Goal: Information Seeking & Learning: Learn about a topic

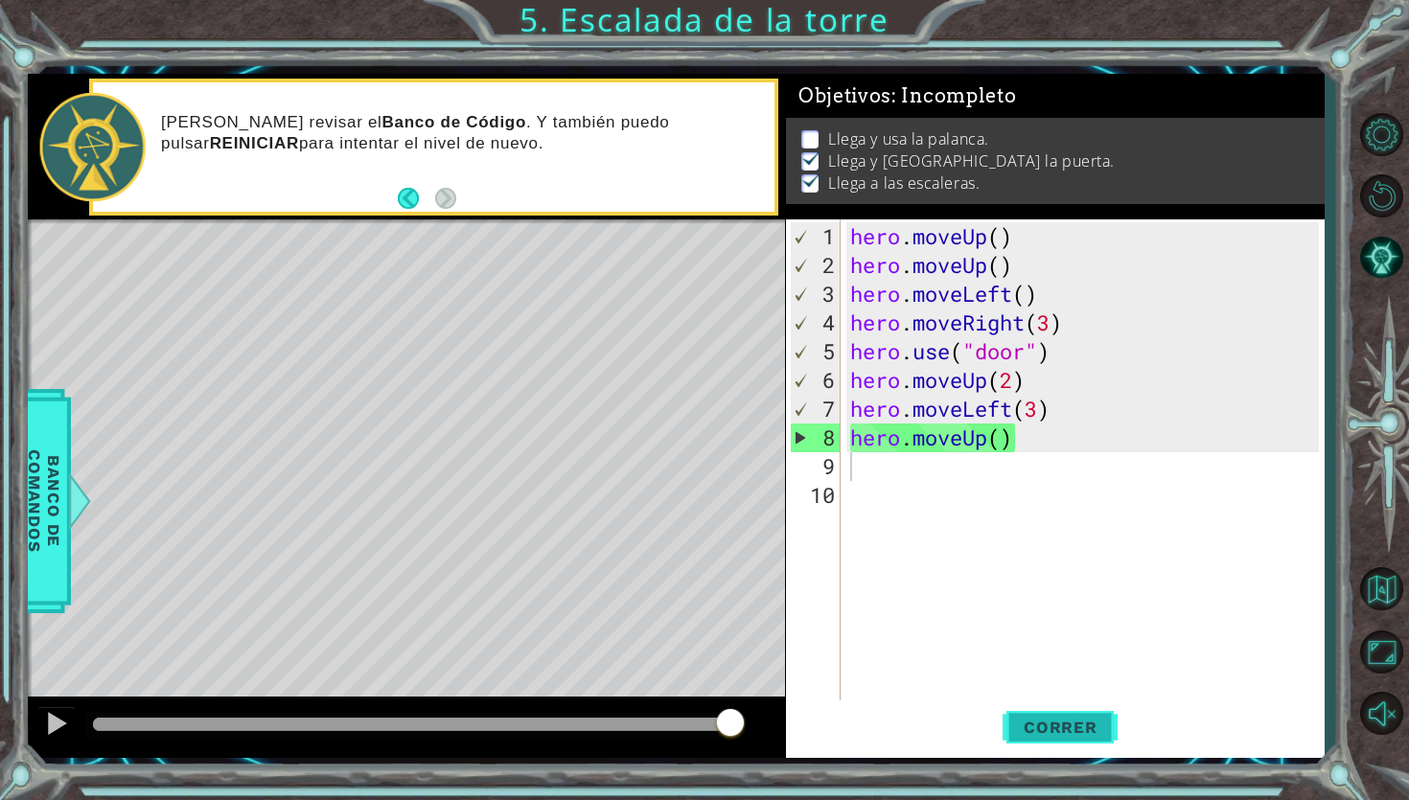
click at [1049, 720] on span "Correr" at bounding box center [1060, 727] width 112 height 19
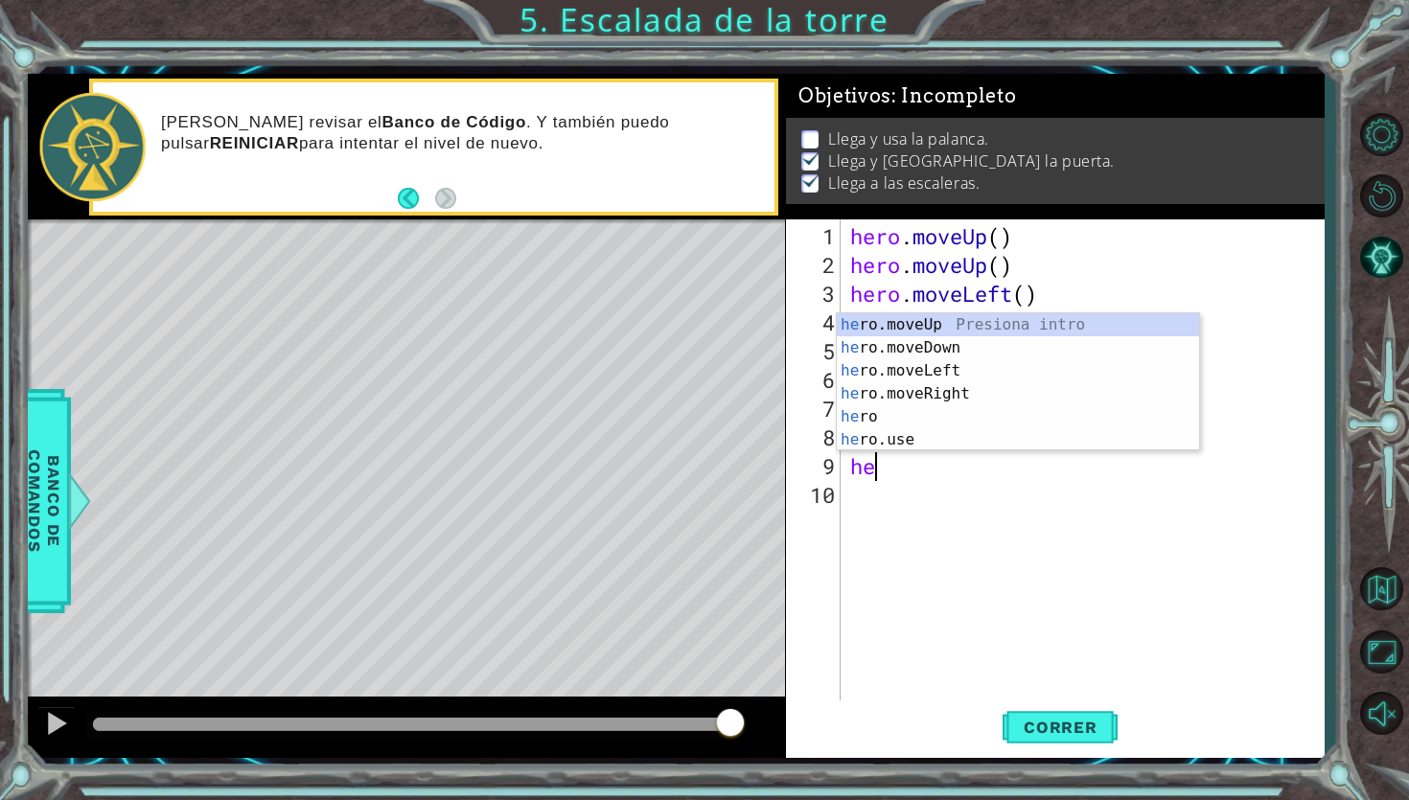
type textarea "her"
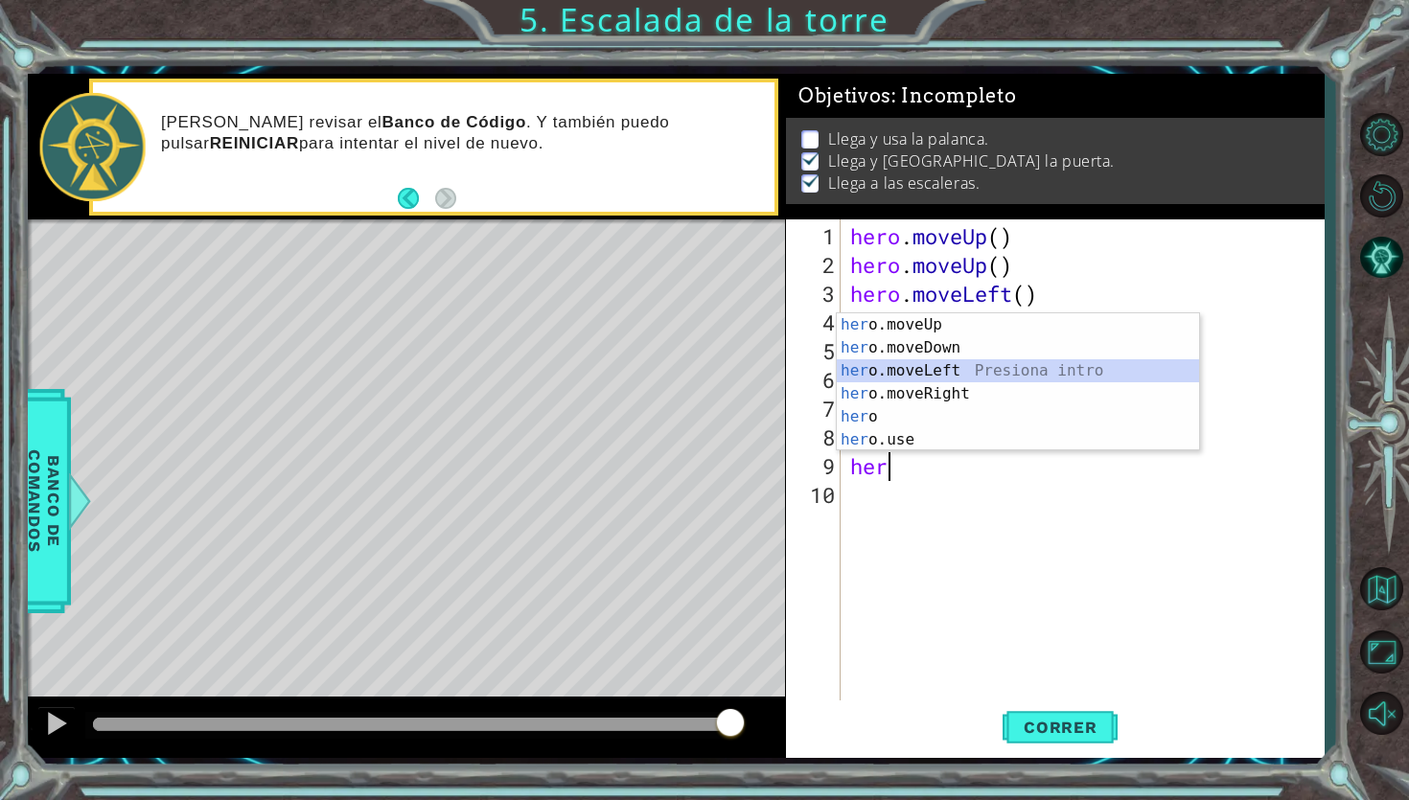
click at [926, 376] on div "her o.moveUp Presiona intro her o.moveDown Presiona intro her o.moveLeft Presio…" at bounding box center [1018, 405] width 362 height 184
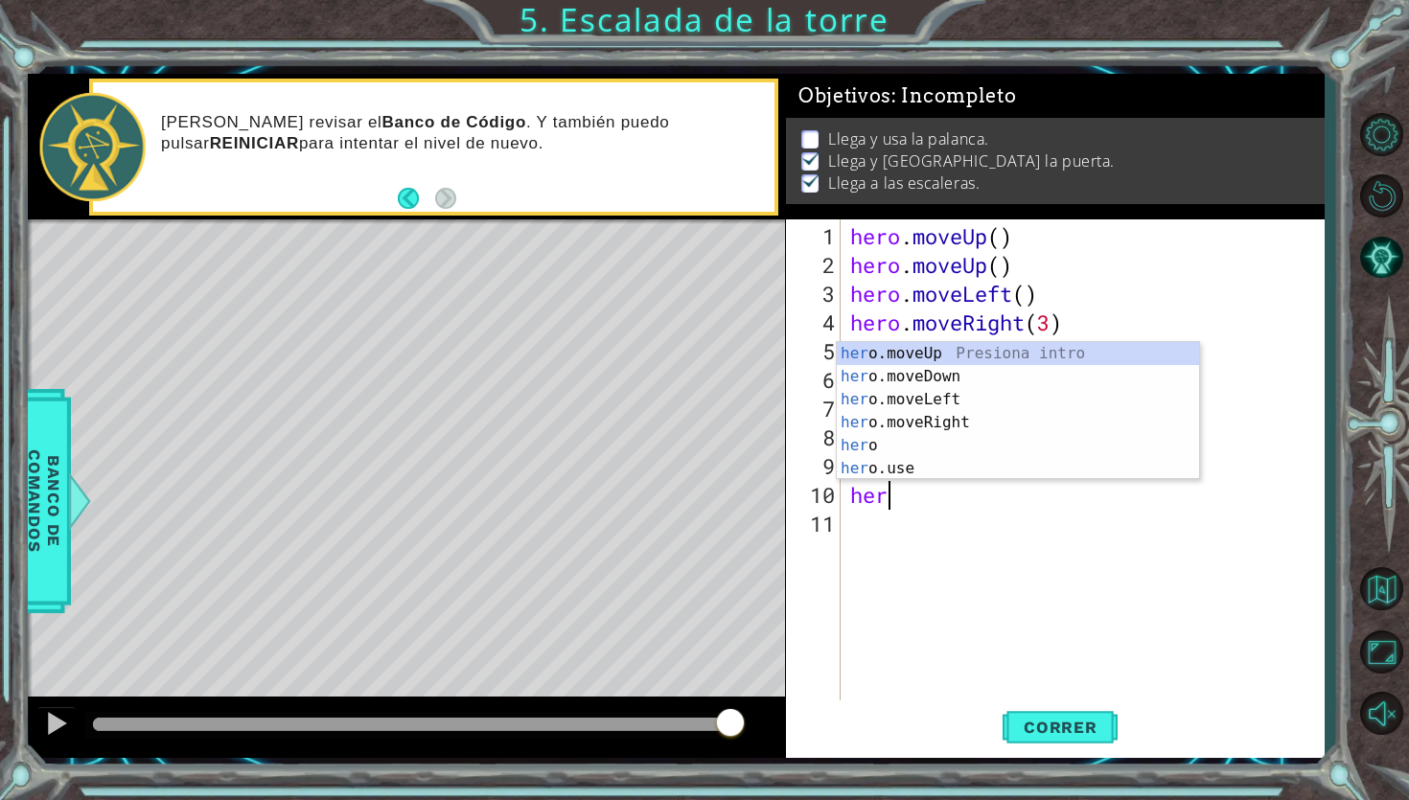
type textarea "hero"
click at [925, 375] on div "hero Presiona intro hero .moveUp Presiona intro hero .moveDown Presiona intro h…" at bounding box center [1018, 434] width 362 height 184
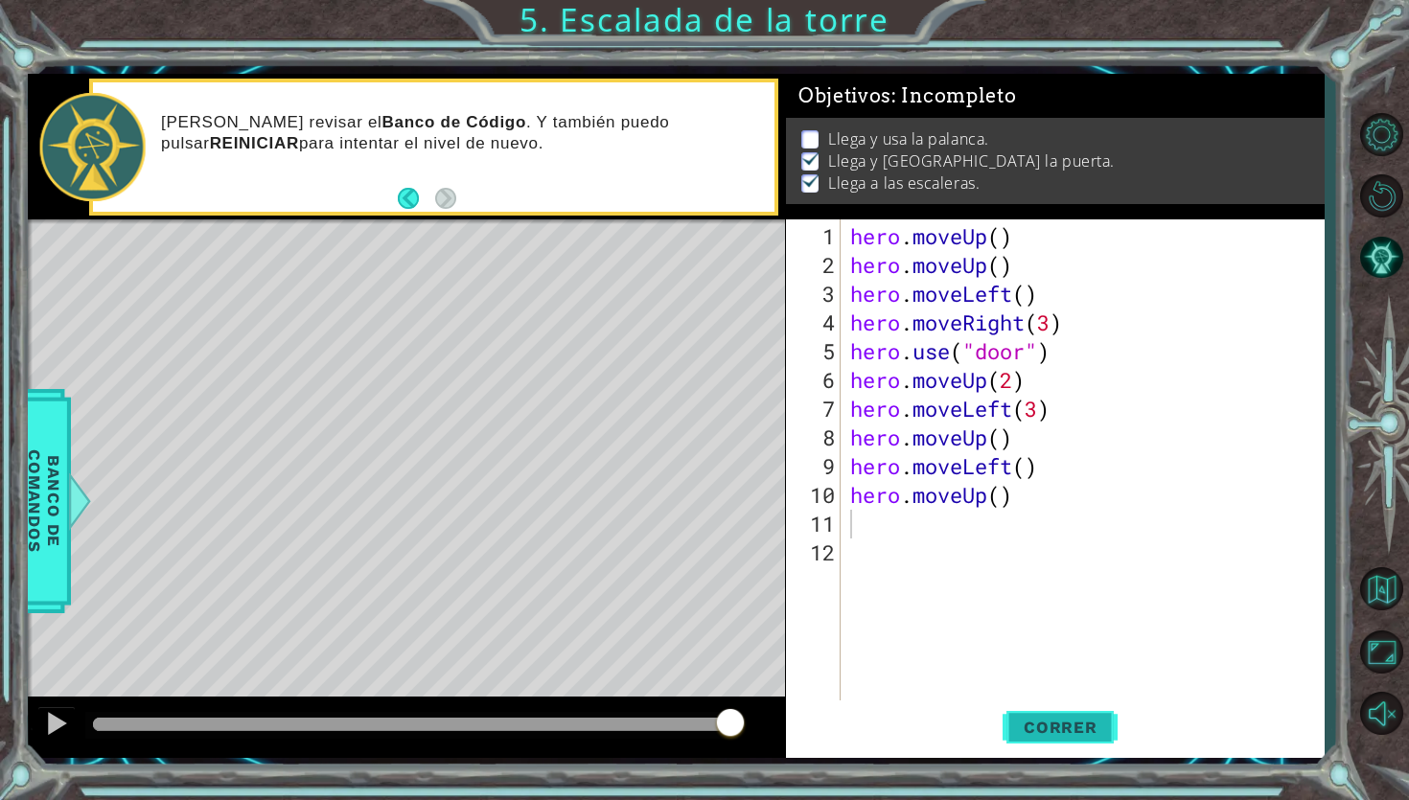
click at [1094, 732] on span "Correr" at bounding box center [1060, 727] width 112 height 19
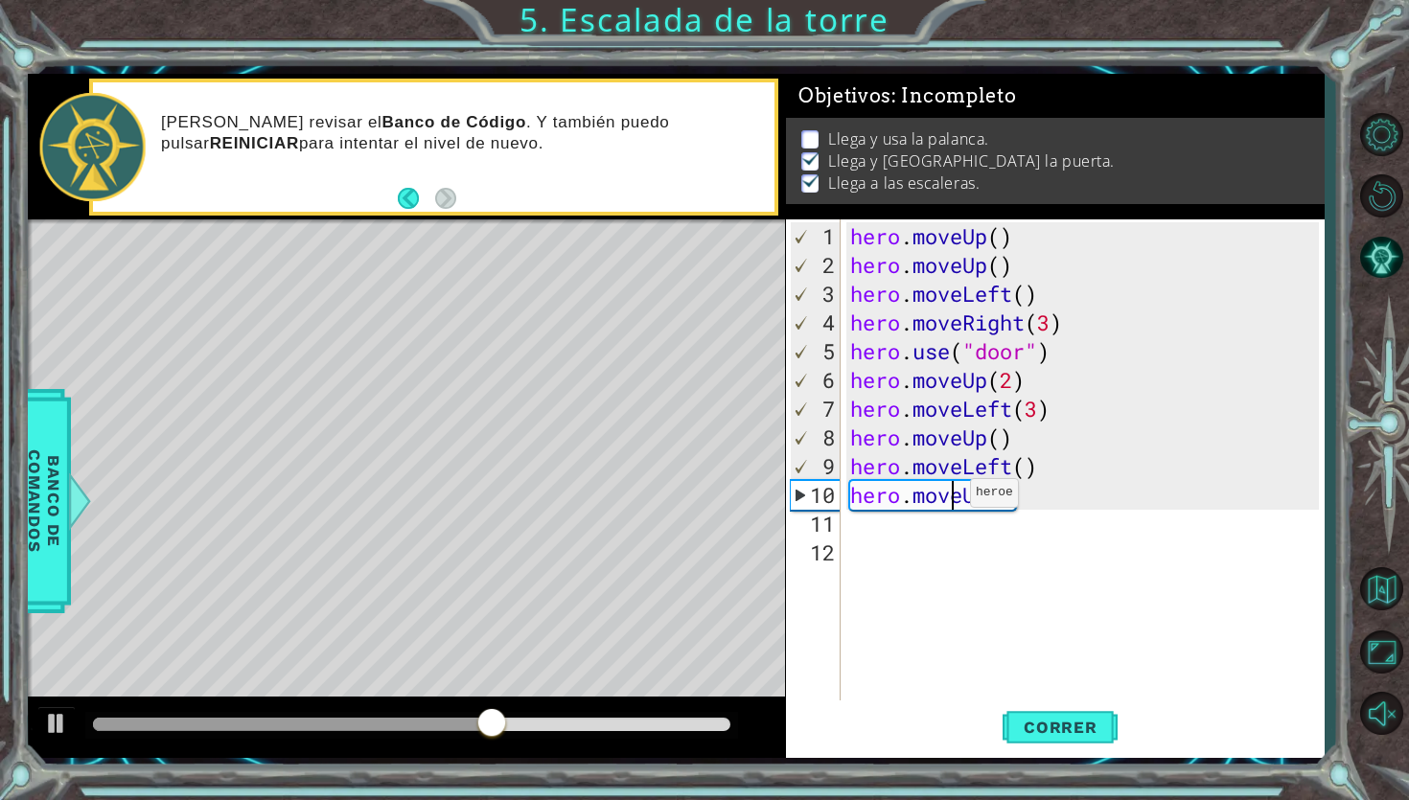
click at [954, 500] on div "hero . moveUp ( ) hero . moveUp ( ) hero . moveLeft ( ) hero . moveRight ( 3 ) …" at bounding box center [1087, 495] width 482 height 546
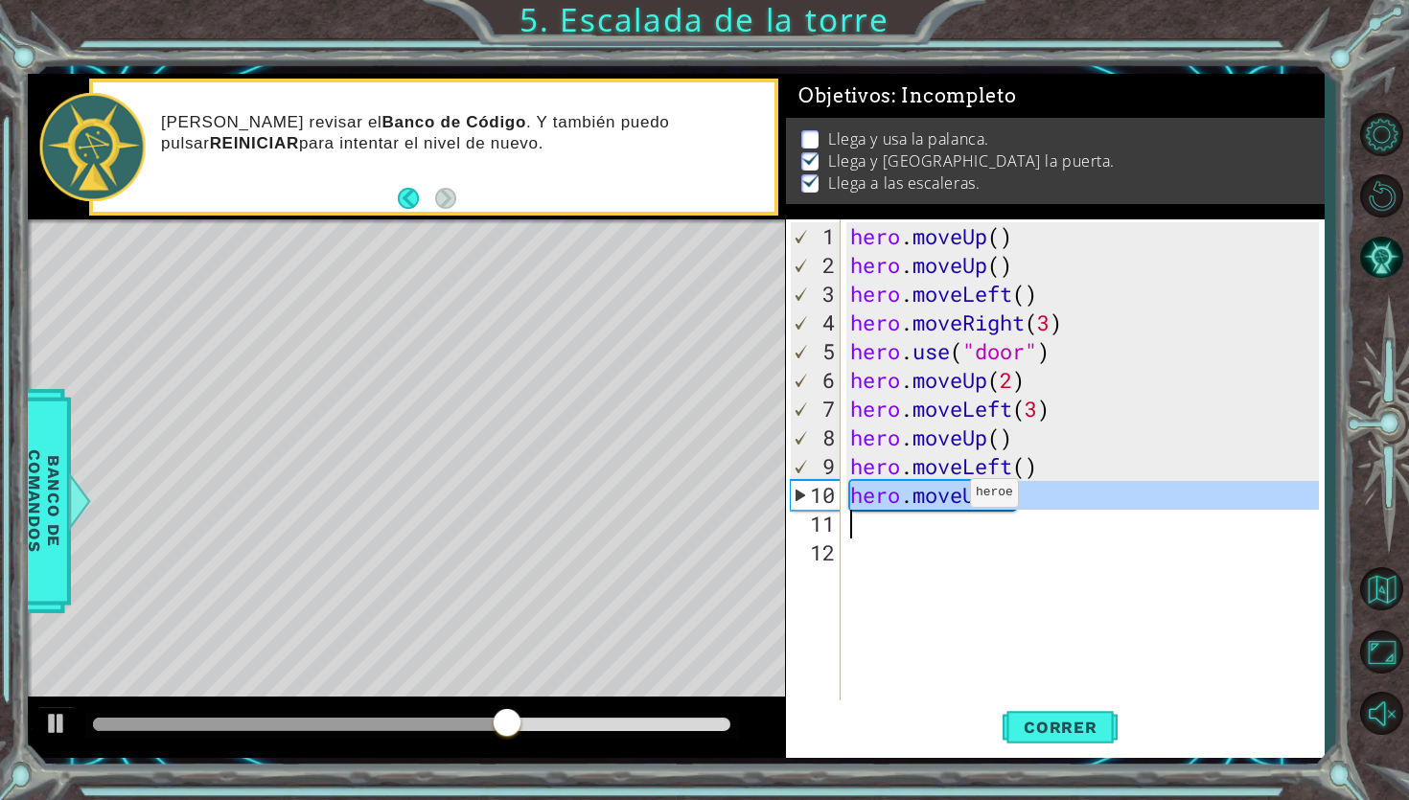
click at [954, 500] on div "hero . moveUp ( ) hero . moveUp ( ) hero . moveLeft ( ) hero . moveRight ( 3 ) …" at bounding box center [1087, 495] width 482 height 546
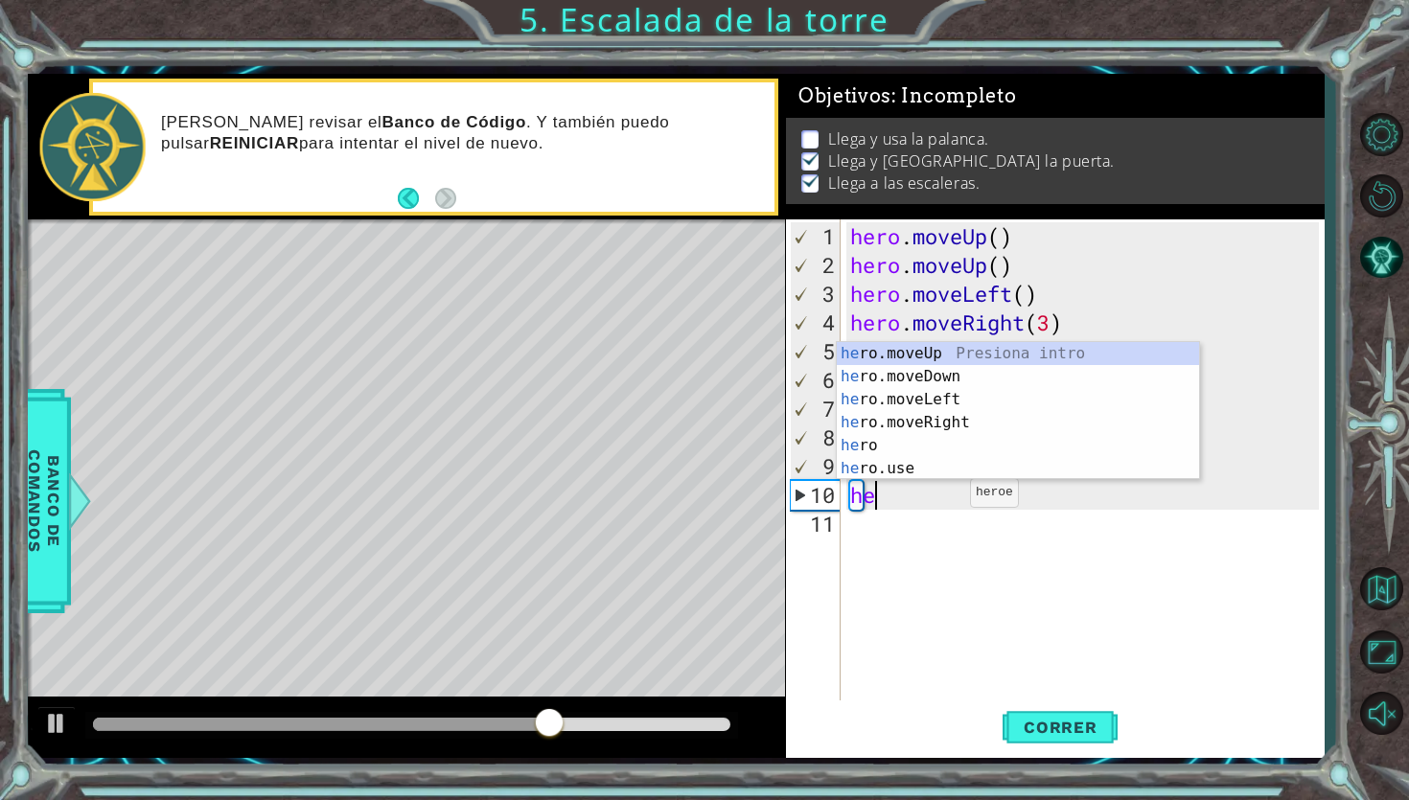
type textarea "her"
click at [989, 403] on div "her o.moveUp Presiona intro her o.moveDown Presiona intro her o.moveLeft Presio…" at bounding box center [1018, 434] width 362 height 184
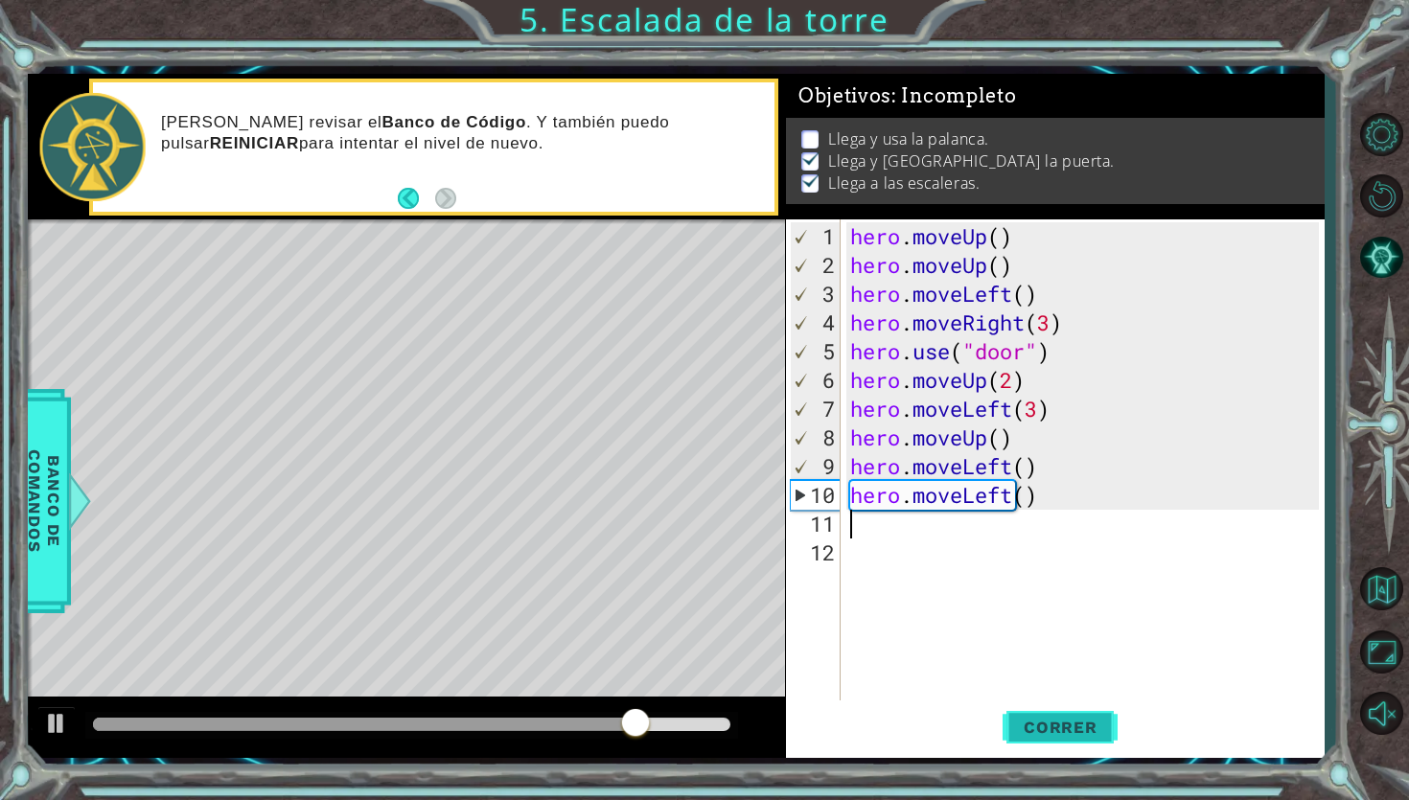
click at [1036, 725] on span "Correr" at bounding box center [1060, 727] width 112 height 19
click at [888, 501] on div "hero . moveUp ( ) hero . moveUp ( ) hero . moveLeft ( ) hero . moveRight ( 3 ) …" at bounding box center [1087, 495] width 482 height 546
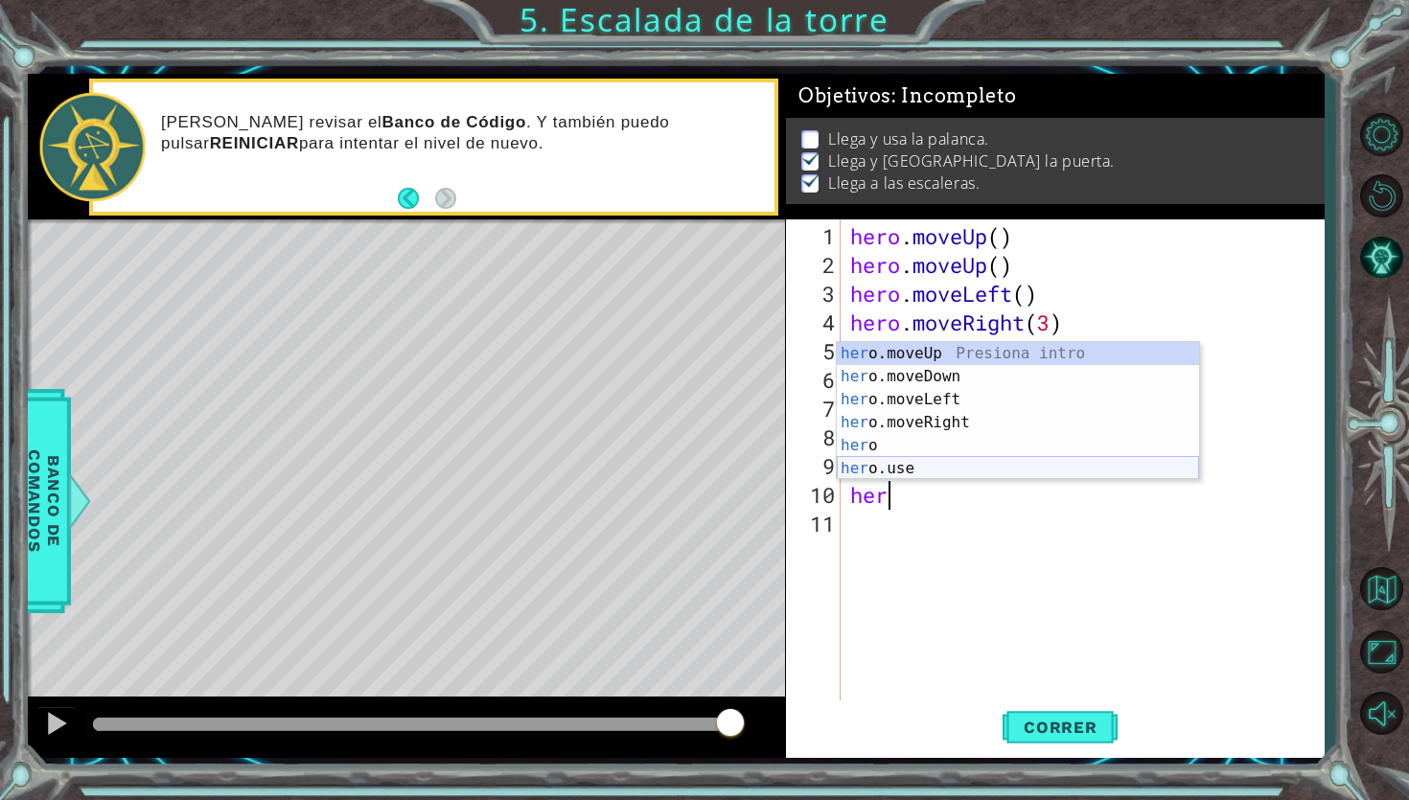
click at [911, 472] on div "her o.moveUp Presiona intro her o.moveDown Presiona intro her o.moveLeft Presio…" at bounding box center [1018, 434] width 362 height 184
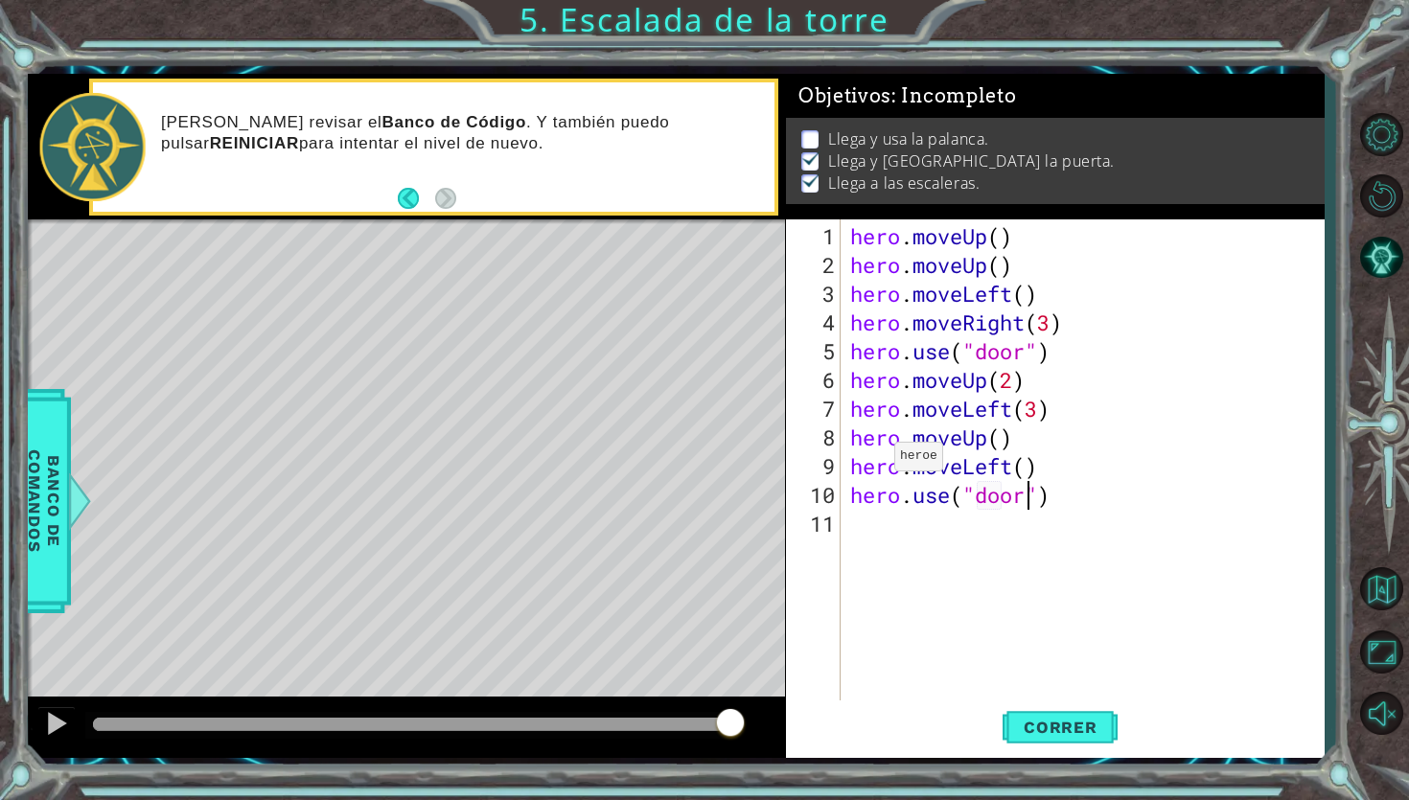
scroll to position [0, 7]
click at [1016, 725] on span "Correr" at bounding box center [1060, 727] width 112 height 19
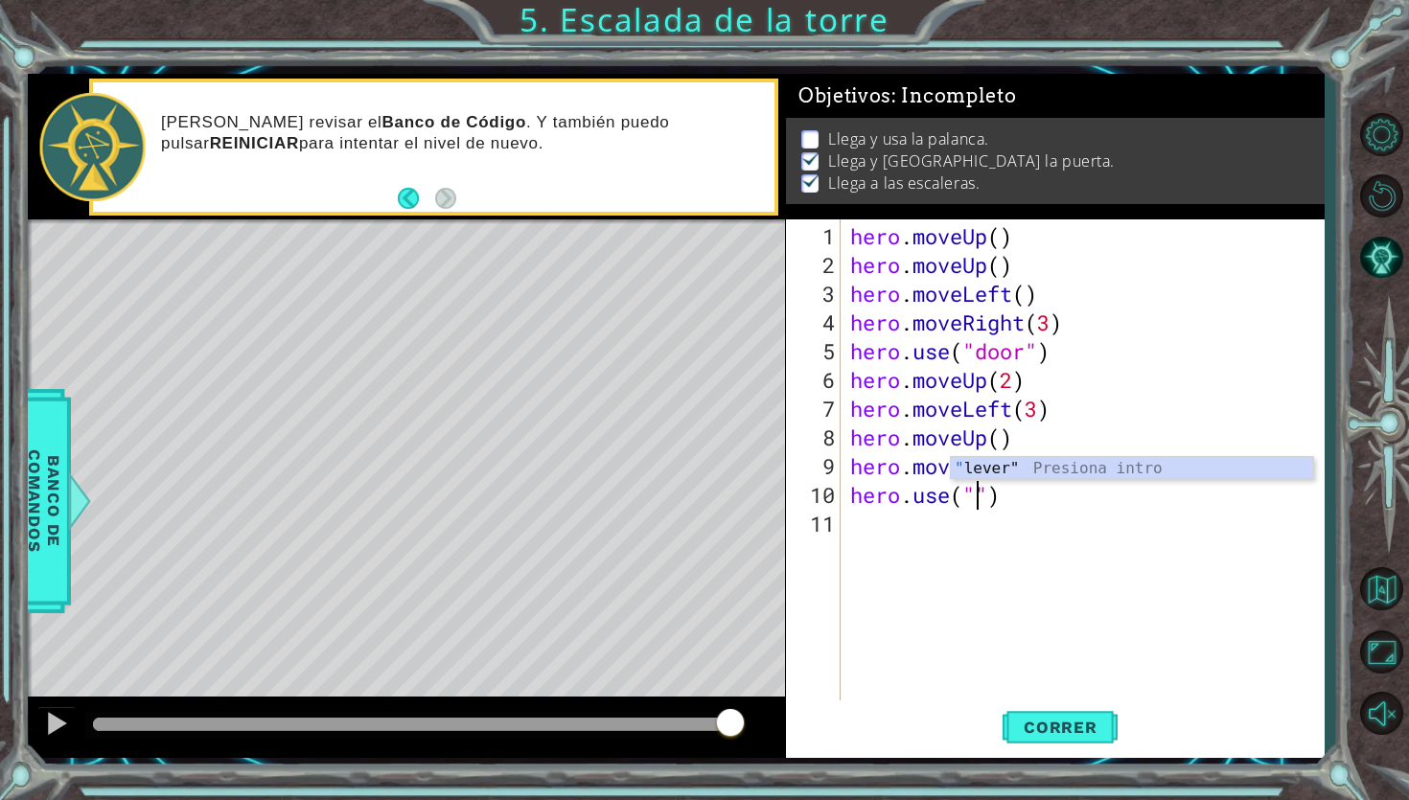
scroll to position [0, 5]
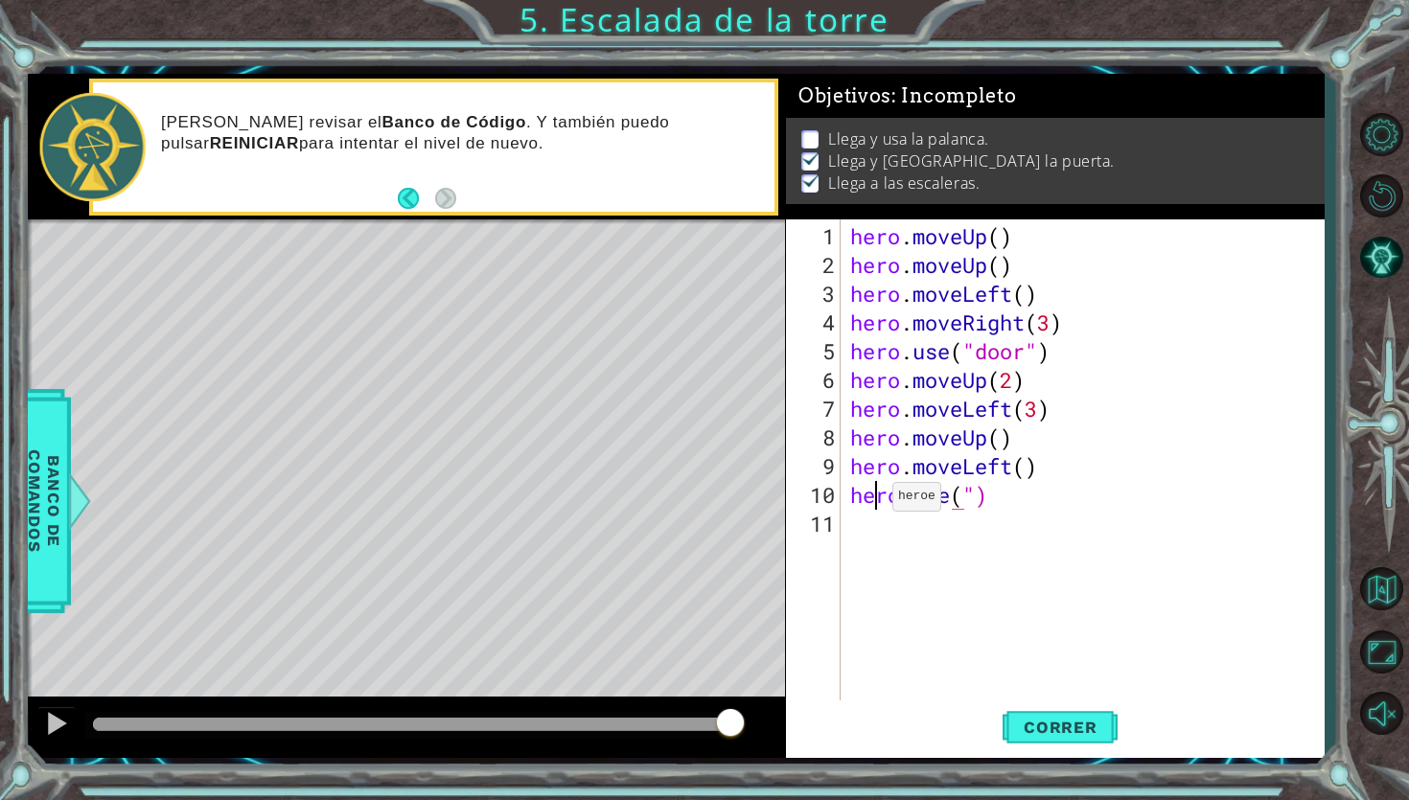
click at [876, 505] on div "hero . moveUp ( ) hero . moveUp ( ) hero . moveLeft ( ) hero . moveRight ( 3 ) …" at bounding box center [1087, 495] width 482 height 546
type textarea "hero.use(")"
click at [1024, 717] on button "Correr" at bounding box center [1059, 728] width 115 height 54
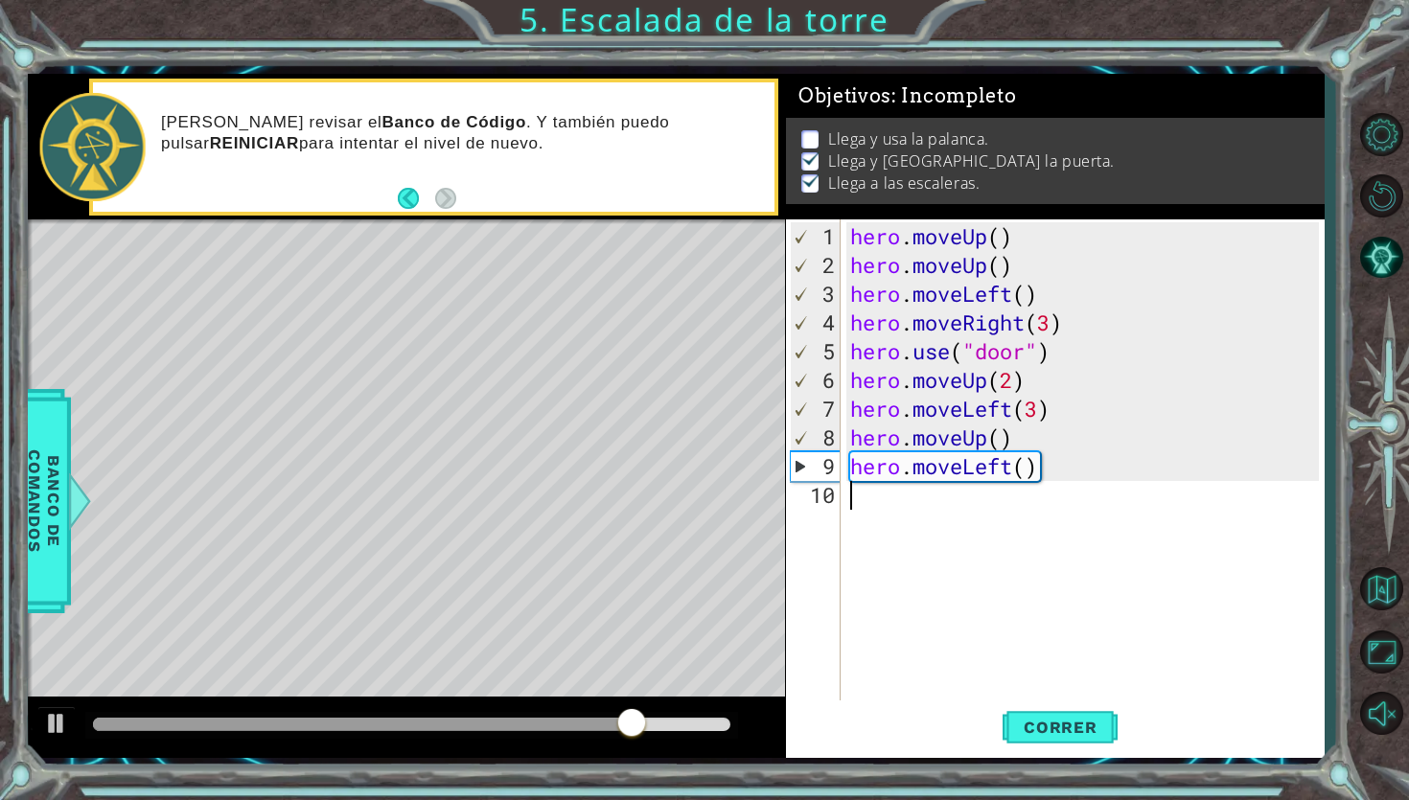
click at [1058, 293] on div "hero . moveUp ( ) hero . moveUp ( ) hero . moveLeft ( ) hero . moveRight ( 3 ) …" at bounding box center [1087, 495] width 482 height 546
type textarea "hero.moveLeft()"
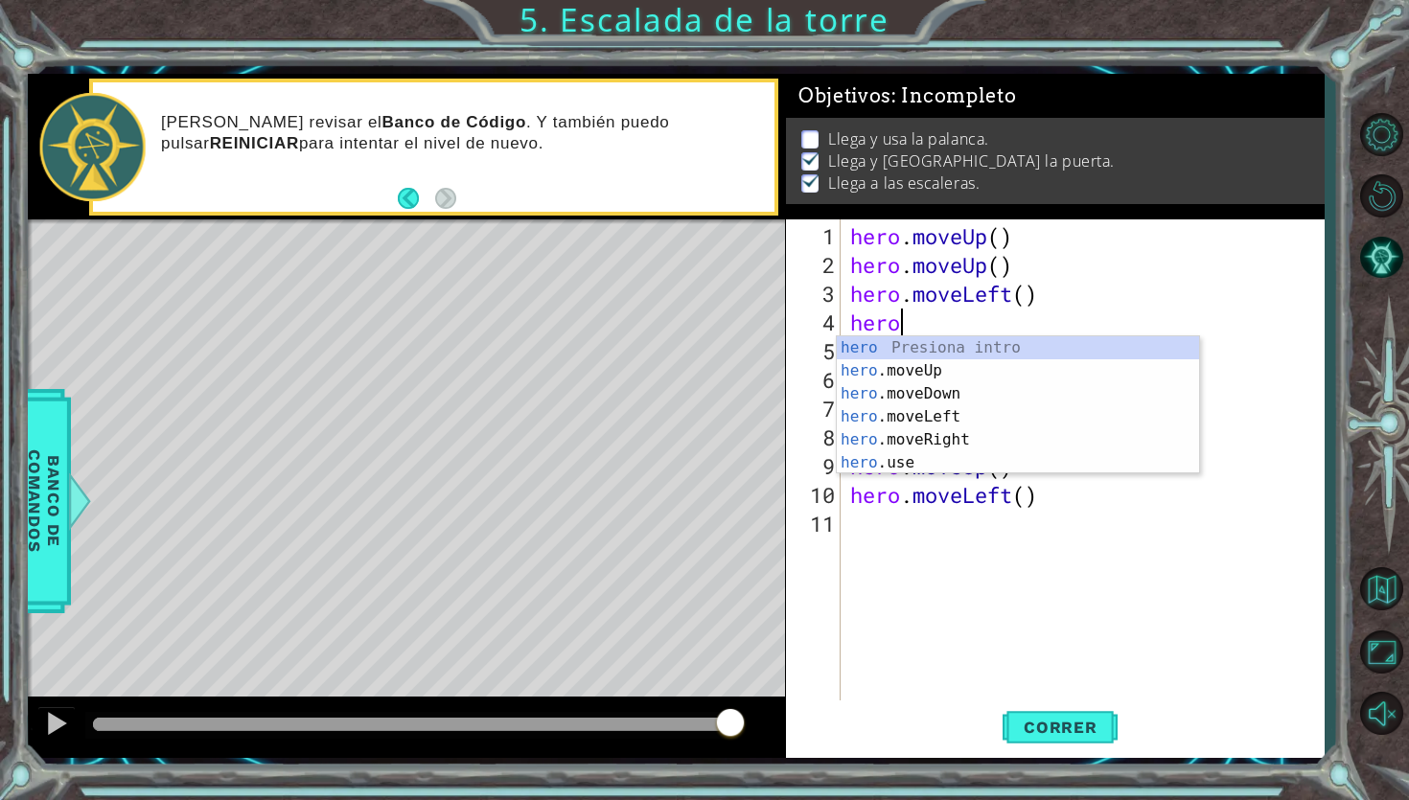
scroll to position [0, 1]
click at [957, 466] on div "hero Presiona intro hero .moveUp Presiona intro hero .moveDown Presiona intro h…" at bounding box center [1018, 428] width 362 height 184
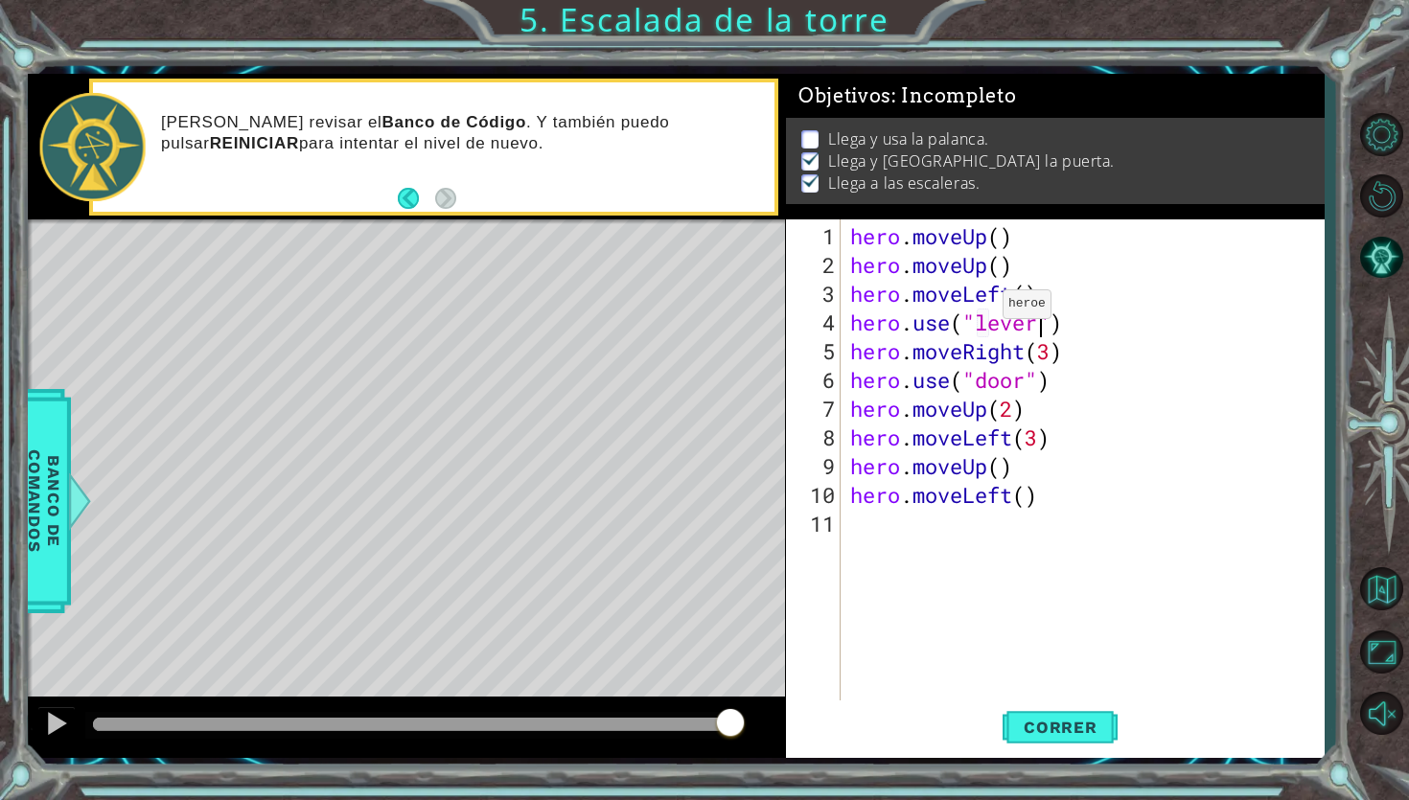
scroll to position [0, 8]
type textarea "hero.use("lever")"
click at [1035, 725] on span "Correr" at bounding box center [1060, 727] width 112 height 19
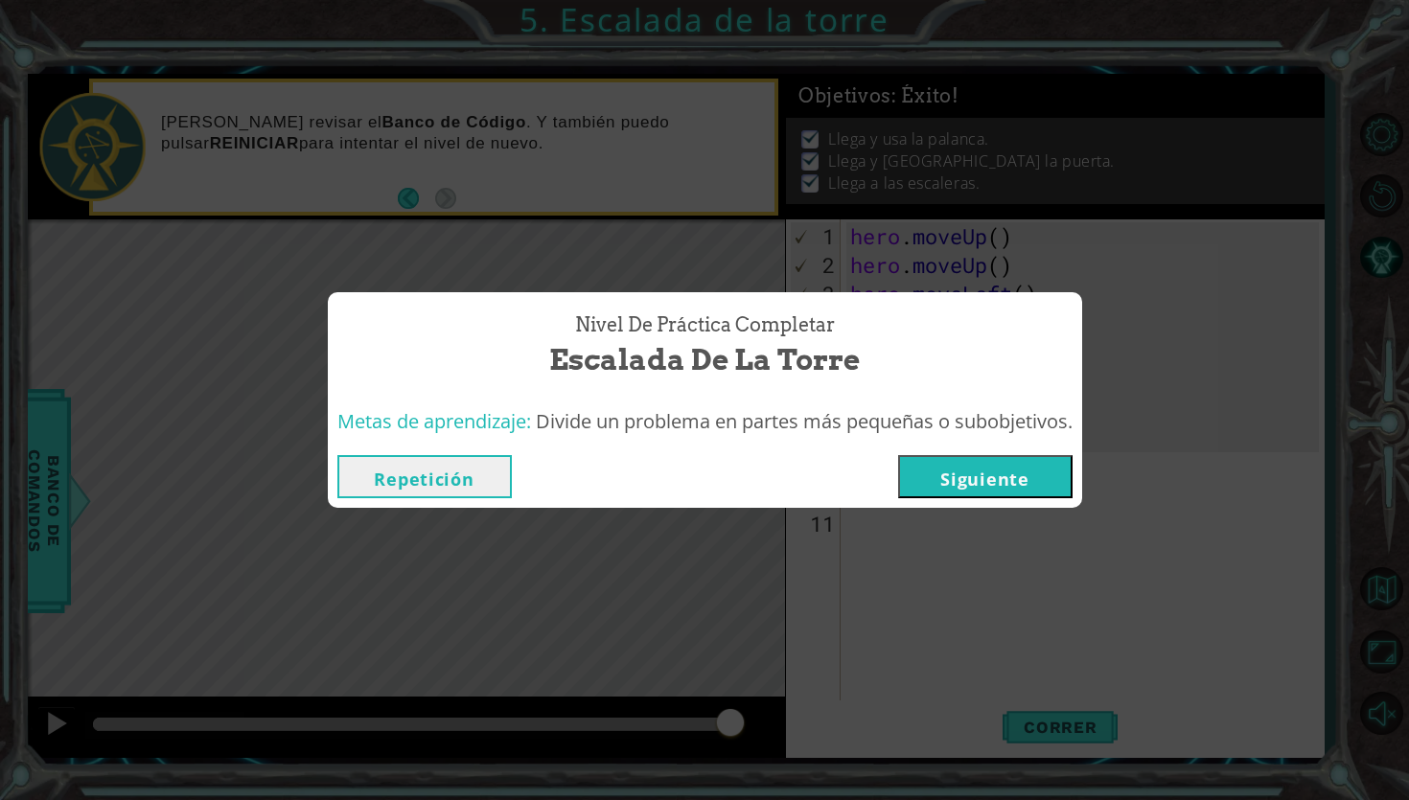
click at [981, 471] on button "Siguiente" at bounding box center [985, 476] width 174 height 43
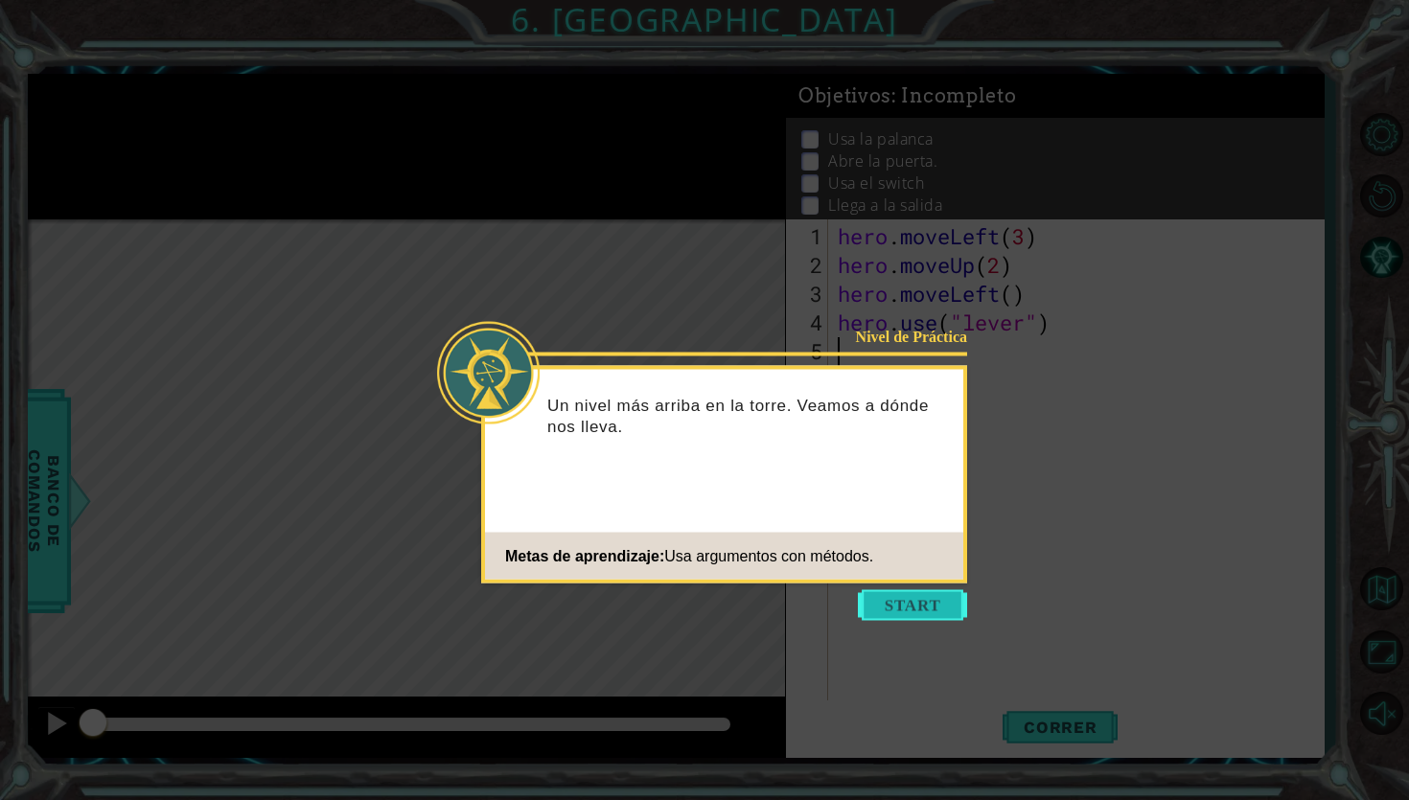
click at [915, 604] on button "Start" at bounding box center [912, 605] width 109 height 31
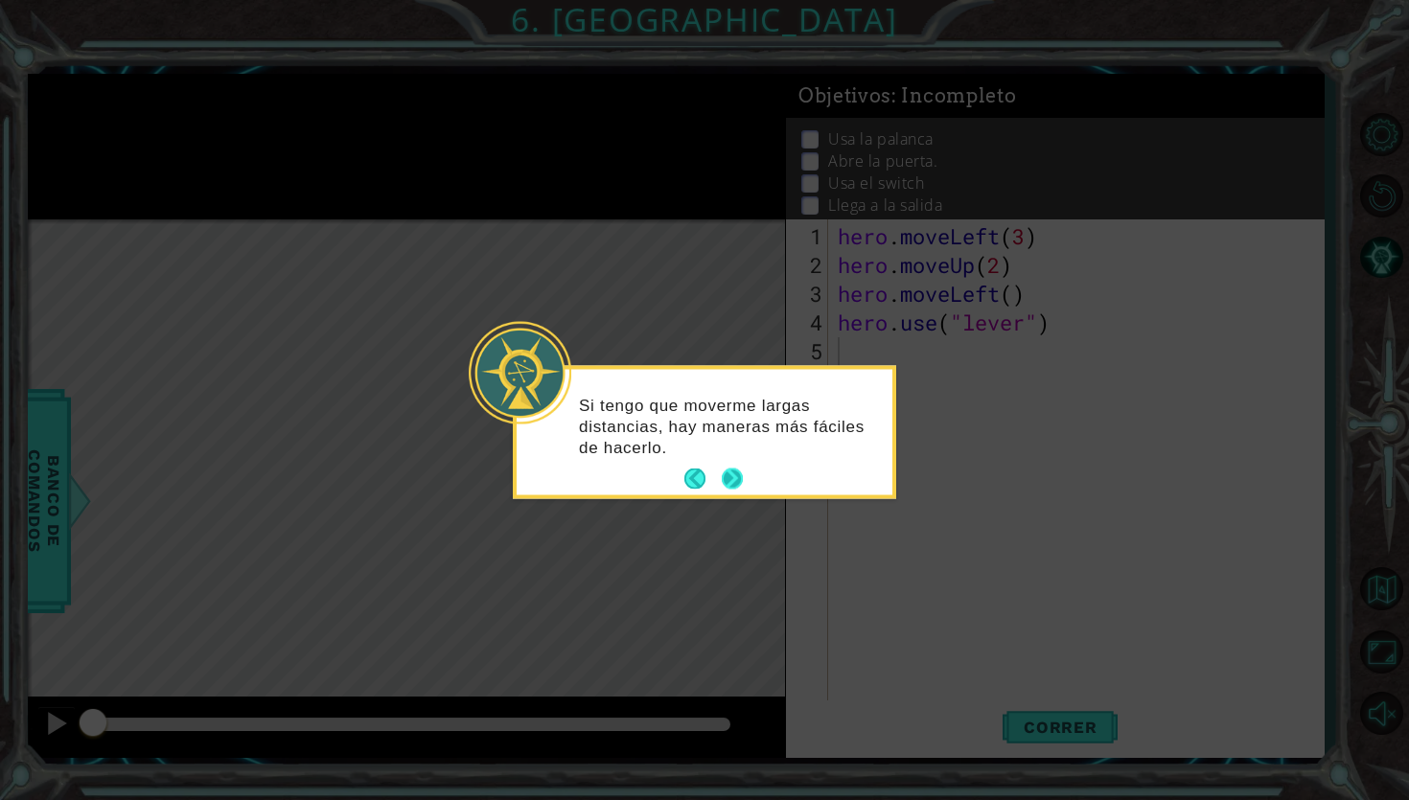
click at [736, 475] on button "Next" at bounding box center [732, 479] width 21 height 21
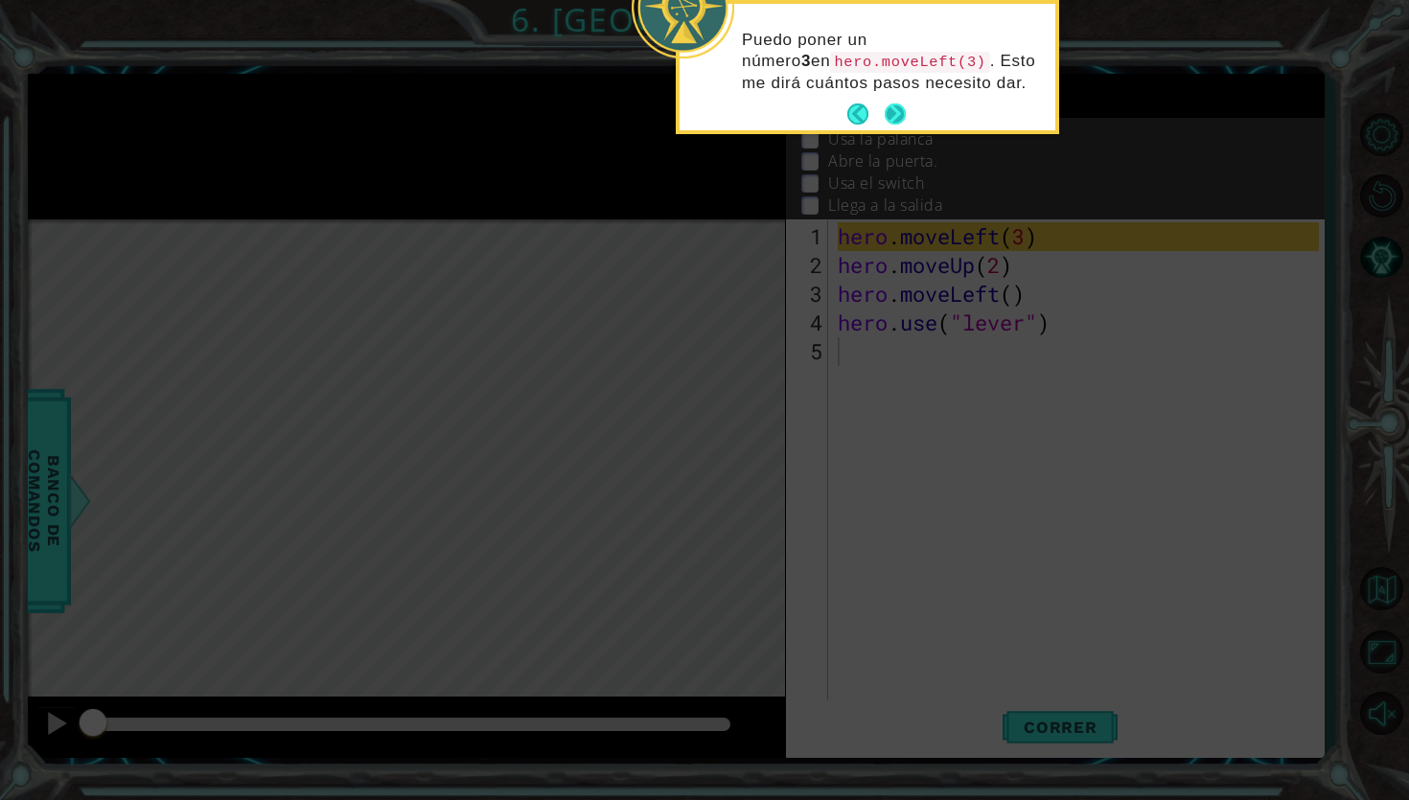
click at [901, 116] on button "Next" at bounding box center [895, 114] width 21 height 21
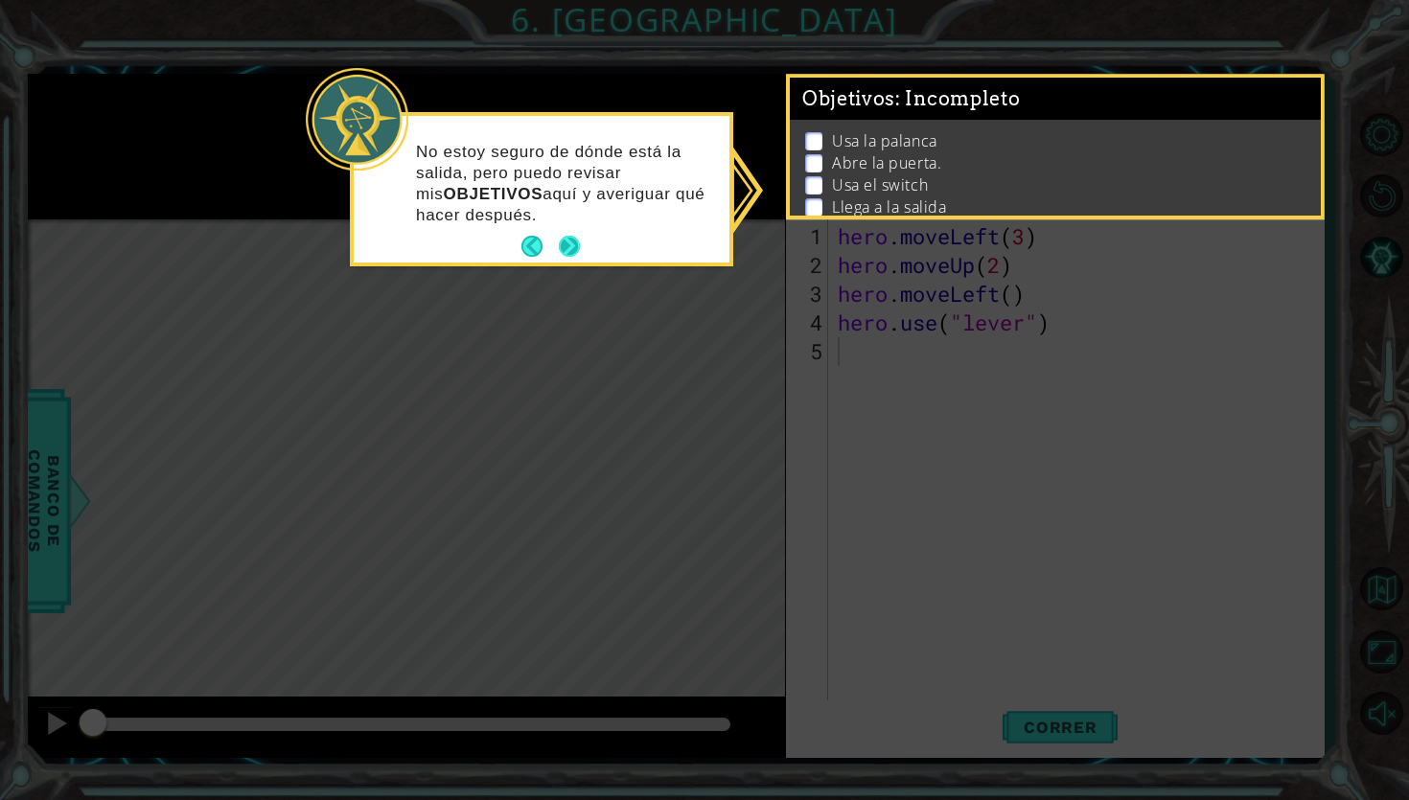
click at [565, 245] on button "Next" at bounding box center [569, 246] width 21 height 21
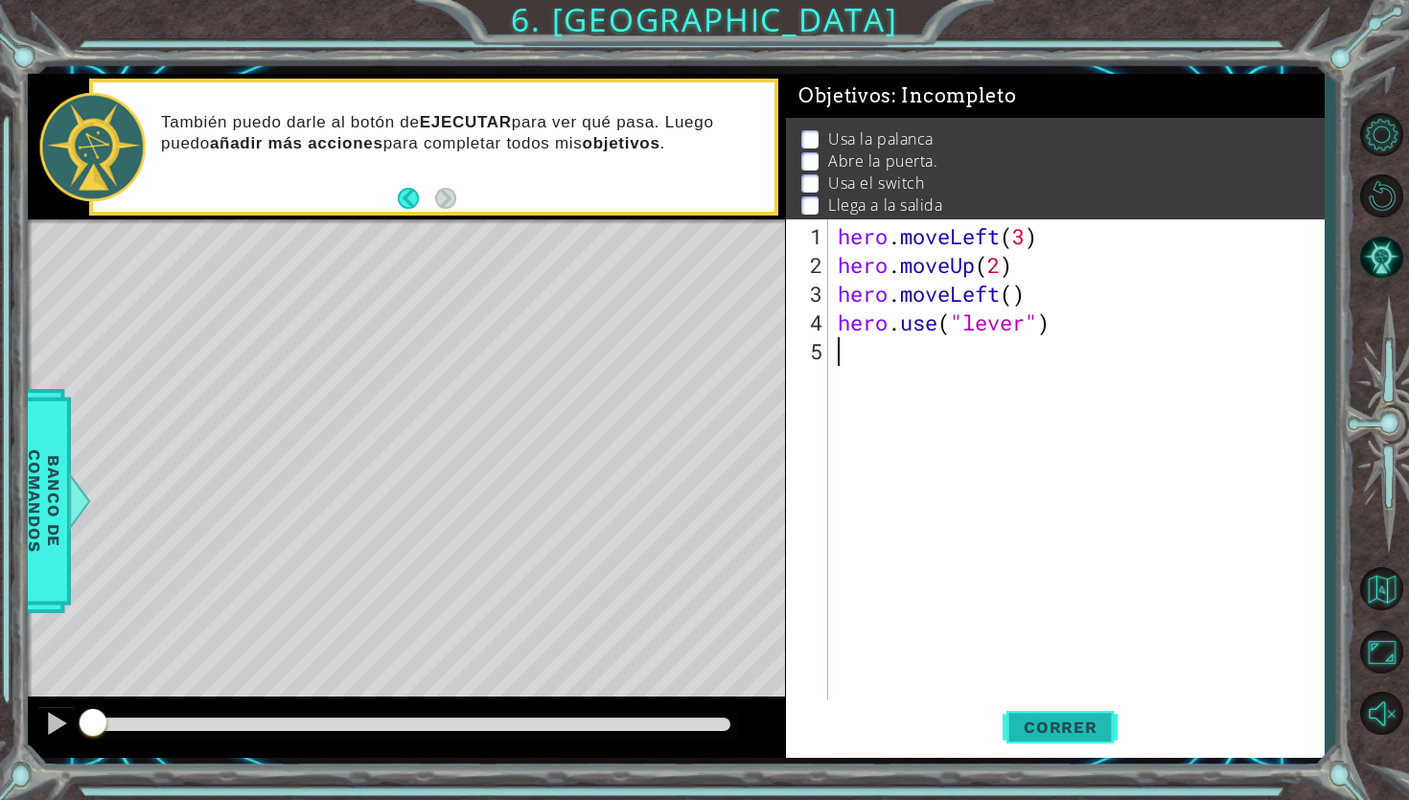
click at [1034, 734] on span "Correr" at bounding box center [1060, 727] width 112 height 19
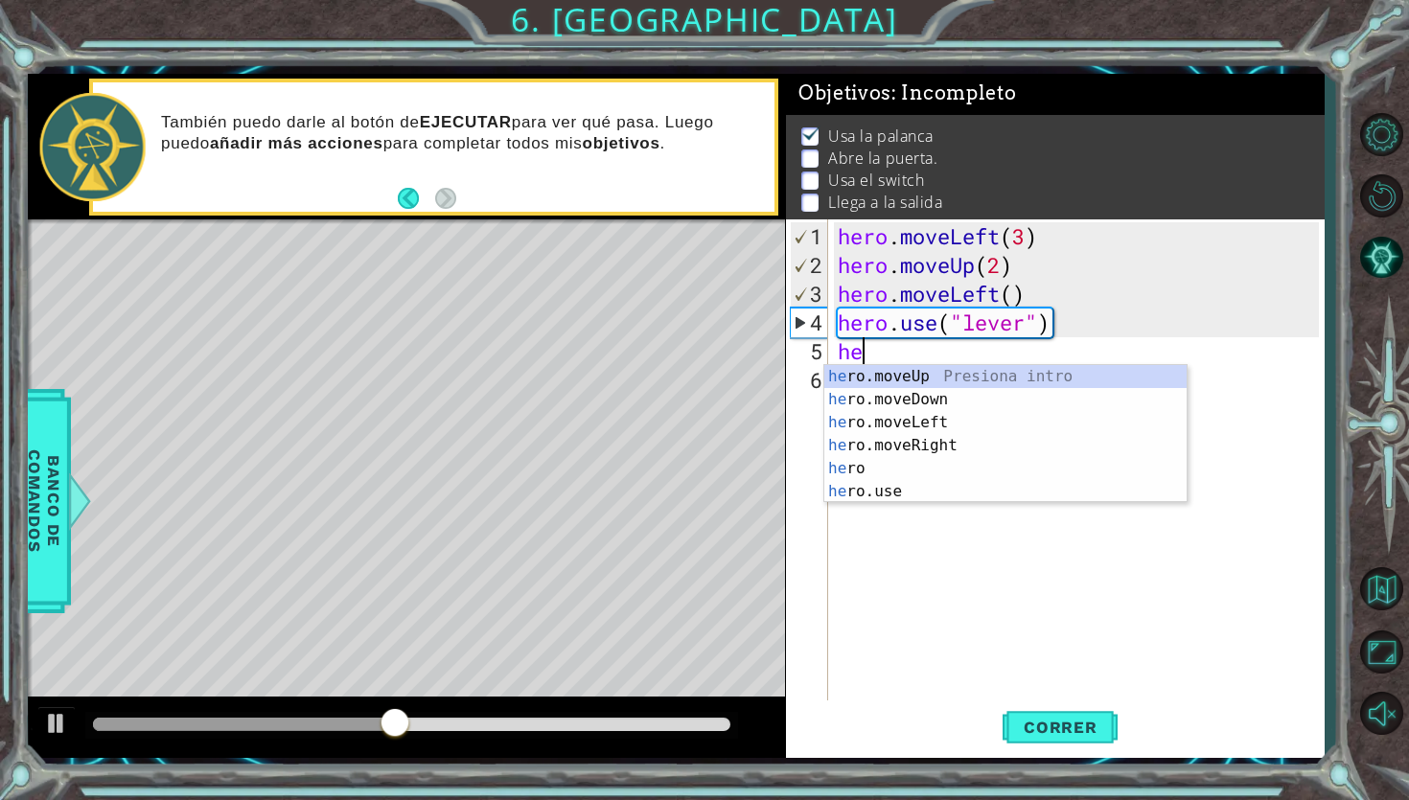
scroll to position [0, 1]
click at [936, 419] on div "her o.moveUp Presiona intro her o.moveDown Presiona intro her o.moveLeft Presio…" at bounding box center [1005, 457] width 362 height 184
type textarea "hero.moveLeft(1)"
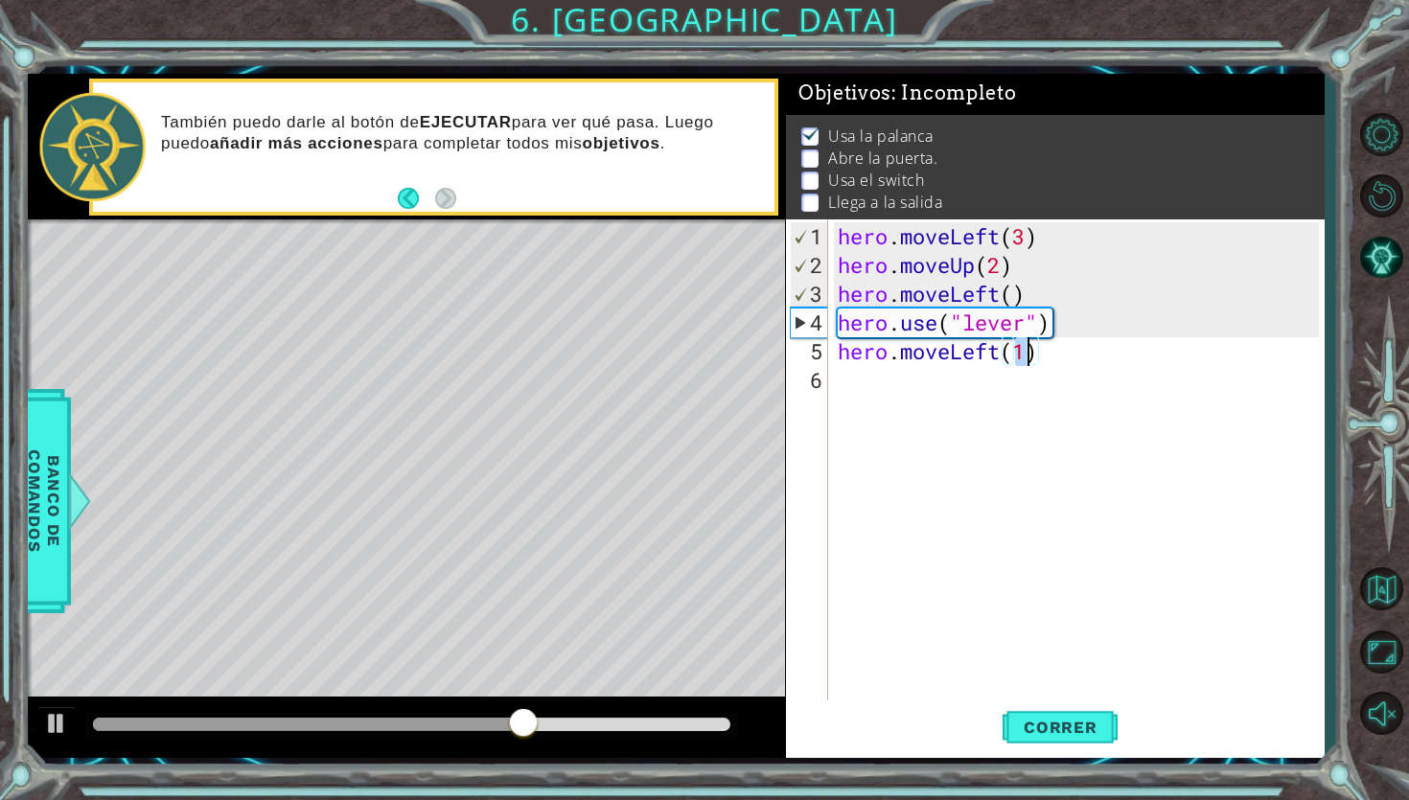
click at [884, 390] on div "hero . moveLeft ( 3 ) hero . moveUp ( 2 ) hero . moveLeft ( ) hero . use ( "lev…" at bounding box center [1081, 495] width 495 height 546
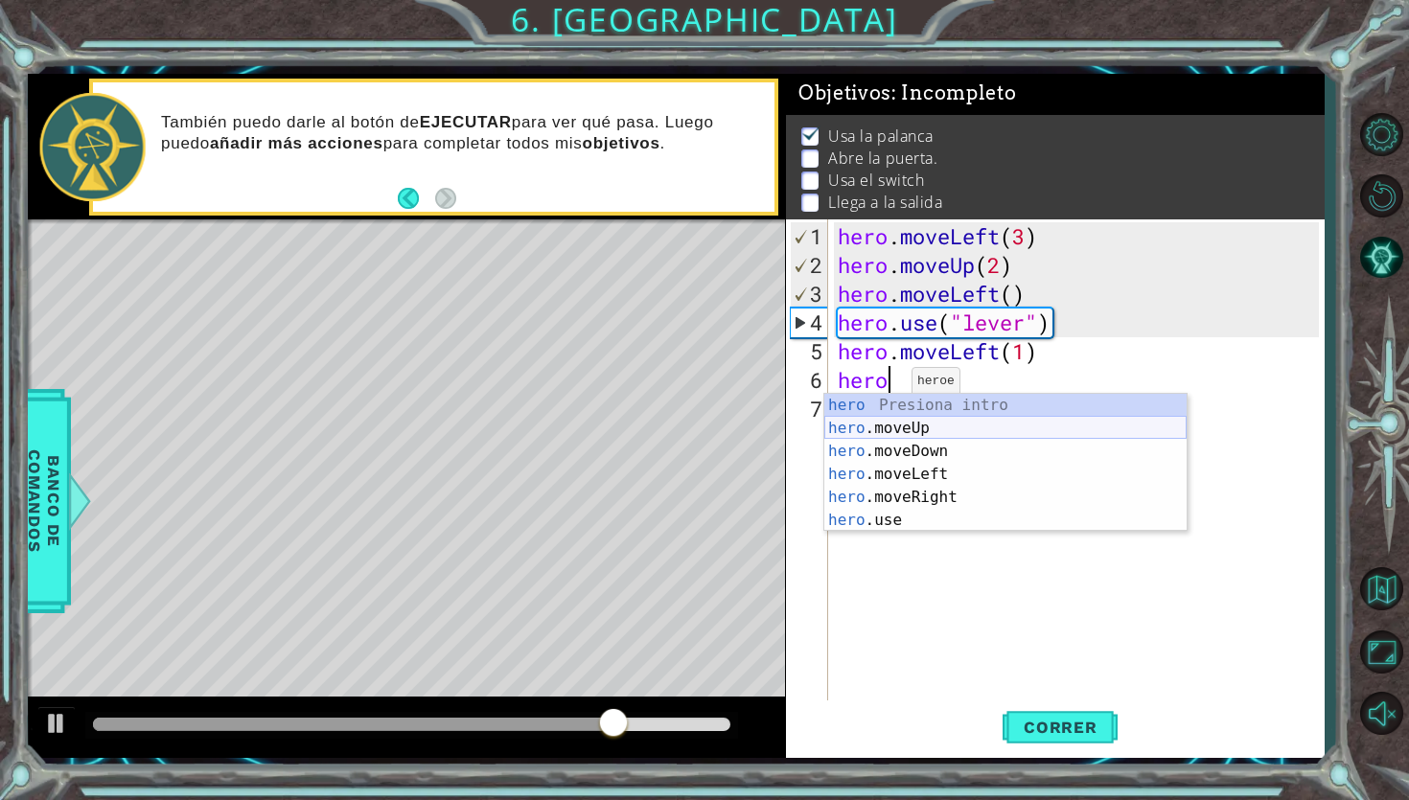
click at [893, 430] on div "hero Presiona intro hero .moveUp Presiona intro hero .moveDown Presiona intro h…" at bounding box center [1005, 486] width 362 height 184
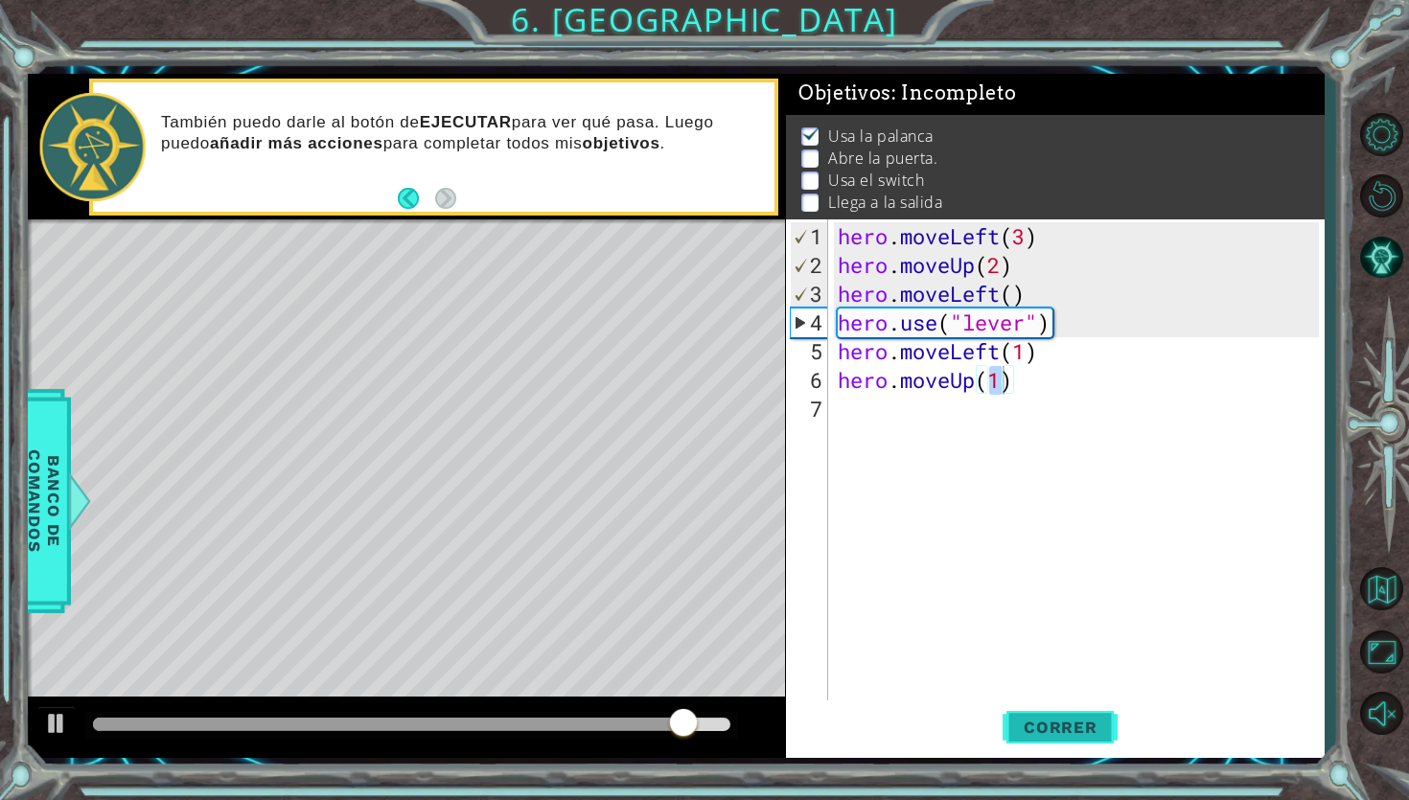
click at [1073, 726] on span "Correr" at bounding box center [1060, 727] width 112 height 19
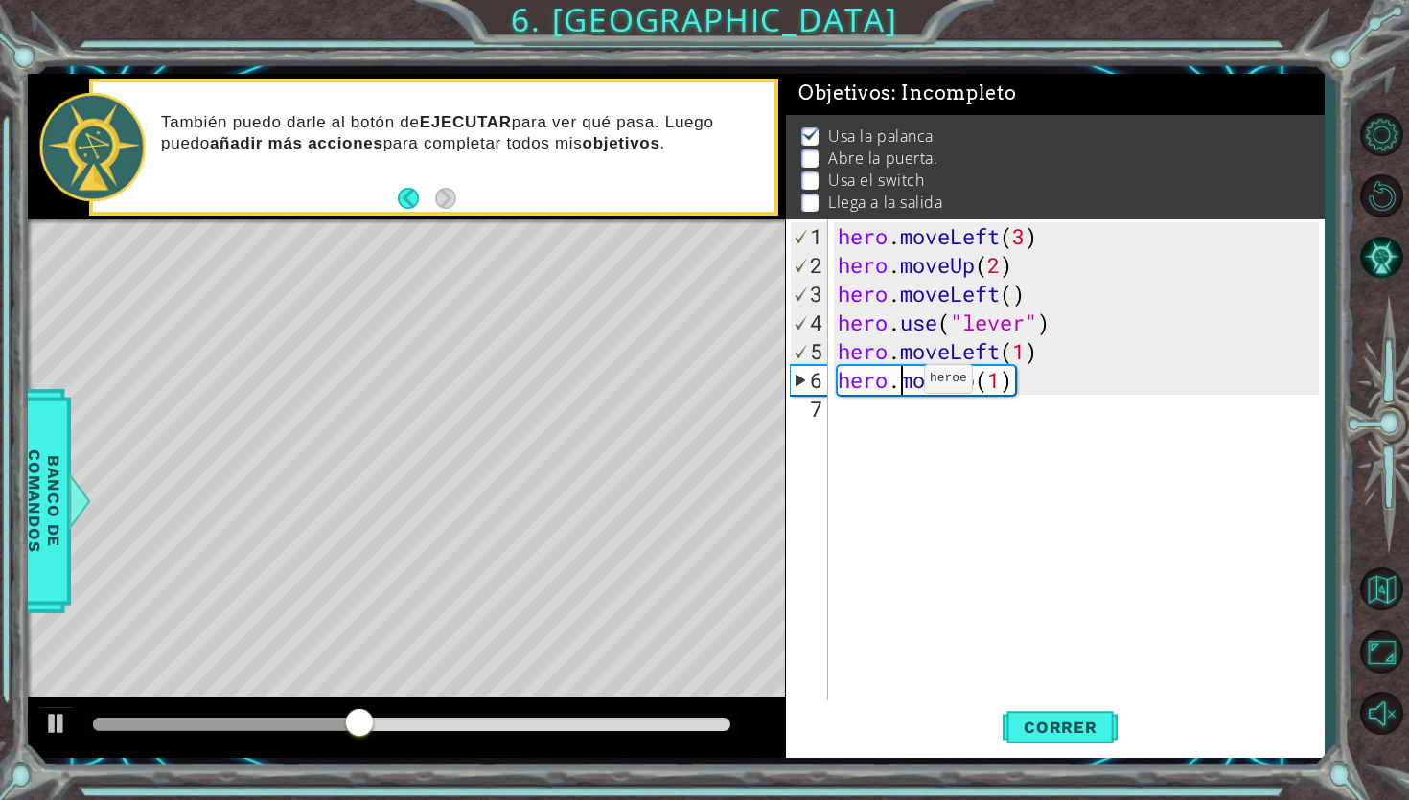
click at [895, 387] on div "hero . moveLeft ( 3 ) hero . moveUp ( 2 ) hero . moveLeft ( ) hero . use ( "lev…" at bounding box center [1081, 495] width 495 height 546
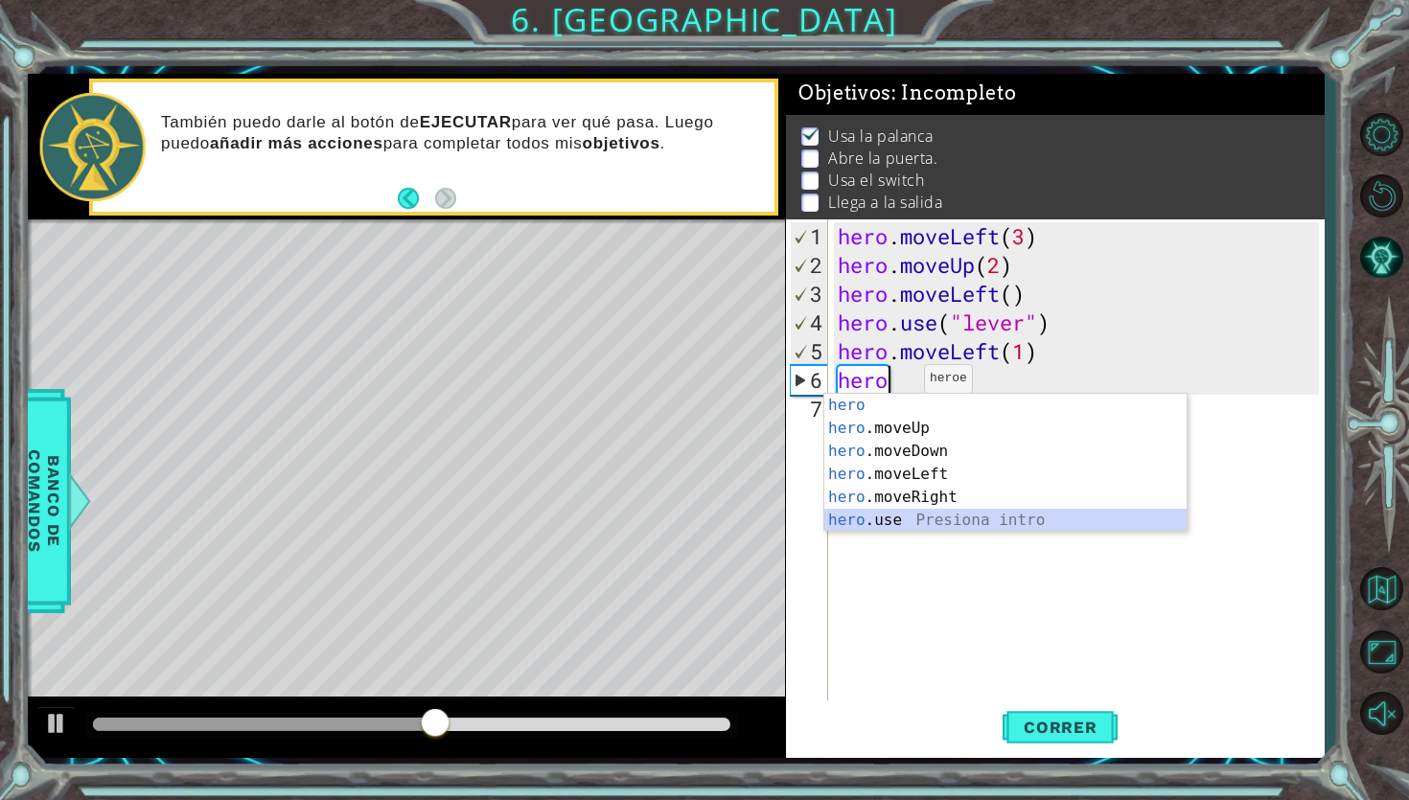
click at [886, 520] on div "hero Presiona intro hero .moveUp Presiona intro hero .moveDown Presiona intro h…" at bounding box center [1005, 486] width 362 height 184
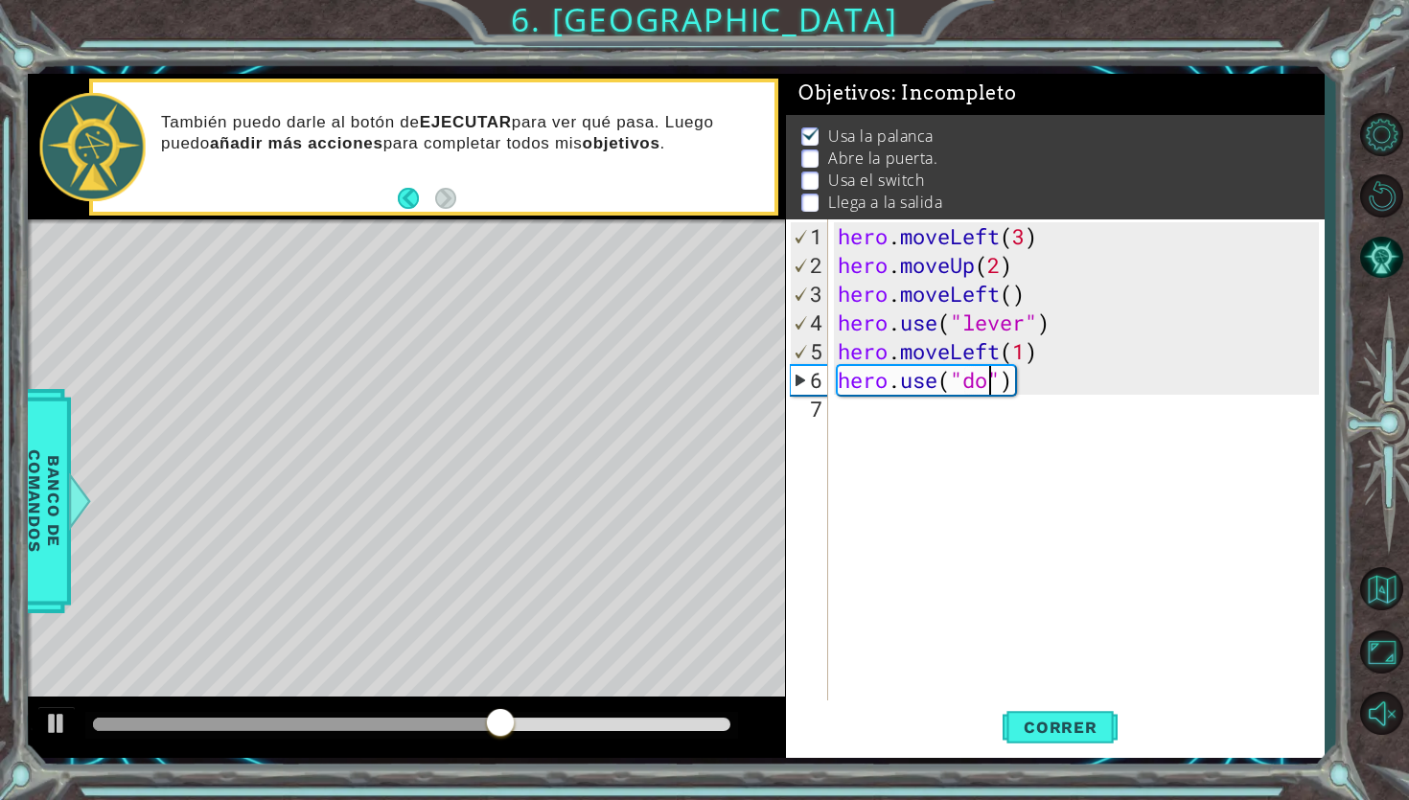
scroll to position [0, 7]
type textarea "hero.use("door")"
click at [928, 423] on div "hero . moveLeft ( 3 ) hero . moveUp ( 2 ) hero . moveLeft ( ) hero . use ( "lev…" at bounding box center [1081, 495] width 495 height 546
click at [1083, 727] on span "Correr" at bounding box center [1060, 727] width 112 height 19
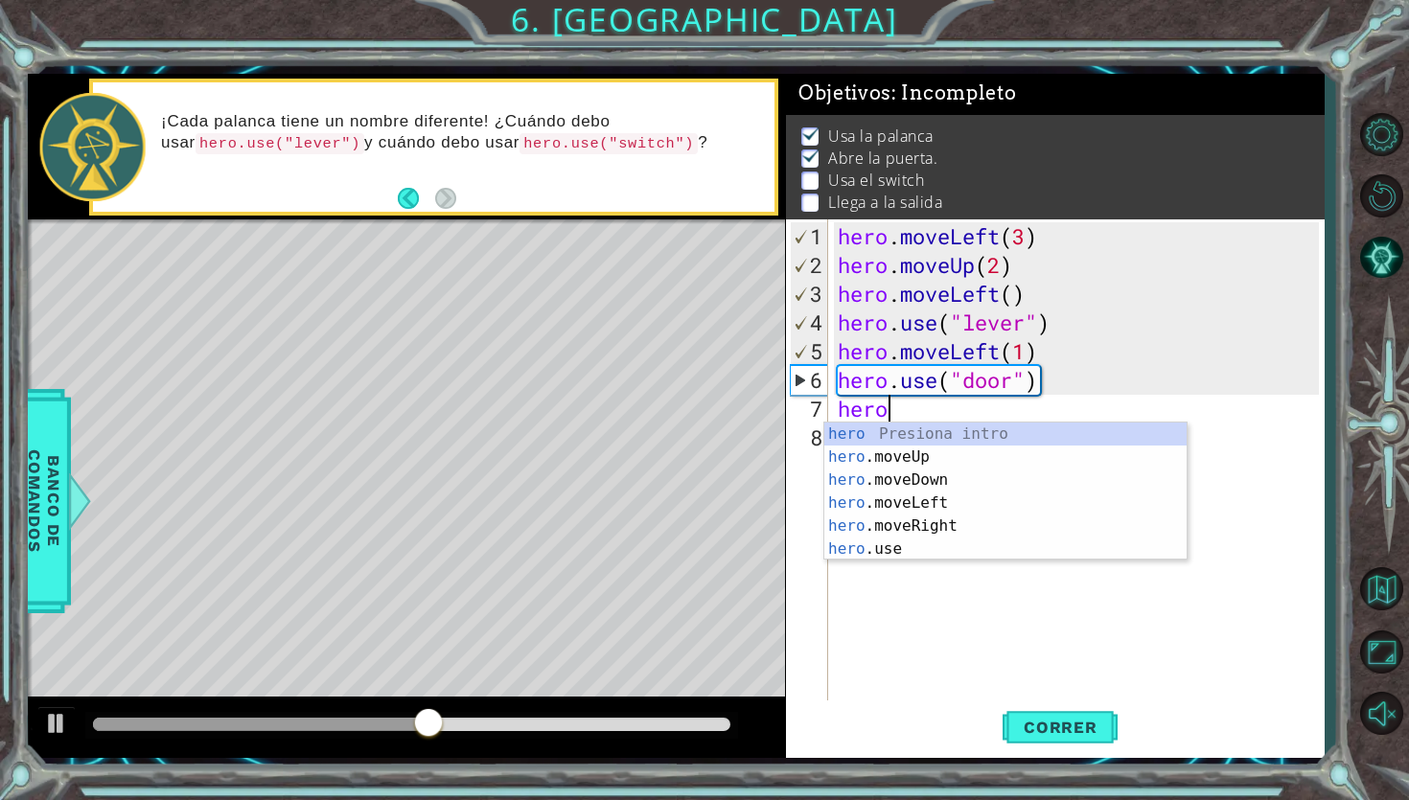
scroll to position [0, 1]
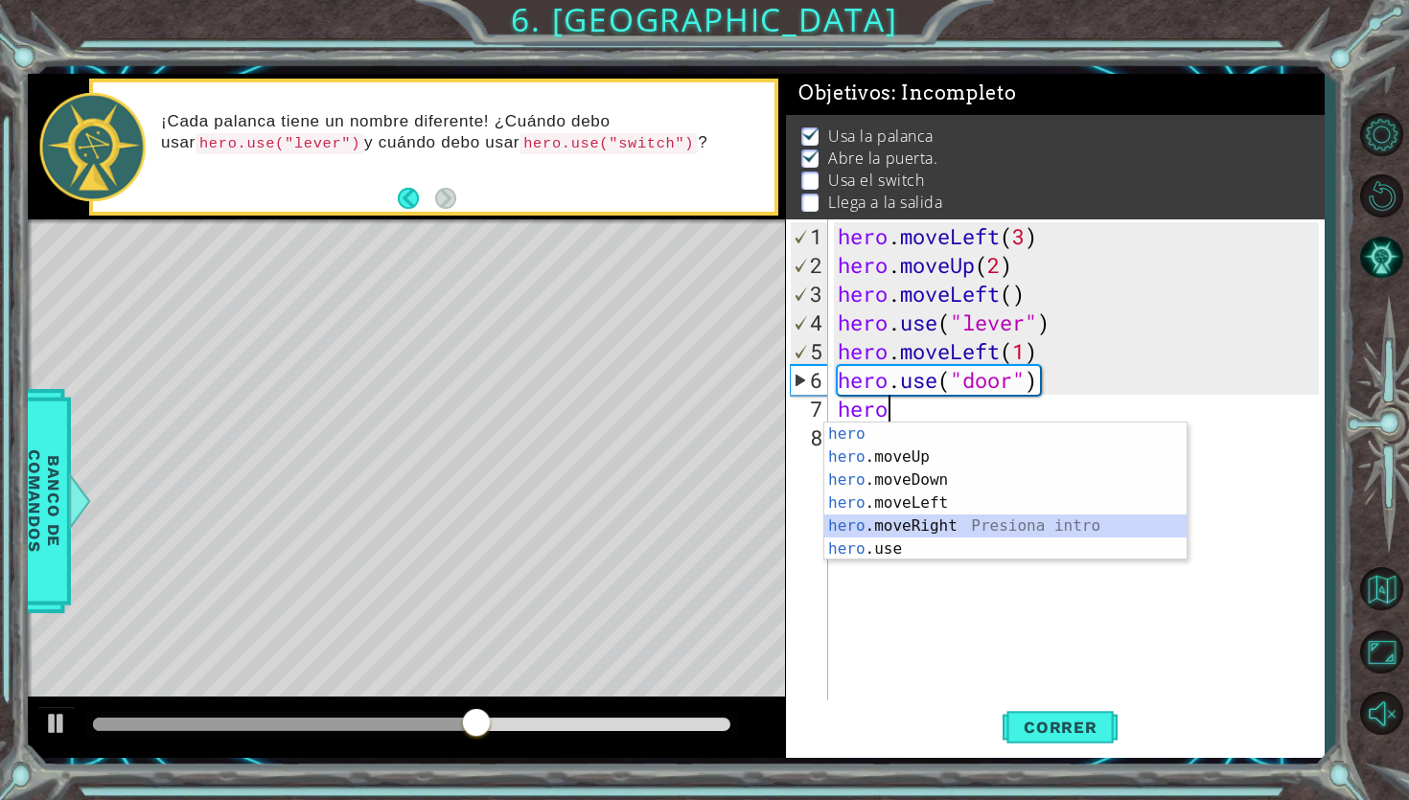
click at [948, 530] on div "hero Presiona intro hero .moveUp Presiona intro hero .moveDown Presiona intro h…" at bounding box center [1005, 515] width 362 height 184
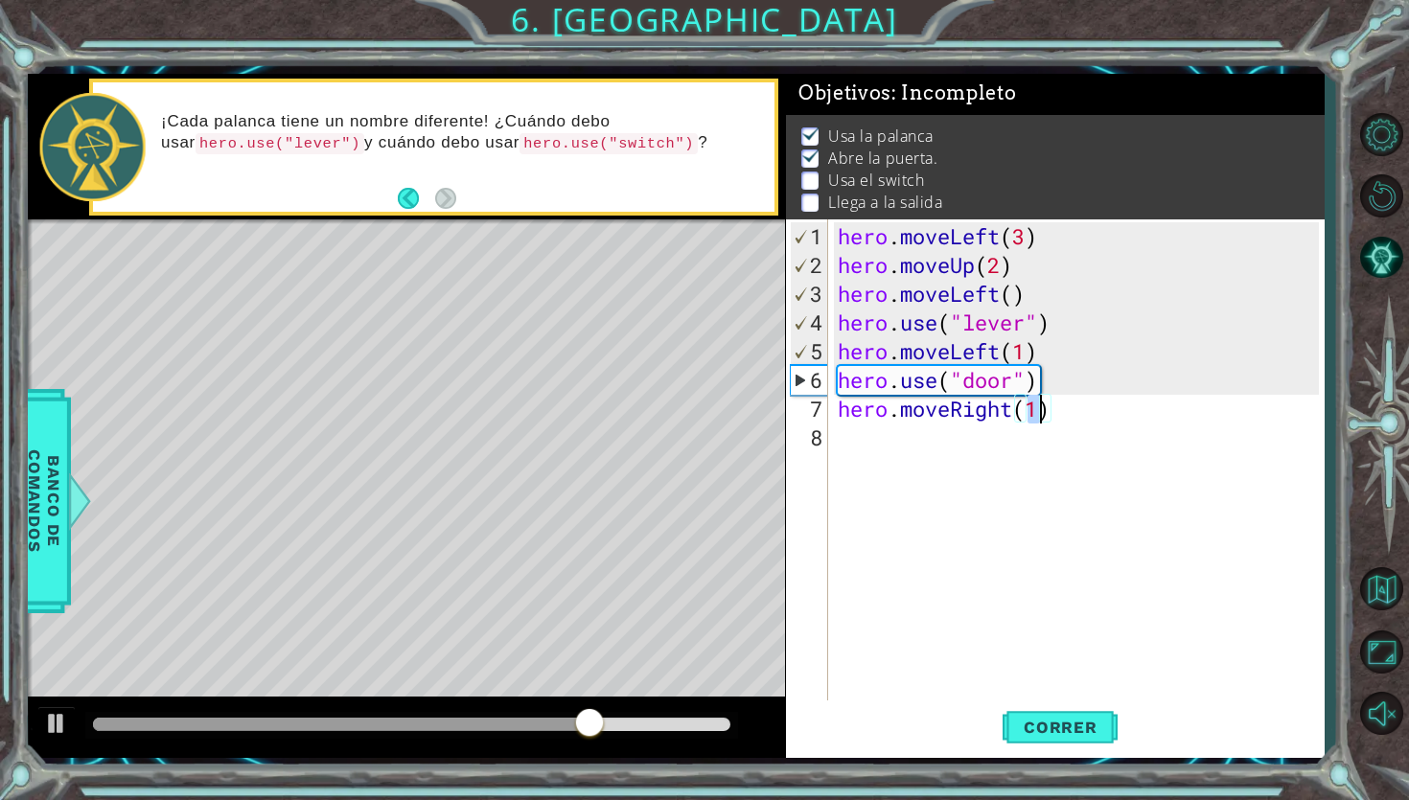
scroll to position [0, 9]
click at [1032, 406] on div "hero . moveLeft ( 3 ) hero . moveUp ( 2 ) hero . moveLeft ( ) hero . use ( "lev…" at bounding box center [1081, 495] width 495 height 546
type textarea "hero.moveRight(2)"
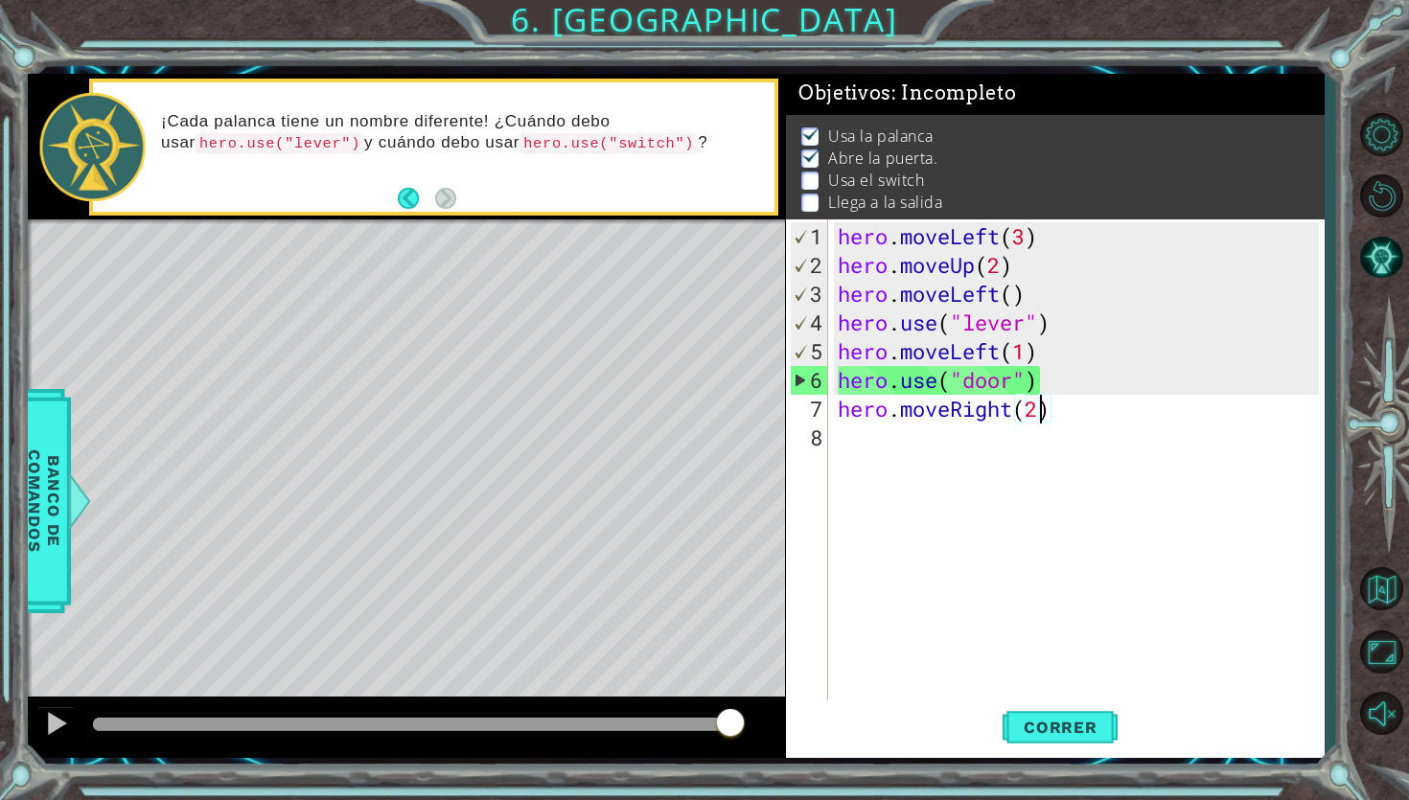
click at [924, 452] on div "hero . moveLeft ( 3 ) hero . moveUp ( 2 ) hero . moveLeft ( ) hero . use ( "lev…" at bounding box center [1081, 495] width 495 height 546
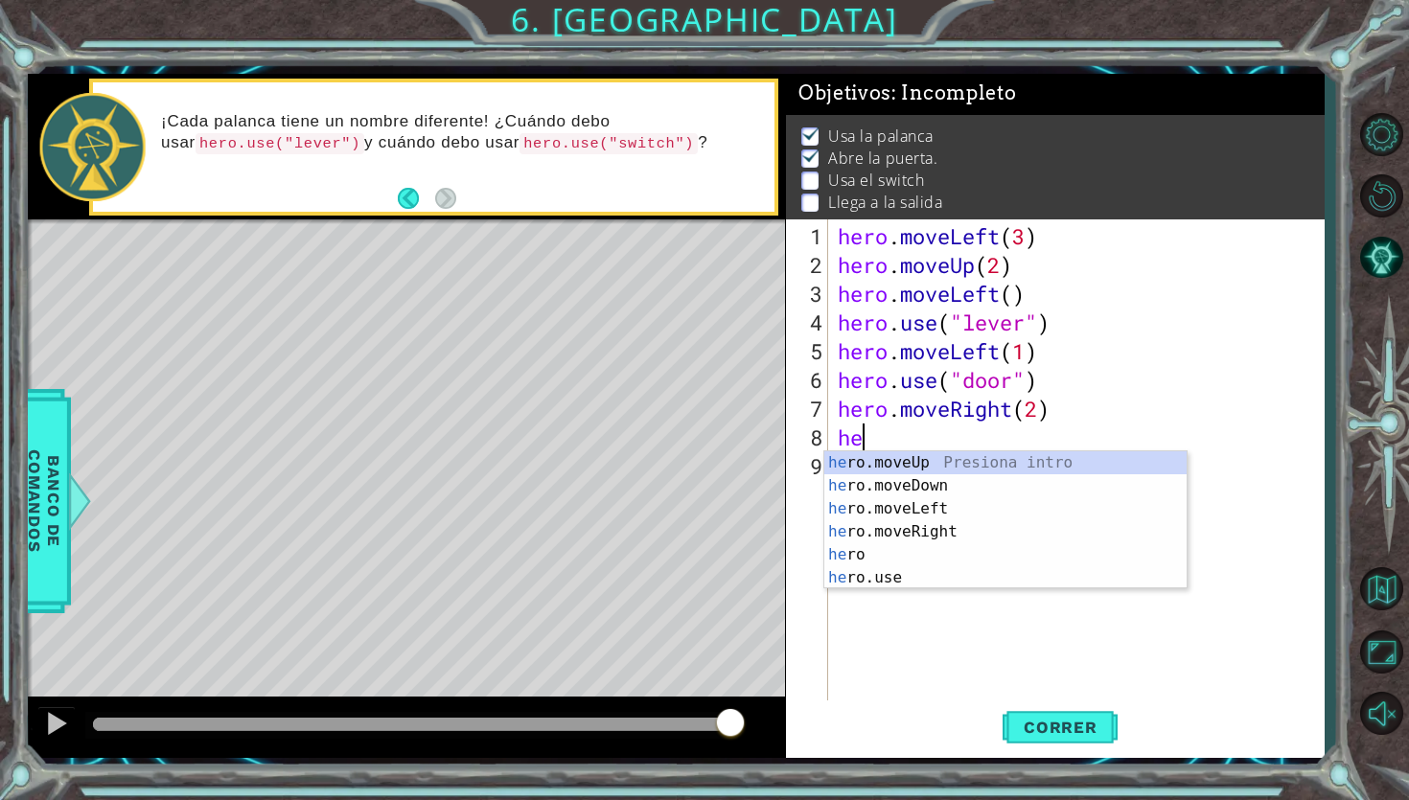
scroll to position [0, 1]
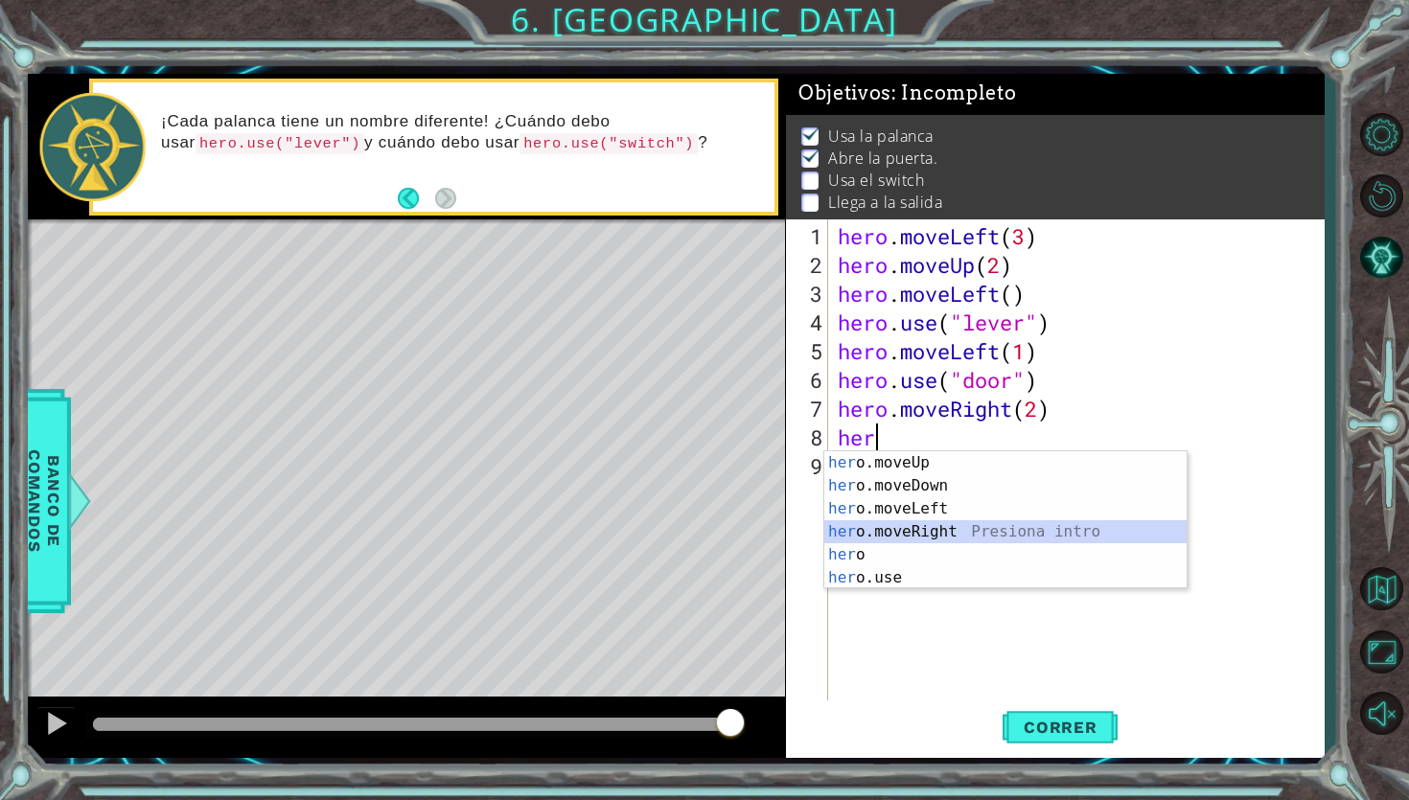
click at [905, 532] on div "her o.moveUp Presiona intro her o.moveDown Presiona intro her o.moveLeft Presio…" at bounding box center [1005, 543] width 362 height 184
type textarea "hero.moveRight(1)"
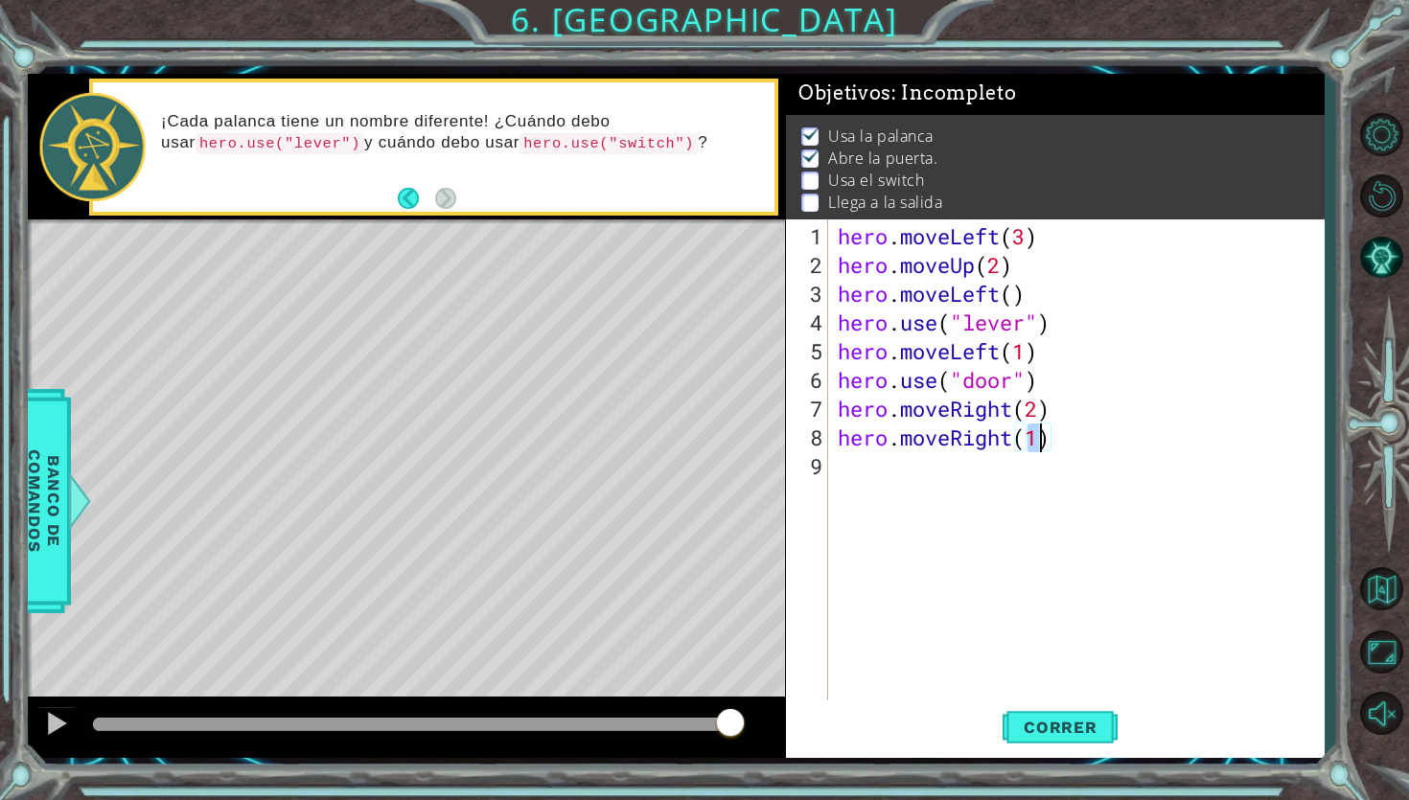
click at [874, 480] on div "hero . moveLeft ( 3 ) hero . moveUp ( 2 ) hero . moveLeft ( ) hero . use ( "lev…" at bounding box center [1081, 495] width 495 height 546
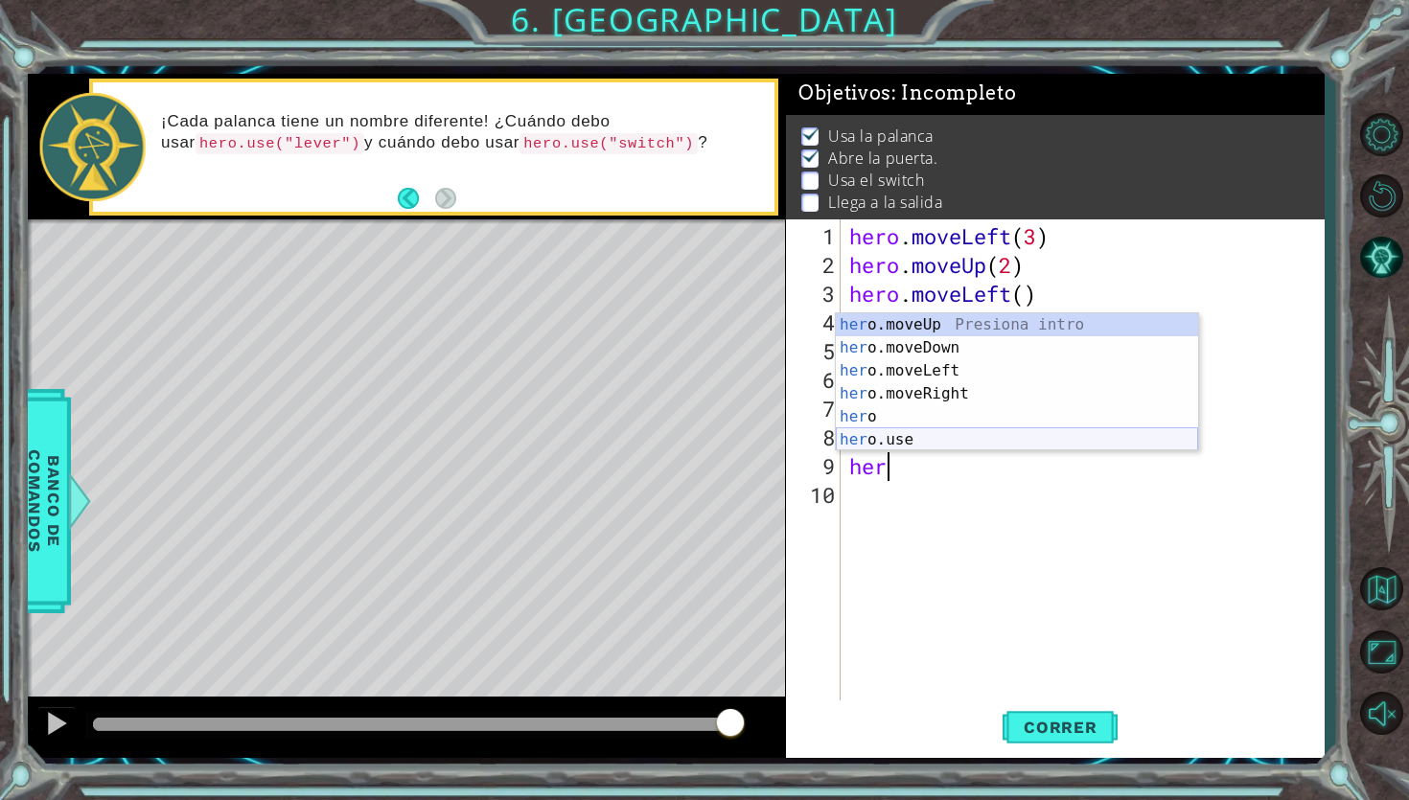
click at [860, 438] on div "her o.moveUp Presiona intro her o.moveDown Presiona intro her o.moveLeft Presio…" at bounding box center [1017, 405] width 362 height 184
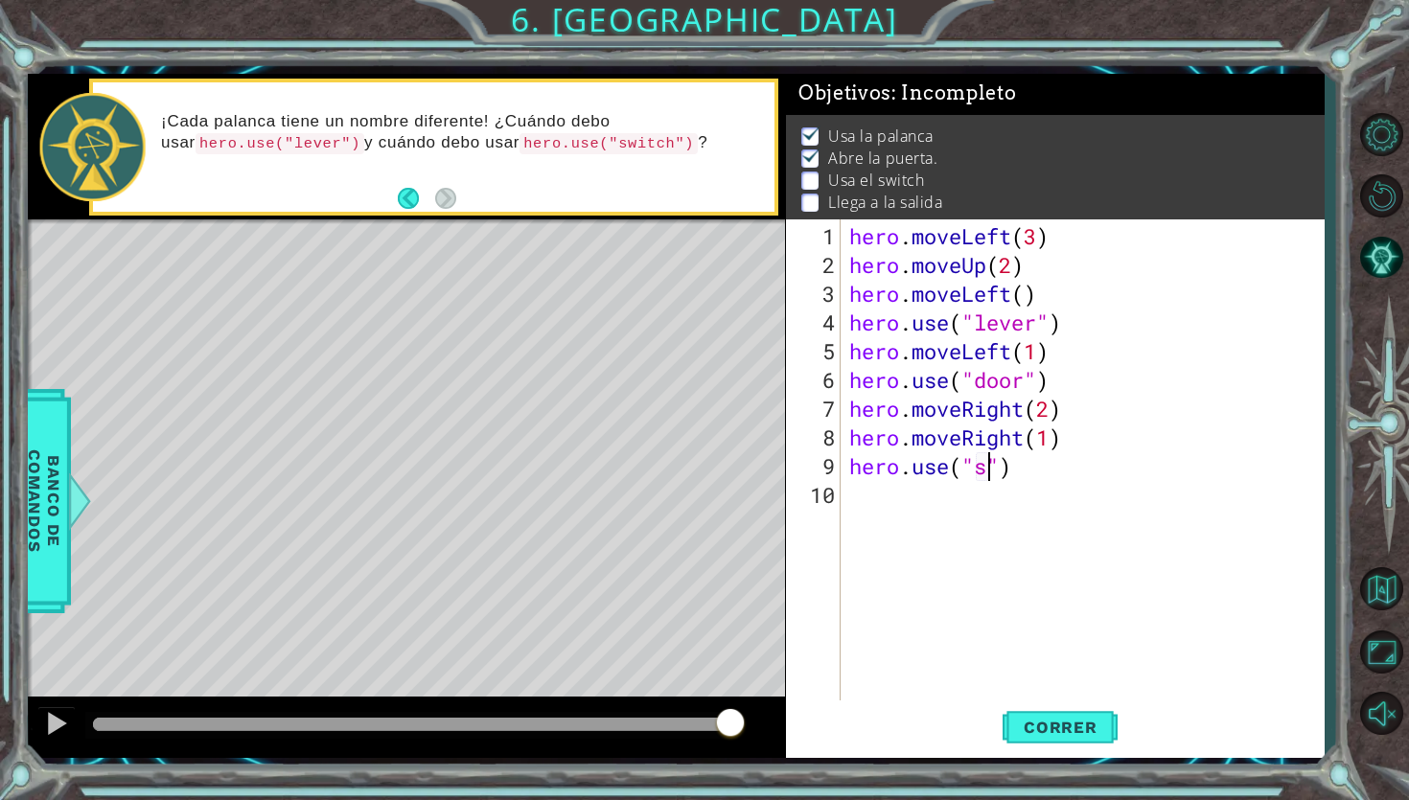
scroll to position [0, 6]
type textarea "hero.use("switch")"
click at [989, 507] on div "hero . moveLeft ( 3 ) hero . moveUp ( 2 ) hero . moveLeft ( ) hero . use ( "lev…" at bounding box center [1086, 495] width 483 height 546
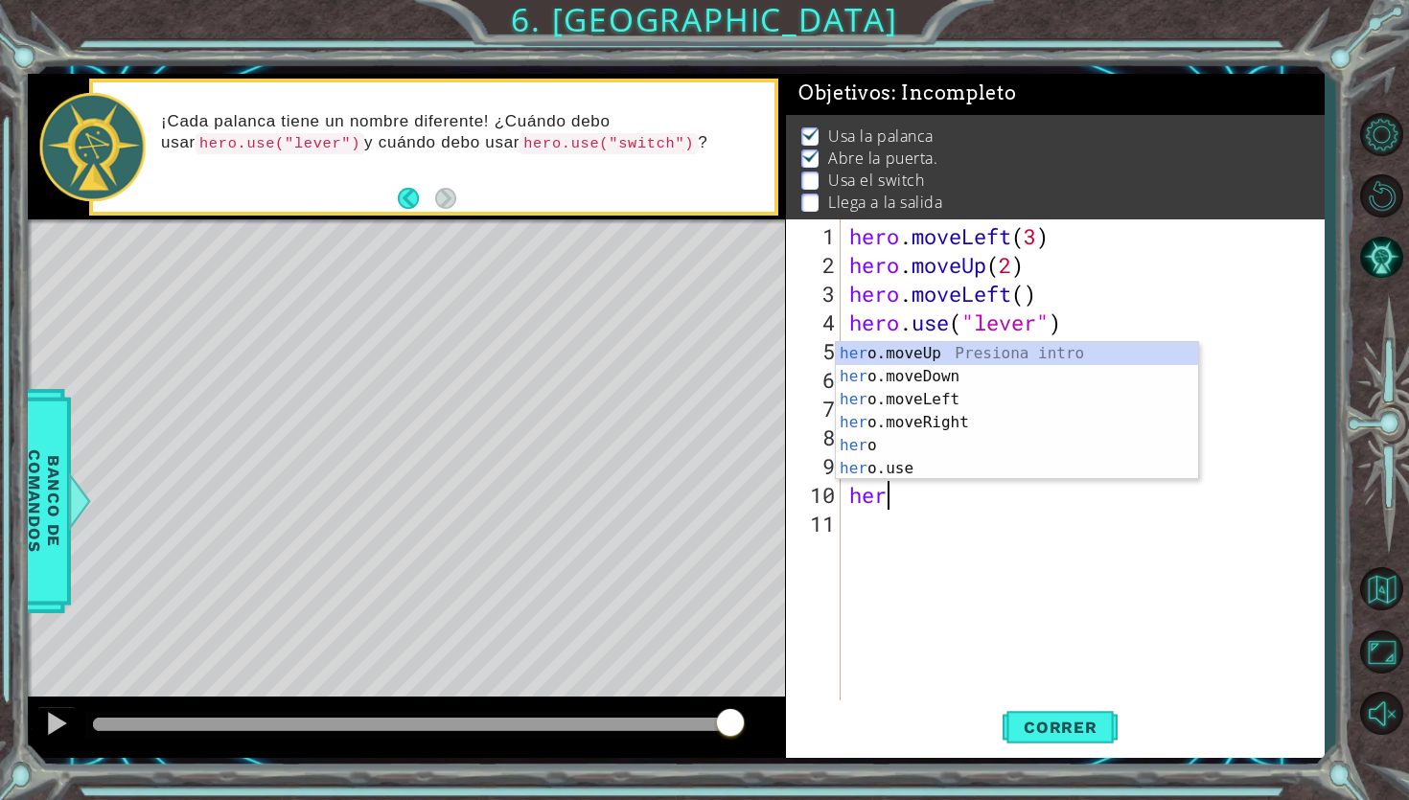
scroll to position [0, 1]
click at [1038, 727] on span "Correr" at bounding box center [1060, 727] width 112 height 19
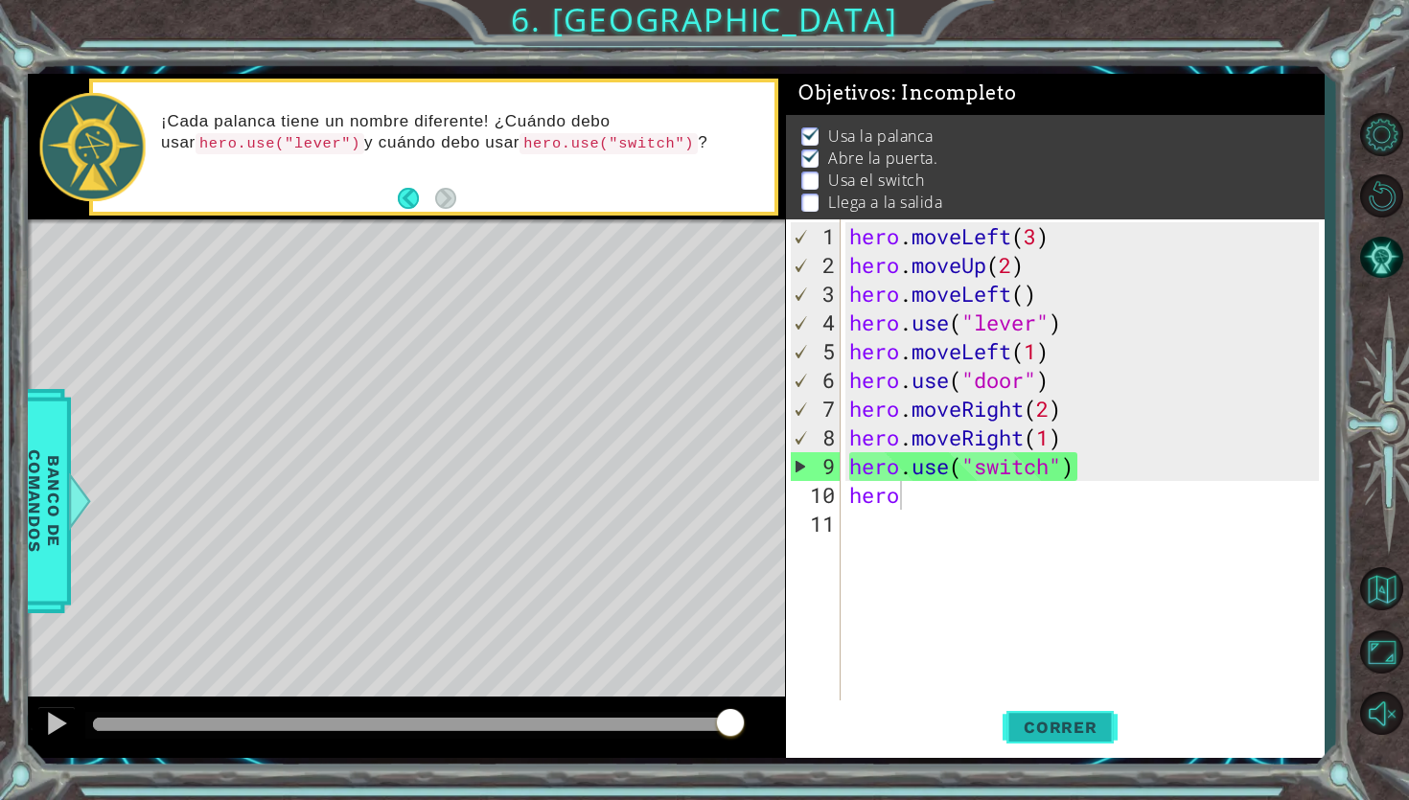
click at [1032, 733] on span "Correr" at bounding box center [1060, 727] width 112 height 19
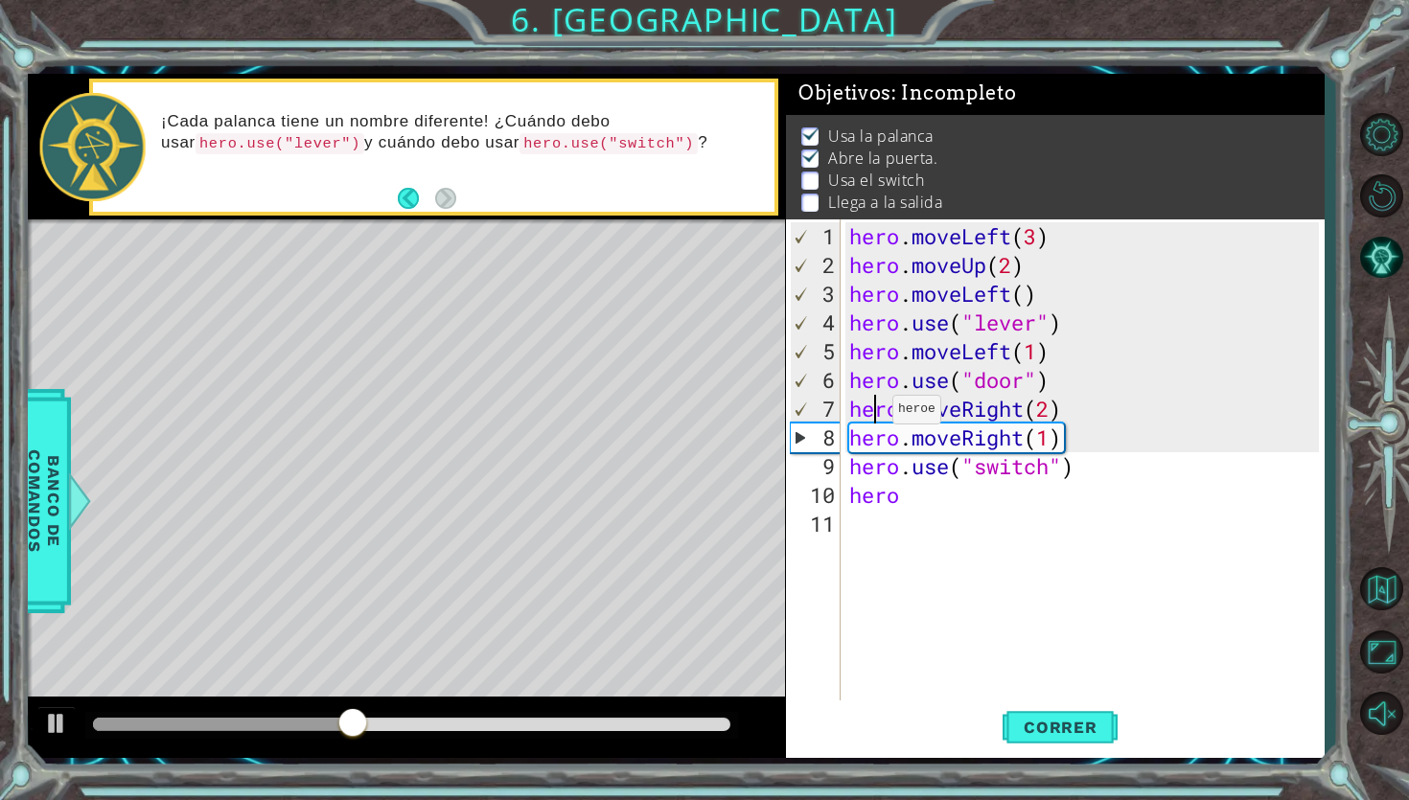
click at [875, 417] on div "hero . moveLeft ( 3 ) hero . moveUp ( 2 ) hero . moveLeft ( ) hero . use ( "lev…" at bounding box center [1086, 495] width 483 height 546
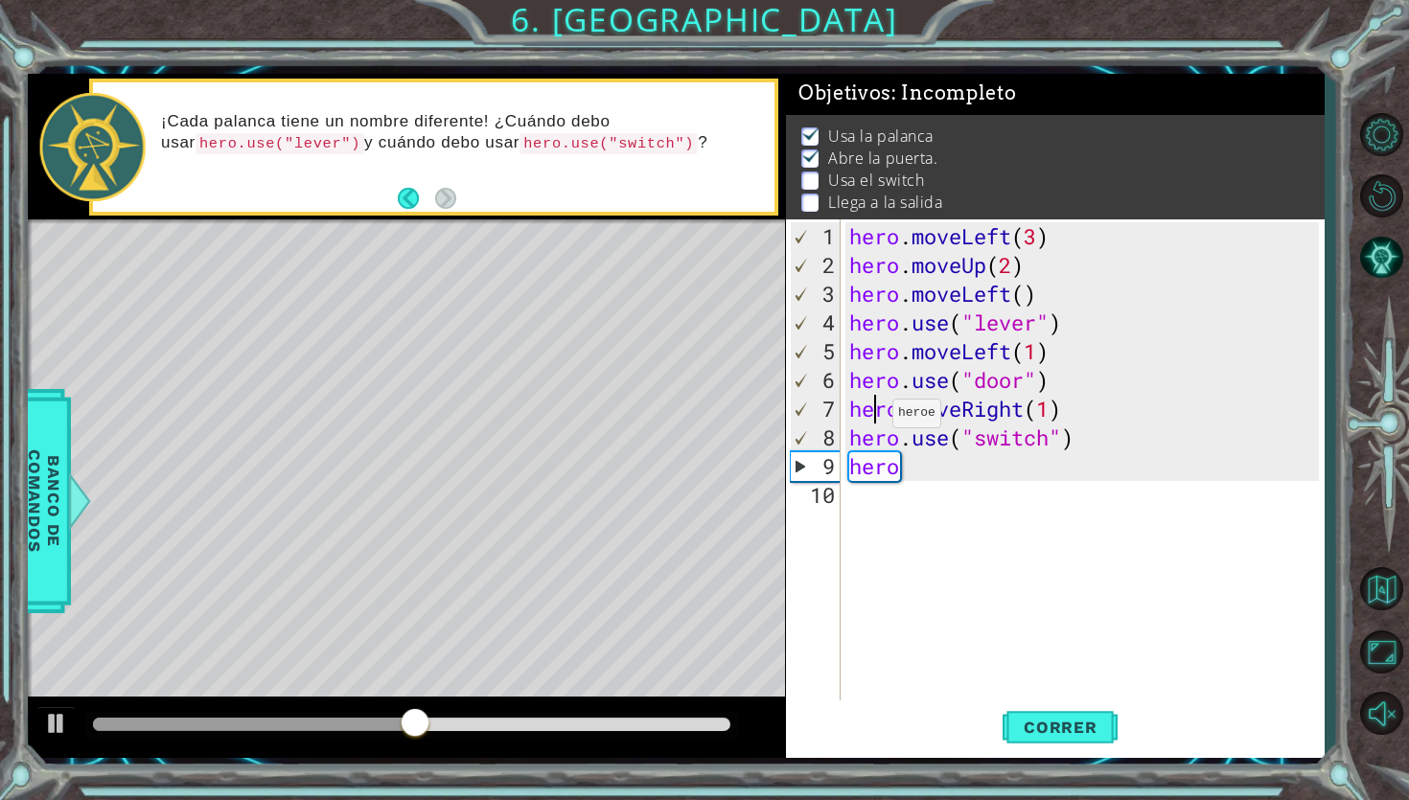
click at [875, 421] on div "hero . moveLeft ( 3 ) hero . moveUp ( 2 ) hero . moveLeft ( ) hero . use ( "lev…" at bounding box center [1086, 495] width 483 height 546
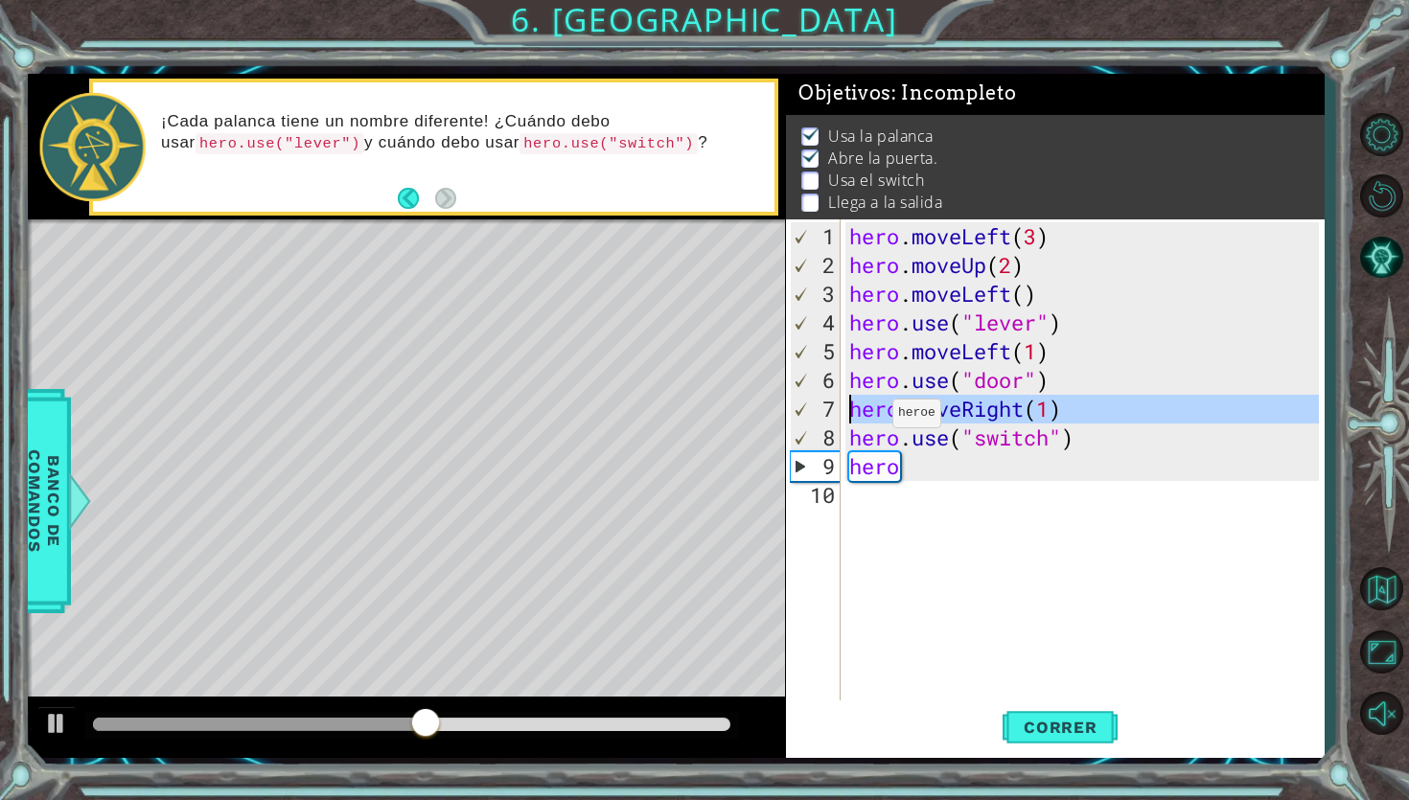
click at [875, 421] on div "hero . moveLeft ( 3 ) hero . moveUp ( 2 ) hero . moveLeft ( ) hero . use ( "lev…" at bounding box center [1086, 495] width 483 height 546
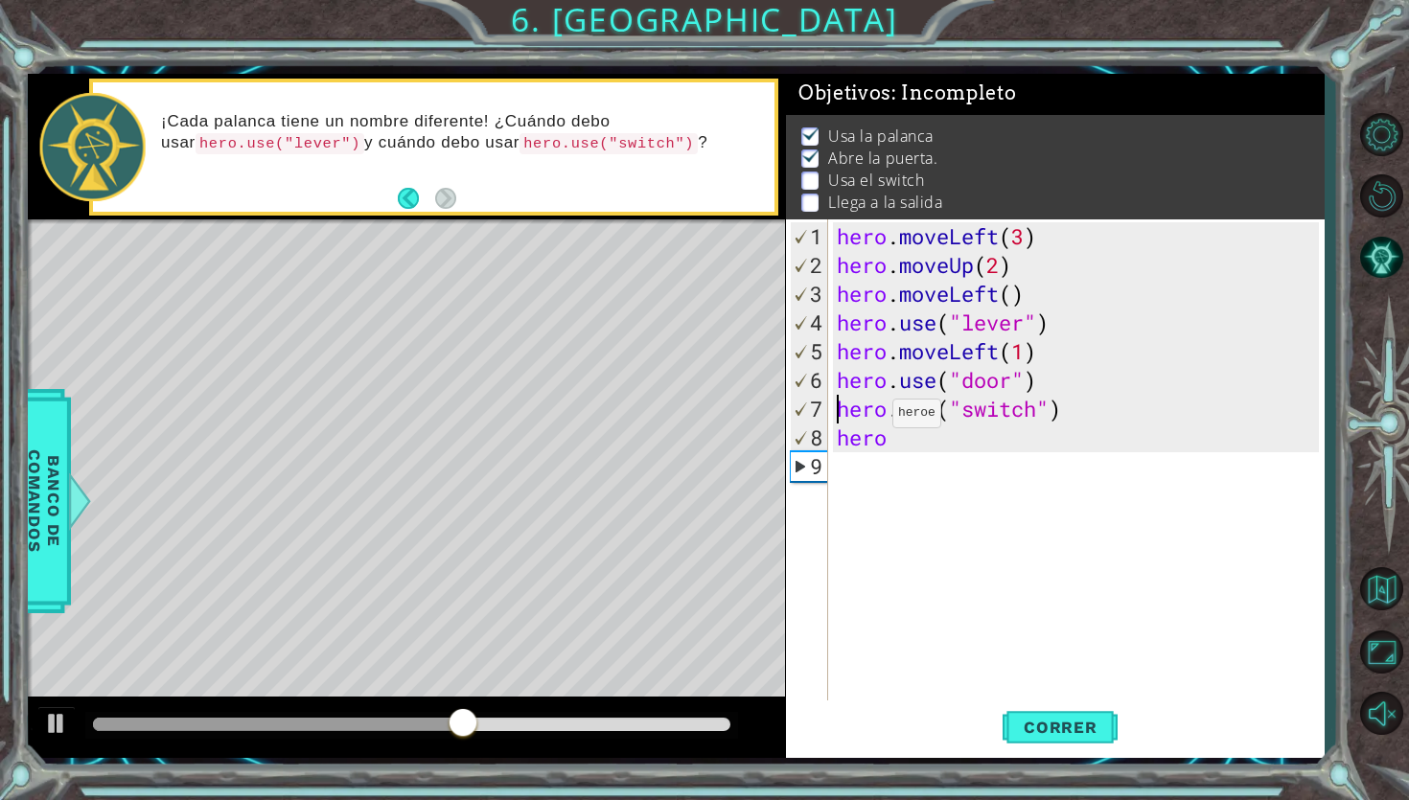
click at [875, 421] on div "hero . moveLeft ( 3 ) hero . moveUp ( 2 ) hero . moveLeft ( ) hero . use ( "lev…" at bounding box center [1080, 495] width 495 height 546
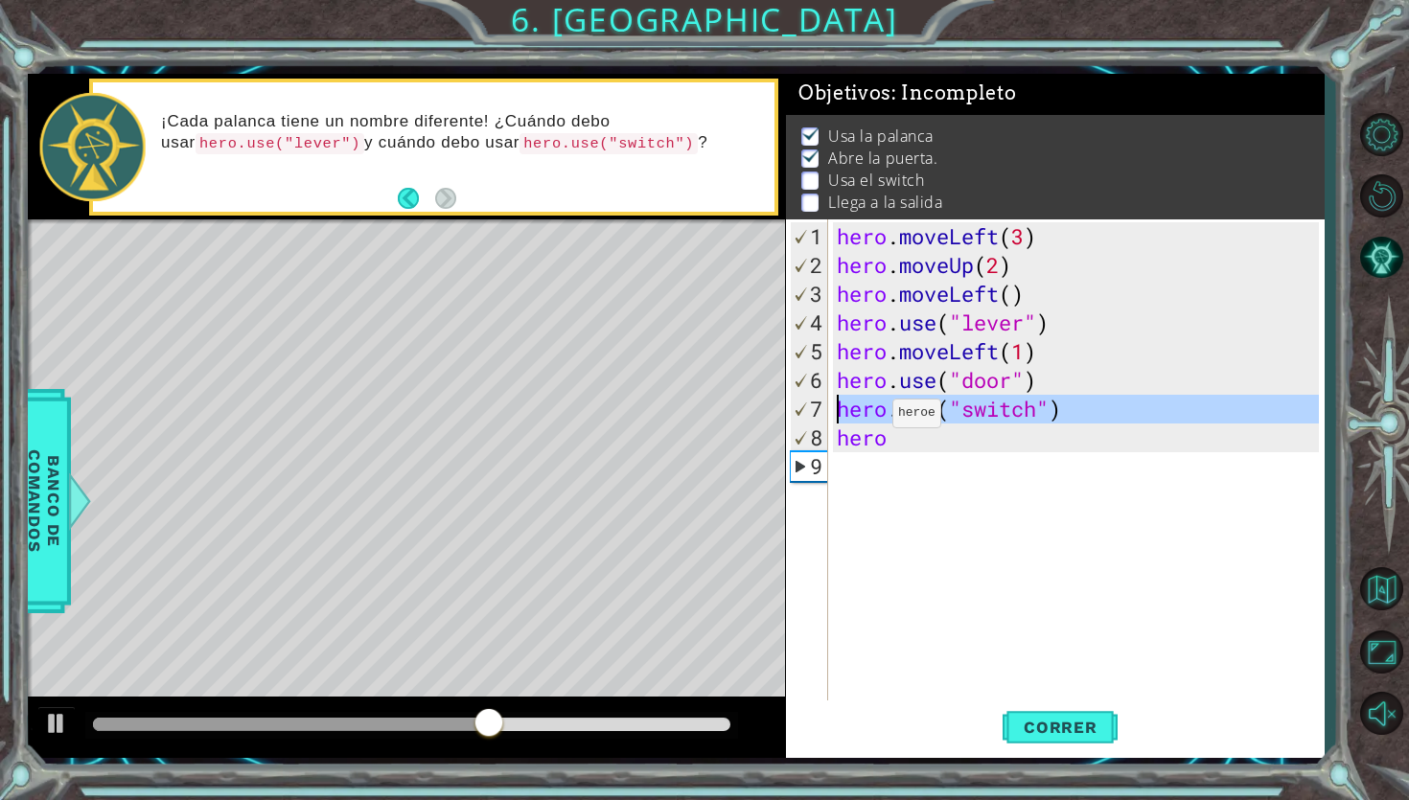
type textarea "hero"
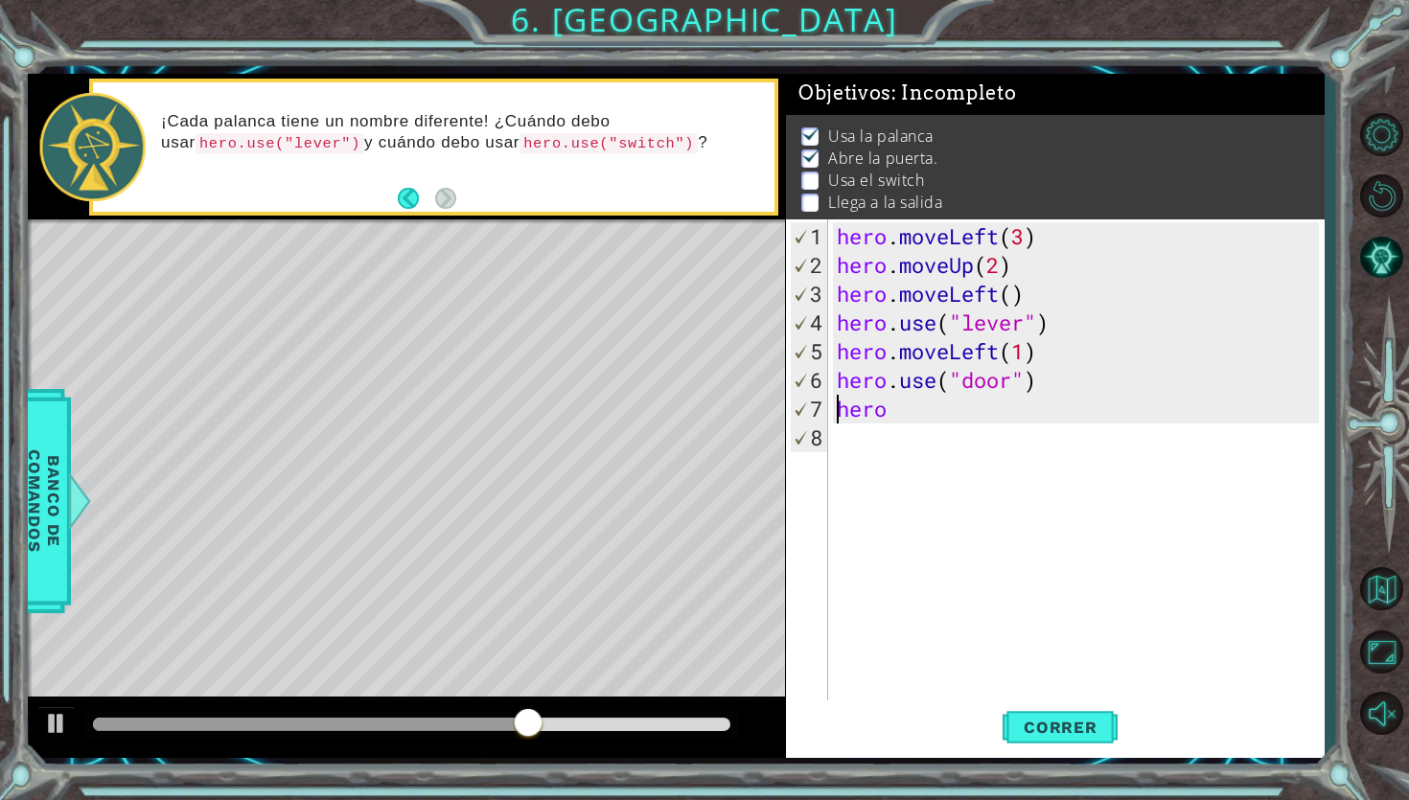
click at [855, 420] on div "hero . moveLeft ( 3 ) hero . moveUp ( 2 ) hero . moveLeft ( ) hero . use ( "lev…" at bounding box center [1080, 495] width 495 height 546
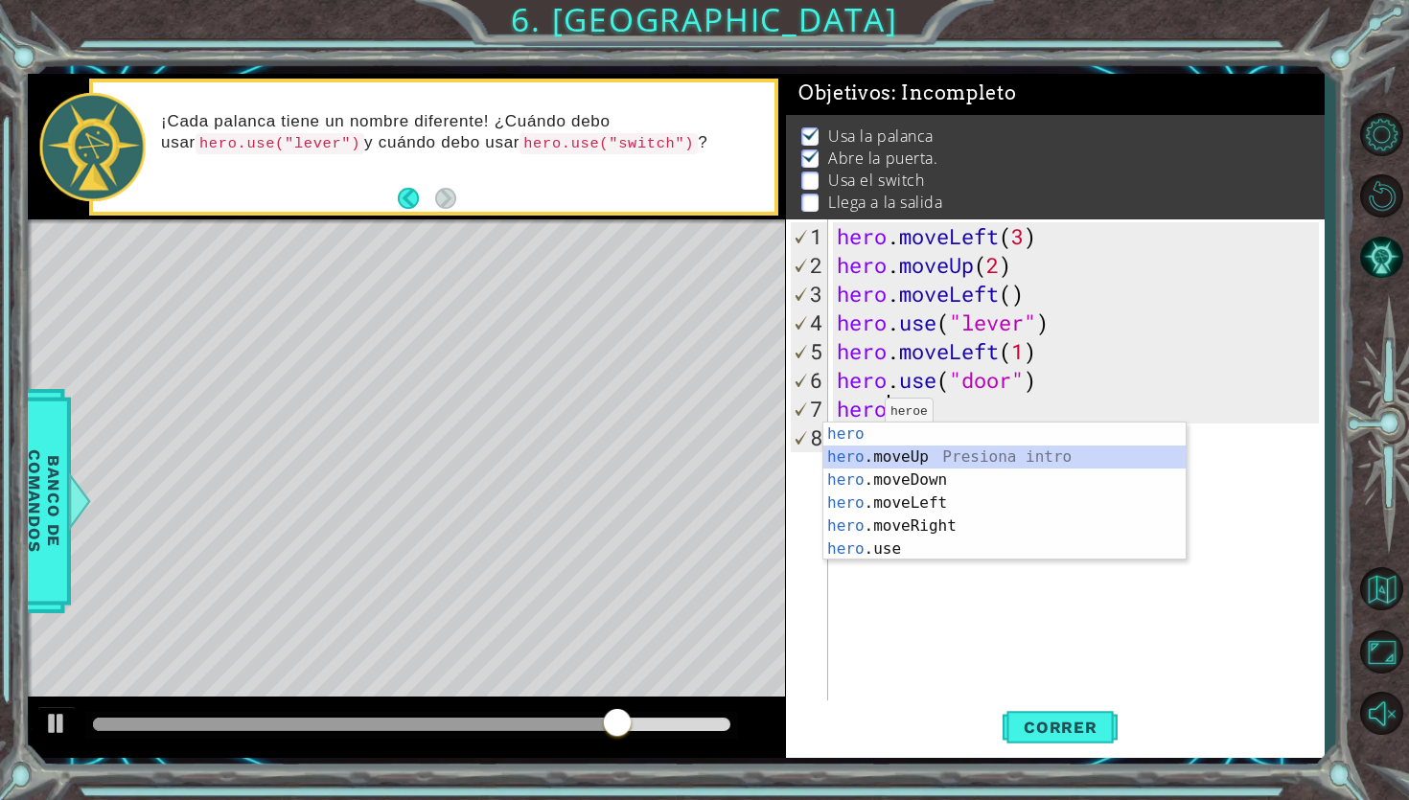
click at [885, 459] on div "hero Presiona intro hero .moveUp Presiona intro hero .moveDown Presiona intro h…" at bounding box center [1004, 515] width 362 height 184
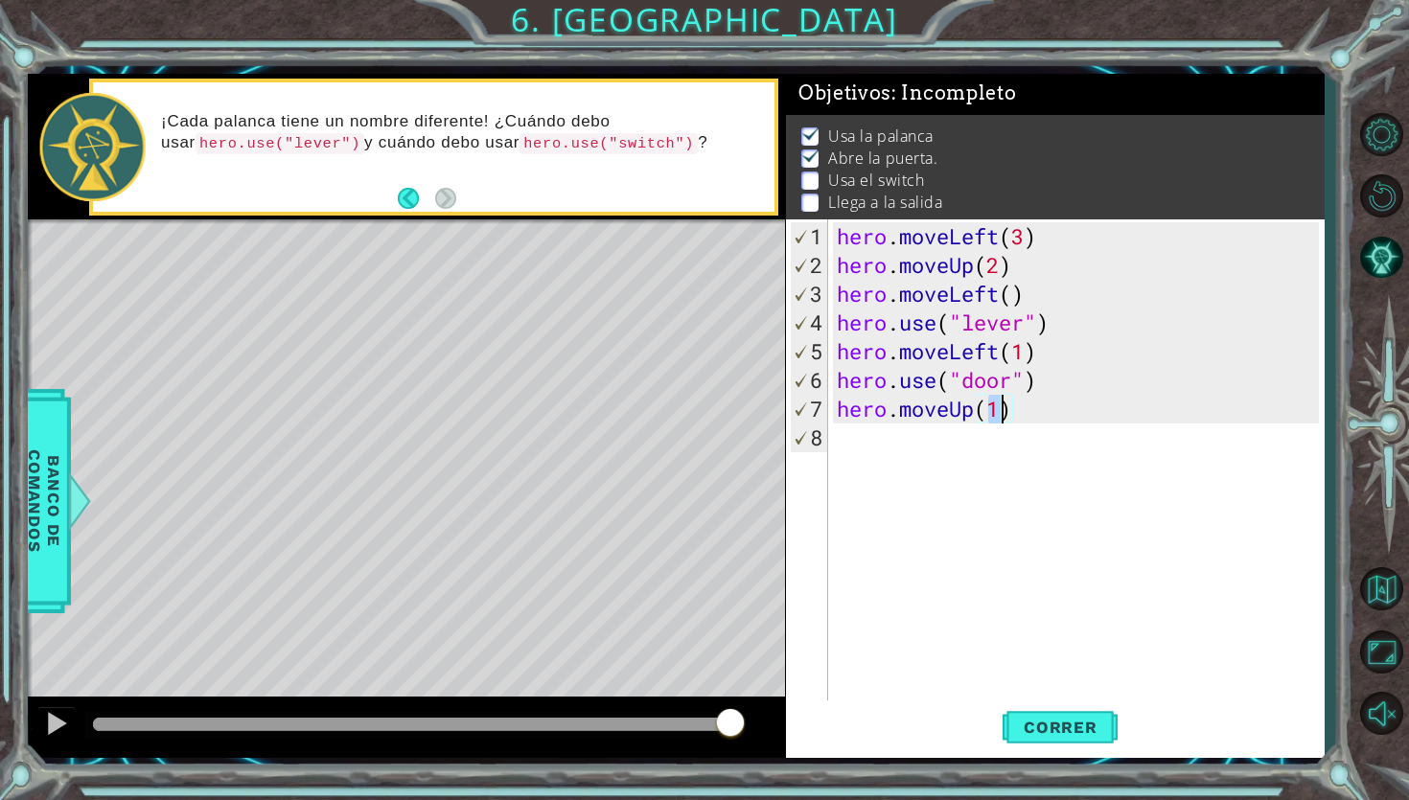
scroll to position [0, 7]
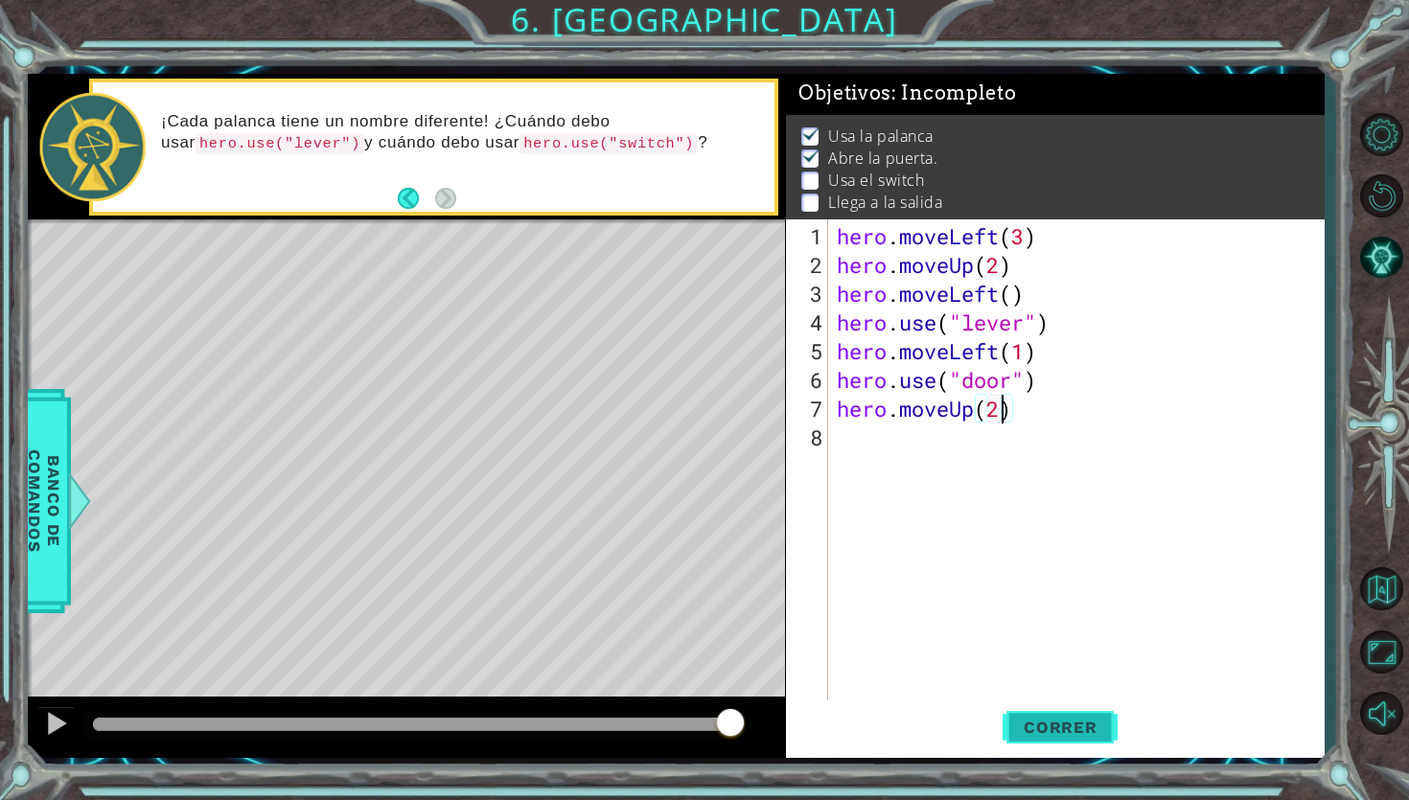
type textarea "hero.moveUp(2)"
click at [1044, 733] on span "Correr" at bounding box center [1060, 727] width 112 height 19
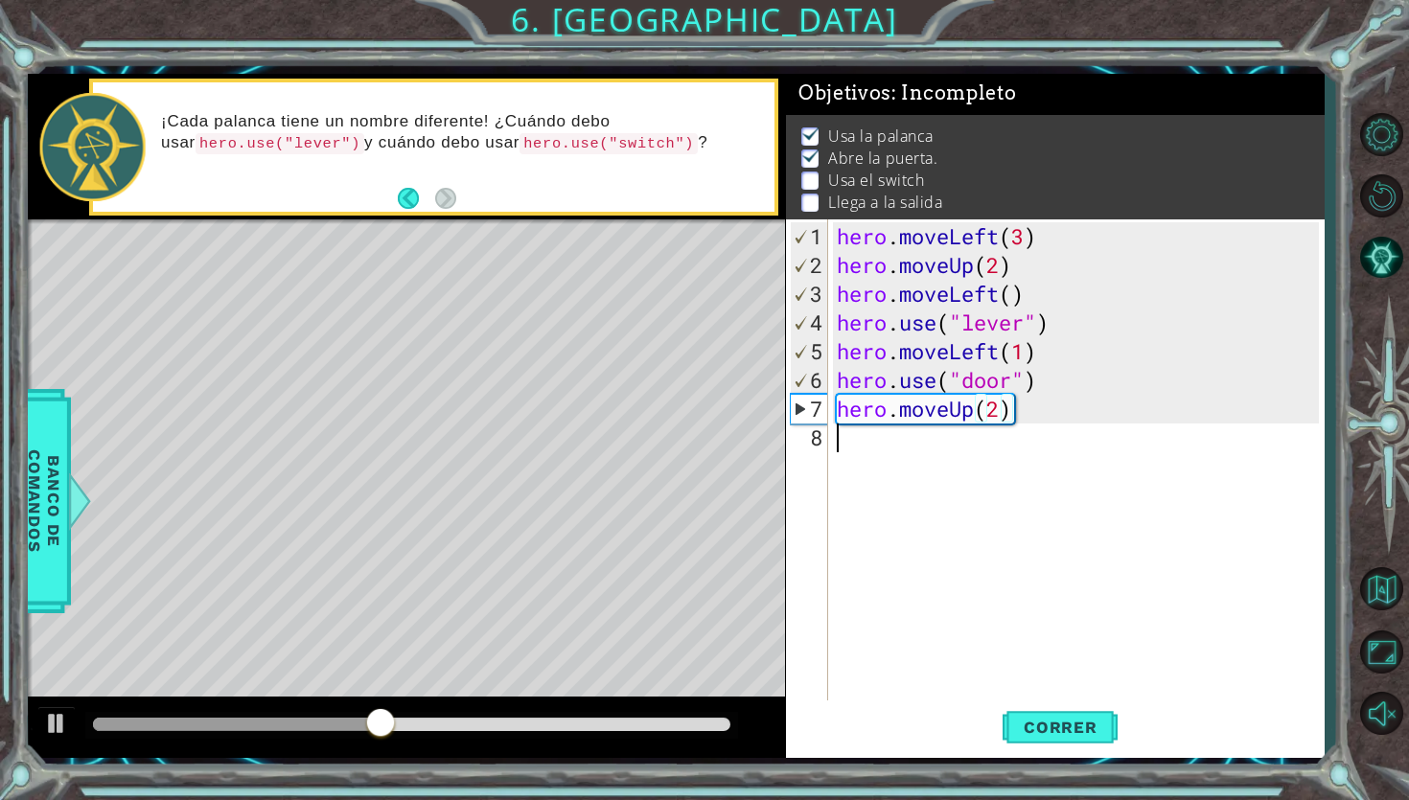
click at [960, 434] on div "hero . moveLeft ( 3 ) hero . moveUp ( 2 ) hero . moveLeft ( ) hero . use ( "lev…" at bounding box center [1080, 495] width 495 height 546
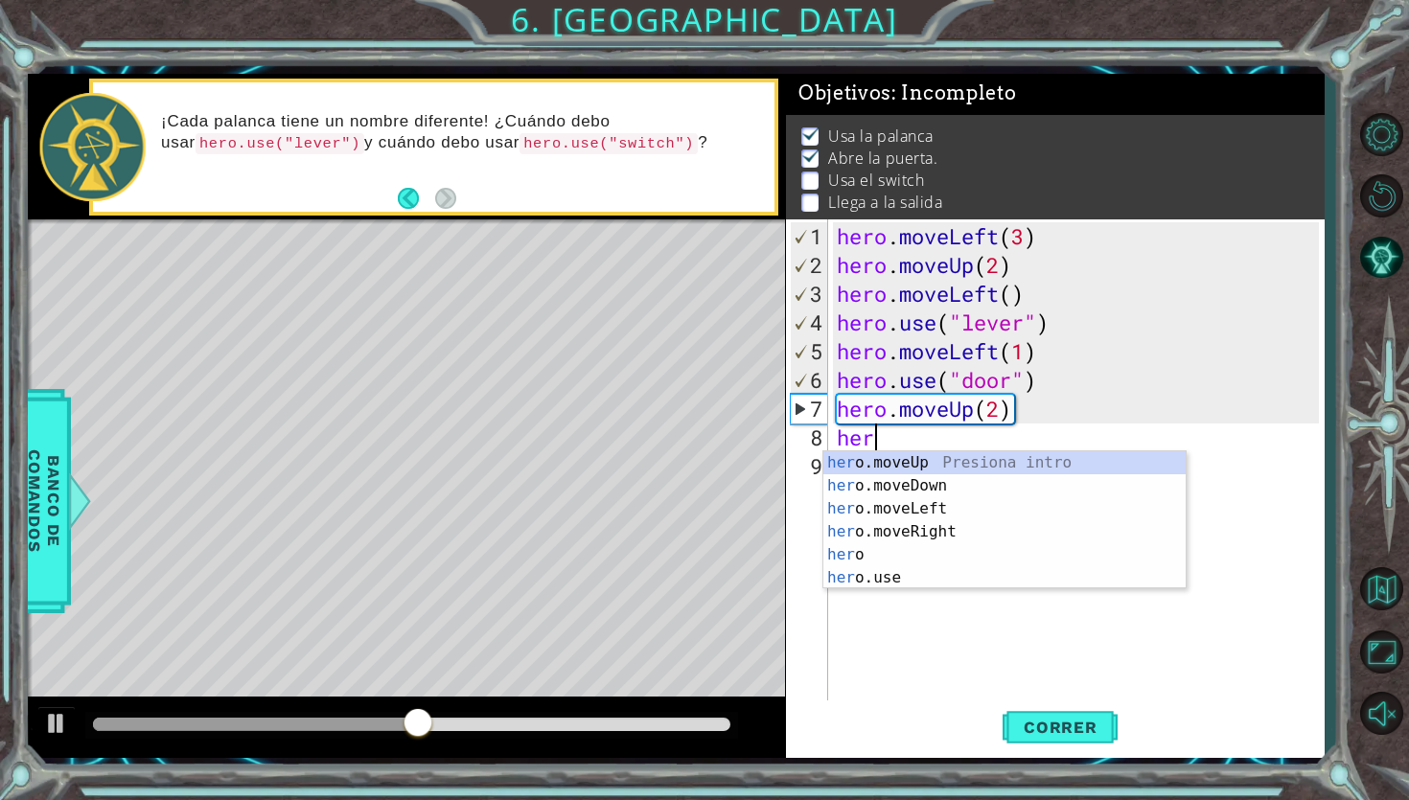
scroll to position [0, 1]
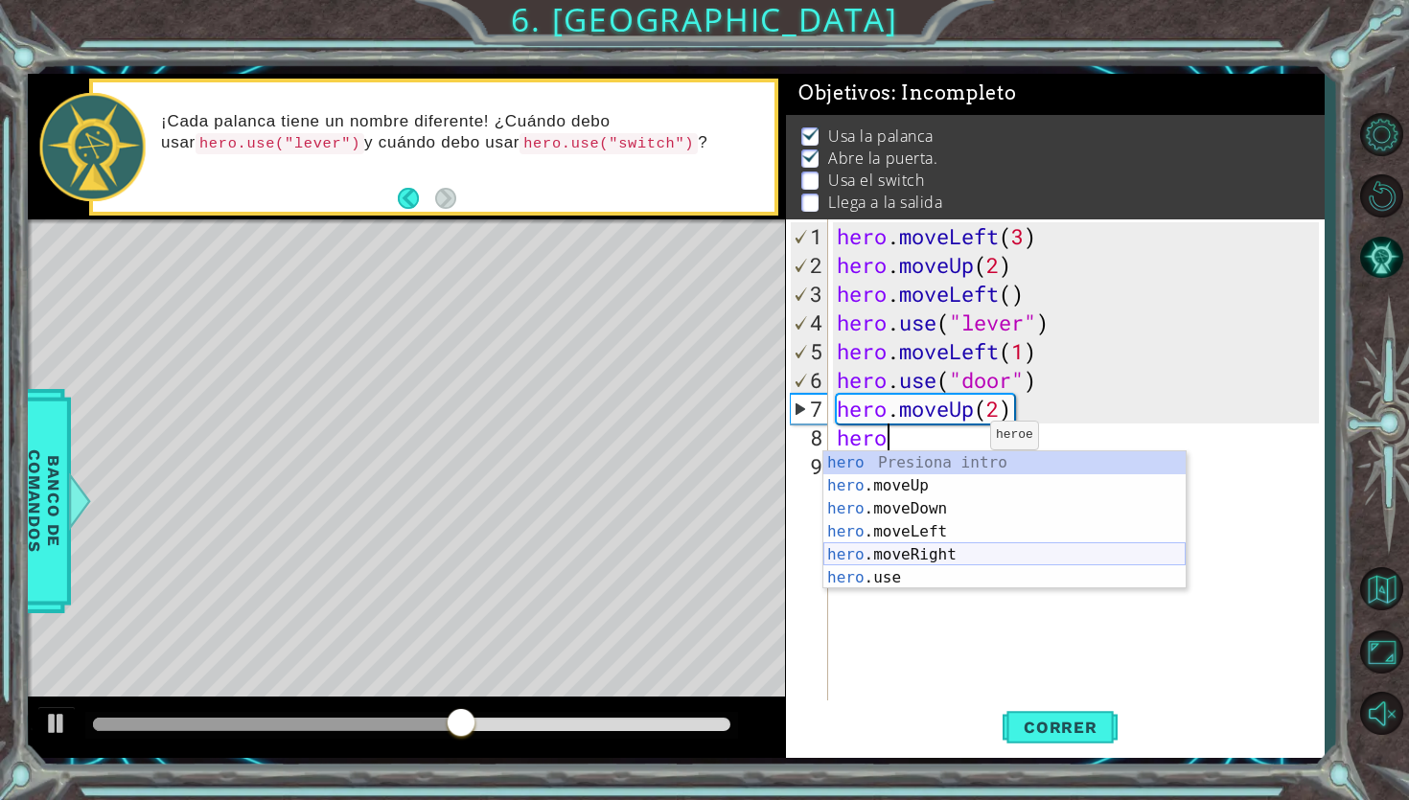
click at [915, 557] on div "hero Presiona intro hero .moveUp Presiona intro hero .moveDown Presiona intro h…" at bounding box center [1004, 543] width 362 height 184
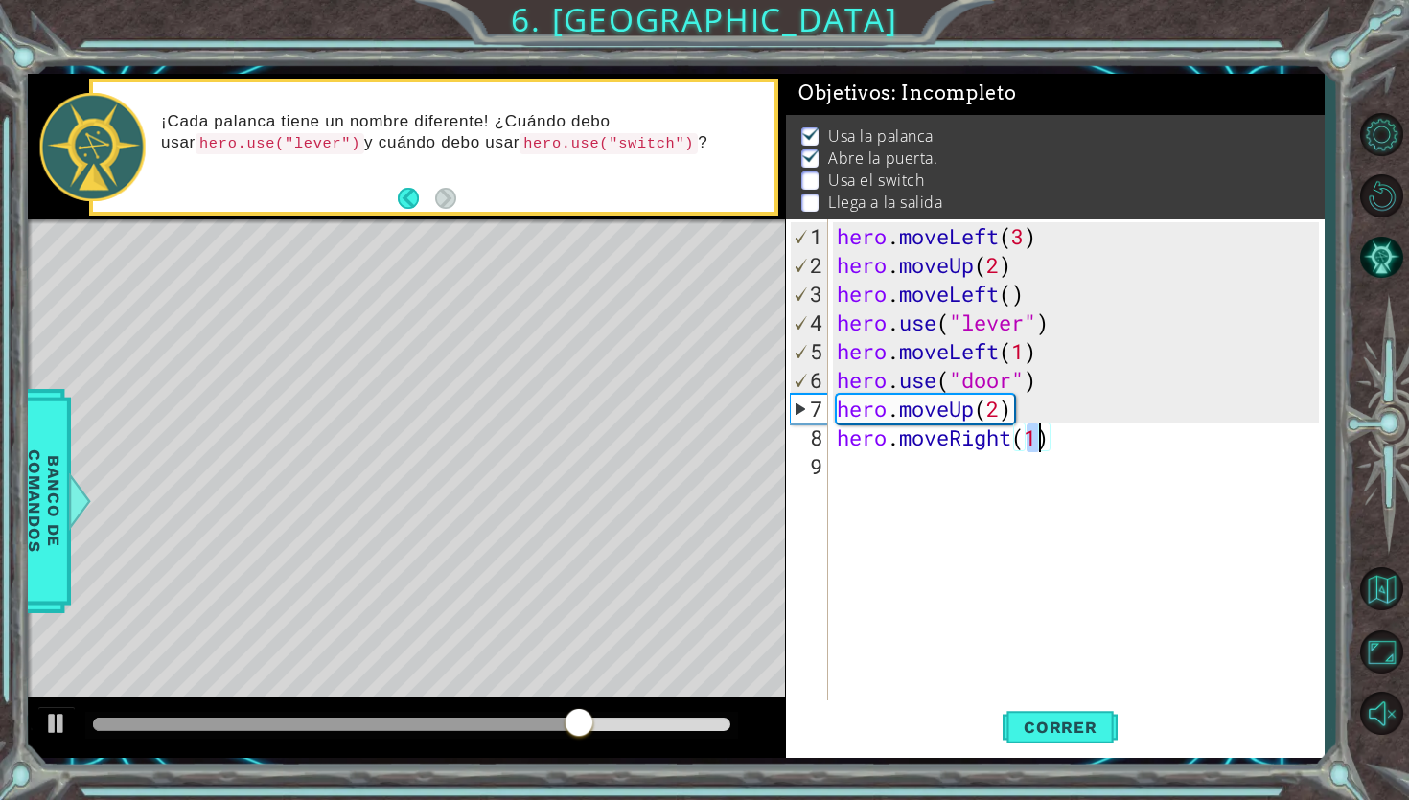
type textarea "hero.moveRight(2)"
click at [962, 475] on div "hero . moveLeft ( 3 ) hero . moveUp ( 2 ) hero . moveLeft ( ) hero . use ( "lev…" at bounding box center [1080, 495] width 495 height 546
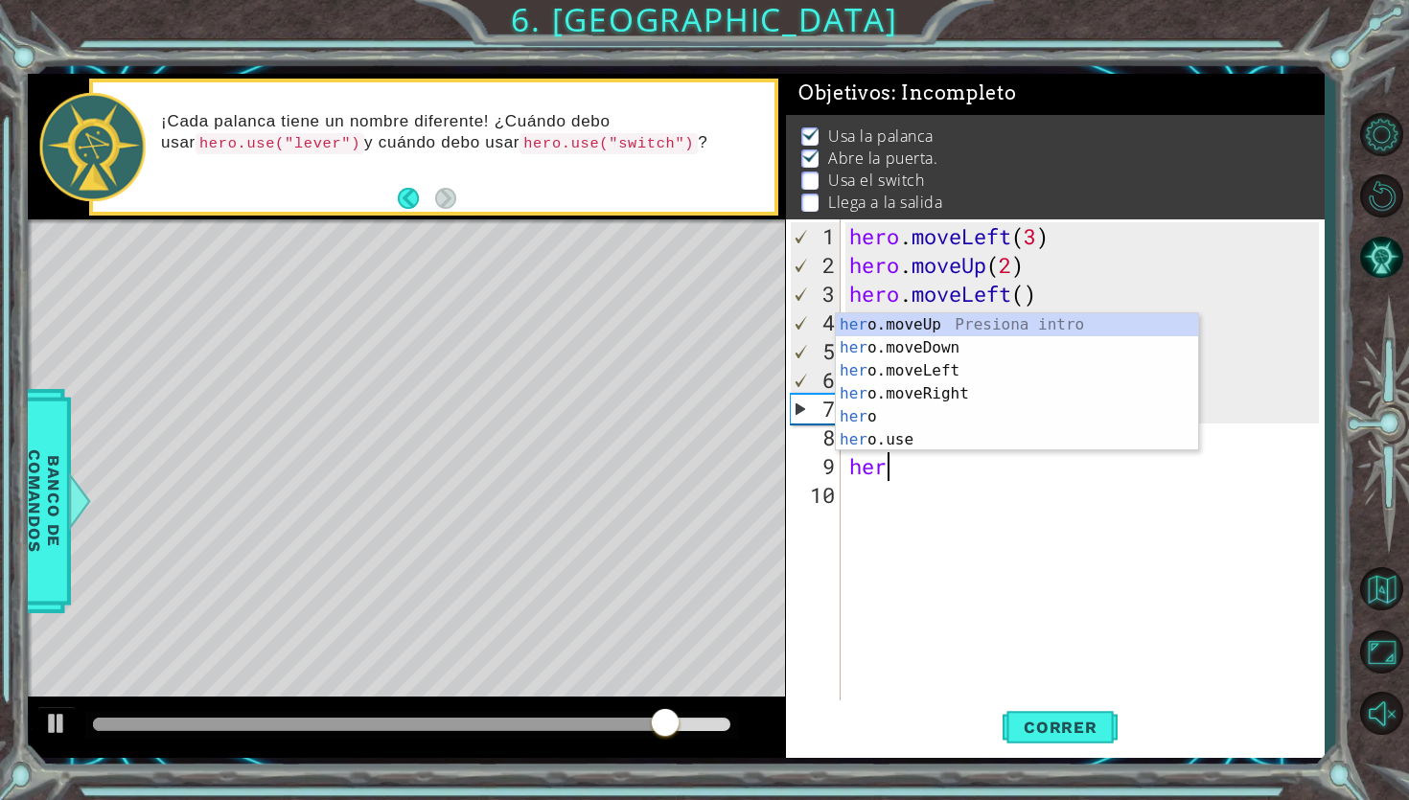
scroll to position [0, 1]
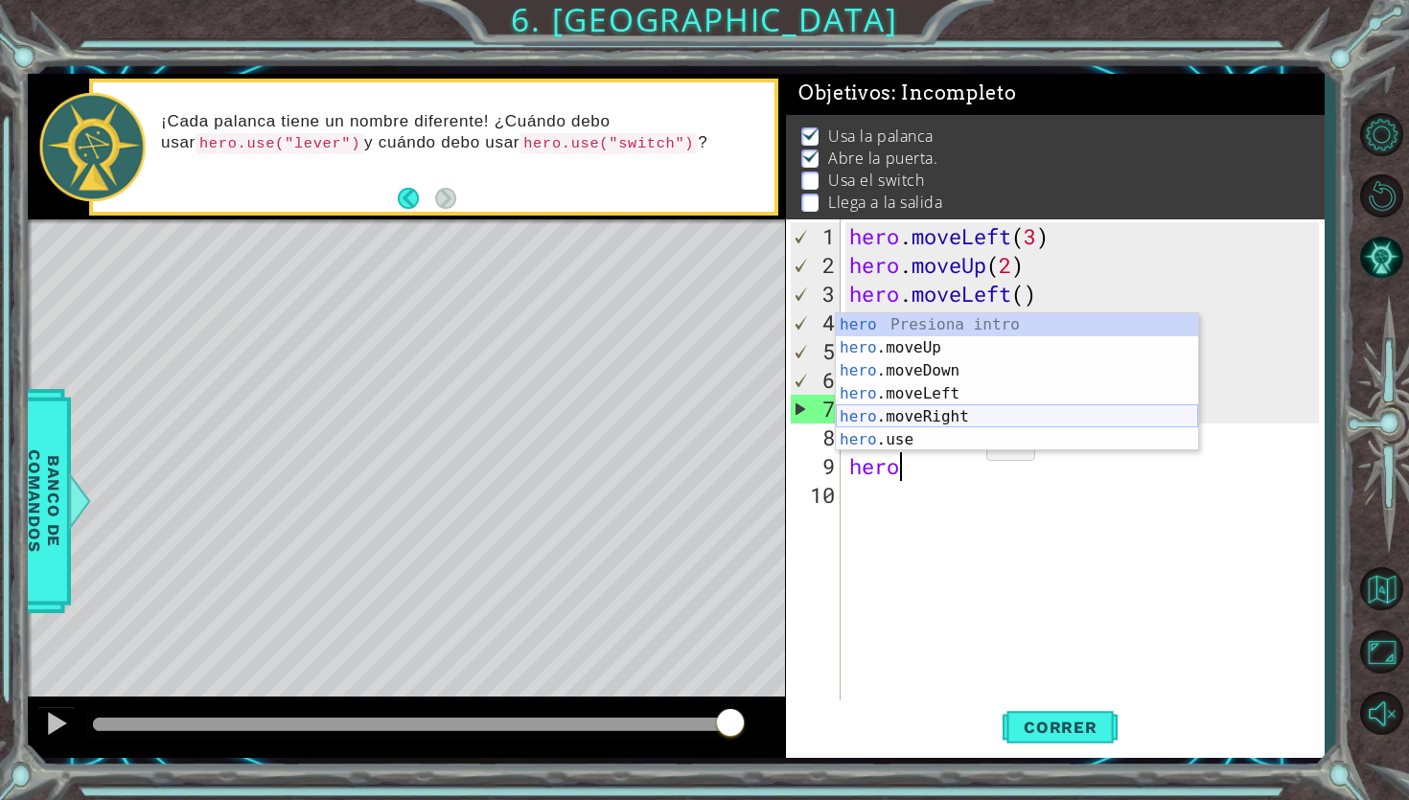
click at [982, 419] on div "hero Presiona intro hero .moveUp Presiona intro hero .moveDown Presiona intro h…" at bounding box center [1017, 405] width 362 height 184
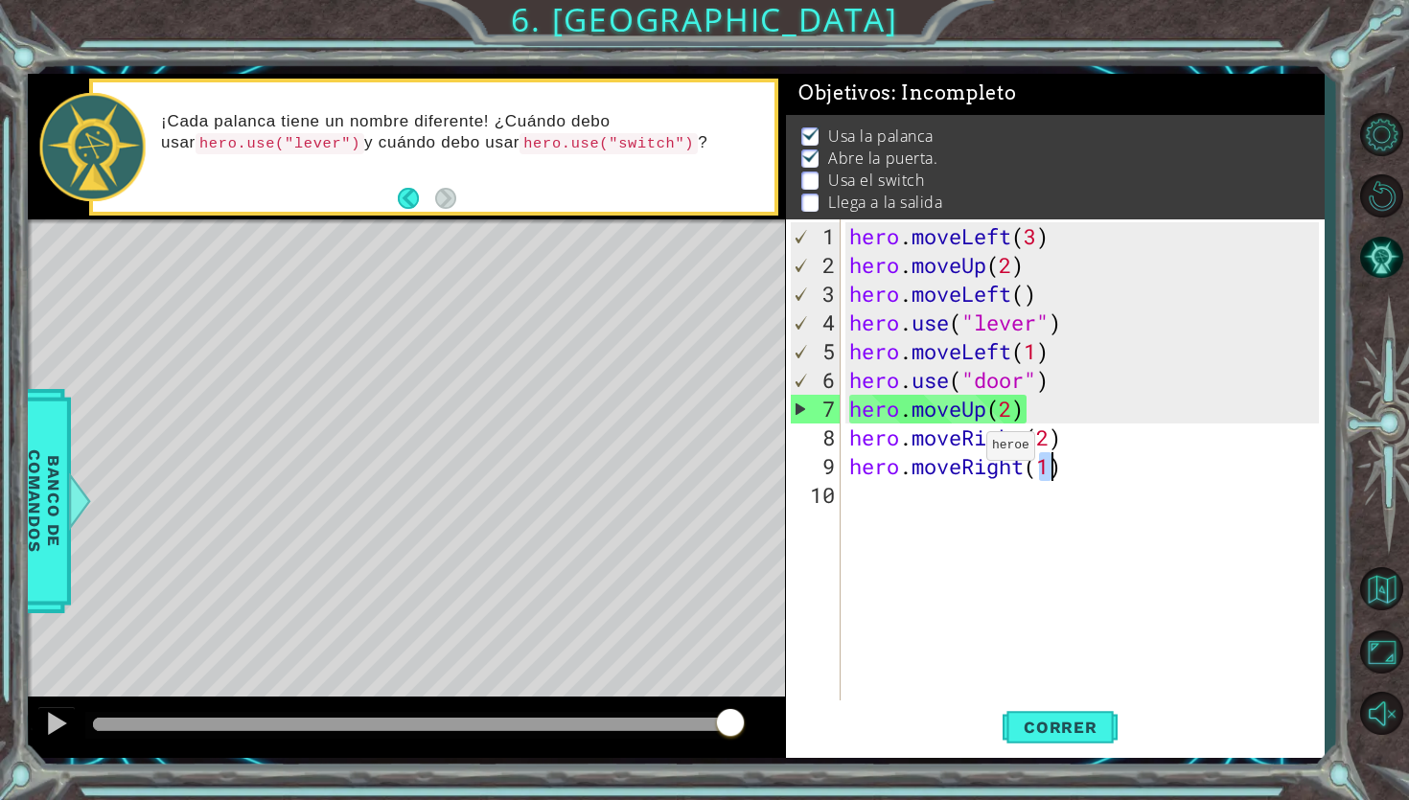
type textarea "hero.moveRight(1)"
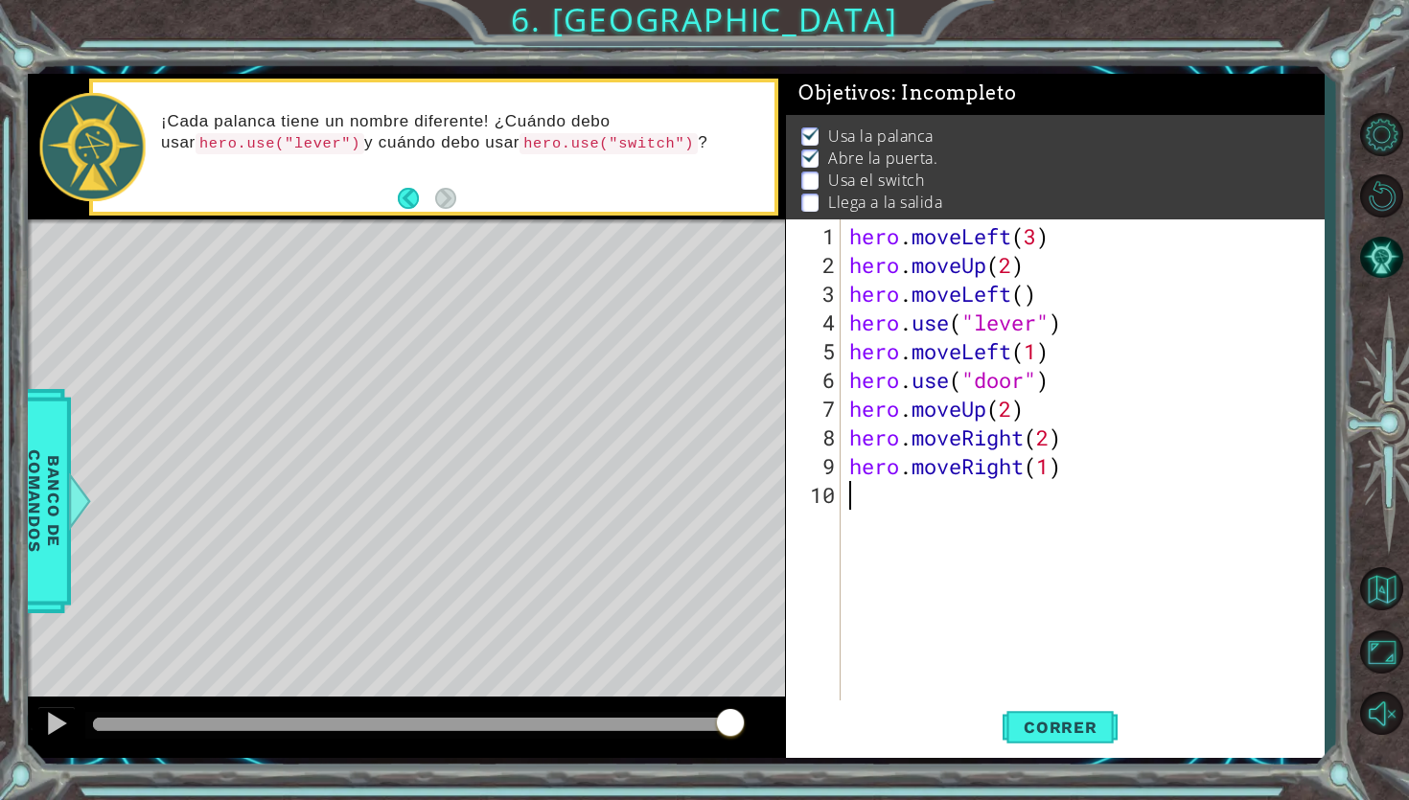
click at [935, 503] on div "hero . moveLeft ( 3 ) hero . moveUp ( 2 ) hero . moveLeft ( ) hero . use ( "lev…" at bounding box center [1086, 495] width 483 height 546
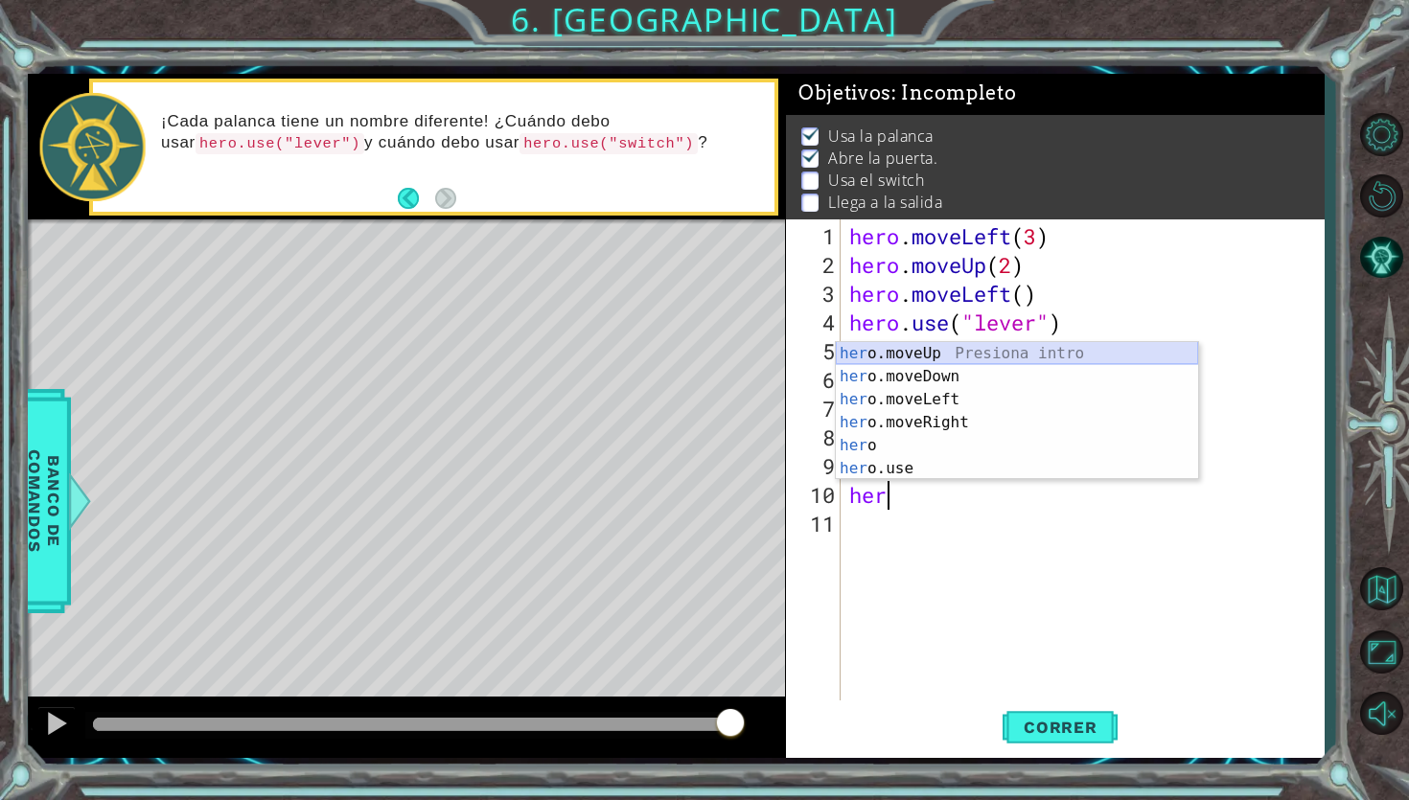
click at [933, 356] on div "her o.moveUp Presiona intro her o.moveDown Presiona intro her o.moveLeft Presio…" at bounding box center [1017, 434] width 362 height 184
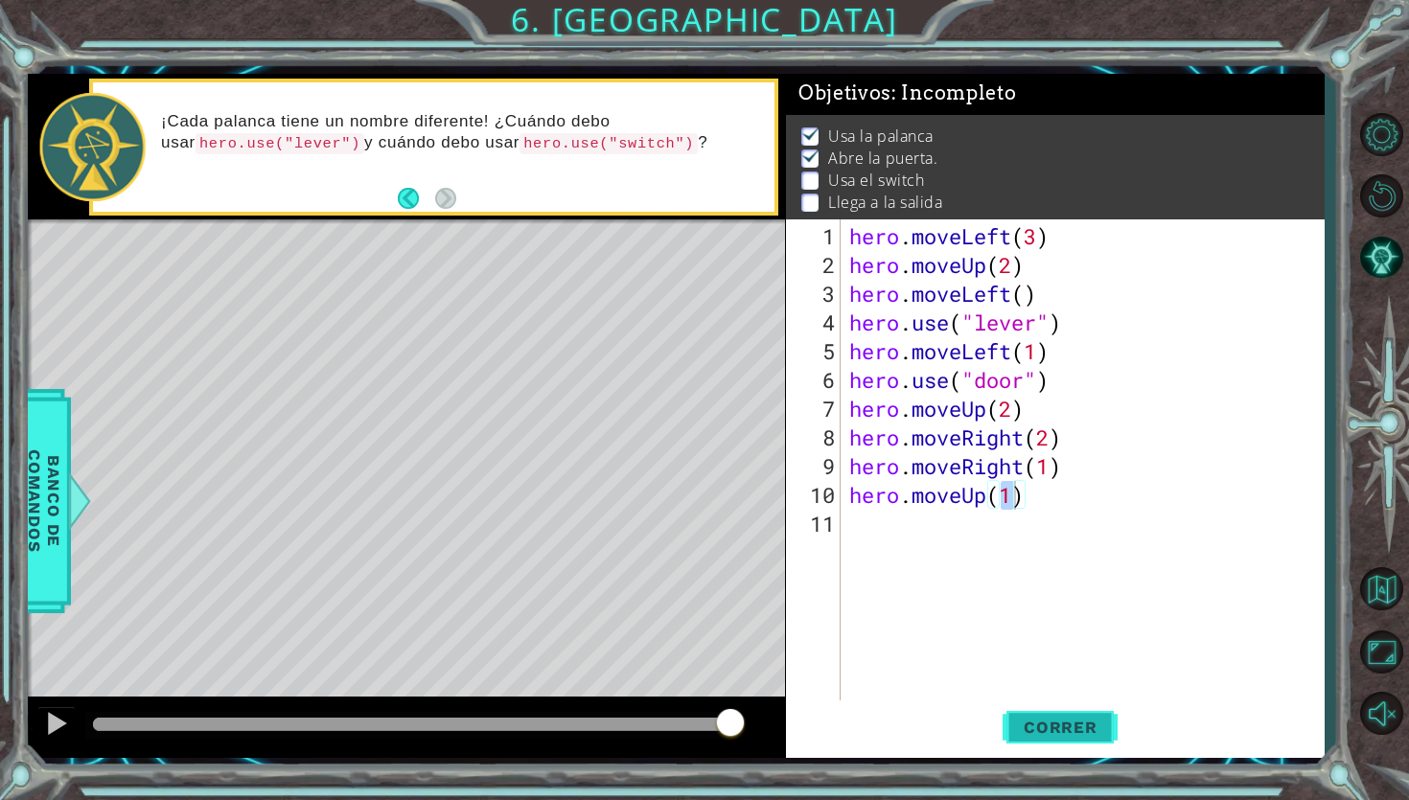
click at [1061, 714] on button "Correr" at bounding box center [1059, 728] width 115 height 54
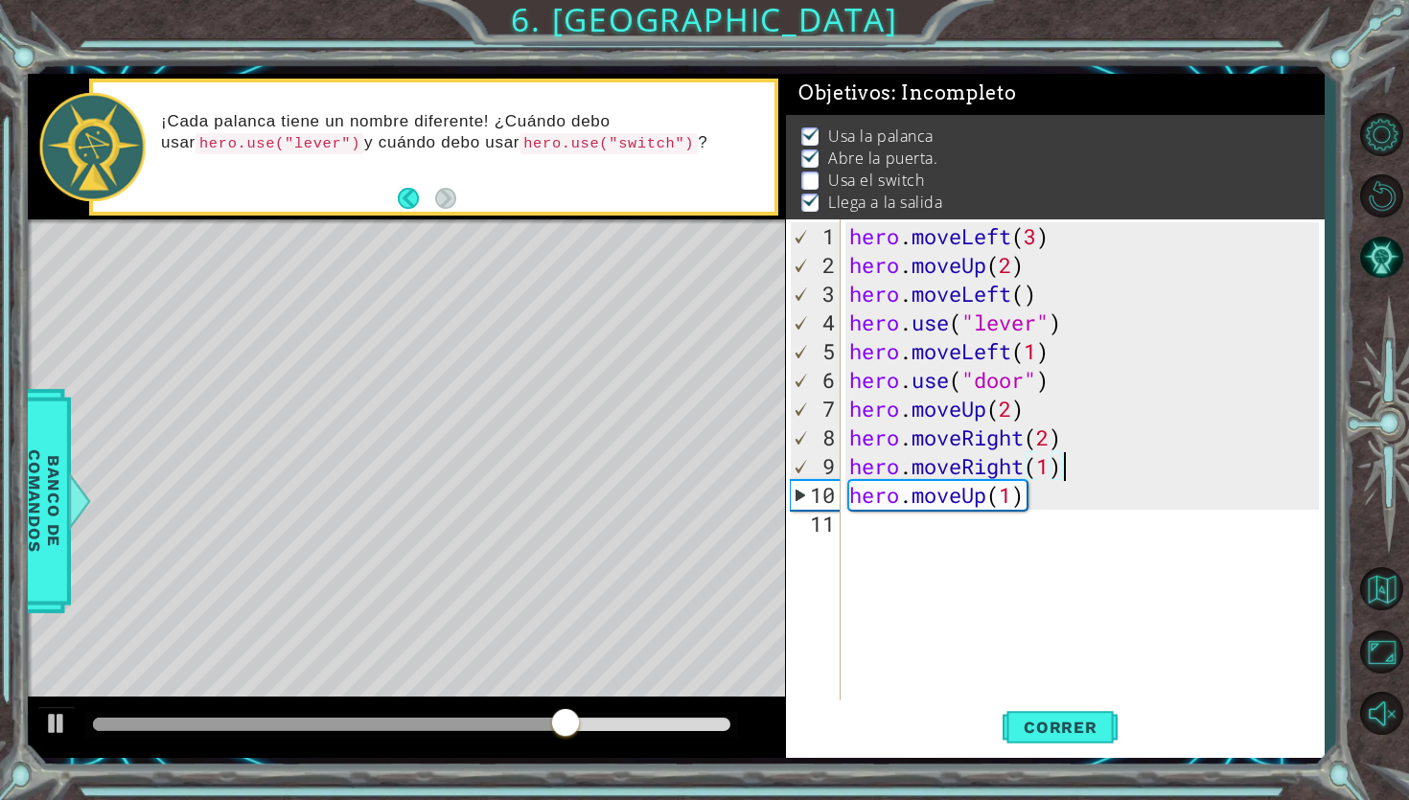
click at [1066, 475] on div "hero . moveLeft ( 3 ) hero . moveUp ( 2 ) hero . moveLeft ( ) hero . use ( "lev…" at bounding box center [1086, 495] width 483 height 546
type textarea "hero.moveRight(1)"
click at [1084, 438] on div "hero . moveLeft ( 3 ) hero . moveUp ( 2 ) hero . moveLeft ( ) hero . use ( "lev…" at bounding box center [1086, 495] width 483 height 546
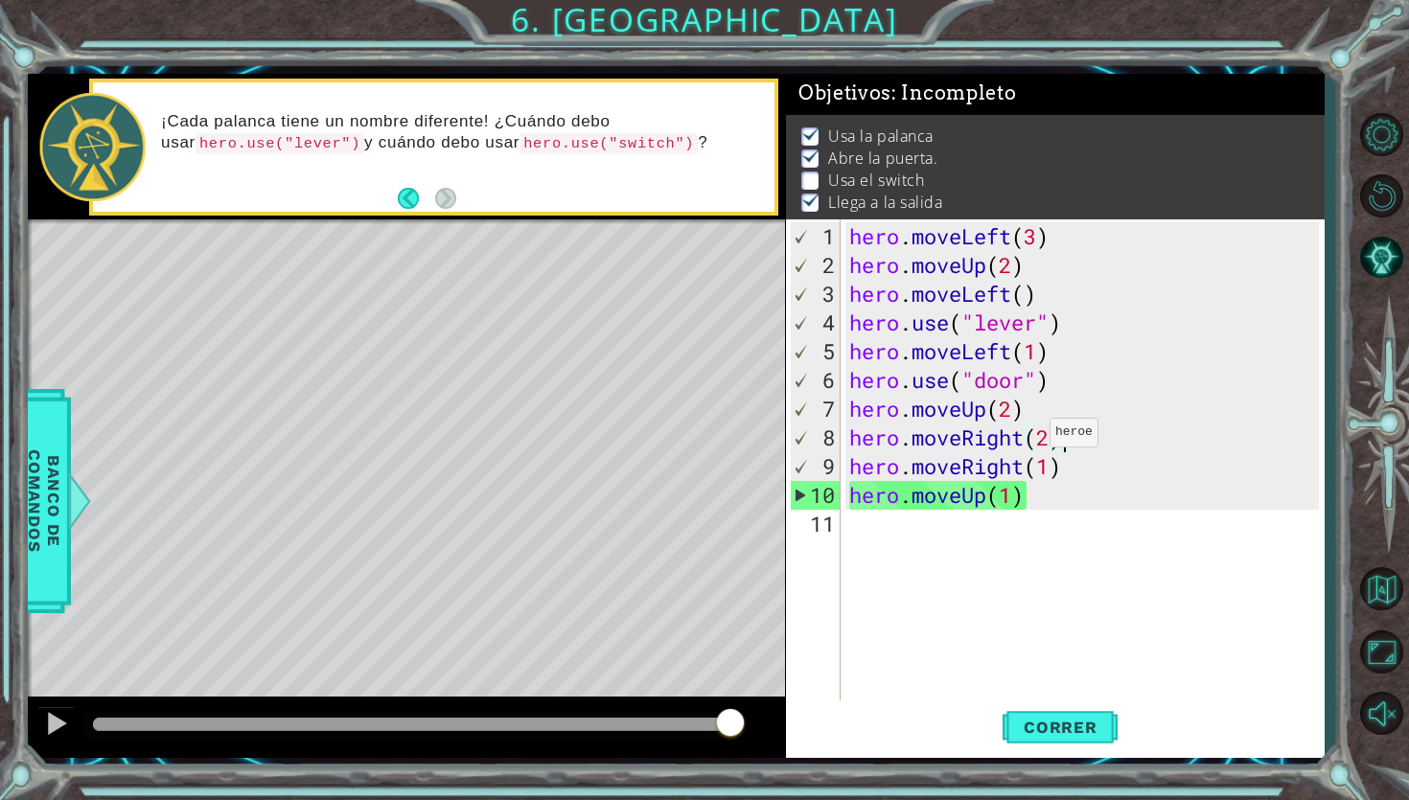
click at [1032, 440] on div "hero . moveLeft ( 3 ) hero . moveUp ( 2 ) hero . moveLeft ( ) hero . use ( "lev…" at bounding box center [1086, 495] width 483 height 546
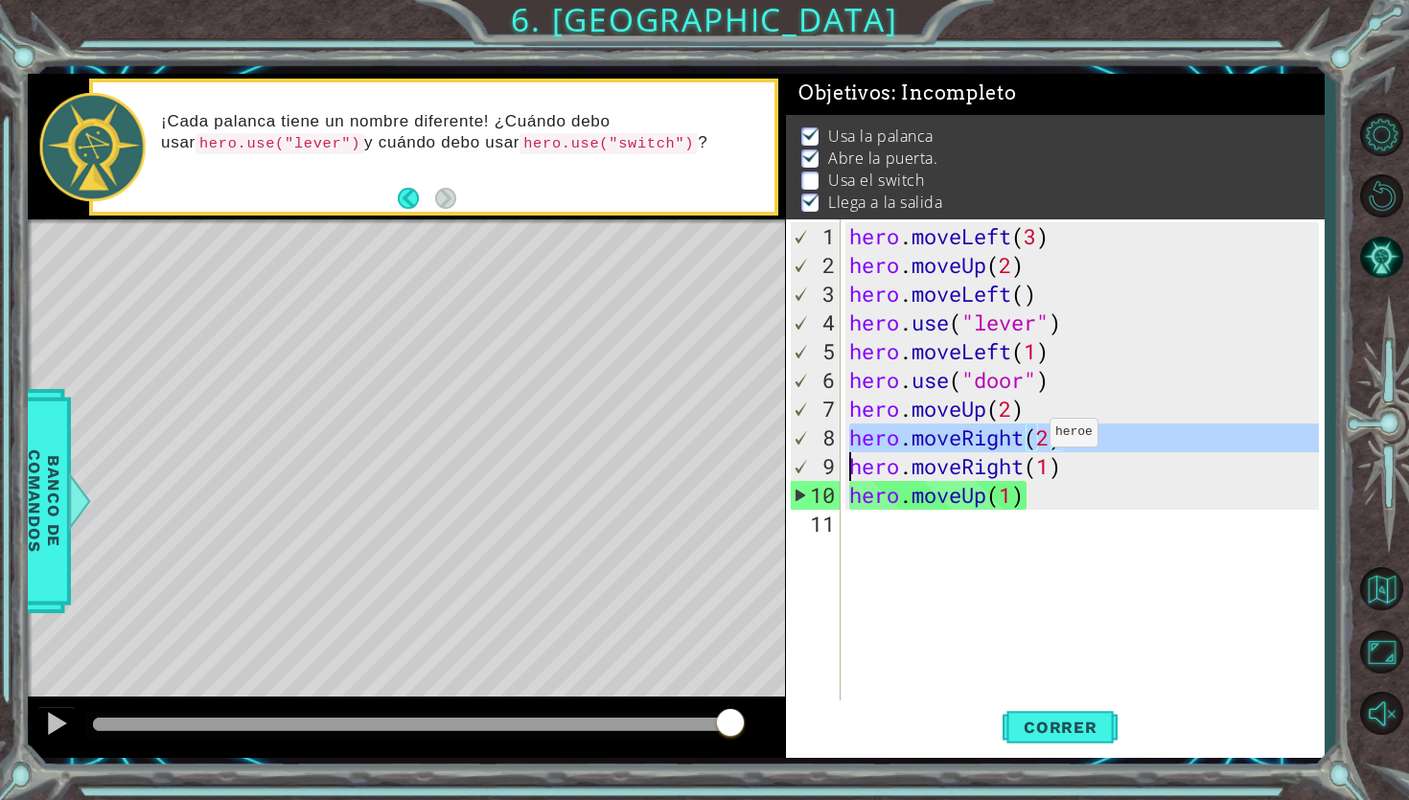
click at [1032, 440] on div "hero . moveLeft ( 3 ) hero . moveUp ( 2 ) hero . moveLeft ( ) hero . use ( "lev…" at bounding box center [1086, 495] width 483 height 546
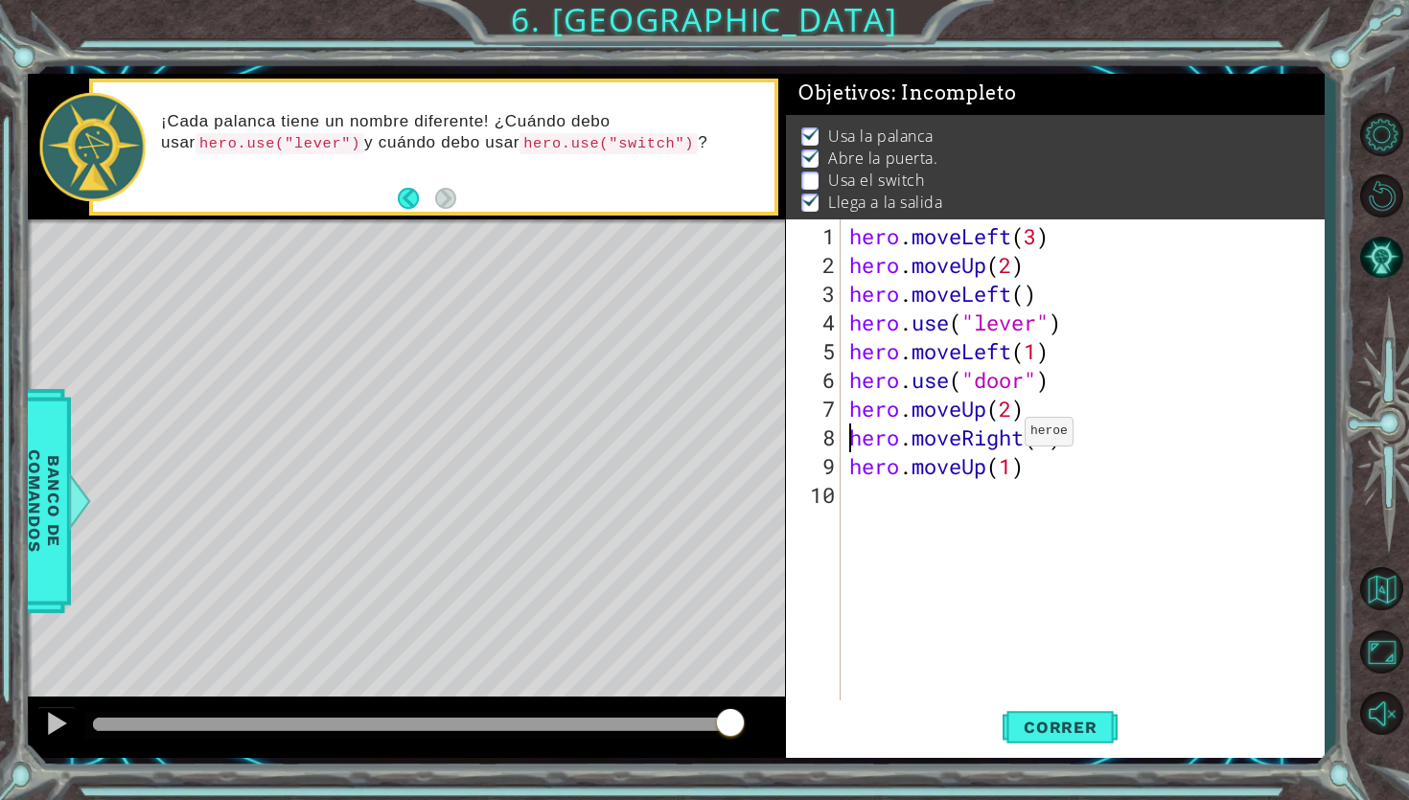
click at [1007, 440] on div "hero . moveLeft ( 3 ) hero . moveUp ( 2 ) hero . moveLeft ( ) hero . use ( "lev…" at bounding box center [1086, 495] width 483 height 546
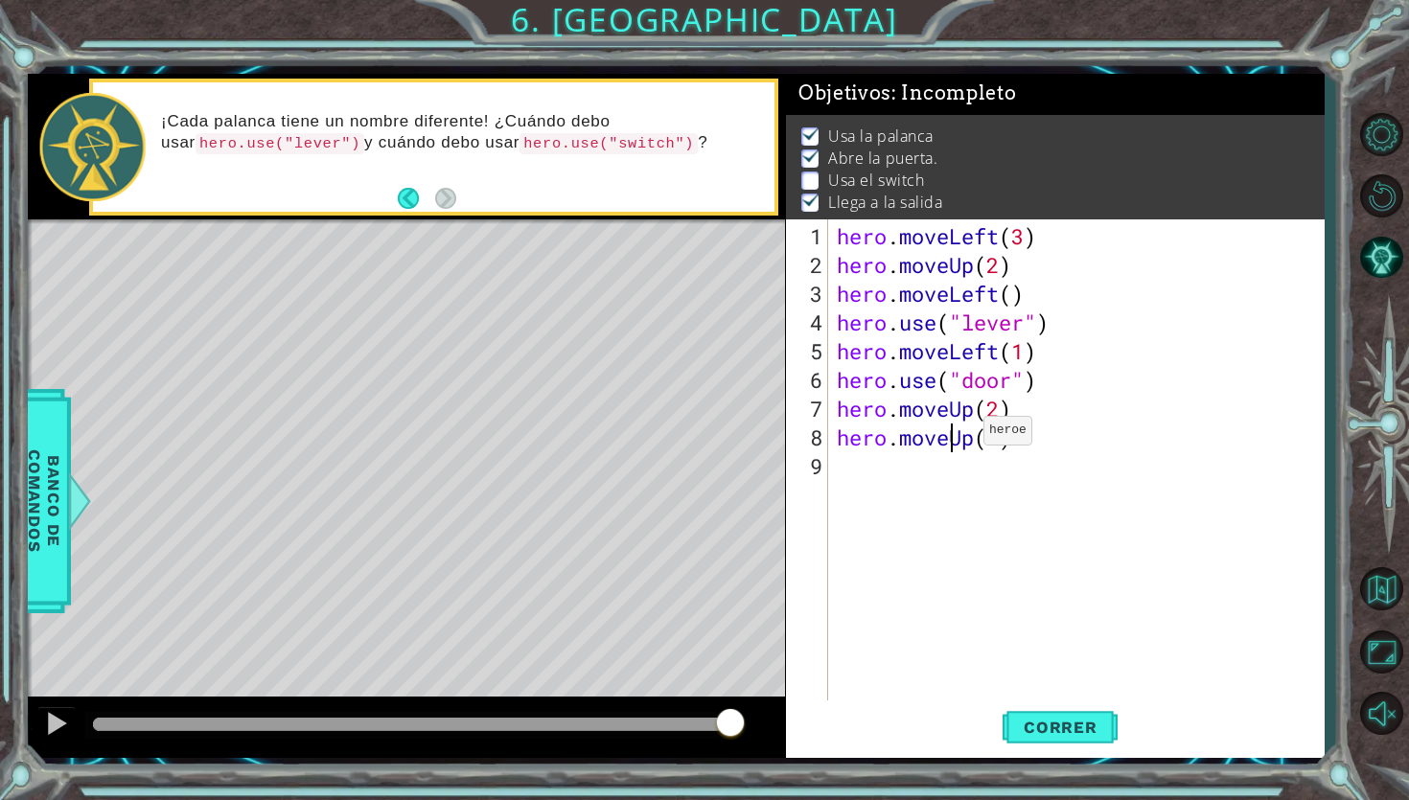
click at [954, 438] on div "hero . moveLeft ( 3 ) hero . moveUp ( 2 ) hero . moveLeft ( ) hero . use ( "lev…" at bounding box center [1080, 495] width 495 height 546
type textarea "hero.moveUp(1)"
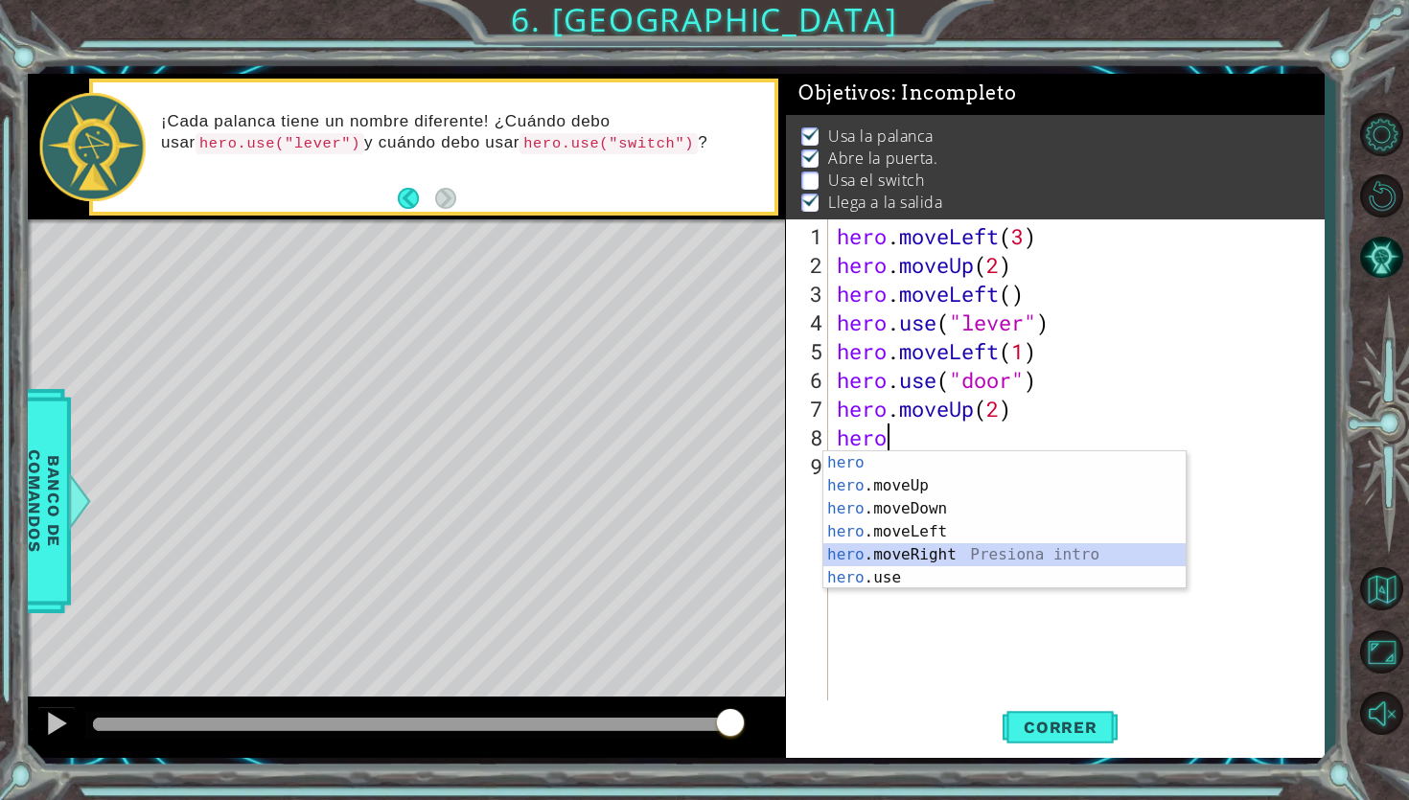
click at [929, 558] on div "hero Presiona intro hero .moveUp Presiona intro hero .moveDown Presiona intro h…" at bounding box center [1004, 543] width 362 height 184
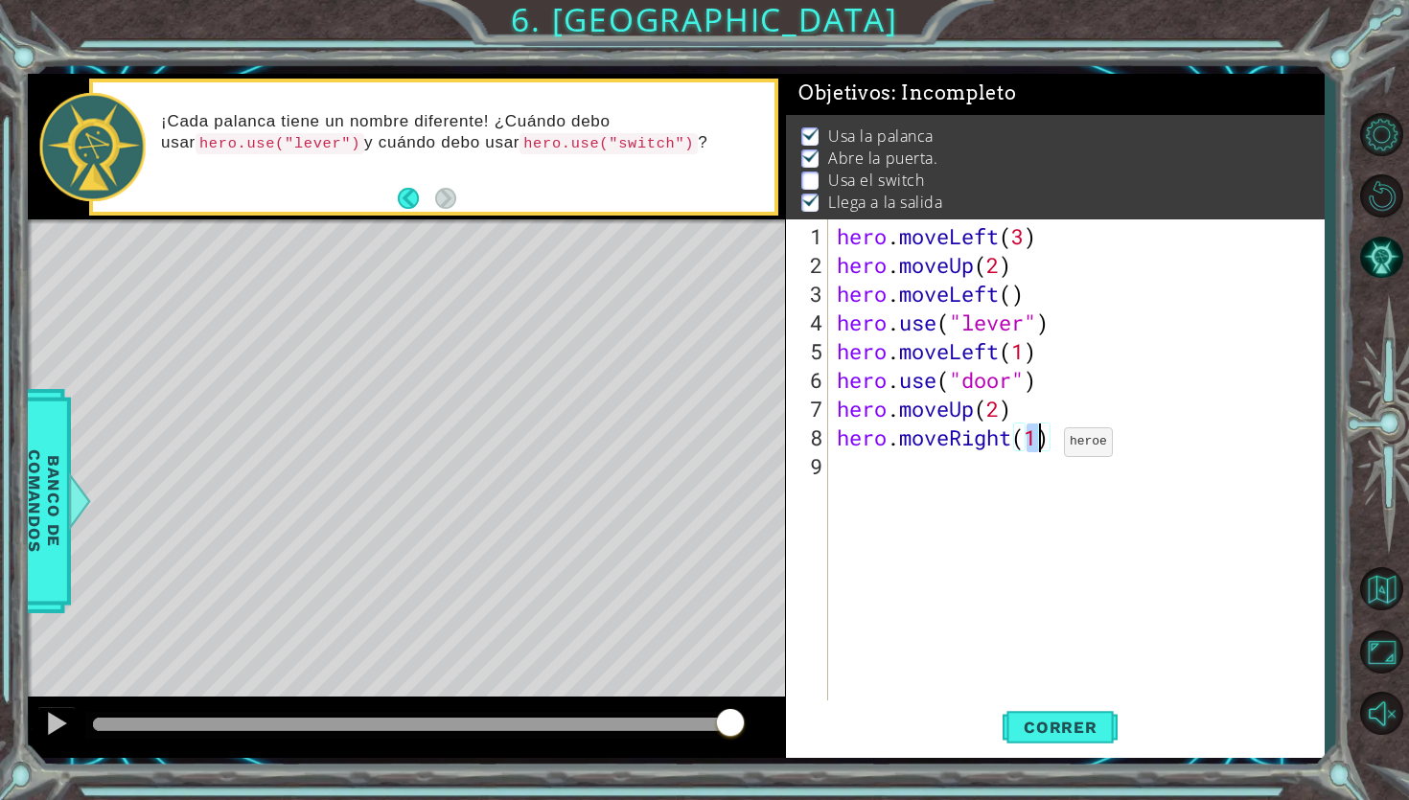
type textarea "hero.moveRight(2)"
click at [910, 468] on div "hero . moveLeft ( 3 ) hero . moveUp ( 2 ) hero . moveLeft ( ) hero . use ( "lev…" at bounding box center [1080, 495] width 495 height 546
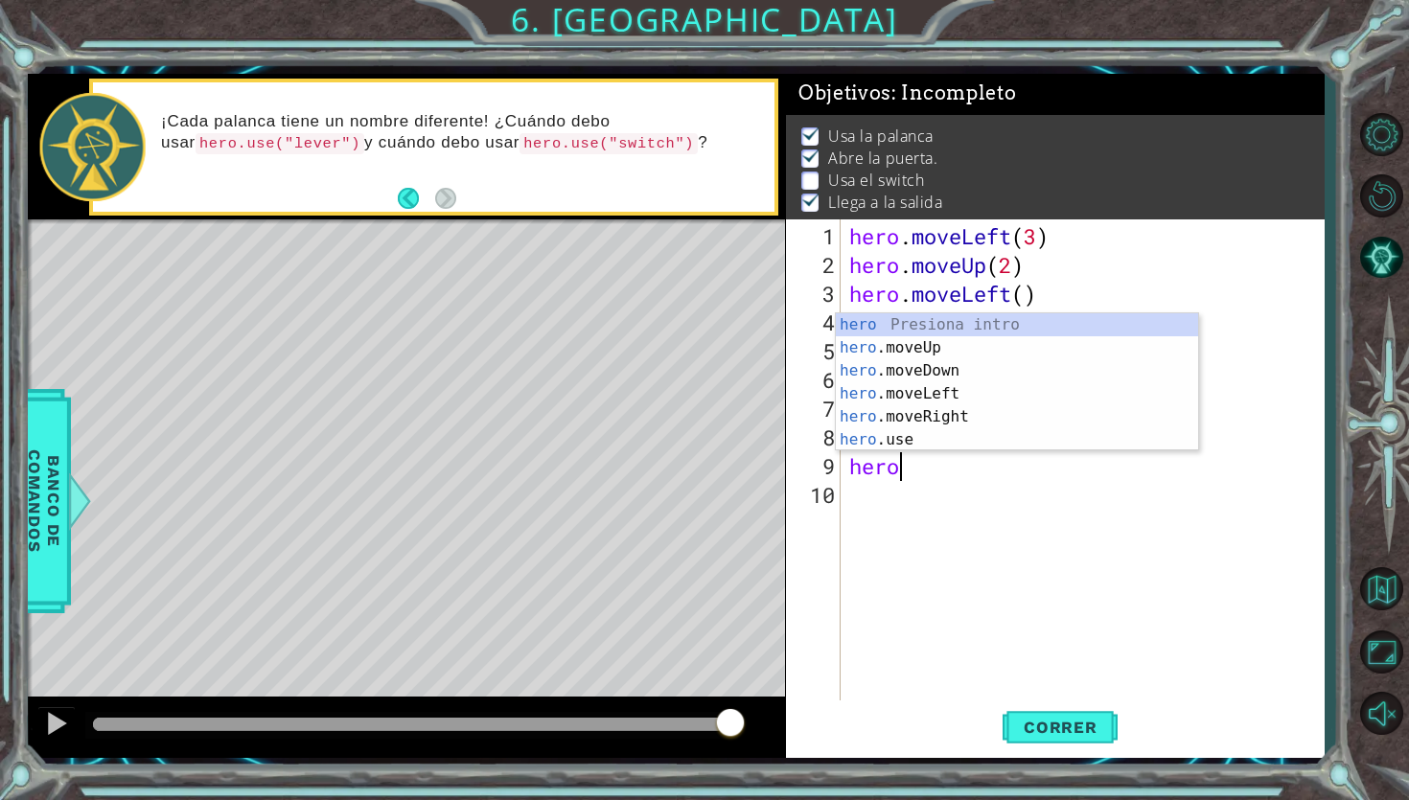
scroll to position [0, 1]
click at [905, 445] on div "hero Presiona intro hero .moveUp Presiona intro hero .moveDown Presiona intro h…" at bounding box center [1017, 405] width 362 height 184
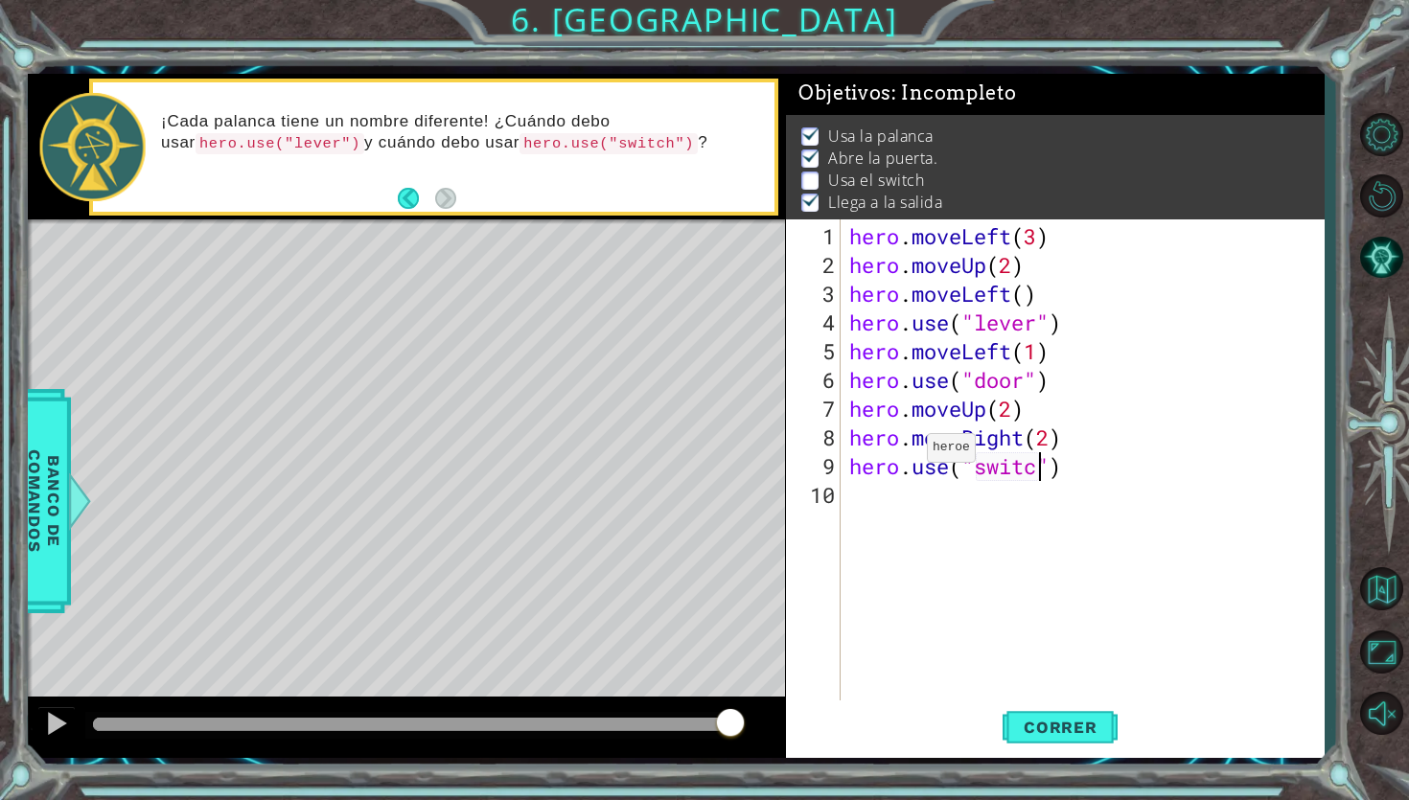
type textarea "hero.use("switch")"
click at [888, 500] on div "hero . moveLeft ( 3 ) hero . moveUp ( 2 ) hero . moveLeft ( ) hero . use ( "lev…" at bounding box center [1086, 495] width 483 height 546
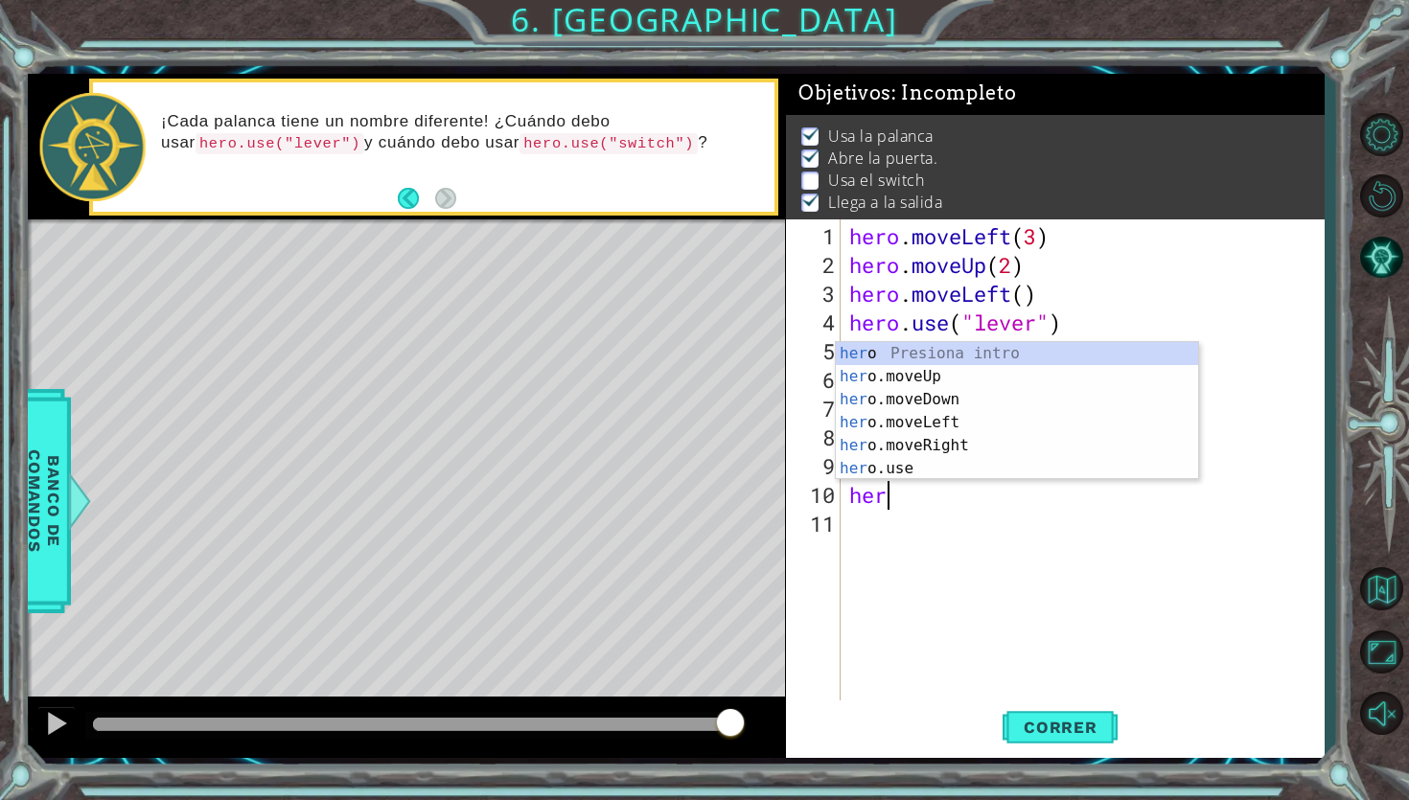
scroll to position [0, 1]
click at [920, 444] on div "hero Presiona intro hero .moveUp Presiona intro hero .moveDown Presiona intro h…" at bounding box center [1017, 434] width 362 height 184
type textarea "hero.moveRight(1)"
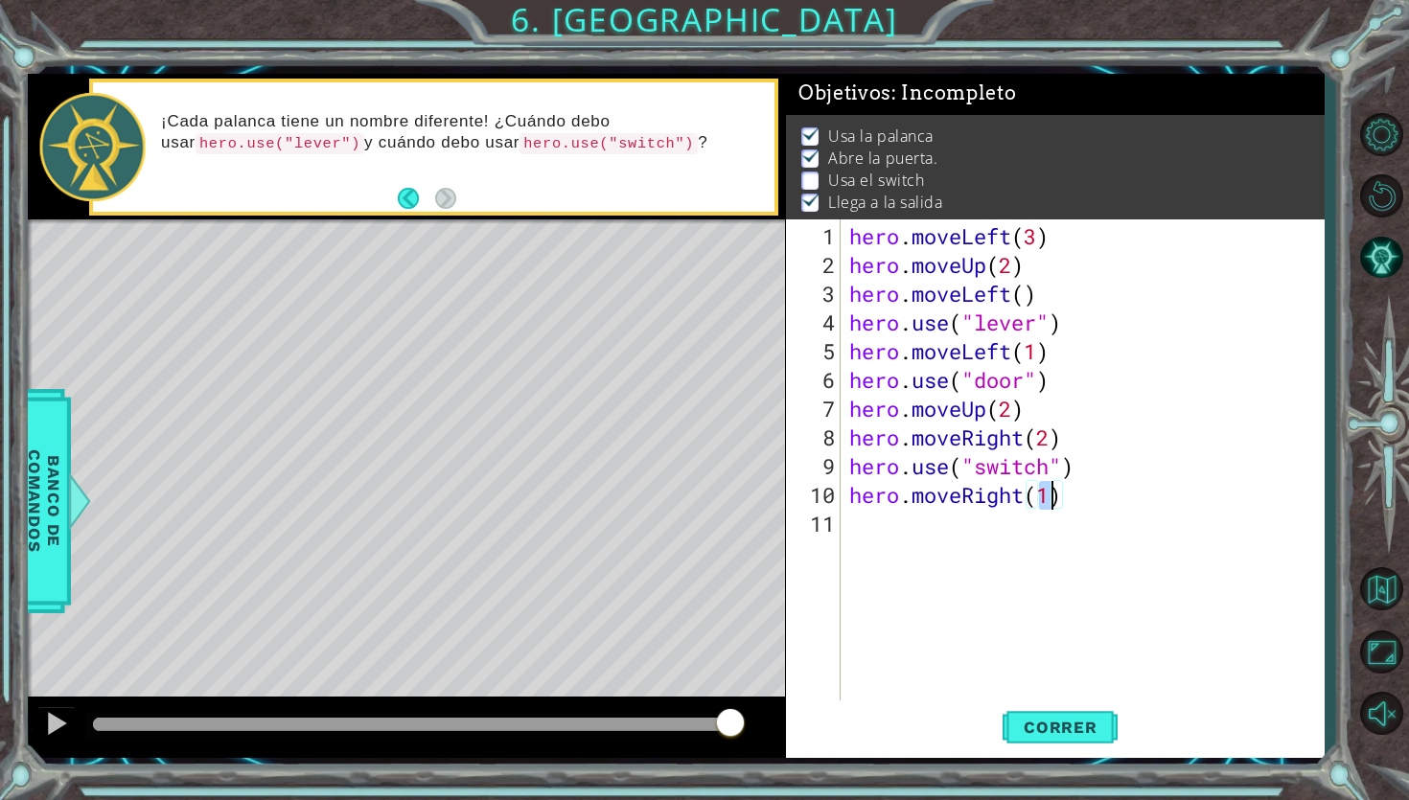
click at [855, 535] on div "hero . moveLeft ( 3 ) hero . moveUp ( 2 ) hero . moveLeft ( ) hero . use ( "lev…" at bounding box center [1086, 495] width 483 height 546
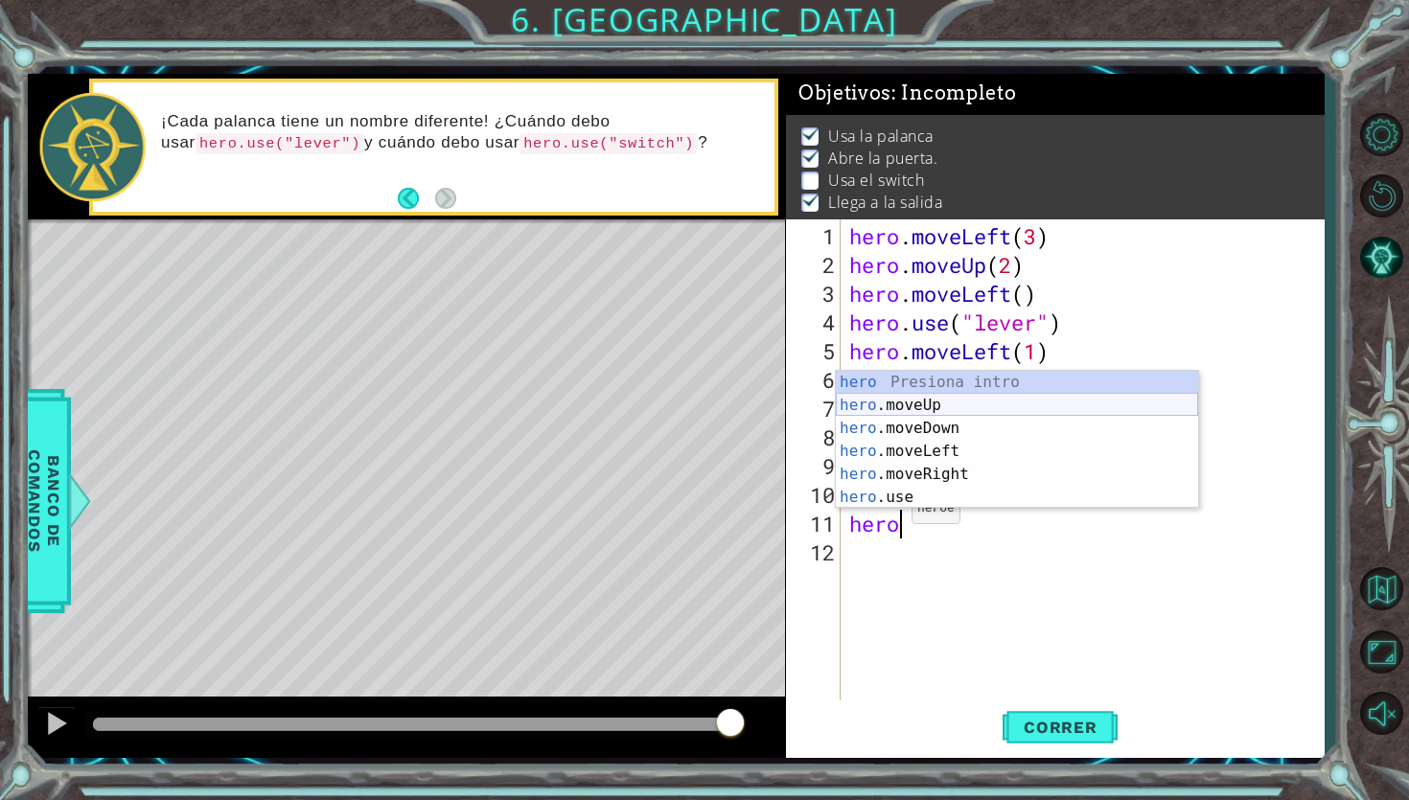
click at [931, 409] on div "hero Presiona intro hero .moveUp Presiona intro hero .moveDown Presiona intro h…" at bounding box center [1017, 463] width 362 height 184
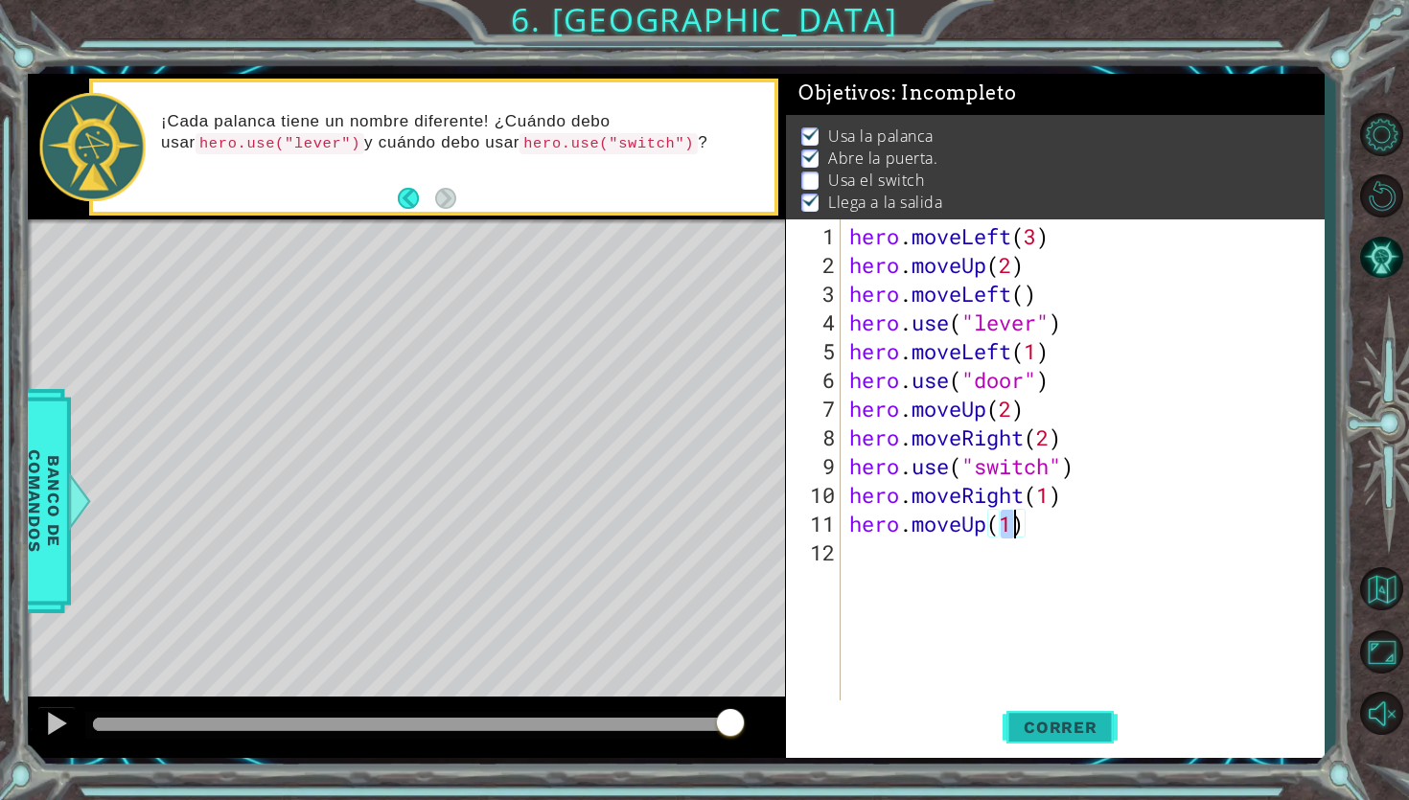
type textarea "hero.moveUp(1)"
click at [1039, 720] on span "Correr" at bounding box center [1060, 727] width 112 height 19
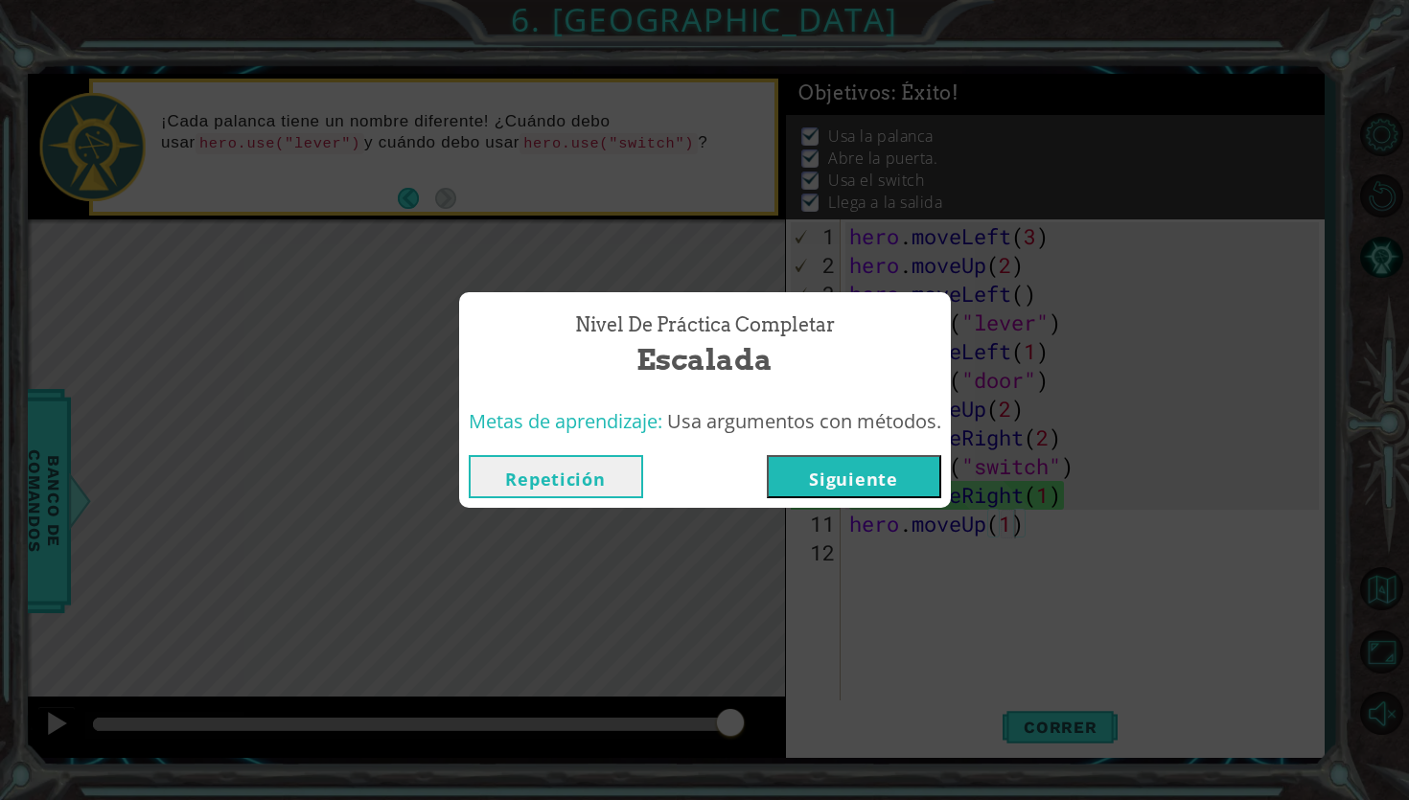
click at [893, 477] on button "Siguiente" at bounding box center [854, 476] width 174 height 43
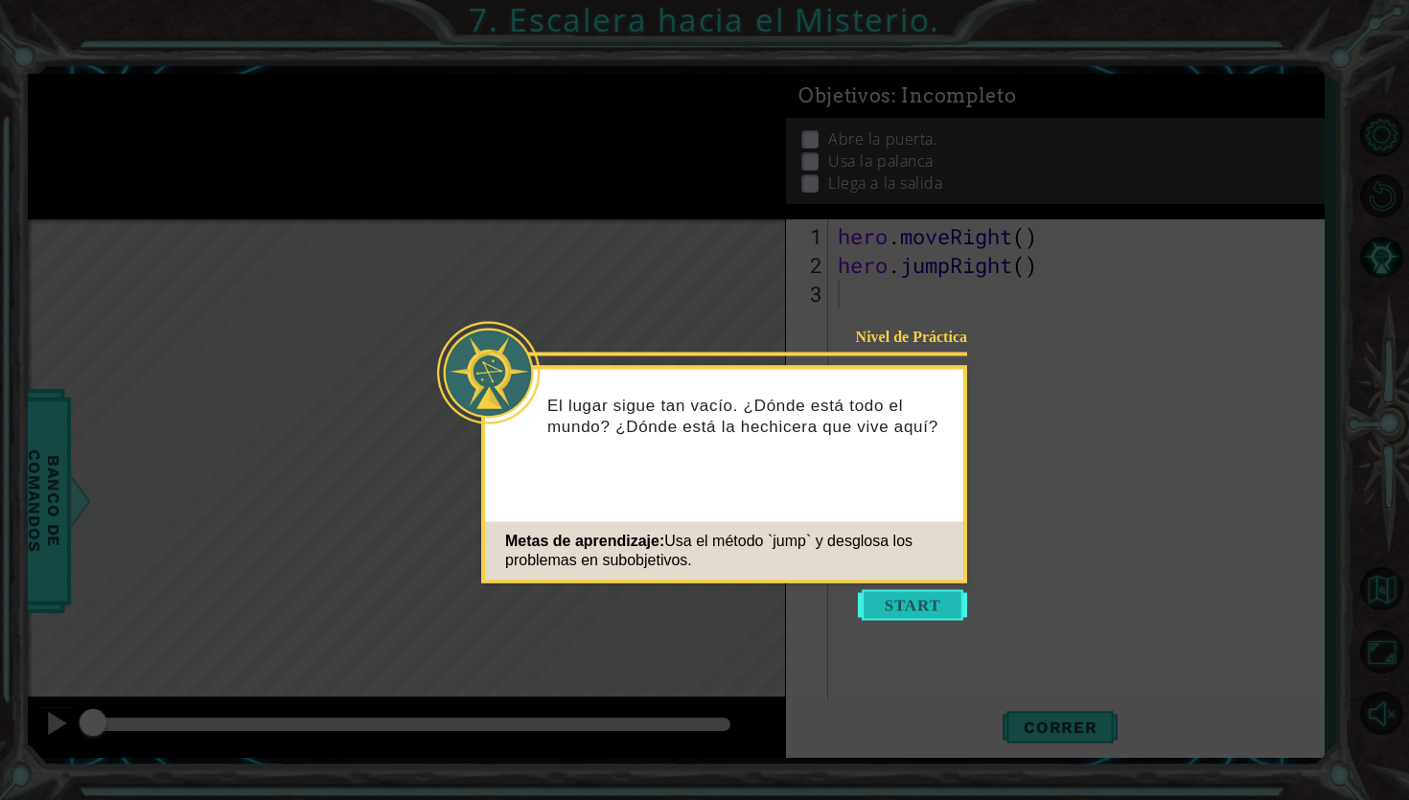
click at [894, 602] on button "Start" at bounding box center [912, 605] width 109 height 31
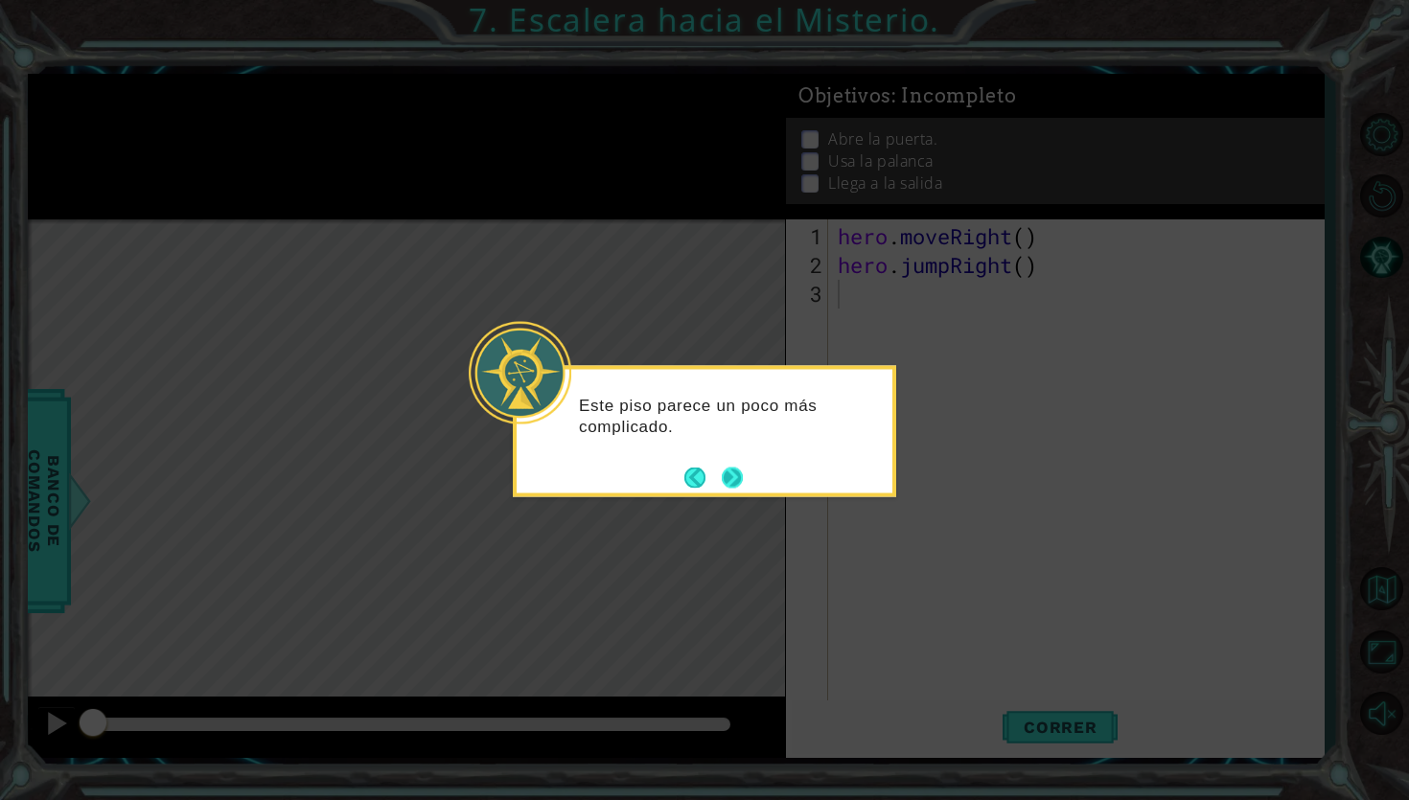
click at [740, 473] on button "Next" at bounding box center [732, 477] width 21 height 21
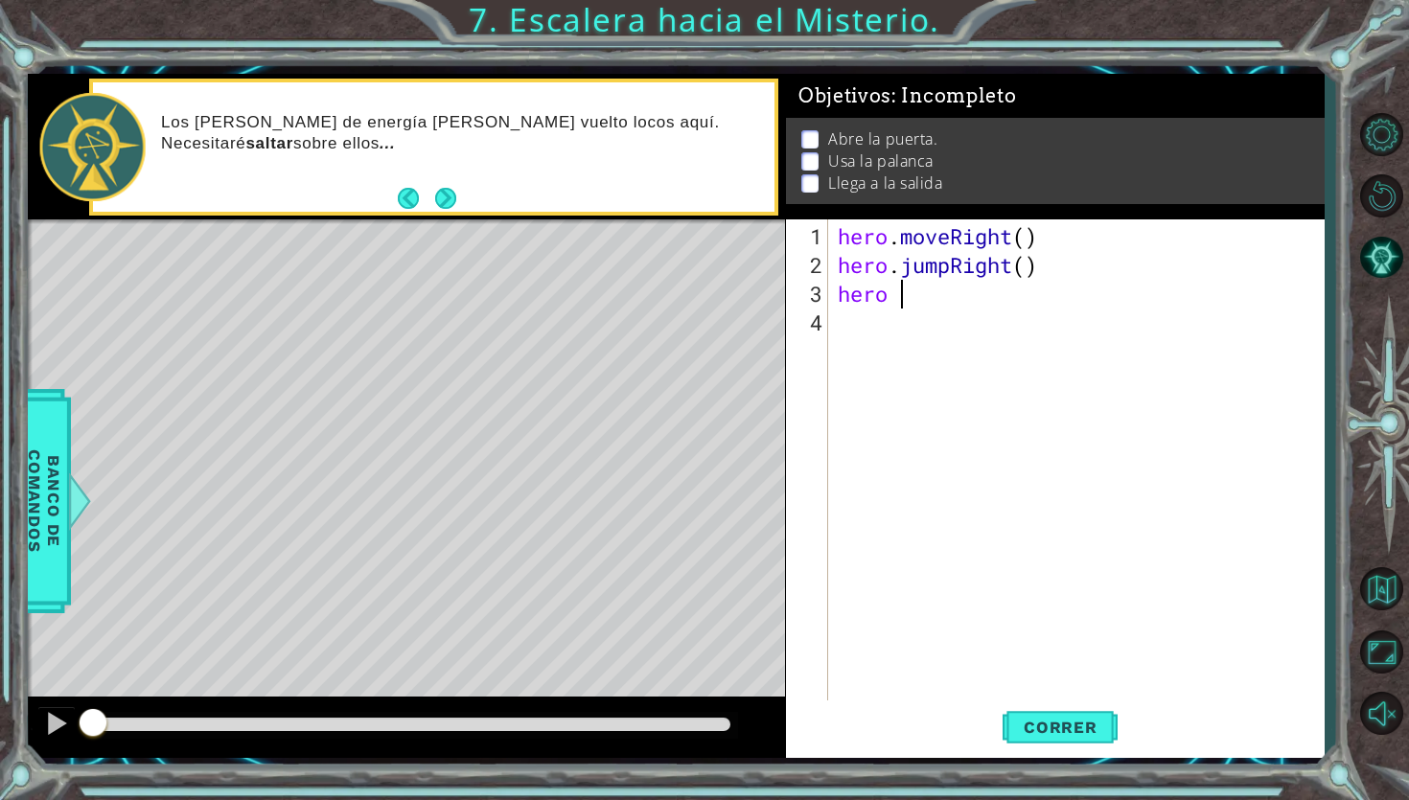
scroll to position [0, 2]
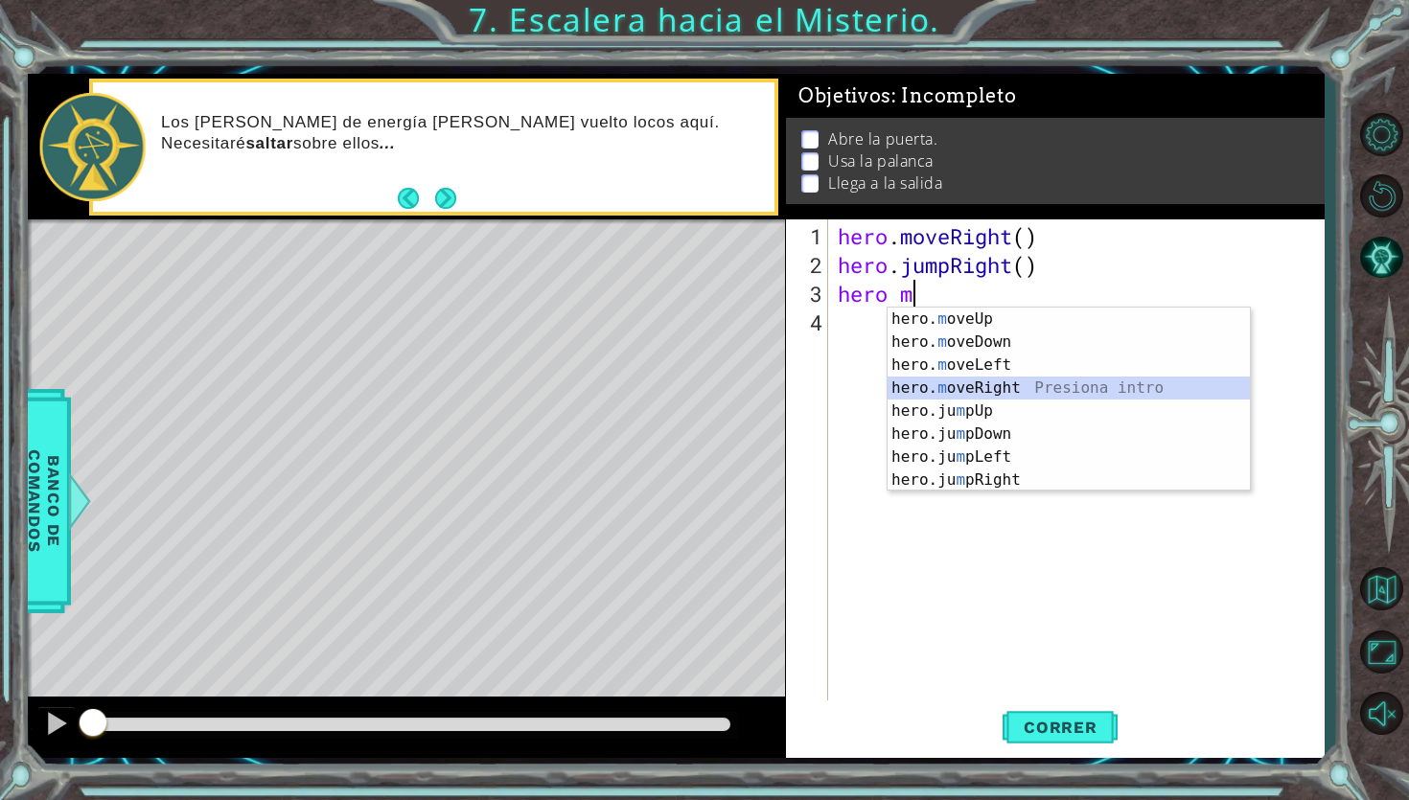
click at [984, 389] on div "hero. m oveUp Presiona intro hero. m oveDown Presiona intro hero. m oveLeft Pre…" at bounding box center [1068, 423] width 362 height 230
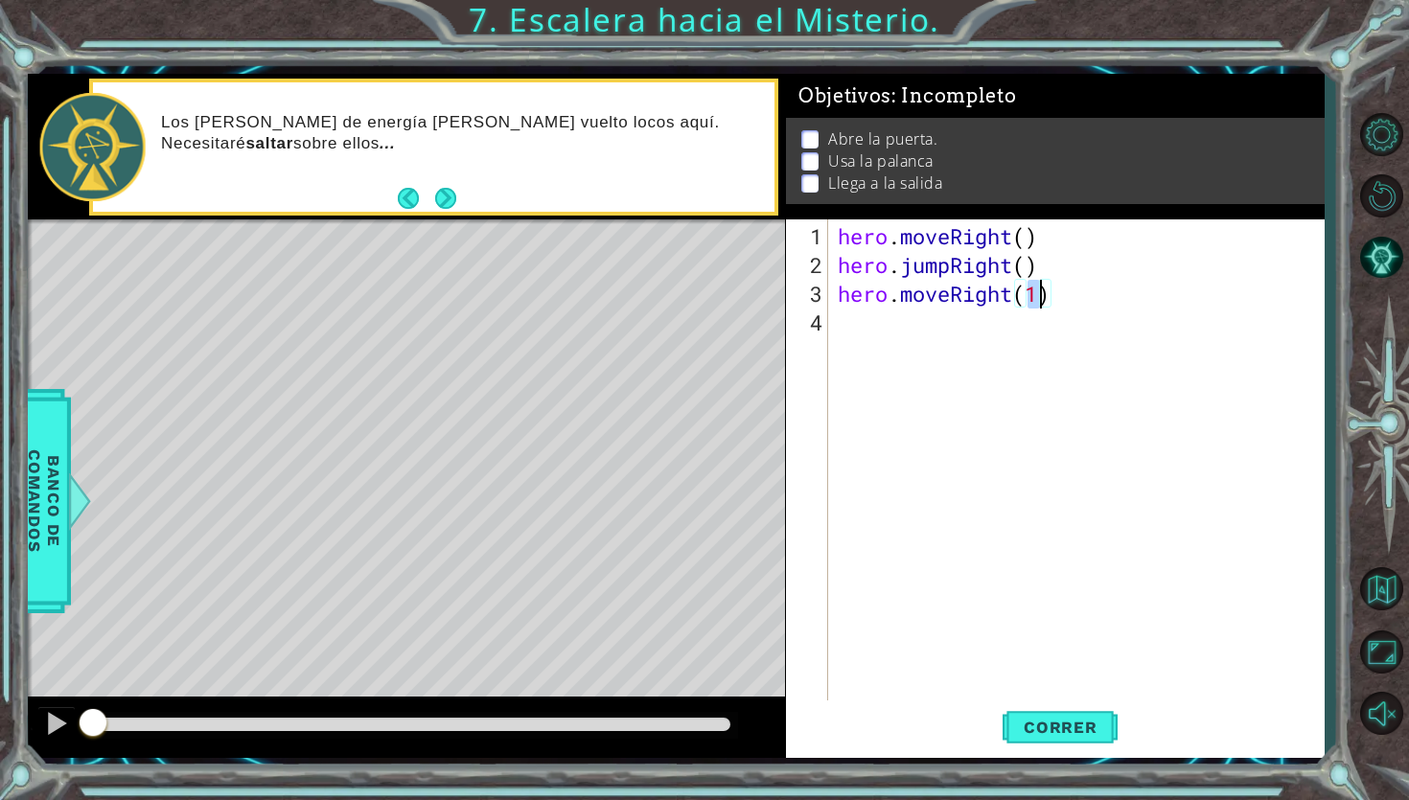
type textarea "hero.moveRight(2)"
click at [894, 334] on div "hero . moveRight ( ) hero . jumpRight ( ) hero . moveRight ( 2 )" at bounding box center [1081, 495] width 495 height 546
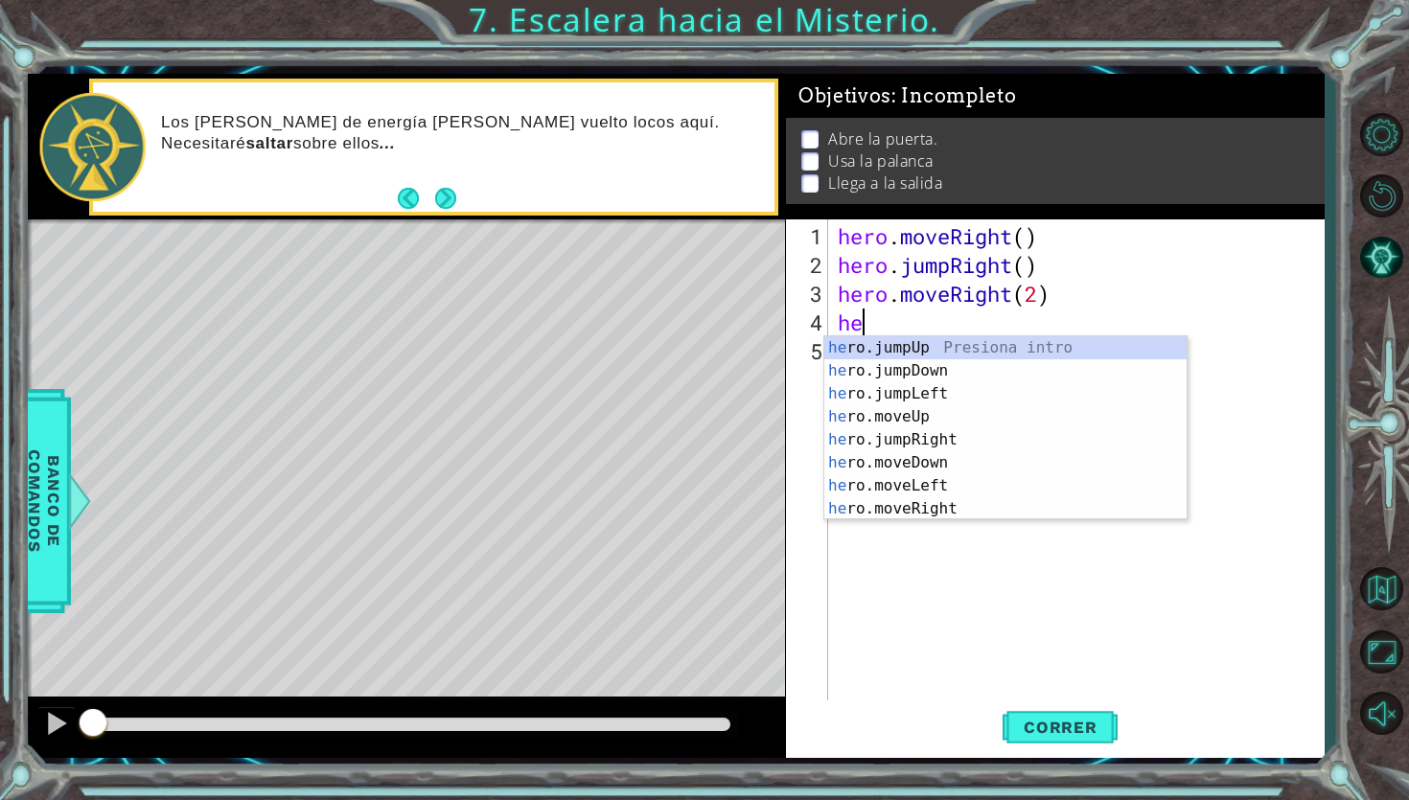
scroll to position [0, 1]
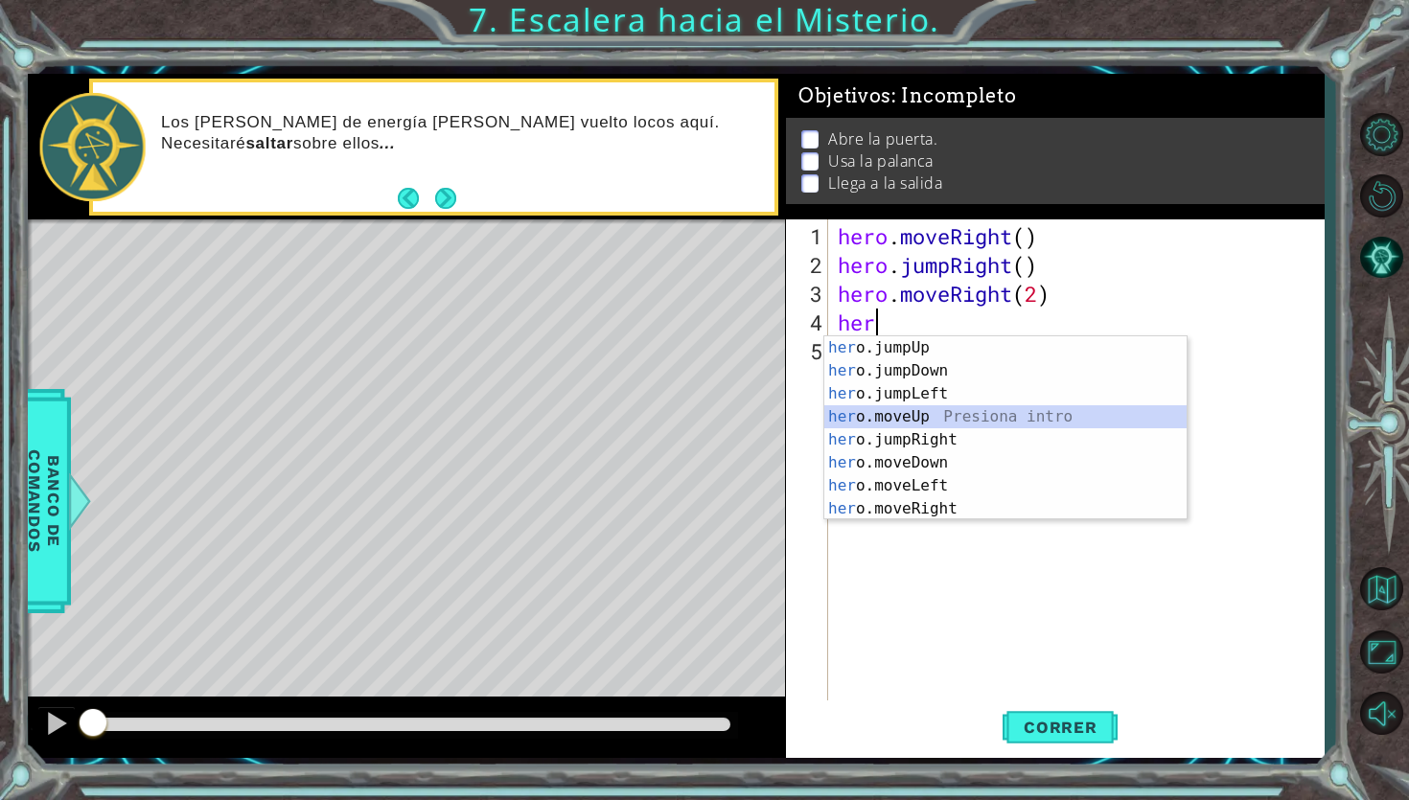
click at [969, 418] on div "her o.jumpUp Presiona intro her o.jumpDown Presiona intro her o.jumpLeft Presio…" at bounding box center [1005, 451] width 362 height 230
type textarea "hero.moveUp(1)"
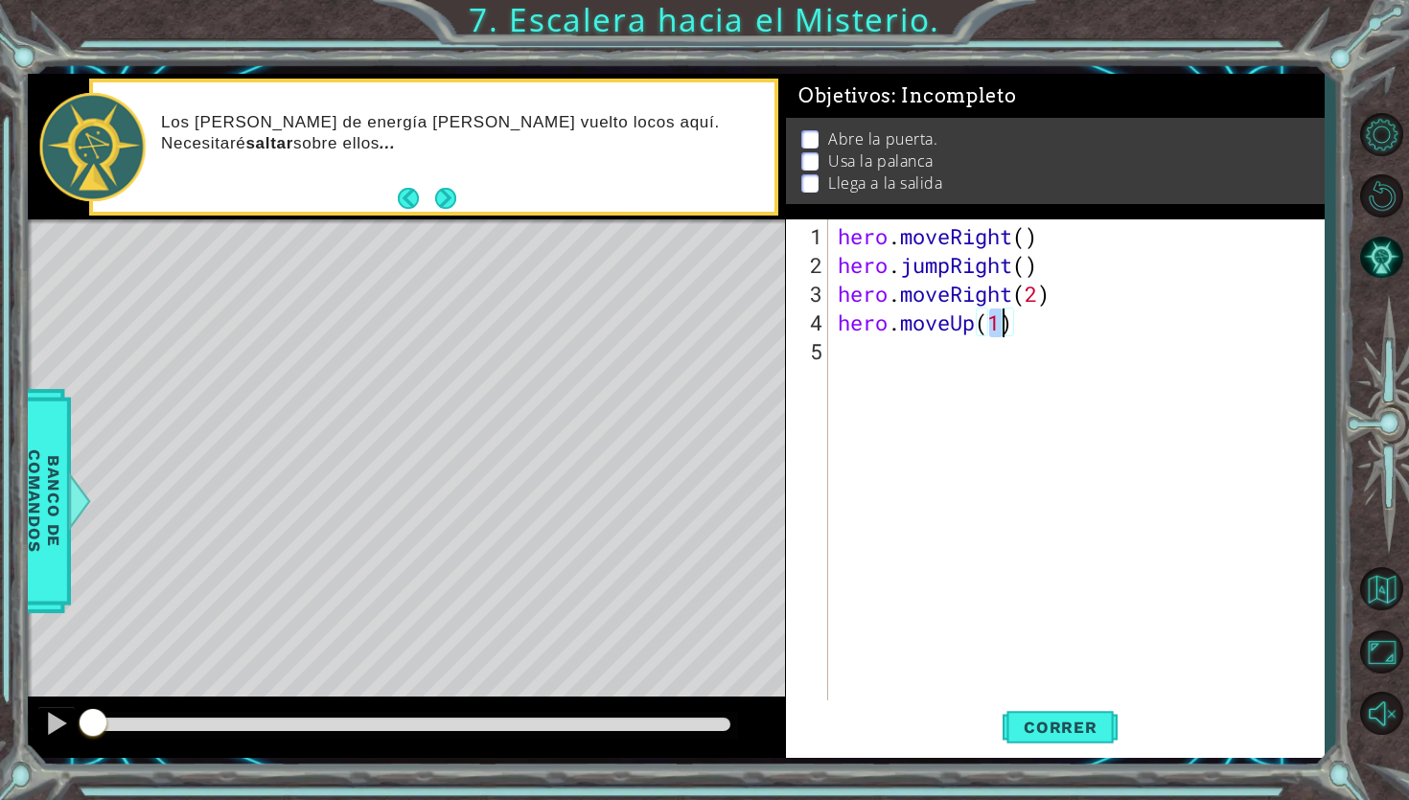
click at [924, 372] on div "hero . moveRight ( ) hero . jumpRight ( ) hero . moveRight ( 2 ) hero . moveUp …" at bounding box center [1081, 495] width 495 height 546
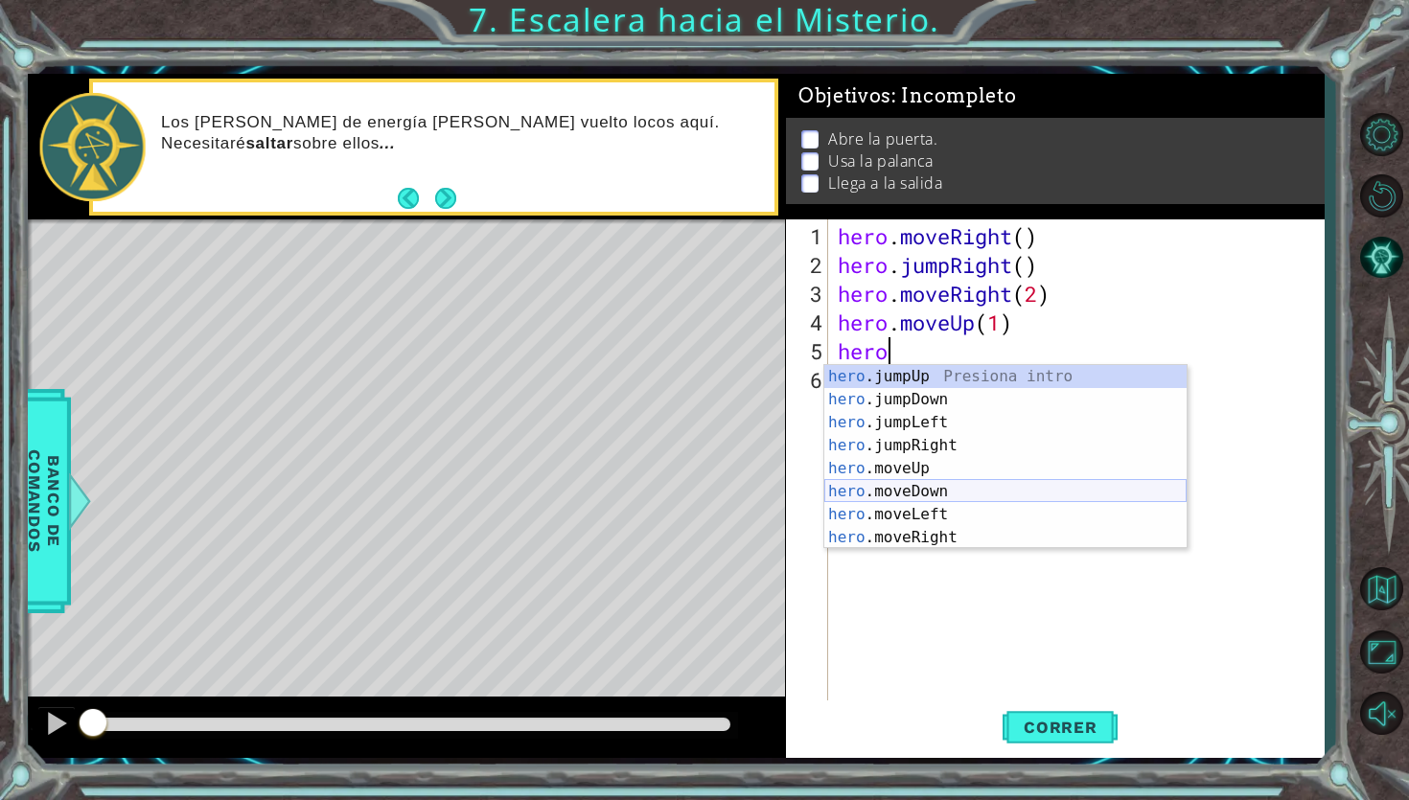
scroll to position [23, 0]
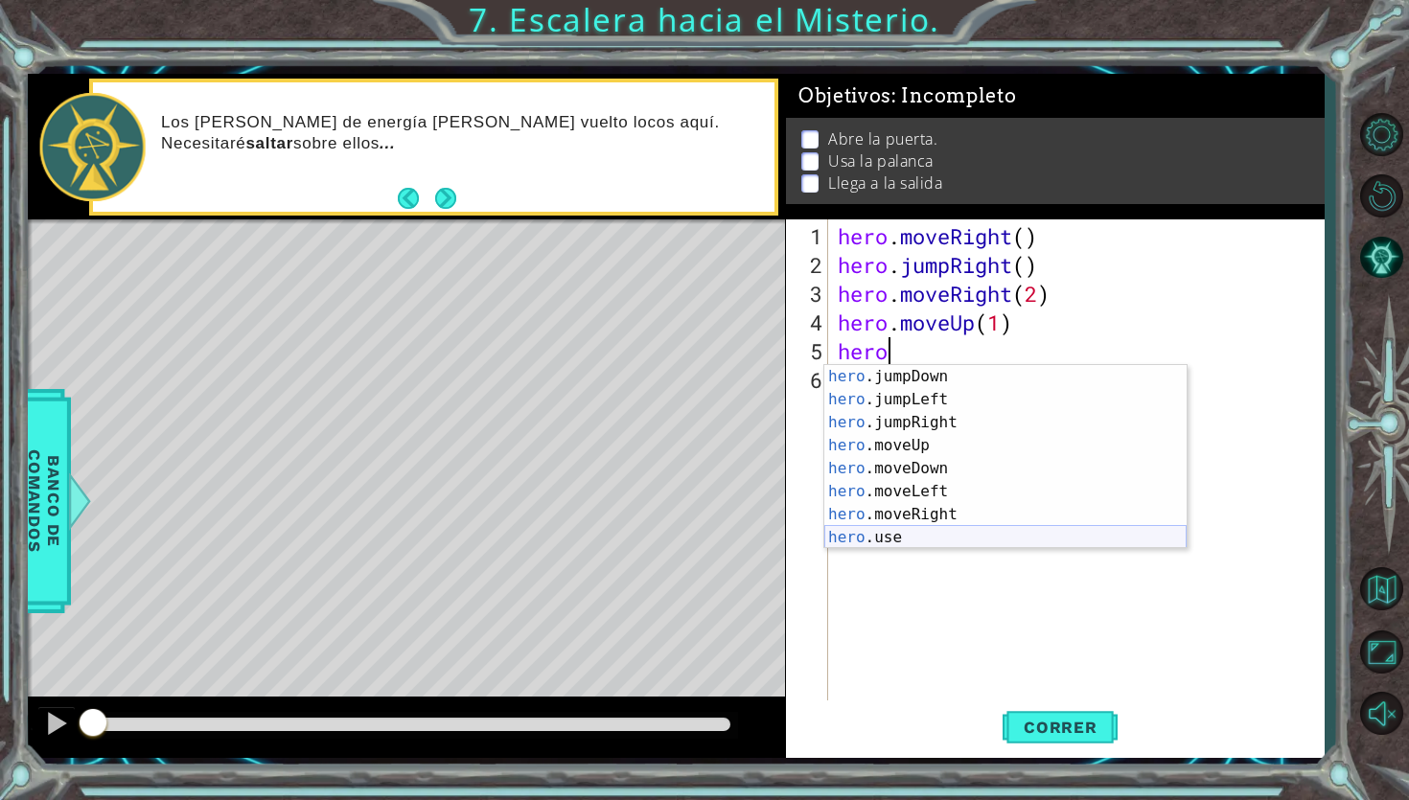
click at [934, 533] on div "hero .jumpDown Presiona intro hero .jumpLeft Presiona intro hero .jumpRight Pre…" at bounding box center [1005, 480] width 362 height 230
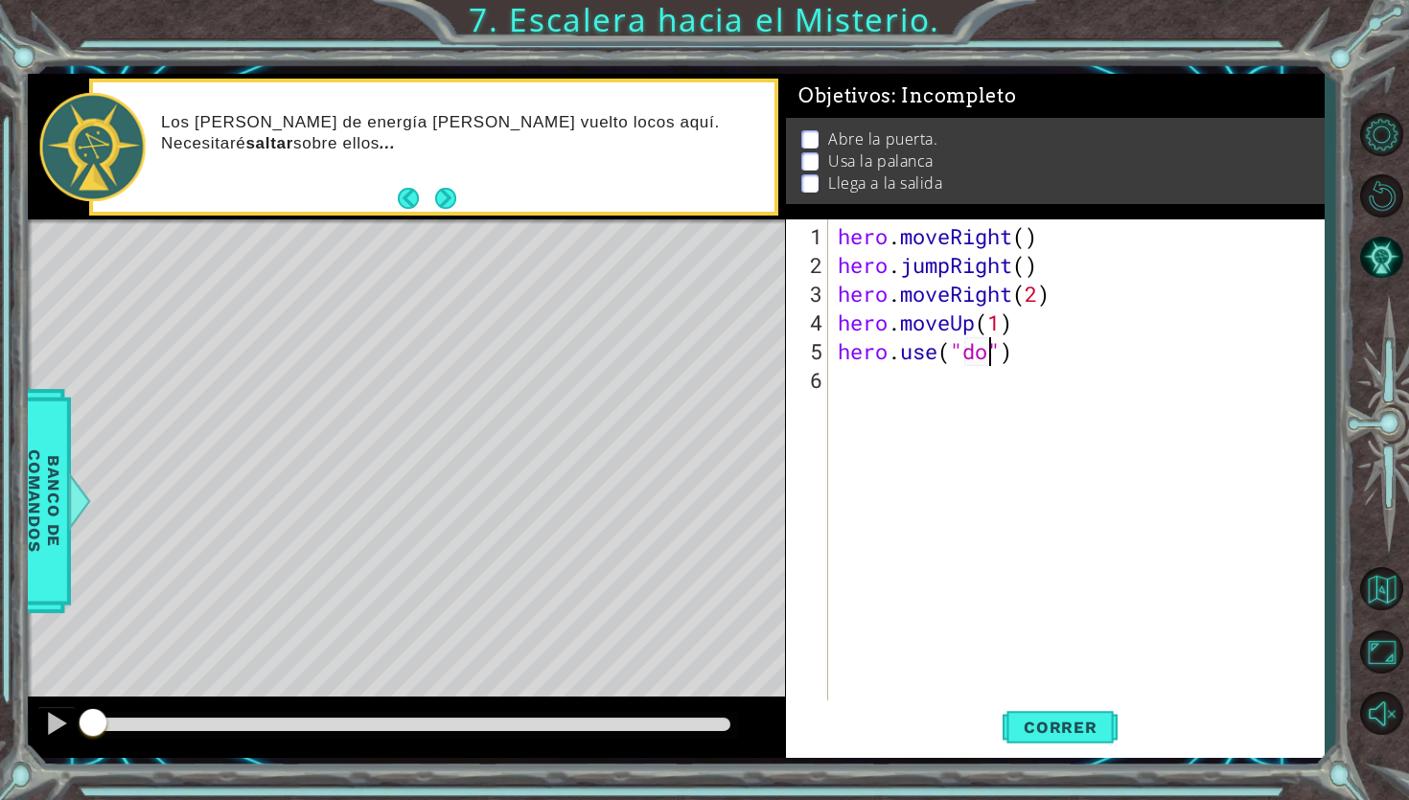
type textarea "hero.use("door")"
click at [886, 393] on div "hero . moveRight ( ) hero . jumpRight ( ) hero . moveRight ( 2 ) hero . moveUp …" at bounding box center [1081, 495] width 495 height 546
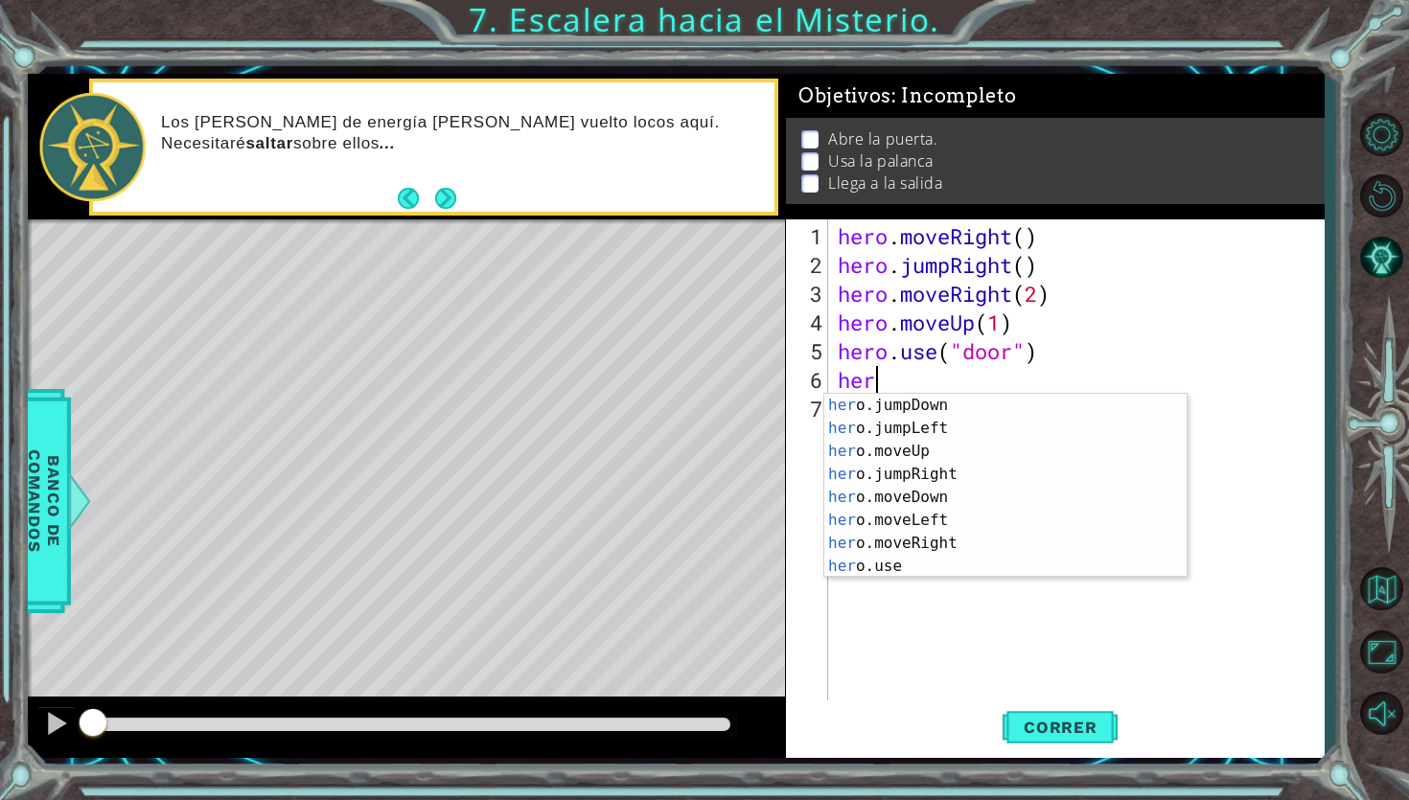
scroll to position [0, 1]
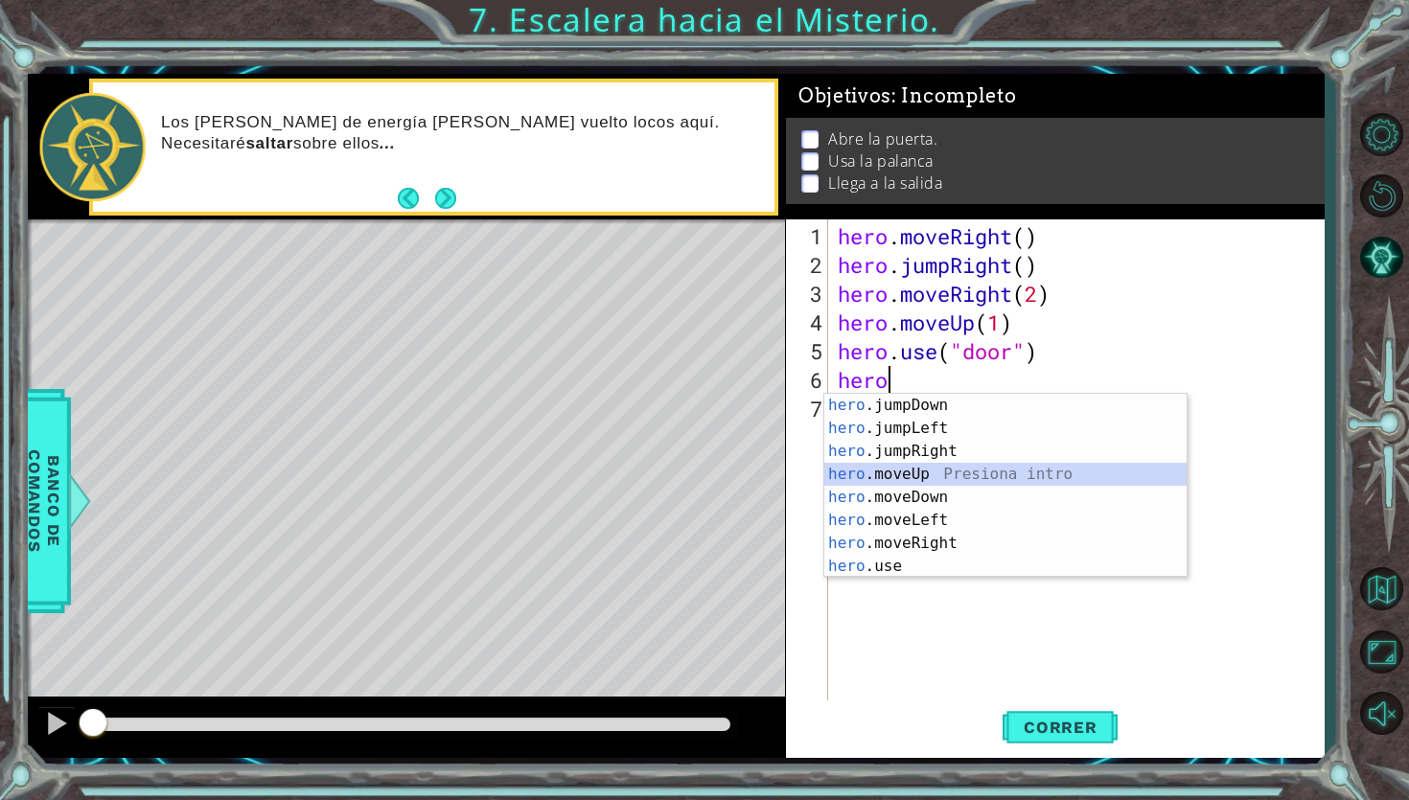
click at [909, 482] on div "hero .jumpDown Presiona intro hero .jumpLeft Presiona intro hero .jumpRight Pre…" at bounding box center [1005, 509] width 362 height 230
type textarea "hero.moveUp(1)"
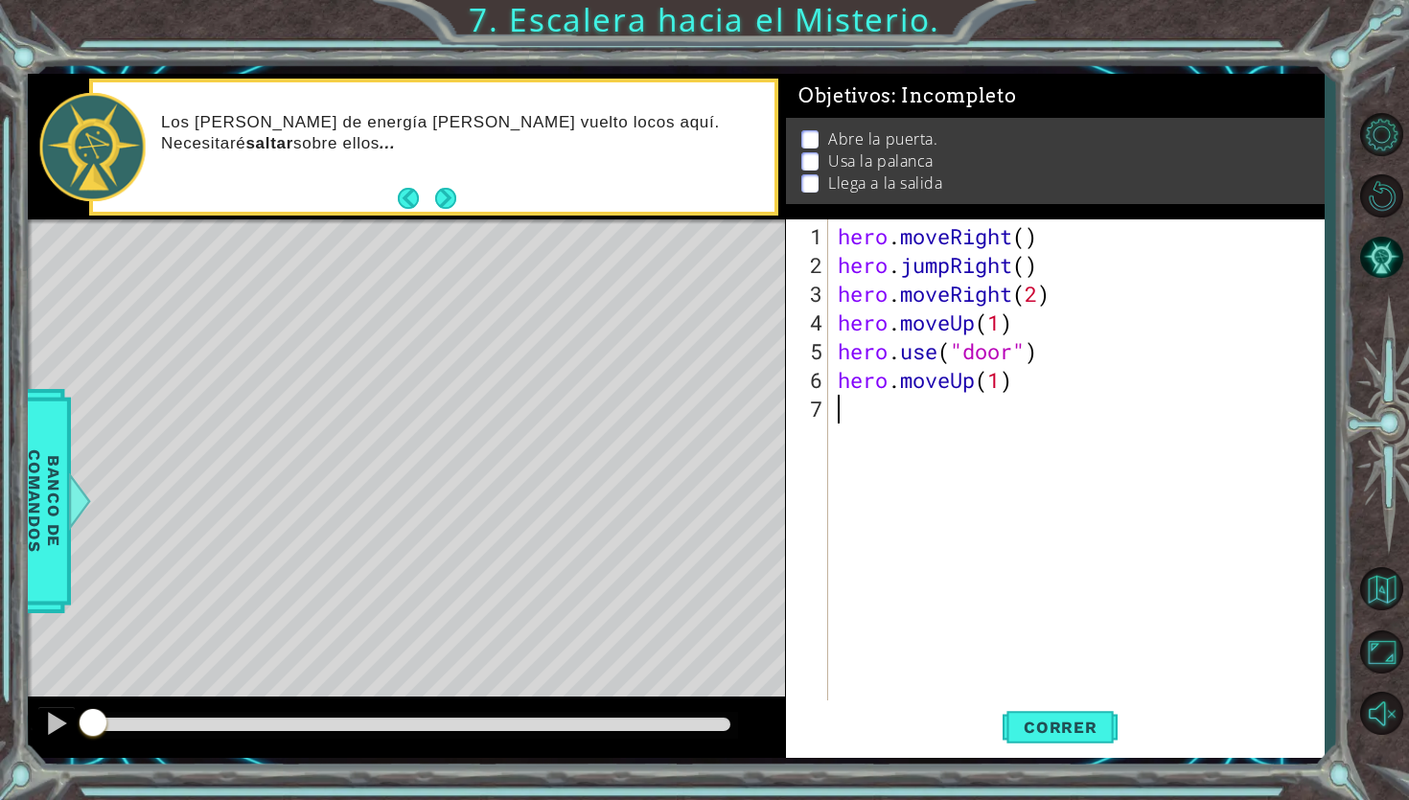
click at [894, 422] on div "hero . moveRight ( ) hero . jumpRight ( ) hero . moveRight ( 2 ) hero . moveUp …" at bounding box center [1081, 495] width 495 height 546
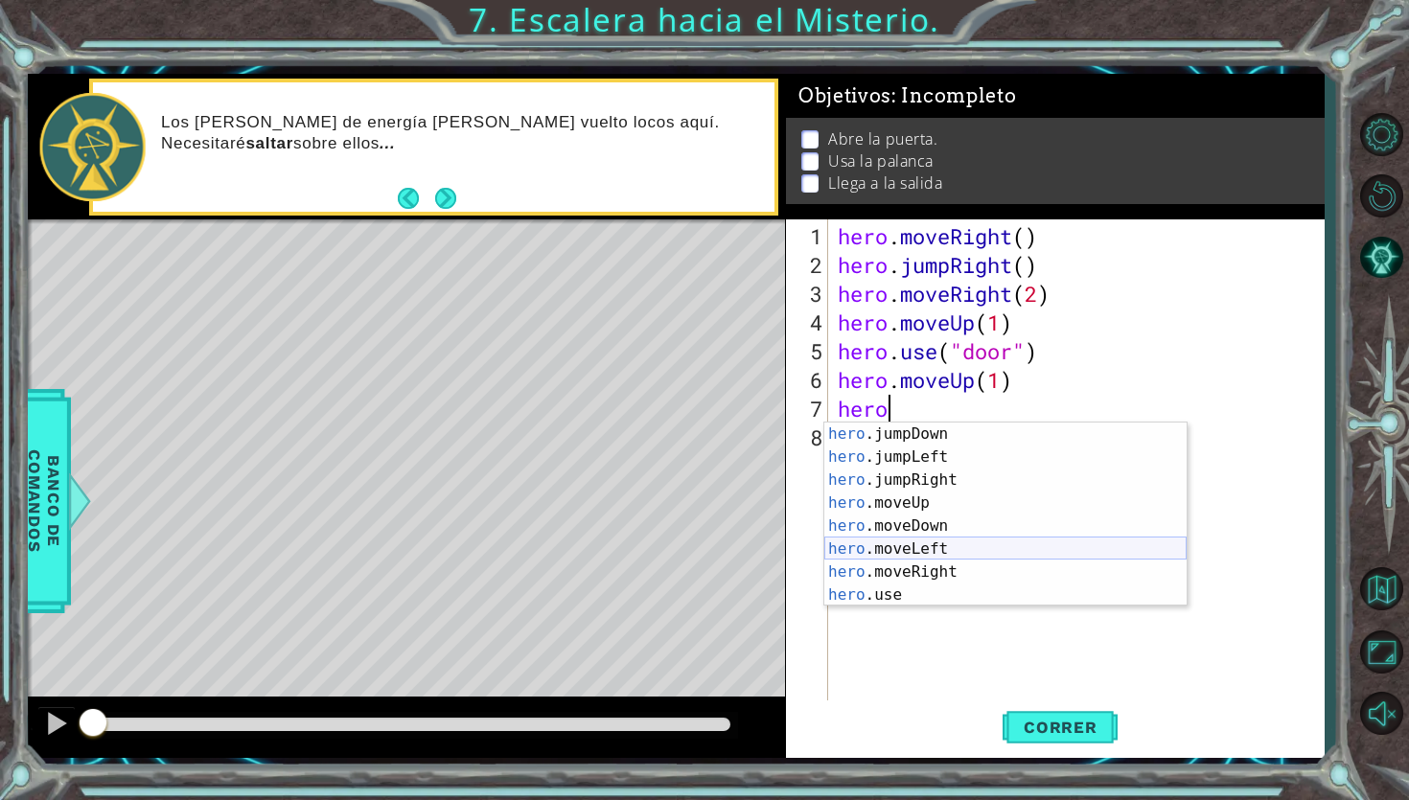
click at [940, 552] on div "hero .jumpDown Presiona intro hero .jumpLeft Presiona intro hero .jumpRight Pre…" at bounding box center [1005, 538] width 362 height 230
type textarea "hero.moveLeft(1)"
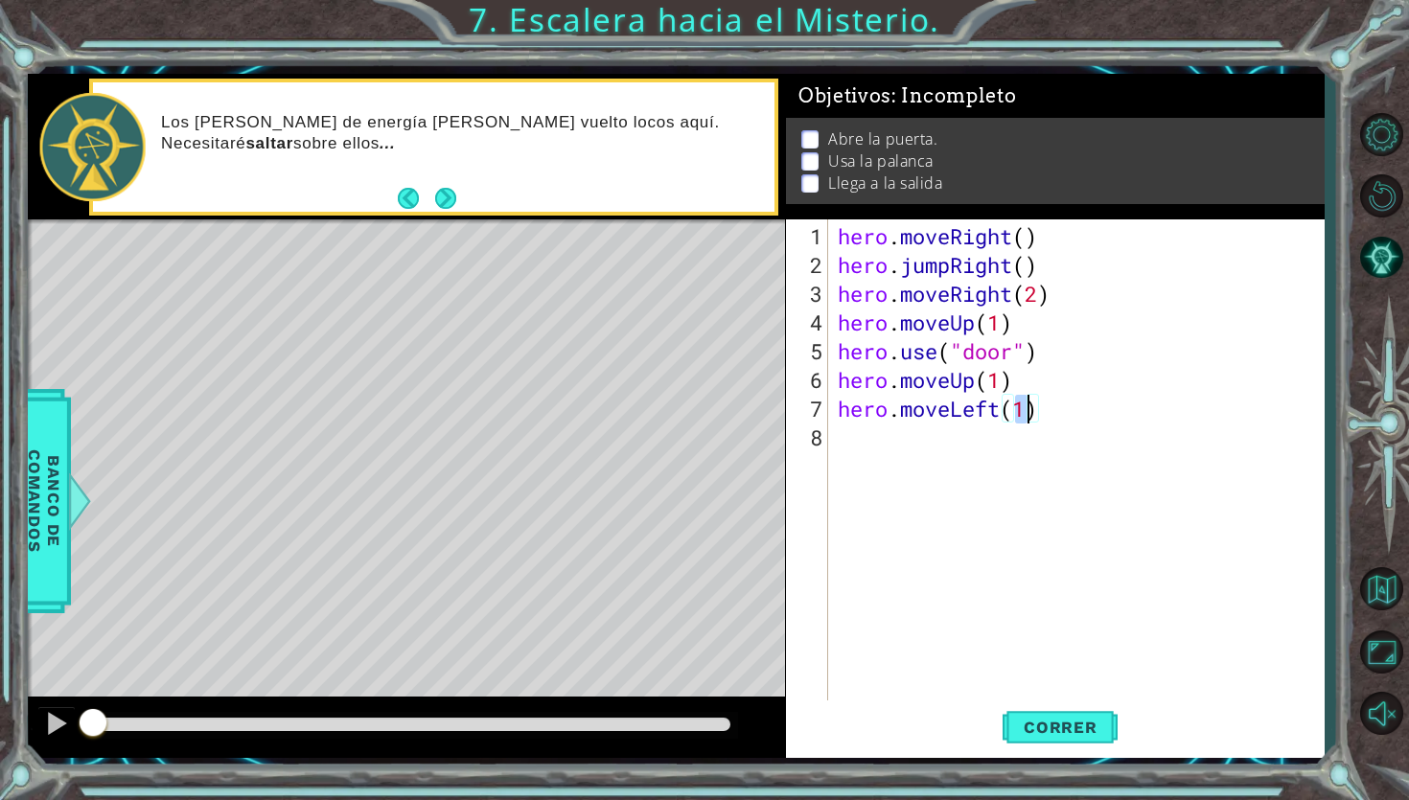
click at [953, 455] on div "hero . moveRight ( ) hero . jumpRight ( ) hero . moveRight ( 2 ) hero . moveUp …" at bounding box center [1081, 495] width 495 height 546
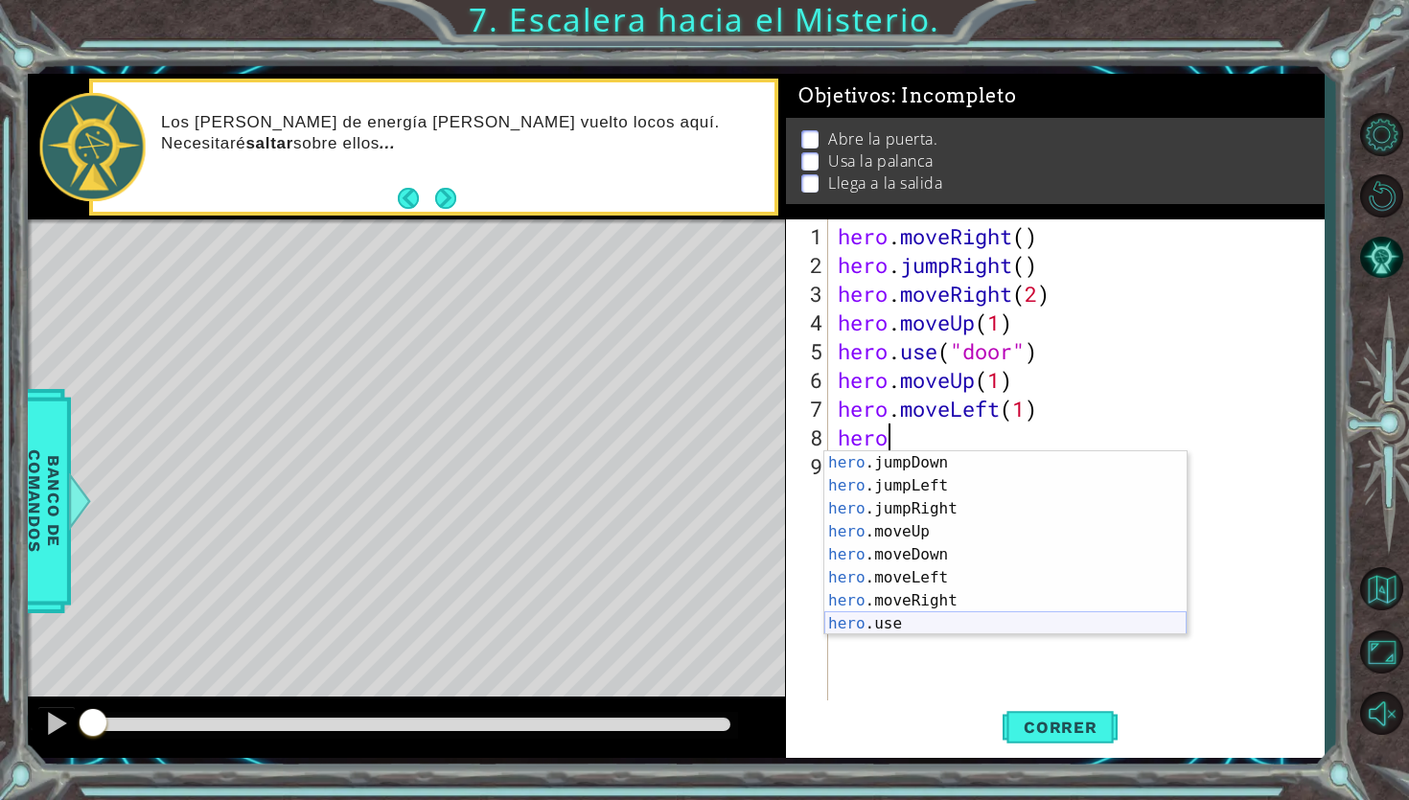
click at [915, 626] on div "hero .jumpDown Presiona intro hero .jumpLeft Presiona intro hero .jumpRight Pre…" at bounding box center [1005, 566] width 362 height 230
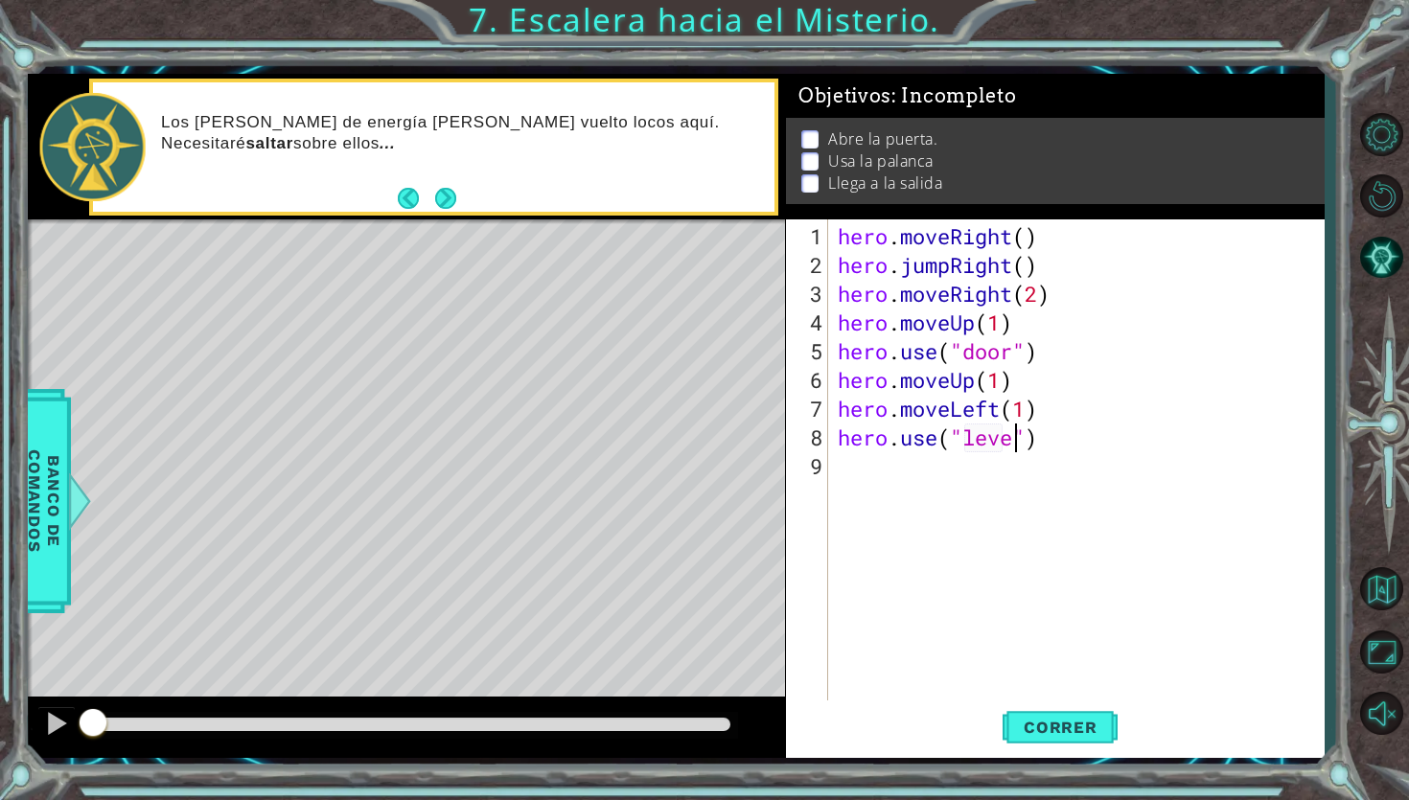
type textarea "hero.use("lever")"
click at [876, 468] on div "hero . moveRight ( ) hero . jumpRight ( ) hero . moveRight ( 2 ) hero . moveUp …" at bounding box center [1081, 495] width 495 height 546
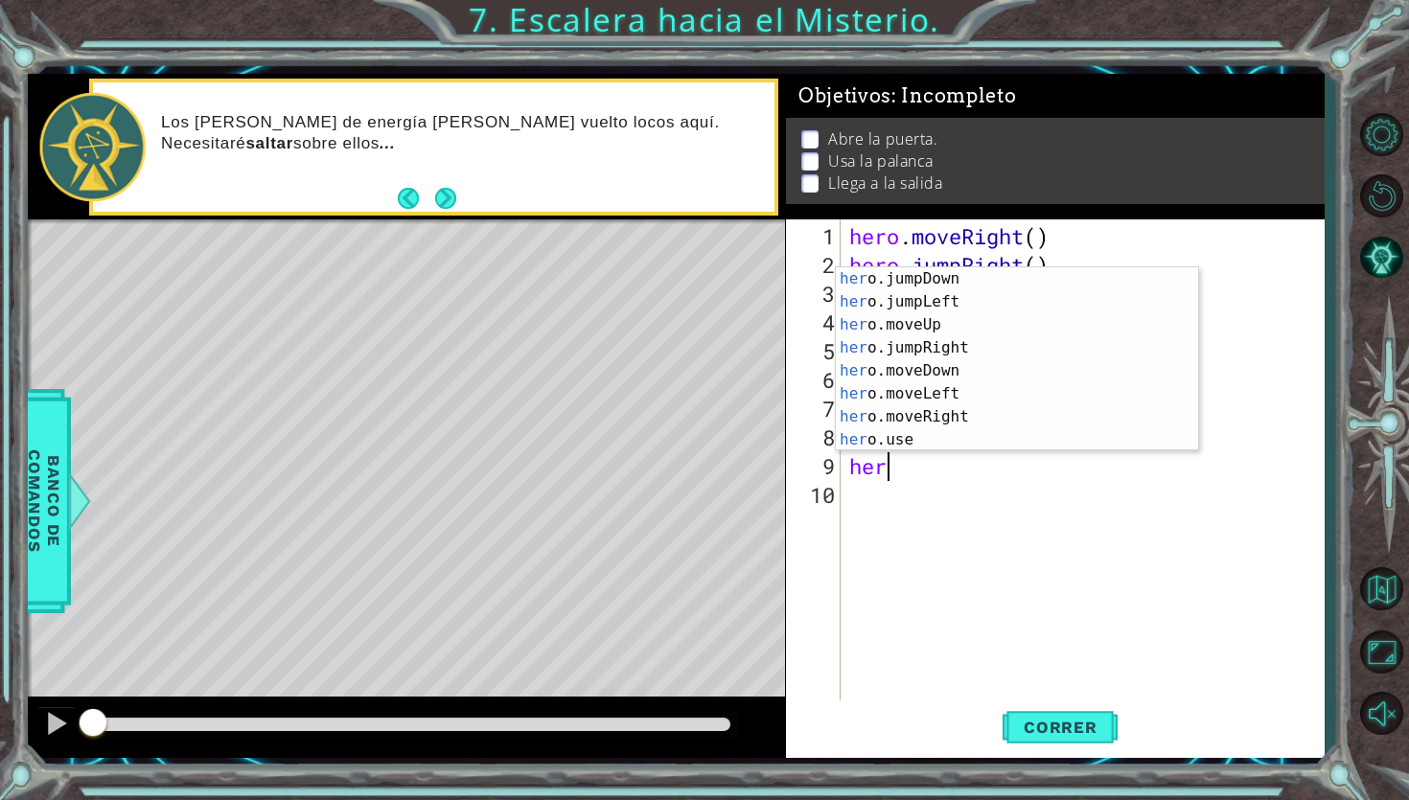
scroll to position [0, 1]
click at [944, 393] on div "hero .jumpDown Presiona intro hero .jumpLeft Presiona intro hero .jumpRight Pre…" at bounding box center [1017, 382] width 362 height 230
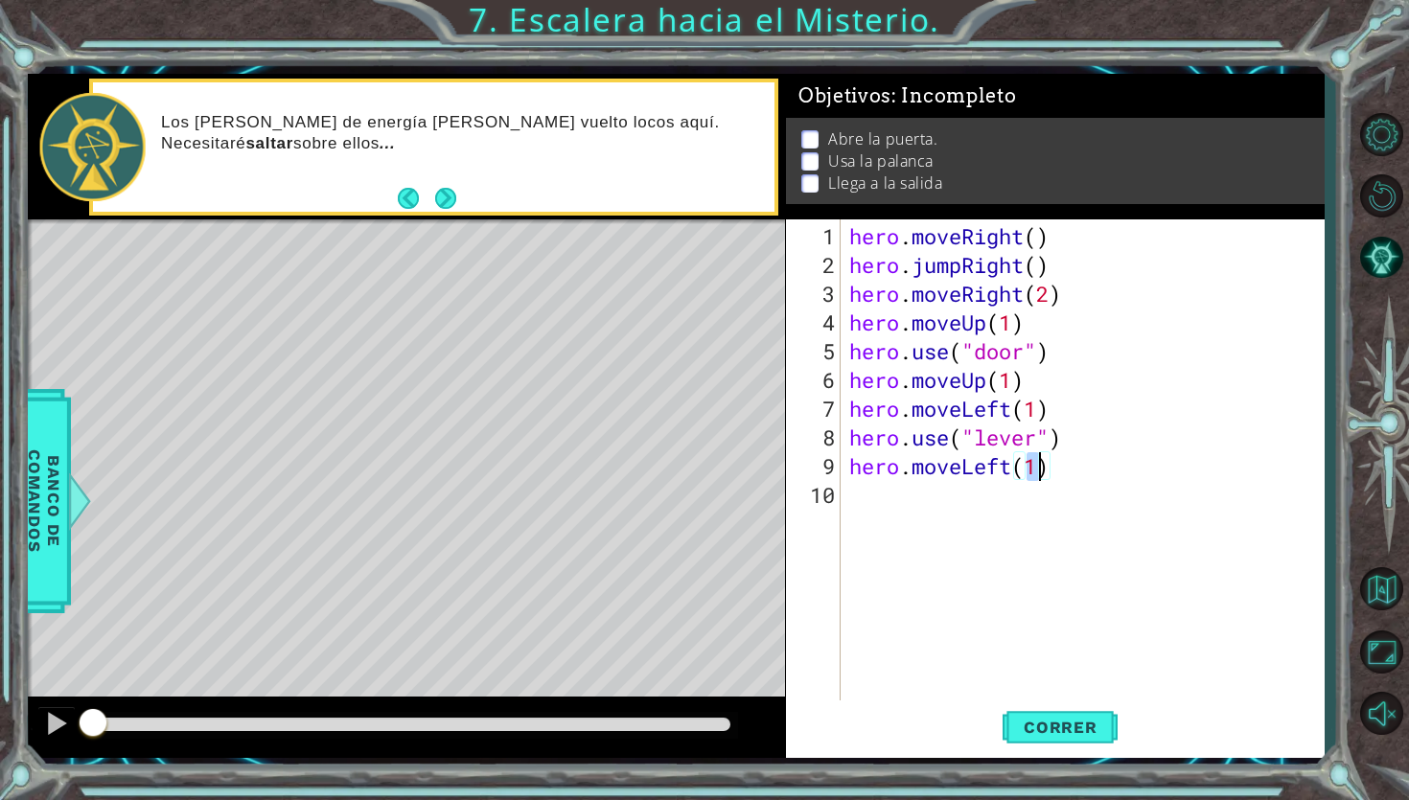
type textarea "hero.moveLeft(2)"
click at [960, 505] on div "hero . moveRight ( ) hero . jumpRight ( ) hero . moveRight ( 2 ) hero . moveUp …" at bounding box center [1086, 495] width 483 height 546
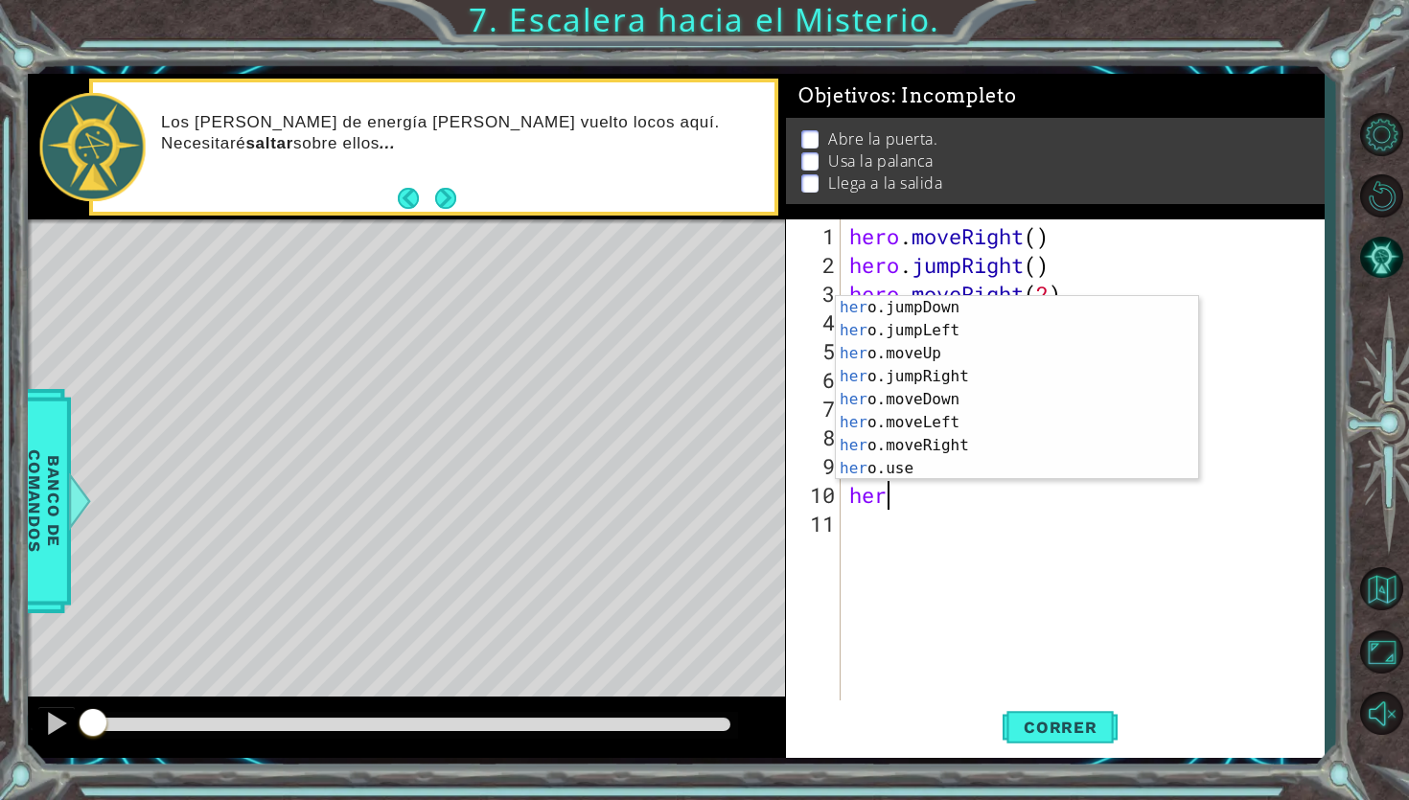
scroll to position [0, 1]
type textarea "hero"
click at [961, 358] on div "hero .jumpDown Presiona intro hero .jumpLeft Presiona intro hero .jumpRight Pre…" at bounding box center [1017, 411] width 362 height 230
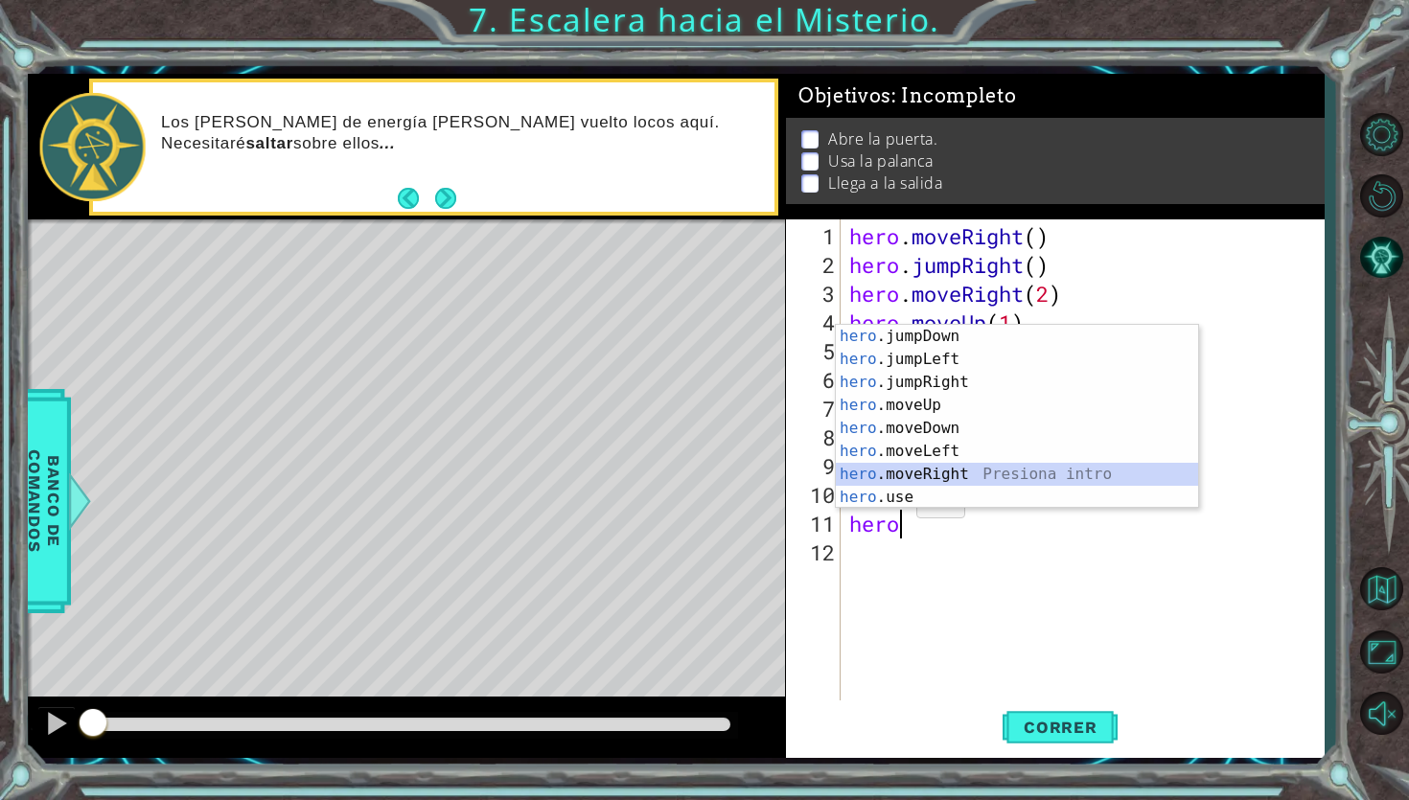
click at [953, 472] on div "hero .jumpDown Presiona intro hero .jumpLeft Presiona intro hero .jumpRight Pre…" at bounding box center [1017, 440] width 362 height 230
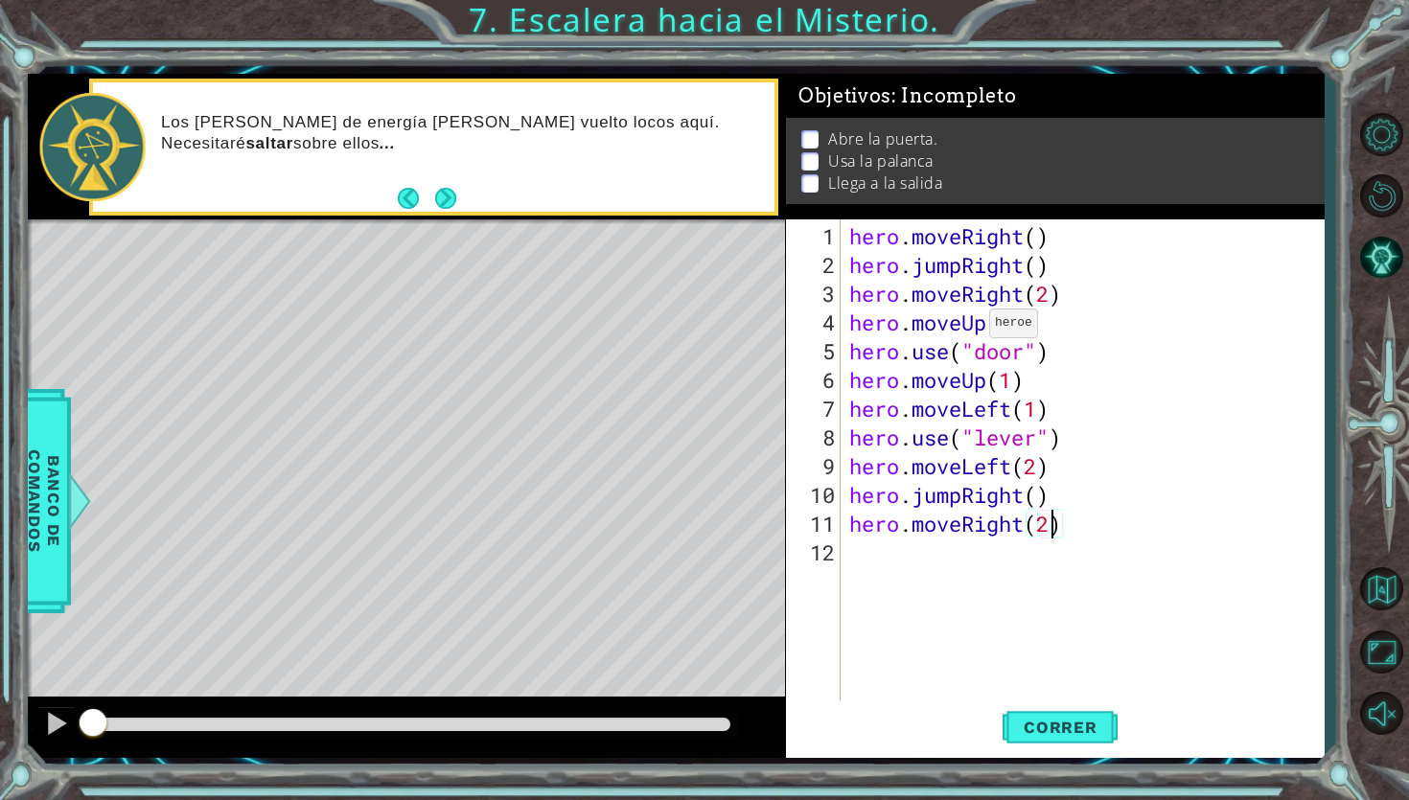
scroll to position [0, 9]
click at [1036, 735] on span "Correr" at bounding box center [1060, 727] width 112 height 19
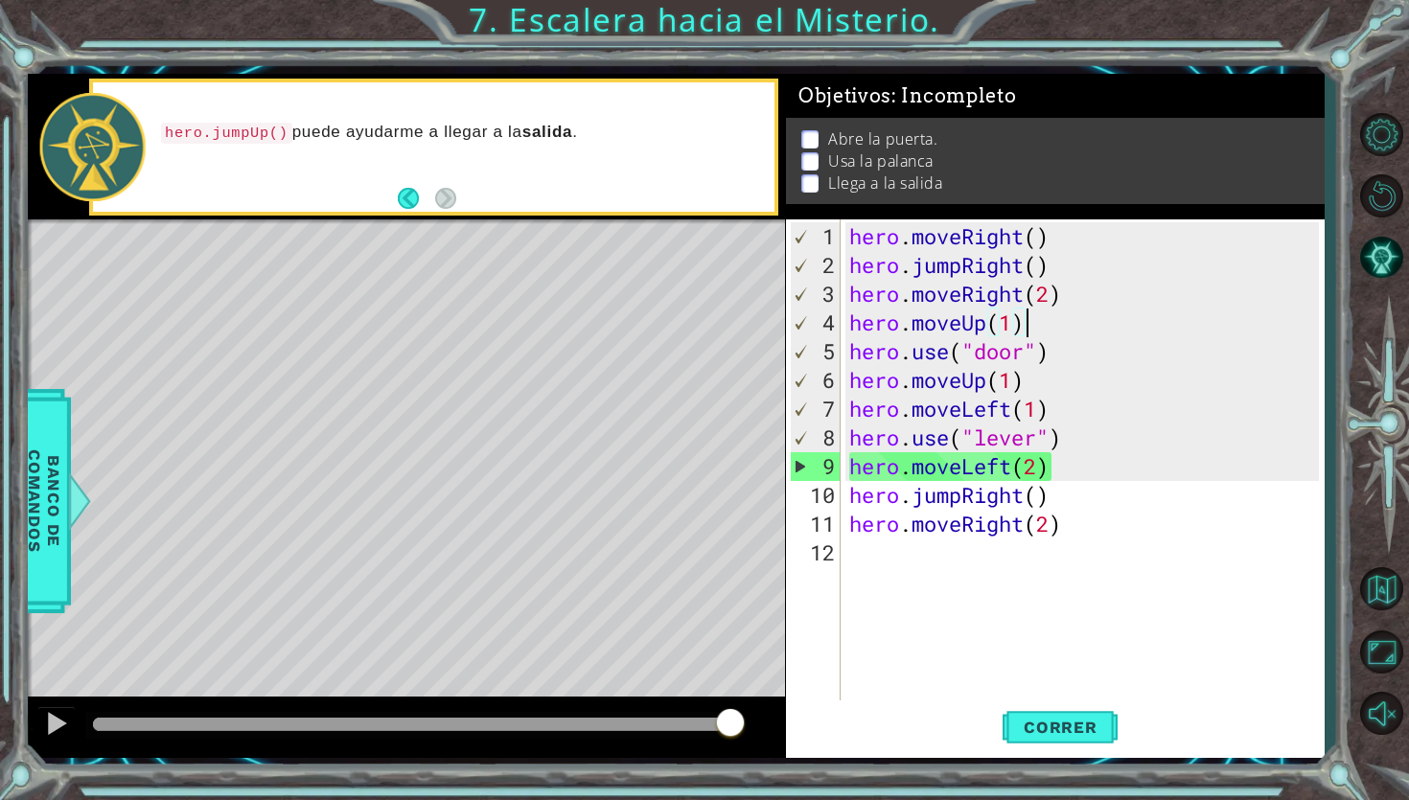
click at [1051, 331] on div "hero . moveRight ( ) hero . jumpRight ( ) hero . moveRight ( 2 ) hero . moveUp …" at bounding box center [1086, 495] width 483 height 546
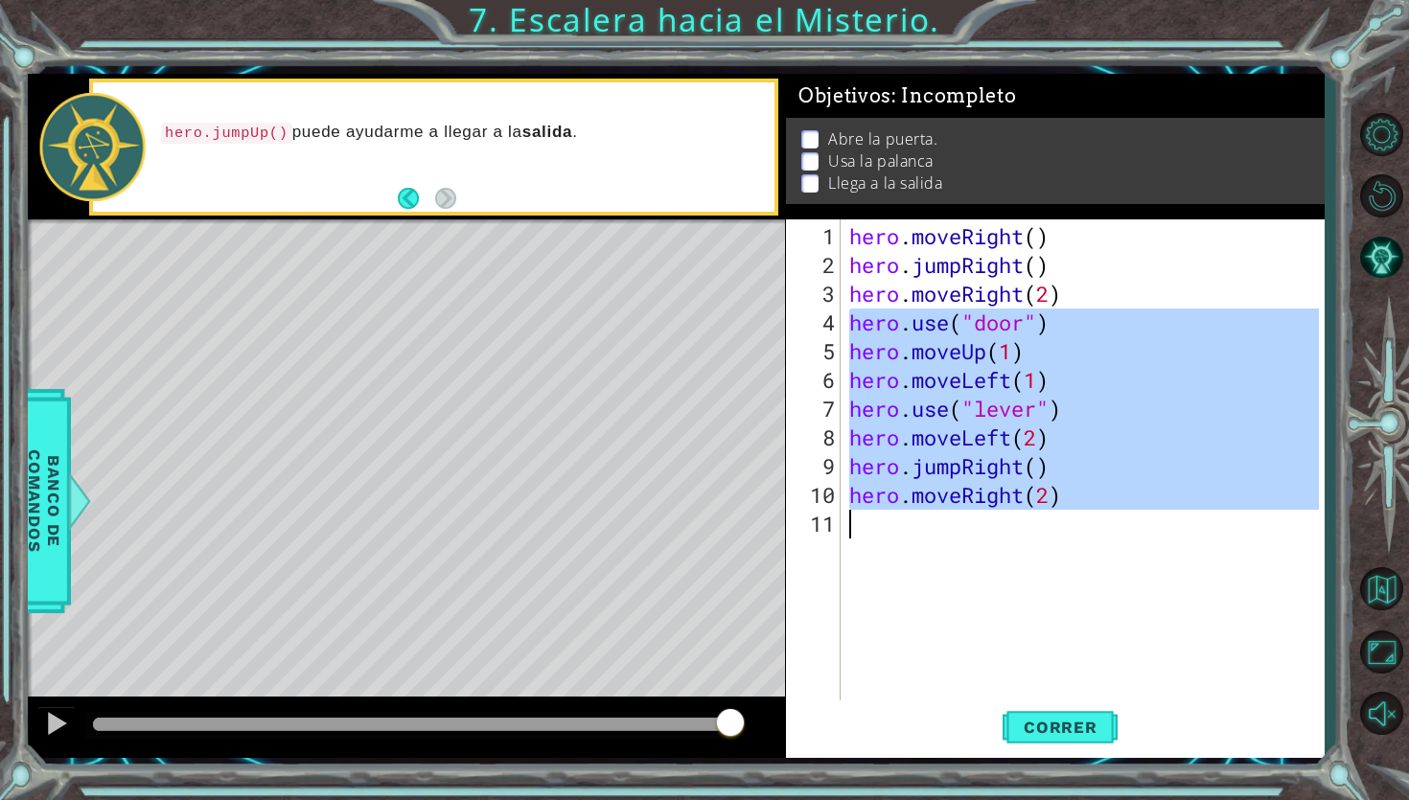
drag, startPoint x: 851, startPoint y: 327, endPoint x: 1048, endPoint y: 563, distance: 307.5
click at [1047, 563] on div "hero . moveRight ( ) hero . jumpRight ( ) hero . moveRight ( 2 ) hero . use ( "…" at bounding box center [1086, 495] width 483 height 546
type textarea "hero.moveRight(2)"
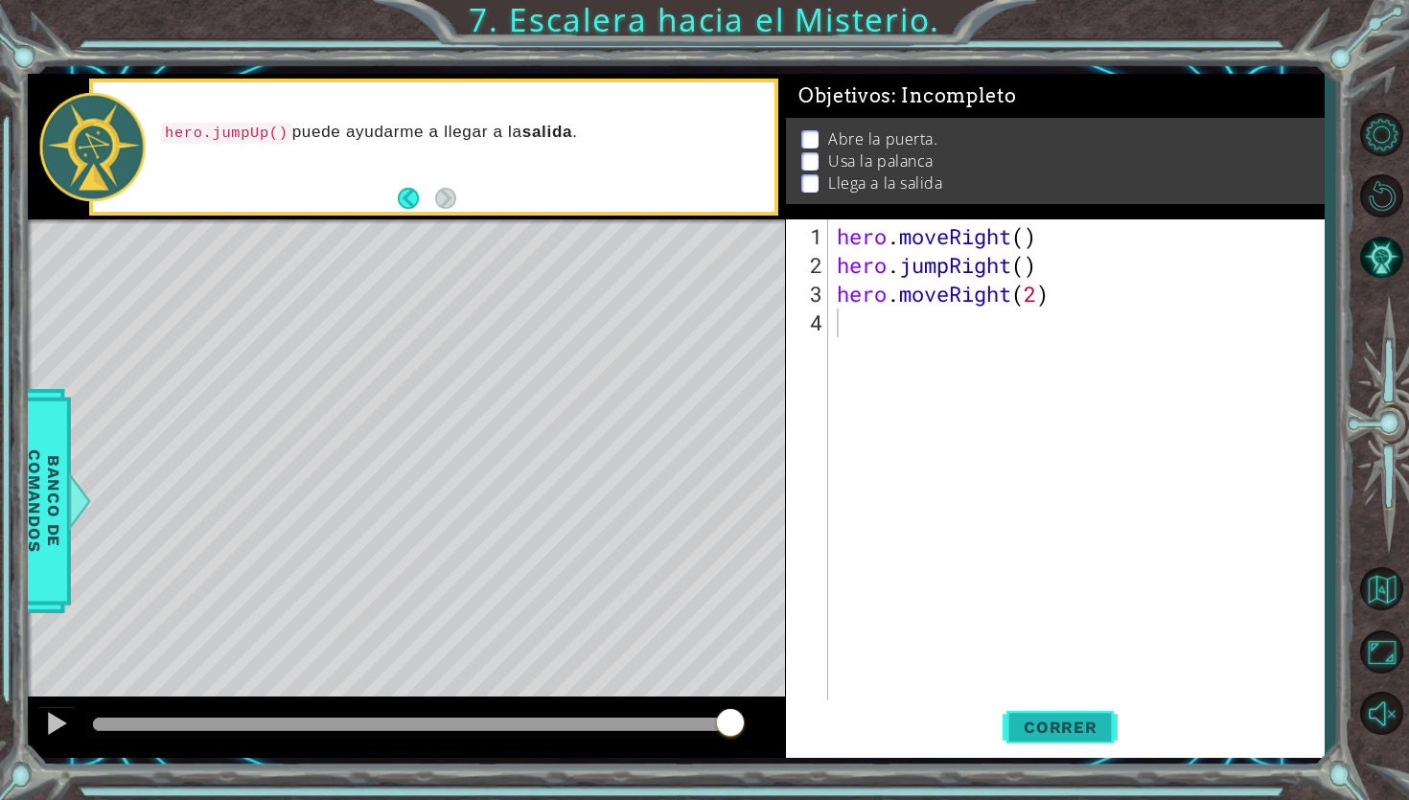
click at [1065, 723] on span "Correr" at bounding box center [1060, 727] width 112 height 19
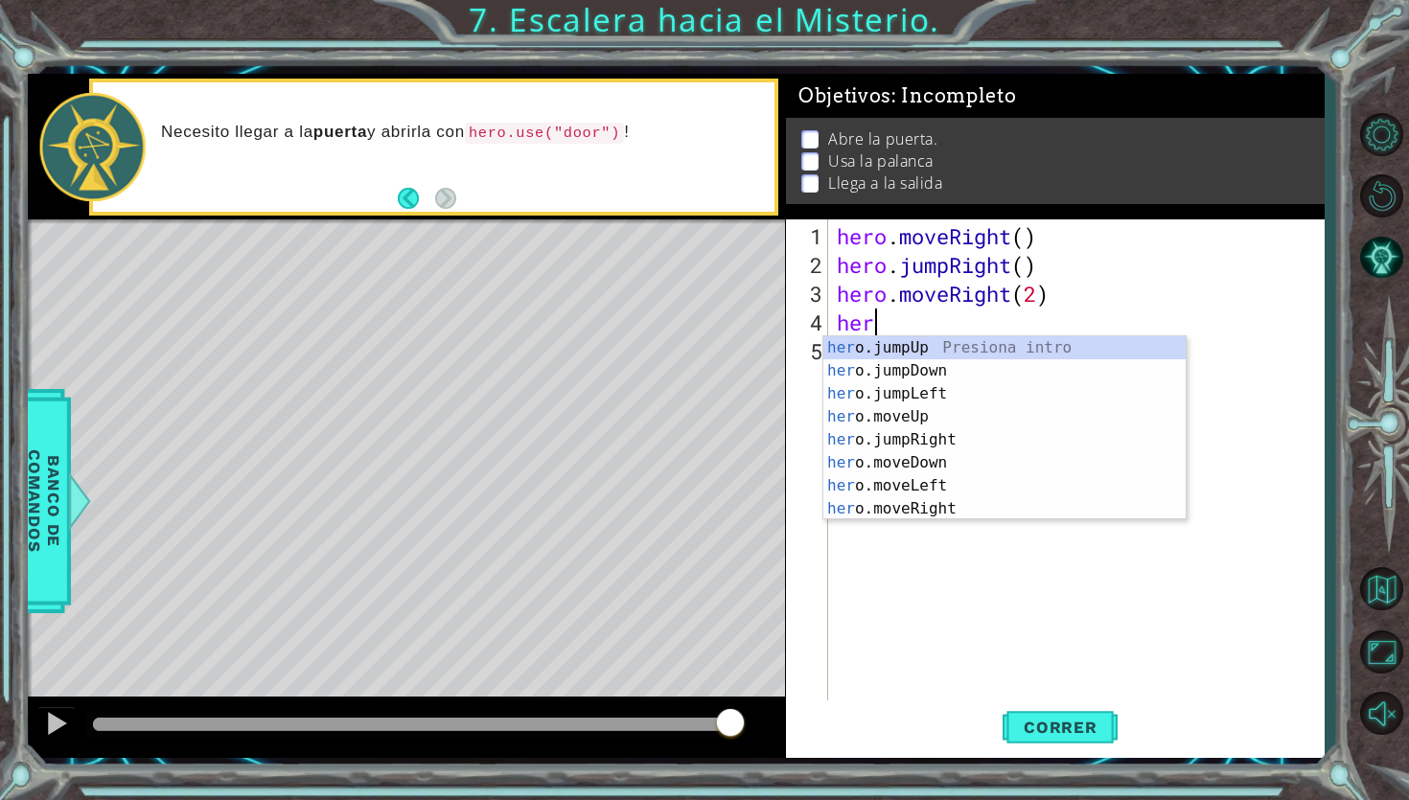
scroll to position [0, 1]
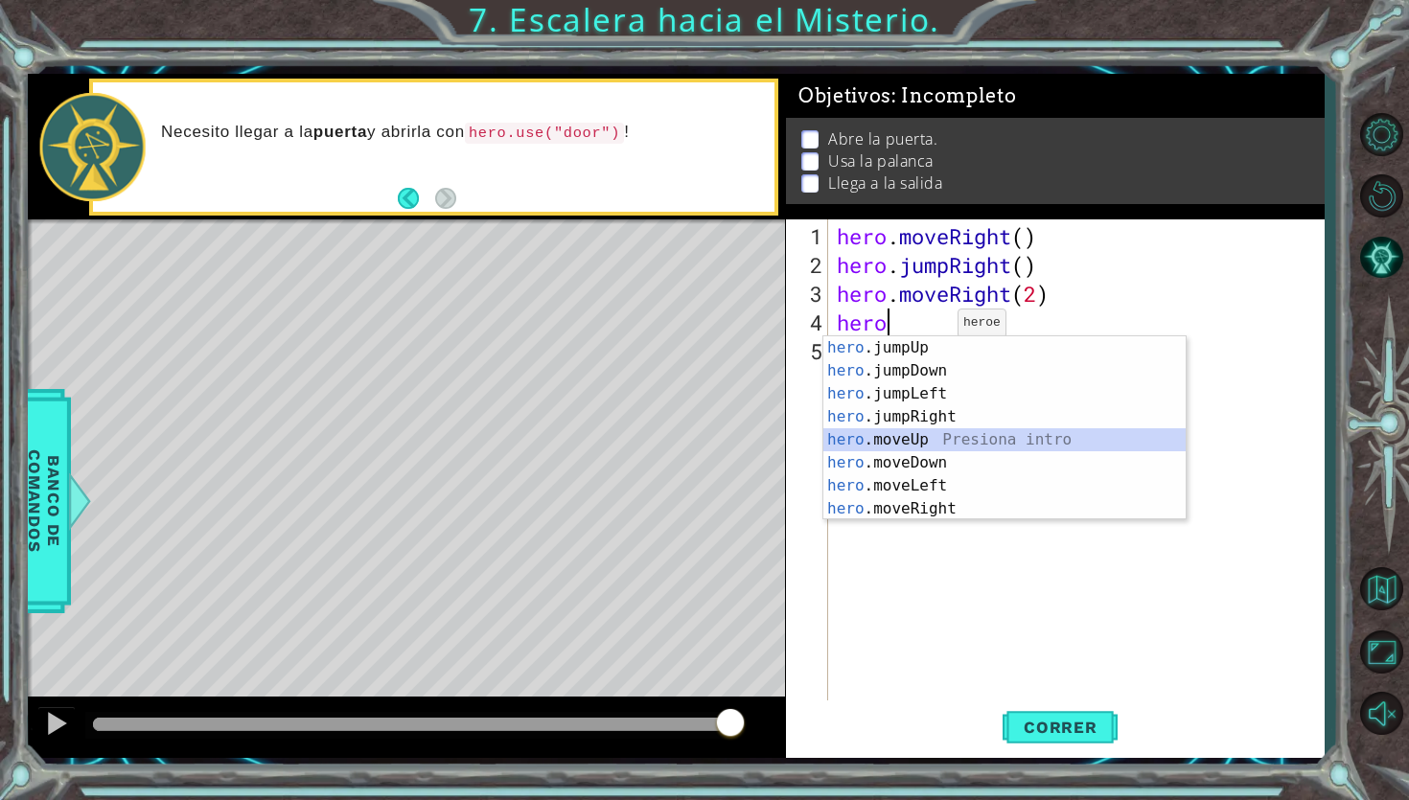
click at [934, 439] on div "hero .jumpUp Presiona intro hero .jumpDown Presiona intro hero .jumpLeft Presio…" at bounding box center [1004, 451] width 362 height 230
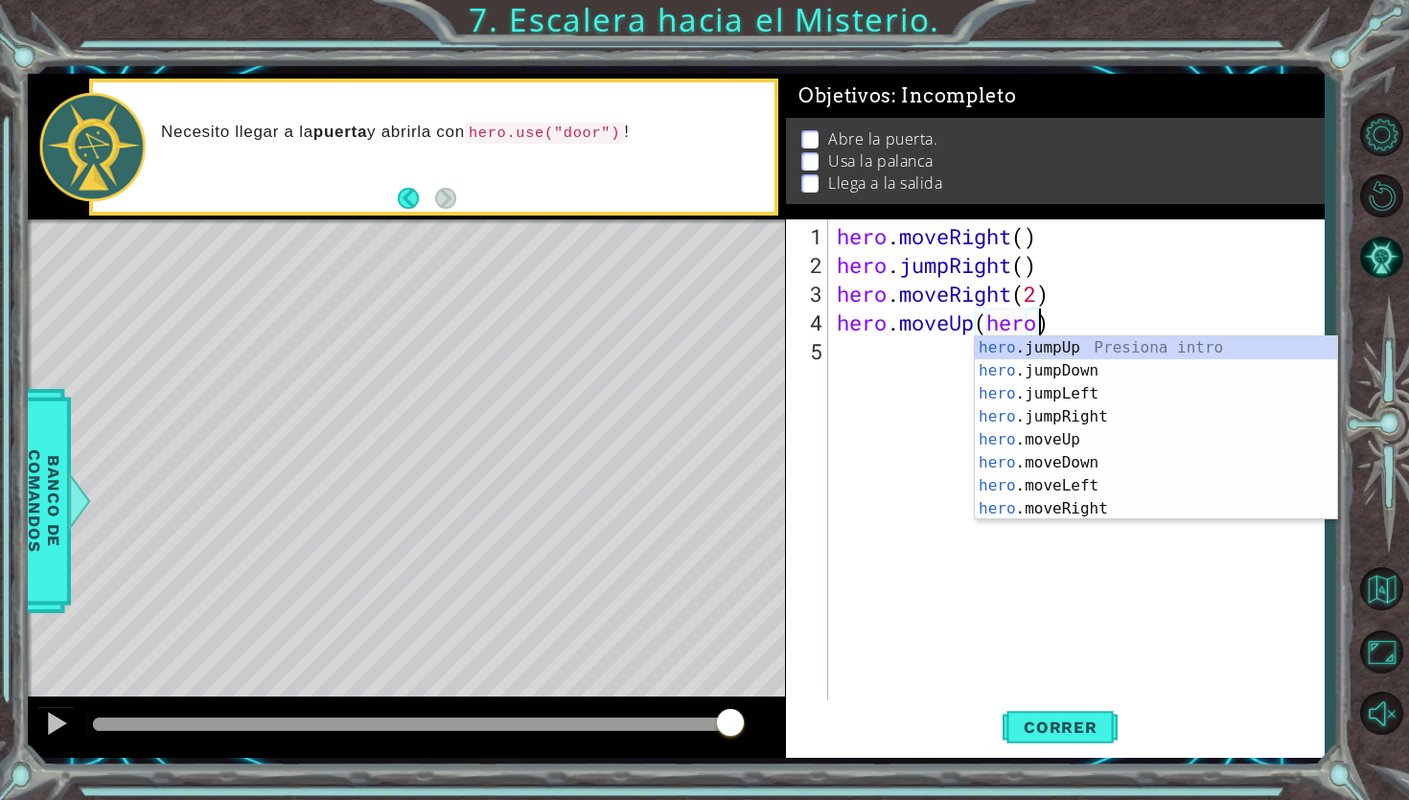
scroll to position [0, 9]
click at [1060, 493] on div "hero .jumpUp Presiona intro hero .jumpDown Presiona intro hero .jumpLeft Presio…" at bounding box center [1156, 451] width 362 height 230
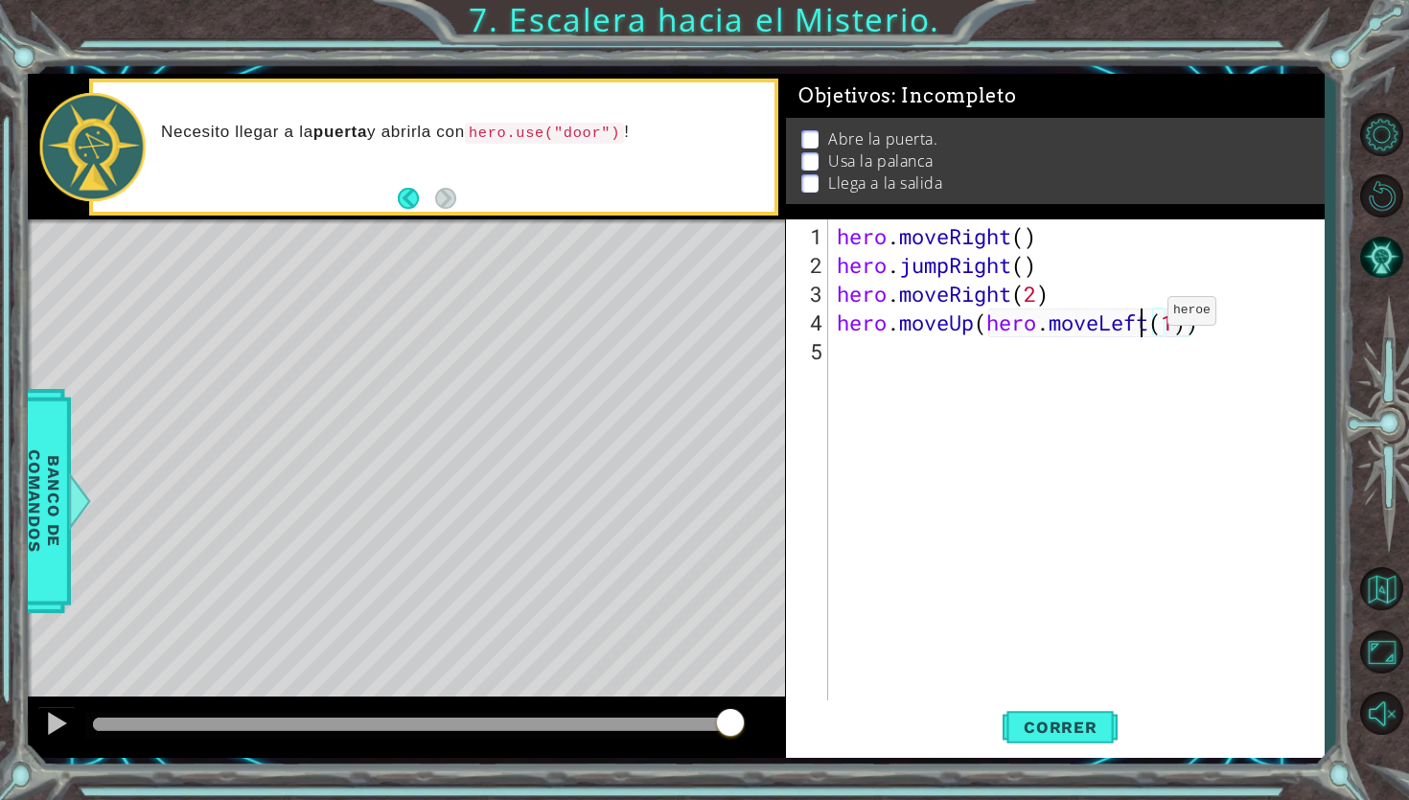
click at [1138, 318] on div "hero . moveRight ( ) hero . jumpRight ( ) hero . moveRight ( 2 ) hero . moveUp …" at bounding box center [1080, 495] width 495 height 546
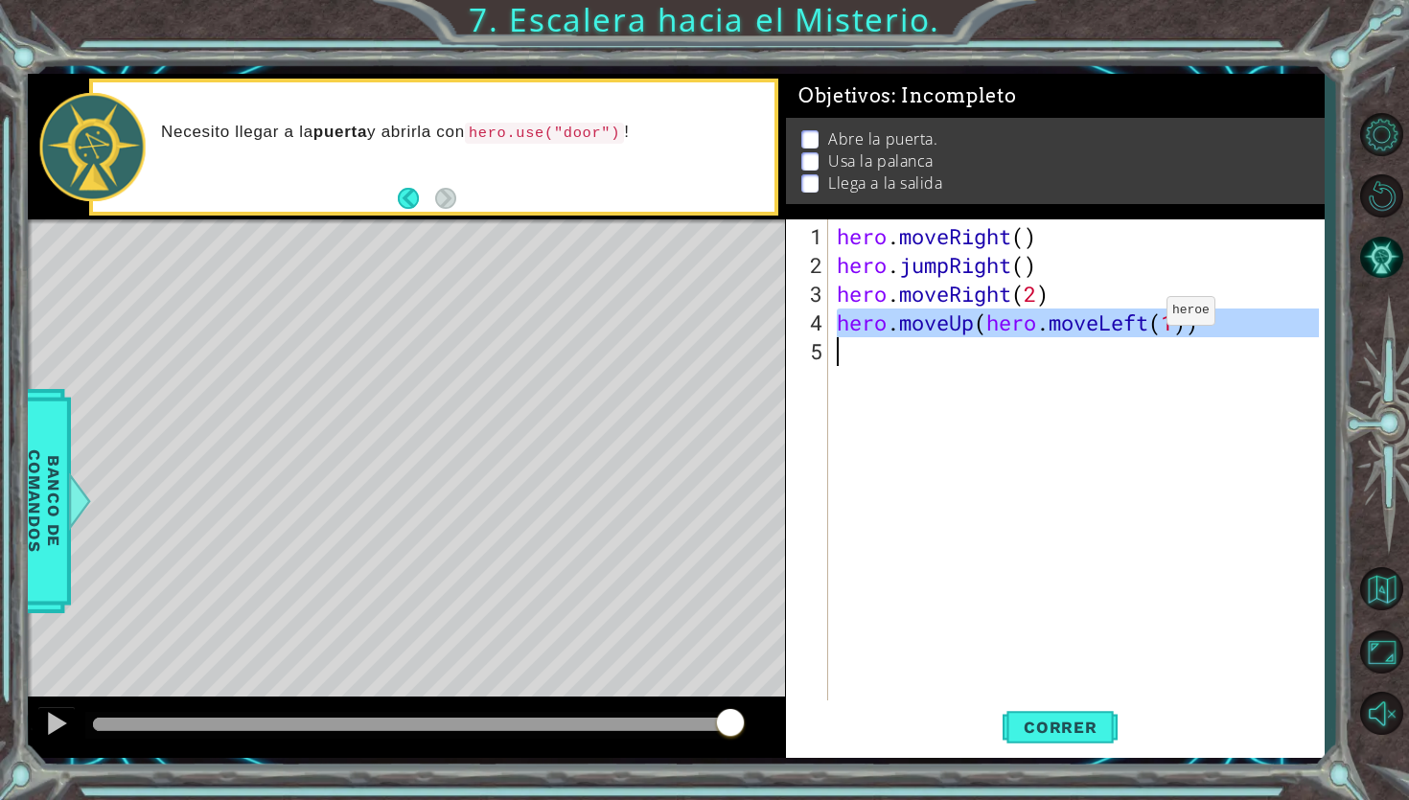
click at [1138, 318] on div "hero . moveRight ( ) hero . jumpRight ( ) hero . moveRight ( 2 ) hero . moveUp …" at bounding box center [1080, 495] width 495 height 546
type textarea "hero.moveUp(hero.moveLeft(1))"
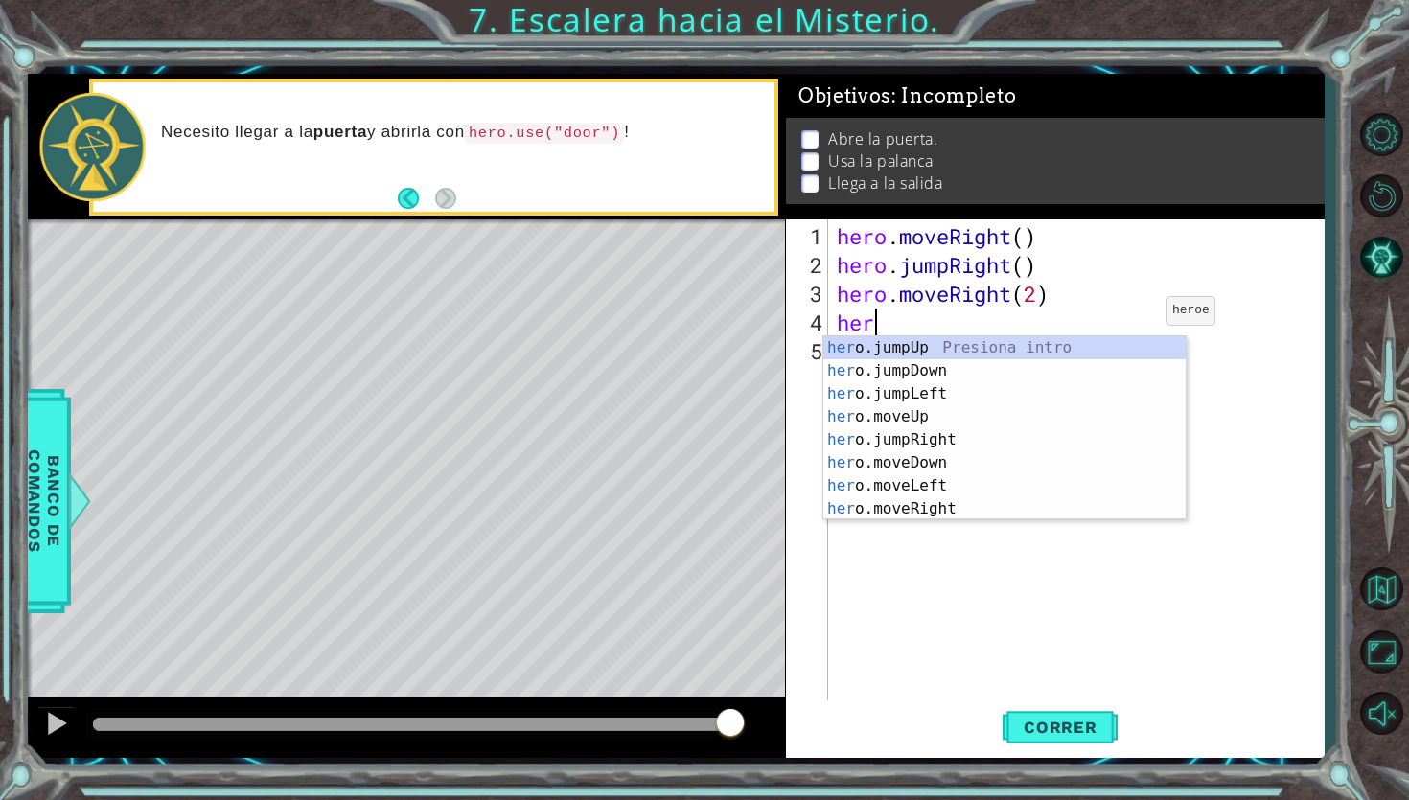
scroll to position [0, 1]
click at [1001, 415] on div "her o.jumpUp Presiona intro her o.jumpDown Presiona intro her o.jumpLeft Presio…" at bounding box center [1004, 451] width 362 height 230
type textarea "hero.moveUp(1)"
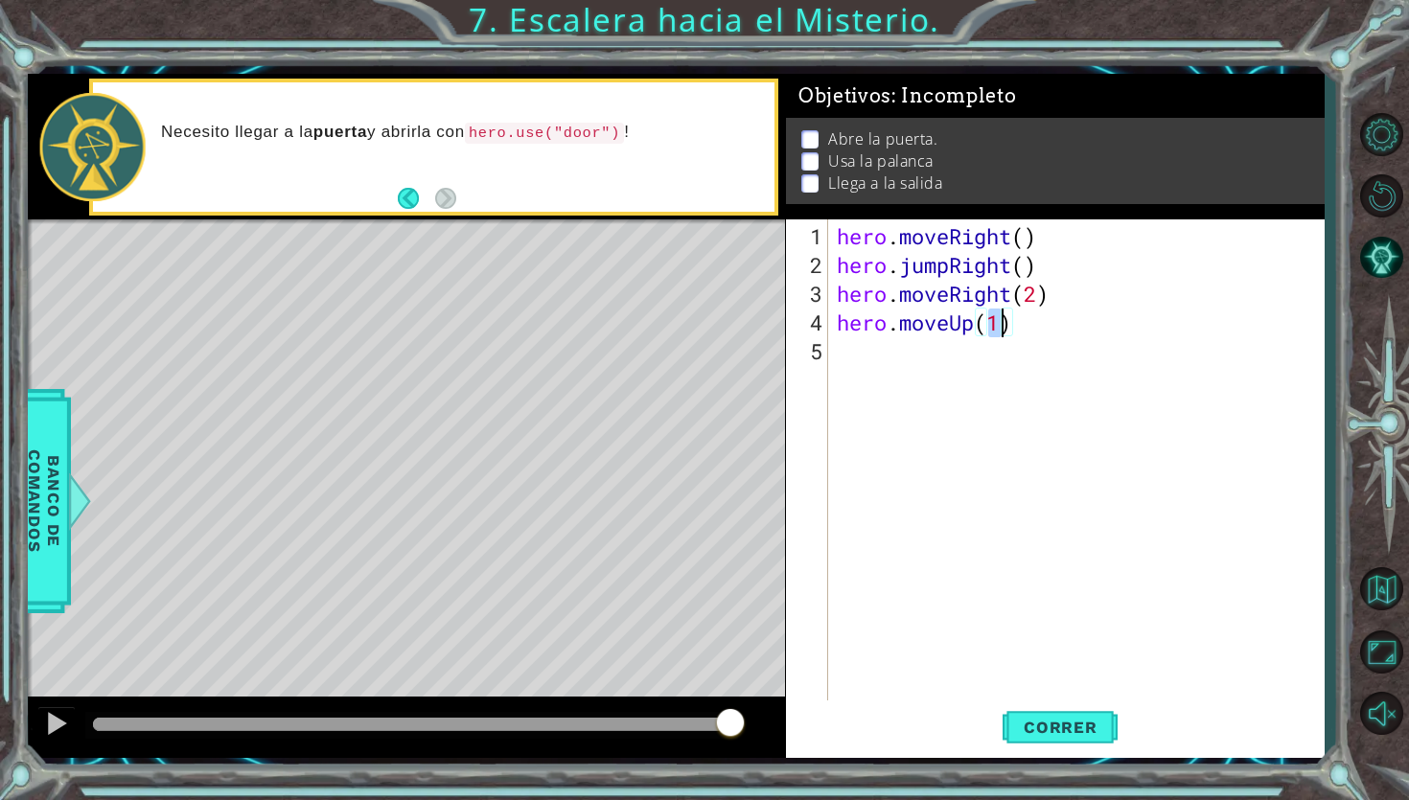
click at [937, 360] on div "hero . moveRight ( ) hero . jumpRight ( ) hero . moveRight ( 2 ) hero . moveUp …" at bounding box center [1080, 495] width 495 height 546
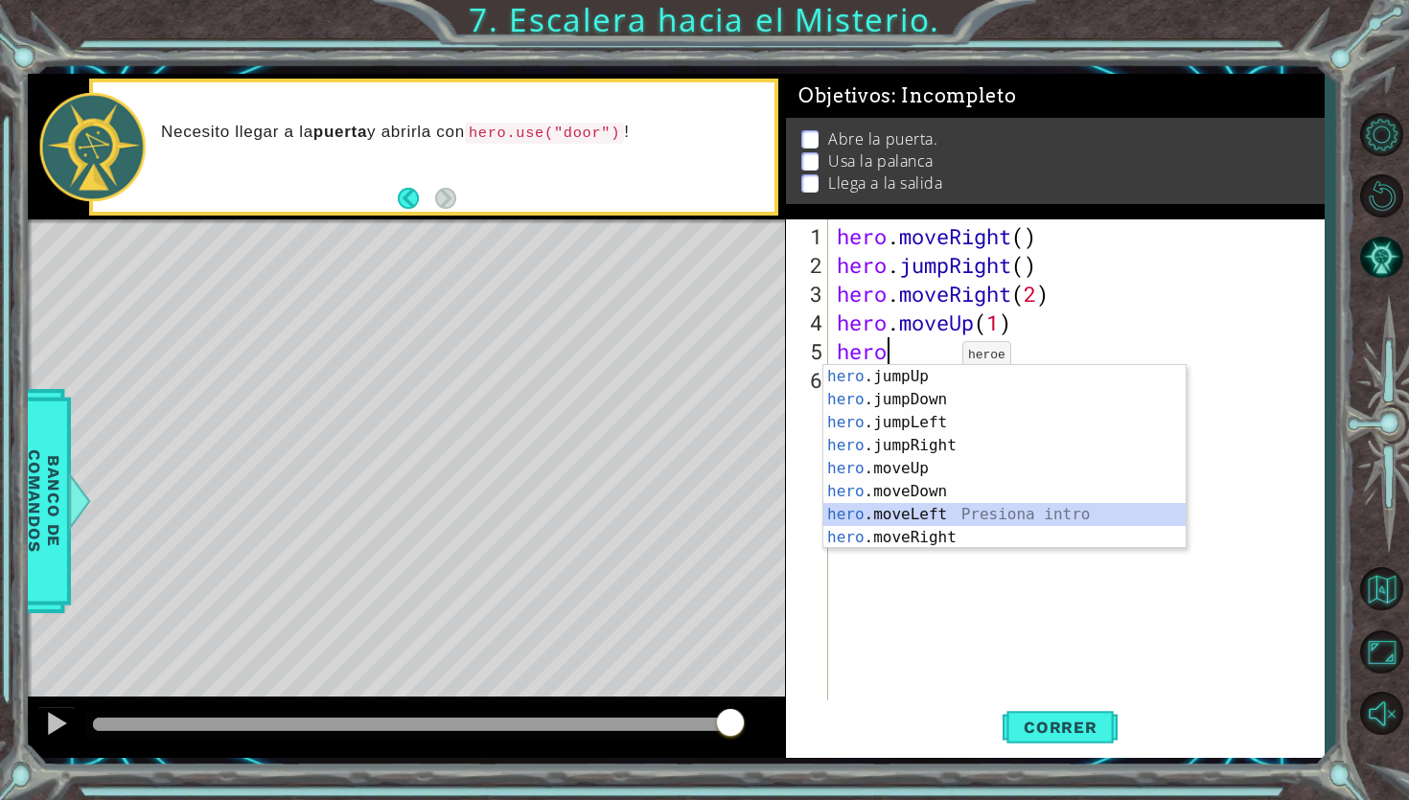
click at [912, 511] on div "hero .jumpUp Presiona intro hero .jumpDown Presiona intro hero .jumpLeft Presio…" at bounding box center [1004, 480] width 362 height 230
type textarea "hero.moveLeft(1)"
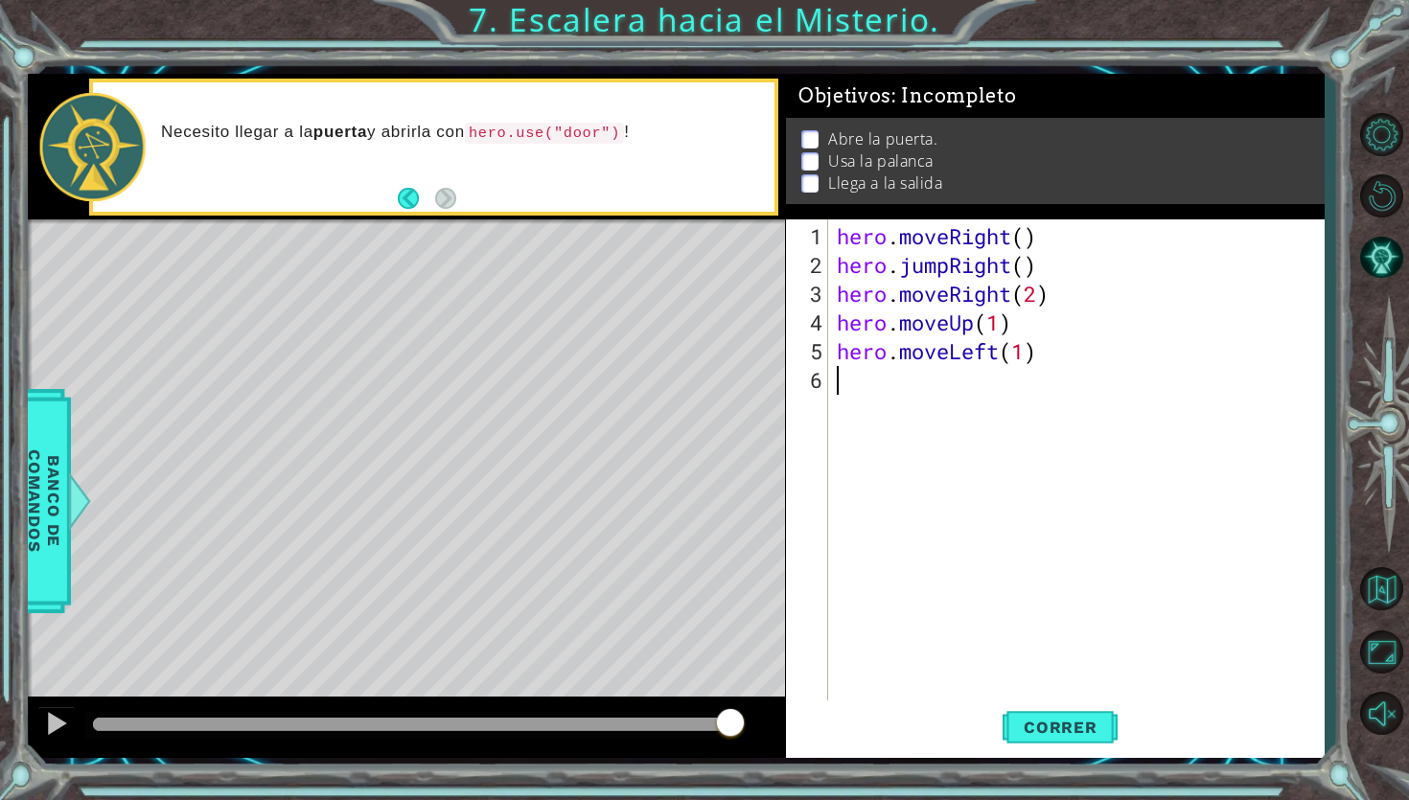
click at [866, 407] on div "hero . moveRight ( ) hero . jumpRight ( ) hero . moveRight ( 2 ) hero . moveUp …" at bounding box center [1080, 495] width 495 height 546
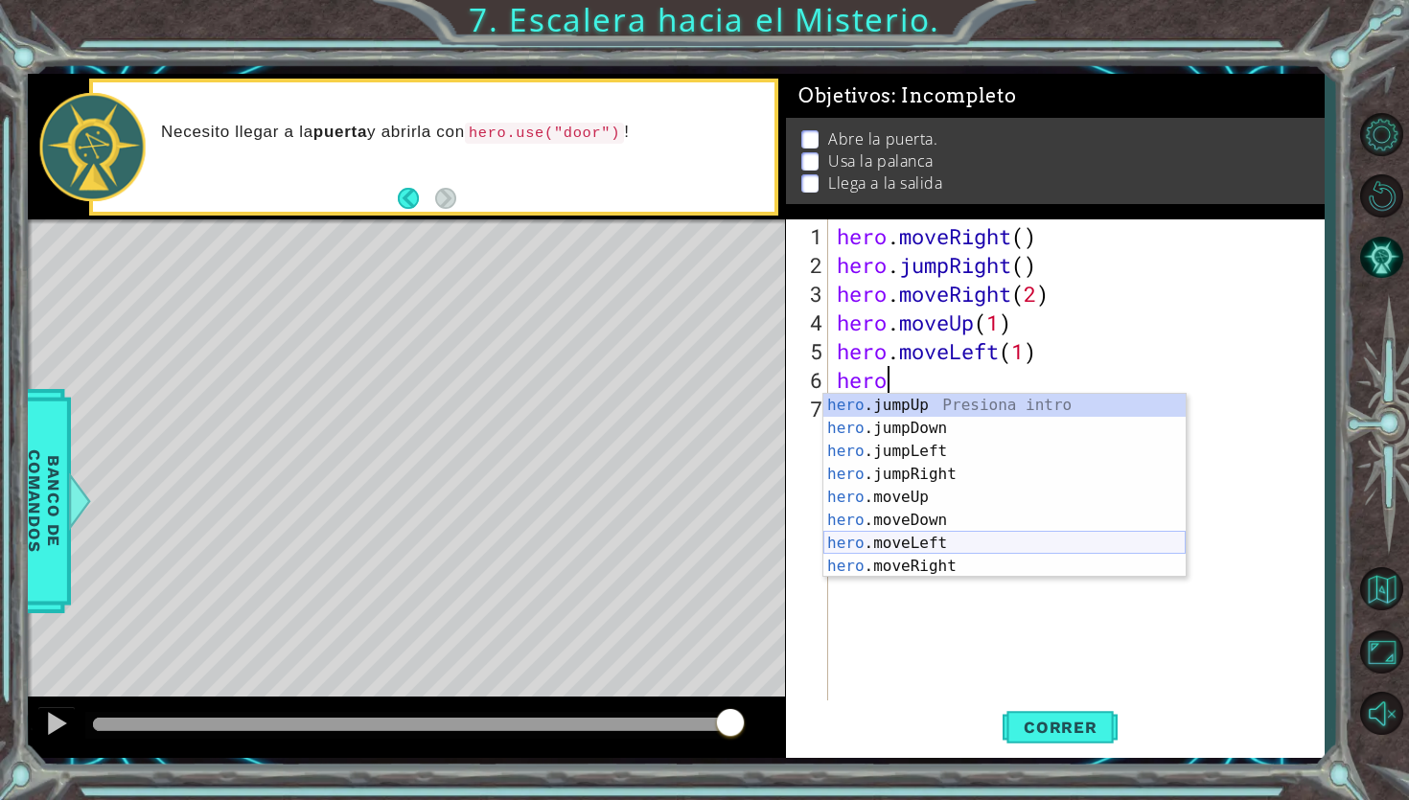
scroll to position [23, 0]
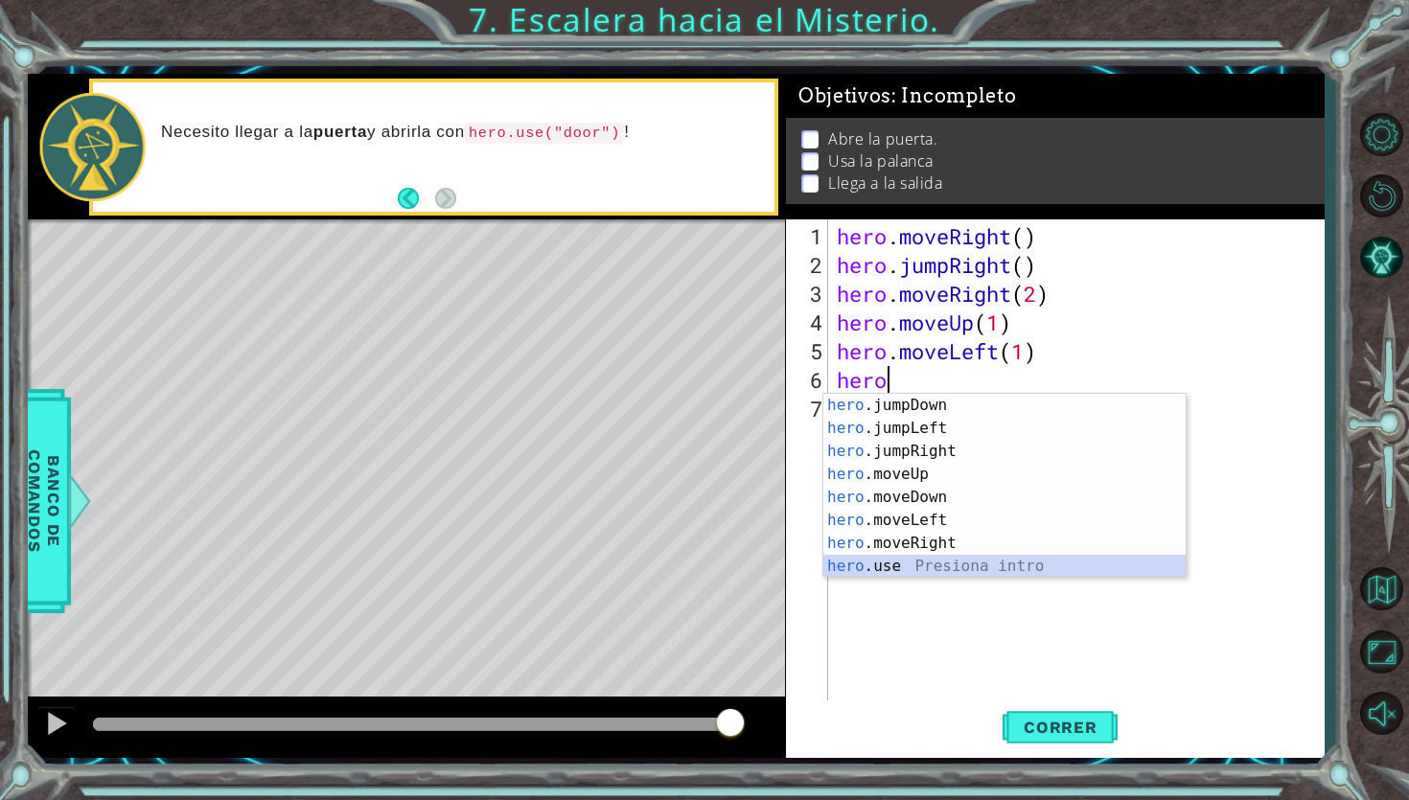
click at [890, 564] on div "hero .jumpDown Presiona intro hero .jumpLeft Presiona intro hero .jumpRight Pre…" at bounding box center [1004, 509] width 362 height 230
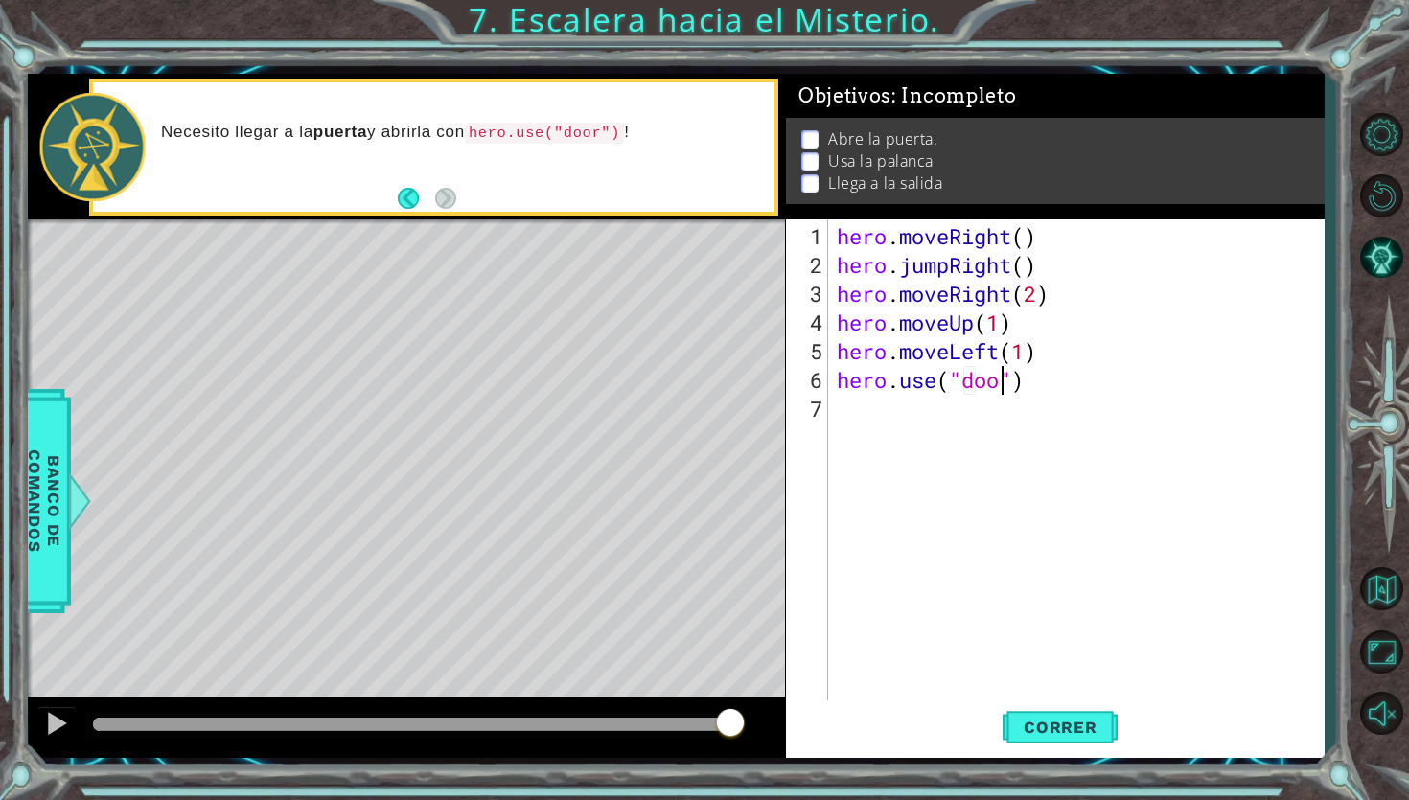
type textarea "hero.use("door")"
click at [869, 421] on div "hero . moveRight ( ) hero . jumpRight ( ) hero . moveRight ( 2 ) hero . moveUp …" at bounding box center [1080, 495] width 495 height 546
click at [1028, 718] on span "Correr" at bounding box center [1060, 727] width 112 height 19
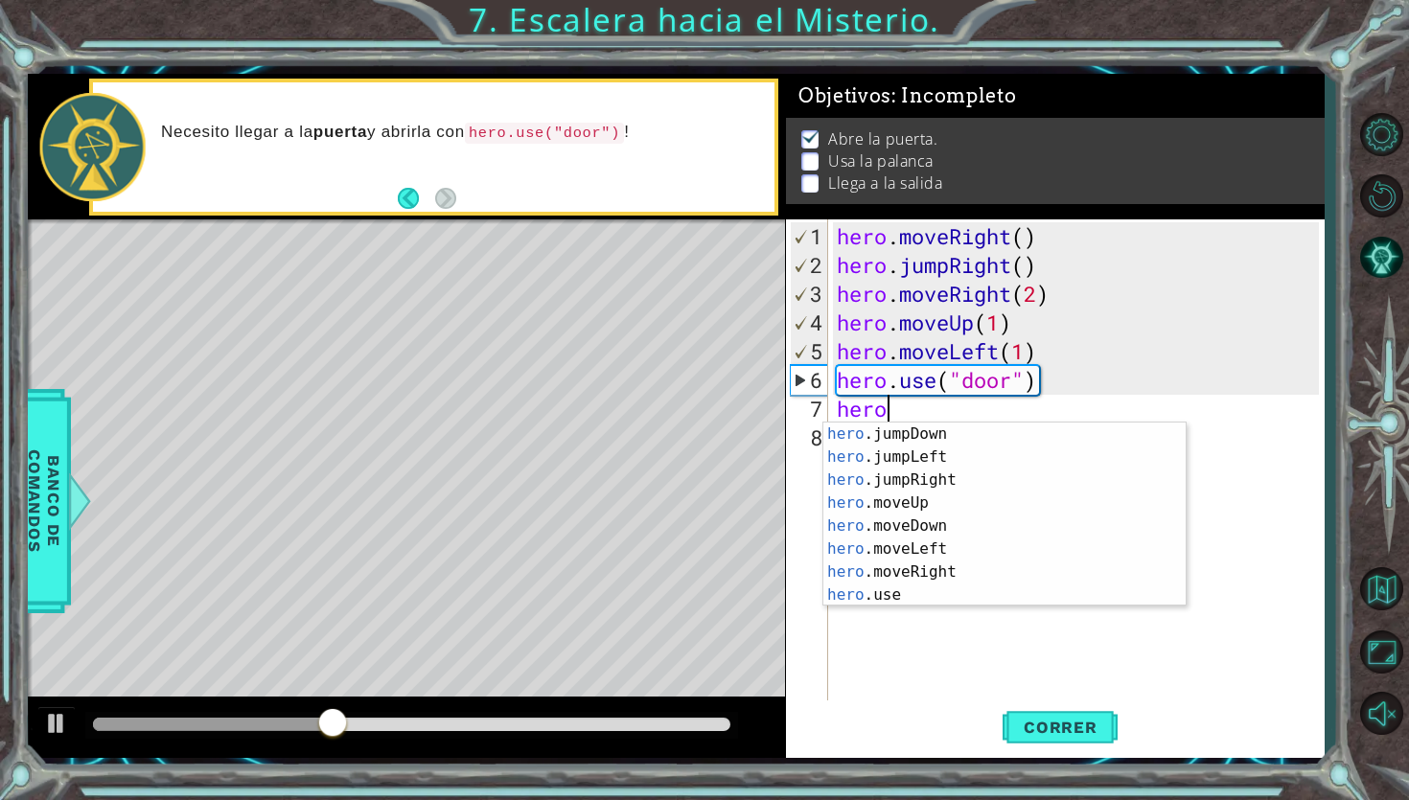
scroll to position [0, 1]
click at [893, 507] on div "hero .jumpDown Presiona intro hero .jumpLeft Presiona intro hero .jumpRight Pre…" at bounding box center [1004, 538] width 362 height 230
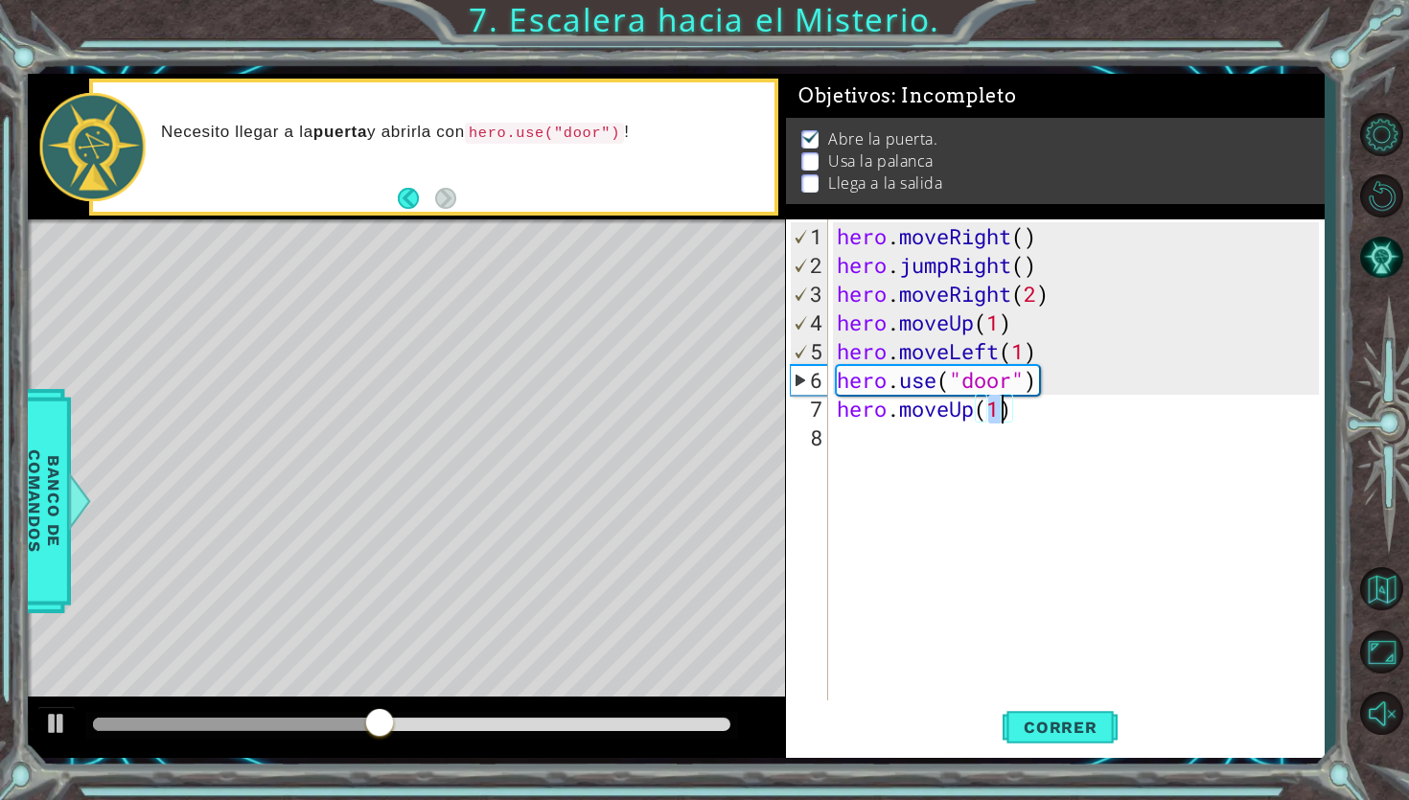
type textarea "hero.moveUp(2)"
click at [903, 437] on div "hero . moveRight ( ) hero . jumpRight ( ) hero . moveRight ( 2 ) hero . moveUp …" at bounding box center [1080, 495] width 495 height 546
click at [1061, 723] on span "Correr" at bounding box center [1060, 727] width 112 height 19
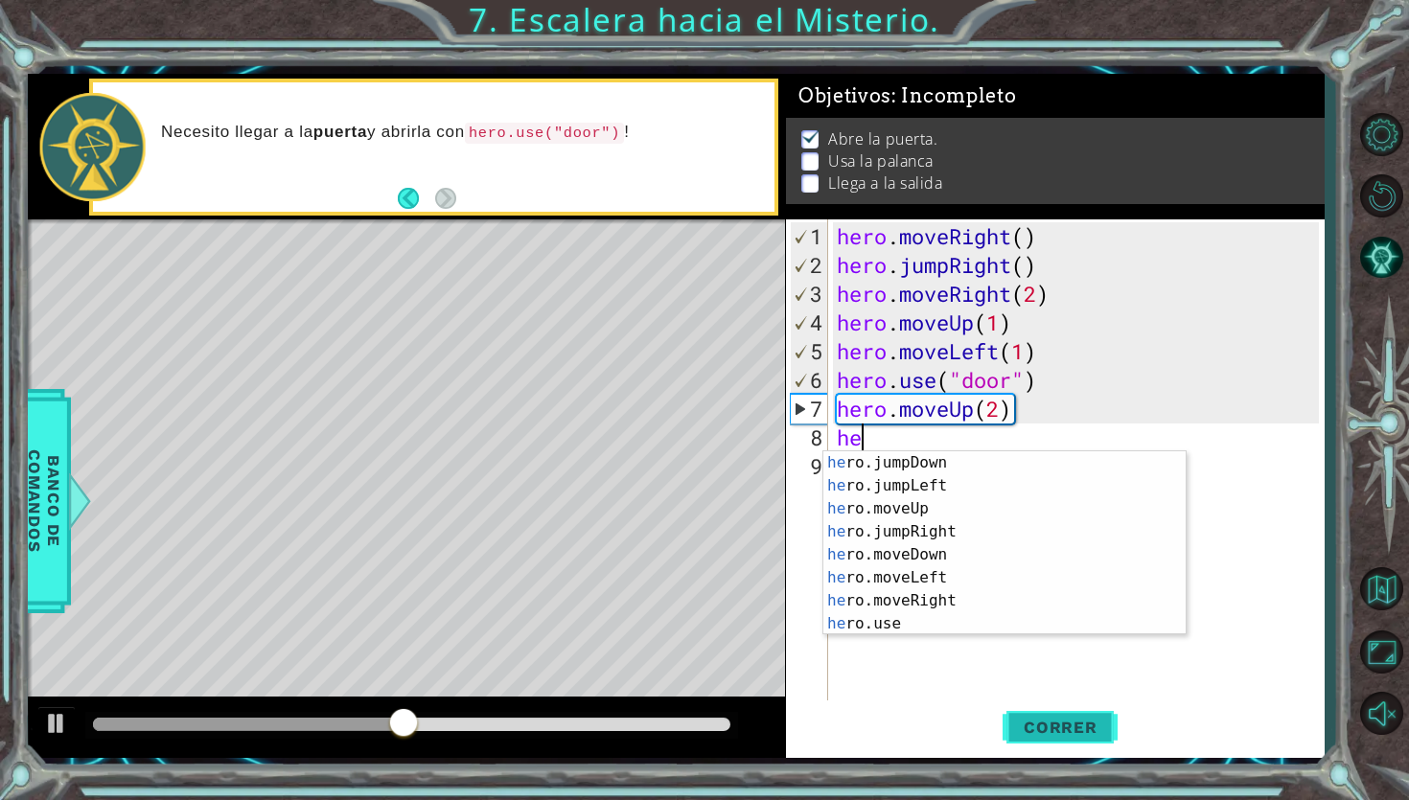
scroll to position [0, 1]
type textarea "hero"
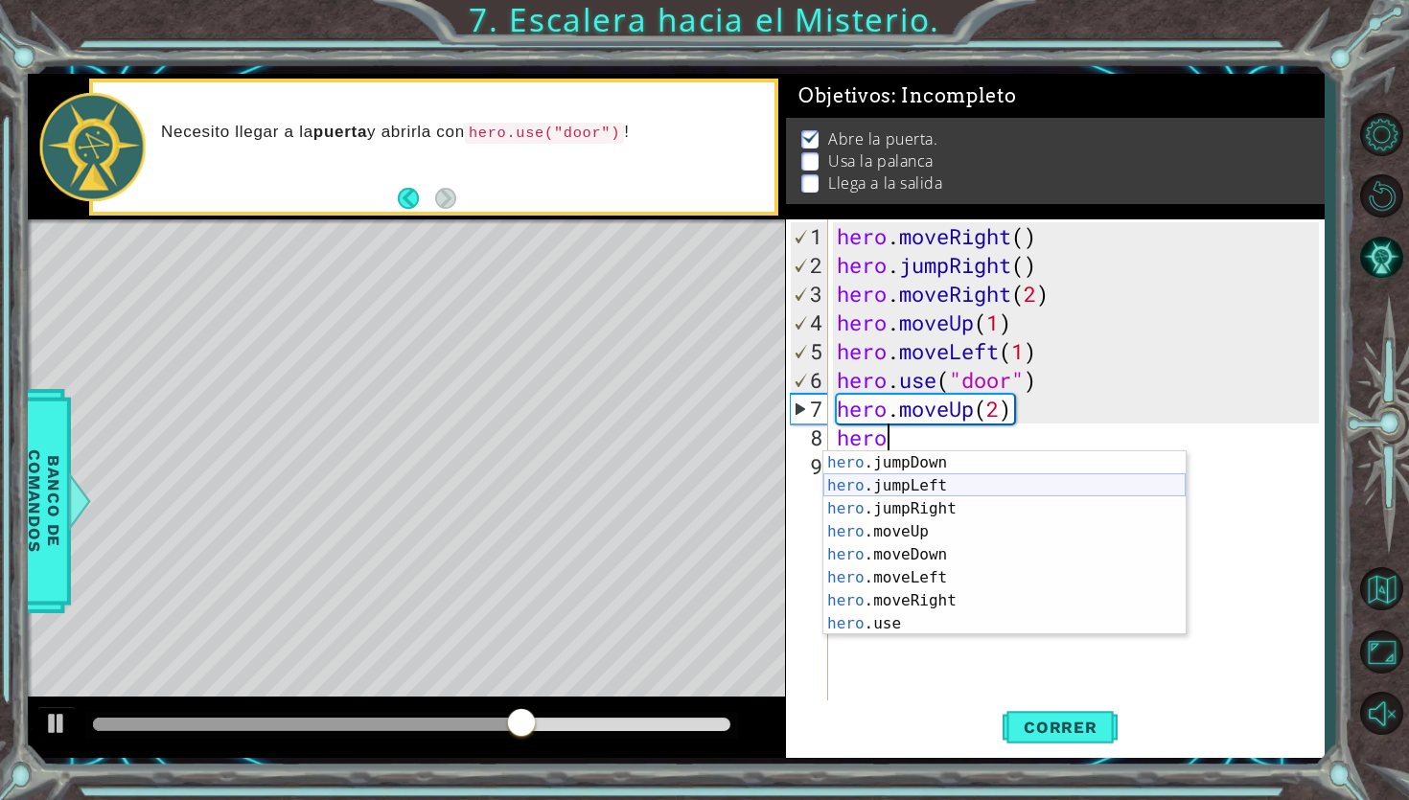
click at [920, 488] on div "hero .jumpDown Presiona intro hero .jumpLeft Presiona intro hero .jumpRight Pre…" at bounding box center [1004, 566] width 362 height 230
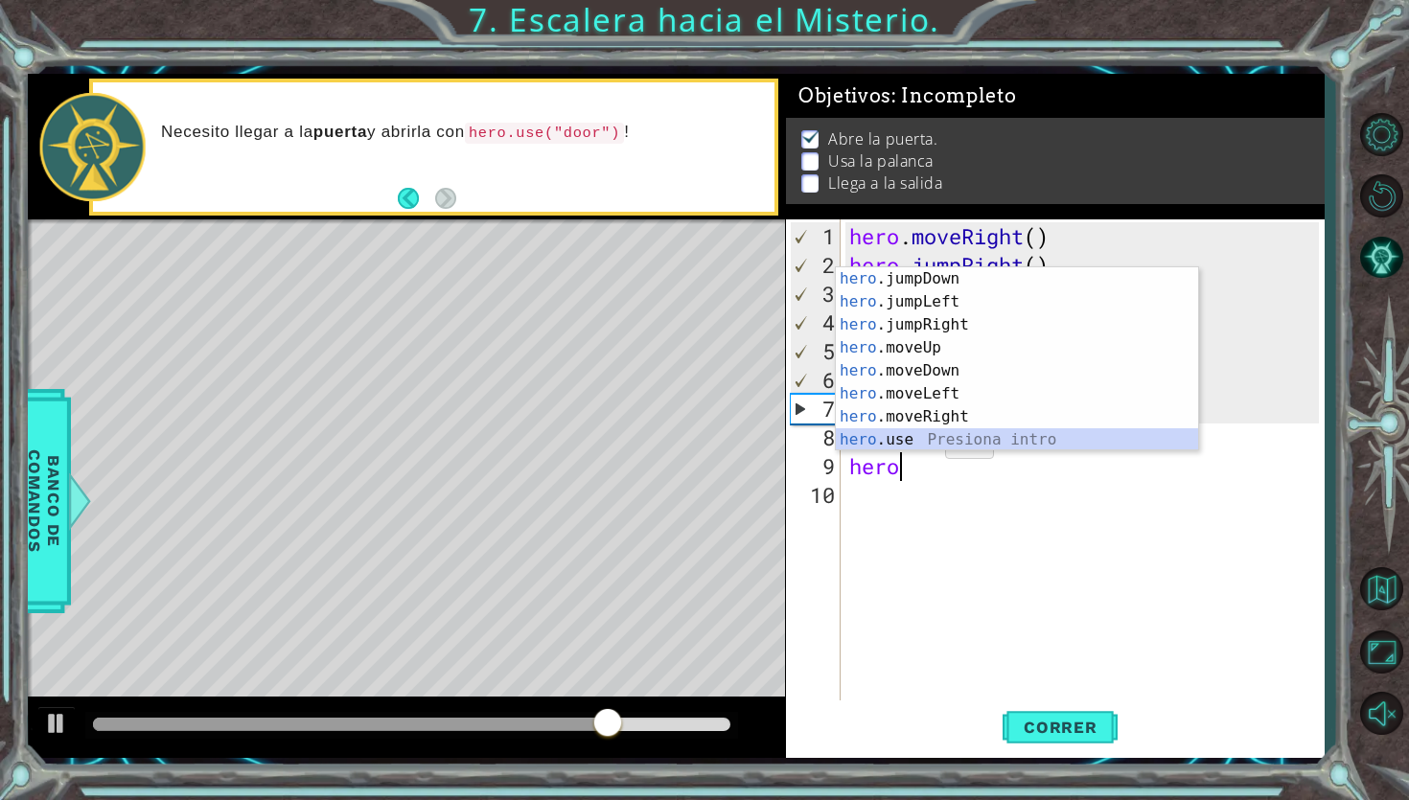
click at [935, 443] on div "hero .jumpDown Presiona intro hero .jumpLeft Presiona intro hero .jumpRight Pre…" at bounding box center [1017, 382] width 362 height 230
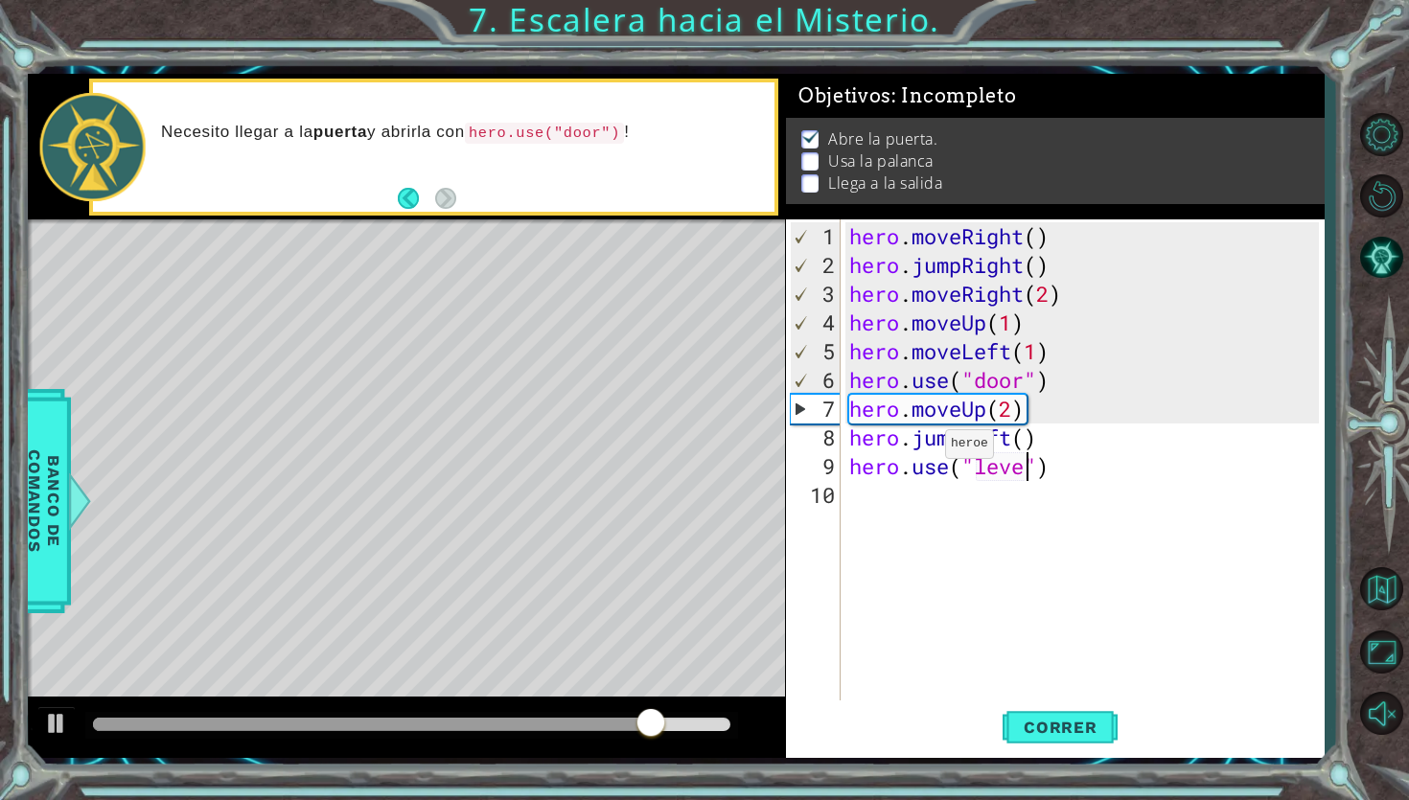
type textarea "hero.use("lever")"
click at [908, 511] on div "hero . moveRight ( ) hero . jumpRight ( ) hero . moveRight ( 2 ) hero . moveUp …" at bounding box center [1086, 495] width 483 height 546
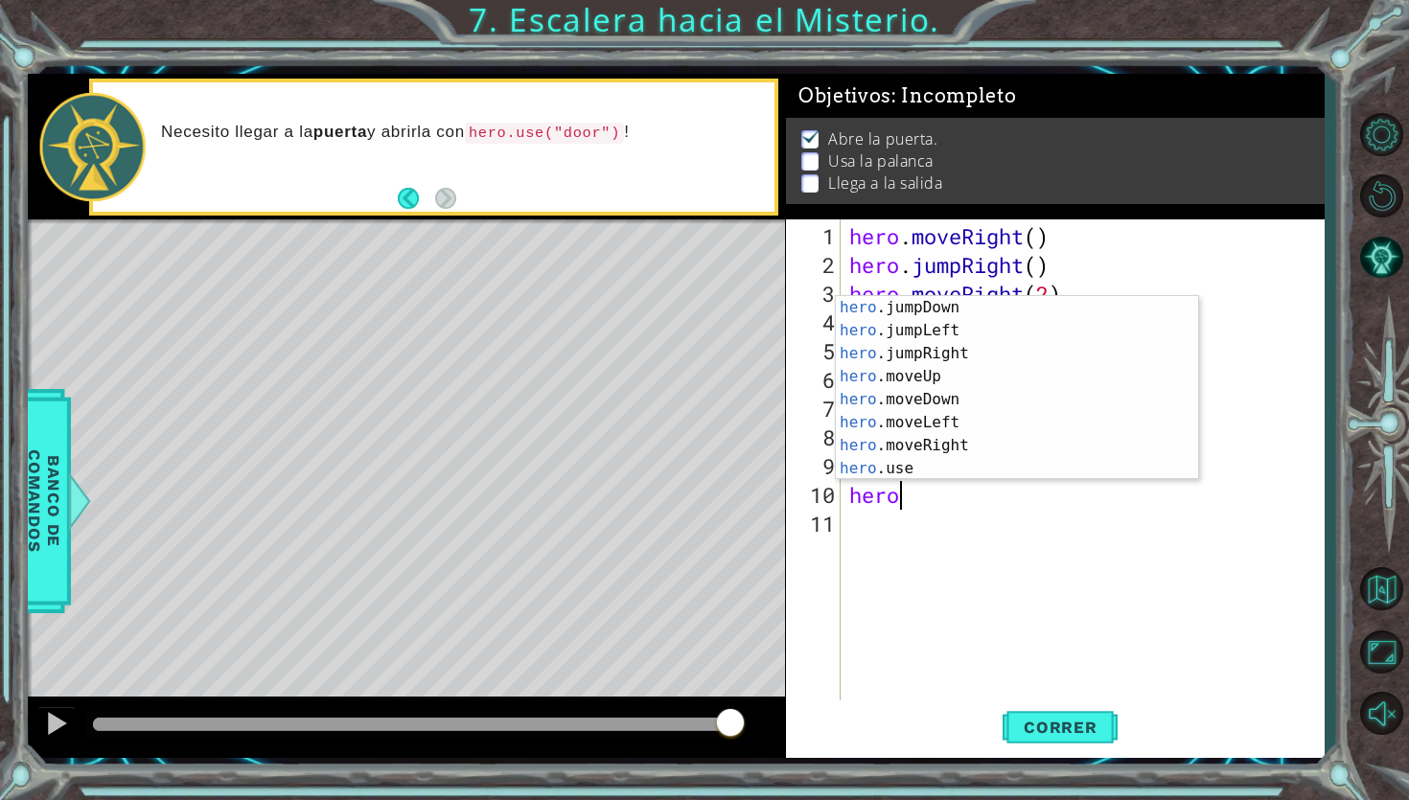
scroll to position [0, 1]
click at [935, 426] on div "hero .jumpDown Presiona intro hero .jumpLeft Presiona intro hero .jumpRight Pre…" at bounding box center [1017, 411] width 362 height 230
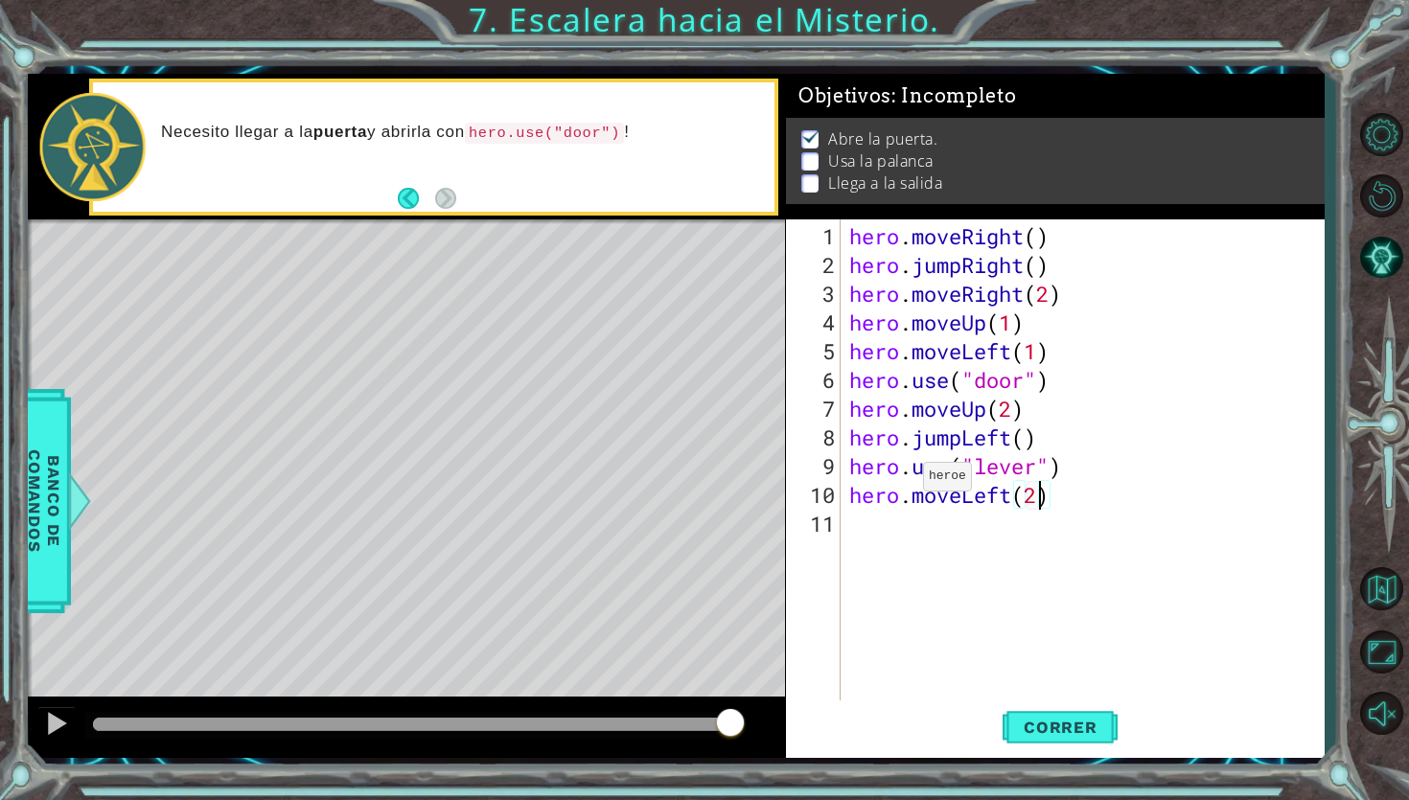
scroll to position [0, 8]
click at [1016, 731] on span "Correr" at bounding box center [1060, 727] width 112 height 19
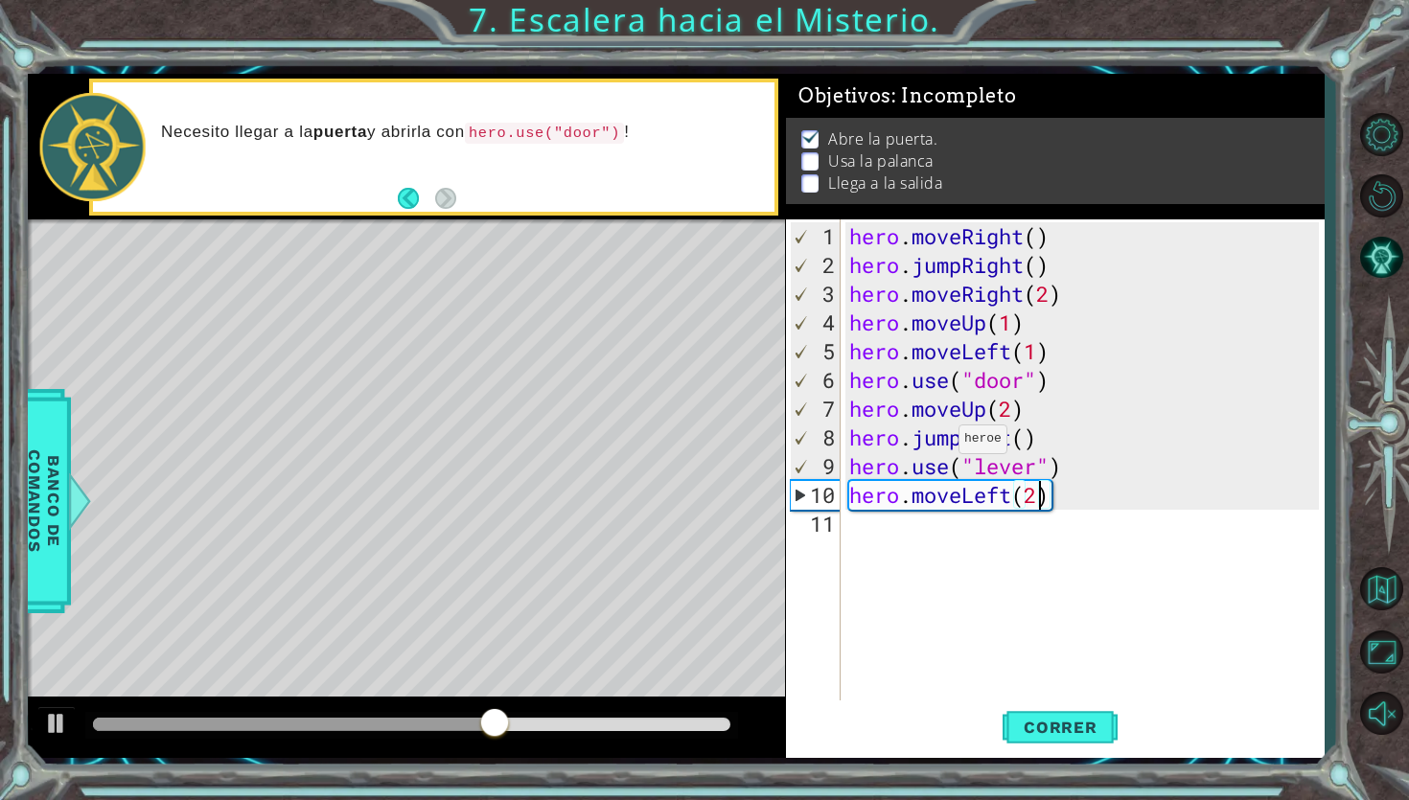
click at [940, 447] on div "hero . moveRight ( ) hero . jumpRight ( ) hero . moveRight ( 2 ) hero . moveUp …" at bounding box center [1086, 495] width 483 height 546
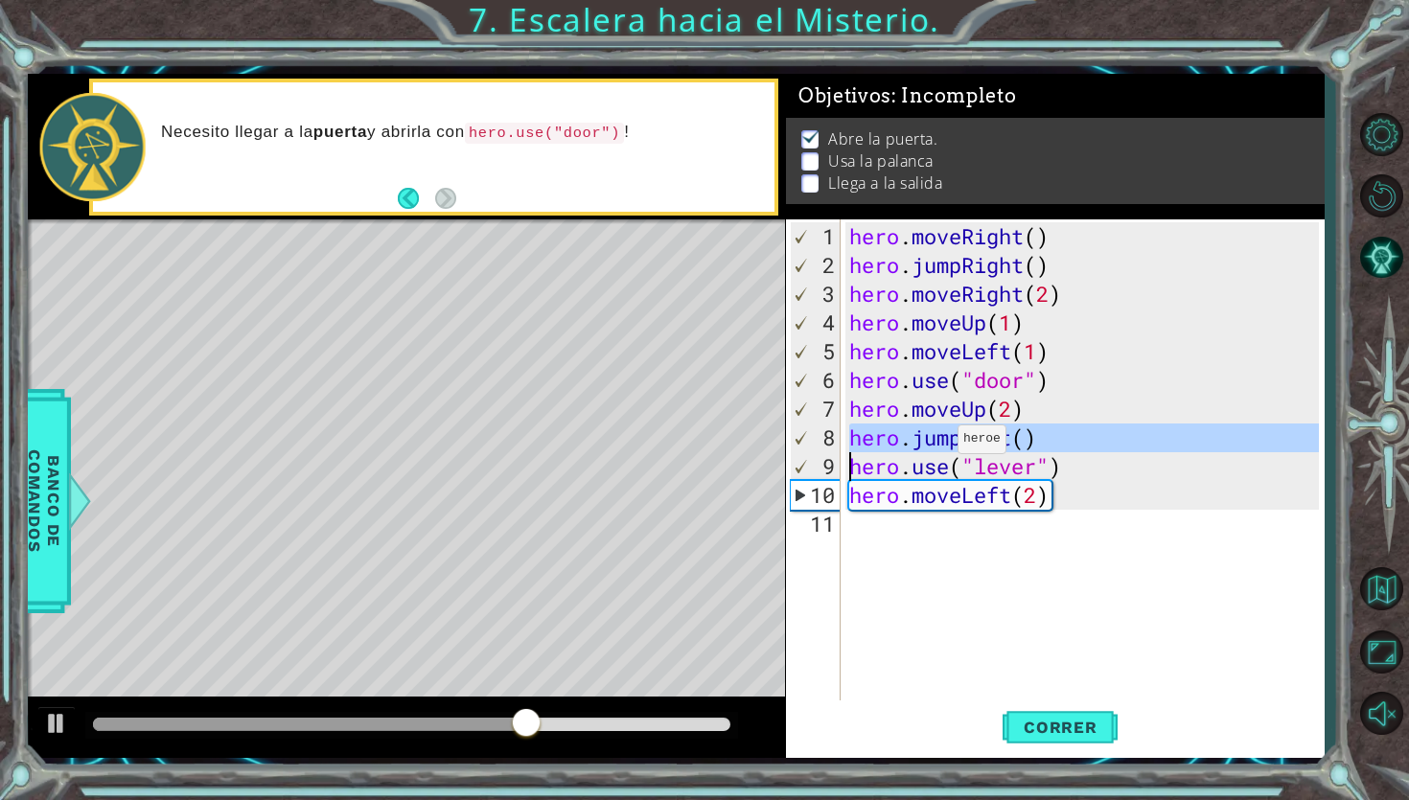
click at [940, 447] on div "hero . moveRight ( ) hero . jumpRight ( ) hero . moveRight ( 2 ) hero . moveUp …" at bounding box center [1086, 495] width 483 height 546
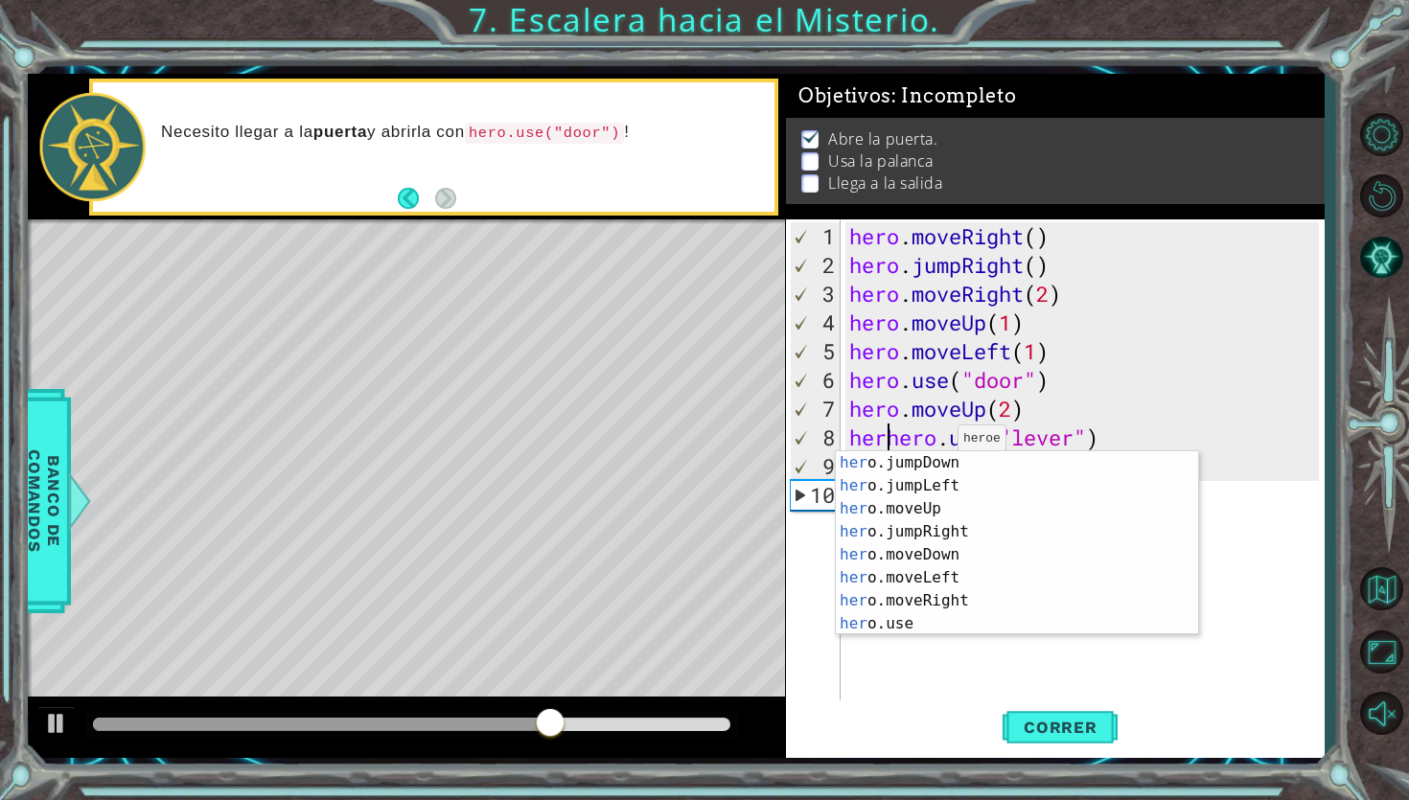
scroll to position [0, 1]
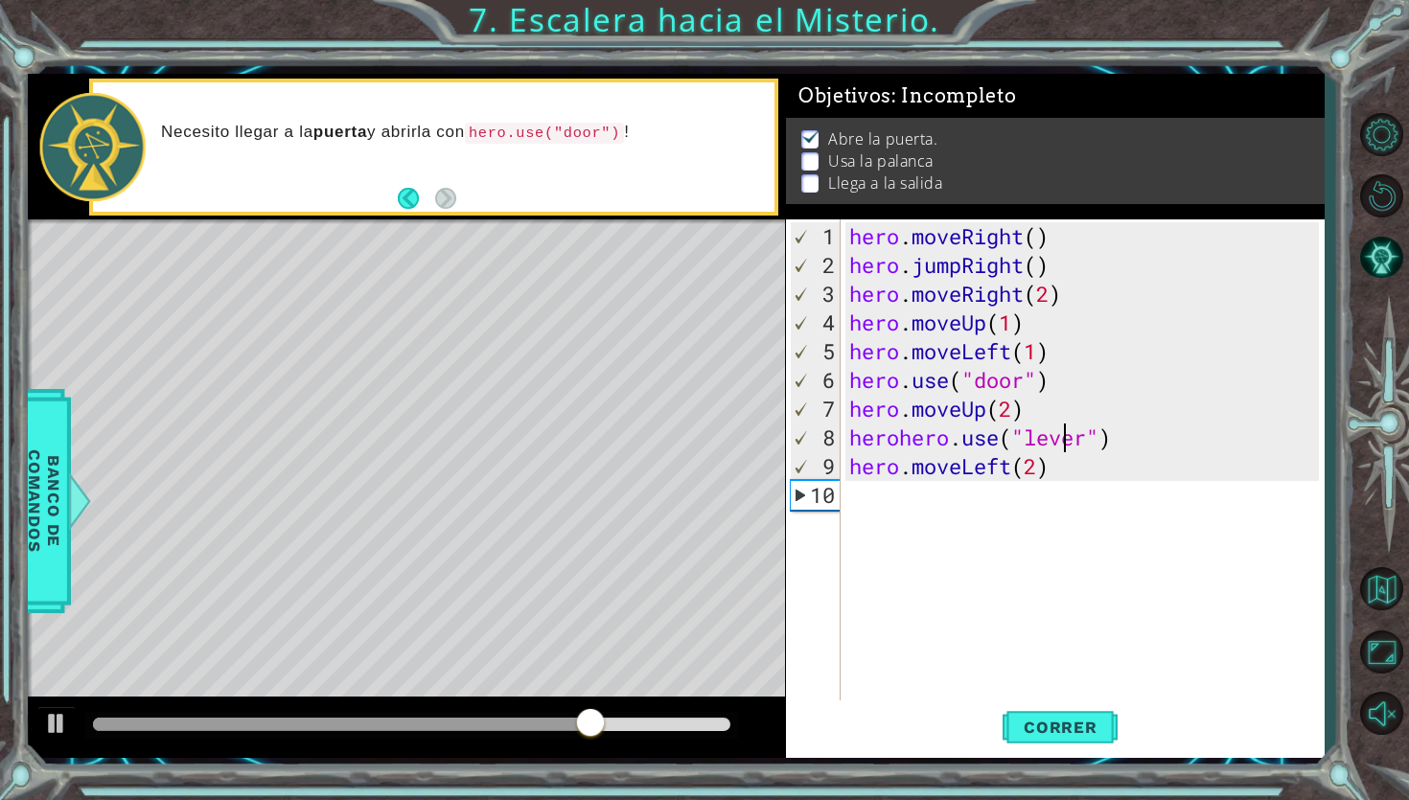
click at [1060, 435] on div "hero . moveRight ( ) hero . jumpRight ( ) hero . moveRight ( 2 ) hero . moveUp …" at bounding box center [1086, 495] width 483 height 546
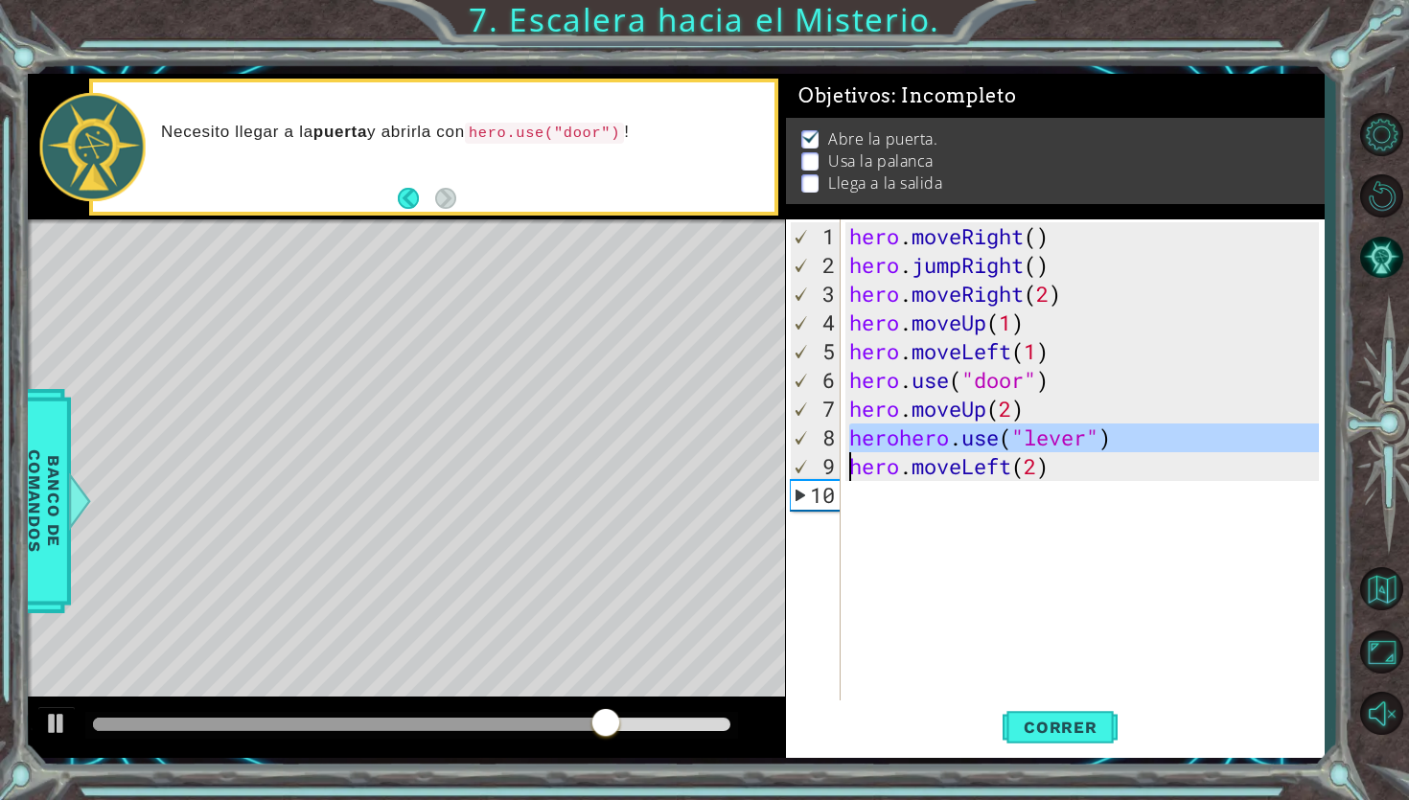
click at [1060, 435] on div "hero . moveRight ( ) hero . jumpRight ( ) hero . moveRight ( 2 ) hero . moveUp …" at bounding box center [1086, 495] width 483 height 546
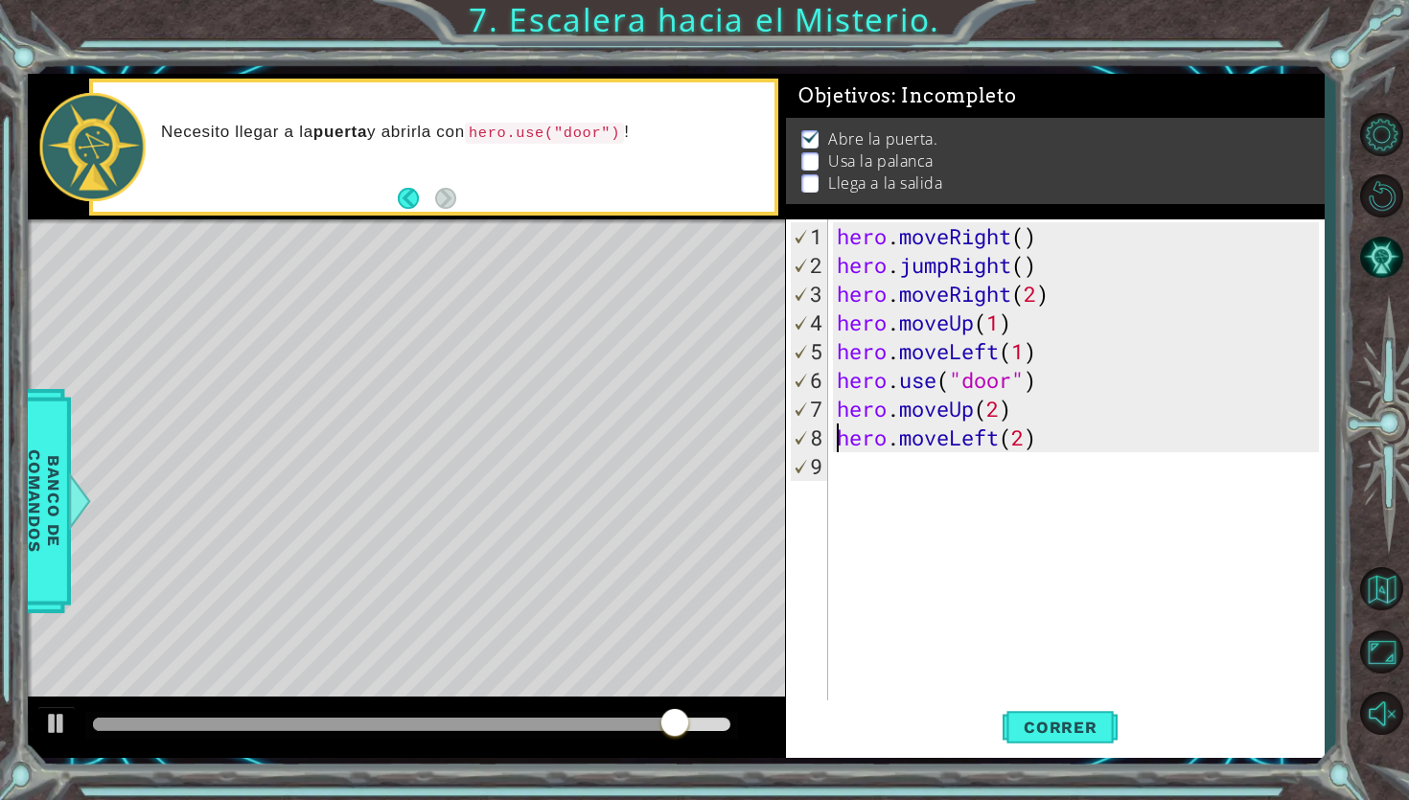
click at [1035, 412] on div "hero . moveRight ( ) hero . jumpRight ( ) hero . moveRight ( 2 ) hero . moveUp …" at bounding box center [1080, 495] width 495 height 546
type textarea "hero.moveUp(2)"
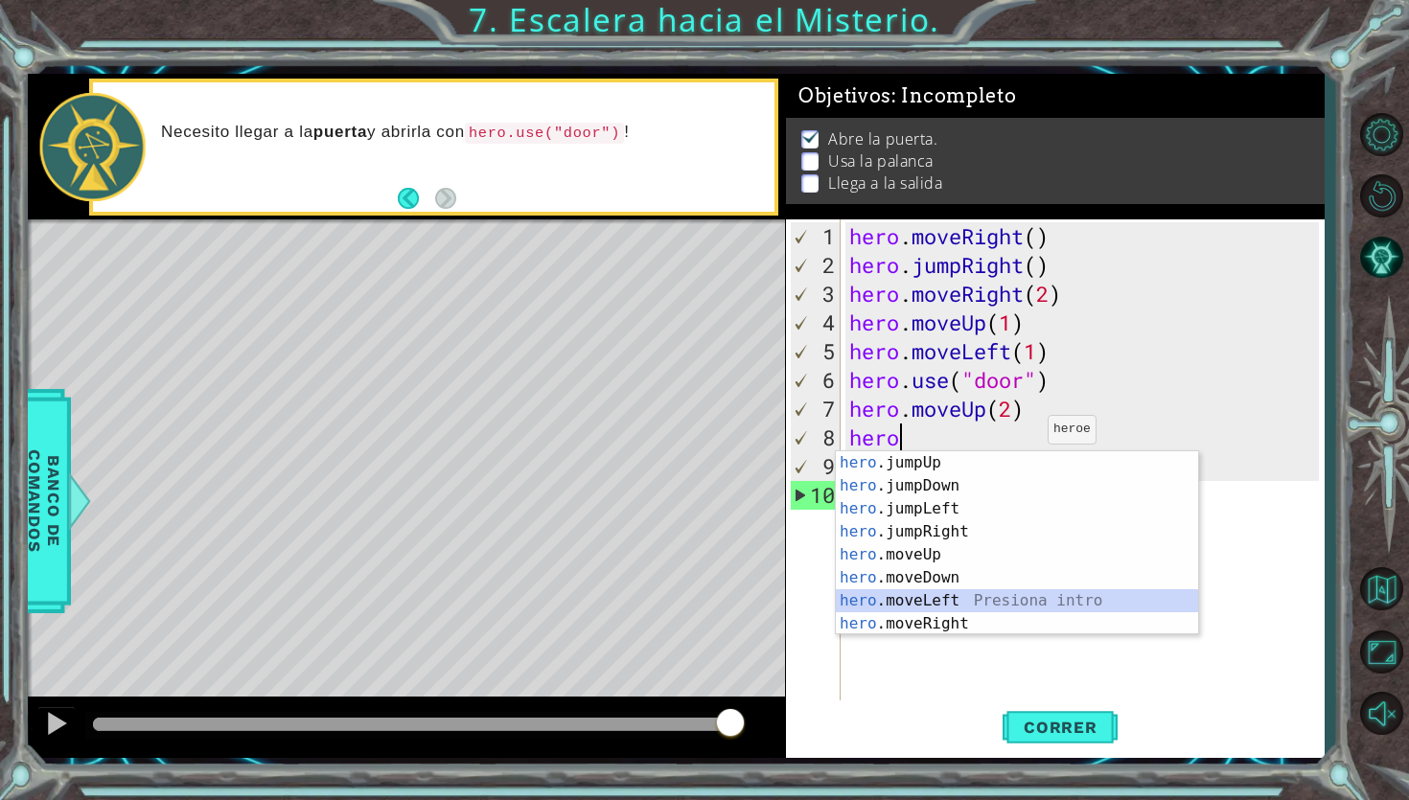
click at [954, 599] on div "hero .jumpUp Presiona intro hero .jumpDown Presiona intro hero .jumpLeft Presio…" at bounding box center [1017, 566] width 362 height 230
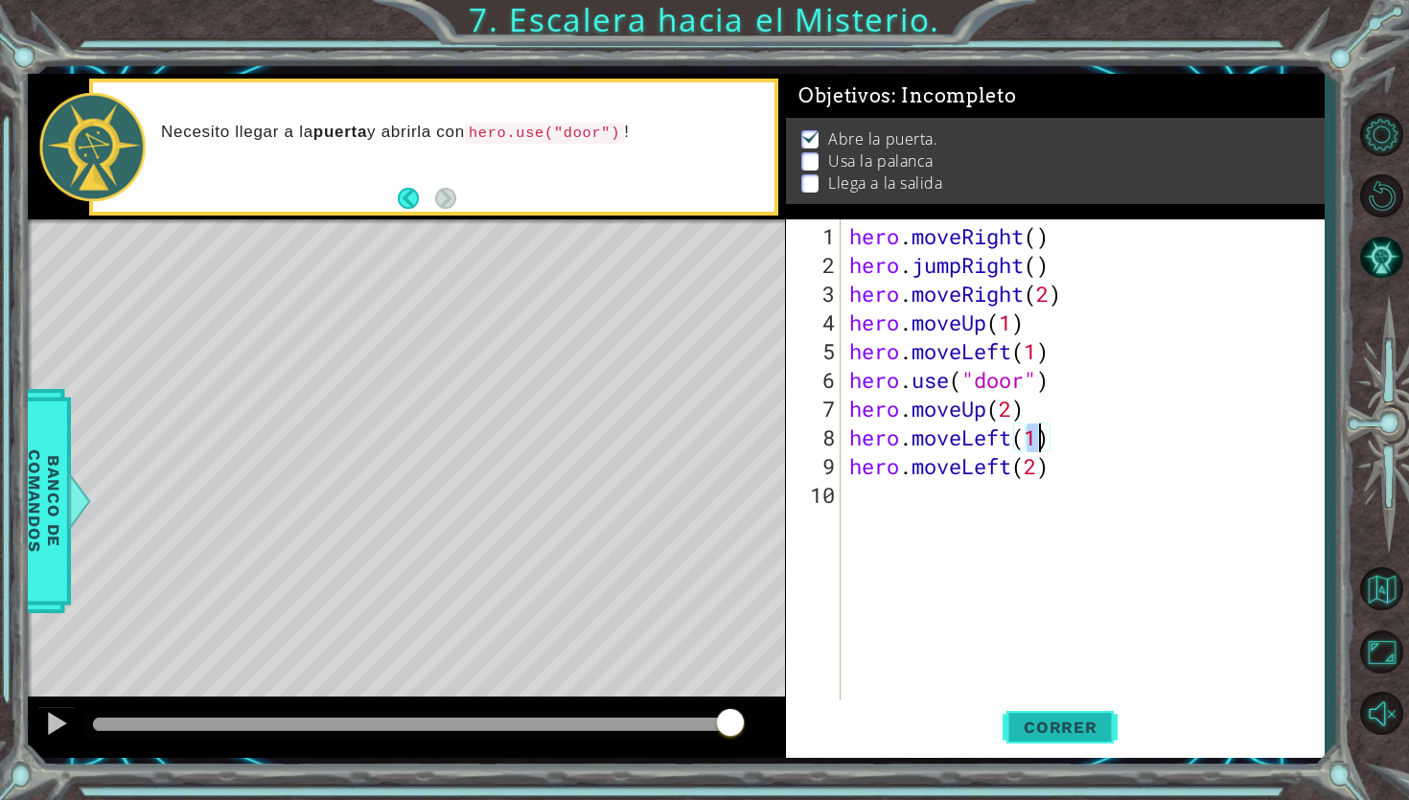
type textarea "hero.moveLeft(1)"
click at [1070, 737] on span "Correr" at bounding box center [1060, 727] width 112 height 19
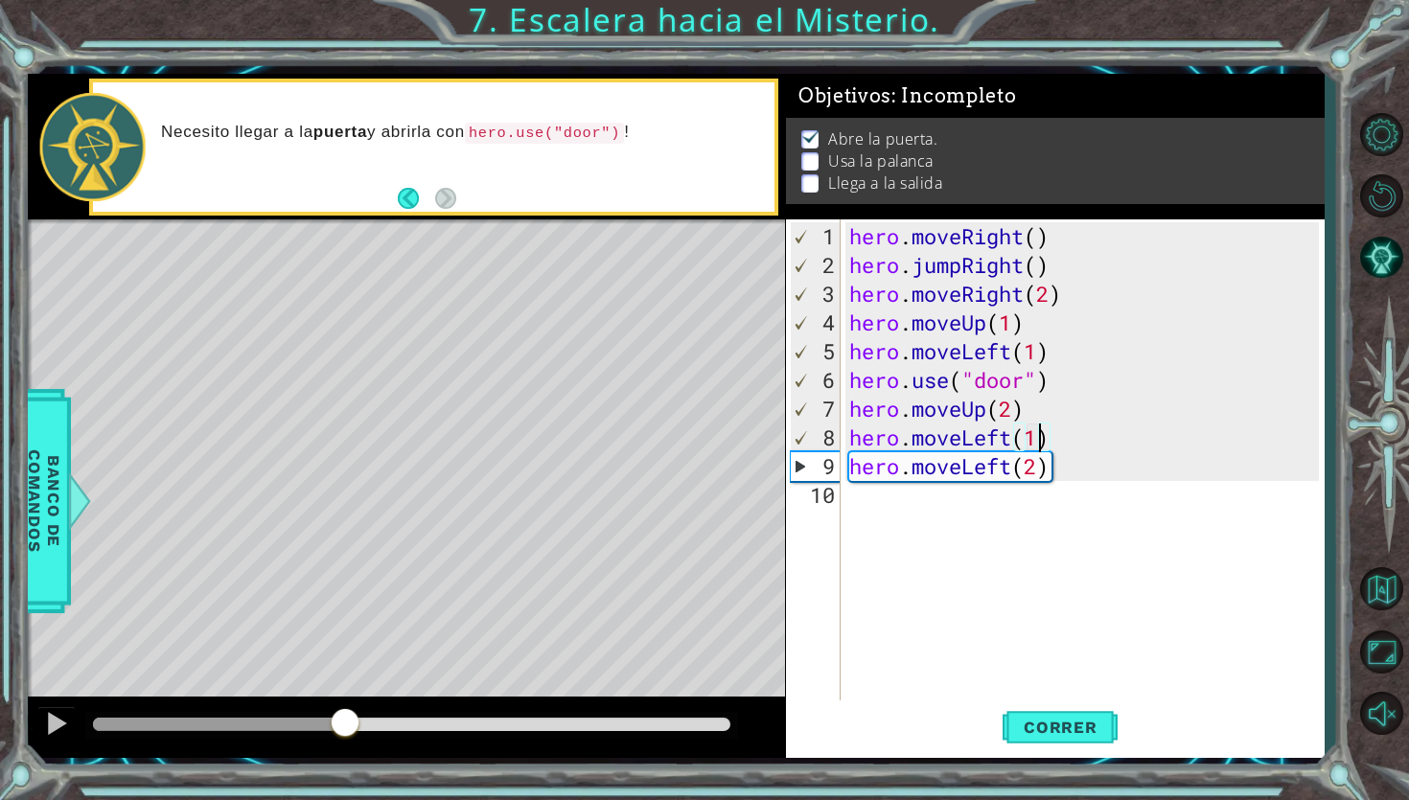
drag, startPoint x: 159, startPoint y: 710, endPoint x: 344, endPoint y: 738, distance: 187.0
click at [344, 738] on div at bounding box center [345, 724] width 35 height 35
click at [903, 480] on div "hero . moveRight ( ) hero . jumpRight ( ) hero . moveRight ( 2 ) hero . moveUp …" at bounding box center [1086, 495] width 483 height 546
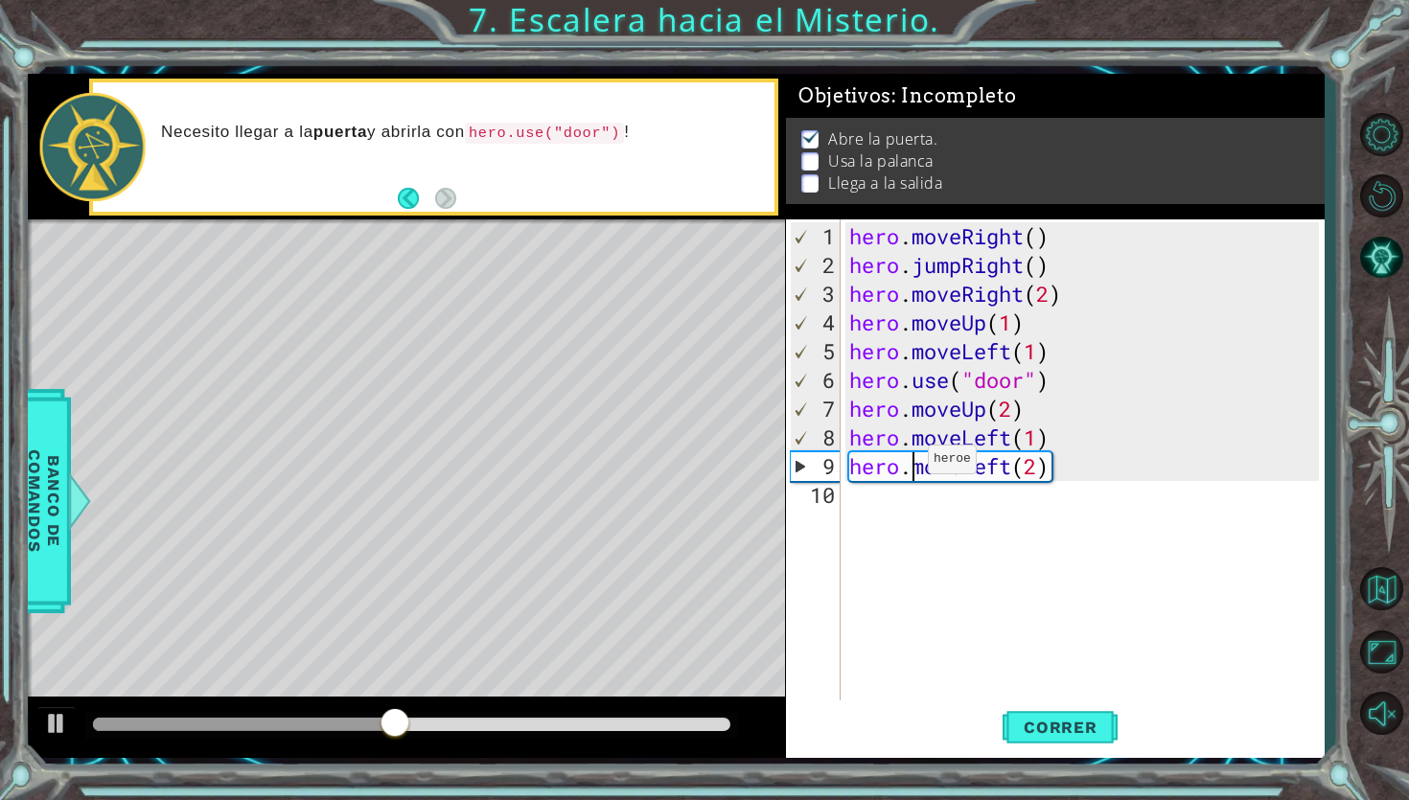
click at [911, 468] on div "hero . moveRight ( ) hero . jumpRight ( ) hero . moveRight ( 2 ) hero . moveUp …" at bounding box center [1086, 495] width 483 height 546
type textarea "hero.moveLeft(2)"
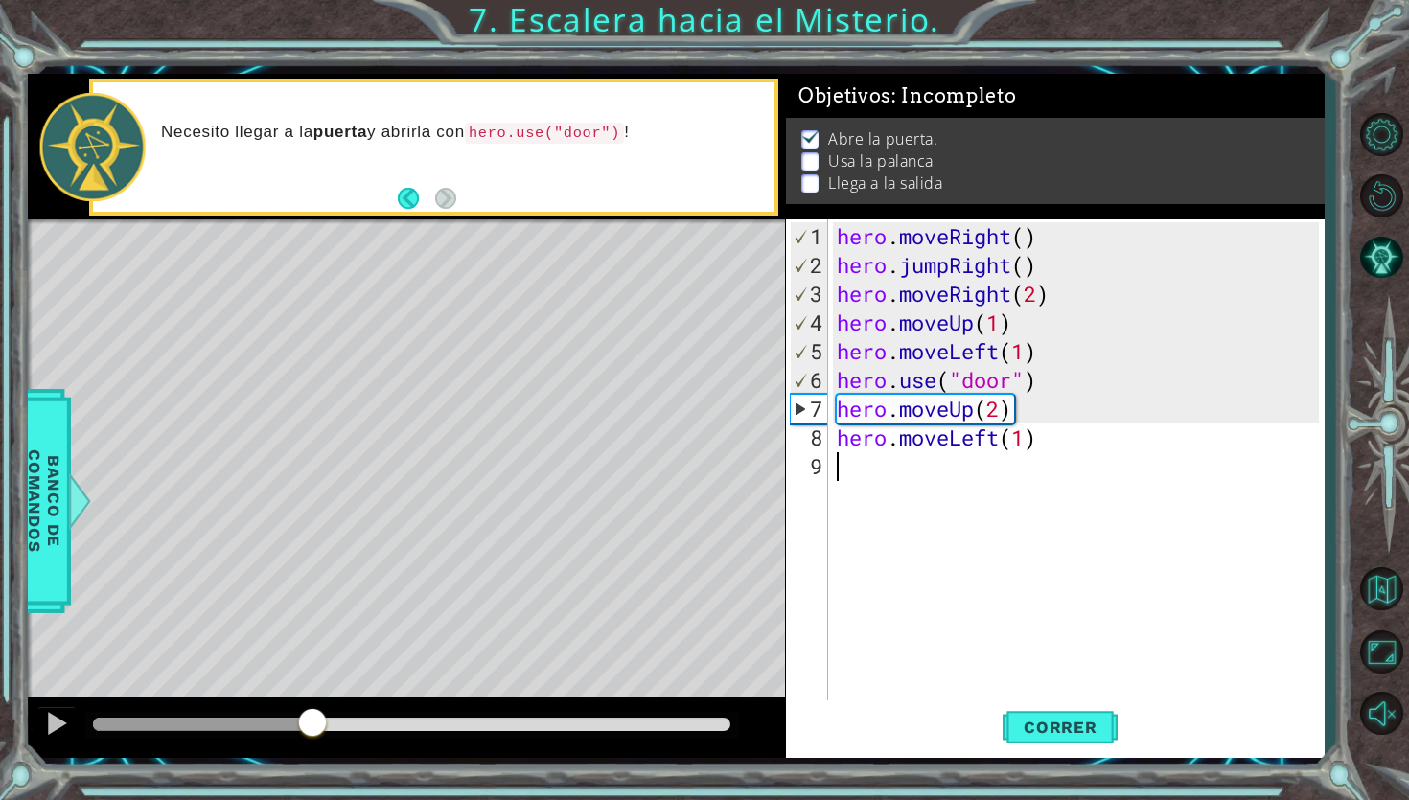
drag, startPoint x: 473, startPoint y: 725, endPoint x: 313, endPoint y: 738, distance: 160.5
click at [313, 738] on div at bounding box center [312, 724] width 35 height 35
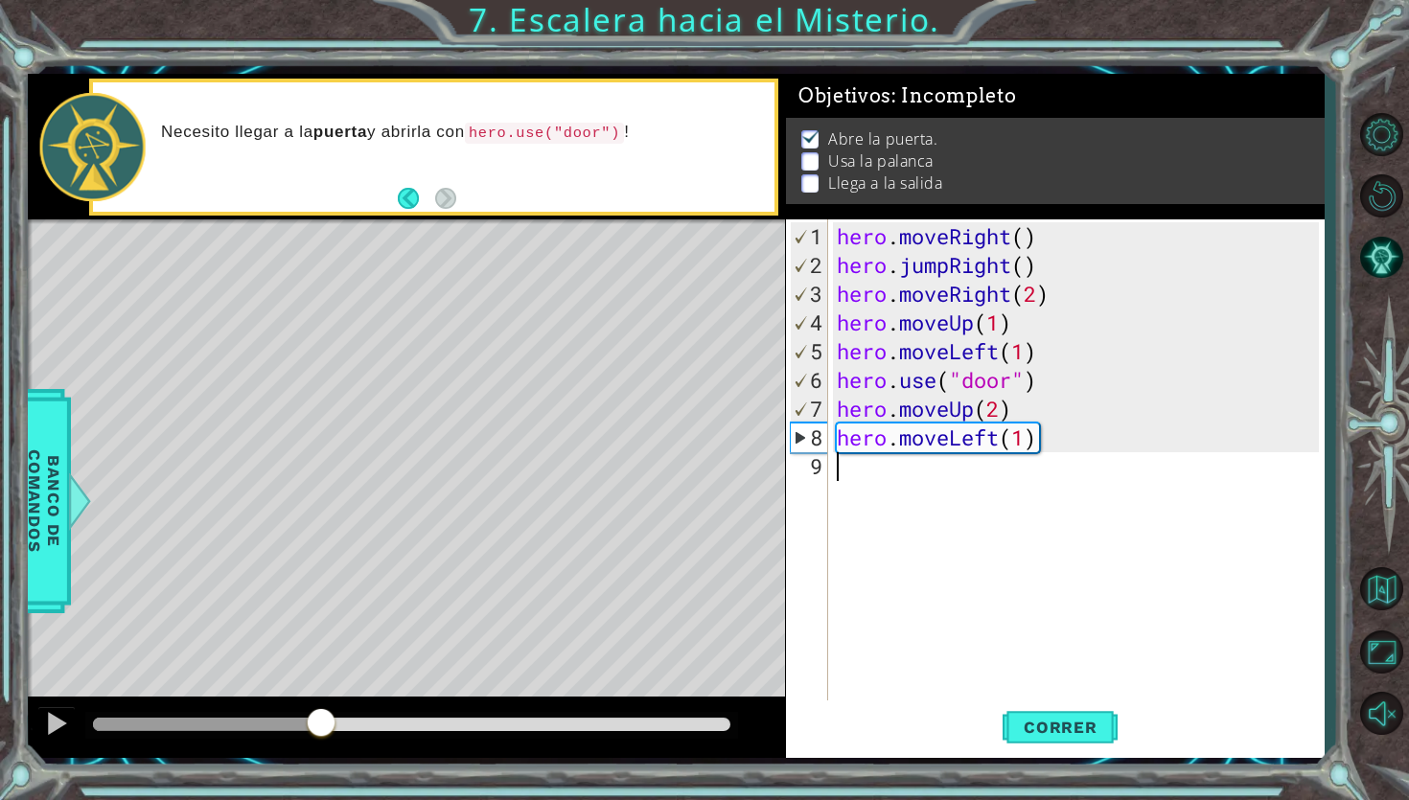
drag, startPoint x: 404, startPoint y: 725, endPoint x: 321, endPoint y: 701, distance: 86.8
click at [321, 701] on div at bounding box center [406, 727] width 757 height 61
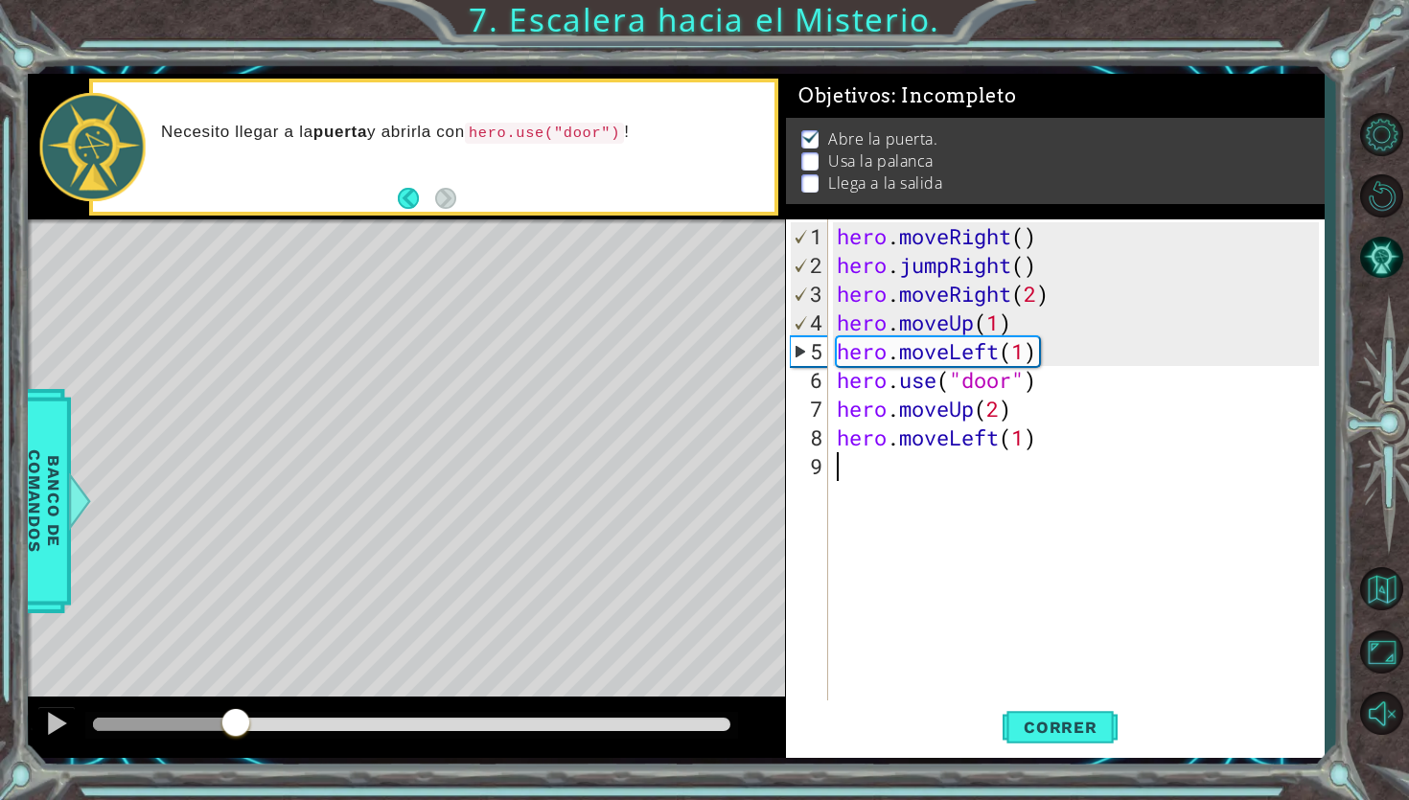
drag, startPoint x: 443, startPoint y: 729, endPoint x: 236, endPoint y: 716, distance: 207.4
click at [236, 716] on div at bounding box center [236, 724] width 35 height 35
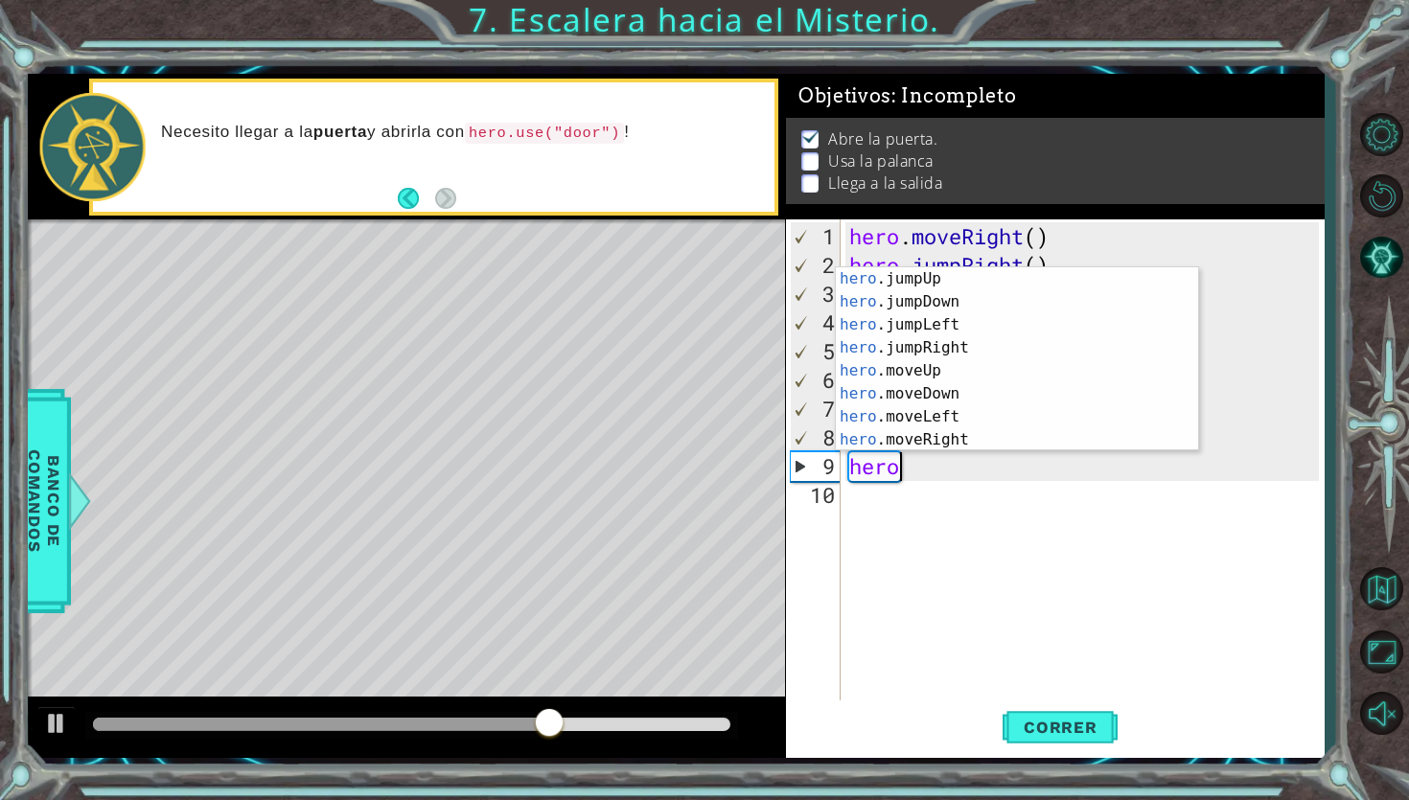
scroll to position [0, 2]
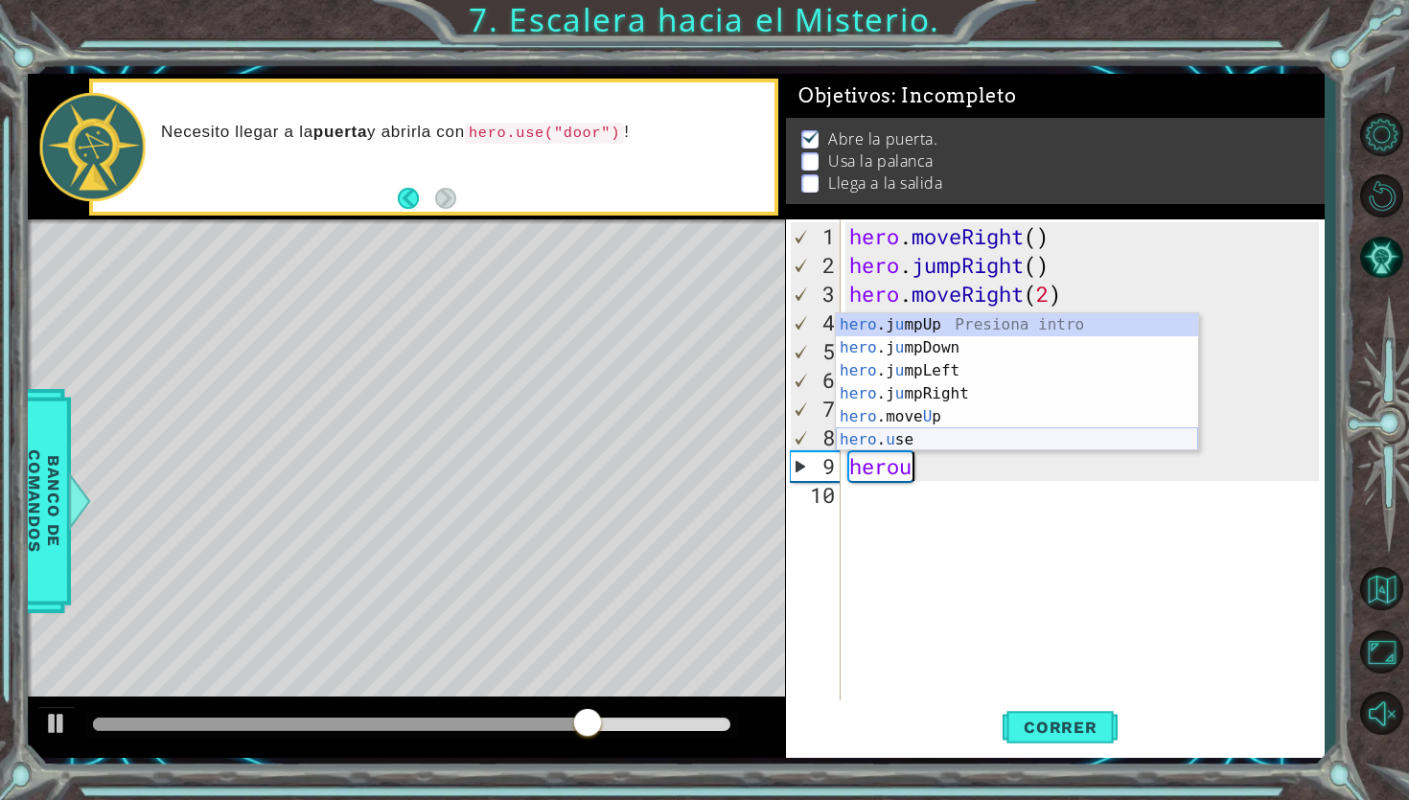
click at [1010, 437] on div "hero .j u mpUp Presiona intro hero .j u mpDown Presiona intro hero .j u mpLeft …" at bounding box center [1017, 405] width 362 height 184
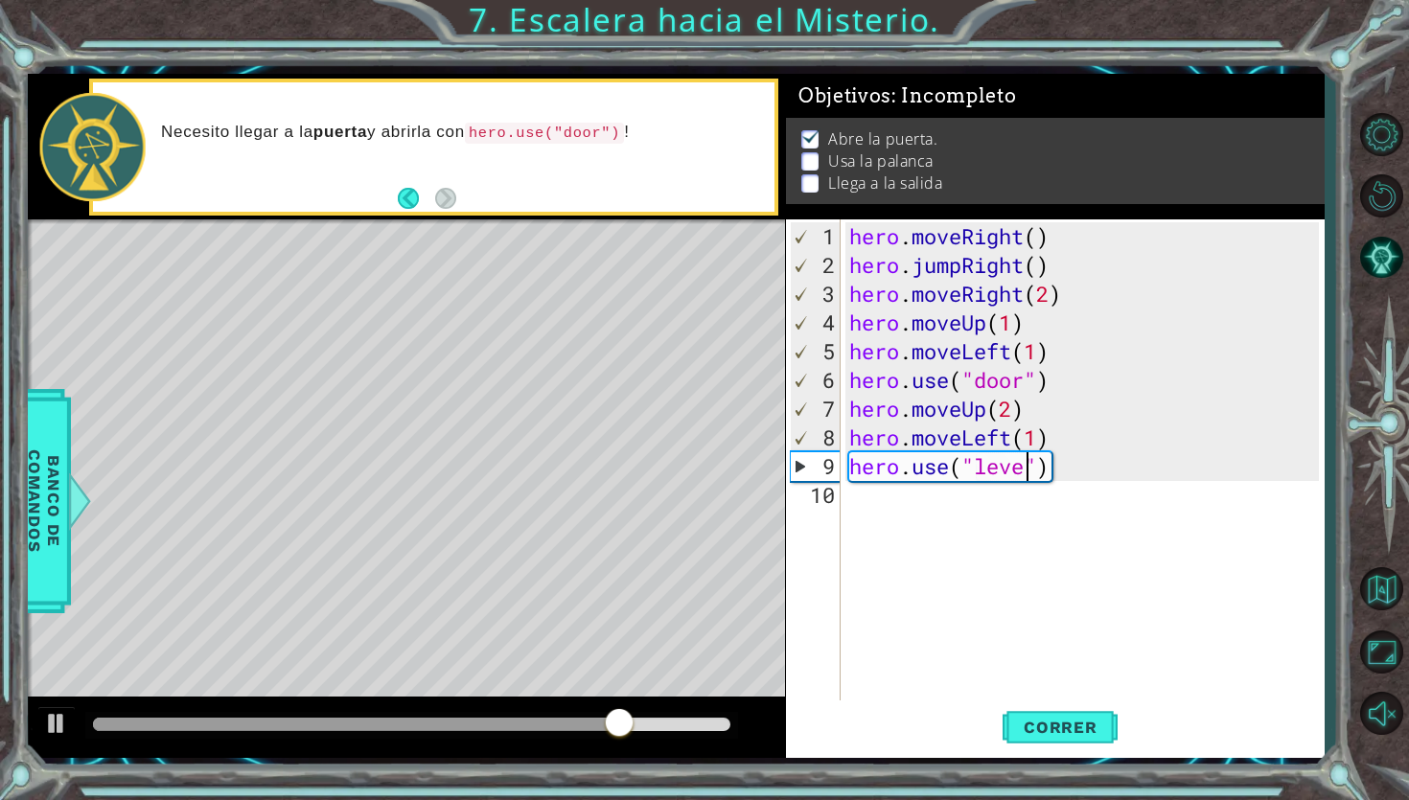
scroll to position [0, 8]
type textarea "hero.use("lever")"
click at [1076, 728] on span "Correr" at bounding box center [1060, 727] width 112 height 19
drag, startPoint x: 124, startPoint y: 716, endPoint x: 414, endPoint y: 754, distance: 292.9
click at [414, 754] on div at bounding box center [406, 727] width 757 height 61
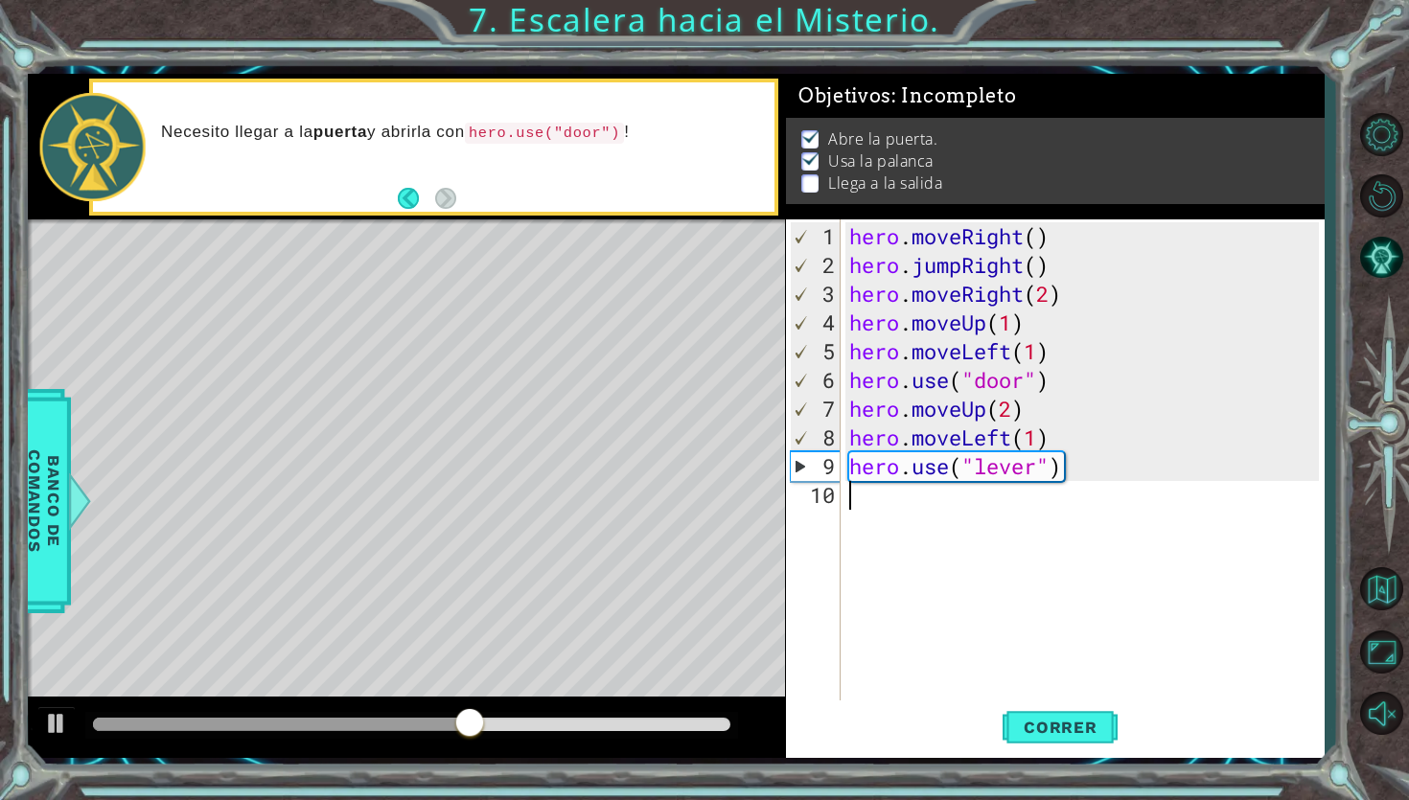
click at [901, 500] on div "hero . moveRight ( ) hero . jumpRight ( ) hero . moveRight ( 2 ) hero . moveUp …" at bounding box center [1086, 495] width 483 height 546
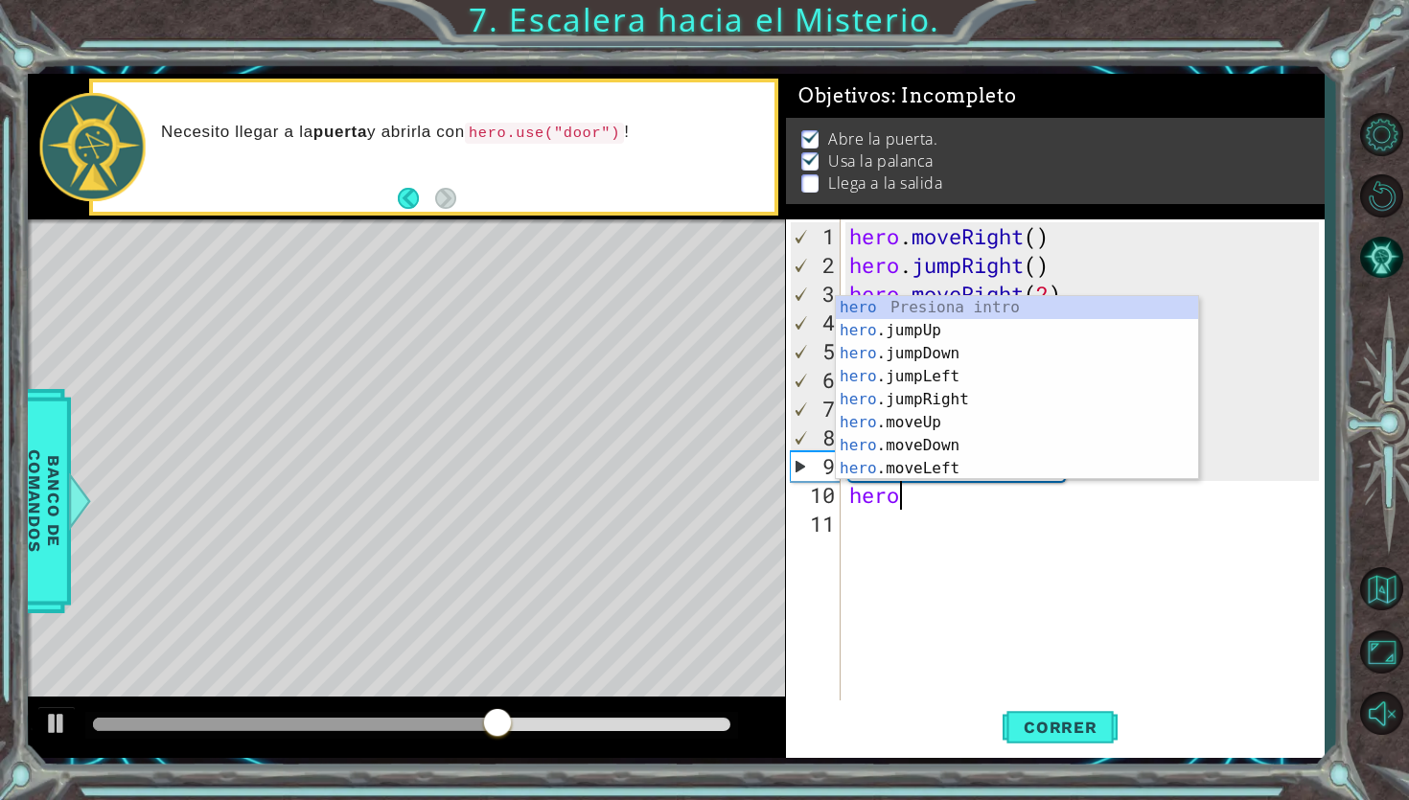
scroll to position [0, 1]
click at [935, 466] on div "hero Presiona intro hero .jumpUp Presiona intro hero .jumpDown Presiona intro h…" at bounding box center [1017, 411] width 362 height 230
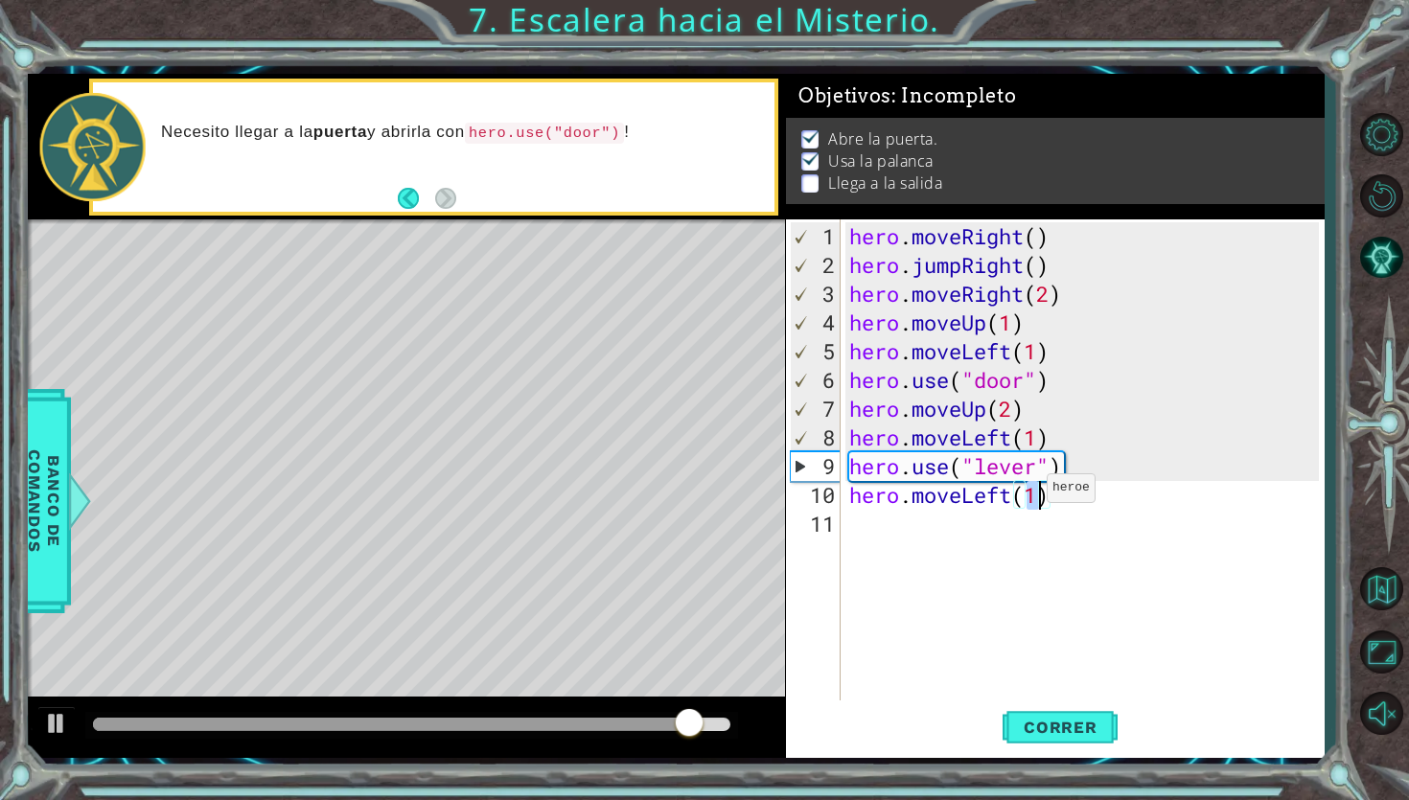
type textarea "hero.moveLeft(2)"
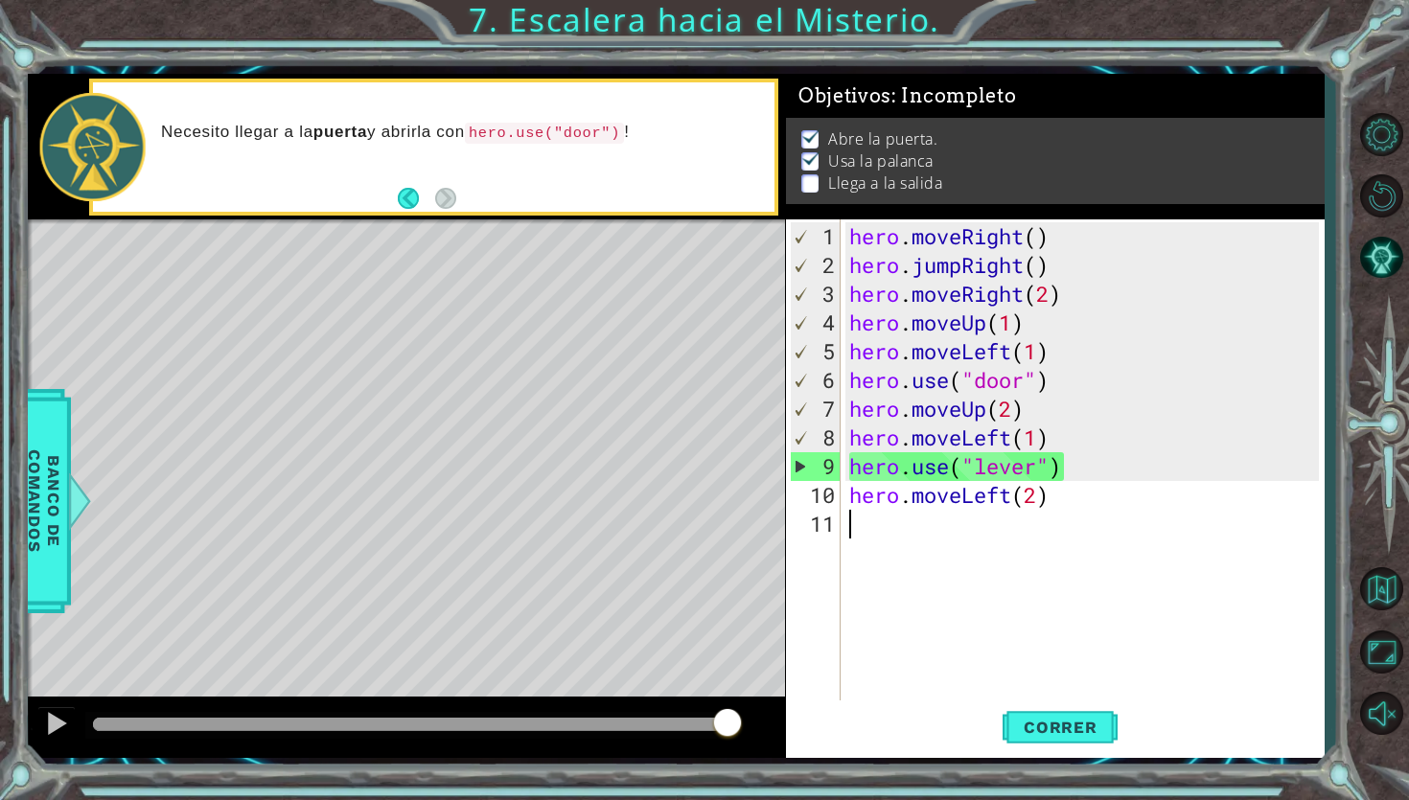
click at [932, 524] on div "hero . moveRight ( ) hero . jumpRight ( ) hero . moveRight ( 2 ) hero . moveUp …" at bounding box center [1086, 495] width 483 height 546
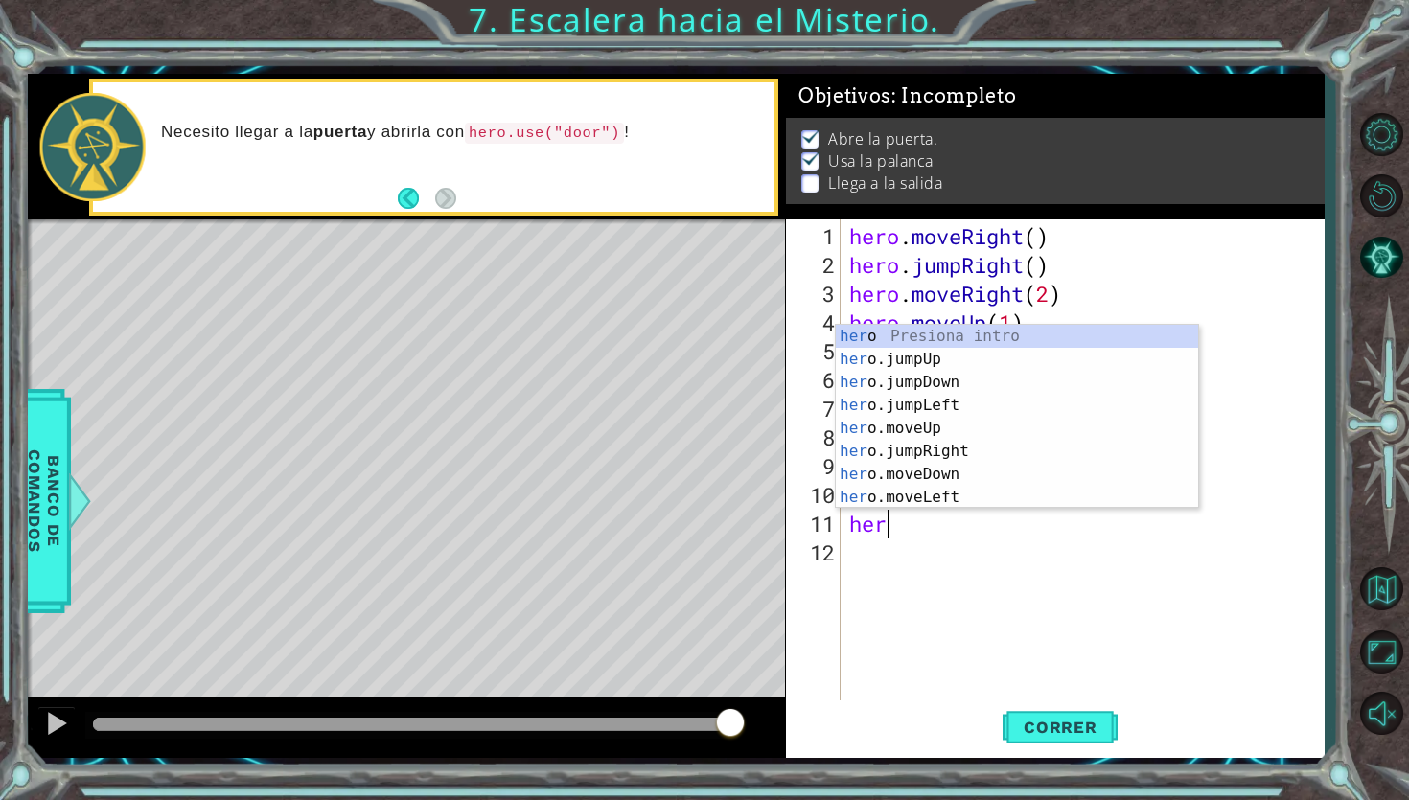
type textarea "hero"
click at [928, 433] on div "hero Presiona intro hero .jumpUp Presiona intro hero .jumpDown Presiona intro h…" at bounding box center [1017, 440] width 362 height 230
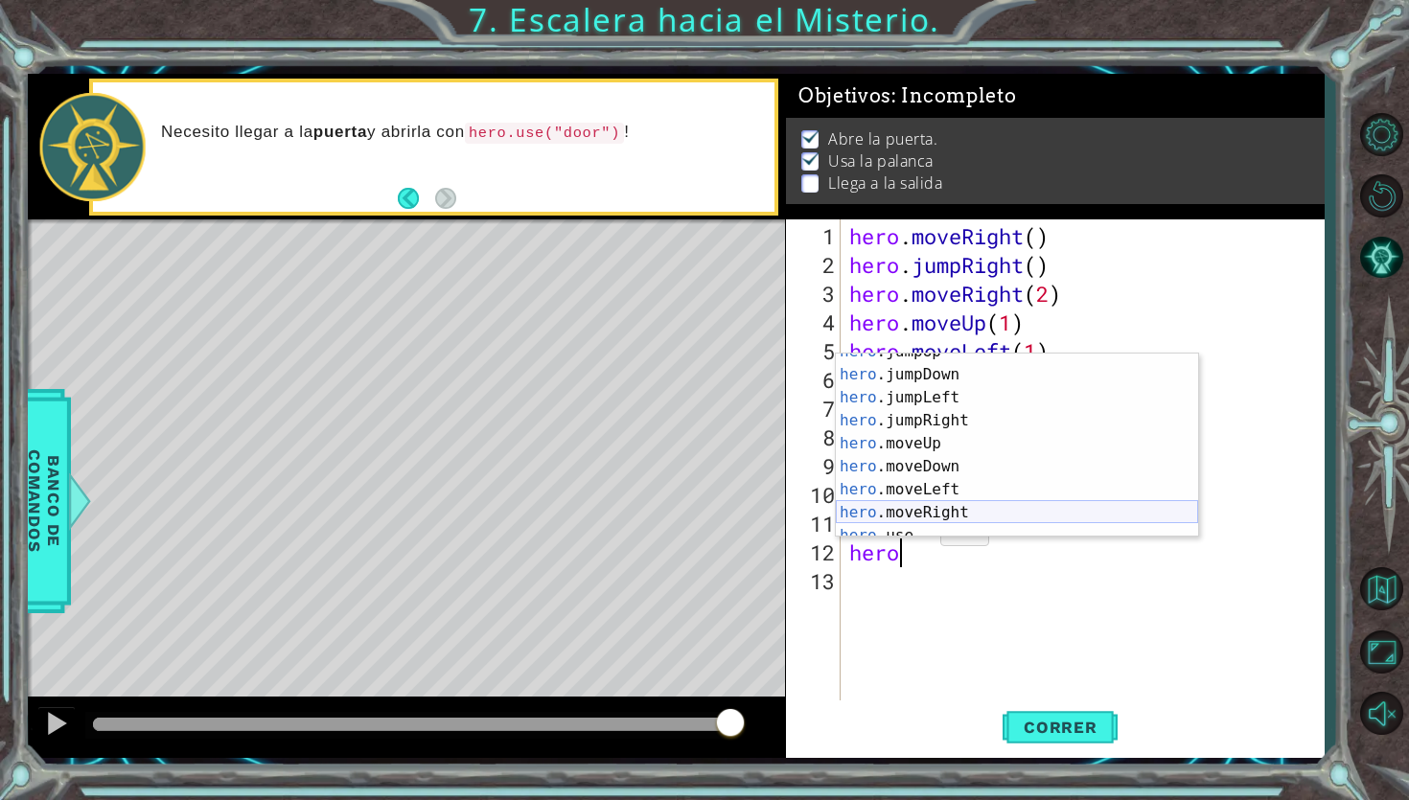
scroll to position [46, 0]
click at [948, 505] on div "hero .jumpDown Presiona intro hero .jumpLeft Presiona intro hero .jumpRight Pre…" at bounding box center [1017, 469] width 362 height 230
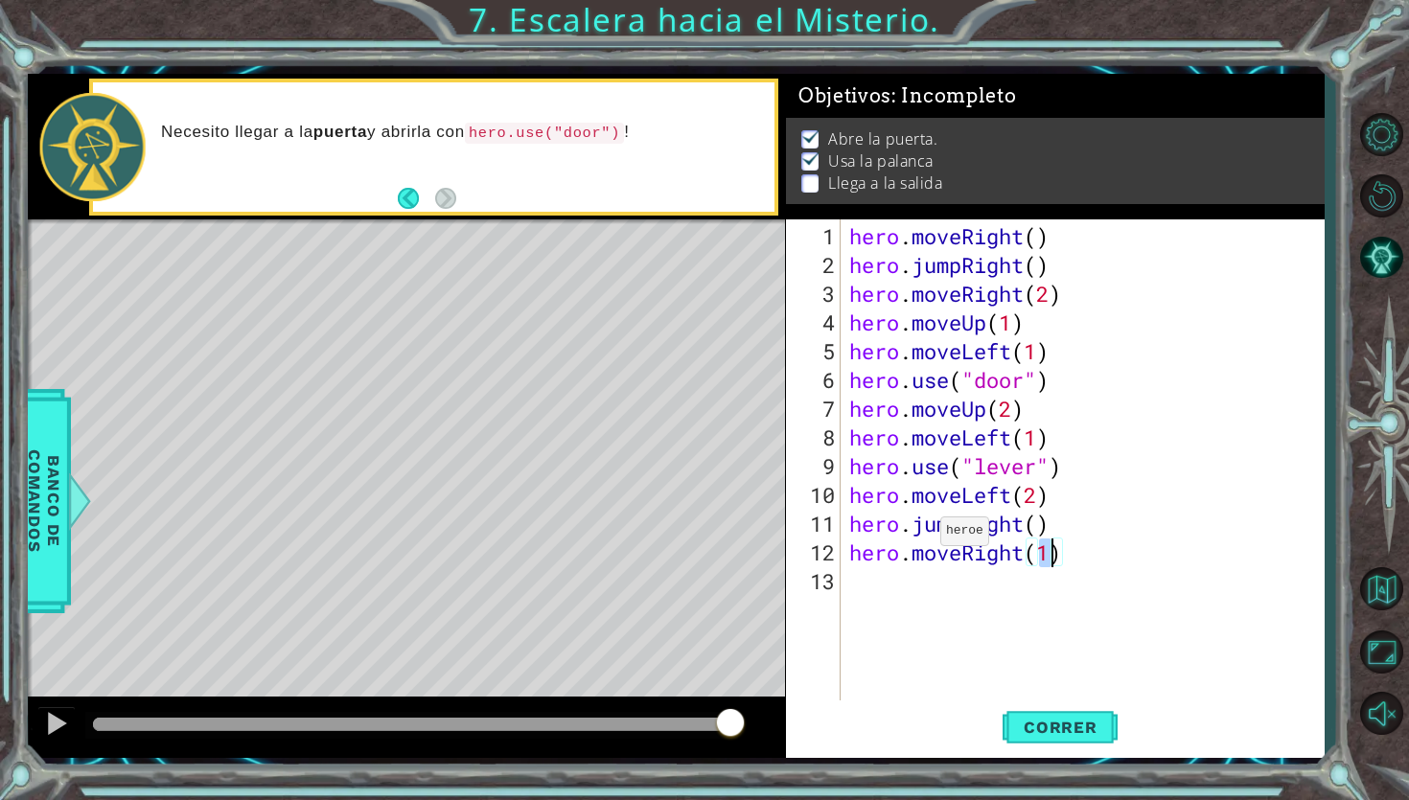
scroll to position [0, 9]
click at [1024, 723] on span "Correr" at bounding box center [1060, 727] width 112 height 19
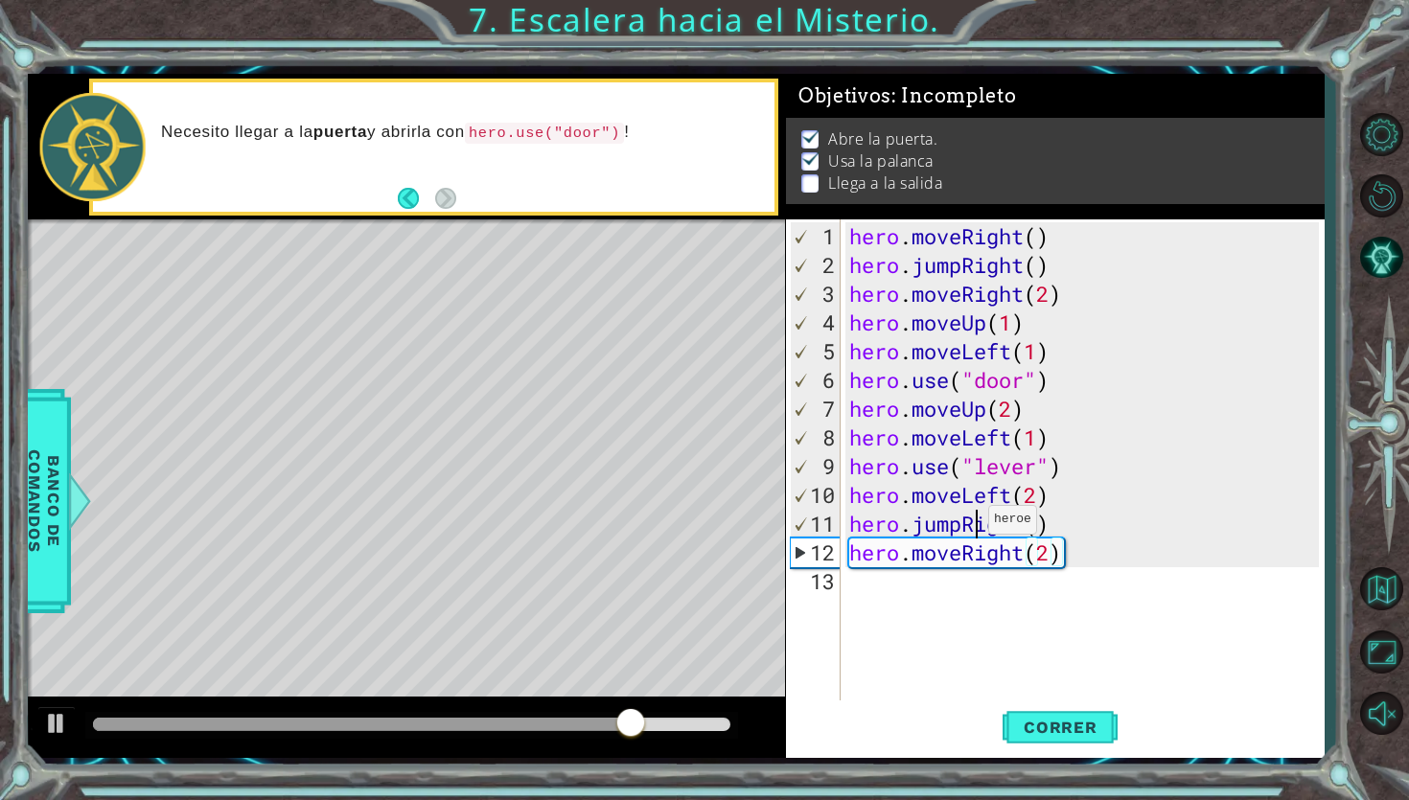
click at [971, 527] on div "hero . moveRight ( ) hero . jumpRight ( ) hero . moveRight ( 2 ) hero . moveUp …" at bounding box center [1086, 495] width 483 height 546
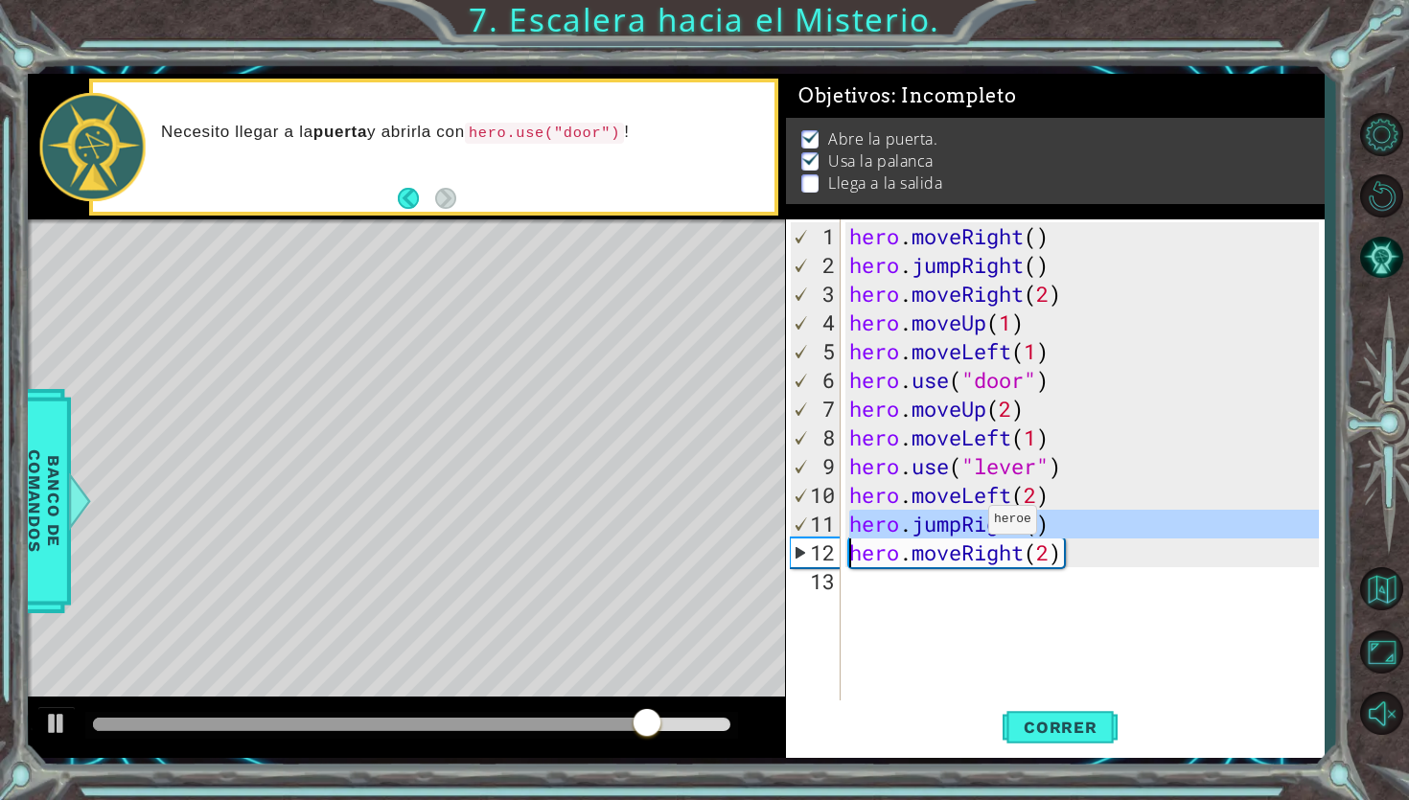
click at [971, 527] on div "hero . moveRight ( ) hero . jumpRight ( ) hero . moveRight ( 2 ) hero . moveUp …" at bounding box center [1086, 495] width 483 height 546
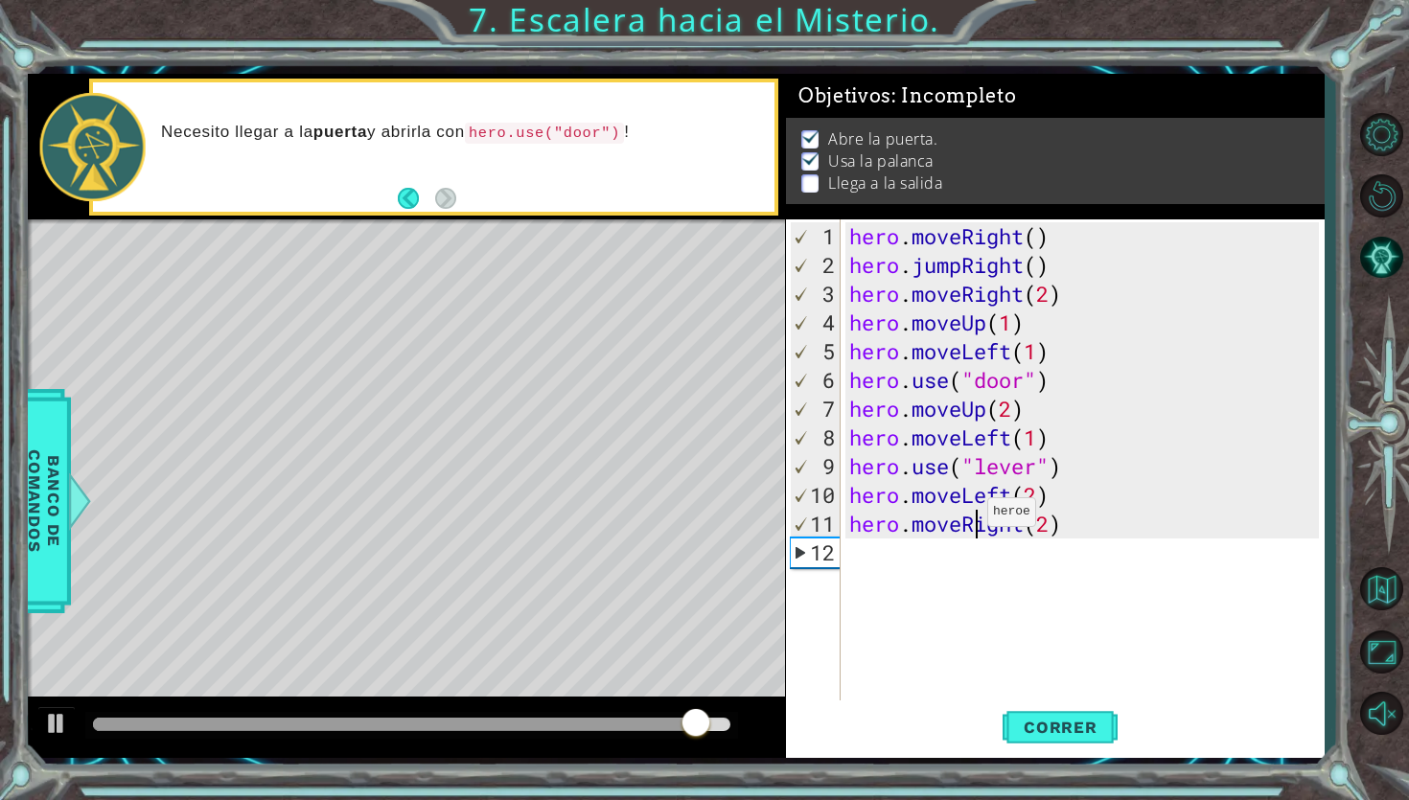
click at [970, 519] on div "hero . moveRight ( ) hero . jumpRight ( ) hero . moveRight ( 2 ) hero . moveUp …" at bounding box center [1086, 495] width 483 height 546
click at [959, 515] on div "hero . moveRight ( ) hero . jumpRight ( ) hero . moveRight ( 2 ) hero . moveUp …" at bounding box center [1086, 495] width 483 height 546
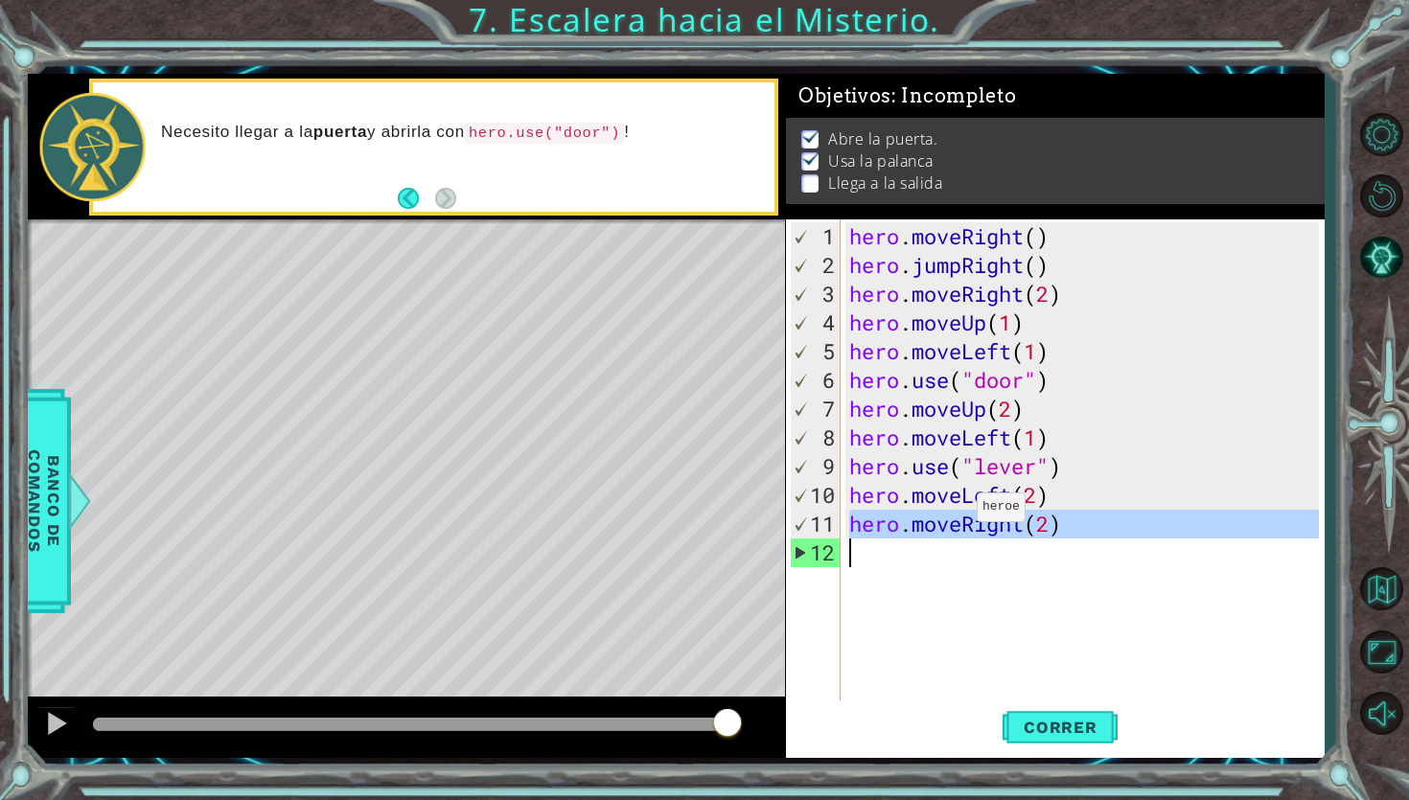
click at [959, 515] on div "hero . moveRight ( ) hero . jumpRight ( ) hero . moveRight ( 2 ) hero . moveUp …" at bounding box center [1086, 495] width 483 height 546
type textarea "hero.moveRight(2)"
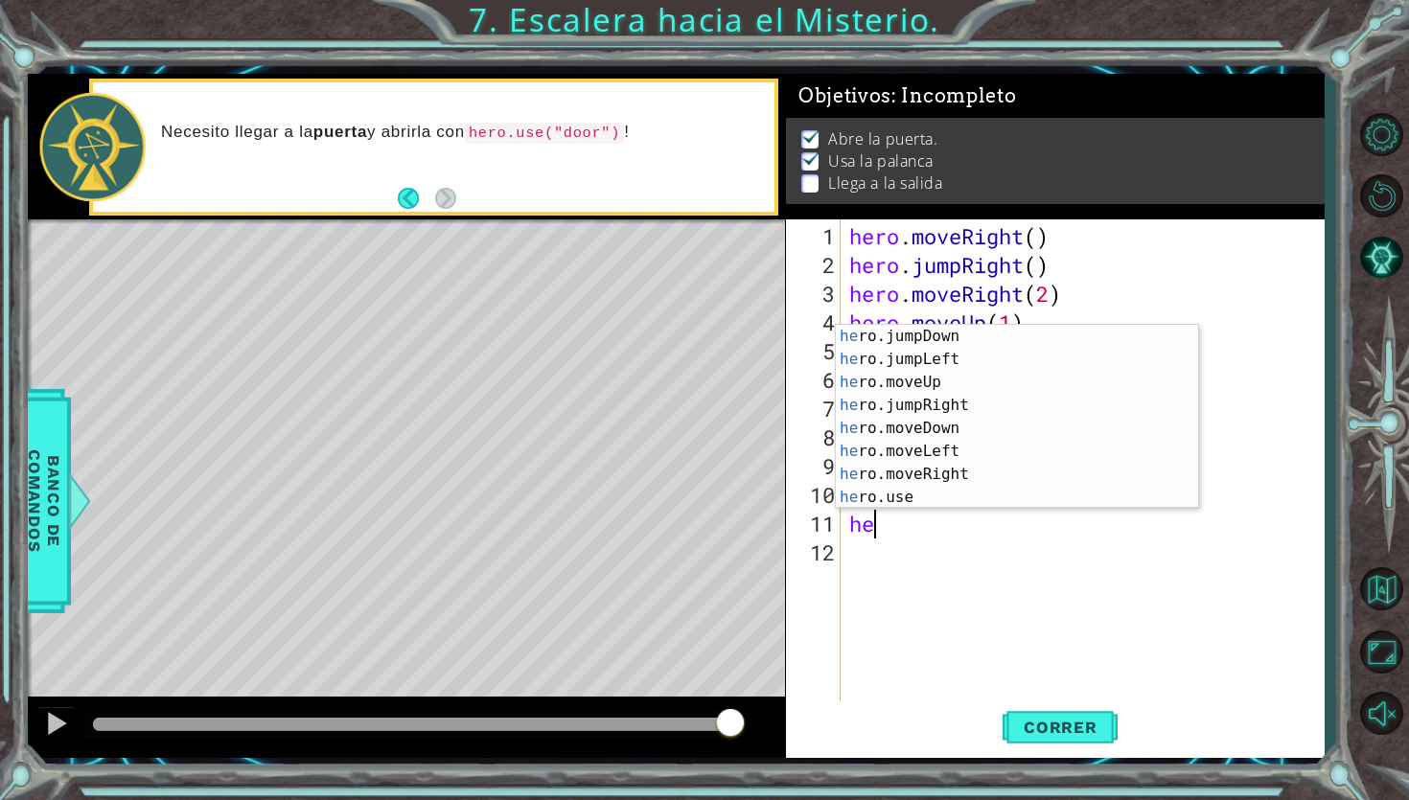
scroll to position [0, 1]
type textarea "hero"
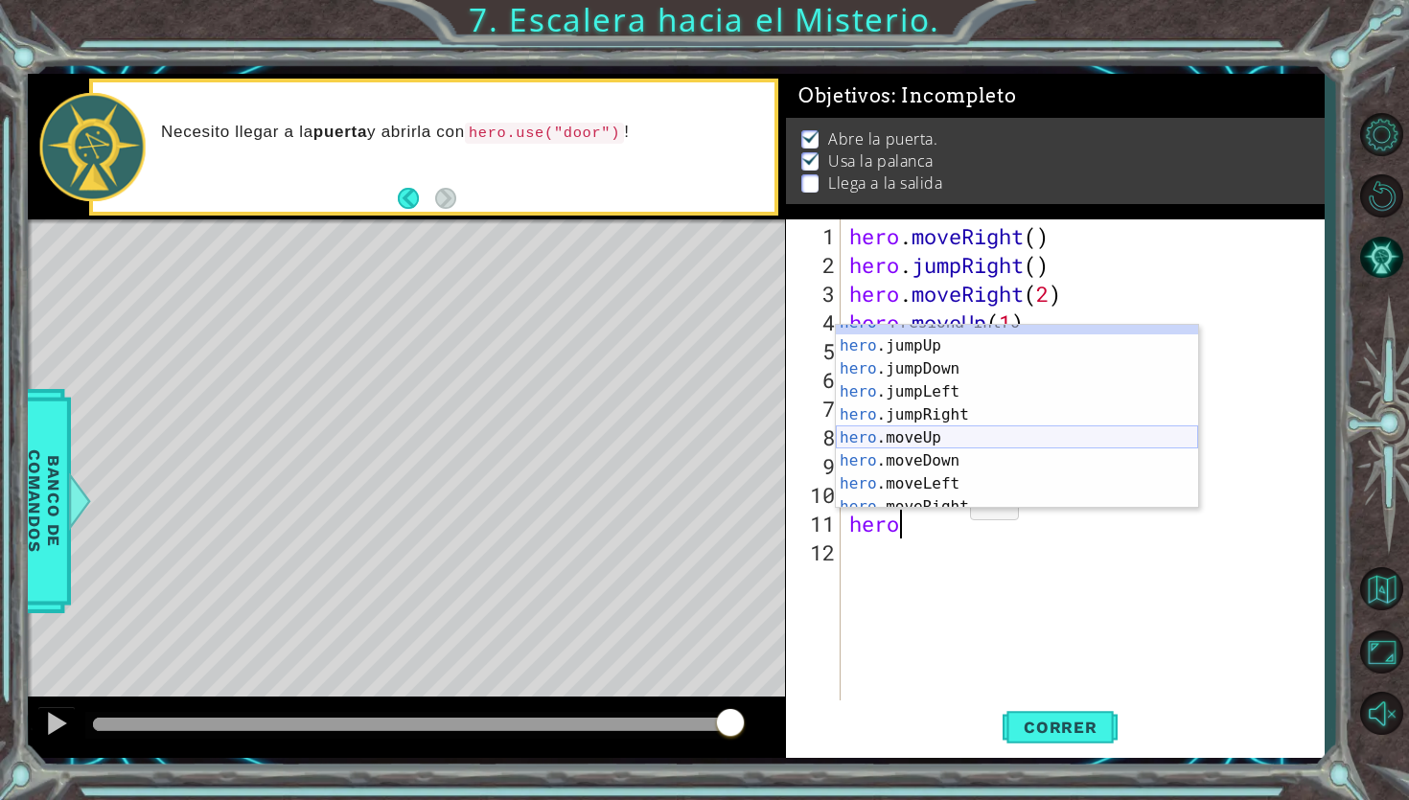
scroll to position [0, 0]
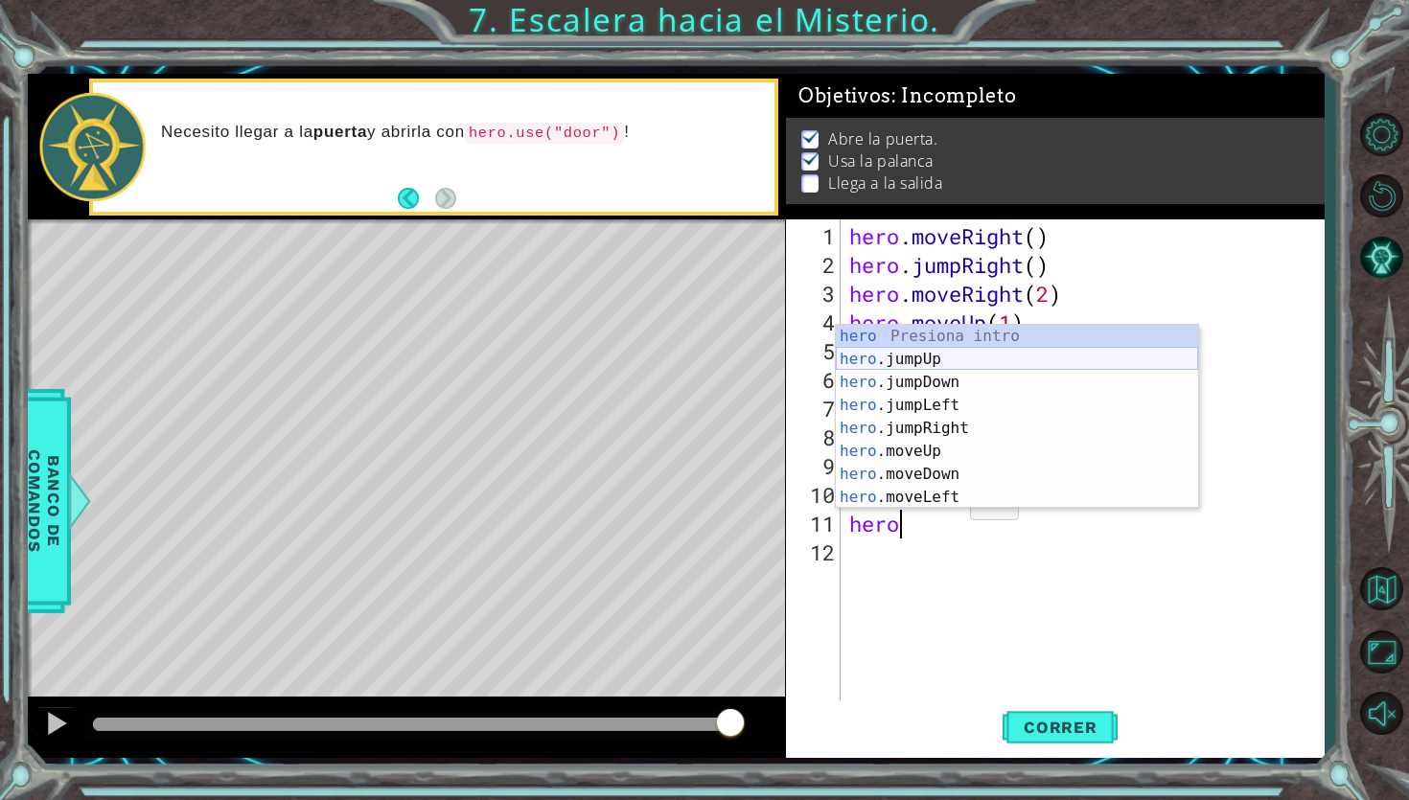
click at [978, 369] on div "hero Presiona intro hero .jumpUp Presiona intro hero .jumpDown Presiona intro h…" at bounding box center [1017, 440] width 362 height 230
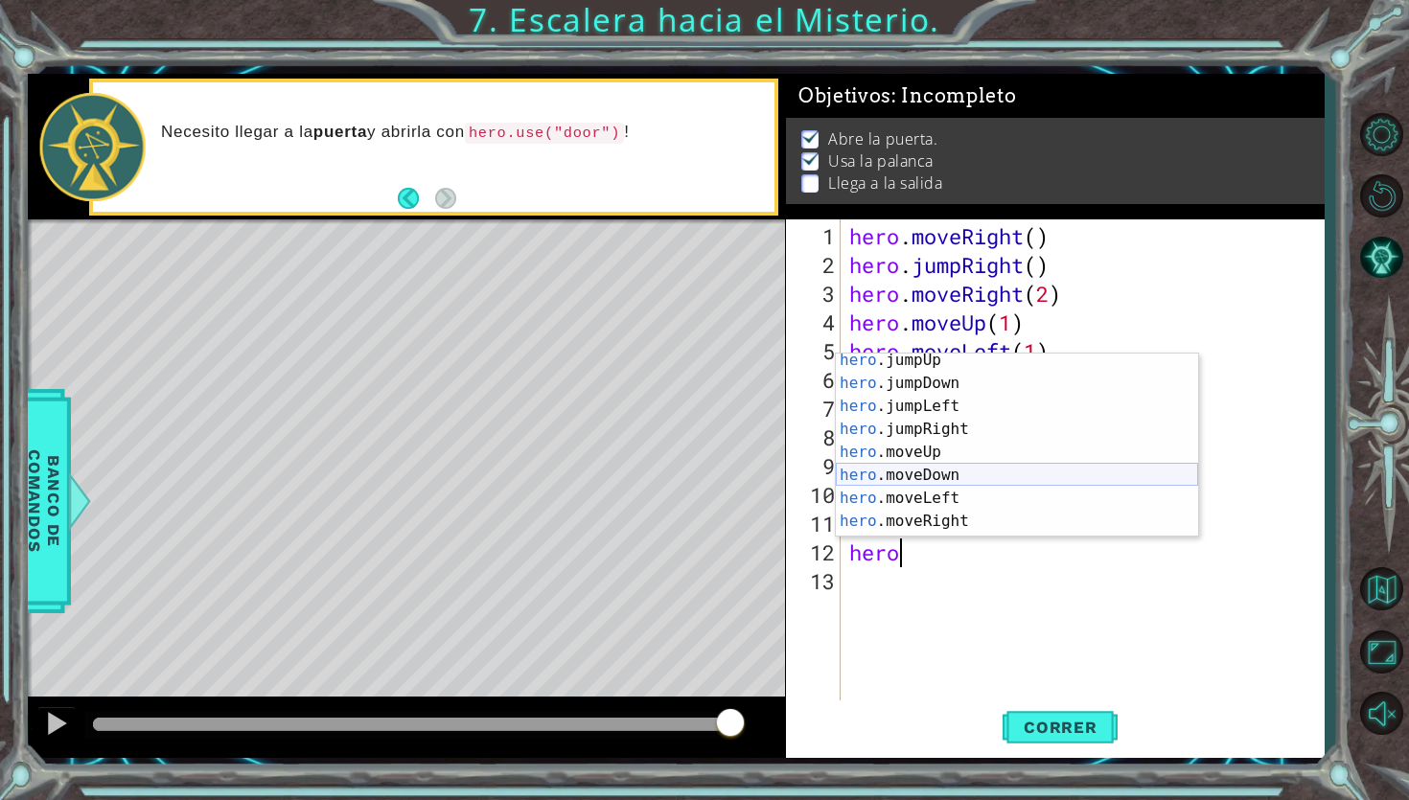
scroll to position [46, 0]
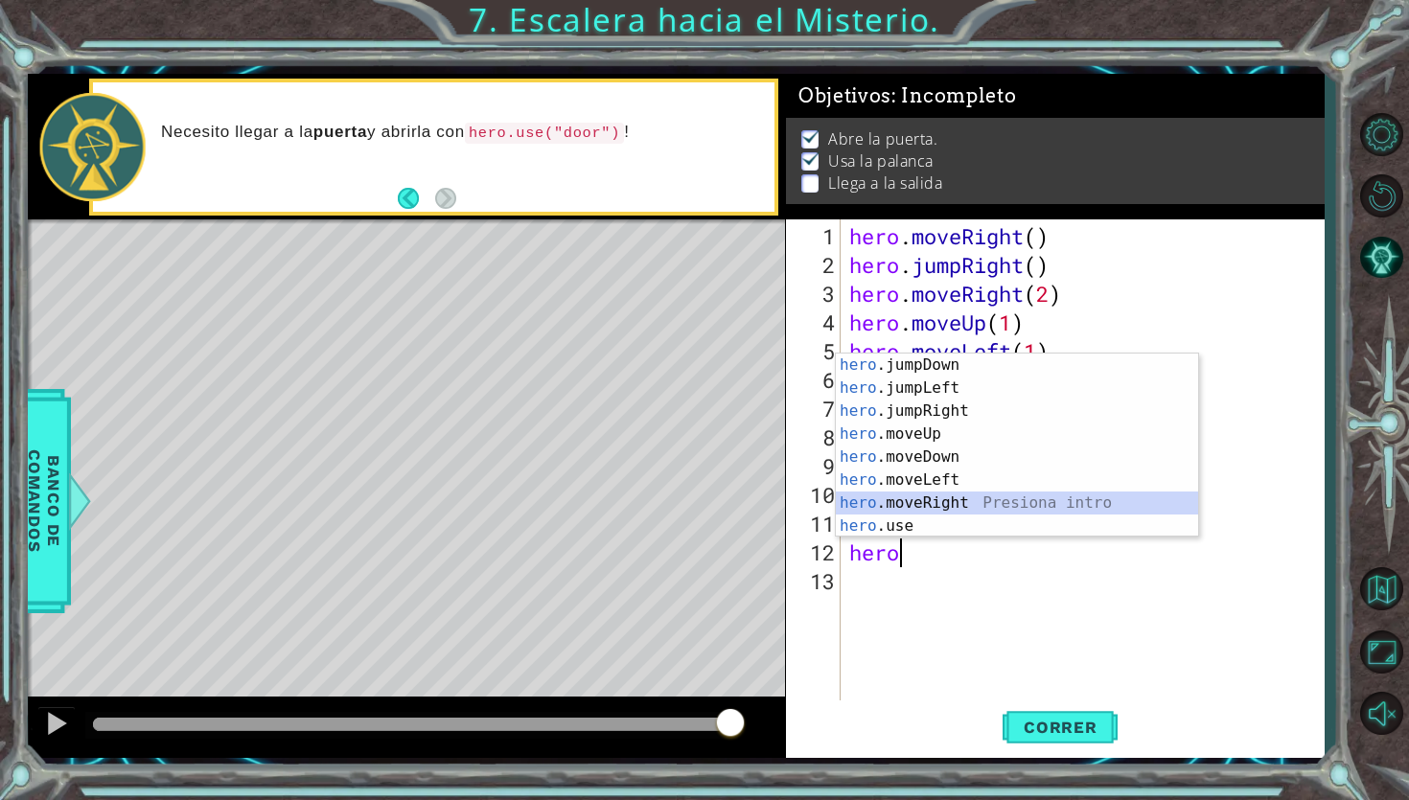
click at [944, 509] on div "hero .jumpDown Presiona intro hero .jumpLeft Presiona intro hero .jumpRight Pre…" at bounding box center [1017, 469] width 362 height 230
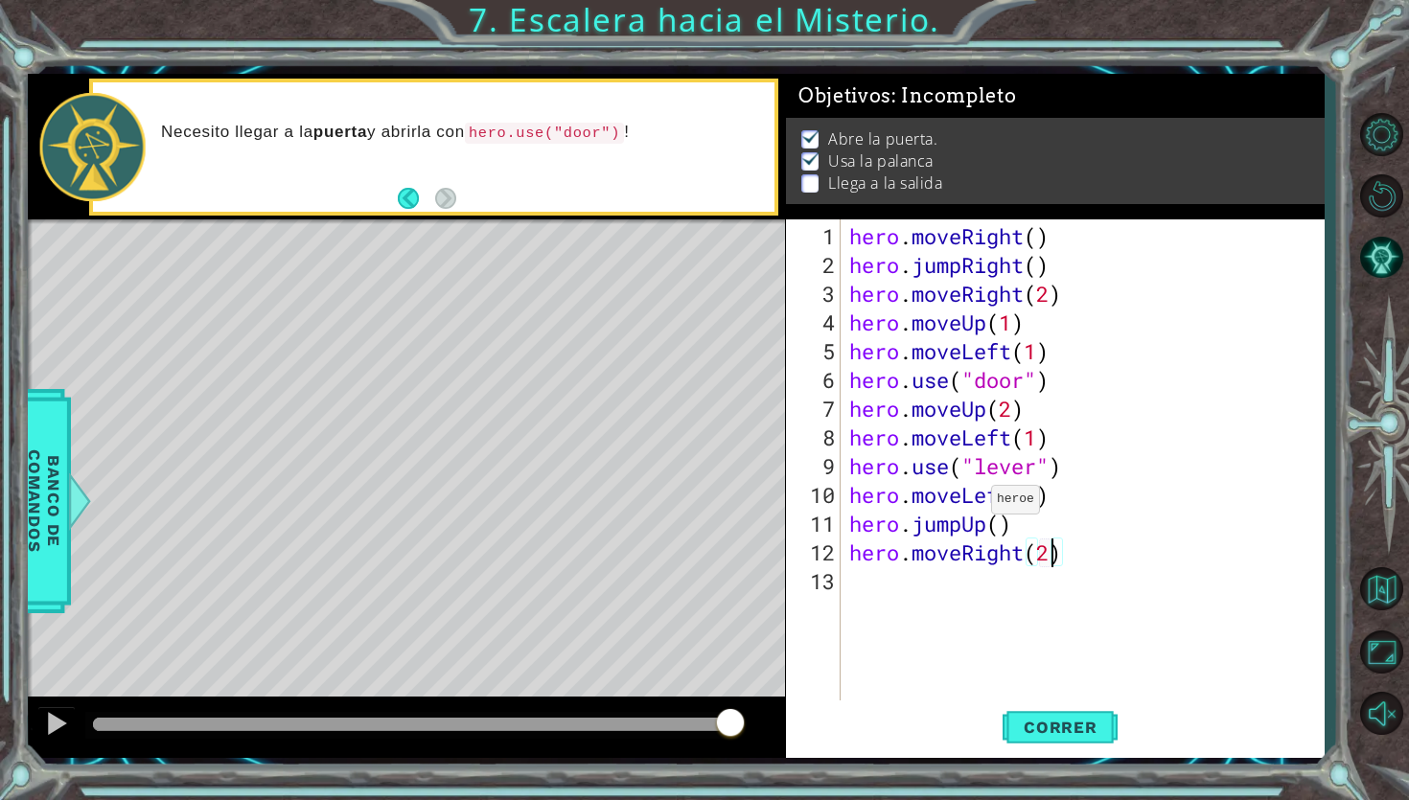
scroll to position [0, 9]
type textarea "hero.moveRight(2)"
click at [1026, 722] on span "Correr" at bounding box center [1060, 727] width 112 height 19
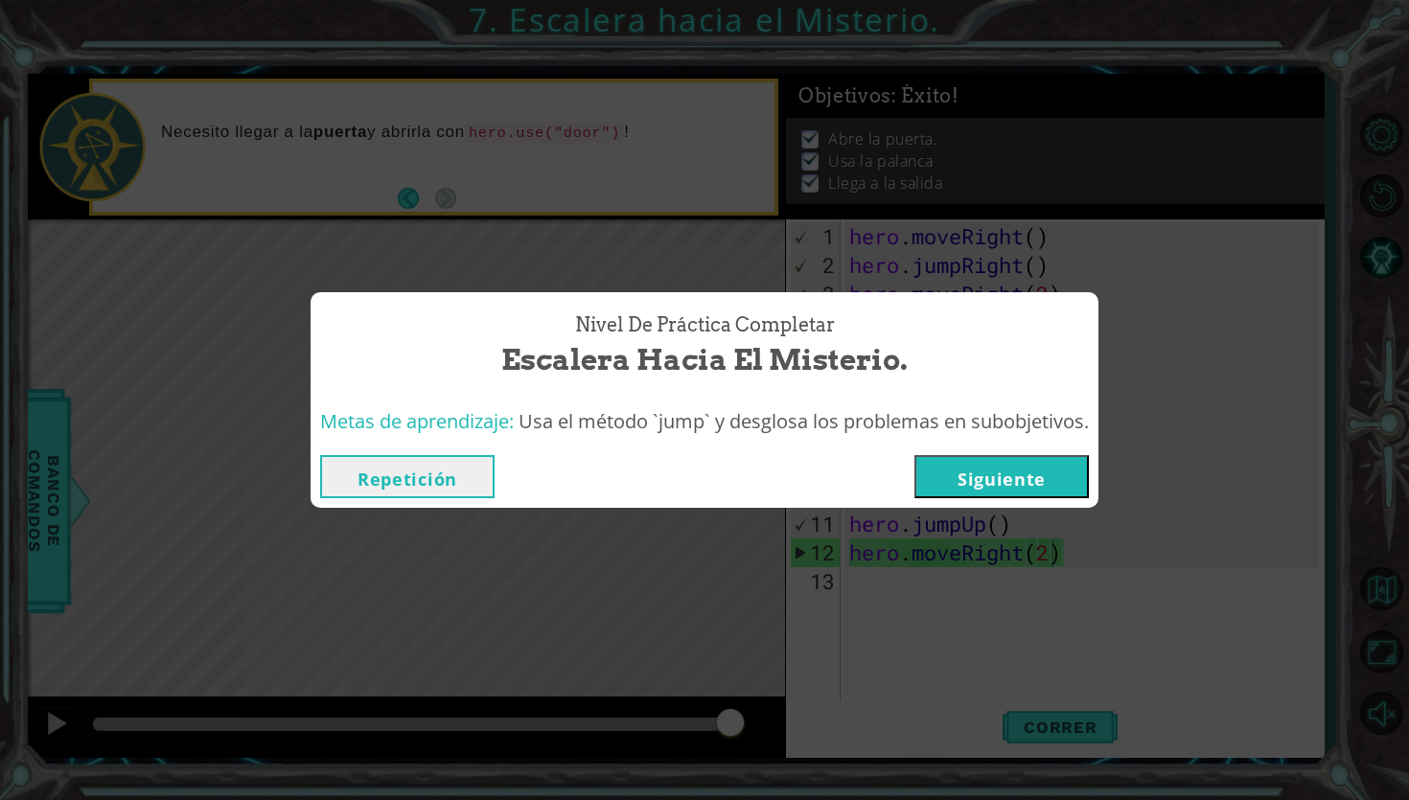
click at [1055, 473] on button "Siguiente" at bounding box center [1001, 476] width 174 height 43
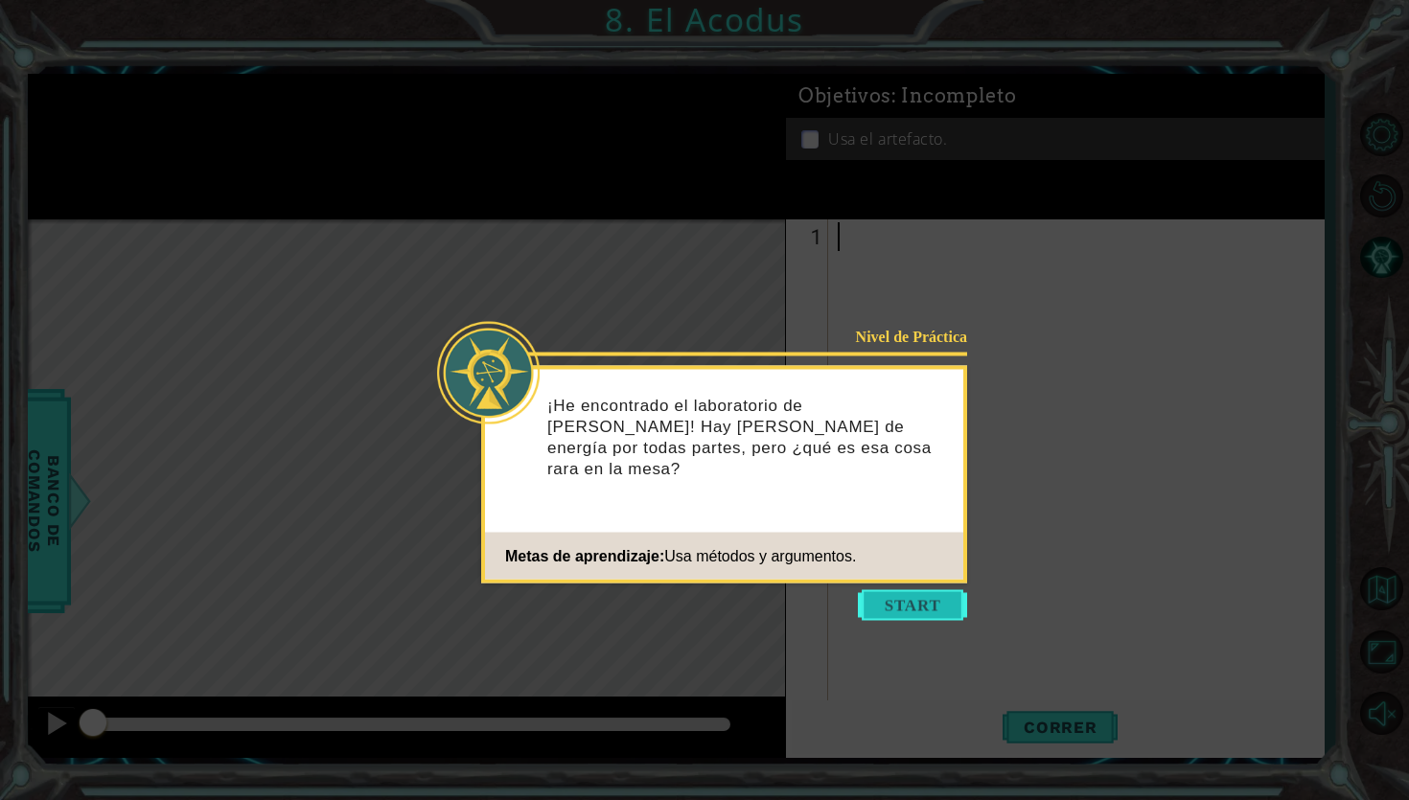
click at [910, 610] on button "Start" at bounding box center [912, 605] width 109 height 31
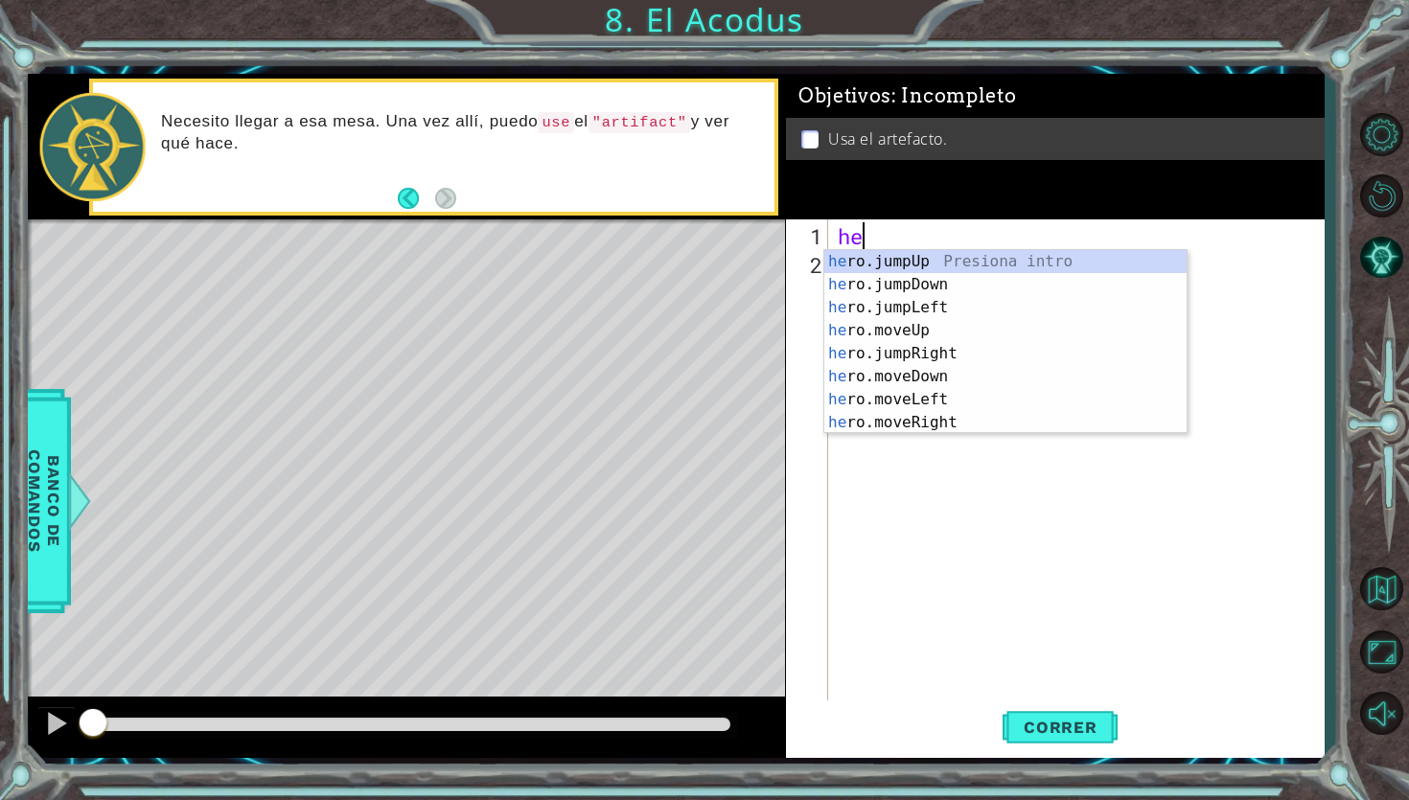
type textarea "her"
click at [933, 363] on div "her o.jumpUp Presiona intro her o.jumpDown Presiona intro her o.jumpLeft Presio…" at bounding box center [1005, 365] width 362 height 230
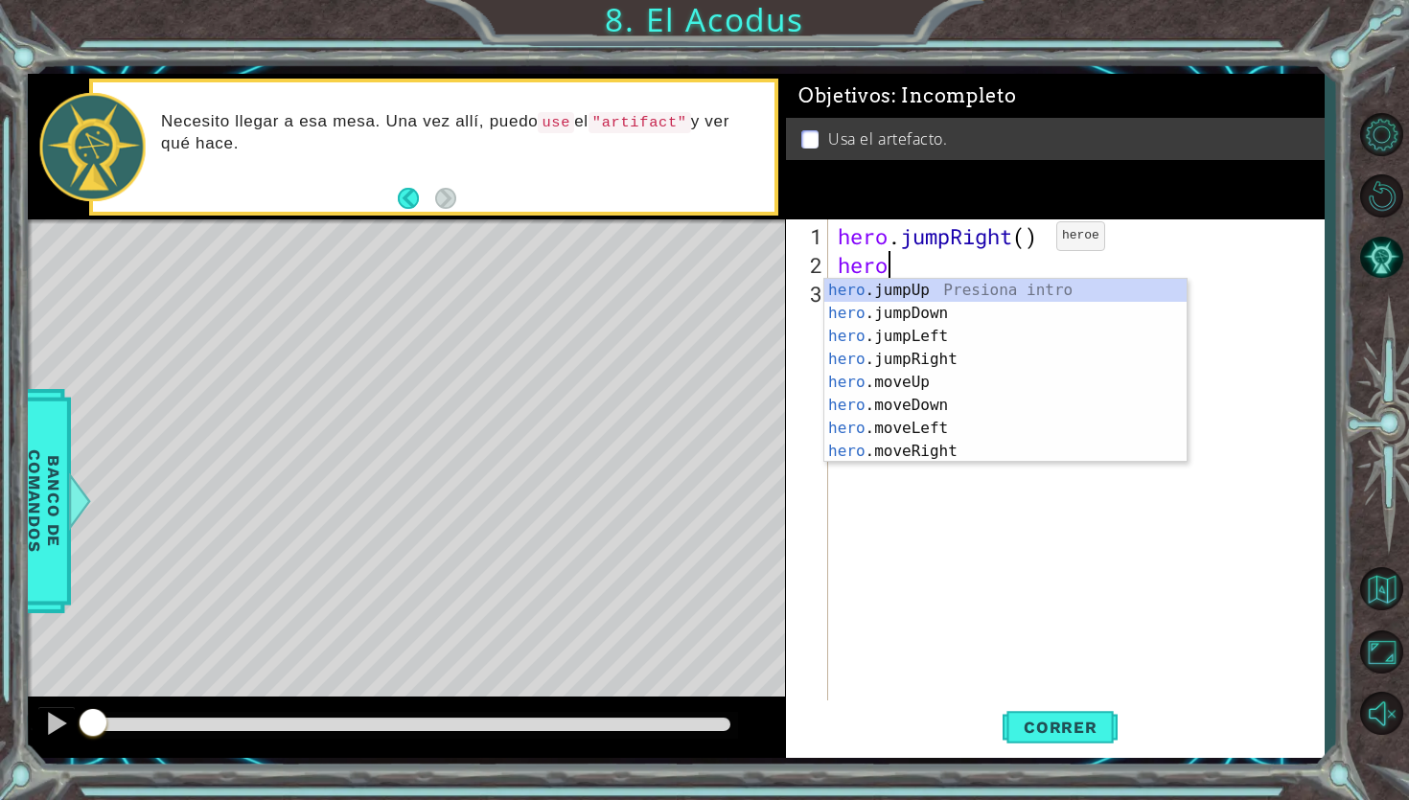
click at [1027, 243] on div "hero . jumpRight ( ) hero" at bounding box center [1081, 495] width 495 height 546
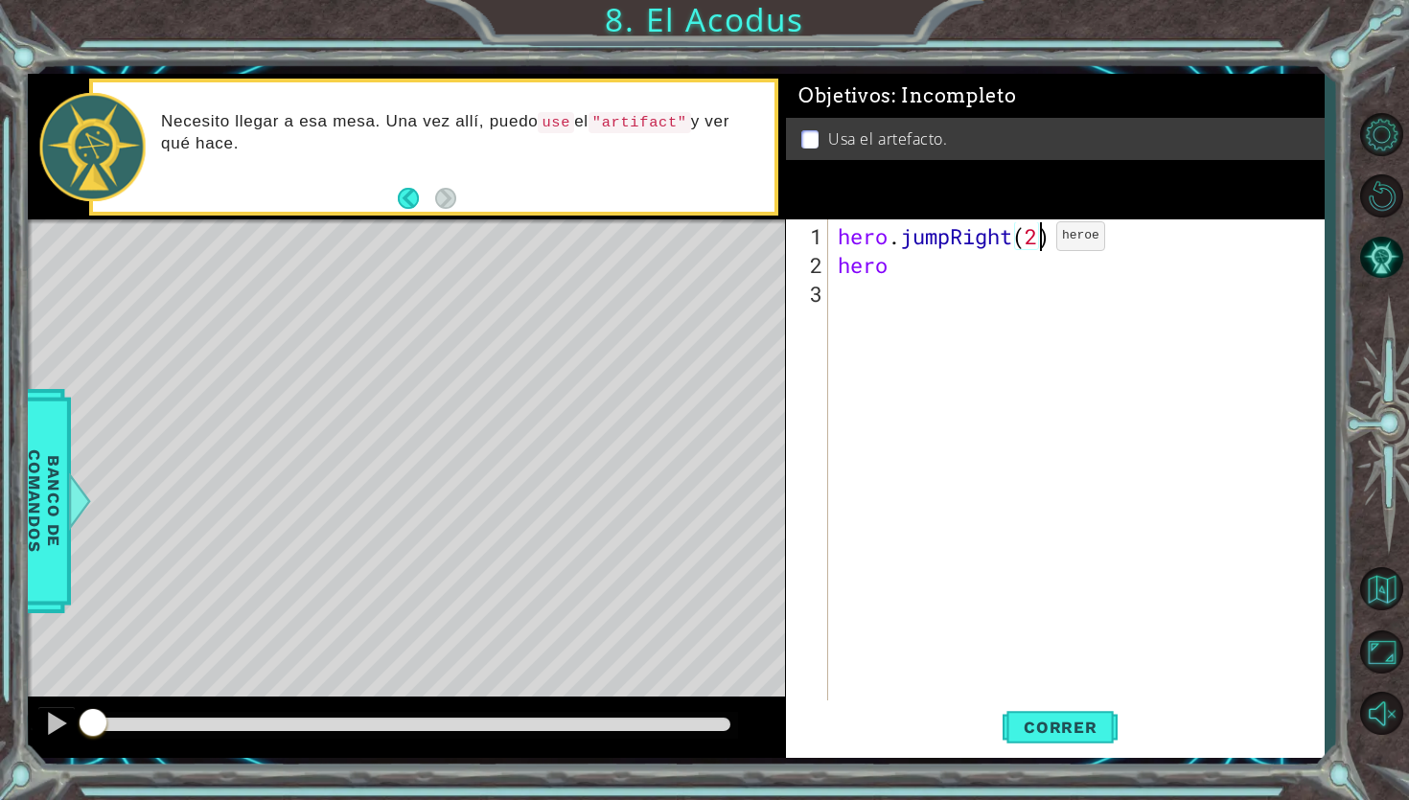
scroll to position [0, 9]
click at [933, 272] on div "hero . jumpRight ( 2 ) hero" at bounding box center [1081, 495] width 495 height 546
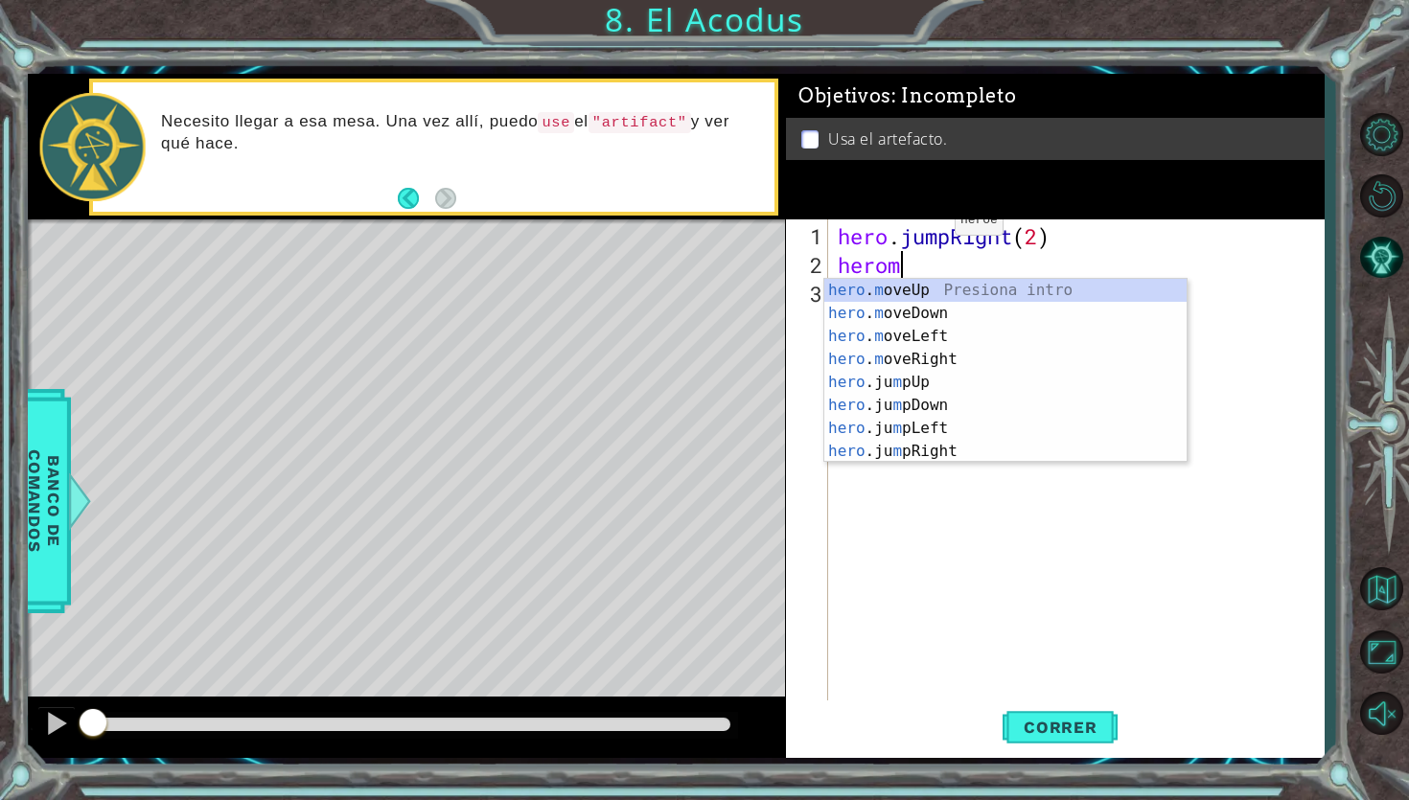
click at [927, 230] on div "hero . jumpRight ( 2 ) herom" at bounding box center [1081, 495] width 495 height 546
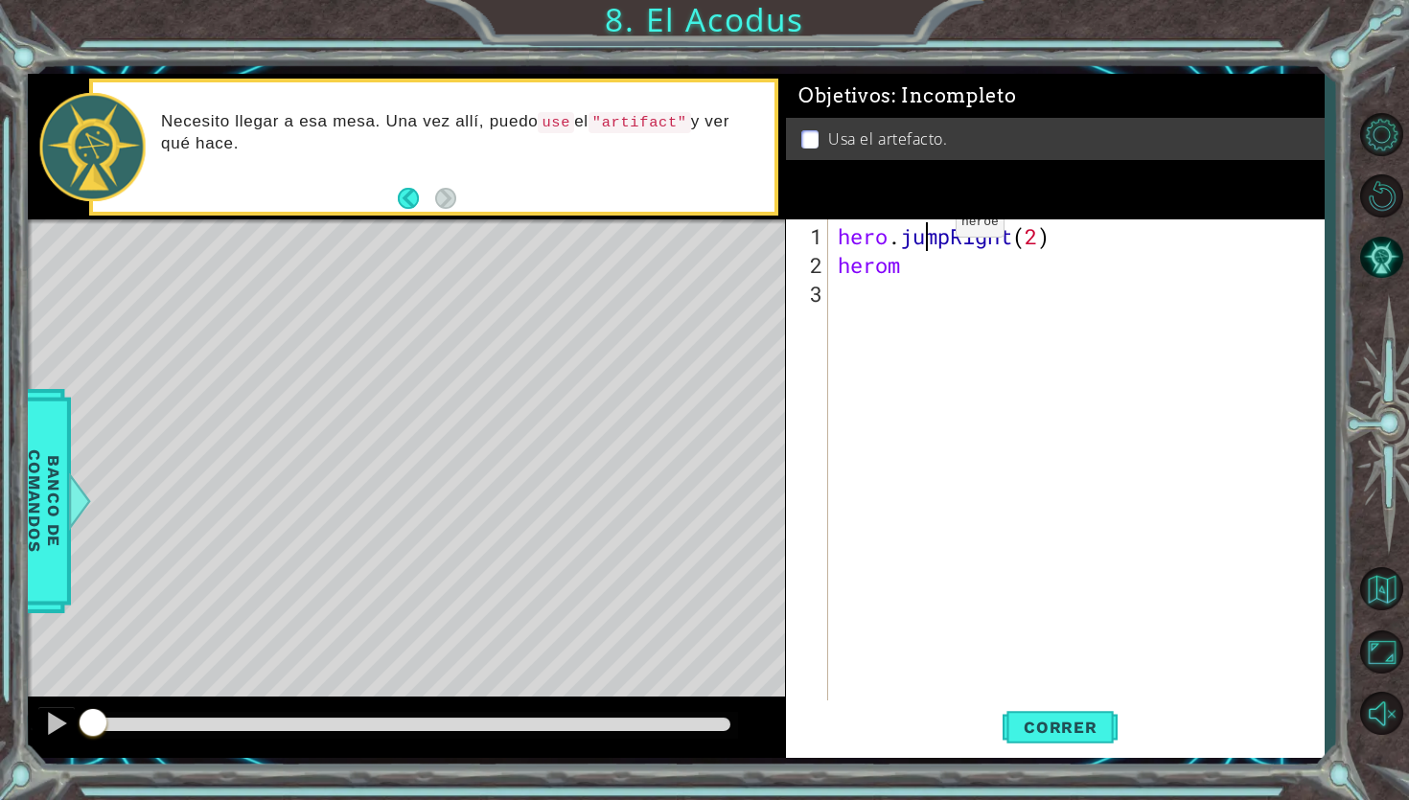
click at [927, 230] on div "hero . jumpRight ( 2 ) herom" at bounding box center [1081, 495] width 495 height 546
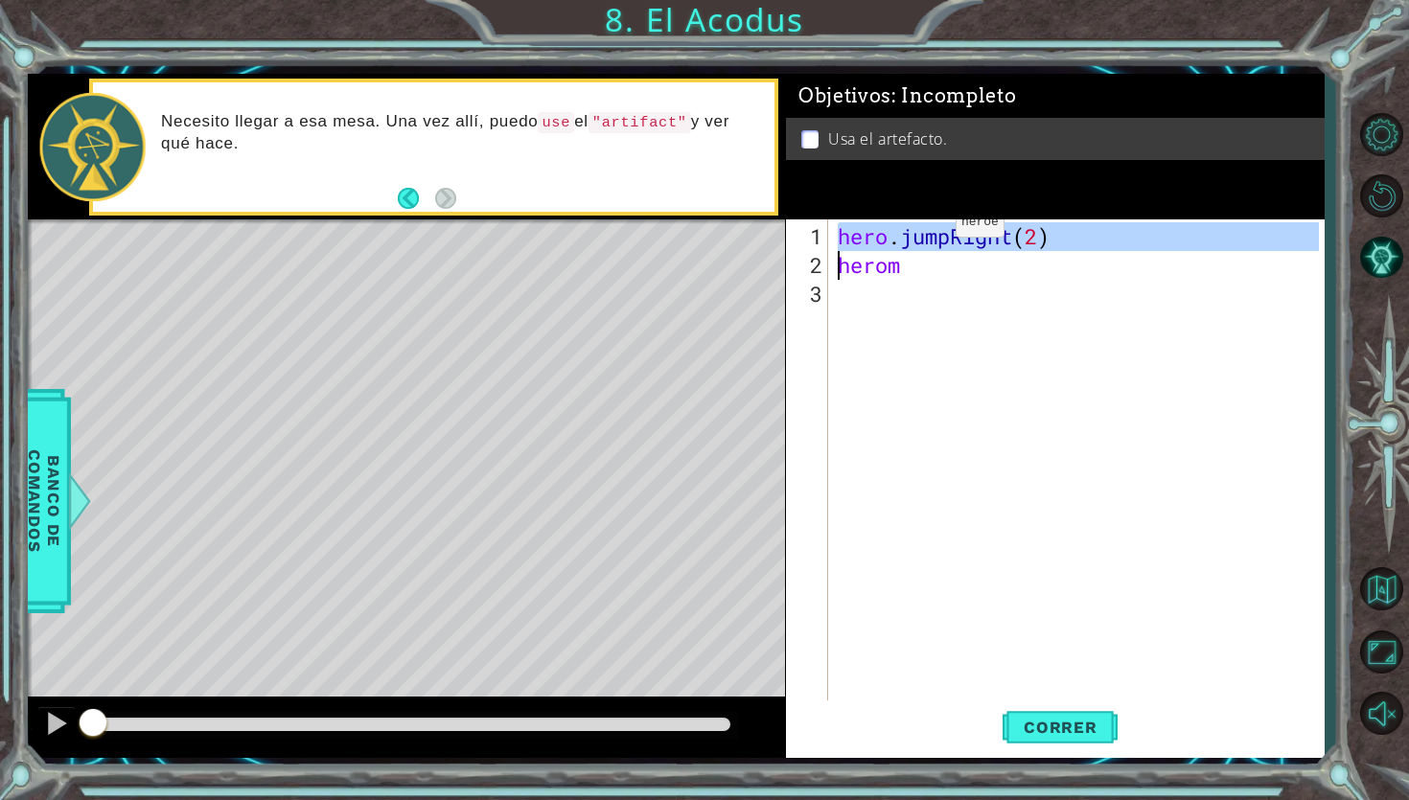
click at [927, 230] on div "hero . jumpRight ( 2 ) herom" at bounding box center [1081, 495] width 495 height 546
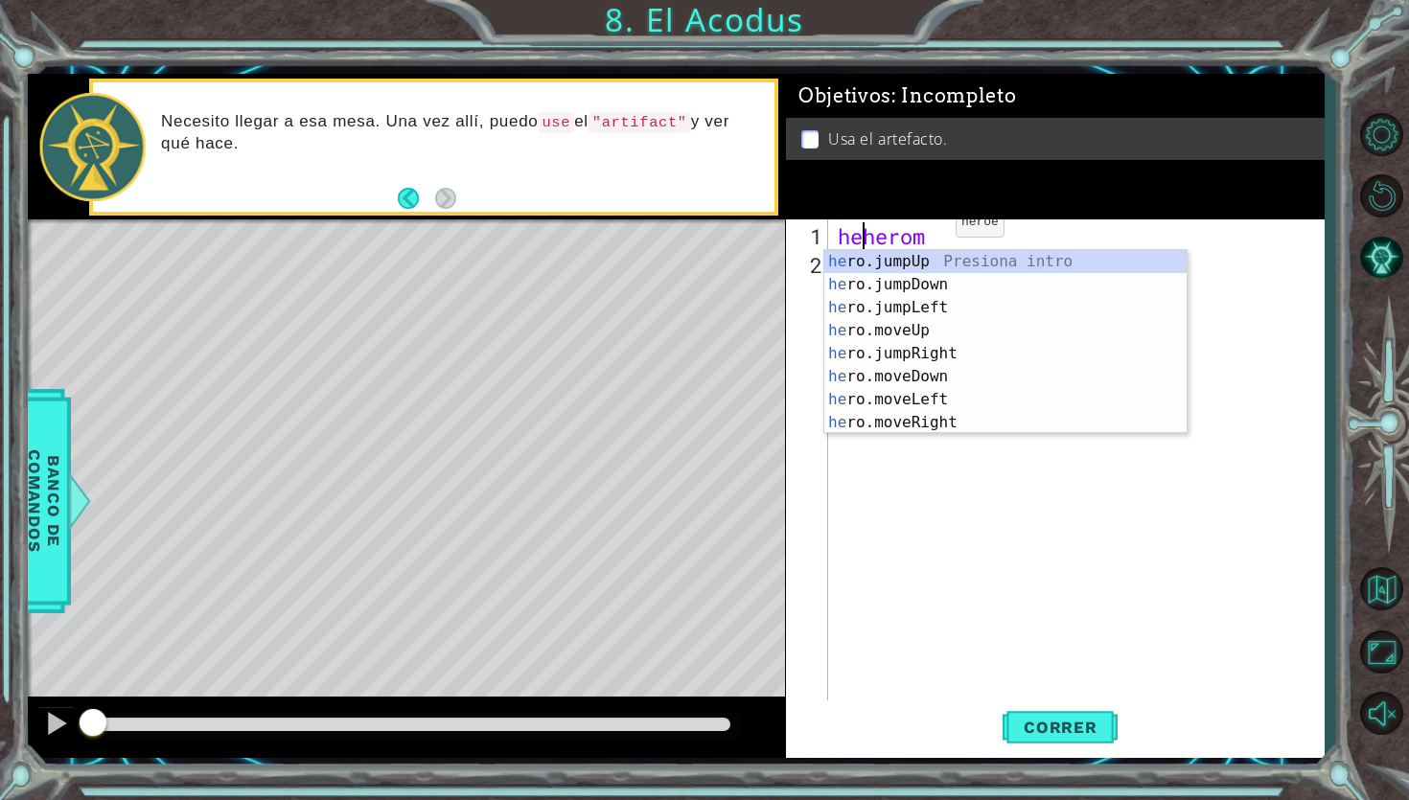
scroll to position [0, 1]
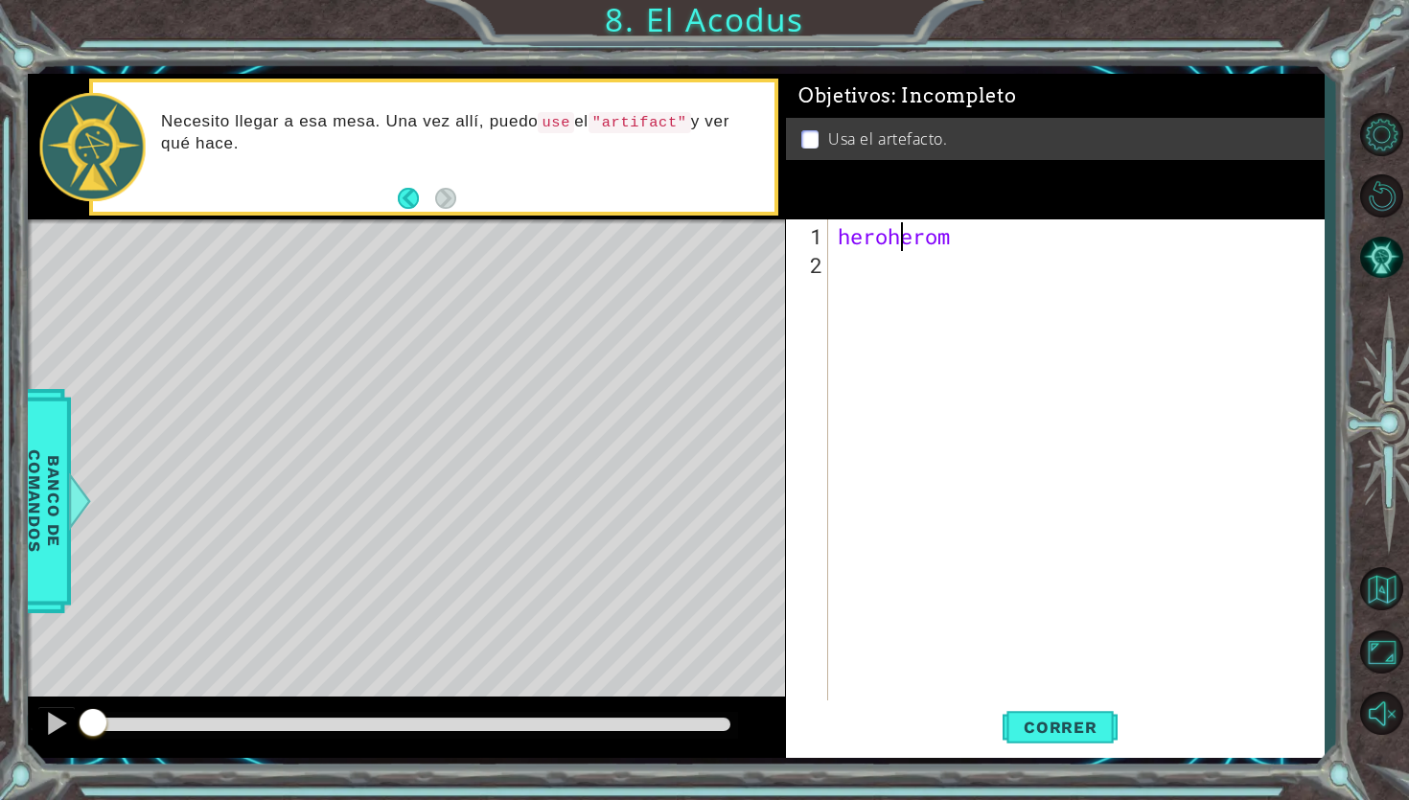
click at [901, 238] on div "heroherom" at bounding box center [1081, 495] width 495 height 546
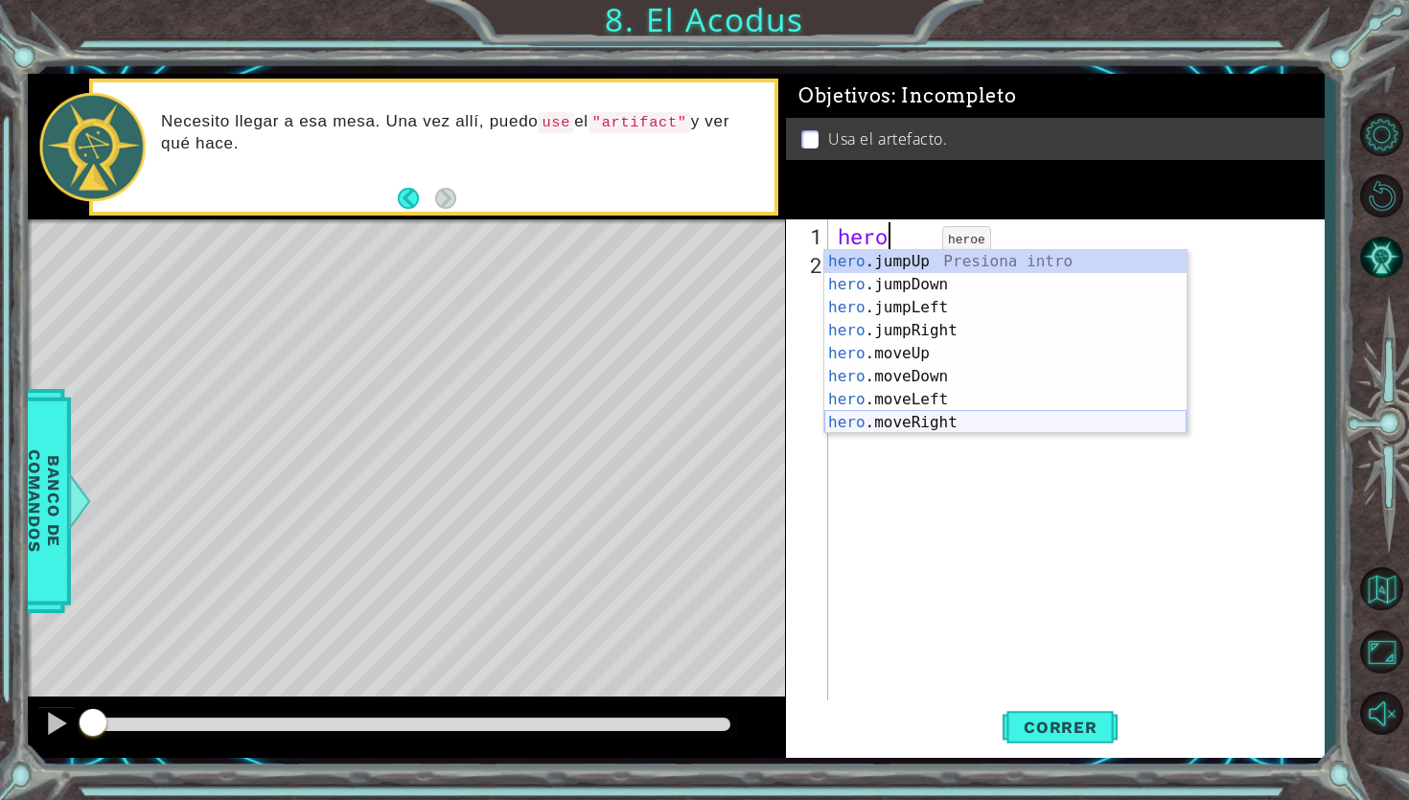
click at [948, 421] on div "hero .jumpUp Presiona intro hero .jumpDown Presiona intro hero .jumpLeft Presio…" at bounding box center [1005, 365] width 362 height 230
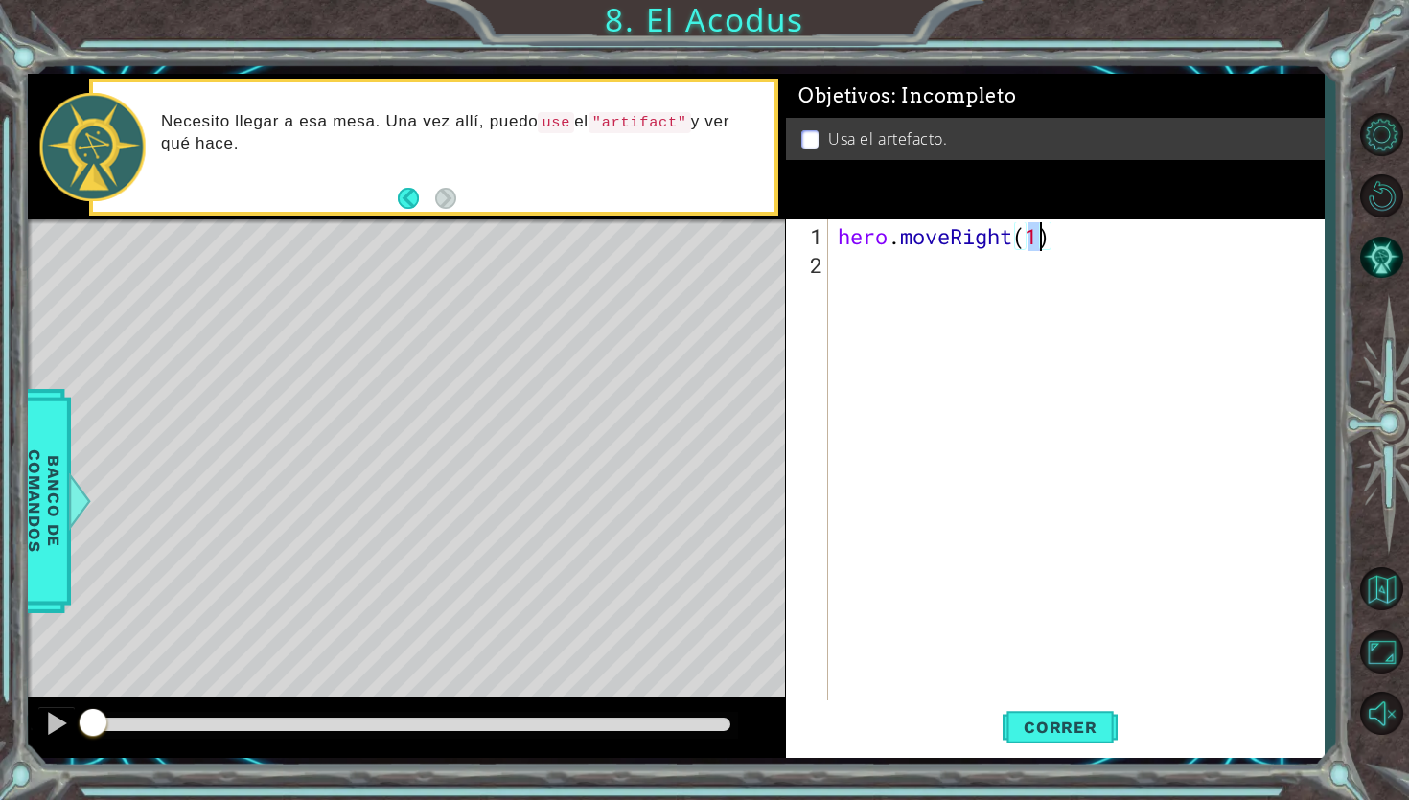
type textarea "hero.moveRight(2)"
click at [896, 276] on div "hero . moveRight ( 2 )" at bounding box center [1081, 495] width 495 height 546
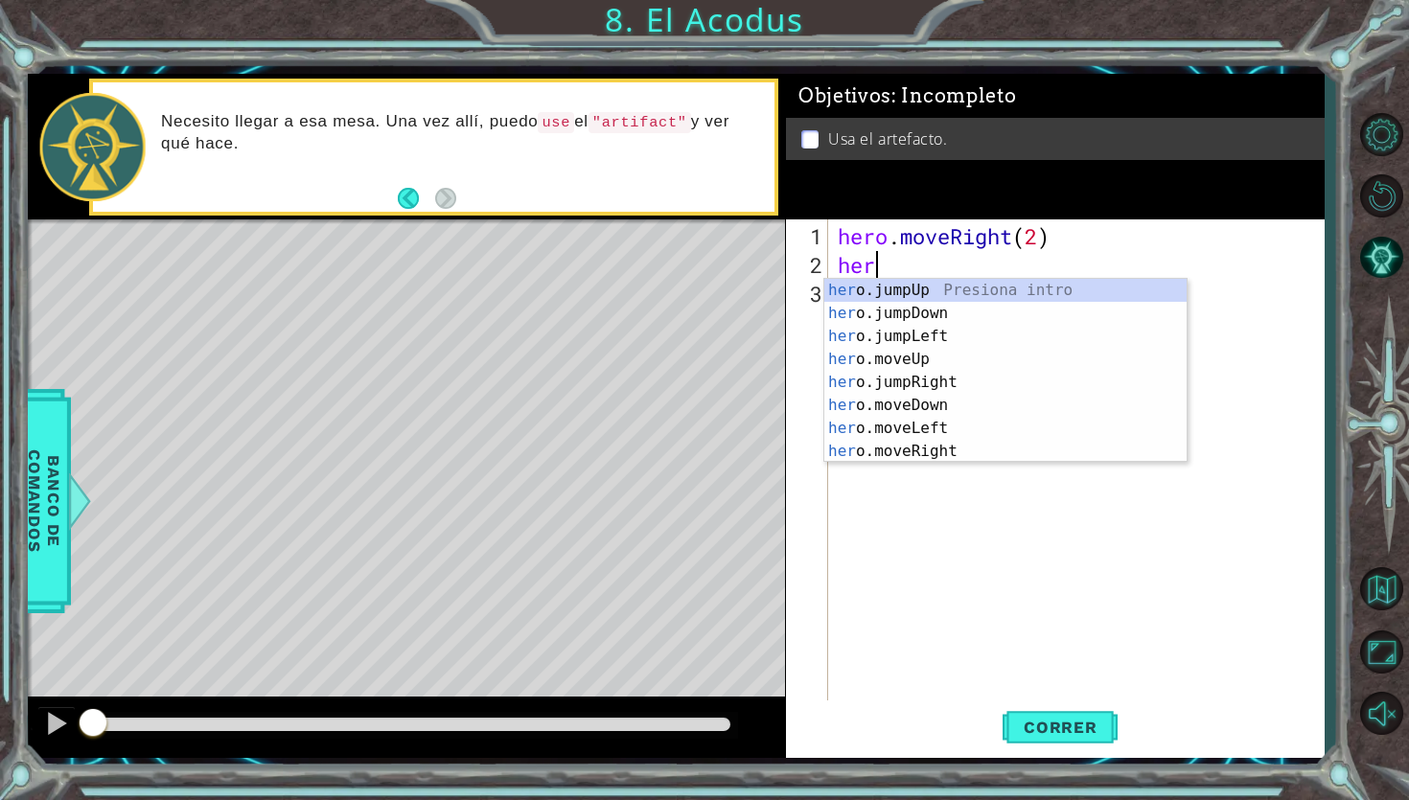
scroll to position [0, 1]
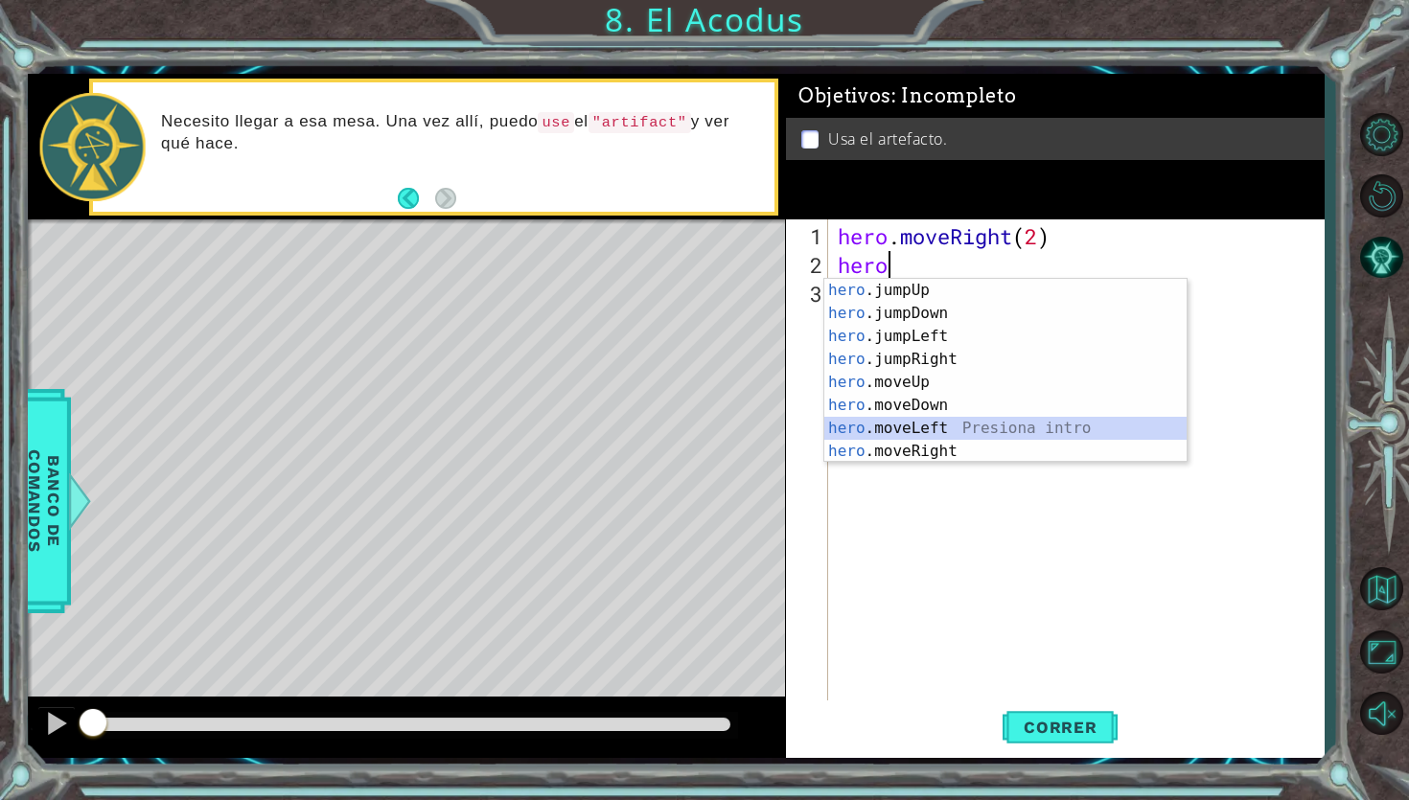
click at [946, 432] on div "hero .jumpUp Presiona intro hero .jumpDown Presiona intro hero .jumpLeft Presio…" at bounding box center [1005, 394] width 362 height 230
type textarea "hero.moveLeft(1)"
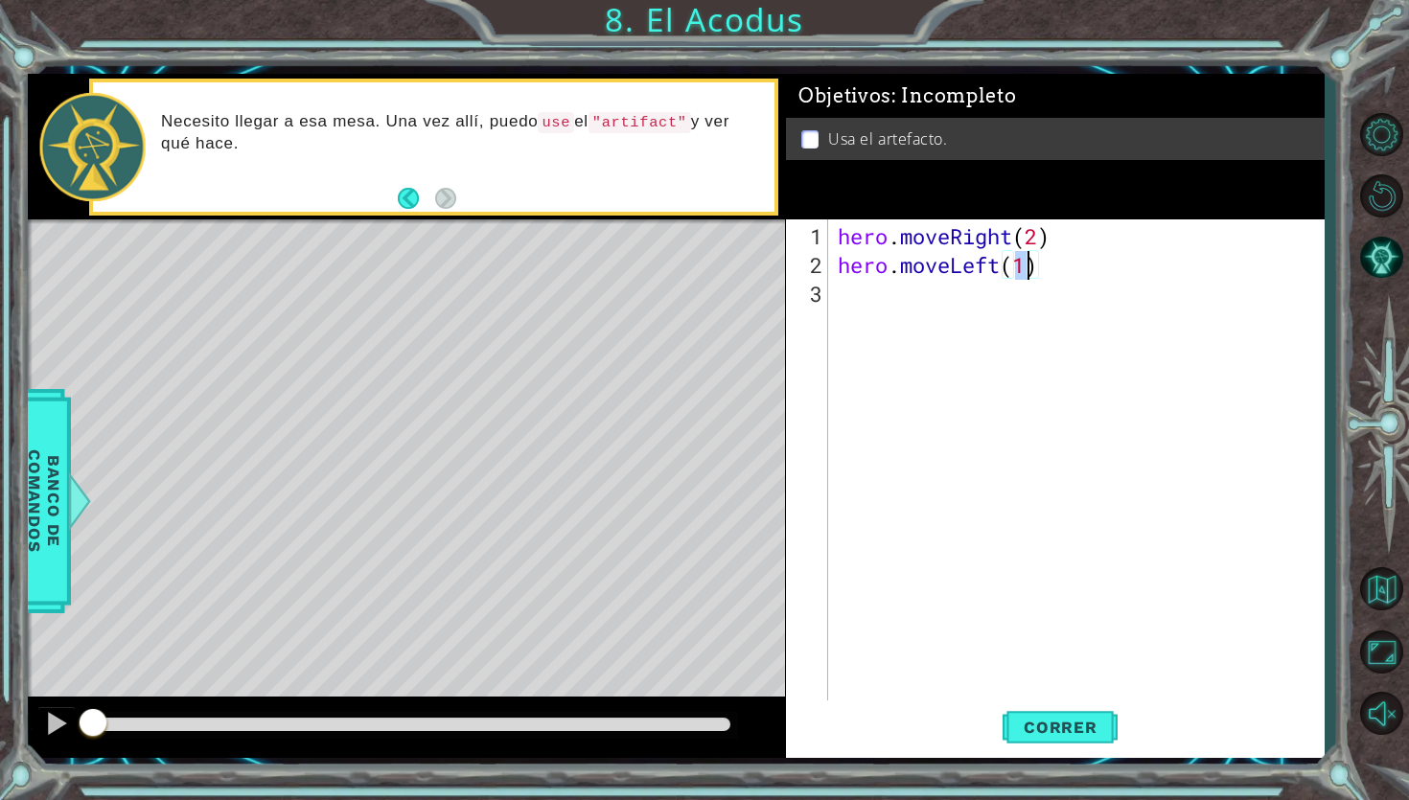
click at [923, 311] on div "hero . moveRight ( 2 ) hero . moveLeft ( 1 )" at bounding box center [1081, 495] width 495 height 546
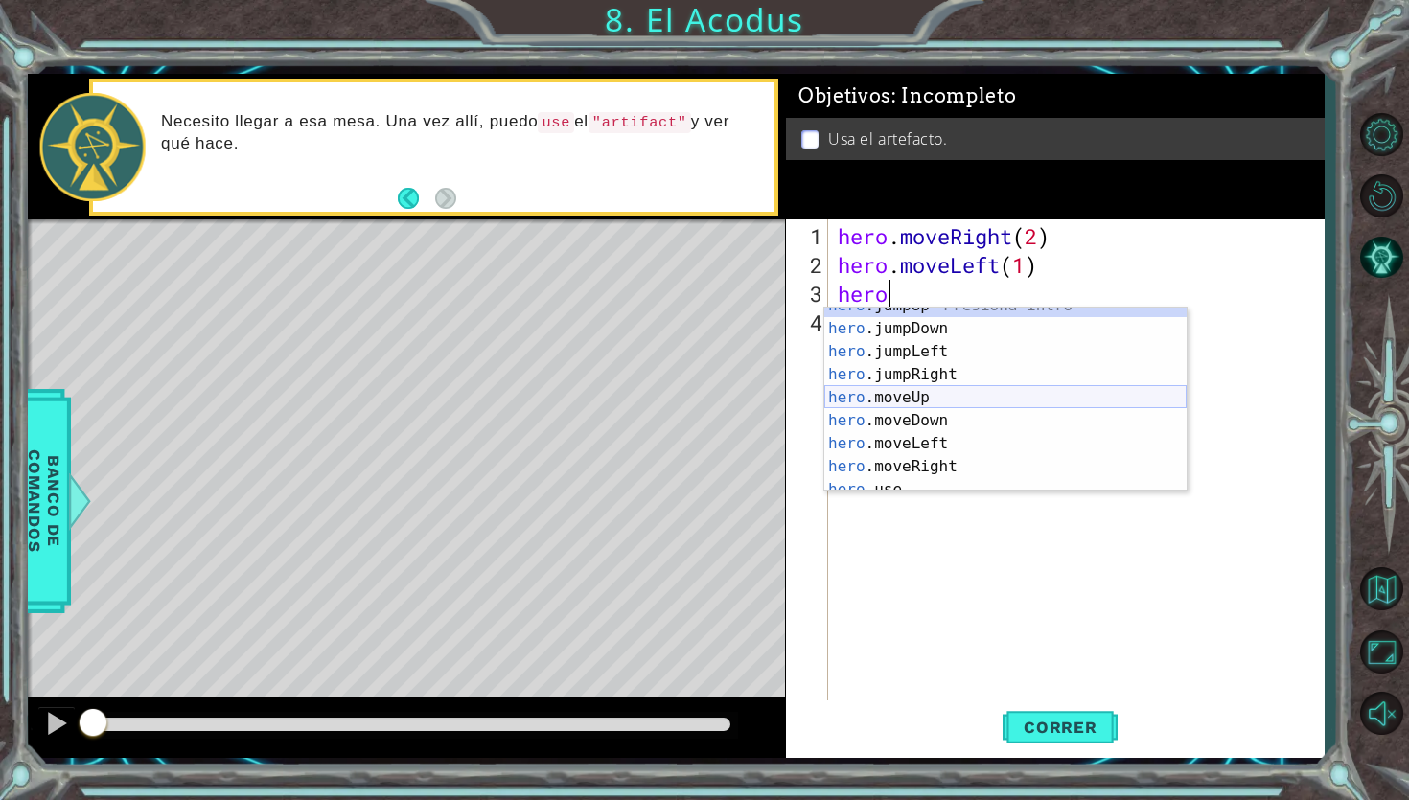
scroll to position [23, 0]
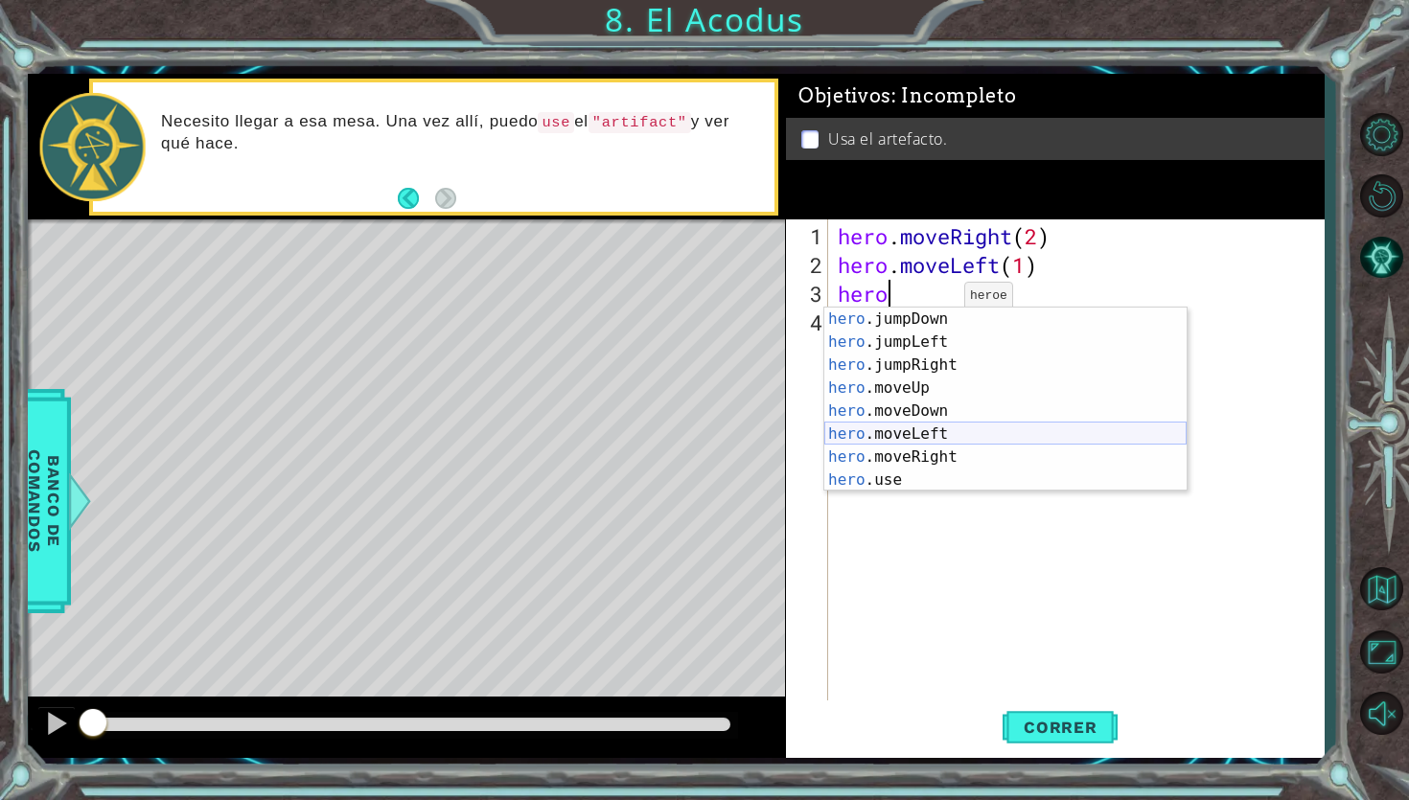
click at [923, 438] on div "hero .jumpUp Presiona intro hero .jumpDown Presiona intro hero .jumpLeft Presio…" at bounding box center [1005, 400] width 362 height 230
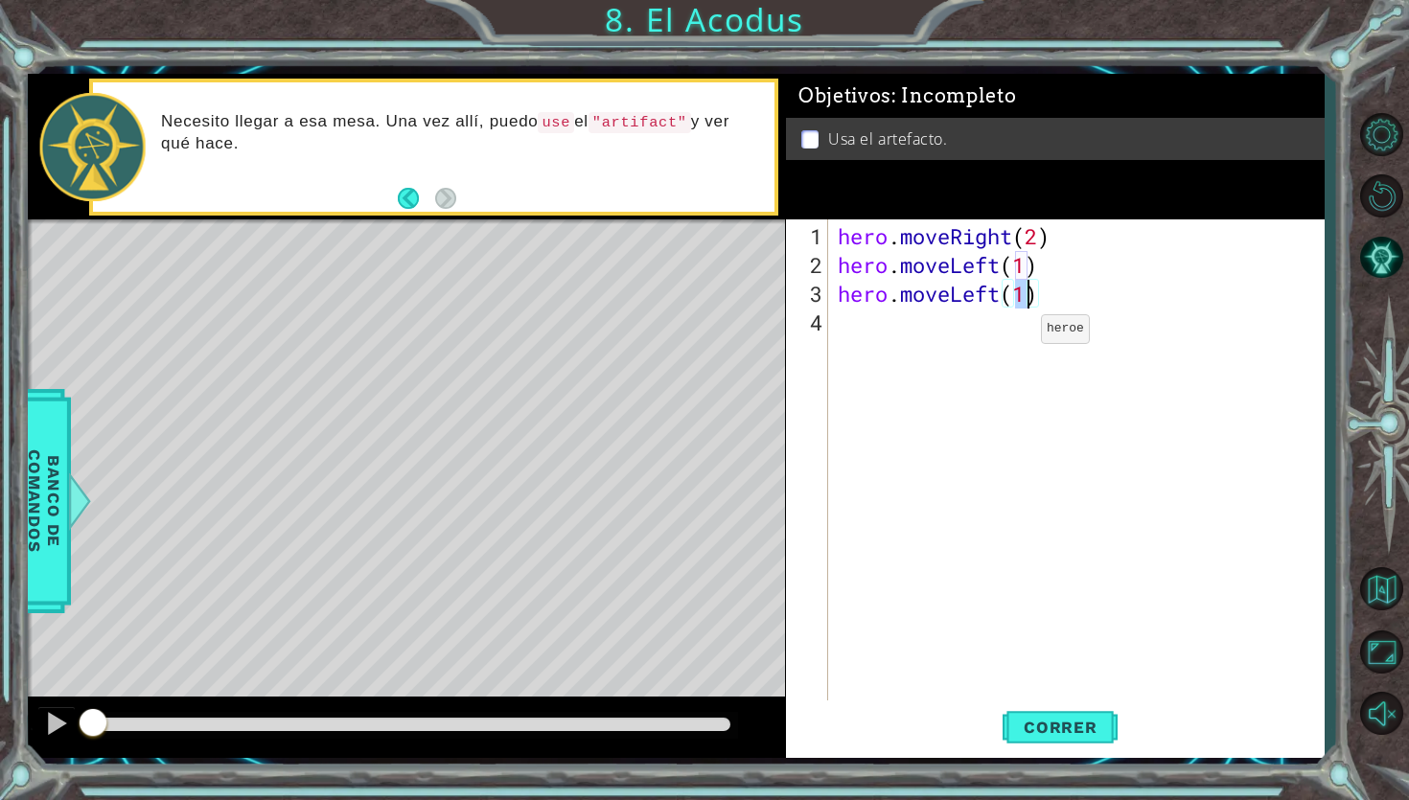
type textarea "hero.moveLeft(2)"
click at [916, 326] on div "hero . moveRight ( 2 ) hero . moveLeft ( 1 ) hero . moveLeft ( 2 )" at bounding box center [1081, 495] width 495 height 546
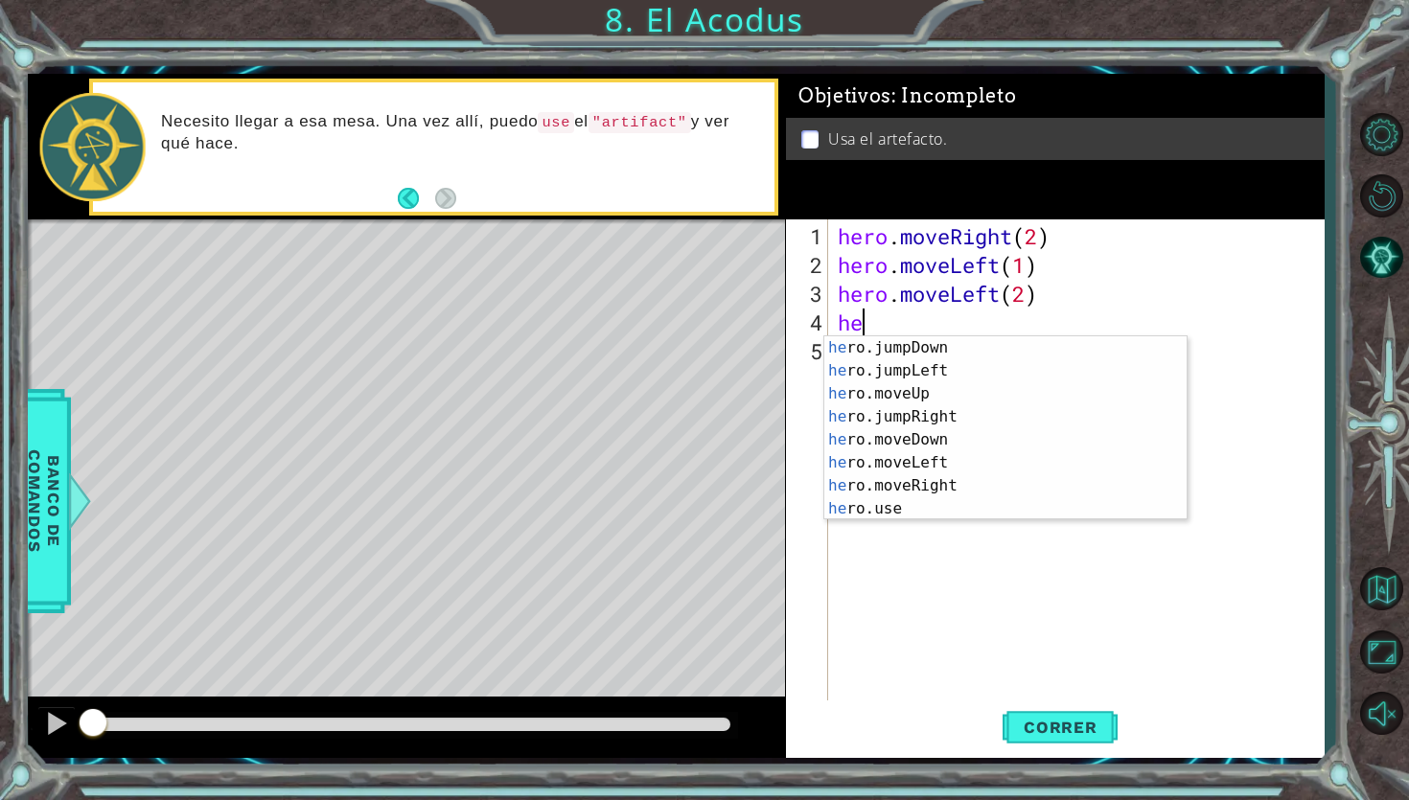
type textarea "hero"
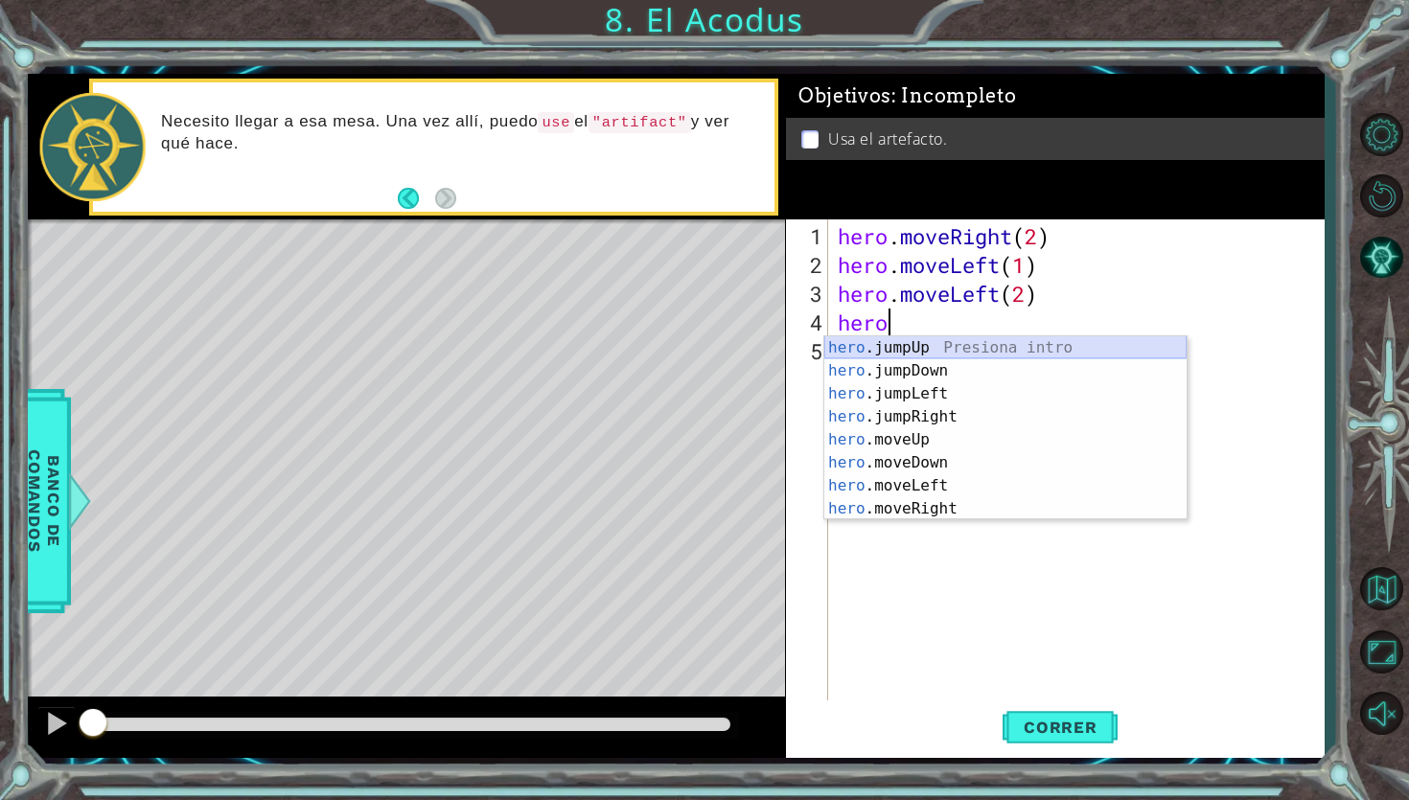
click at [944, 346] on div "hero .jumpUp Presiona intro hero .jumpDown Presiona intro hero .jumpLeft Presio…" at bounding box center [1005, 451] width 362 height 230
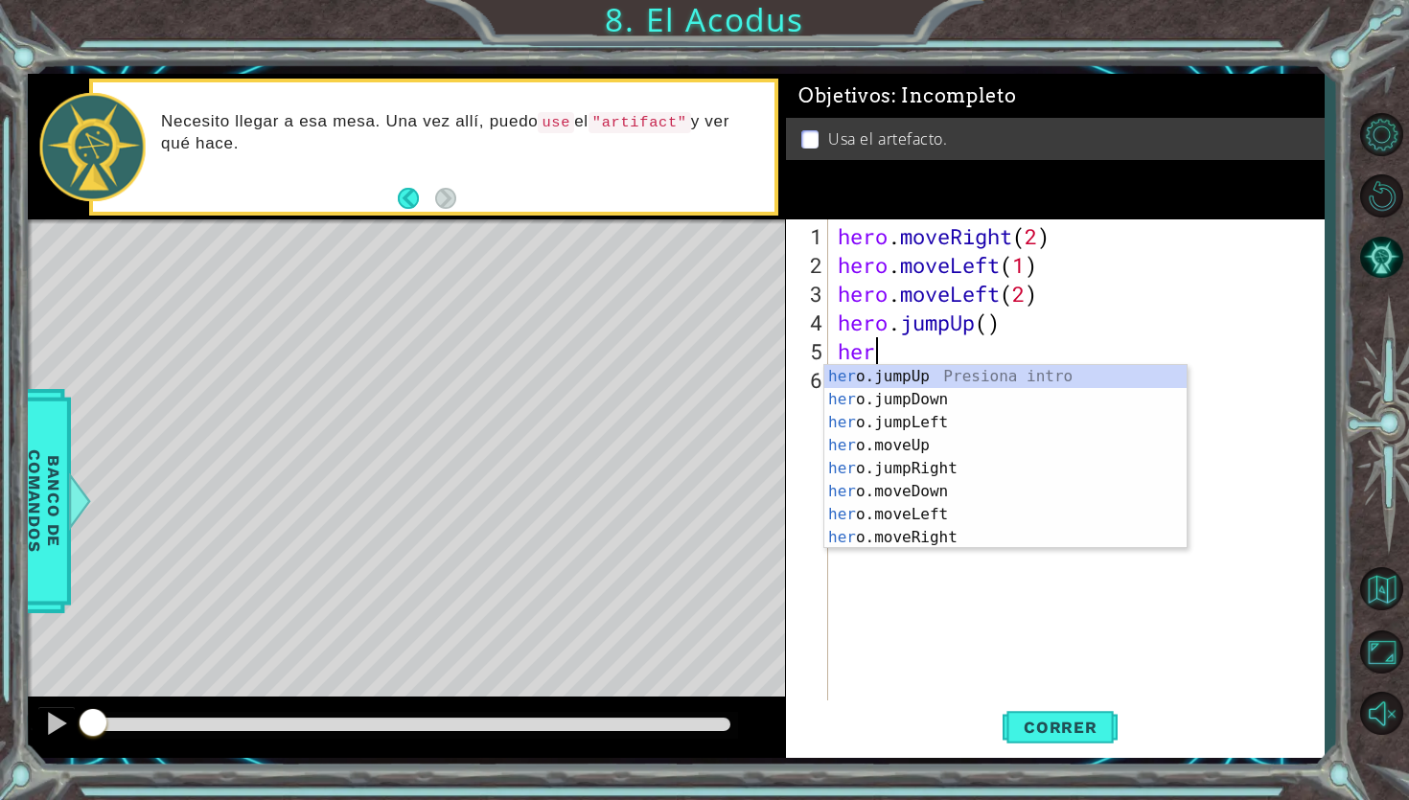
scroll to position [0, 1]
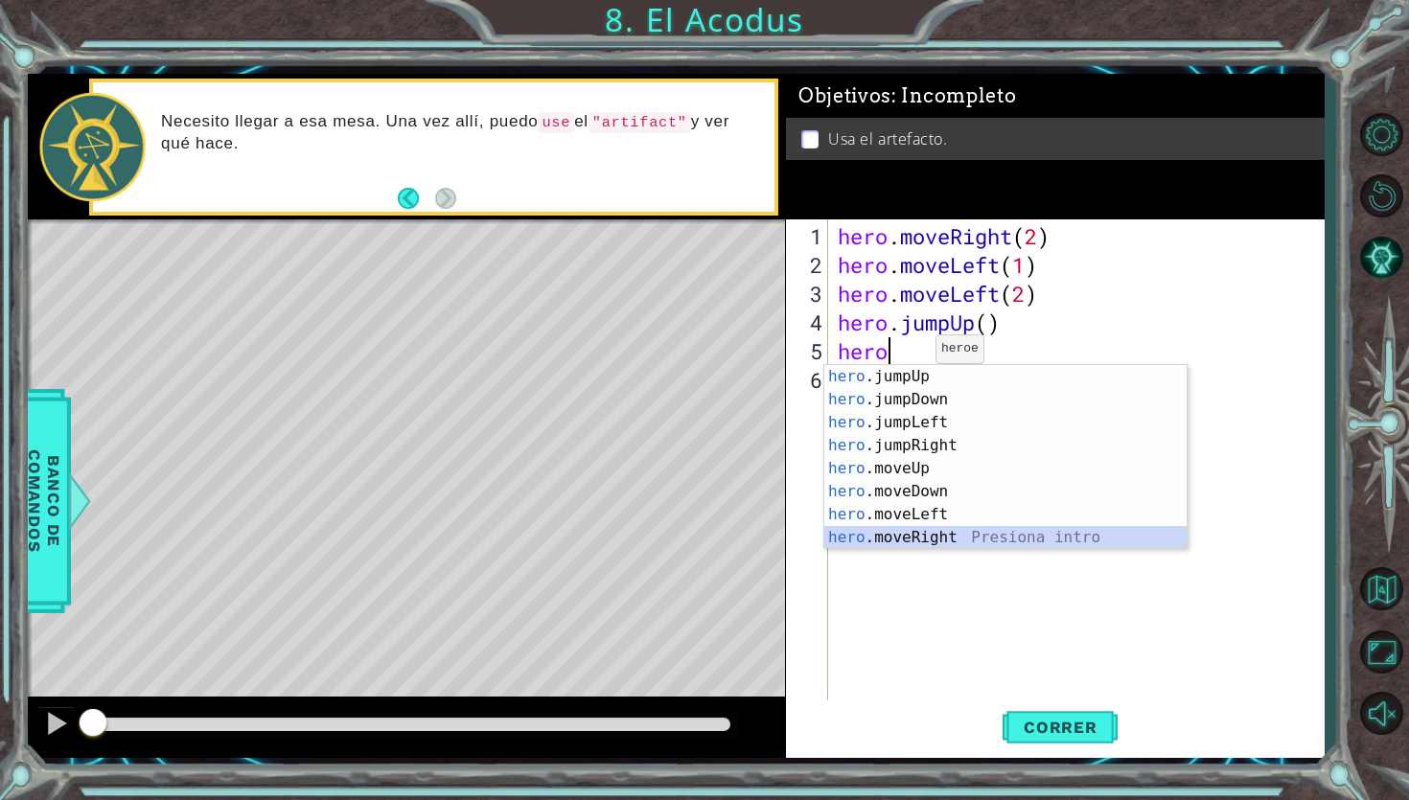
click at [927, 543] on div "hero .jumpUp Presiona intro hero .jumpDown Presiona intro hero .jumpLeft Presio…" at bounding box center [1005, 480] width 362 height 230
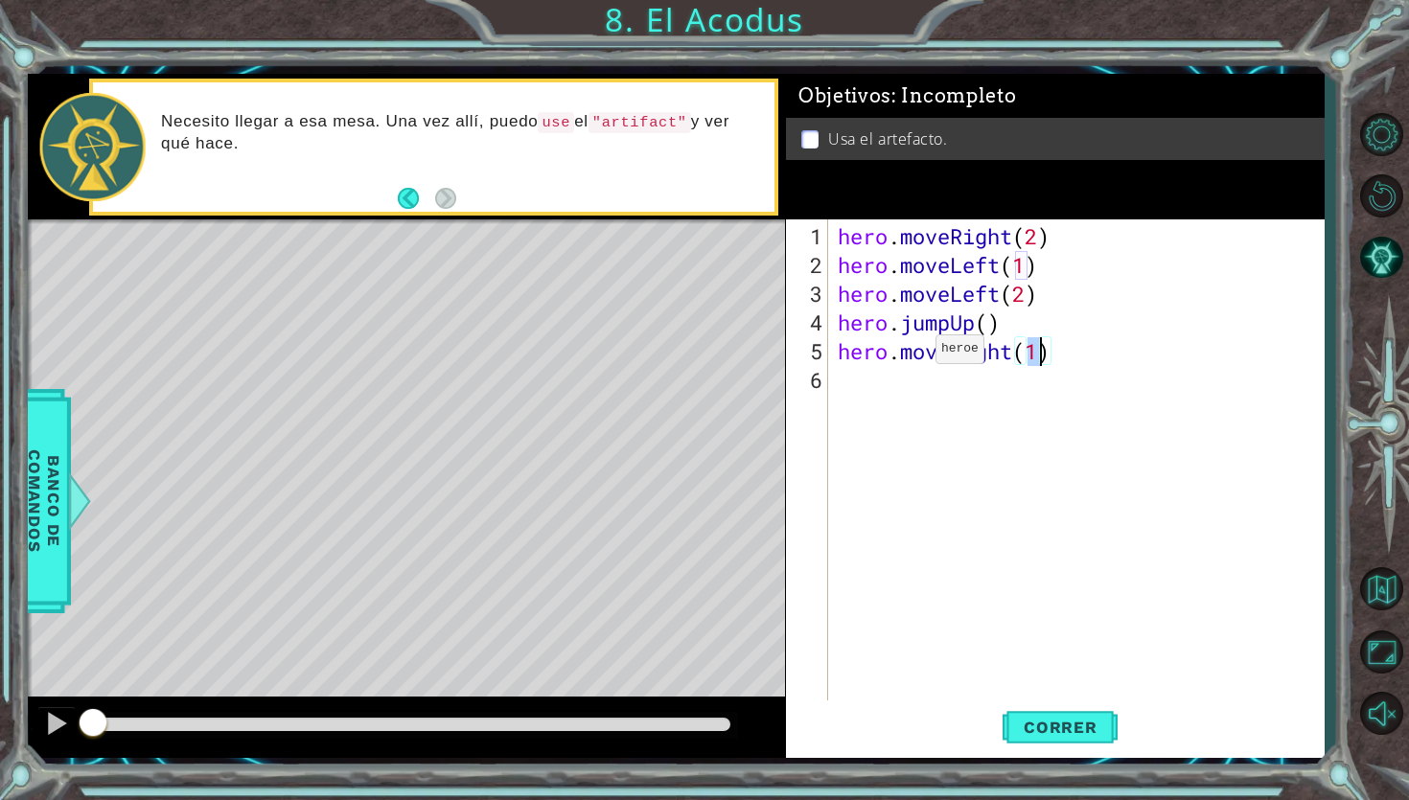
type textarea "hero.moveRight(2)"
click at [864, 392] on div "hero . moveRight ( 2 ) hero . moveLeft ( 1 ) hero . moveLeft ( 2 ) hero . jumpU…" at bounding box center [1081, 495] width 495 height 546
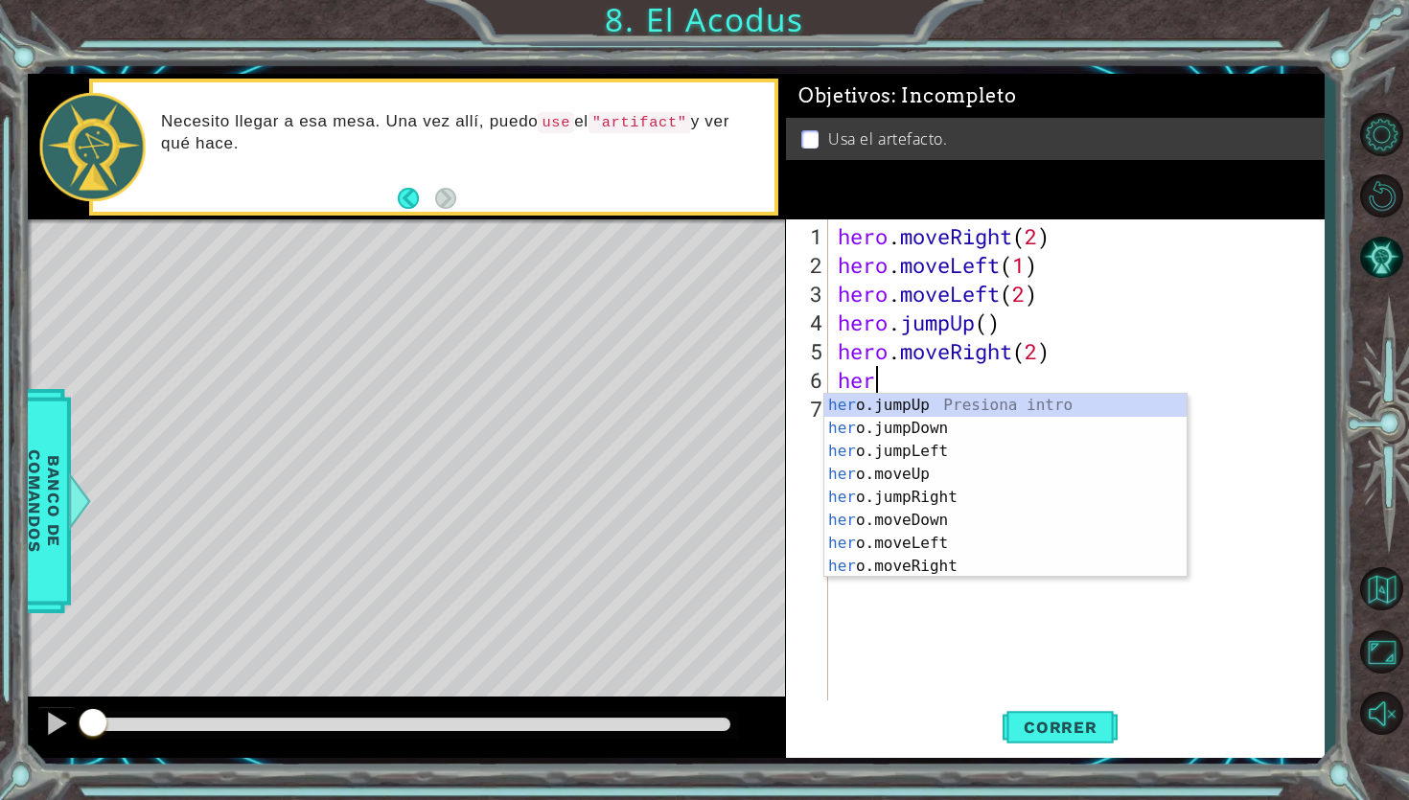
scroll to position [0, 1]
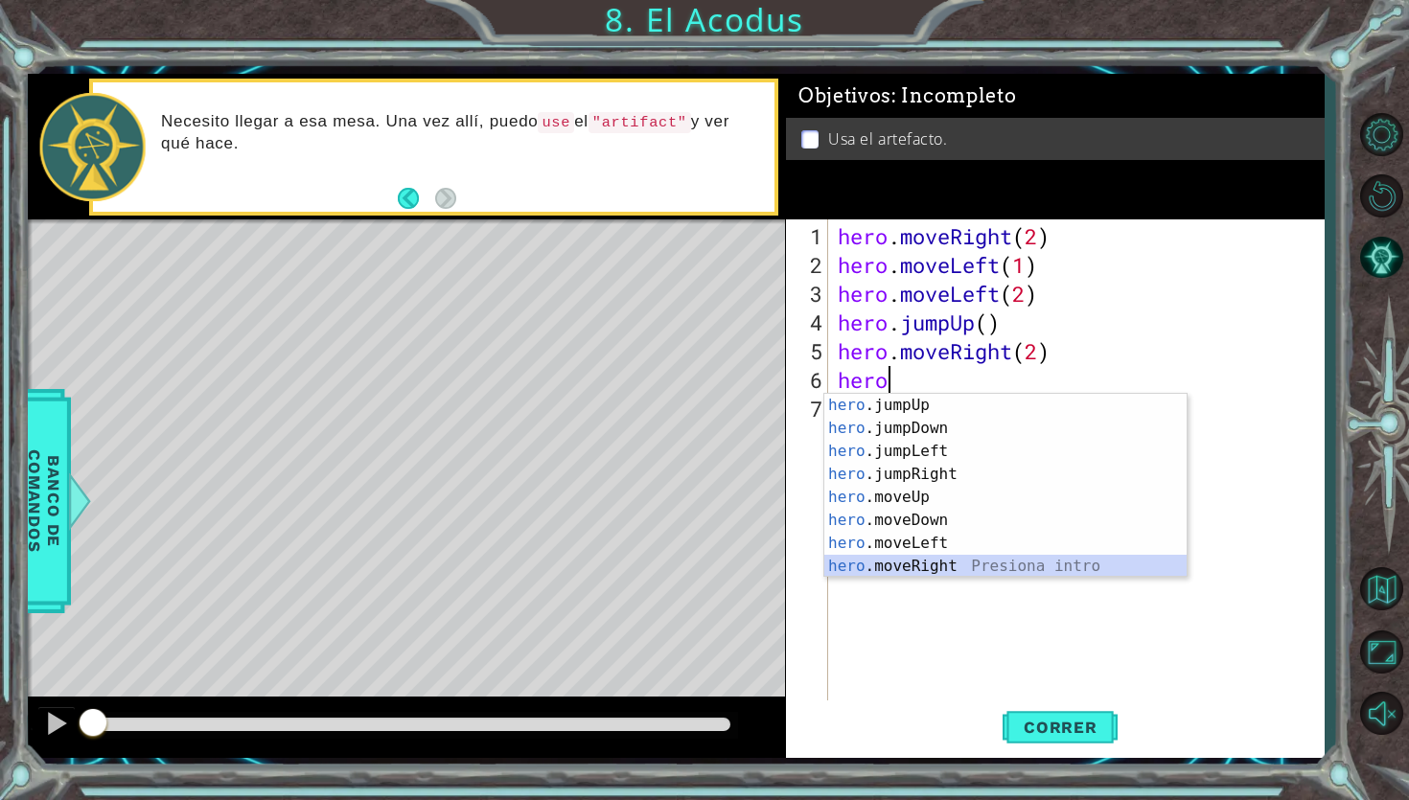
click at [922, 572] on div "hero .jumpUp Presiona intro hero .jumpDown Presiona intro hero .jumpLeft Presio…" at bounding box center [1005, 509] width 362 height 230
type textarea "hero.moveRight(1)"
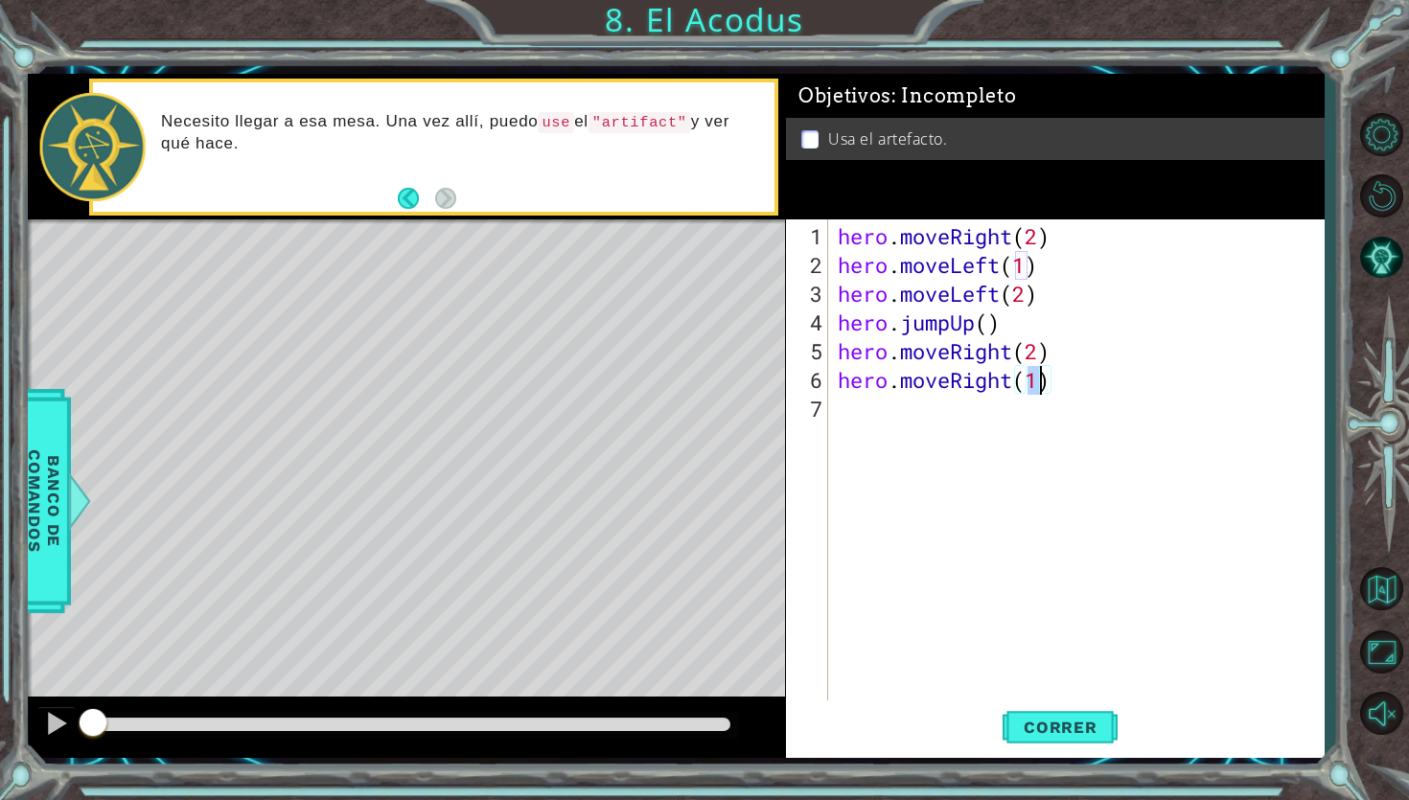
click at [939, 429] on div "hero . moveRight ( 2 ) hero . moveLeft ( 1 ) hero . moveLeft ( 2 ) hero . jumpU…" at bounding box center [1081, 495] width 495 height 546
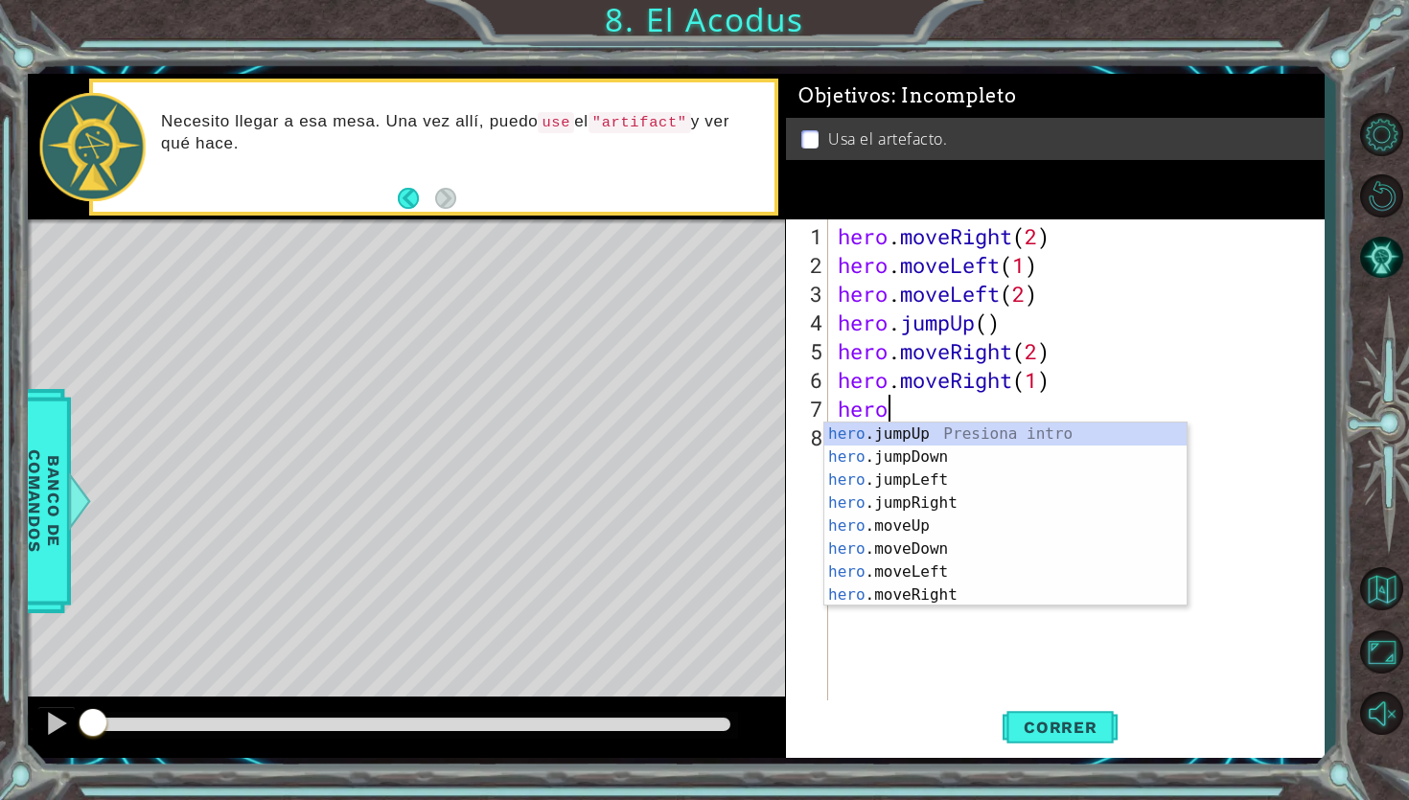
scroll to position [0, 2]
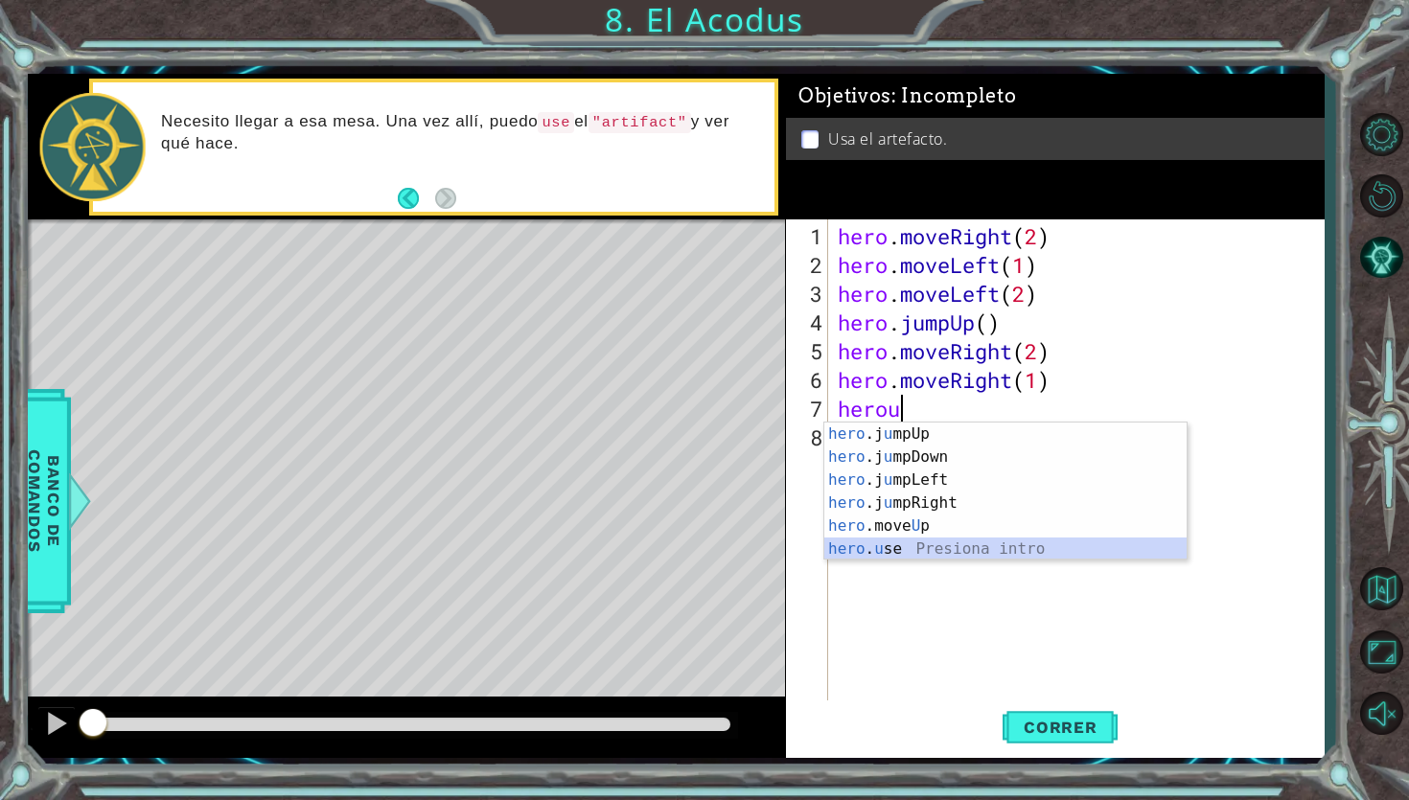
click at [913, 548] on div "hero .j u mpUp Presiona intro hero .j u mpDown Presiona intro hero .j u mpLeft …" at bounding box center [1005, 515] width 362 height 184
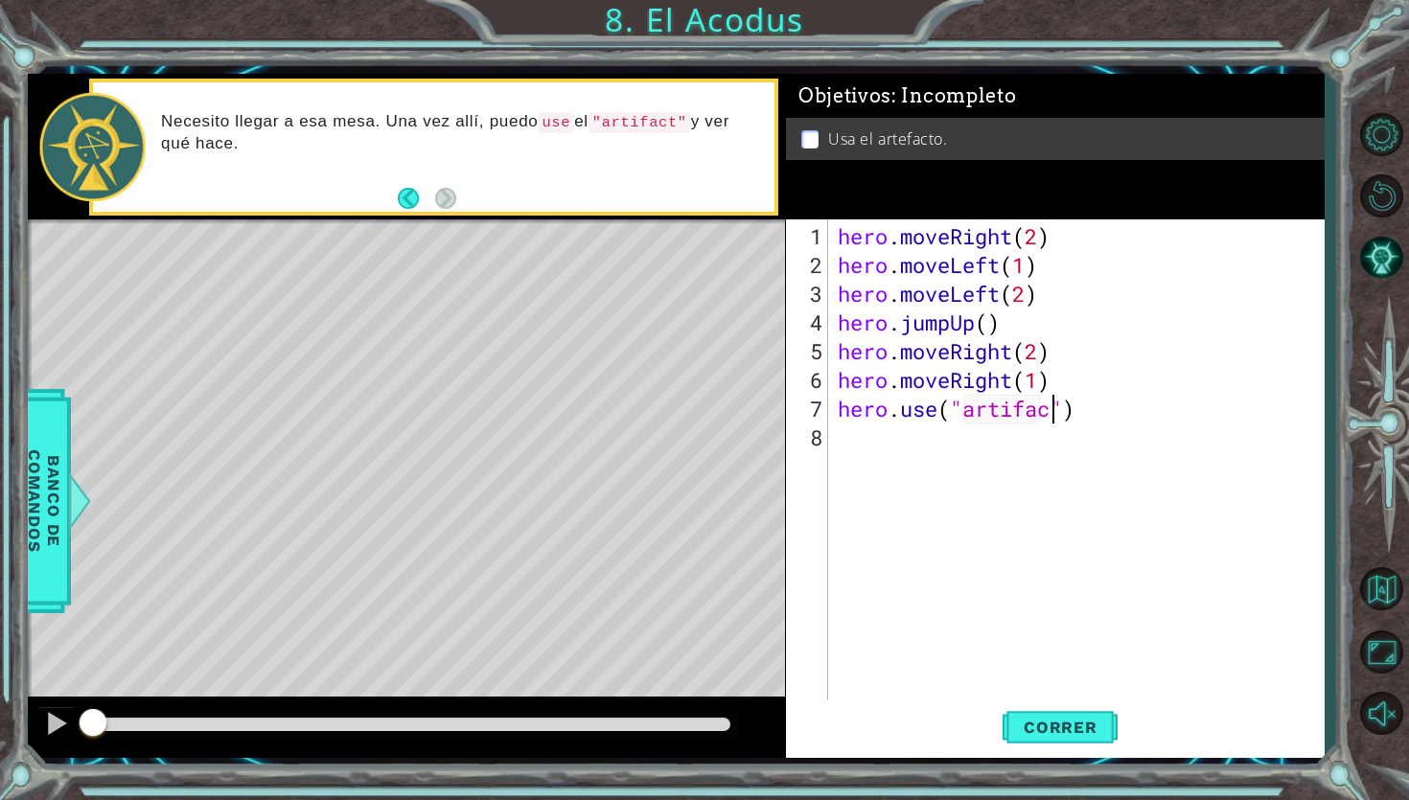
scroll to position [0, 10]
click at [1010, 723] on span "Correr" at bounding box center [1060, 727] width 112 height 19
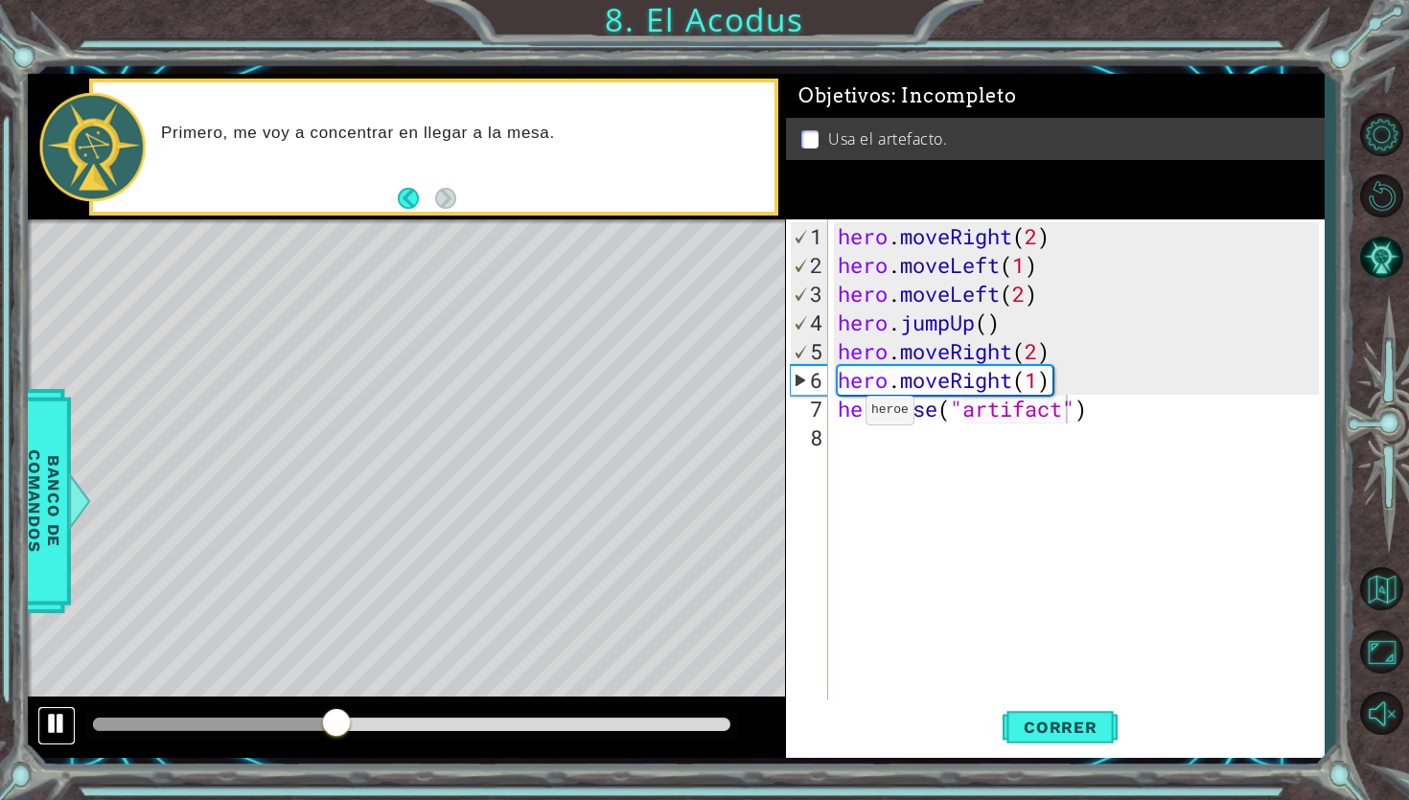
click at [51, 727] on div at bounding box center [56, 723] width 25 height 25
click at [975, 239] on div "hero . moveRight ( 2 ) hero . moveLeft ( 1 ) hero . moveLeft ( 2 ) hero . jumpU…" at bounding box center [1081, 495] width 495 height 546
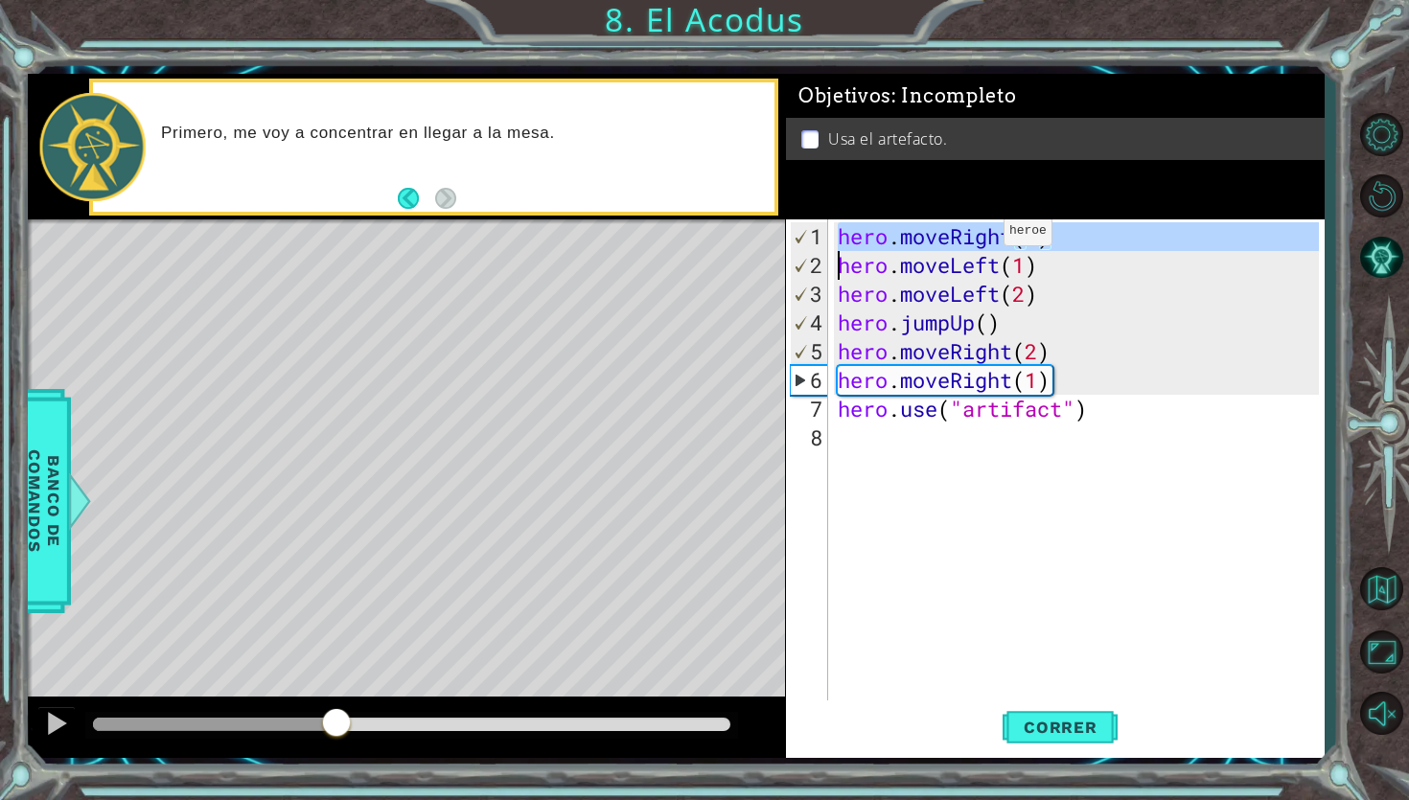
click at [975, 239] on div "hero . moveRight ( 2 ) hero . moveLeft ( 1 ) hero . moveLeft ( 2 ) hero . jumpU…" at bounding box center [1081, 495] width 495 height 546
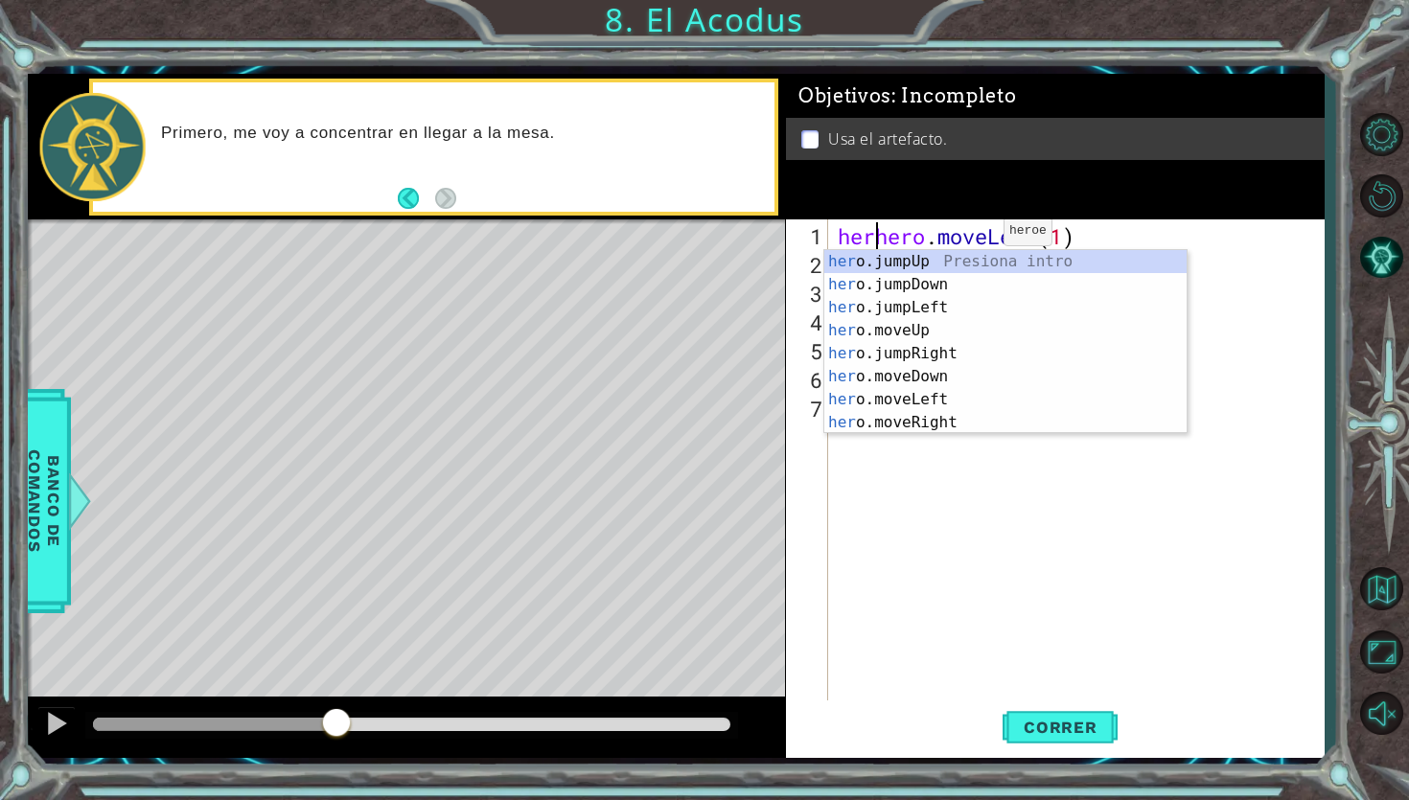
scroll to position [0, 1]
click at [975, 239] on div "herohero . moveLeft ( 1 ) hero . moveLeft ( 2 ) hero . jumpUp ( ) hero . moveRi…" at bounding box center [1081, 495] width 495 height 546
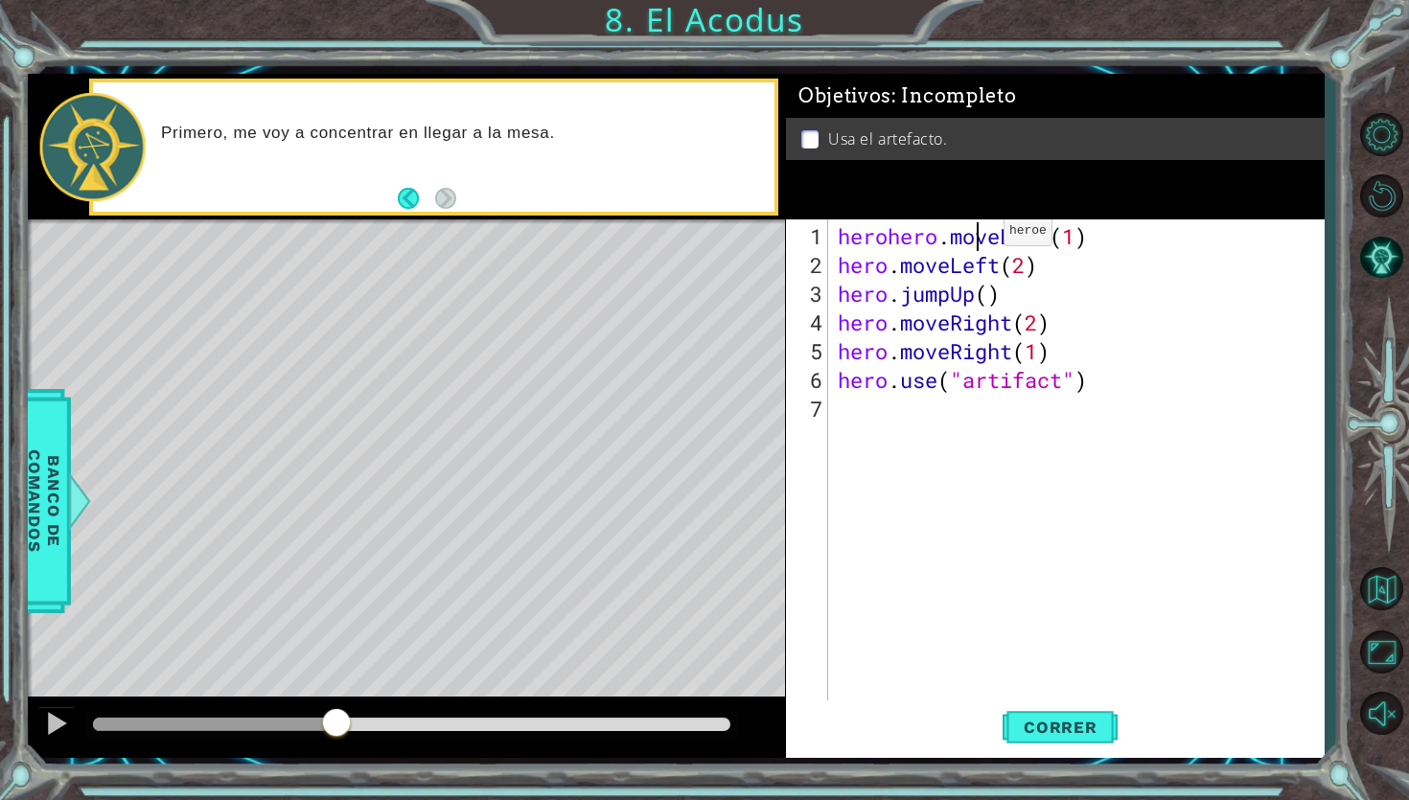
click at [975, 239] on div "herohero . moveLeft ( 1 ) hero . moveLeft ( 2 ) hero . jumpUp ( ) hero . moveRi…" at bounding box center [1081, 495] width 495 height 546
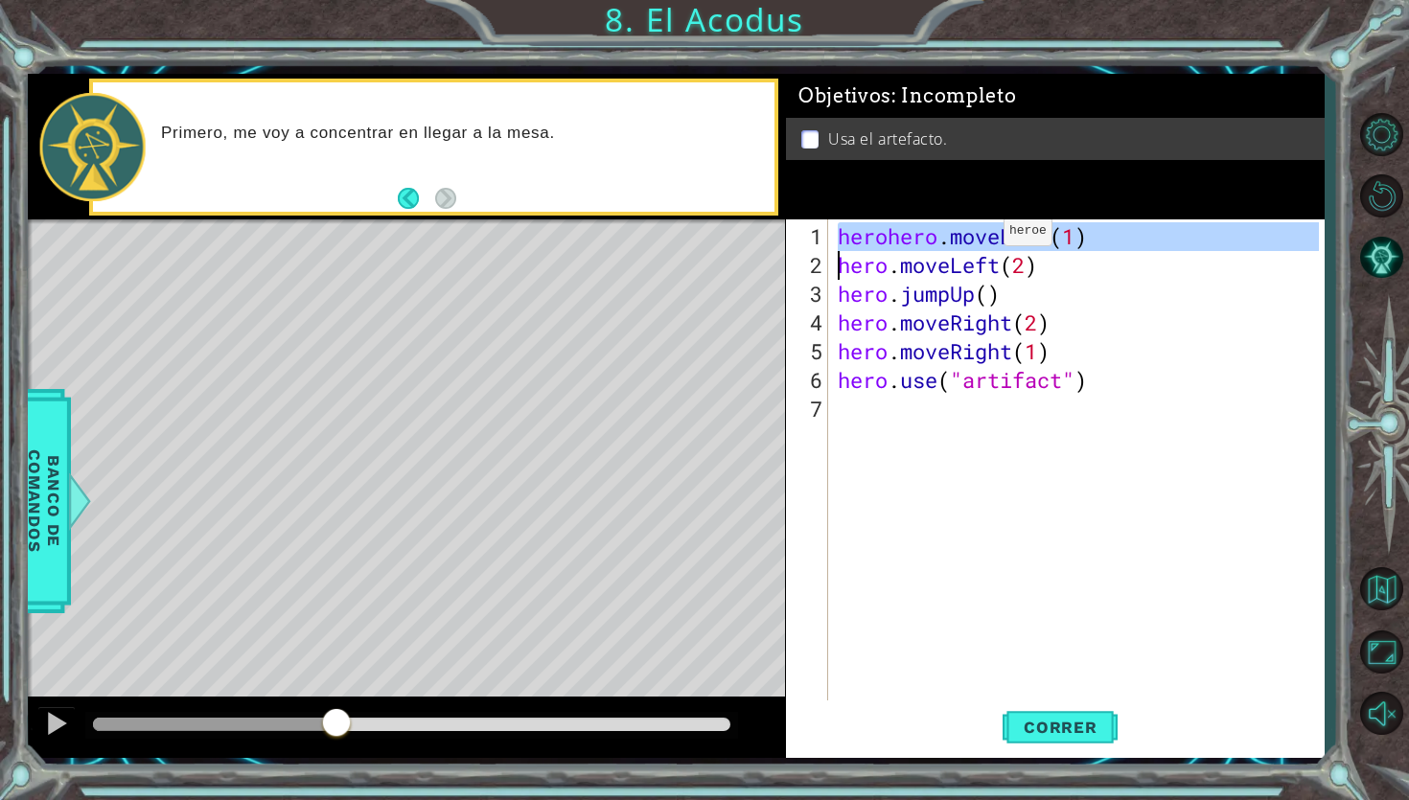
click at [975, 239] on div "herohero . moveLeft ( 1 ) hero . moveLeft ( 2 ) hero . jumpUp ( ) hero . moveRi…" at bounding box center [1081, 495] width 495 height 546
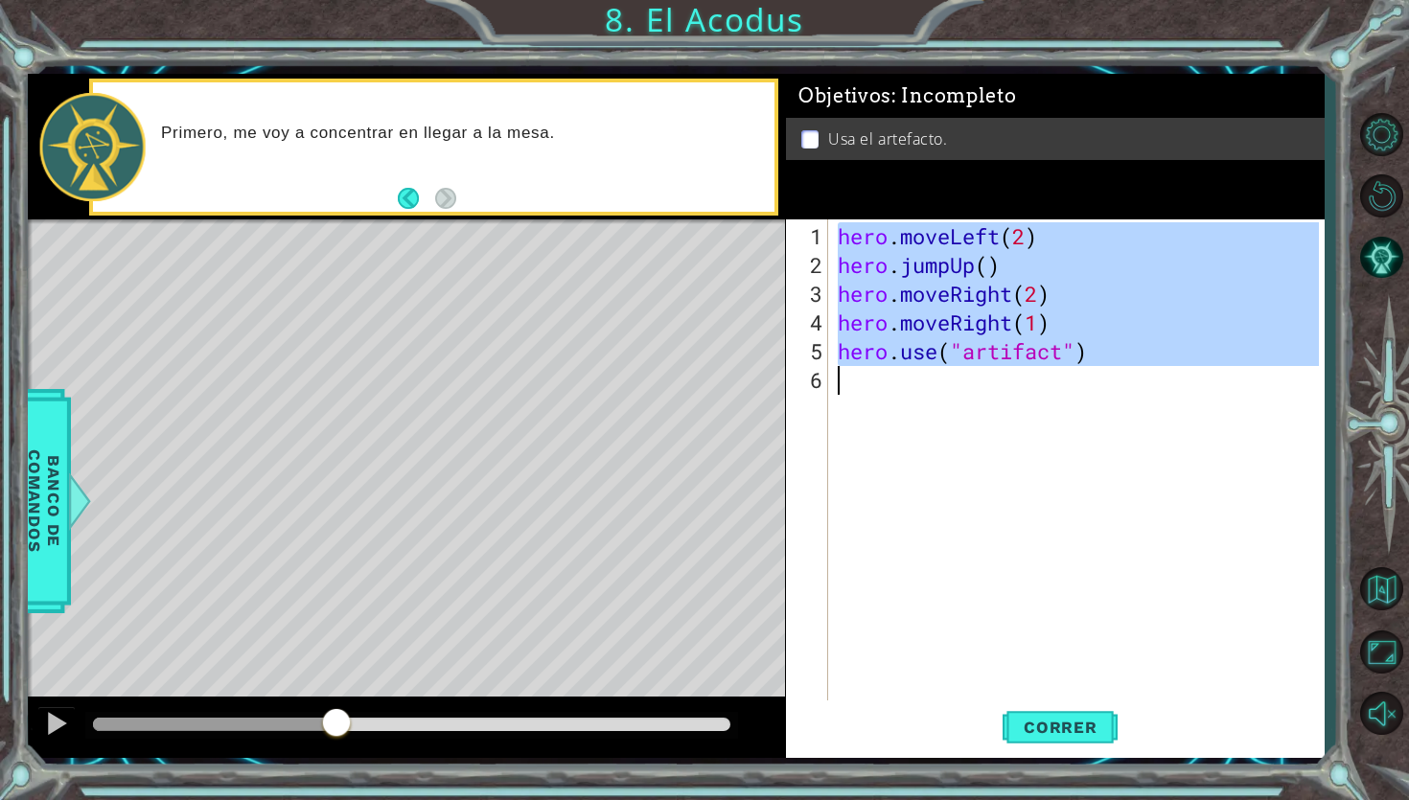
drag, startPoint x: 836, startPoint y: 237, endPoint x: 1033, endPoint y: 410, distance: 262.8
click at [1033, 410] on div "hero . moveLeft ( 2 ) hero . jumpUp ( ) hero . moveRight ( 2 ) hero . moveRight…" at bounding box center [1081, 495] width 495 height 546
type textarea "hero.use("artifact")"
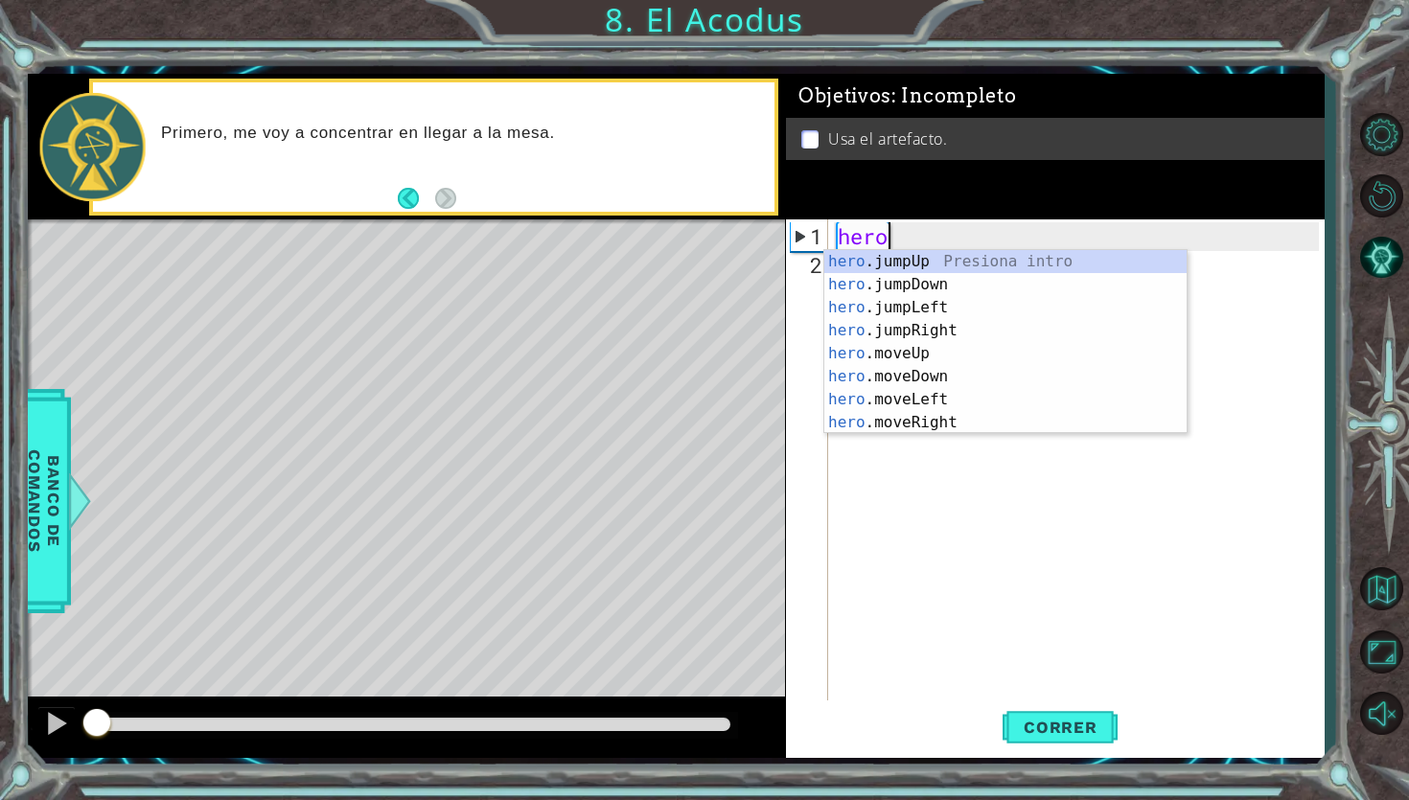
drag, startPoint x: 328, startPoint y: 725, endPoint x: 65, endPoint y: 787, distance: 269.7
click at [69, 785] on div "1 ההההההההההההההההההההההההההההההההההההההההההההההההההההההההההההההההההההההההההההה…" at bounding box center [704, 400] width 1409 height 800
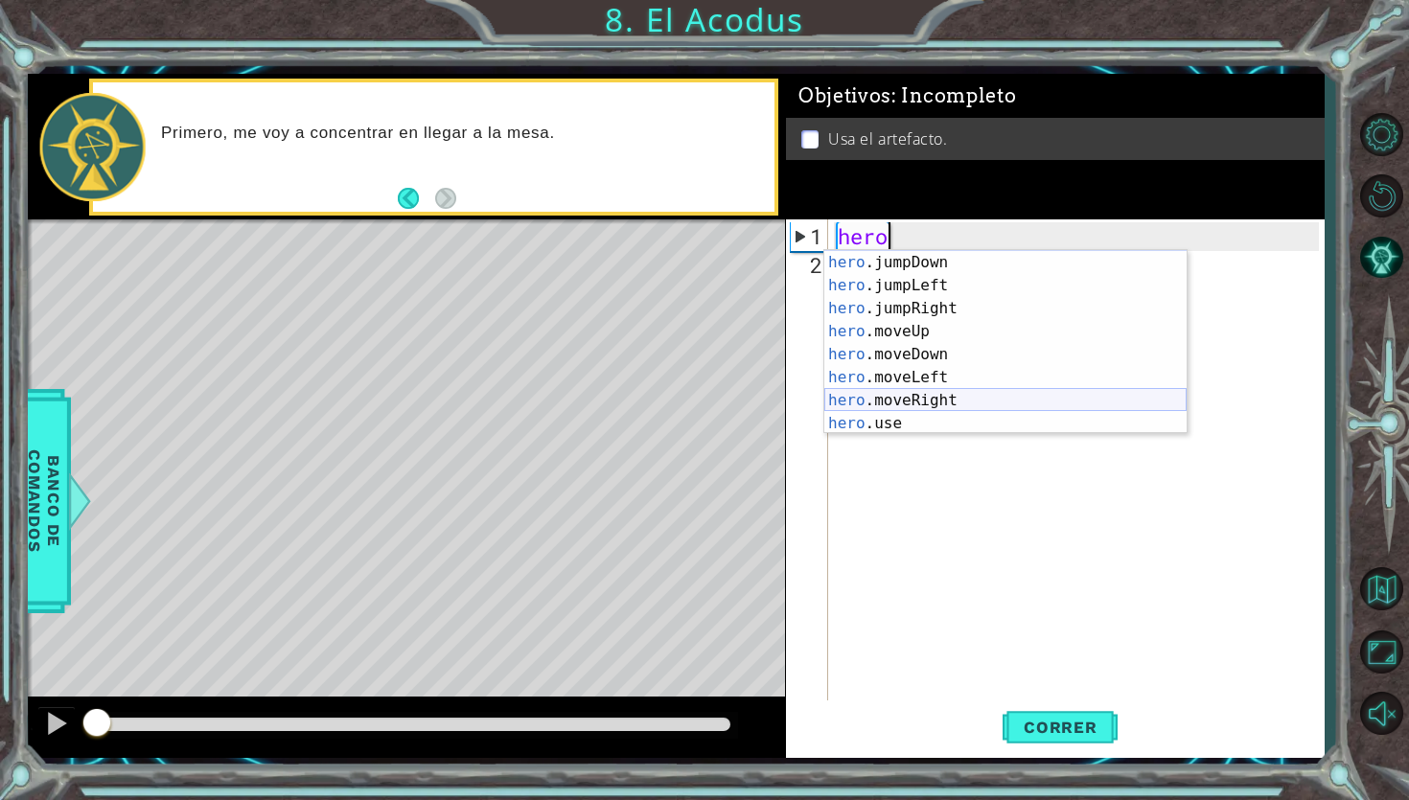
scroll to position [0, 0]
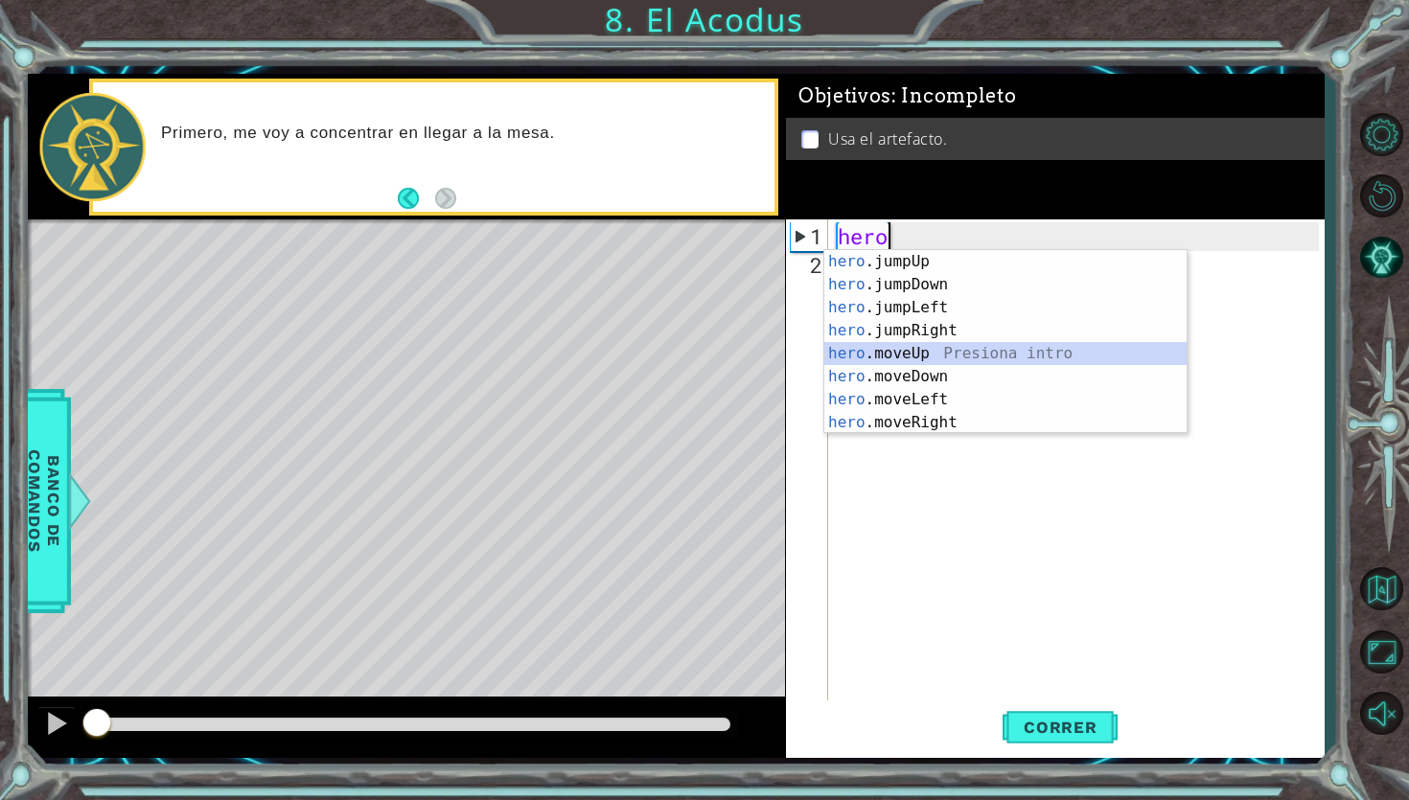
click at [938, 357] on div "hero .jumpUp Presiona intro hero .jumpDown Presiona intro hero .jumpLeft Presio…" at bounding box center [1005, 365] width 362 height 230
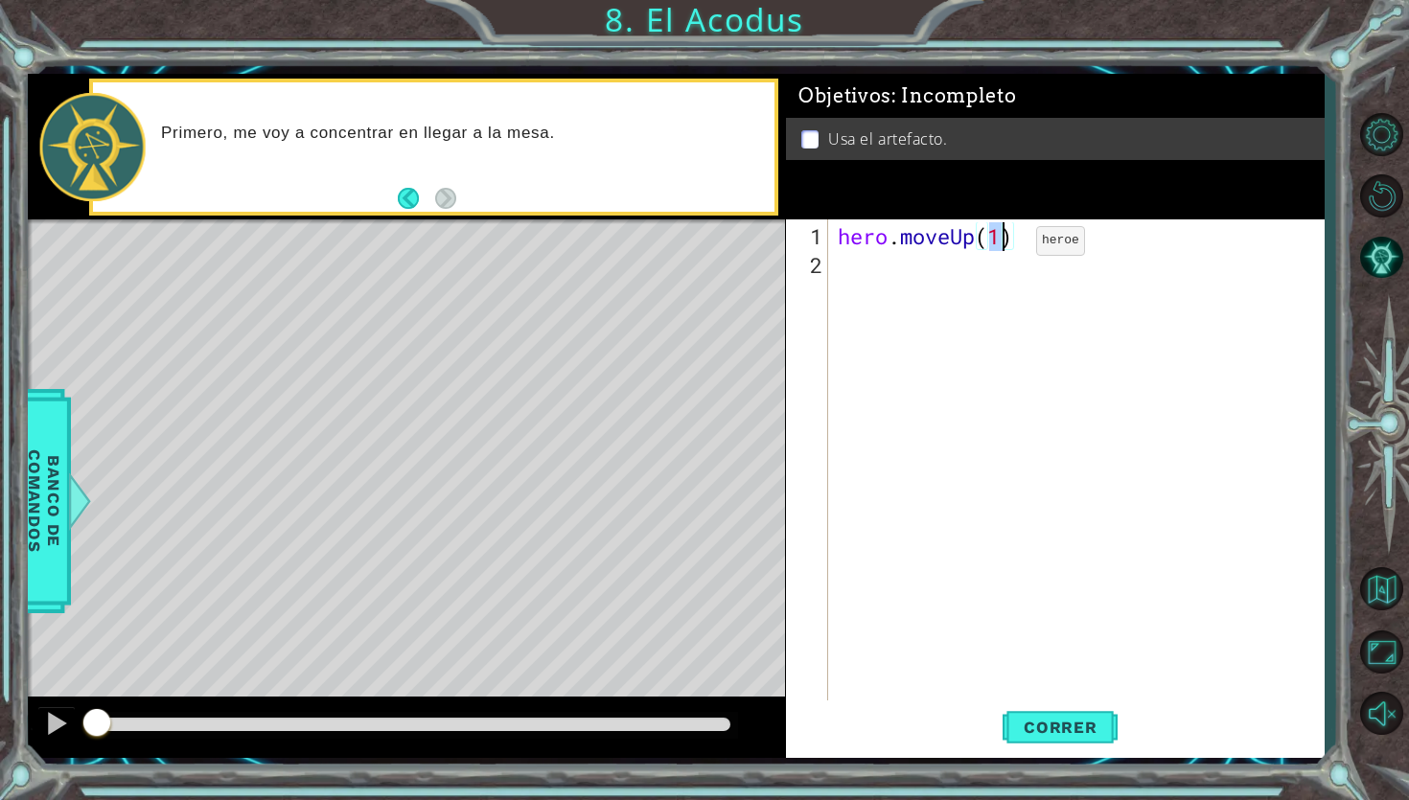
type textarea "hero.moveUp(2)"
click at [931, 278] on div "hero . moveUp ( 2 )" at bounding box center [1081, 495] width 495 height 546
click at [1046, 734] on span "Correr" at bounding box center [1060, 727] width 112 height 19
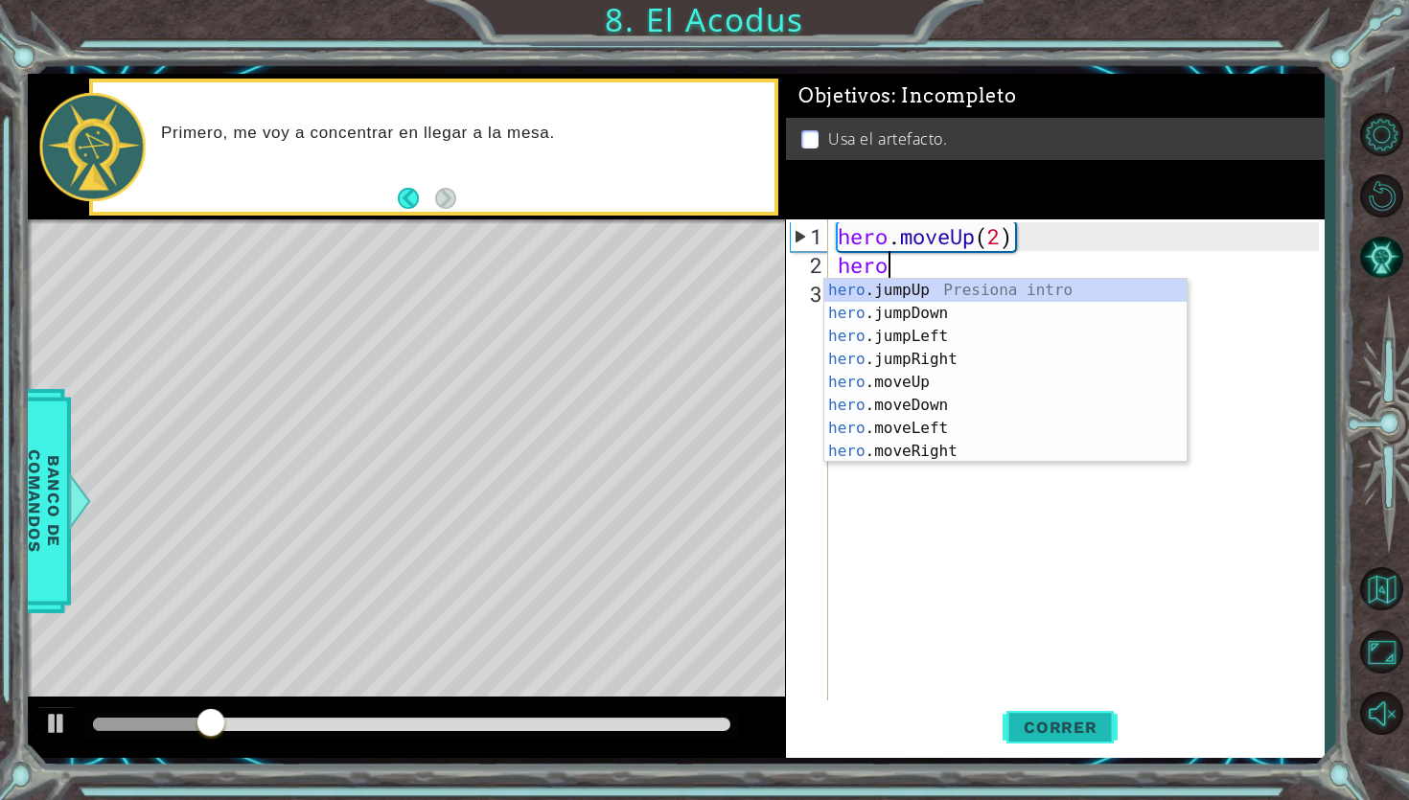
scroll to position [0, 1]
click at [955, 431] on div "hero .jumpUp Presiona intro hero .jumpDown Presiona intro hero .jumpLeft Presio…" at bounding box center [1005, 394] width 362 height 230
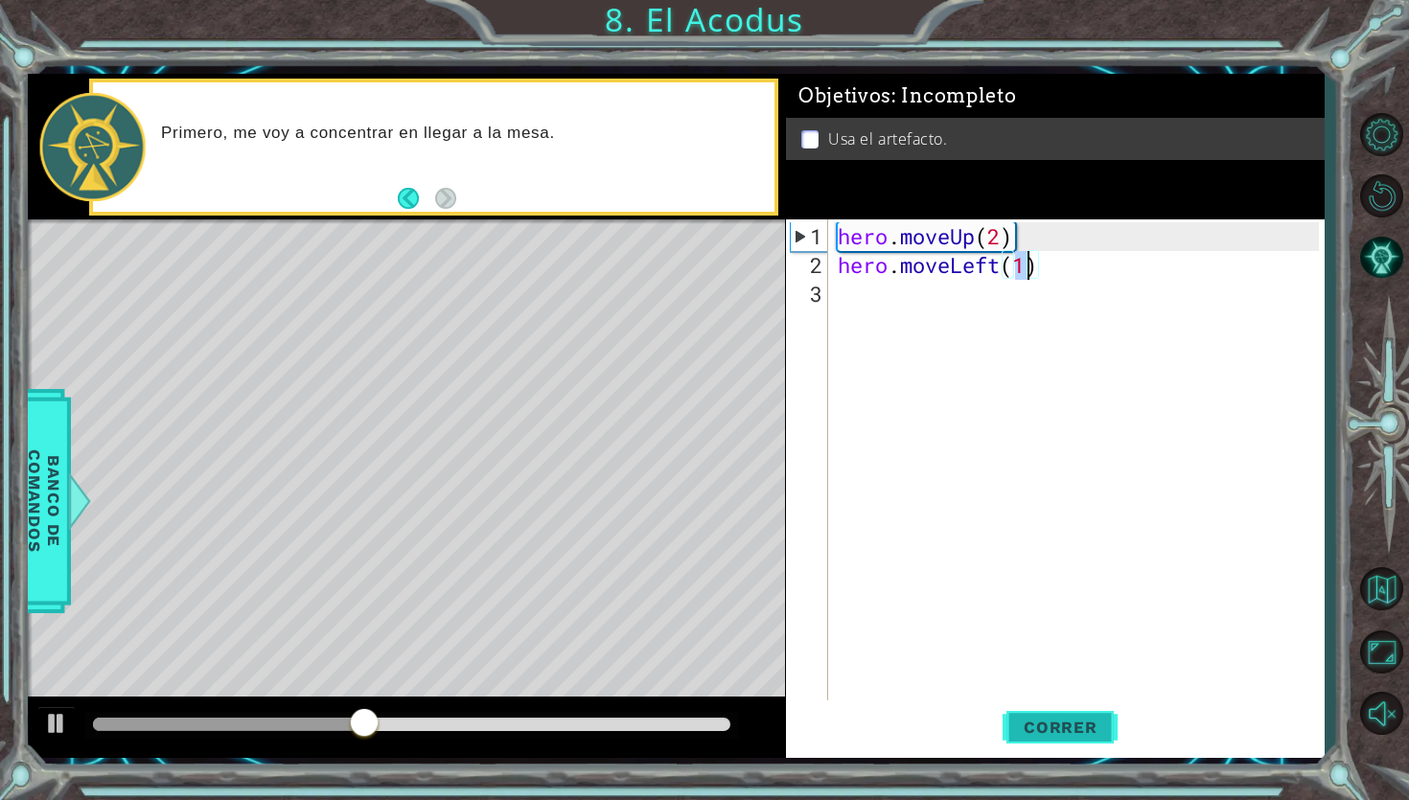
type textarea "hero.moveLeft(1)"
click at [1043, 743] on button "Correr" at bounding box center [1059, 728] width 115 height 54
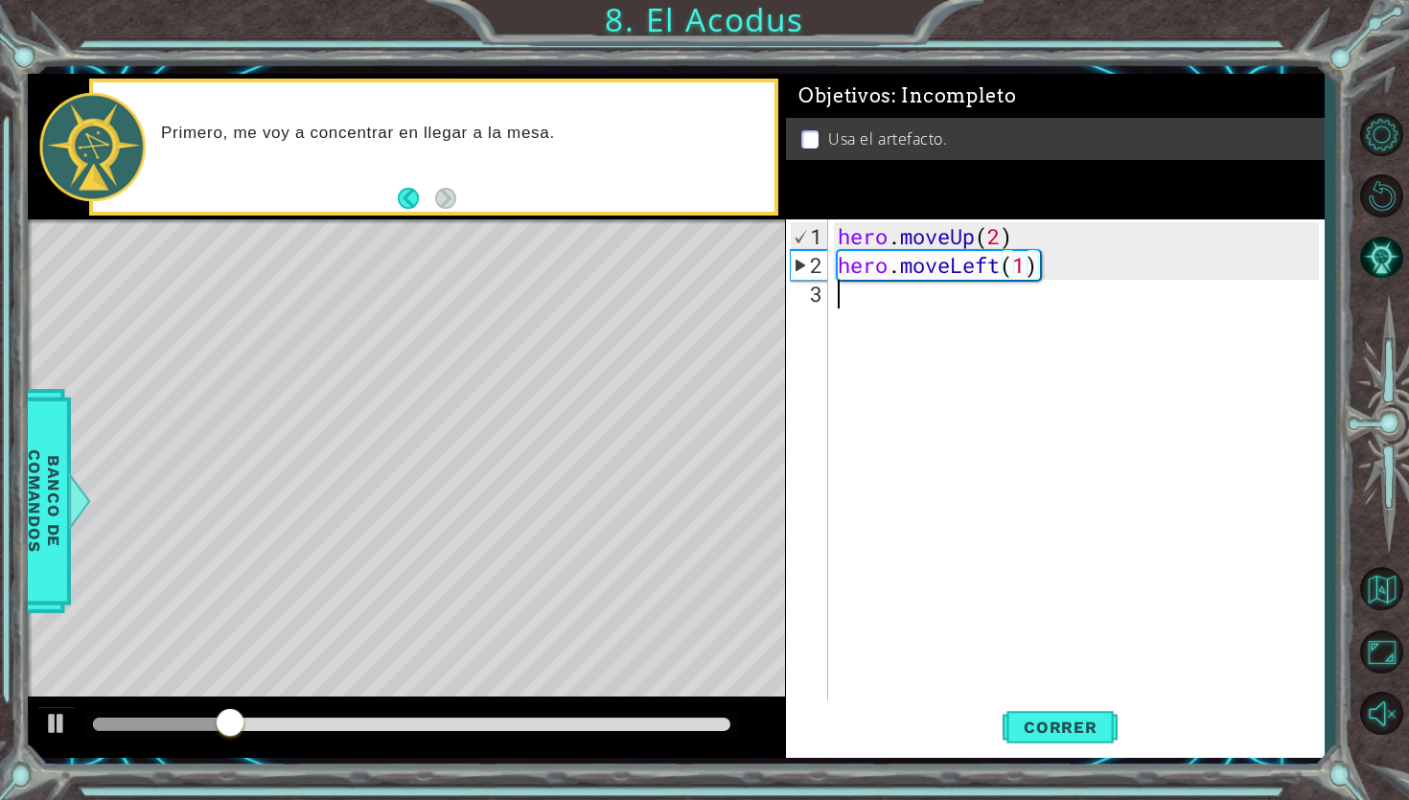
click at [875, 310] on div "hero . moveUp ( 2 ) hero . moveLeft ( 1 )" at bounding box center [1081, 495] width 495 height 546
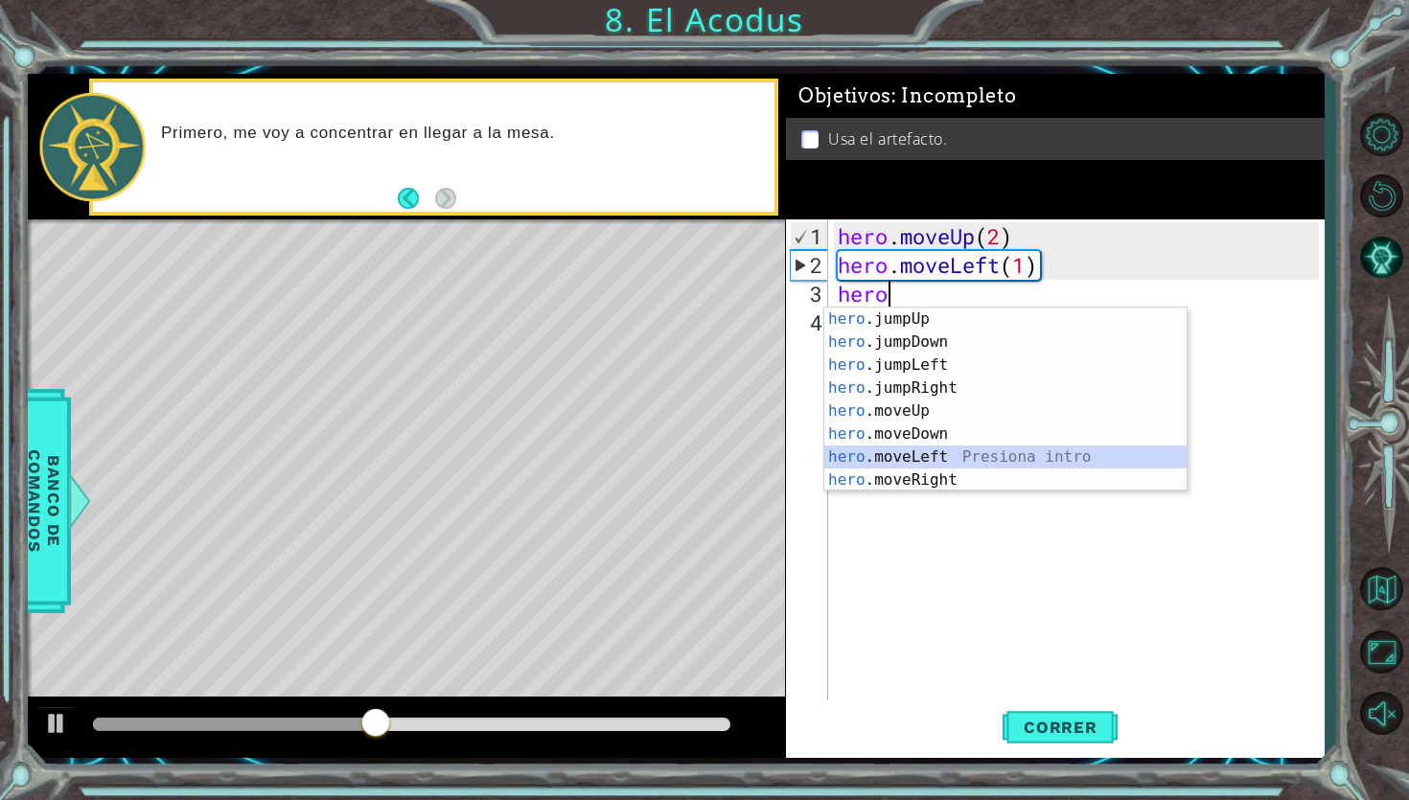
click at [921, 451] on div "hero .jumpUp Presiona intro hero .jumpDown Presiona intro hero .jumpLeft Presio…" at bounding box center [1005, 423] width 362 height 230
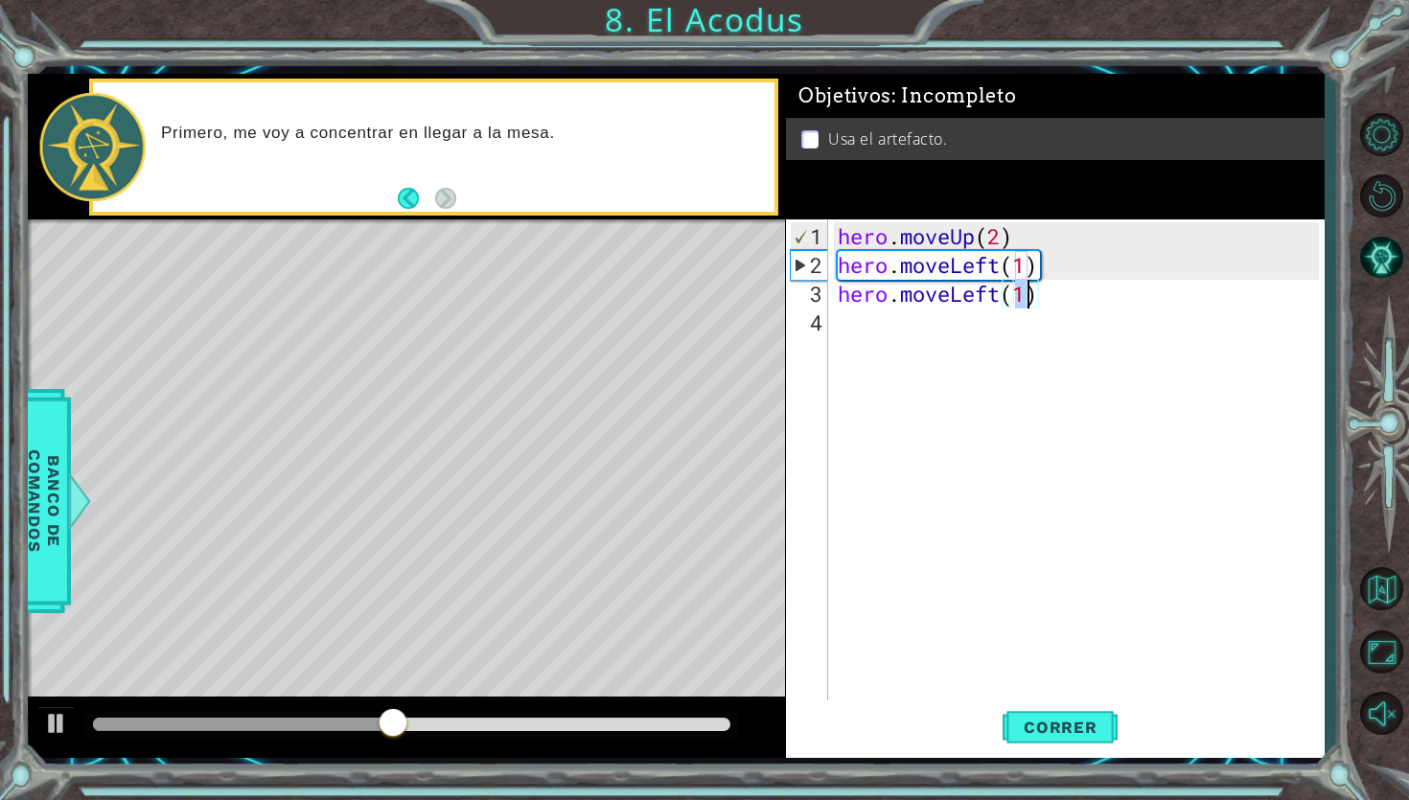
scroll to position [0, 8]
click at [1070, 722] on span "Correr" at bounding box center [1060, 727] width 112 height 19
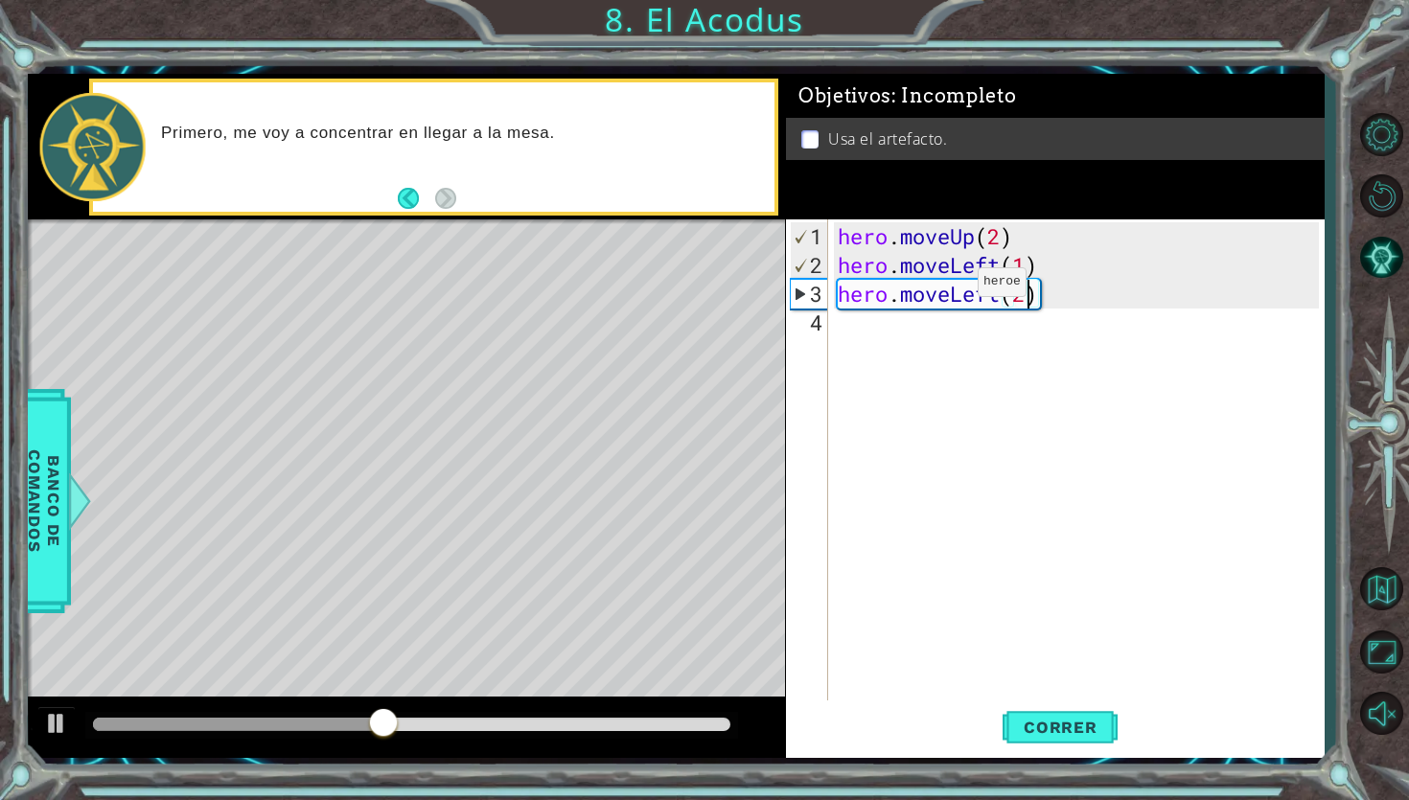
click at [949, 290] on div "hero . moveUp ( 2 ) hero . moveLeft ( 1 ) hero . moveLeft ( 2 )" at bounding box center [1081, 495] width 495 height 546
click at [947, 289] on div "hero . moveUp ( 2 ) hero . moveLeft ( 1 ) hero . moveLeft ( 2 )" at bounding box center [1081, 495] width 495 height 546
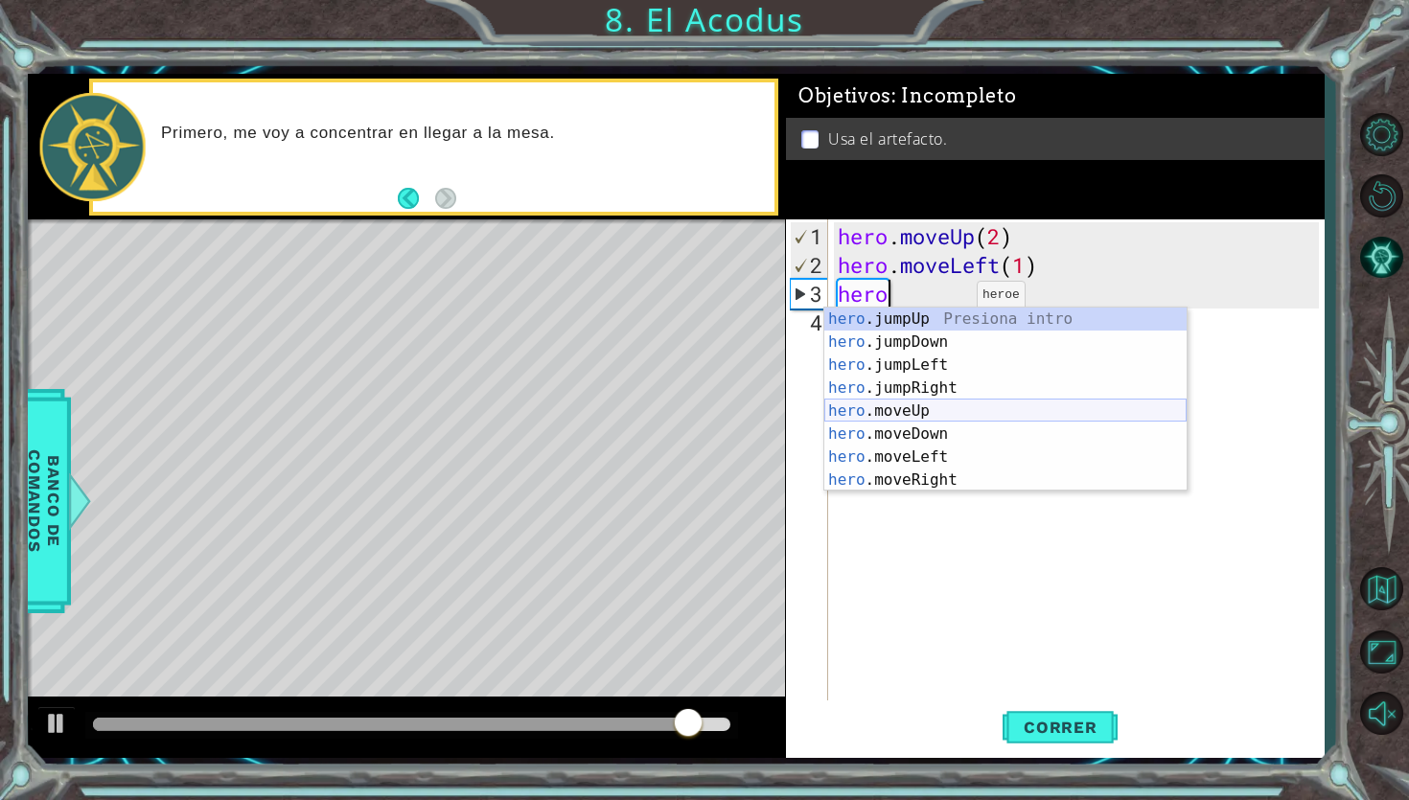
scroll to position [23, 0]
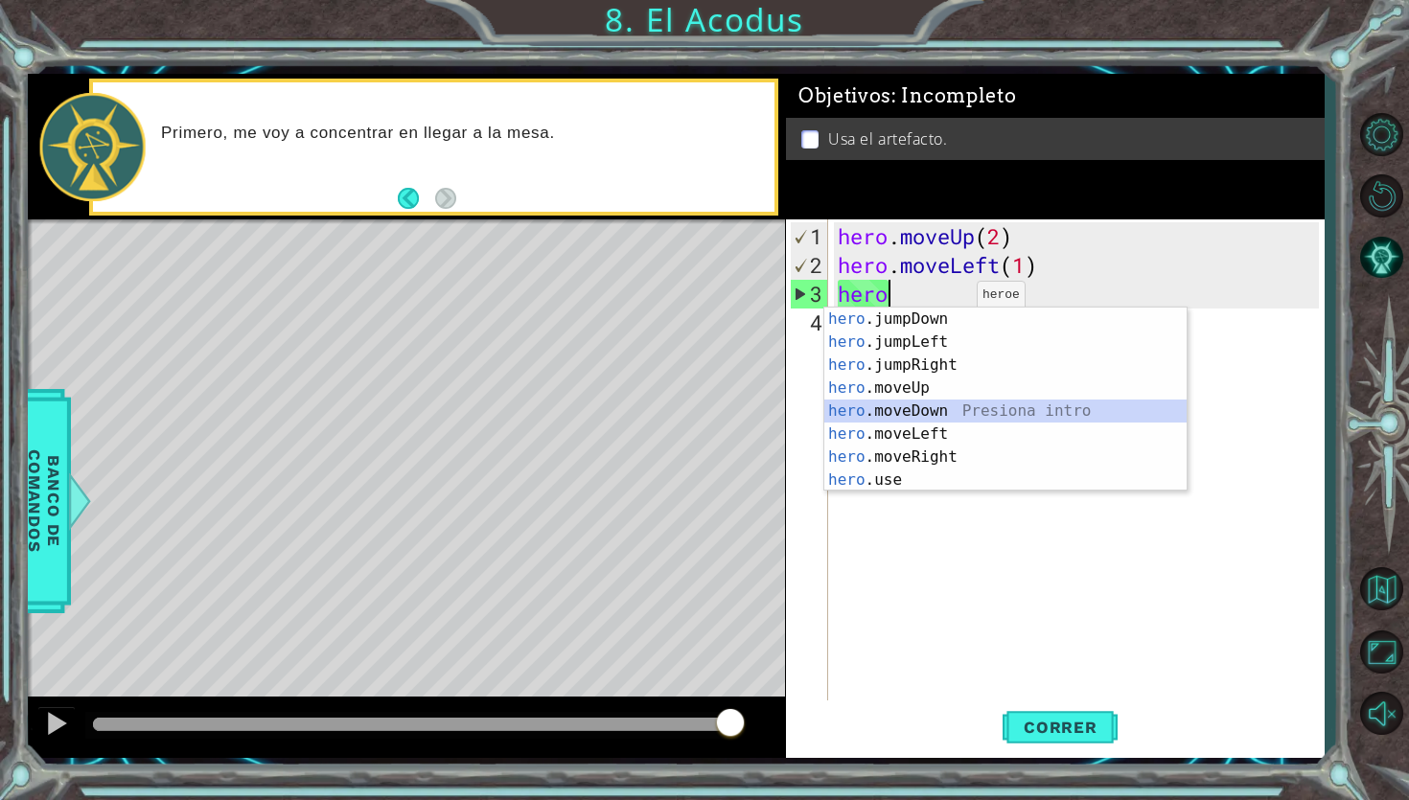
click at [910, 417] on div "hero .jumpUp Presiona intro hero .jumpDown Presiona intro hero .jumpLeft Presio…" at bounding box center [1005, 400] width 362 height 230
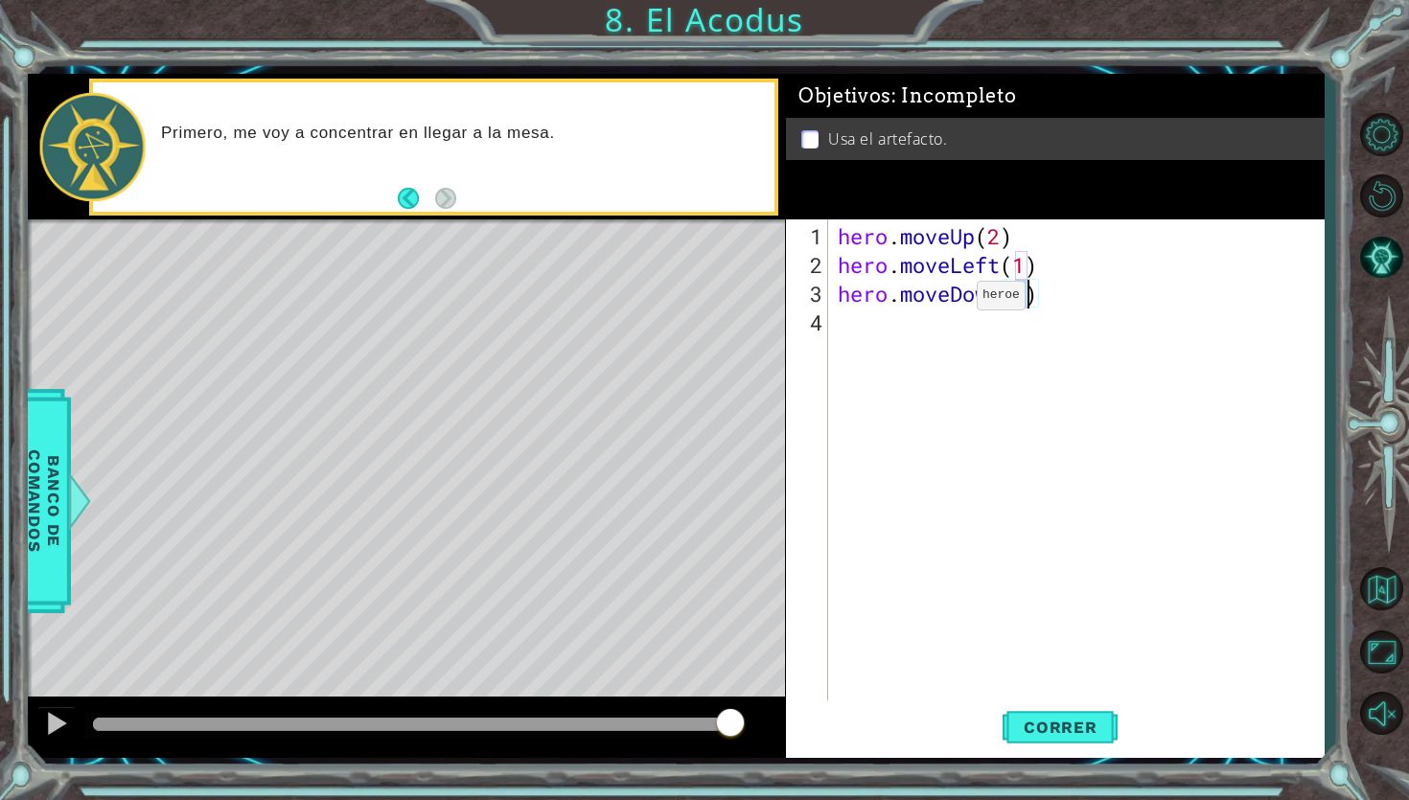
type textarea "hero.moveDown(2)"
click at [861, 334] on div "hero . moveUp ( 2 ) hero . moveLeft ( 1 ) hero . moveDown ( 2 )" at bounding box center [1081, 495] width 495 height 546
click at [1068, 716] on button "Correr" at bounding box center [1059, 728] width 115 height 54
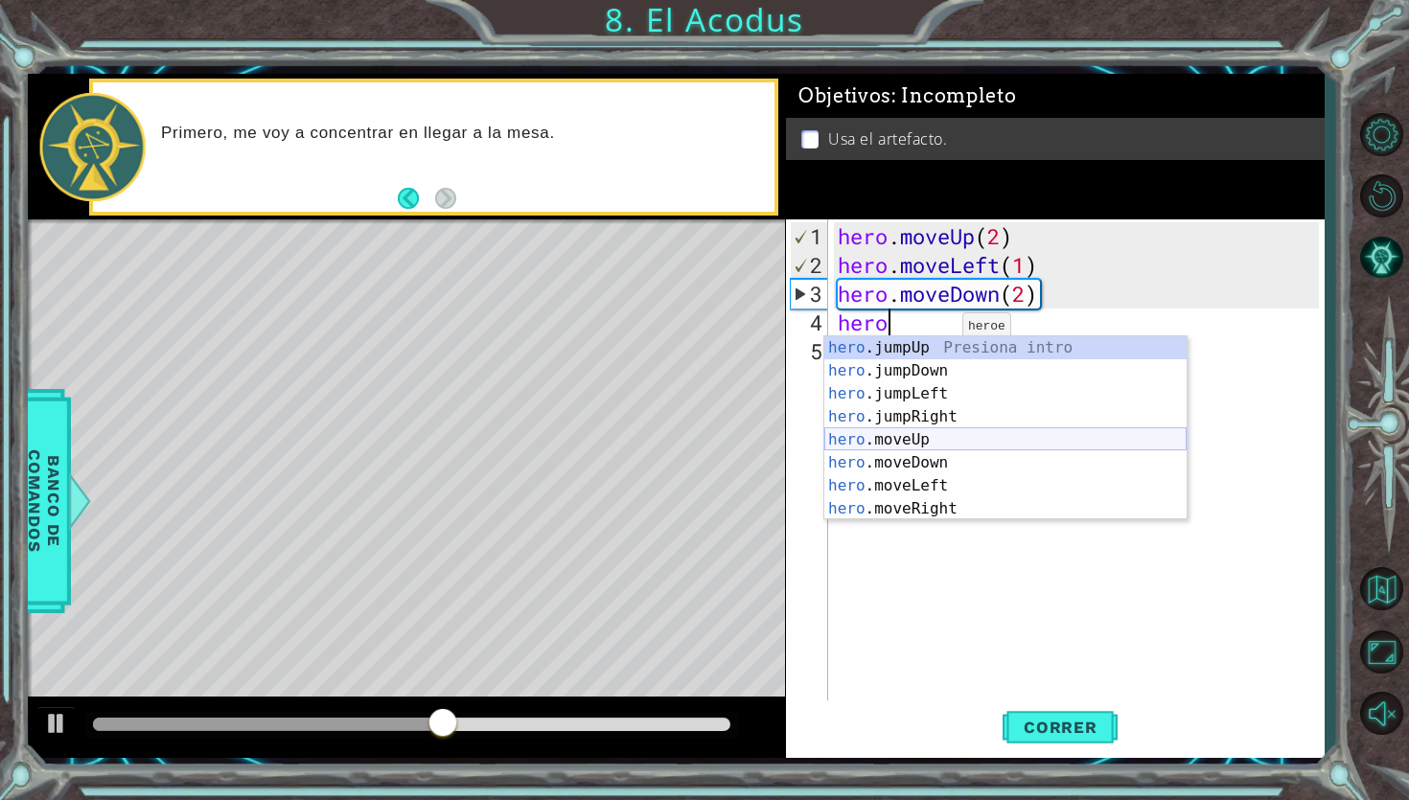
scroll to position [23, 0]
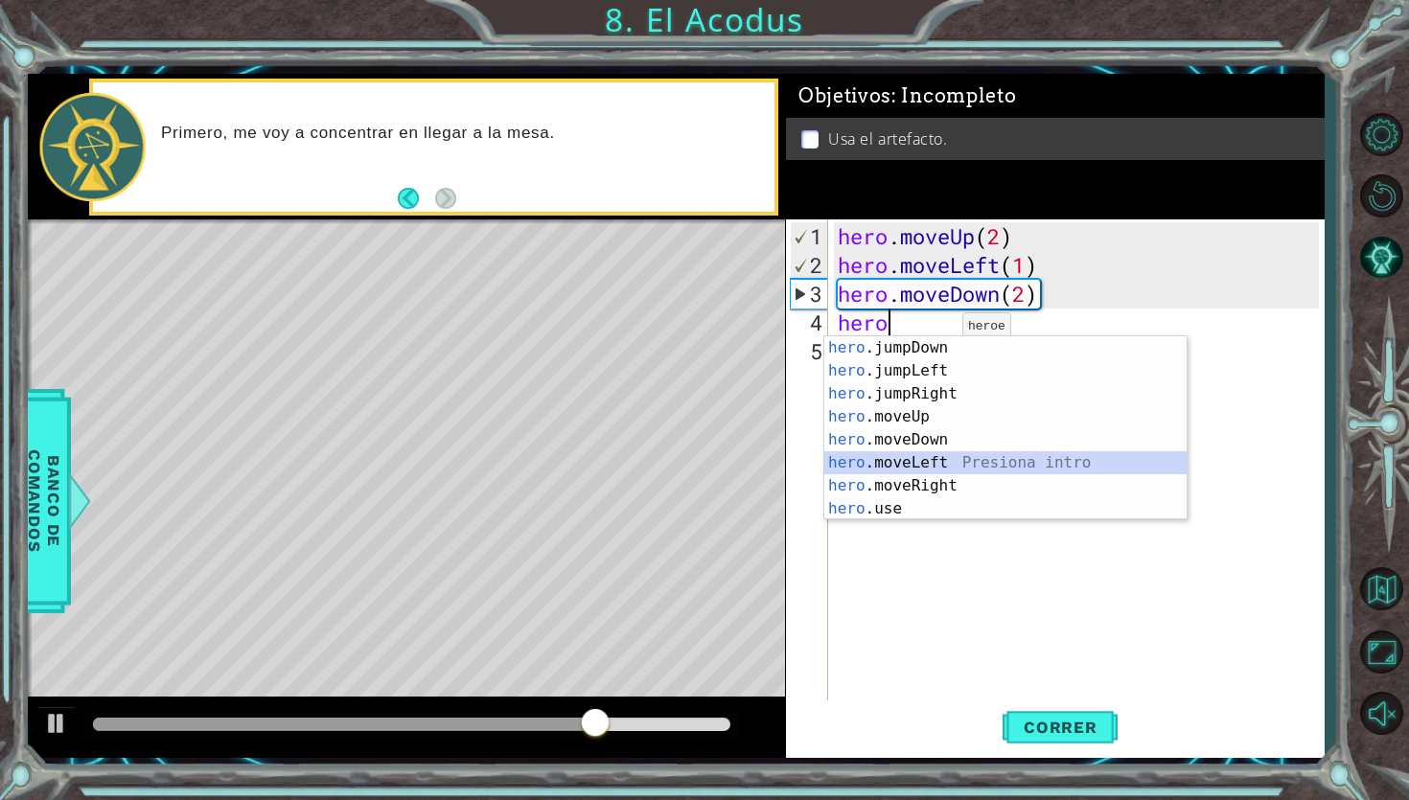
click at [933, 465] on div "hero .jumpDown Presiona intro hero .jumpLeft Presiona intro hero .jumpRight Pre…" at bounding box center [1005, 451] width 362 height 230
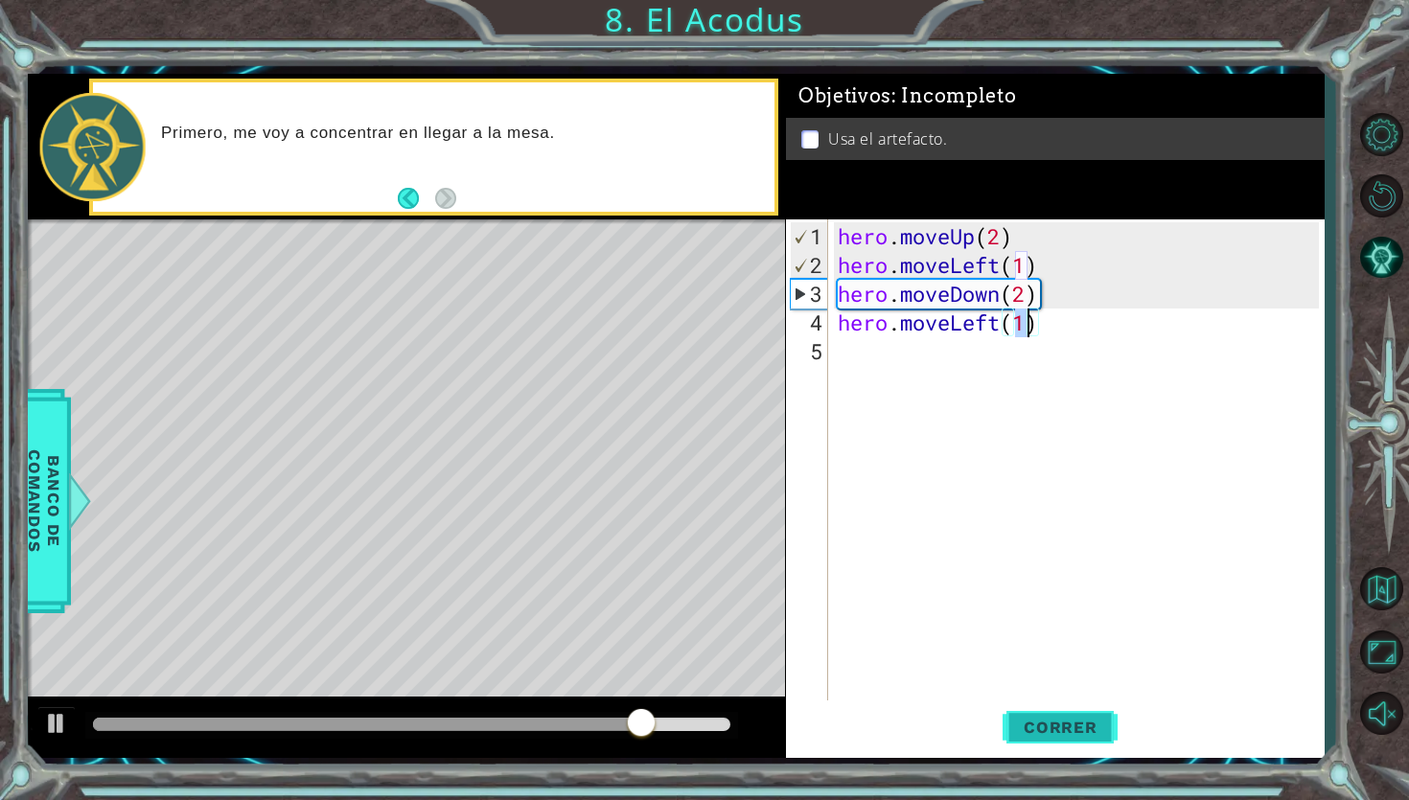
click at [1056, 733] on span "Correr" at bounding box center [1060, 727] width 112 height 19
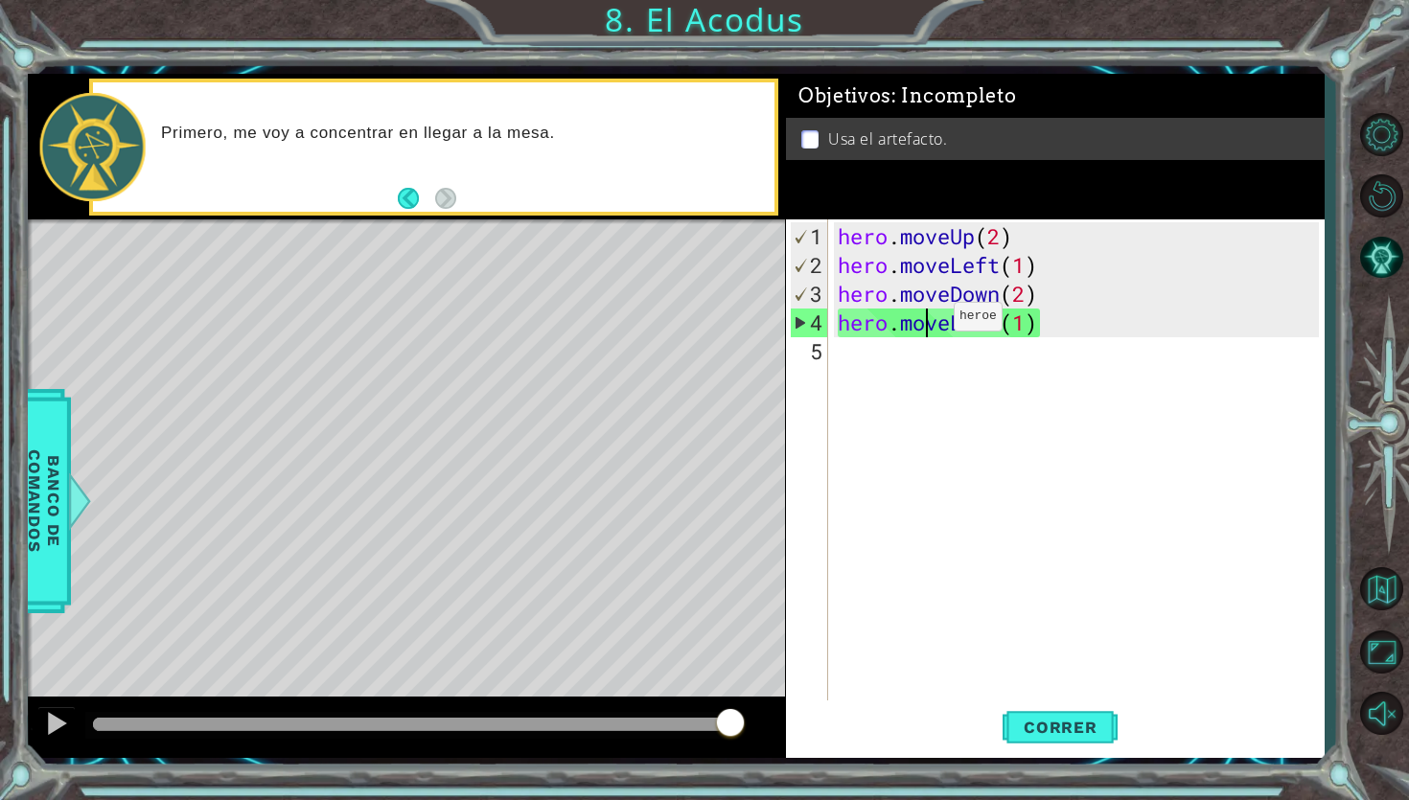
click at [925, 324] on div "hero . moveUp ( 2 ) hero . moveLeft ( 1 ) hero . moveDown ( 2 ) hero . moveLeft…" at bounding box center [1081, 495] width 495 height 546
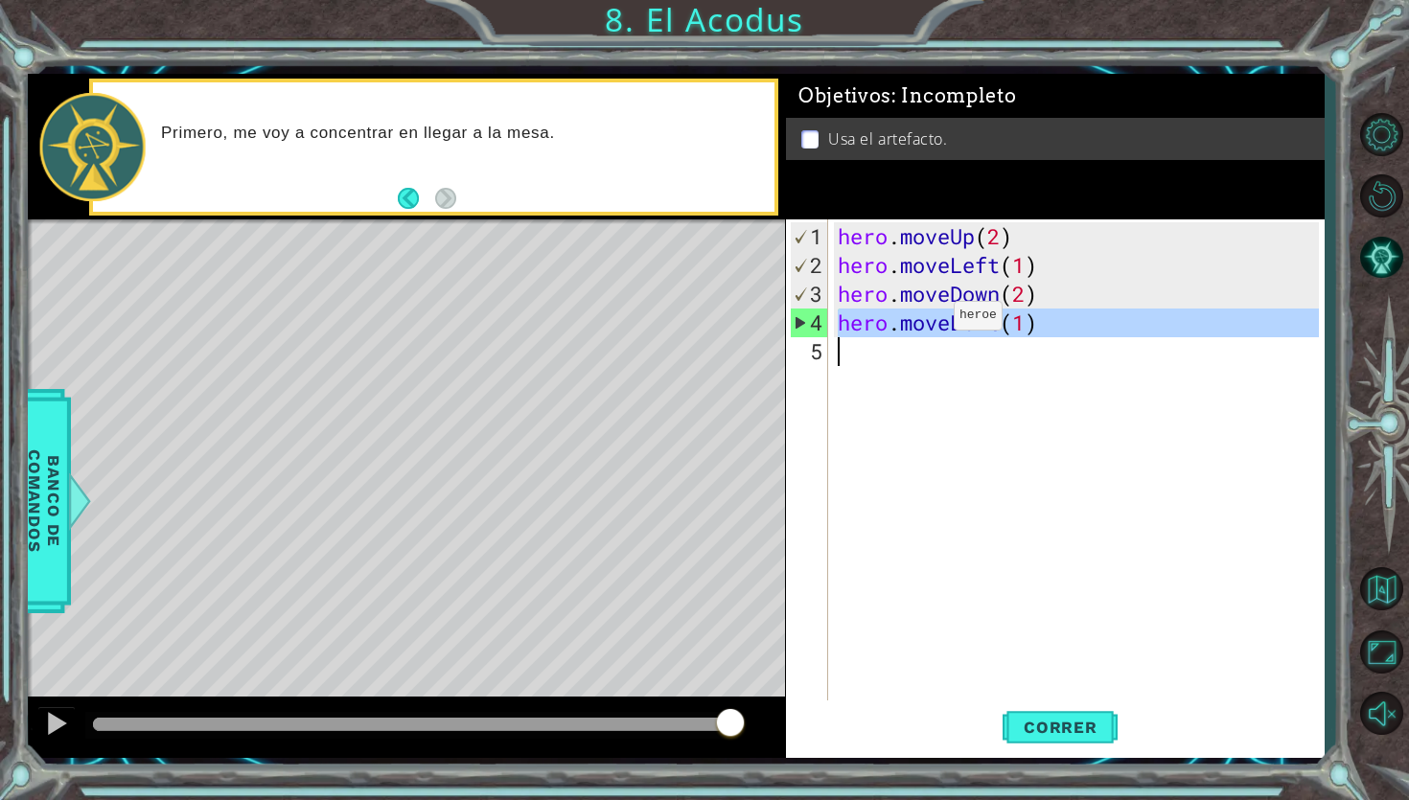
click at [925, 324] on div "hero . moveUp ( 2 ) hero . moveLeft ( 1 ) hero . moveDown ( 2 ) hero . moveLeft…" at bounding box center [1081, 495] width 495 height 546
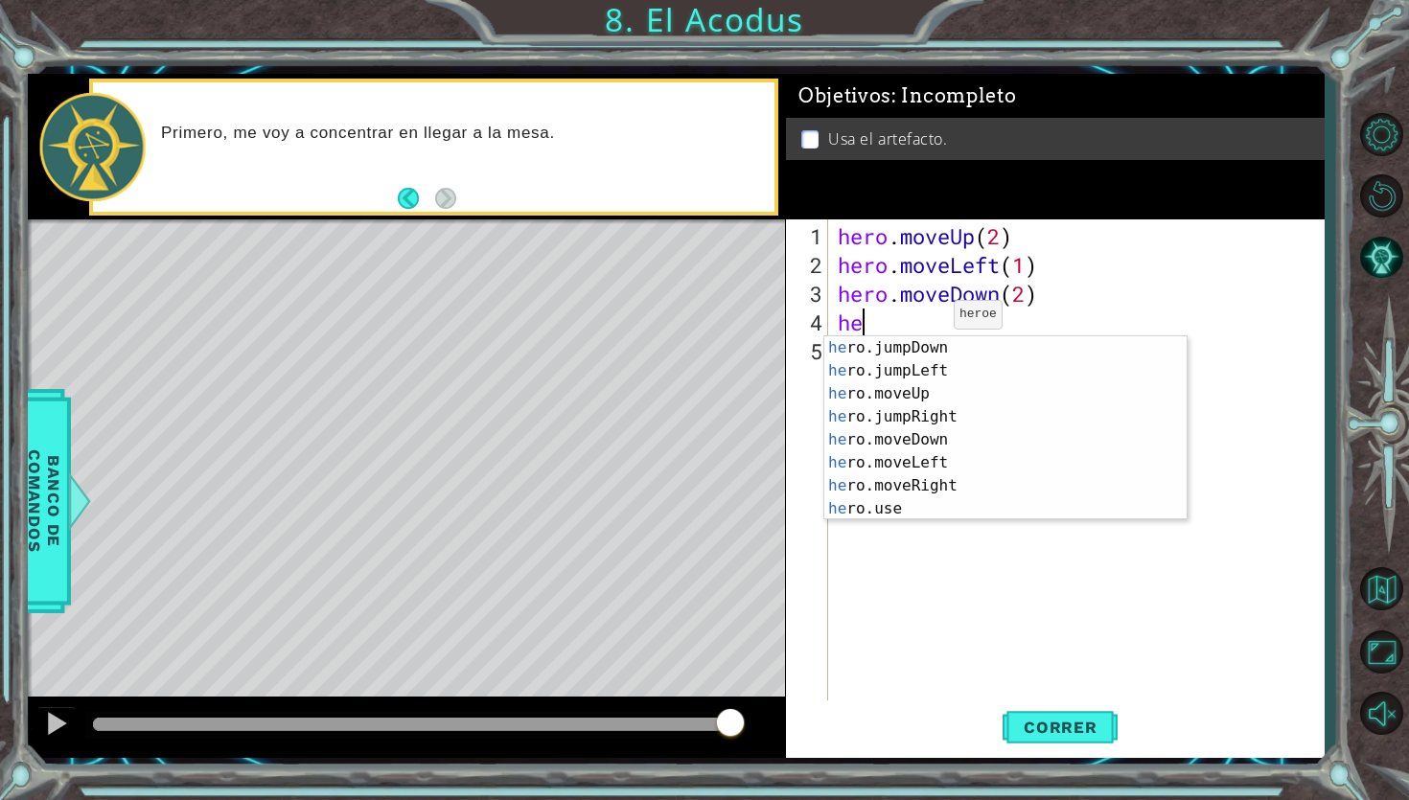
type textarea "her"
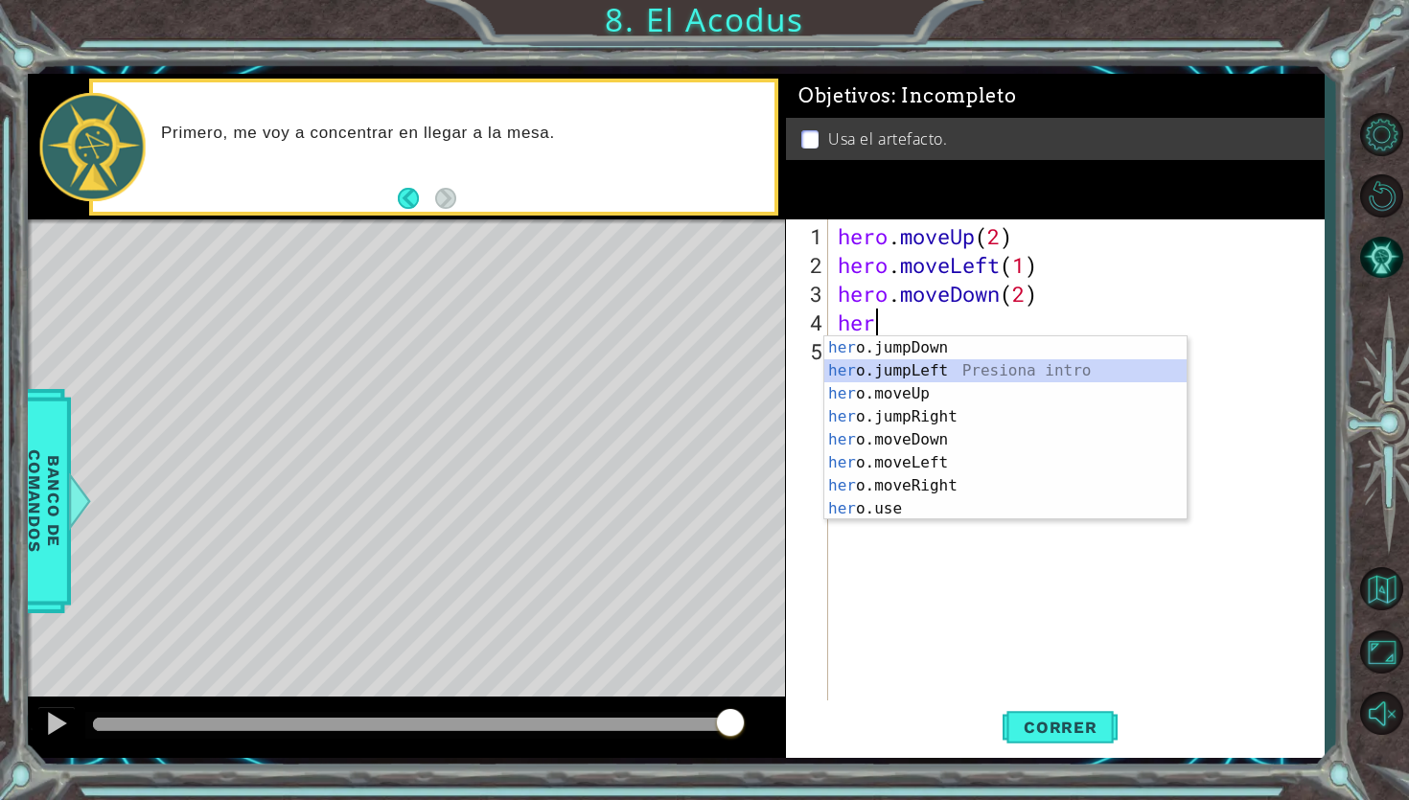
click at [949, 374] on div "her o.jumpDown Presiona intro her o.jumpLeft Presiona intro her o.moveUp Presio…" at bounding box center [1005, 451] width 362 height 230
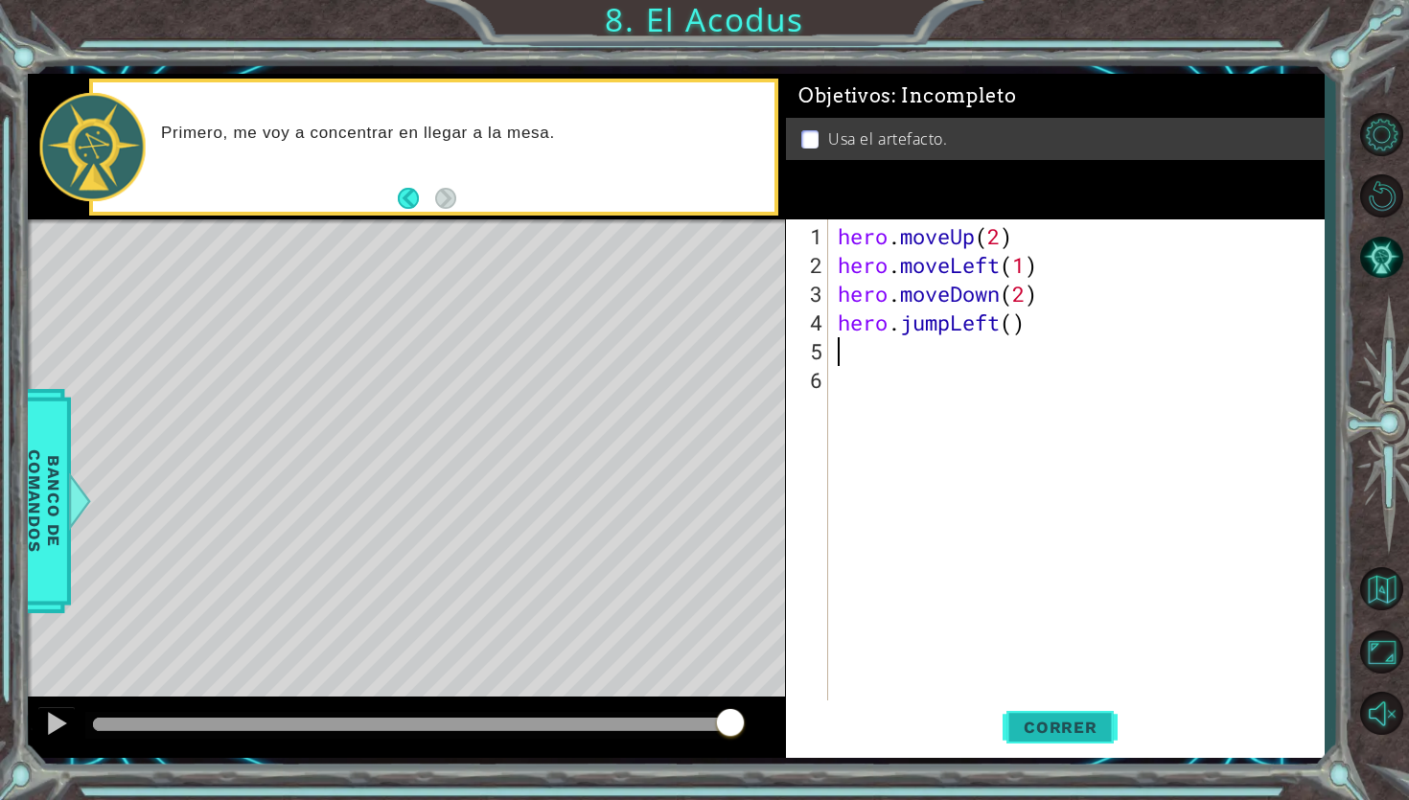
click at [1045, 707] on button "Correr" at bounding box center [1059, 728] width 115 height 54
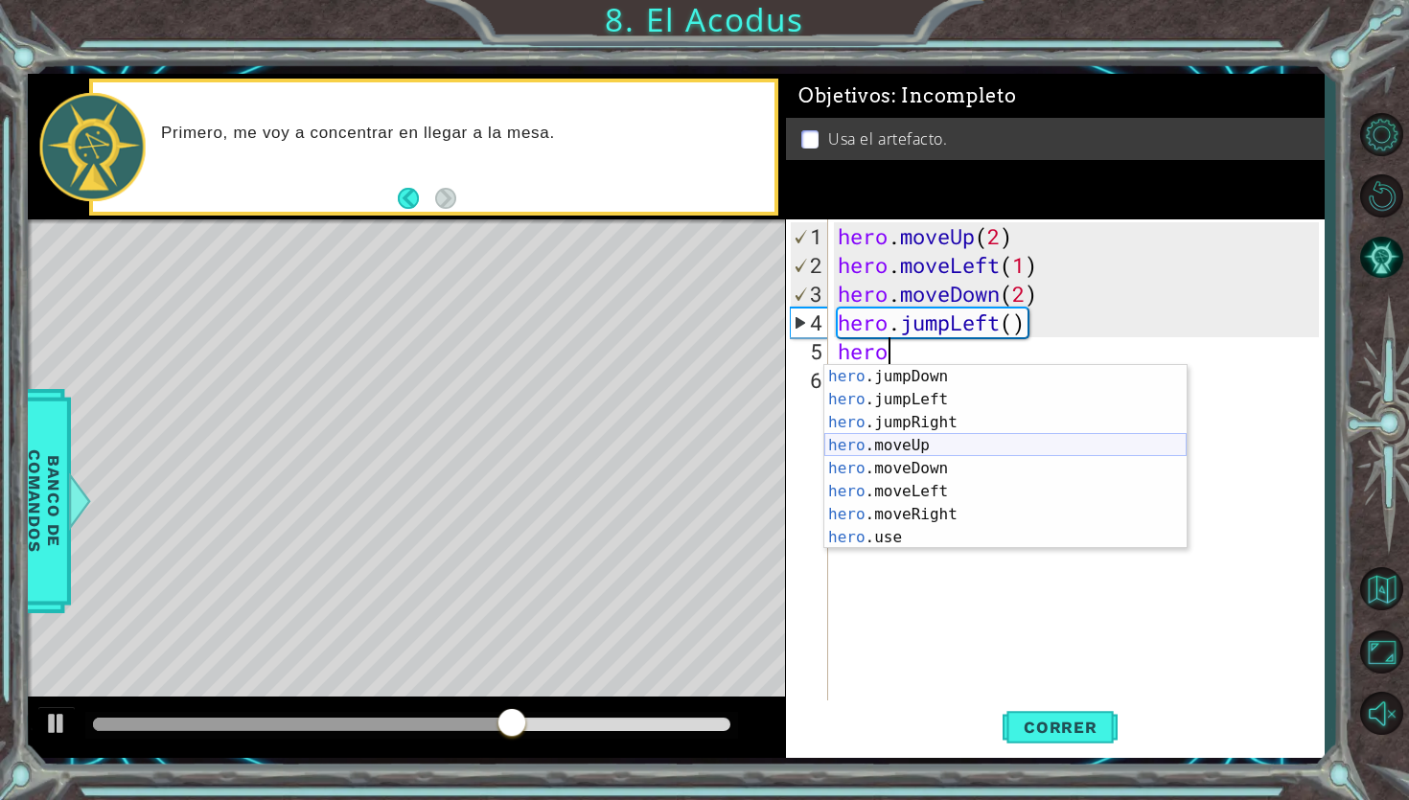
click at [949, 449] on div "hero .jumpDown Presiona intro hero .jumpLeft Presiona intro hero .jumpRight Pre…" at bounding box center [1005, 480] width 362 height 230
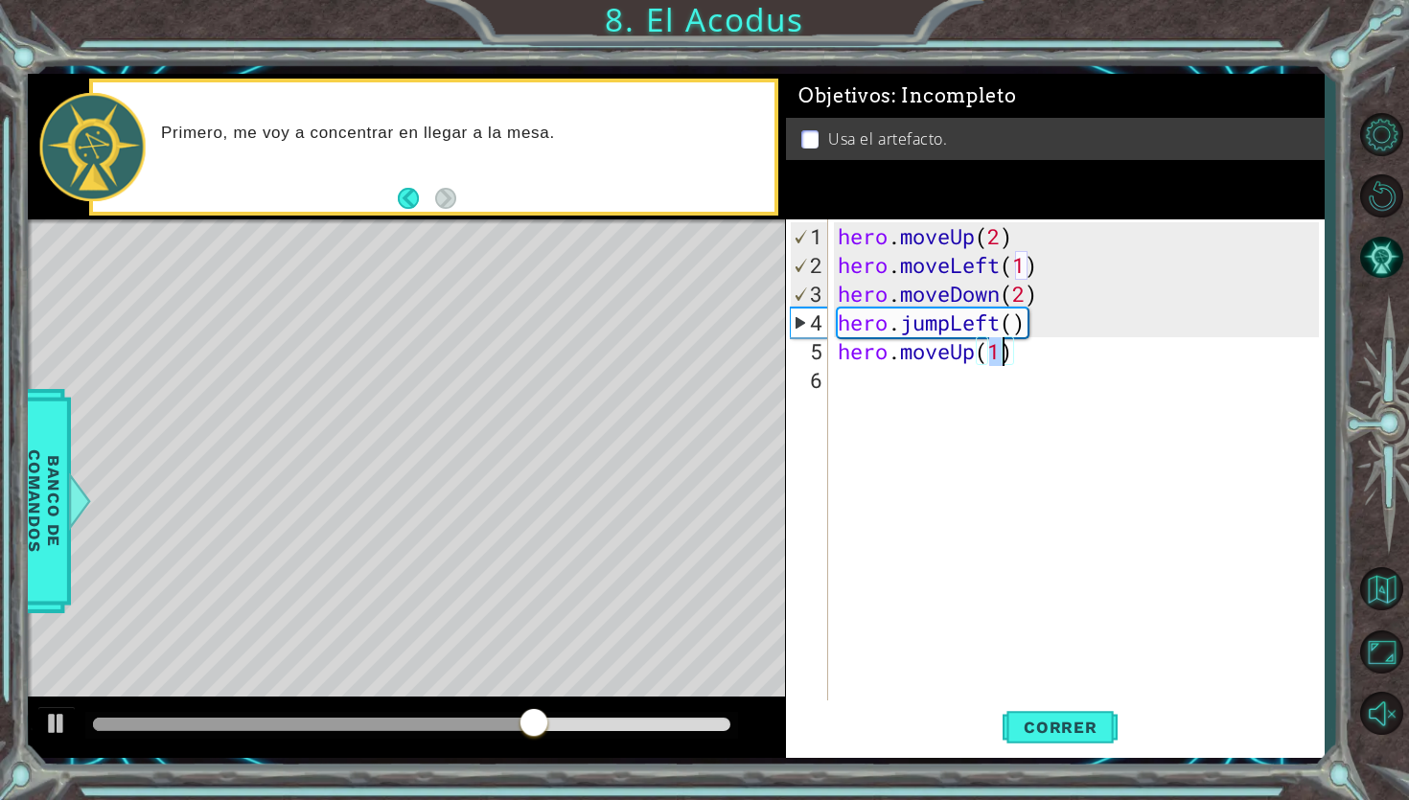
type textarea "hero.moveUp(2)"
click at [895, 388] on div "hero . moveUp ( 2 ) hero . moveLeft ( 1 ) hero . moveDown ( 2 ) hero . jumpLeft…" at bounding box center [1081, 495] width 495 height 546
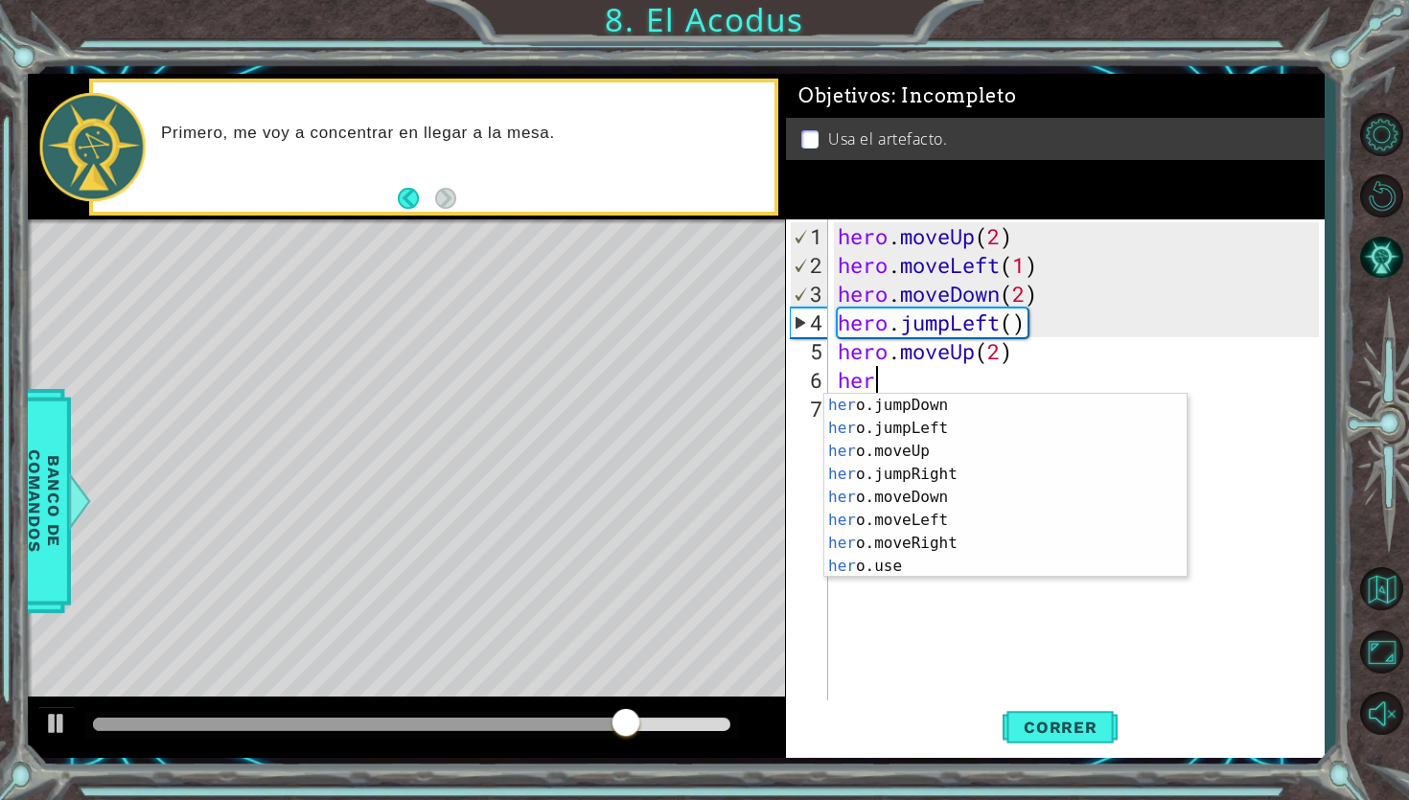
scroll to position [0, 1]
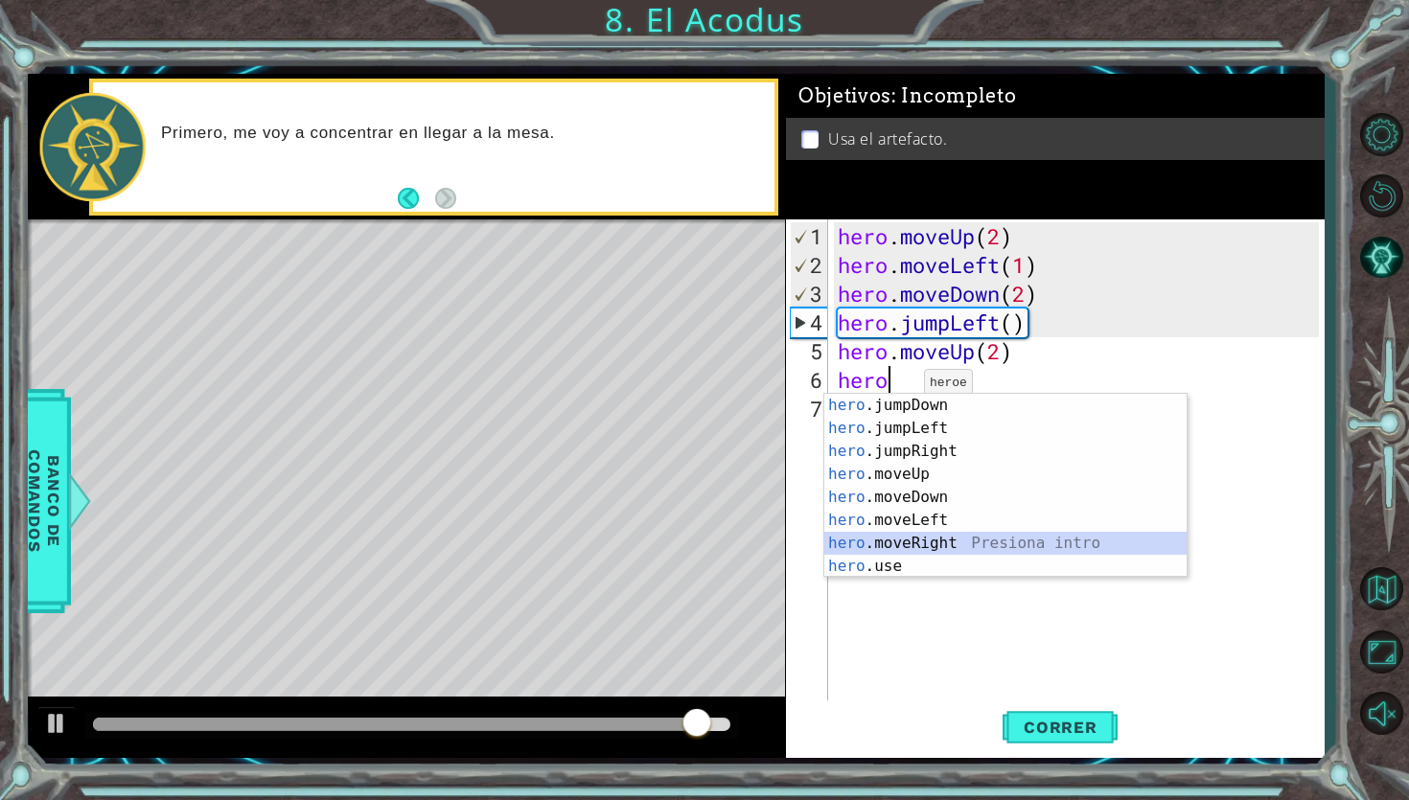
click at [903, 544] on div "hero .jumpDown Presiona intro hero .jumpLeft Presiona intro hero .jumpRight Pre…" at bounding box center [1005, 509] width 362 height 230
type textarea "hero.moveRight(1)"
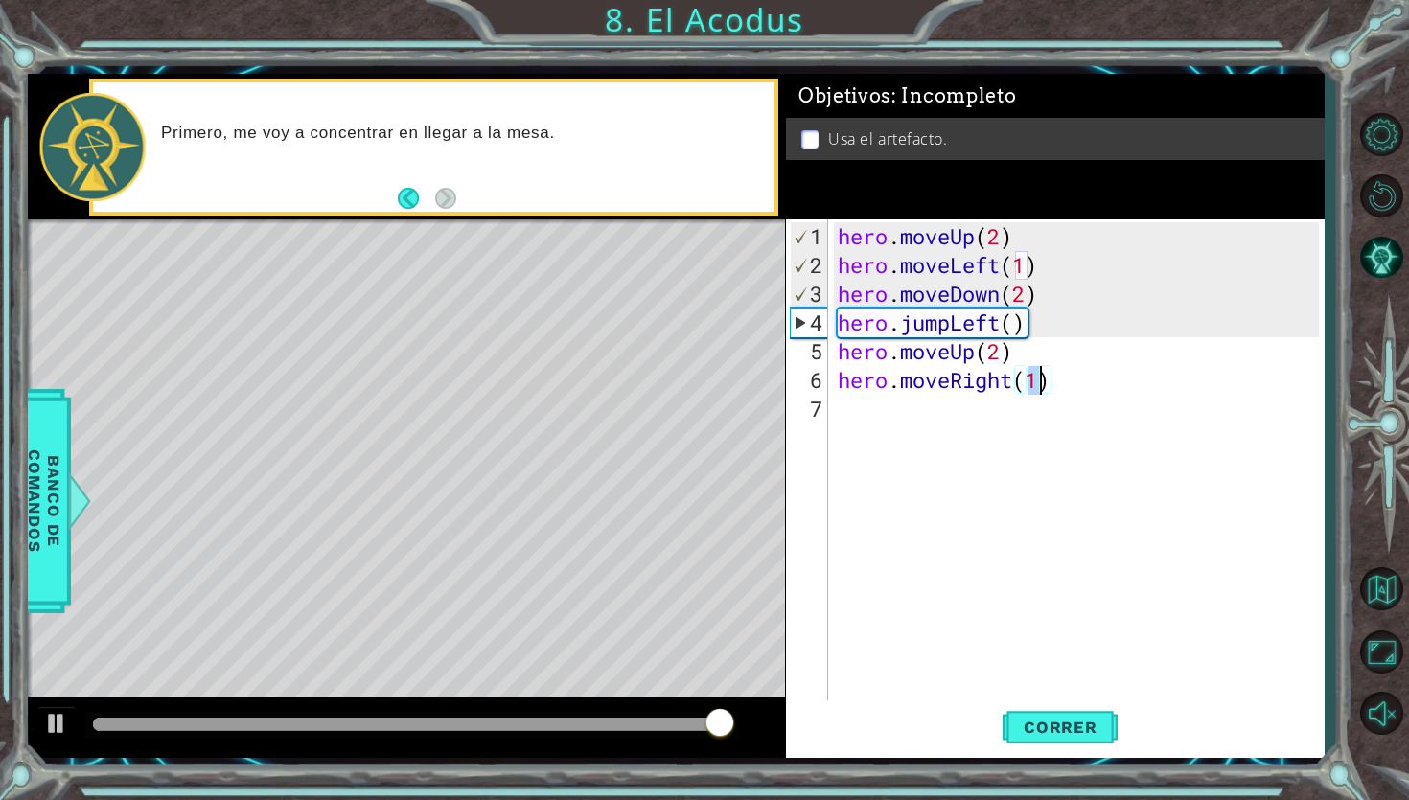
click at [886, 410] on div "hero . moveUp ( 2 ) hero . moveLeft ( 1 ) hero . moveDown ( 2 ) hero . jumpLeft…" at bounding box center [1081, 495] width 495 height 546
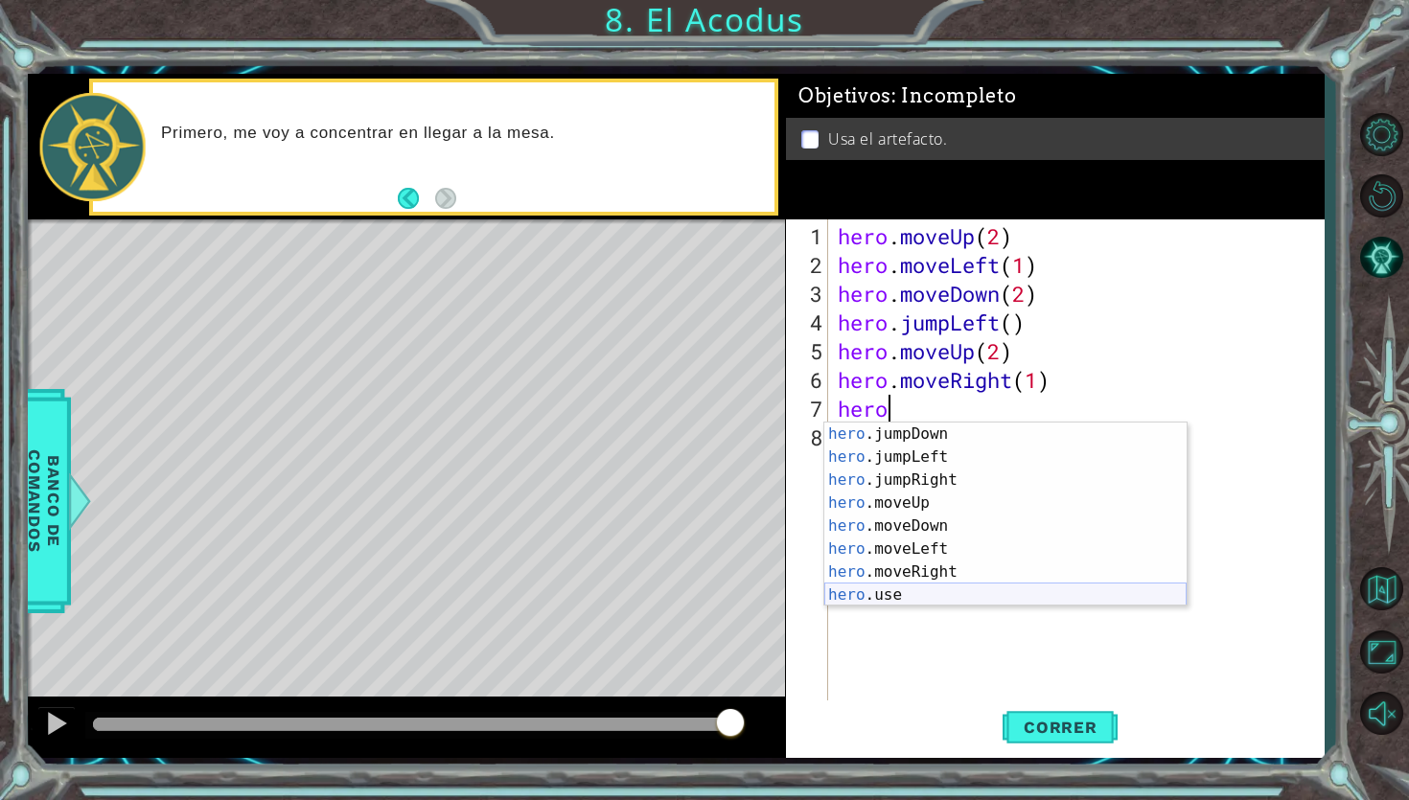
click at [876, 604] on div "hero .jumpDown Presiona intro hero .jumpLeft Presiona intro hero .jumpRight Pre…" at bounding box center [1005, 538] width 362 height 230
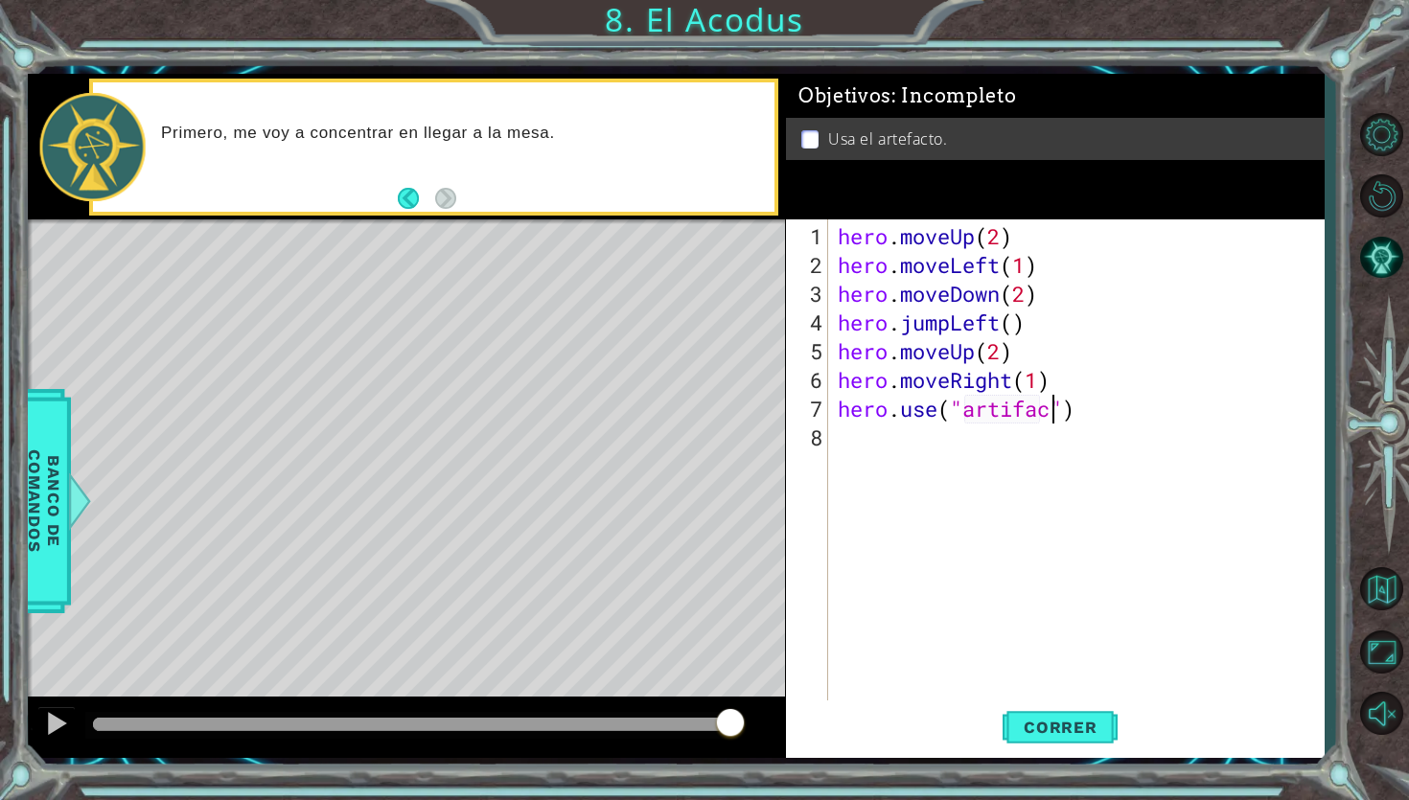
scroll to position [0, 10]
type textarea "hero.use("artifact")"
click at [1013, 722] on span "Correr" at bounding box center [1060, 727] width 112 height 19
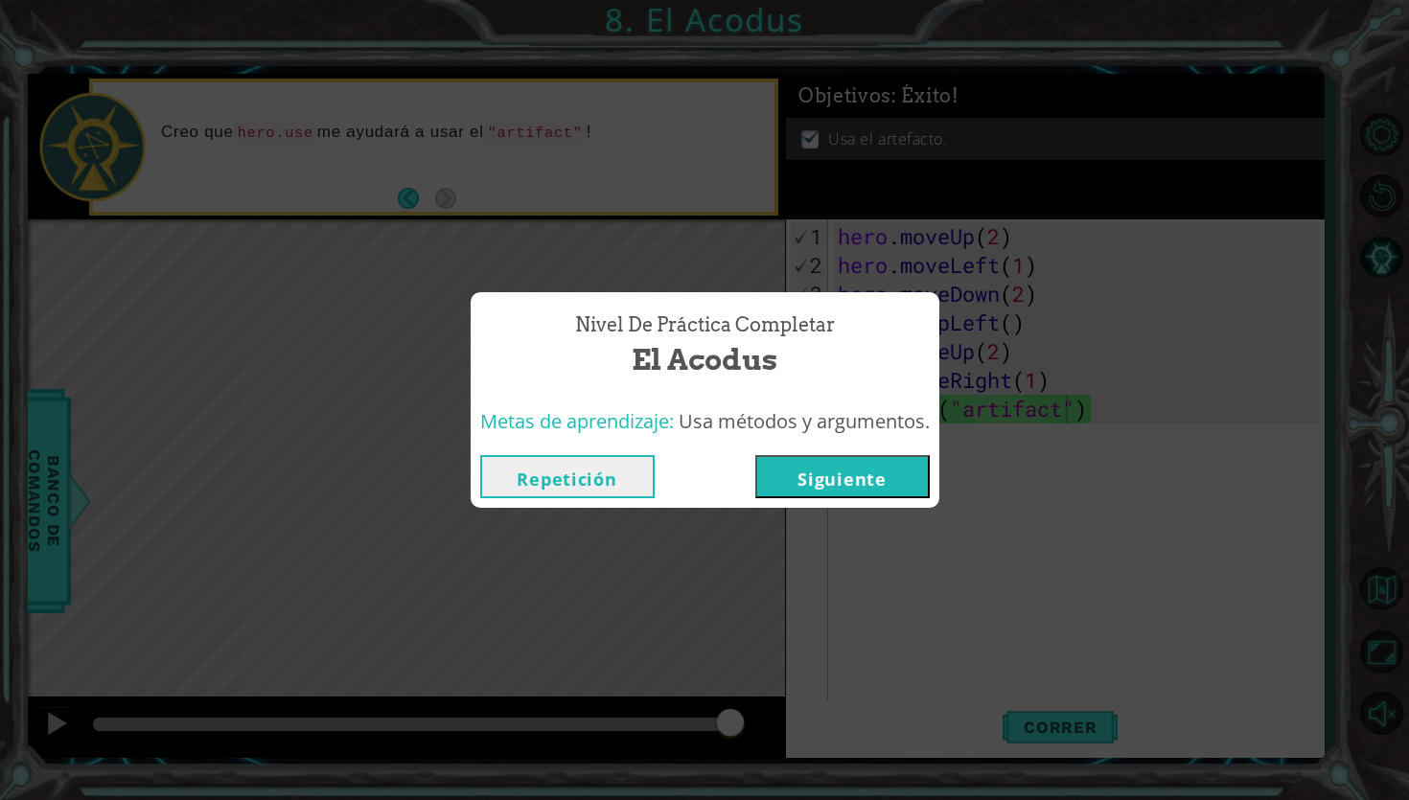
click at [915, 476] on button "Siguiente" at bounding box center [842, 476] width 174 height 43
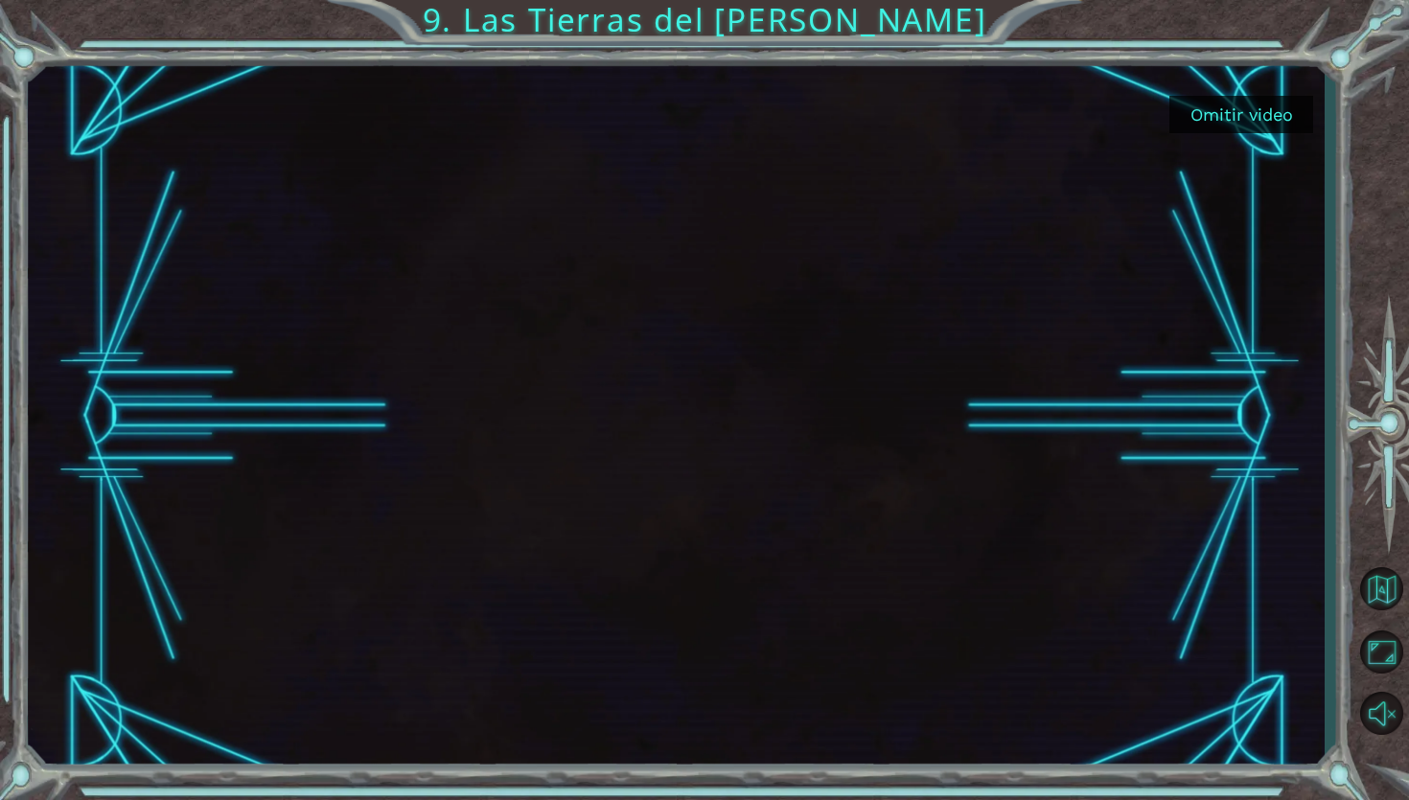
click at [1257, 121] on button "Omitir video" at bounding box center [1241, 114] width 144 height 37
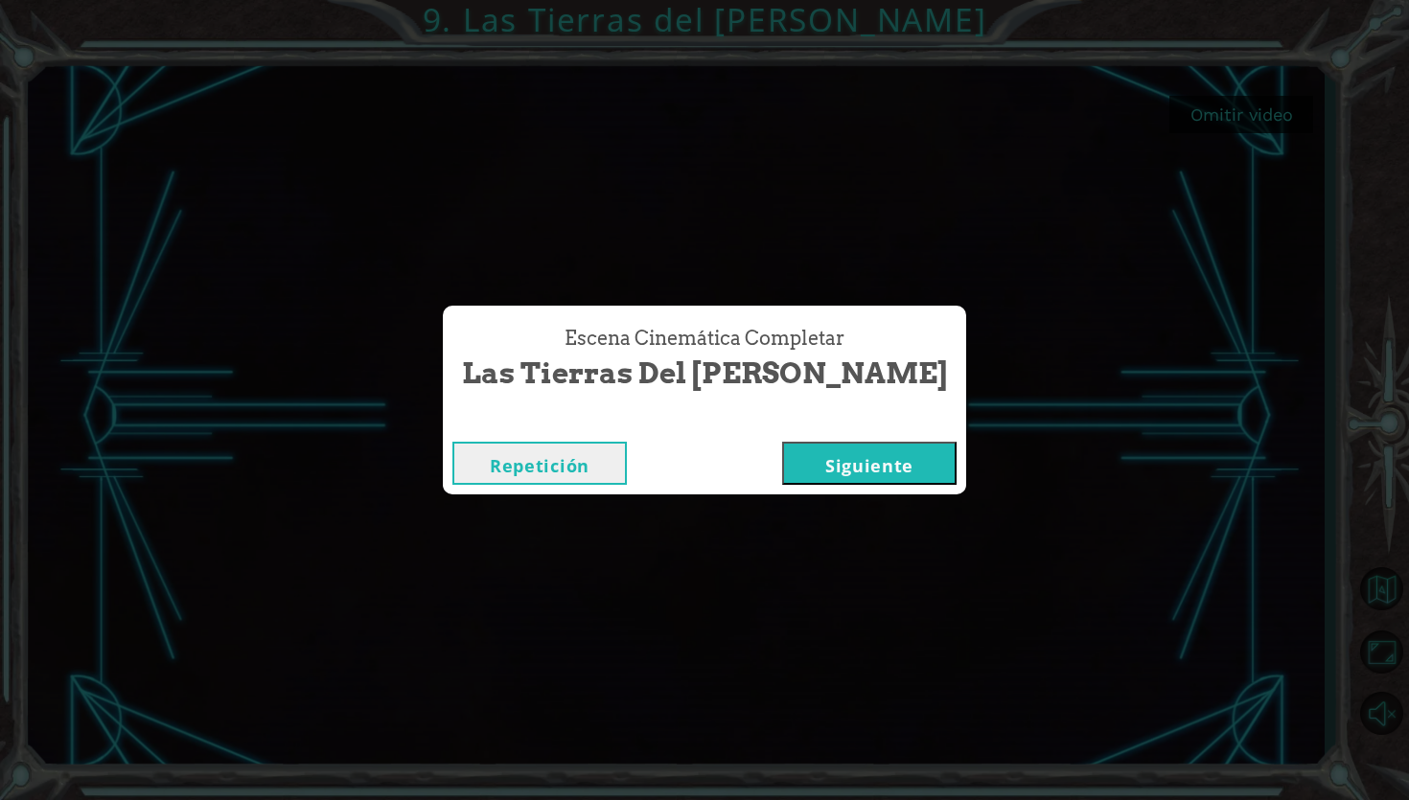
click at [782, 458] on button "Siguiente" at bounding box center [869, 463] width 174 height 43
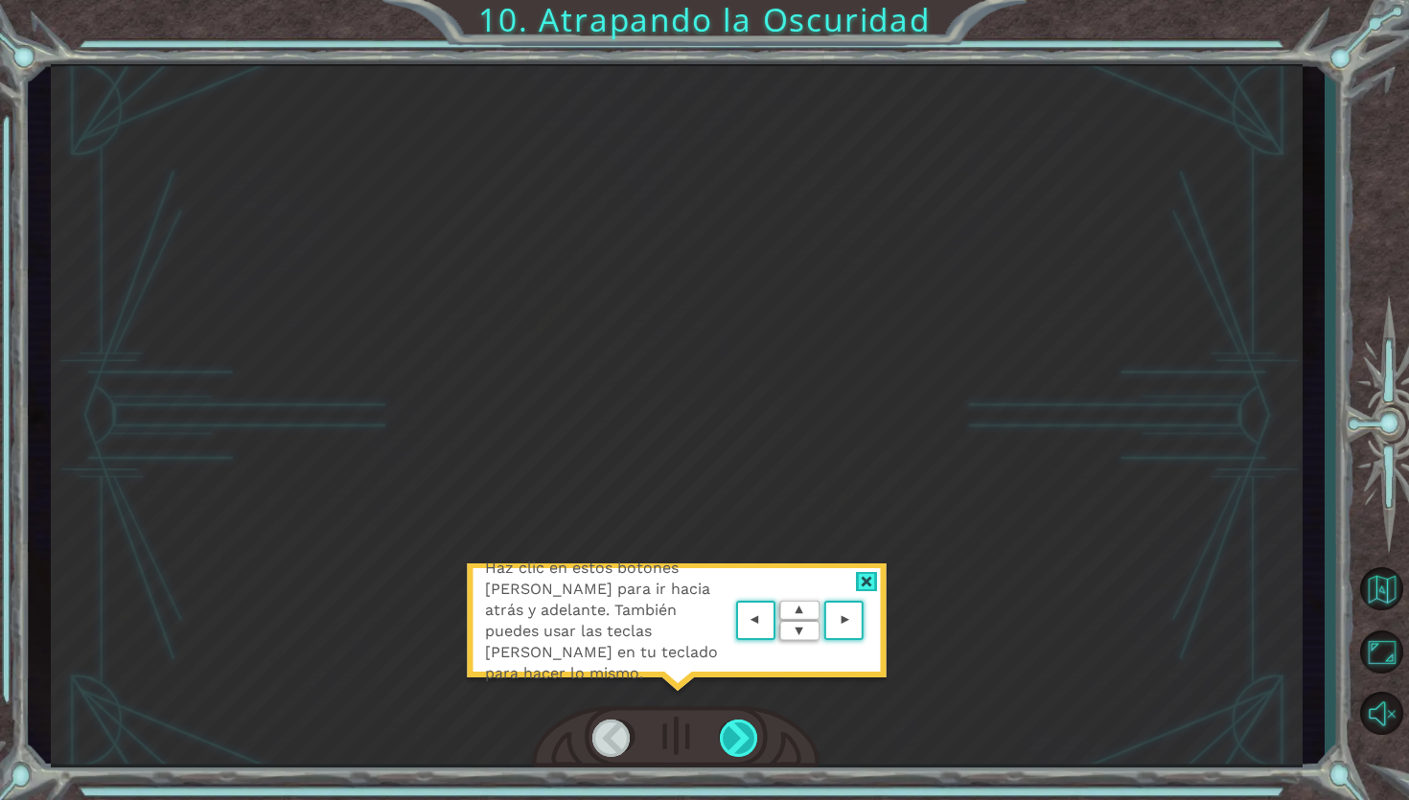
click at [751, 722] on div at bounding box center [740, 739] width 40 height 38
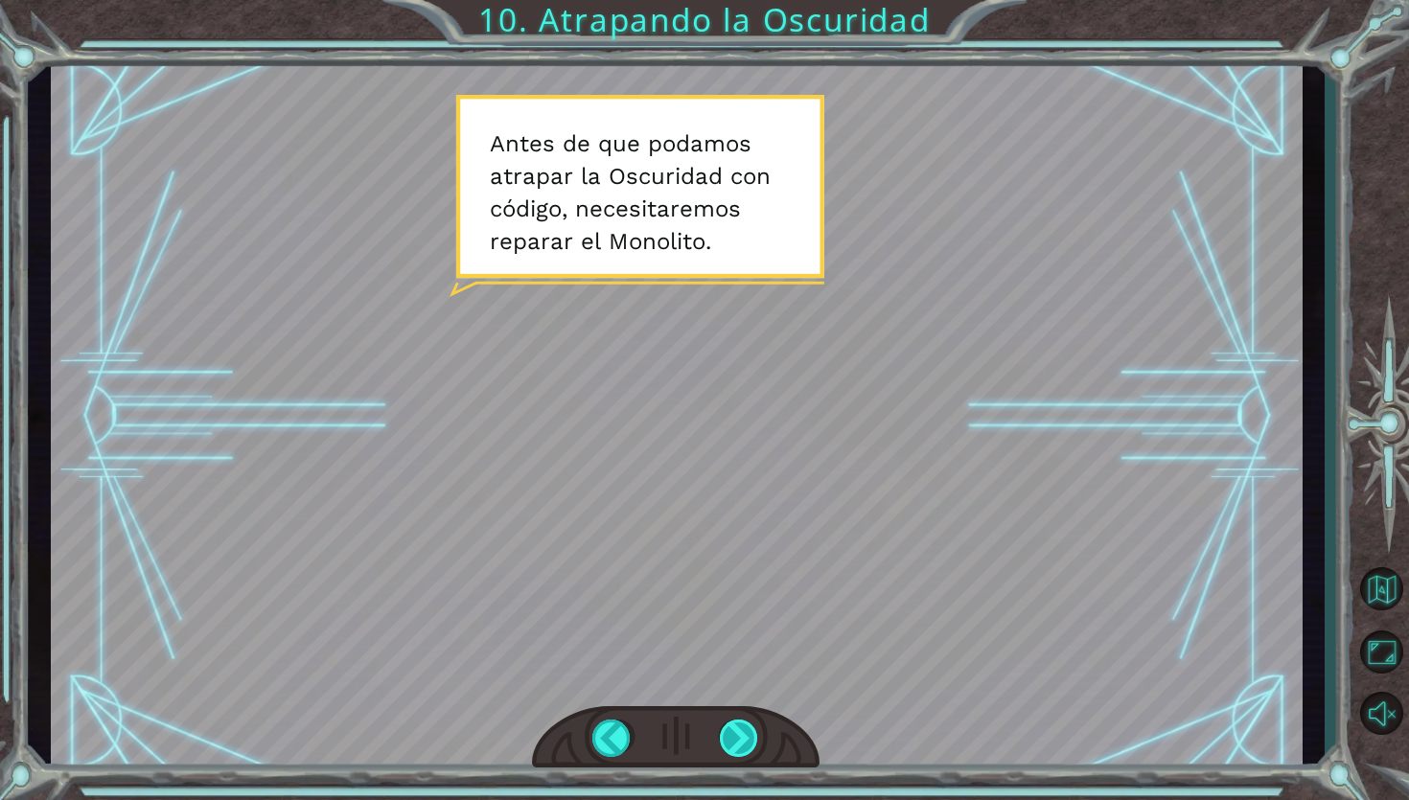
click at [747, 731] on div at bounding box center [740, 739] width 40 height 38
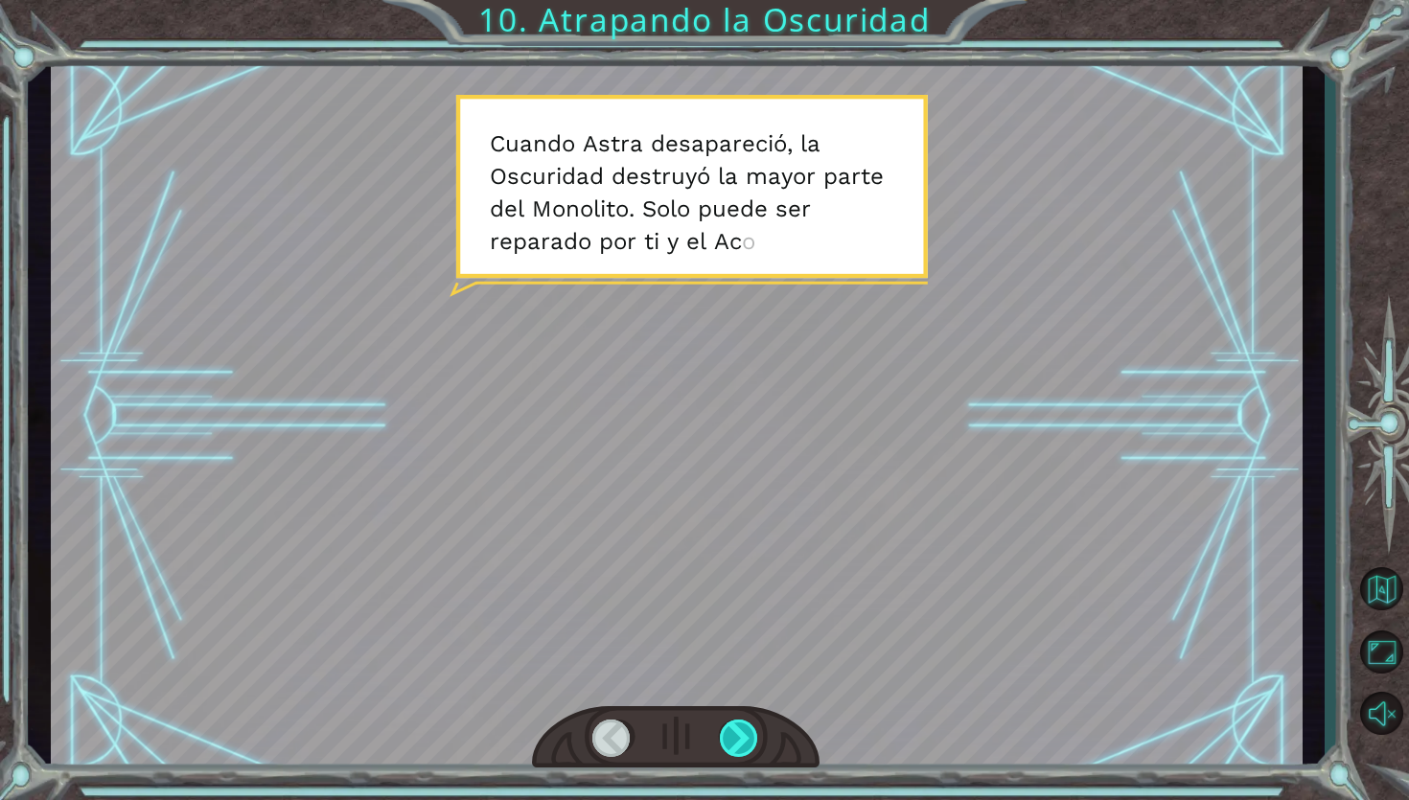
click at [748, 733] on div at bounding box center [740, 739] width 40 height 38
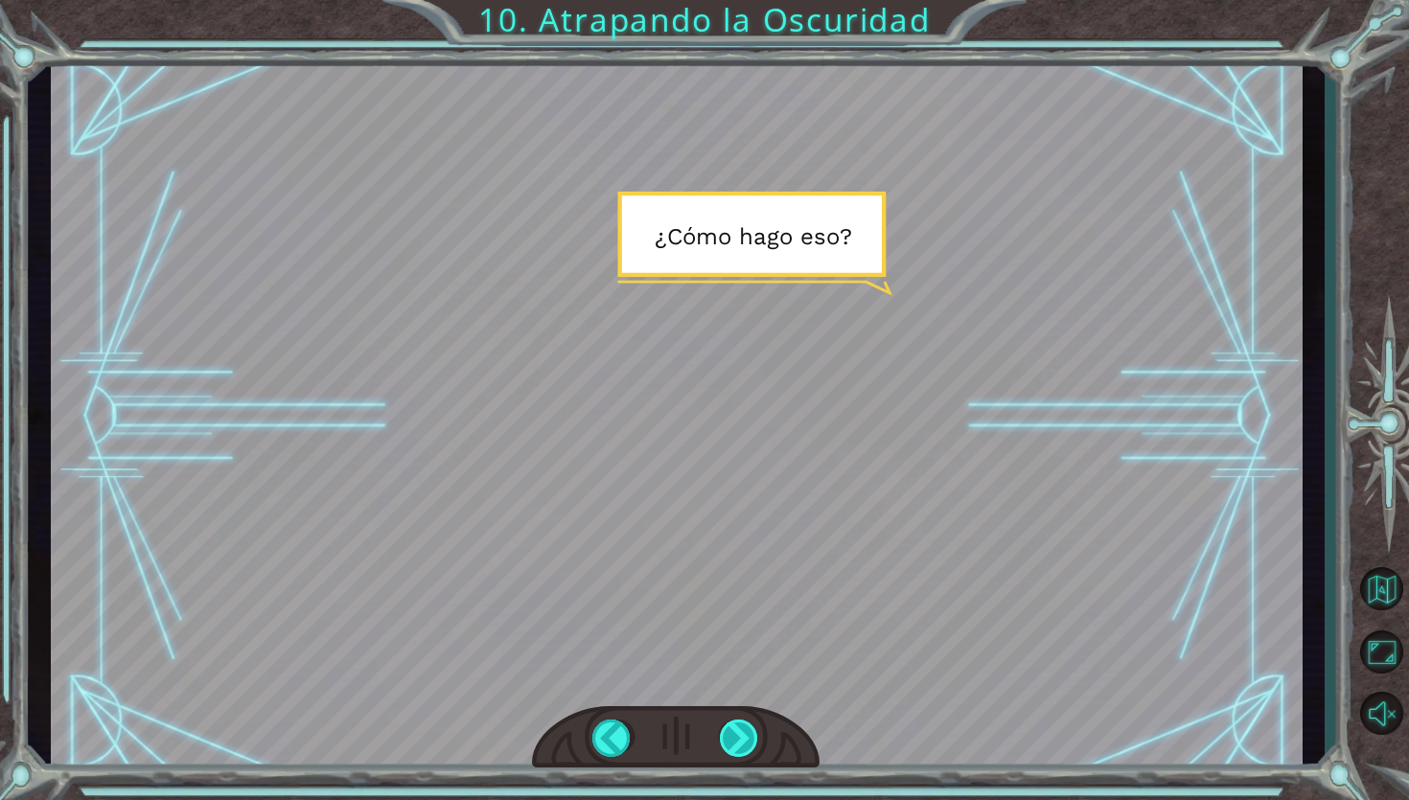
click at [748, 733] on div at bounding box center [740, 739] width 40 height 38
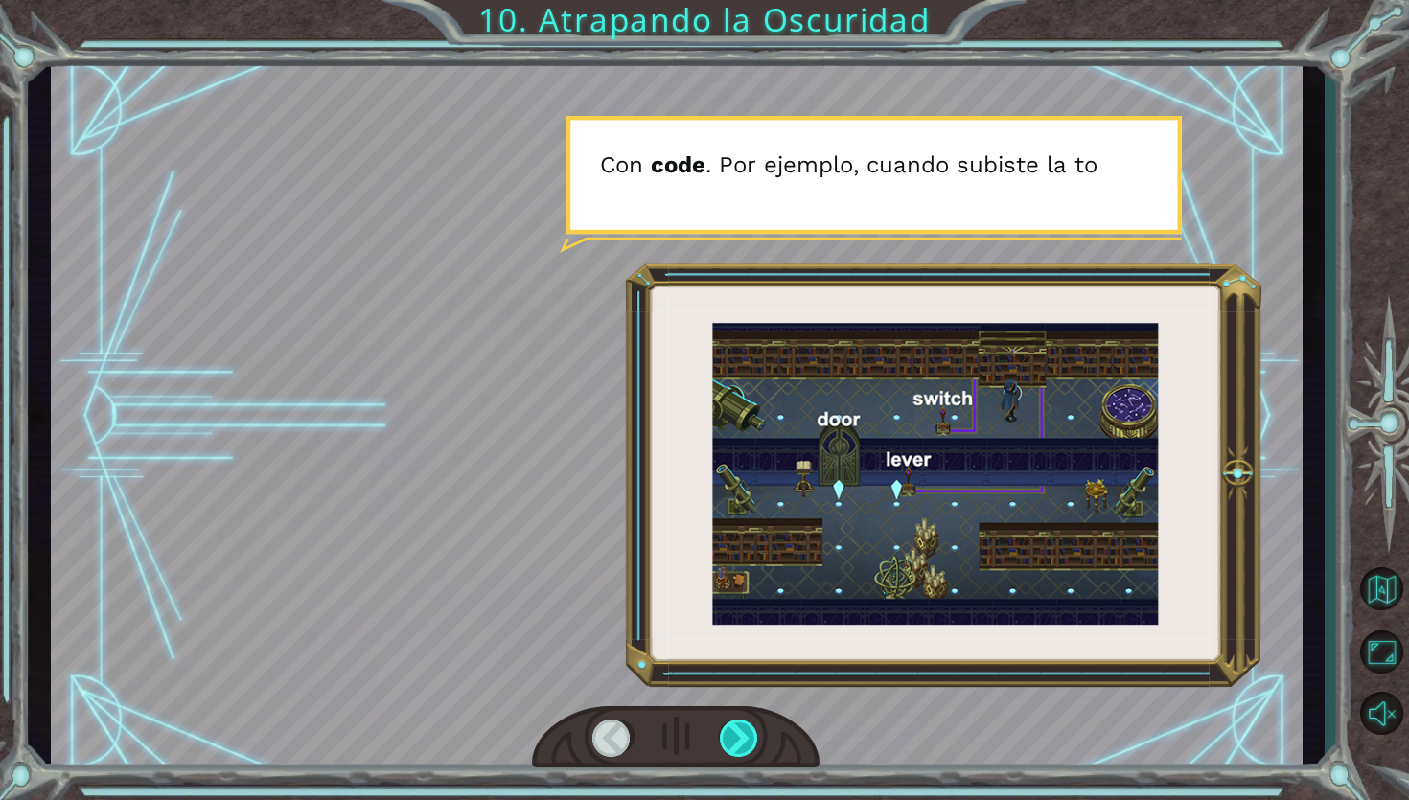
click at [748, 733] on div at bounding box center [740, 739] width 40 height 38
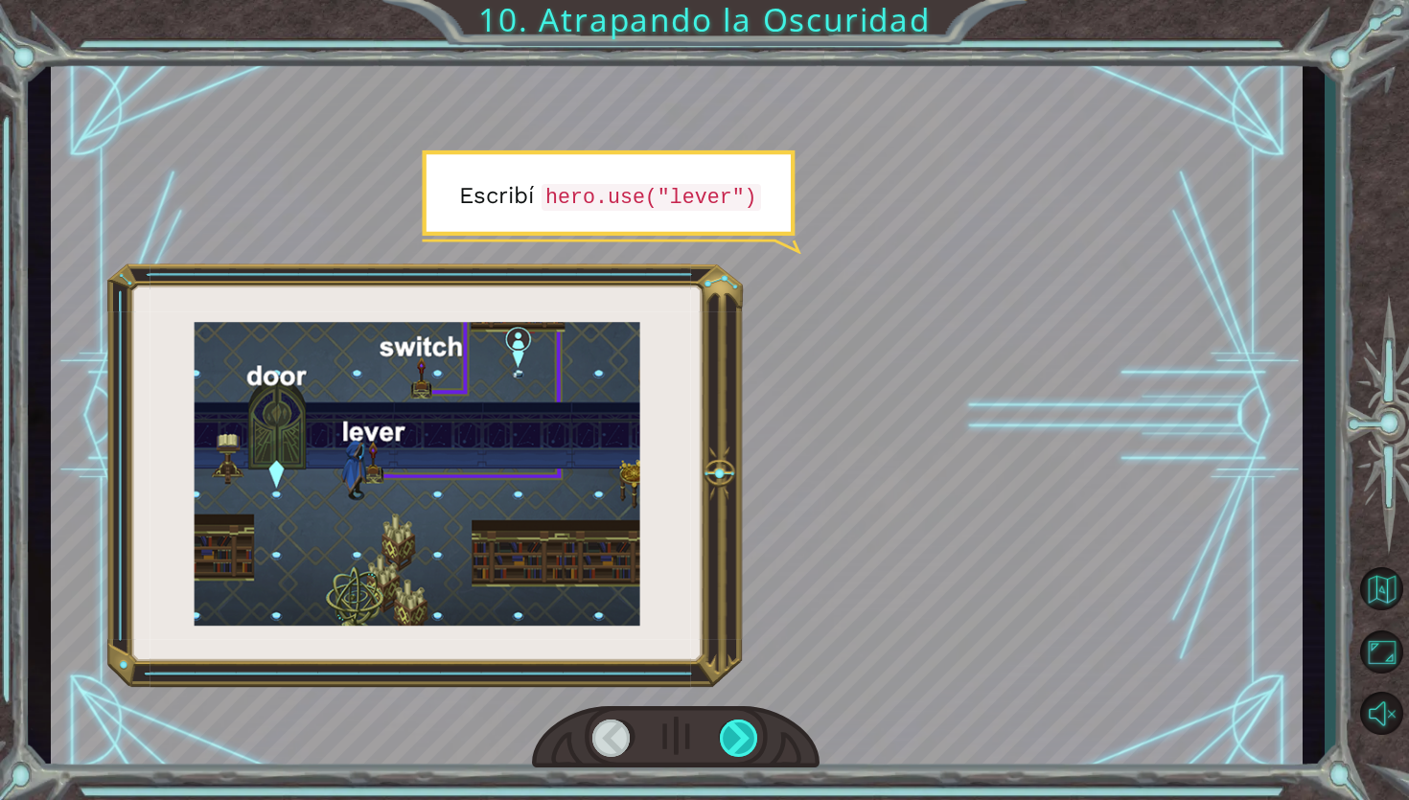
click at [748, 733] on div at bounding box center [740, 739] width 40 height 38
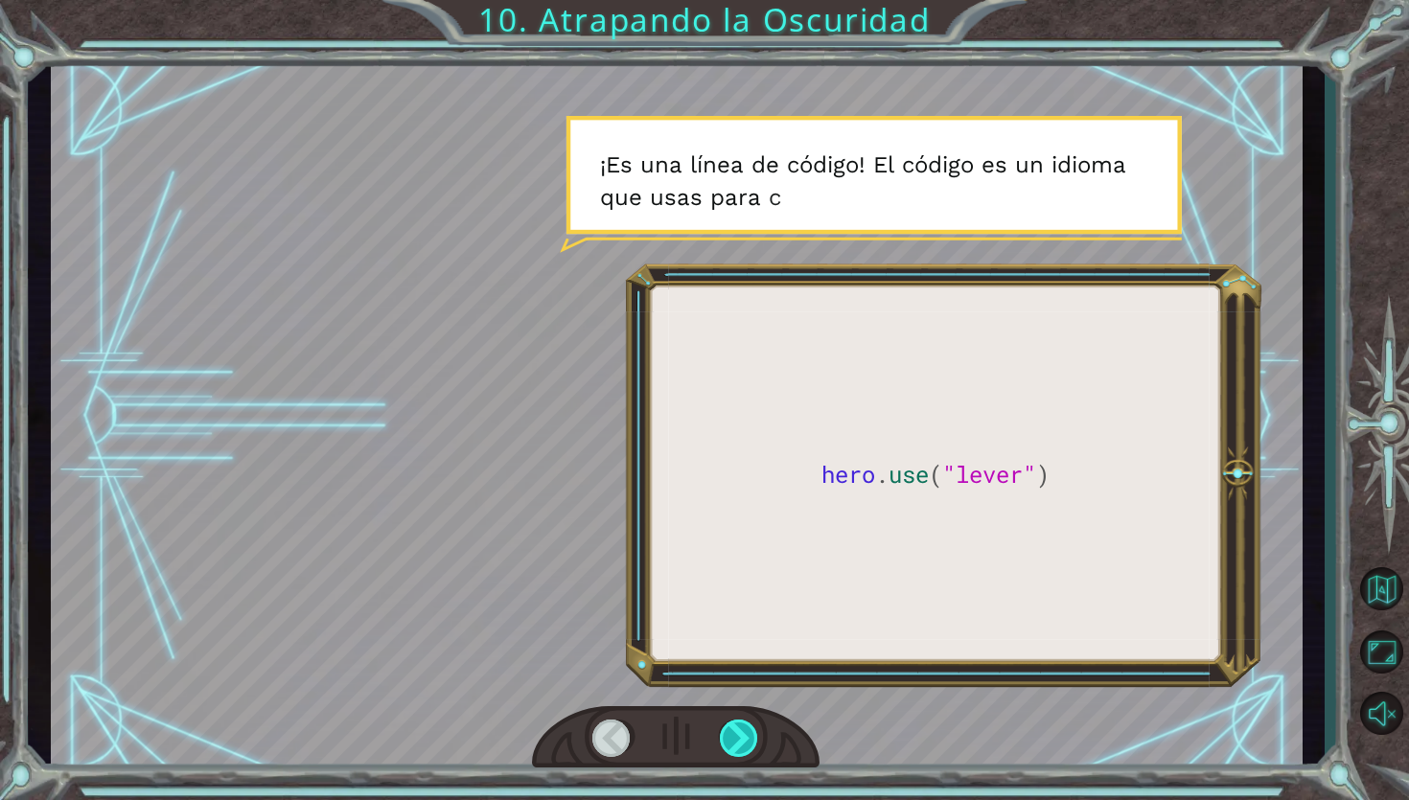
click at [748, 734] on div at bounding box center [740, 739] width 40 height 38
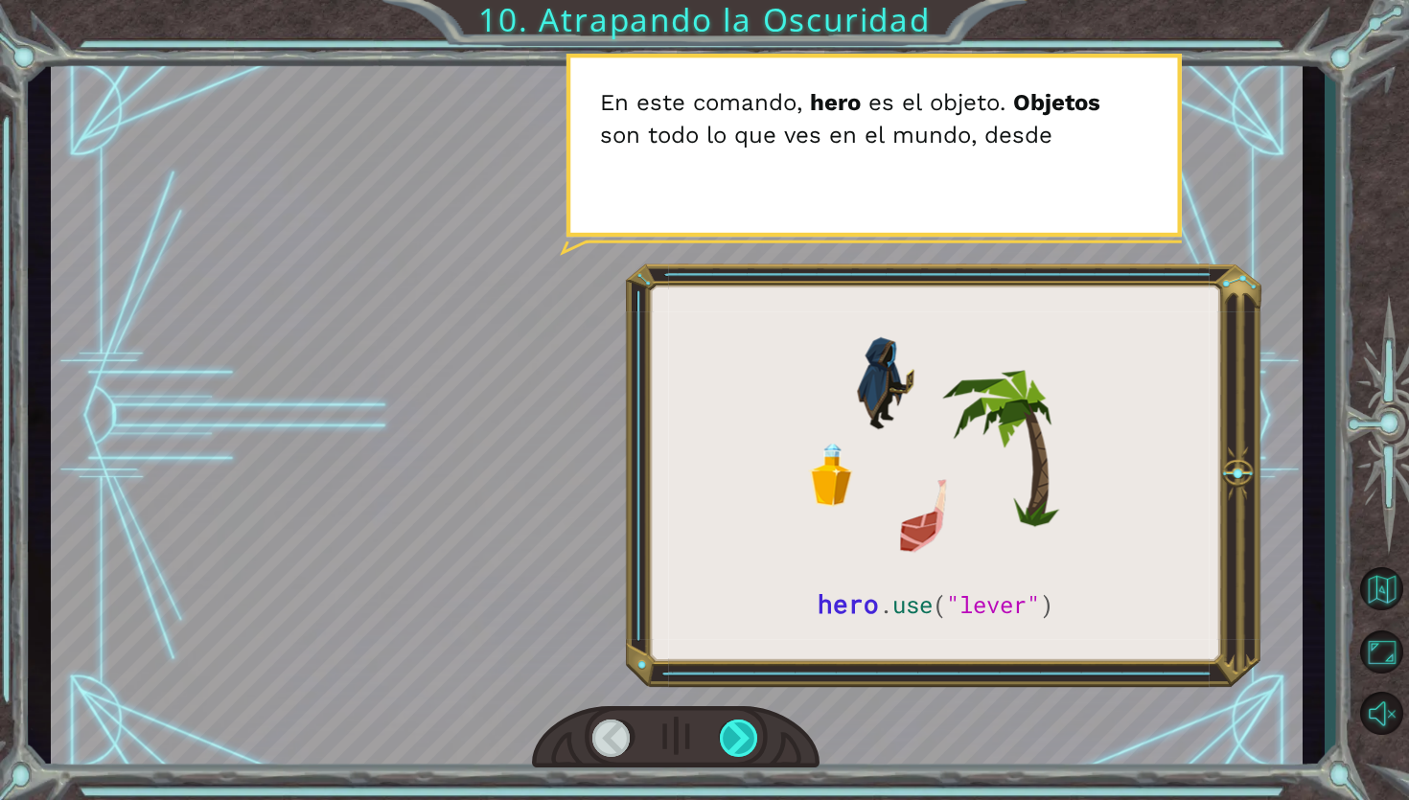
click at [748, 735] on div at bounding box center [740, 739] width 40 height 38
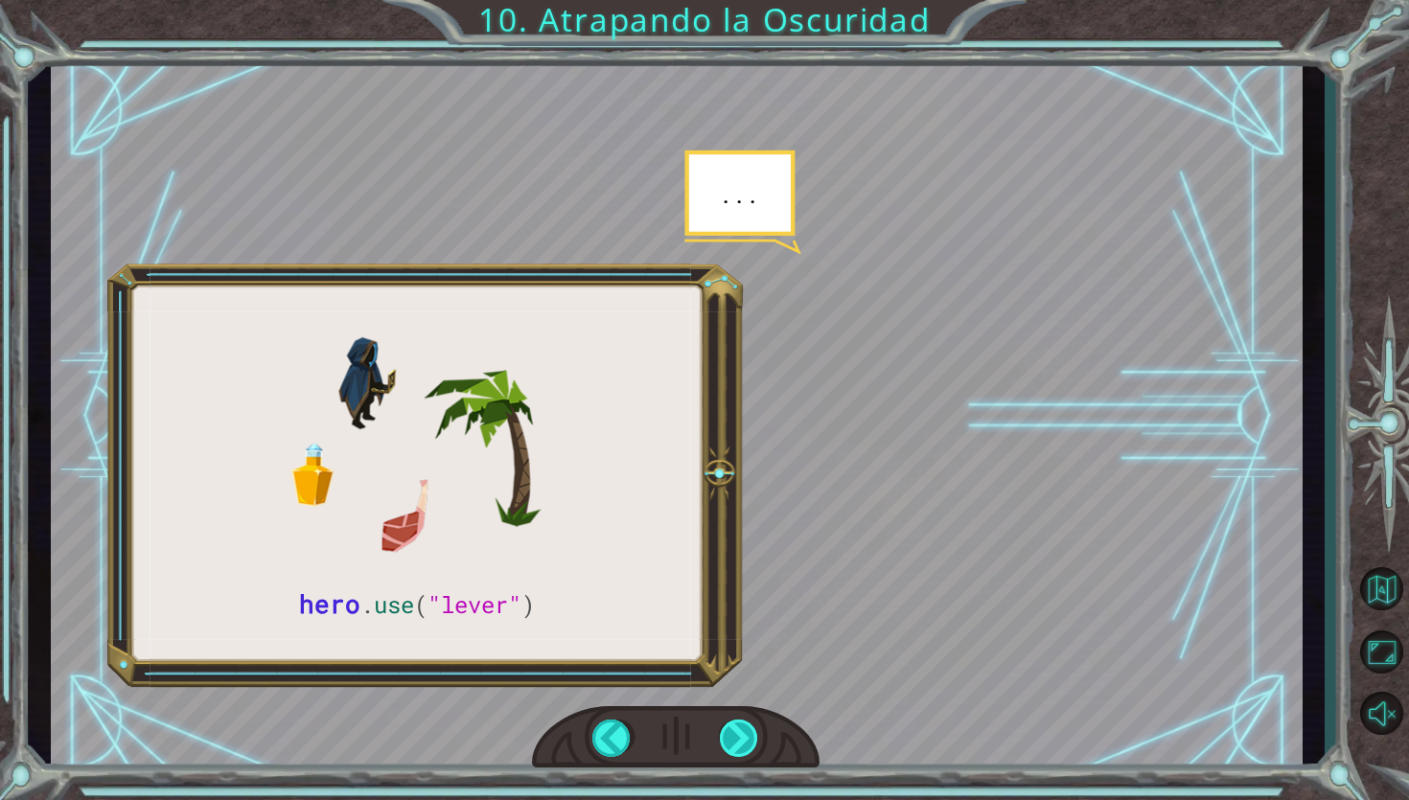
click at [741, 732] on div at bounding box center [740, 739] width 40 height 38
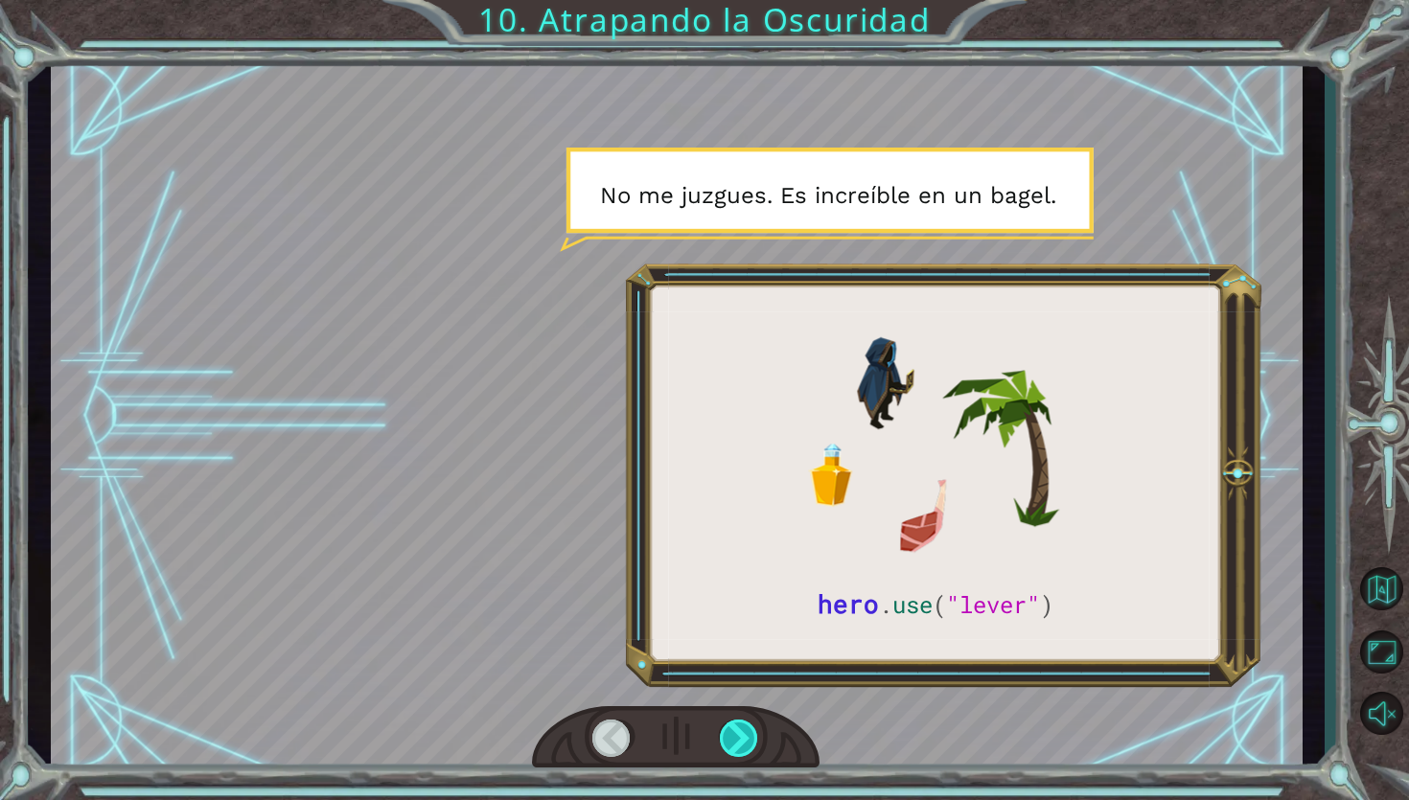
click at [742, 731] on div at bounding box center [740, 739] width 40 height 38
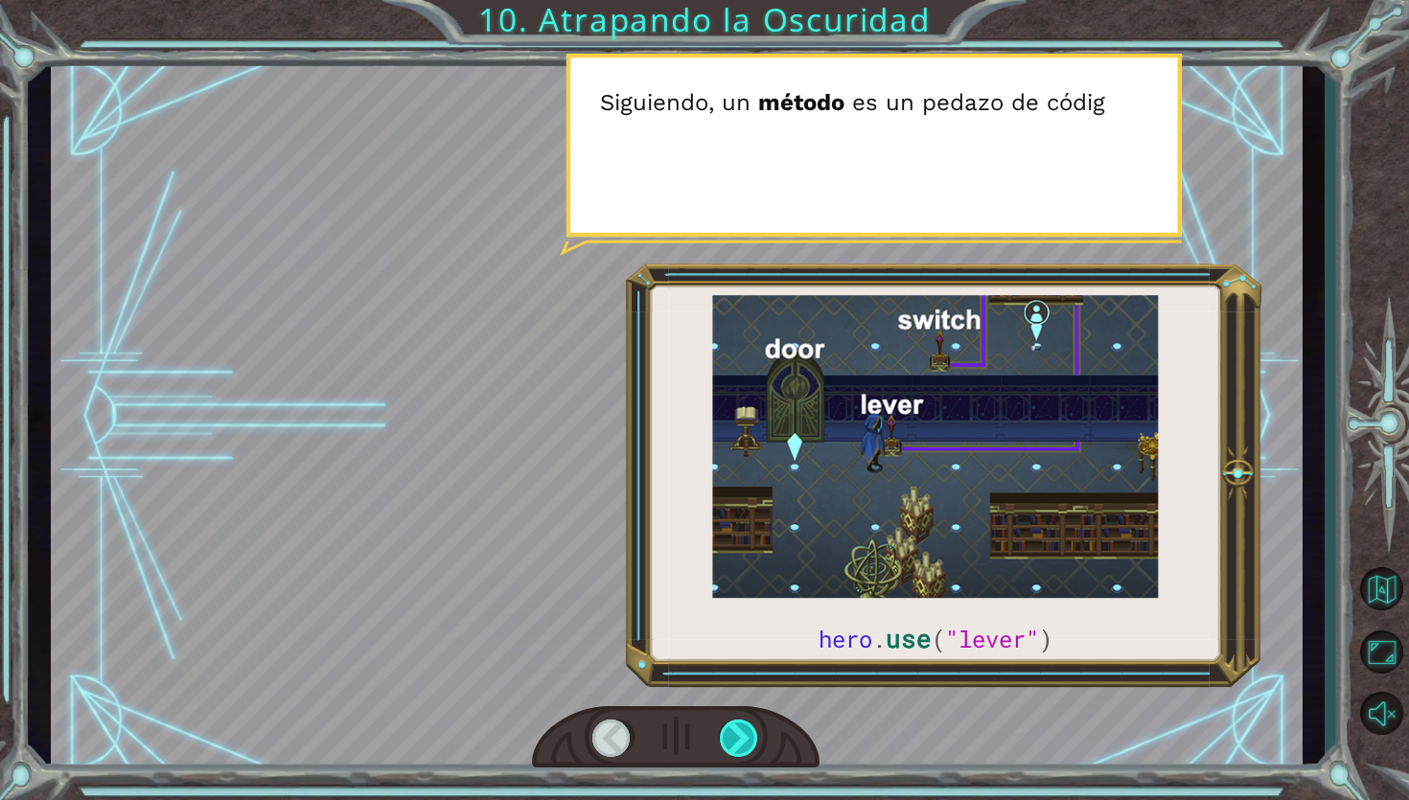
click at [742, 731] on div at bounding box center [740, 739] width 40 height 38
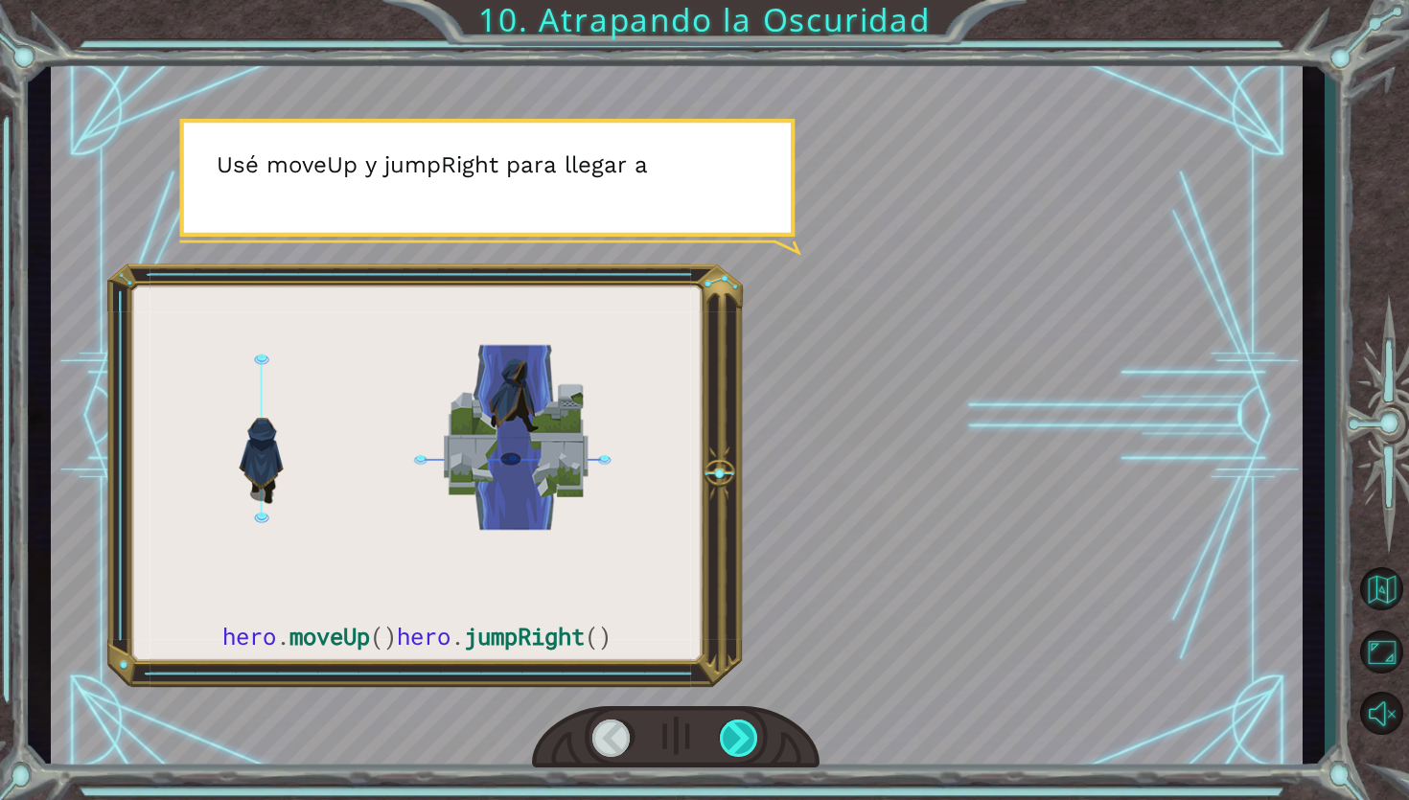
click at [742, 731] on div at bounding box center [740, 739] width 40 height 38
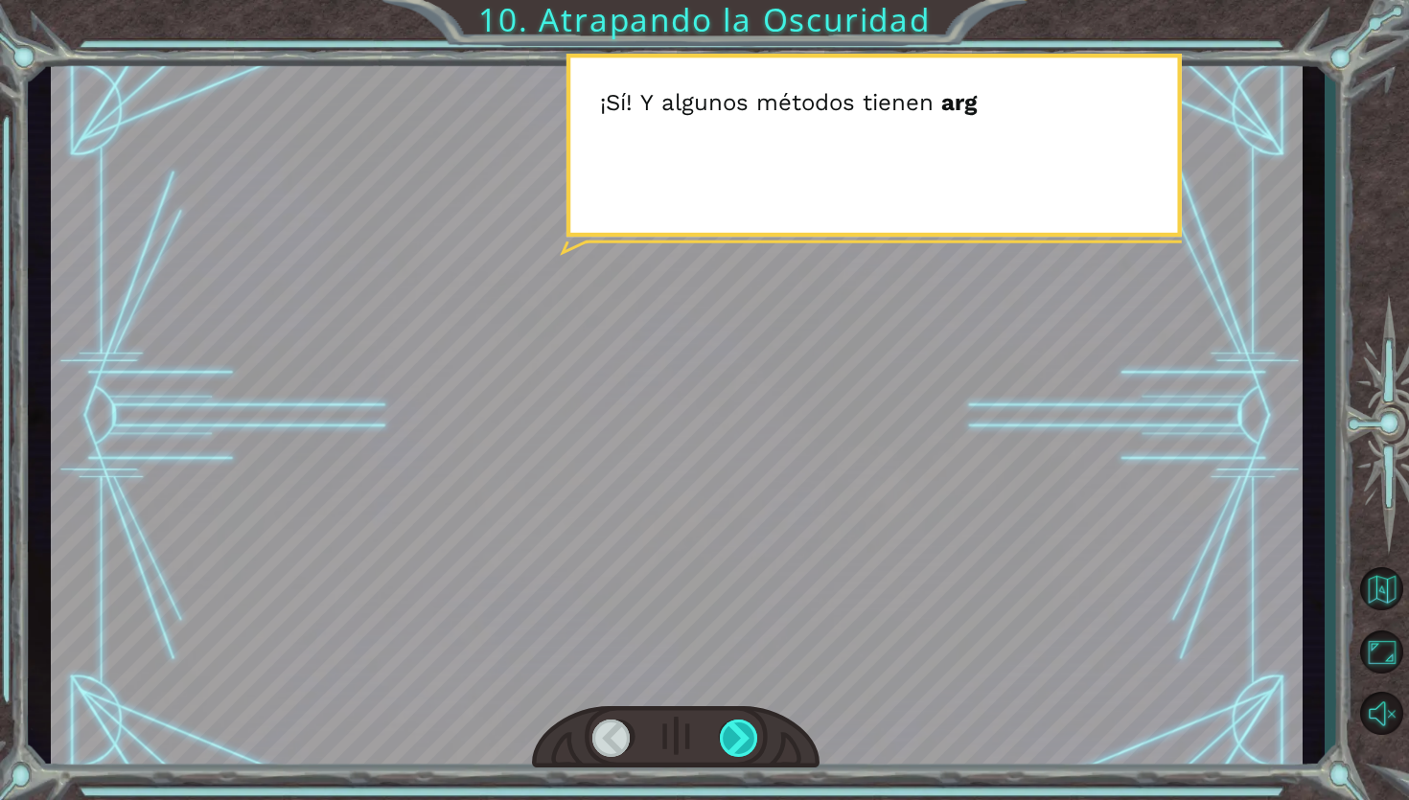
click at [742, 731] on div at bounding box center [740, 739] width 40 height 38
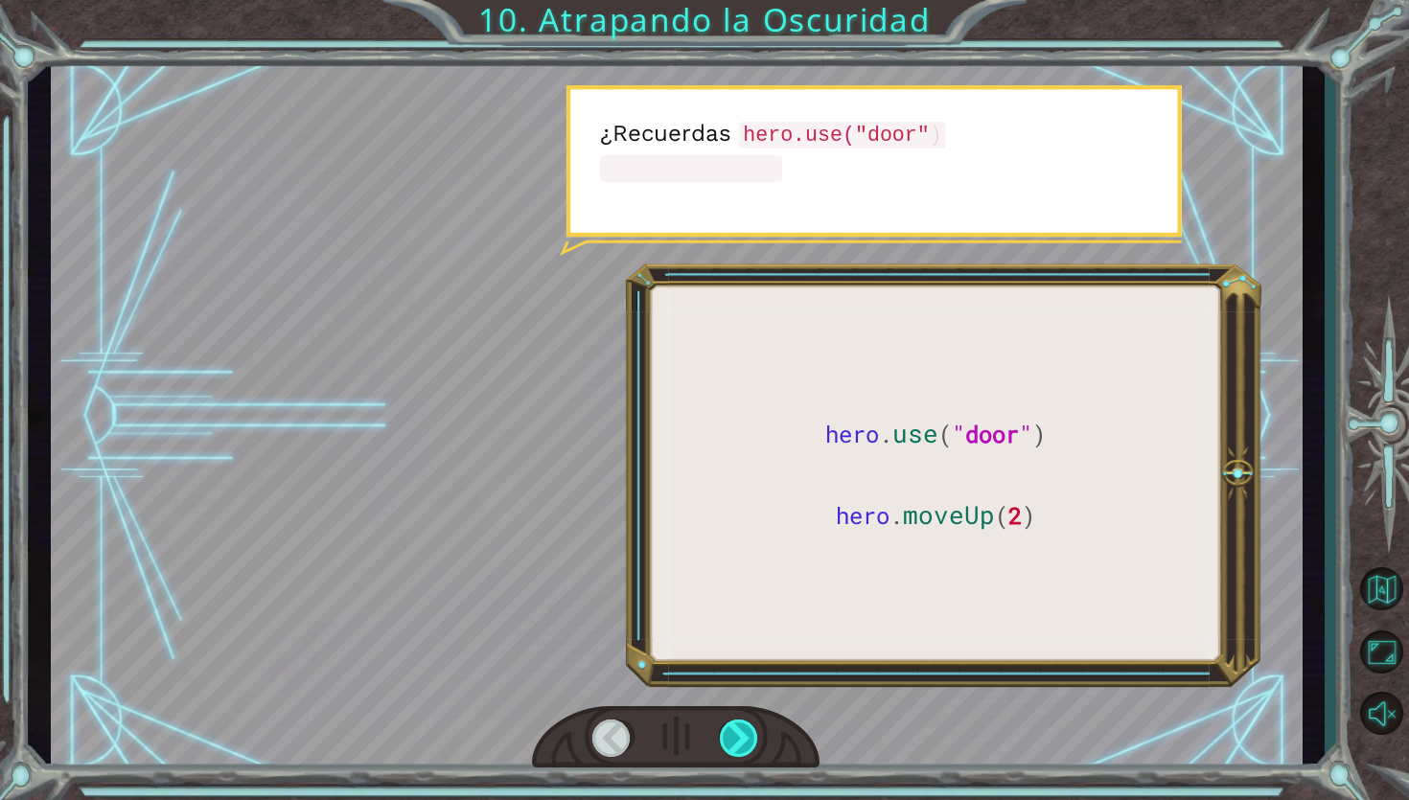
click at [742, 731] on div at bounding box center [740, 739] width 40 height 38
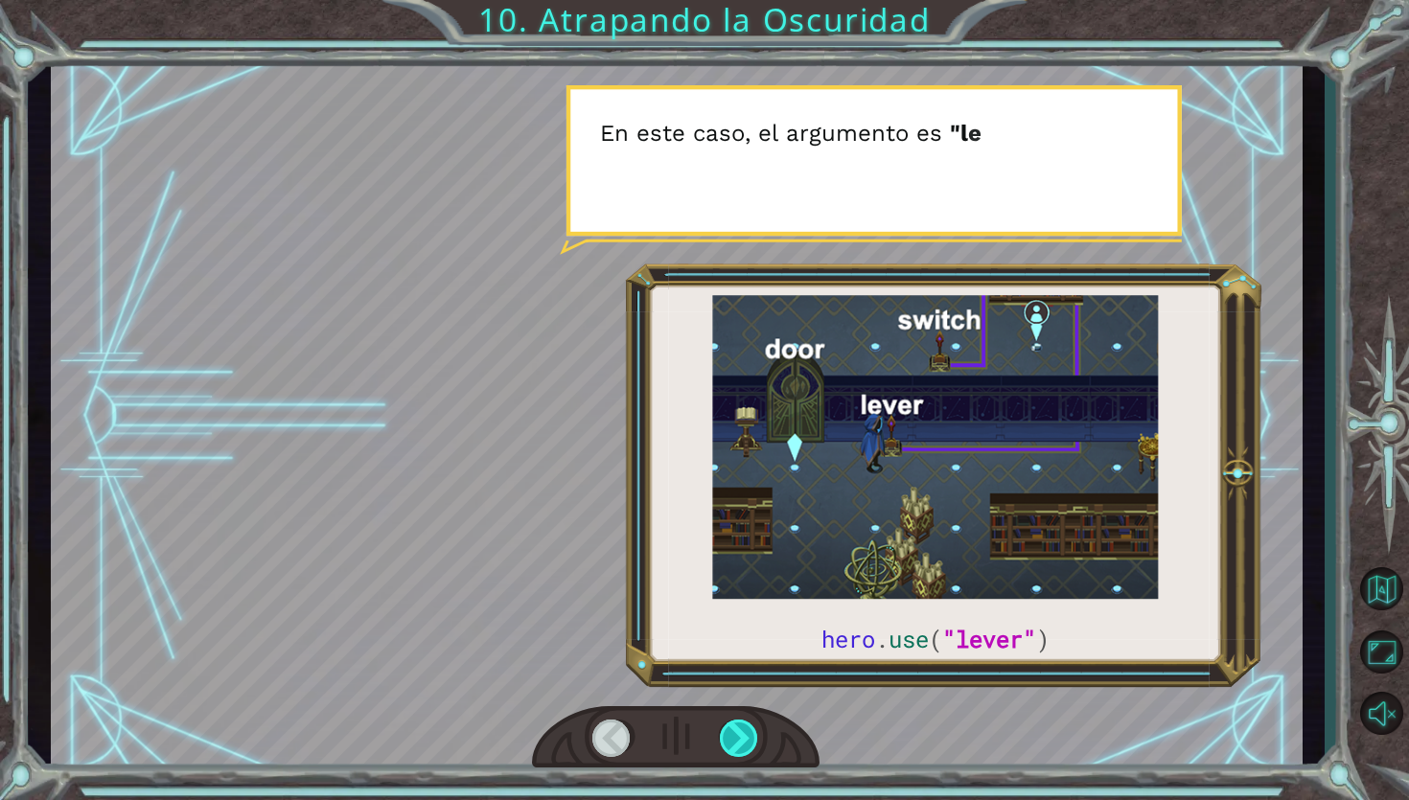
click at [742, 731] on div at bounding box center [740, 739] width 40 height 38
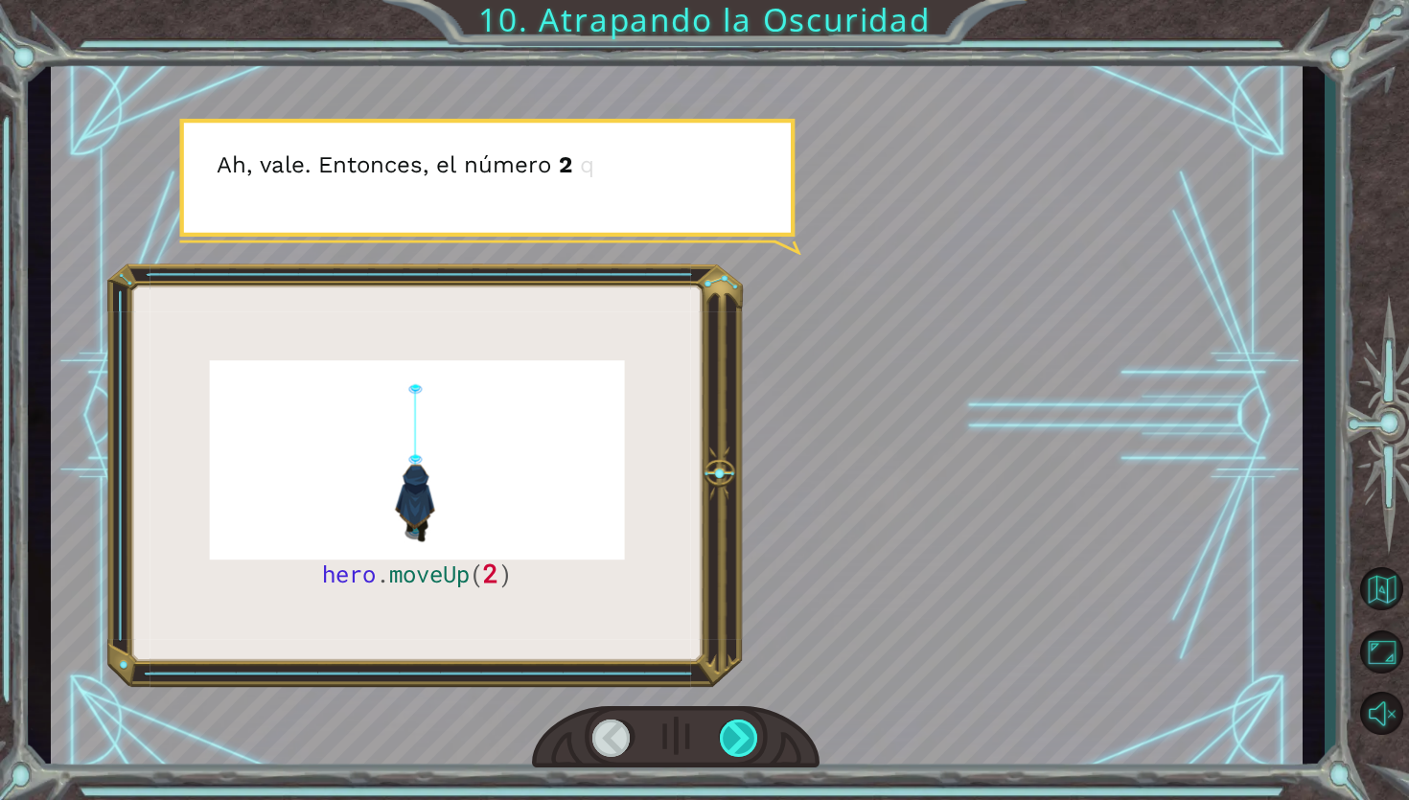
click at [743, 731] on div at bounding box center [740, 739] width 40 height 38
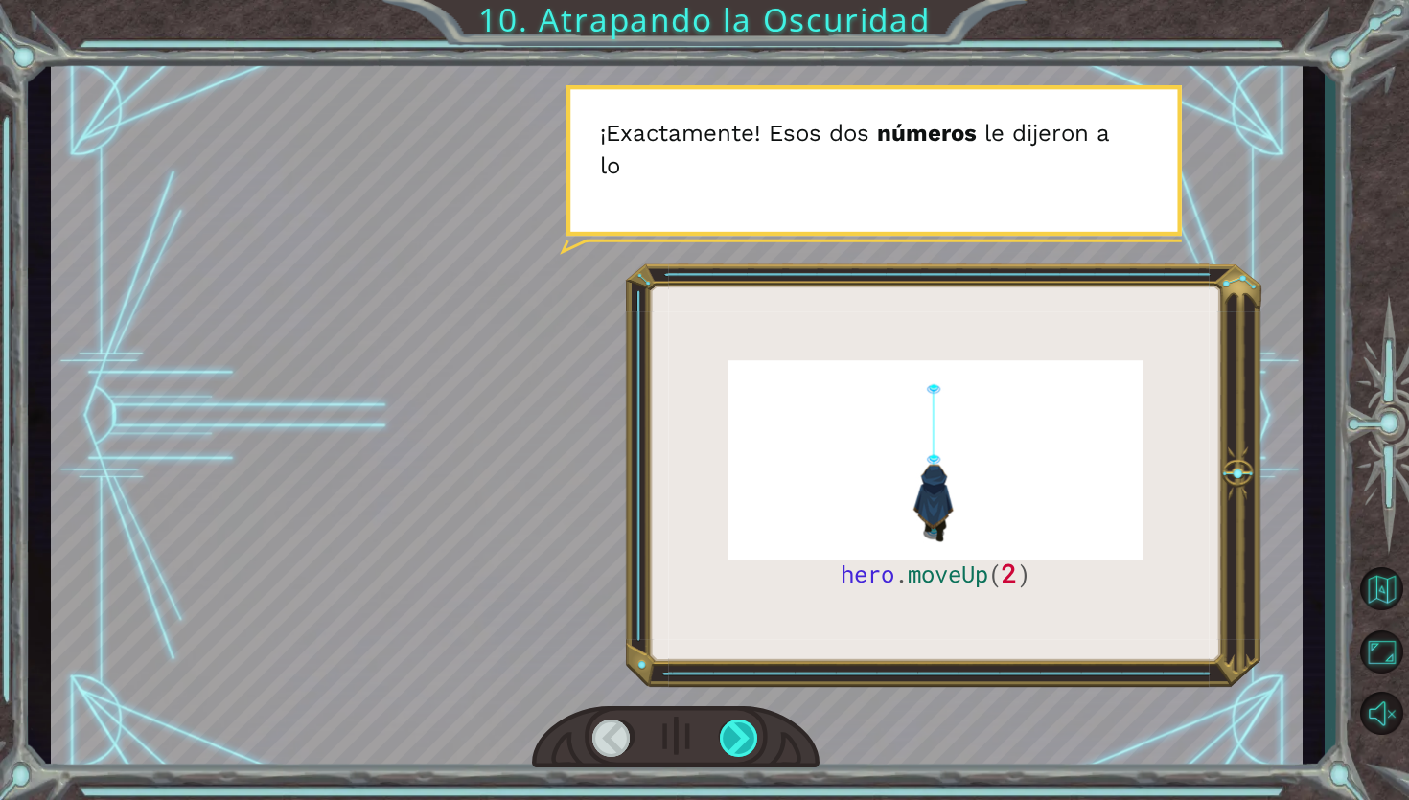
click at [743, 731] on div at bounding box center [740, 739] width 40 height 38
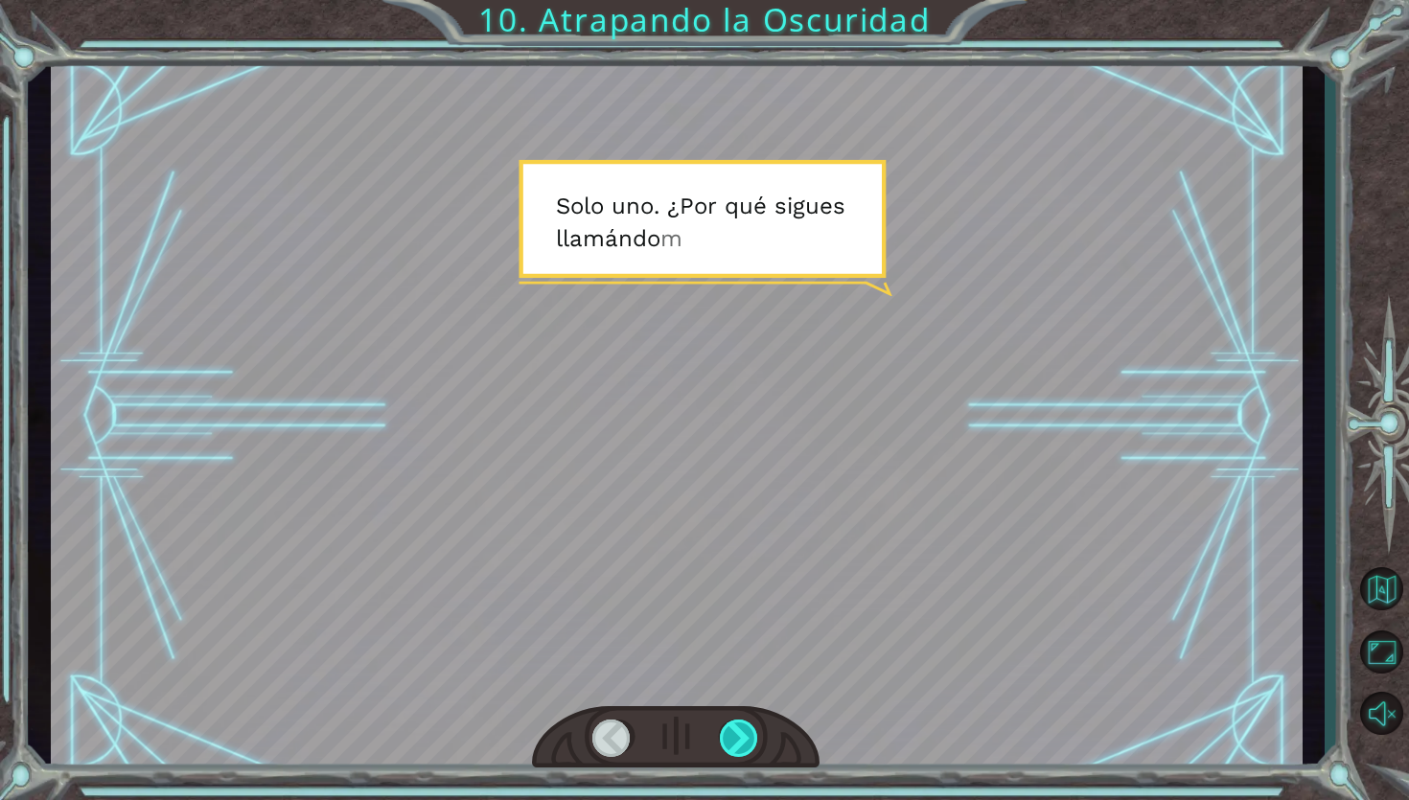
click at [743, 731] on div at bounding box center [740, 739] width 40 height 38
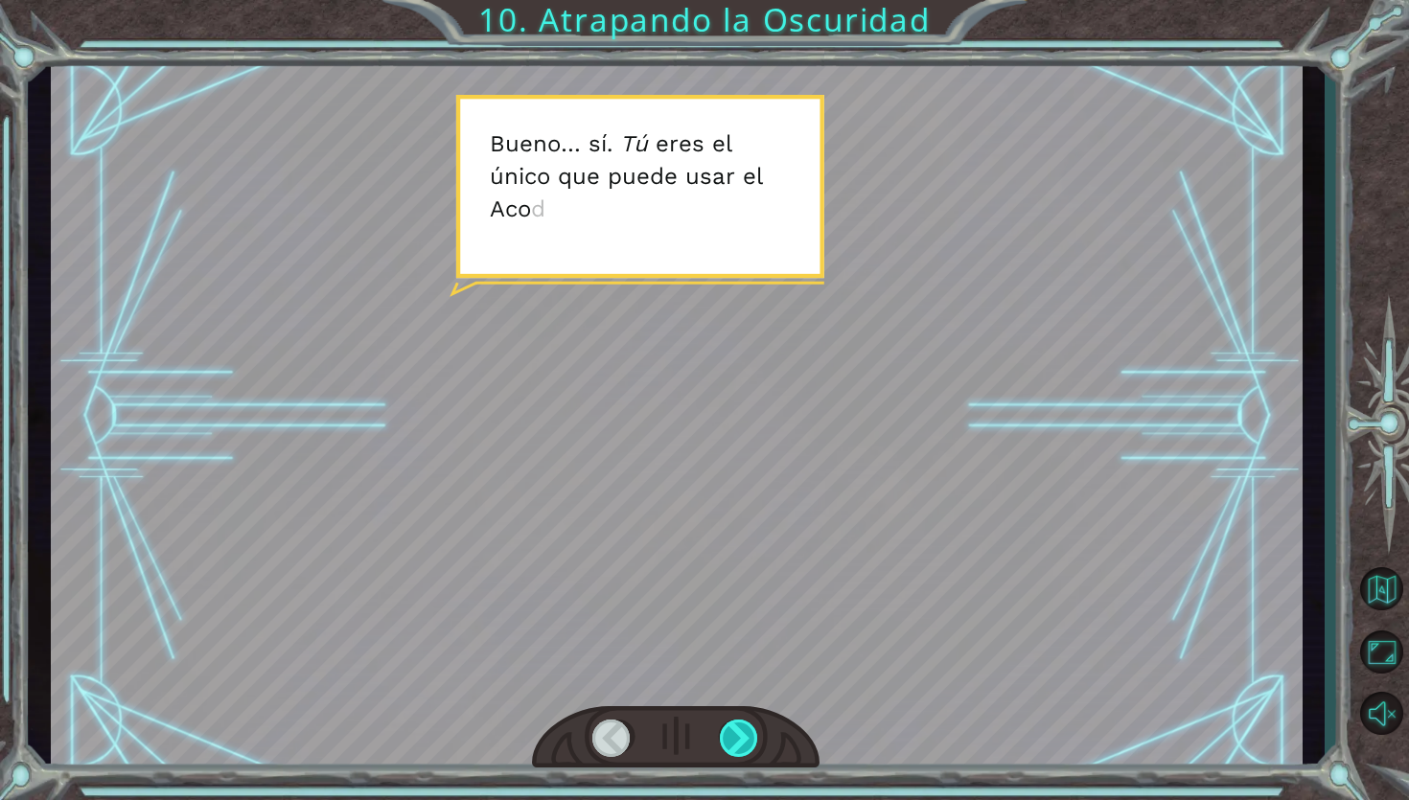
click at [744, 732] on div at bounding box center [740, 739] width 40 height 38
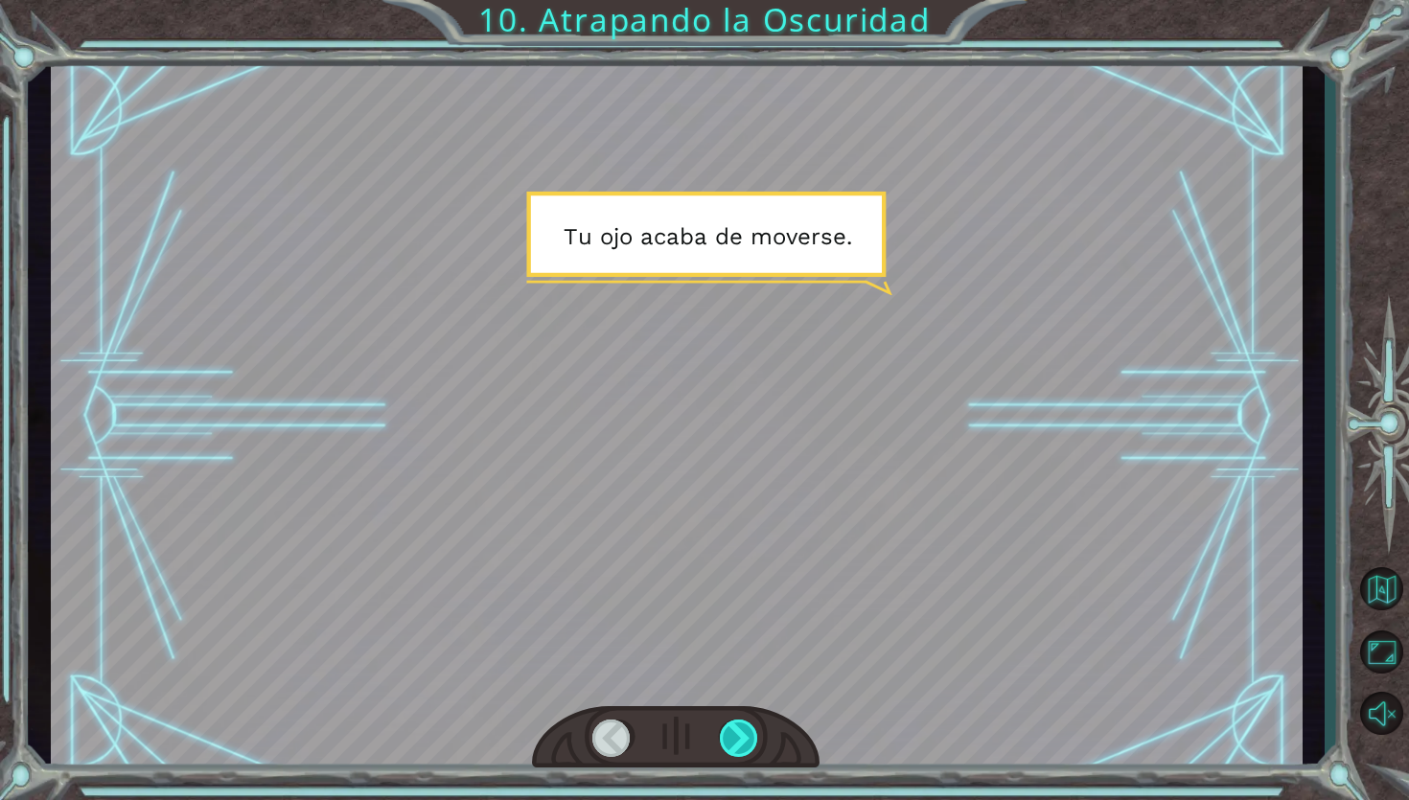
click at [745, 732] on div at bounding box center [740, 739] width 40 height 38
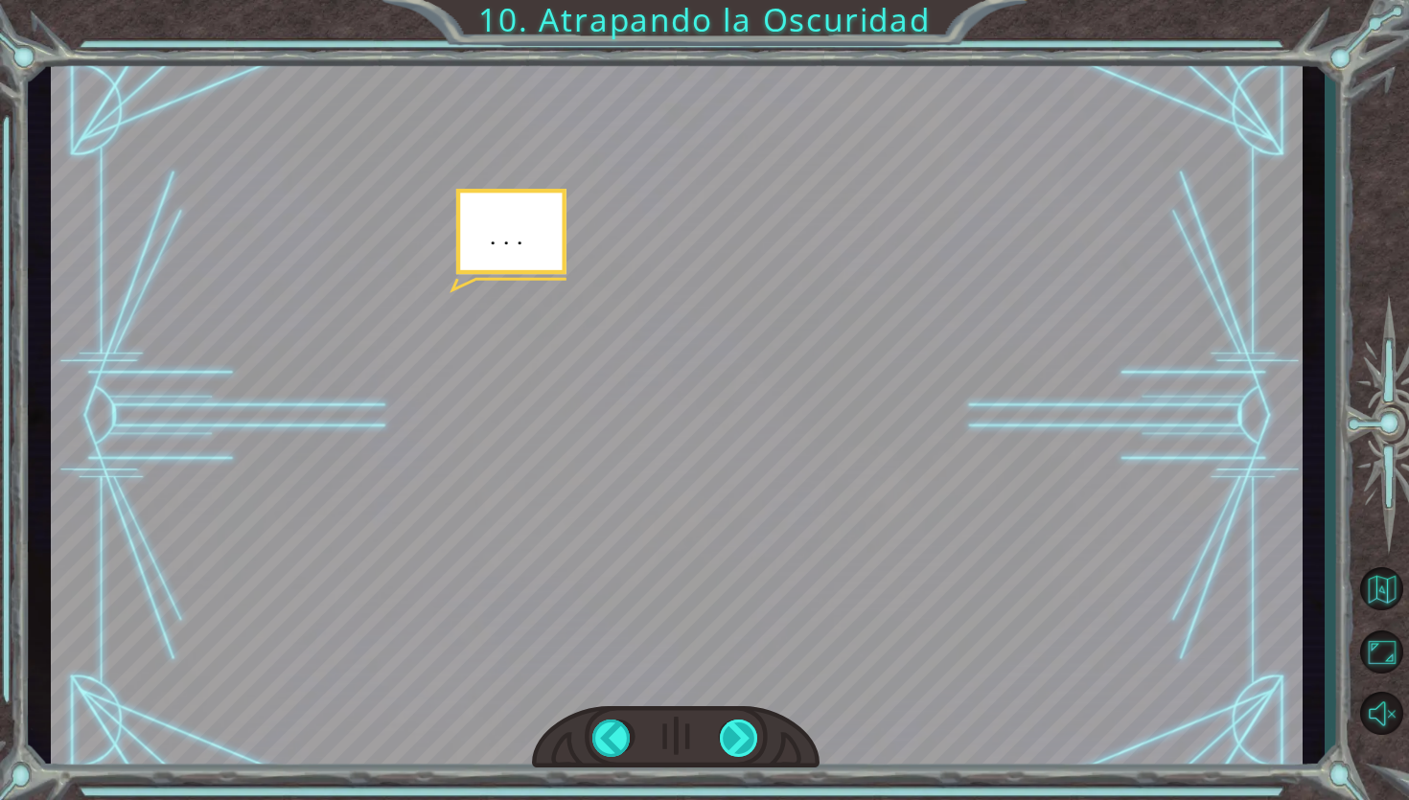
click at [745, 732] on div at bounding box center [740, 739] width 40 height 38
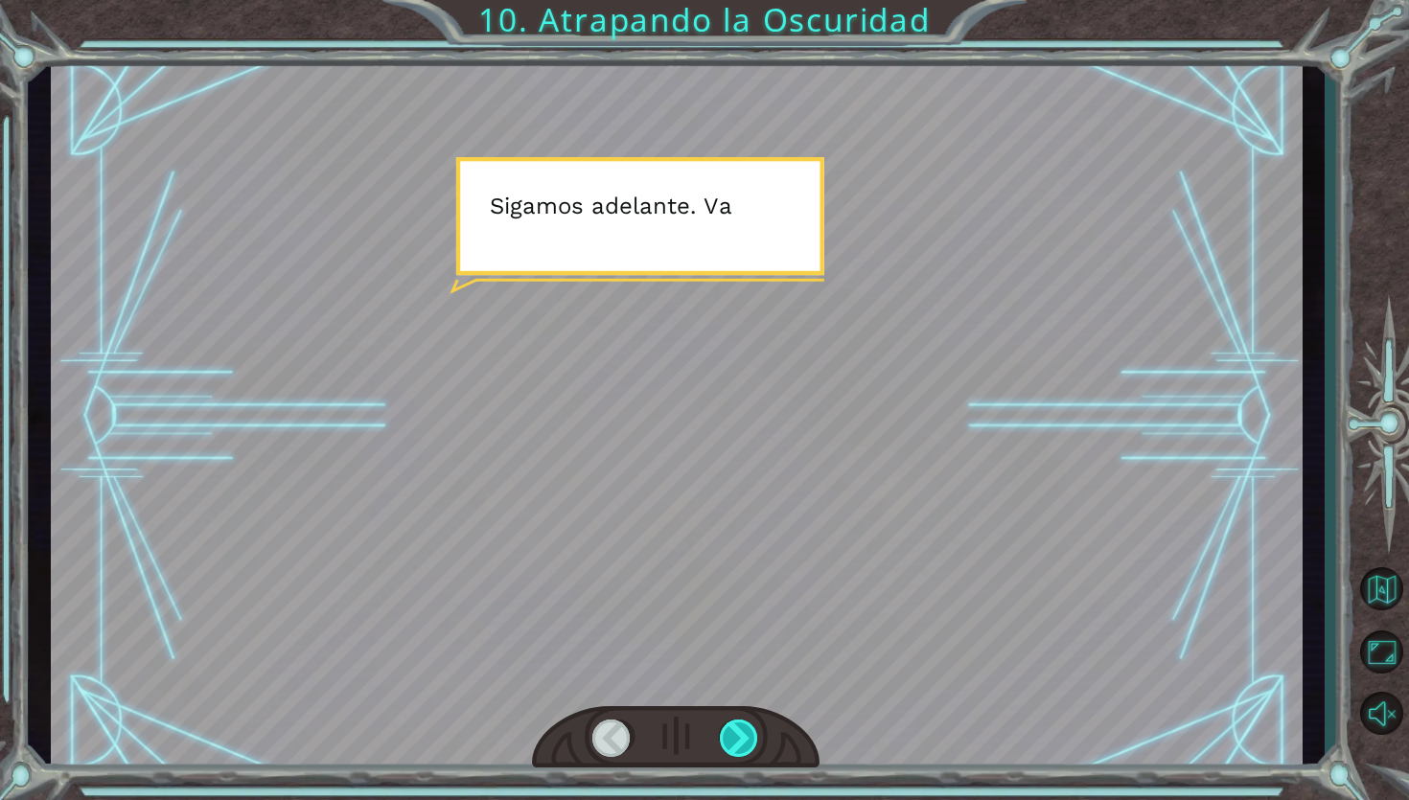
click at [745, 732] on div at bounding box center [740, 739] width 40 height 38
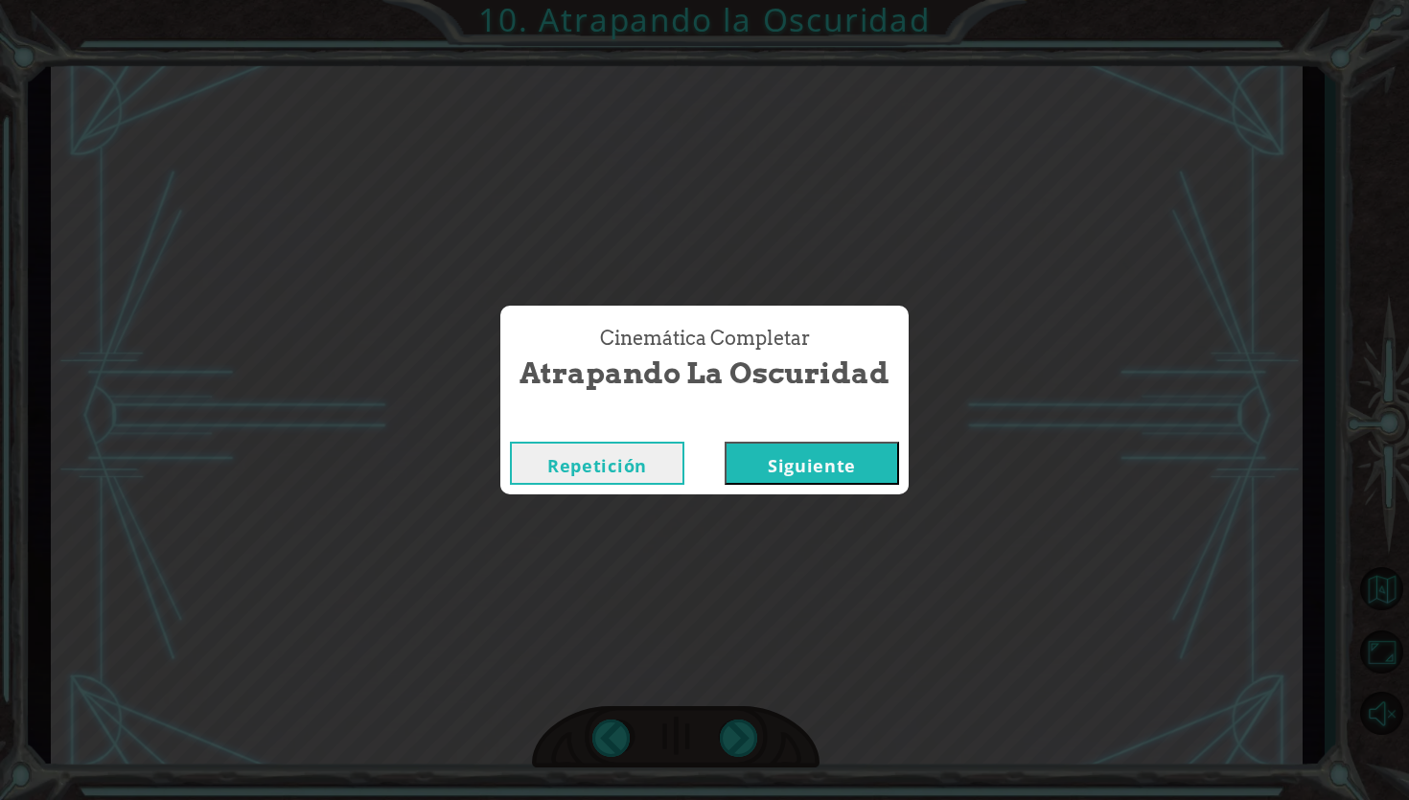
click at [804, 468] on button "Siguiente" at bounding box center [812, 463] width 174 height 43
